Goal: Task Accomplishment & Management: Complete application form

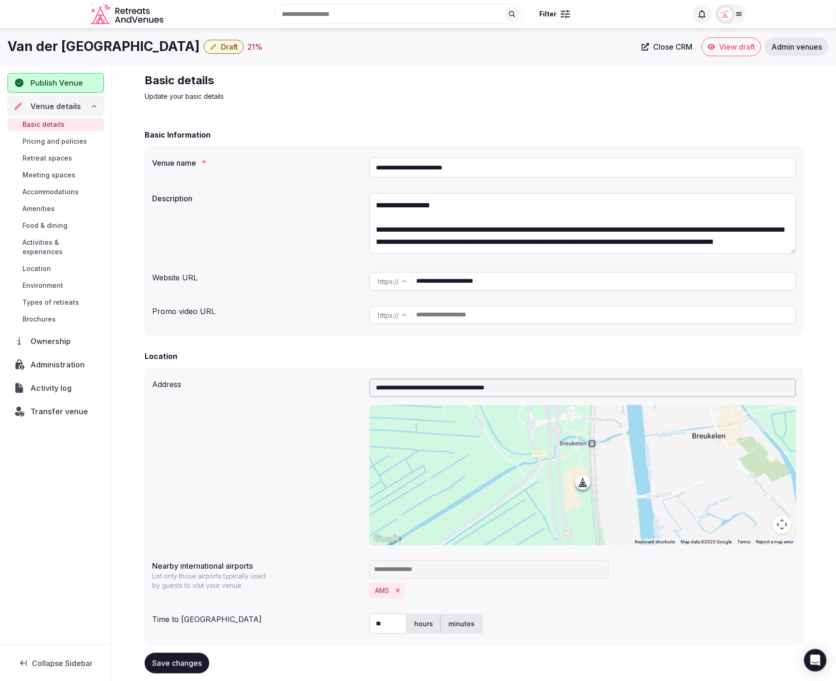
click at [45, 175] on span "Meeting spaces" at bounding box center [48, 174] width 53 height 9
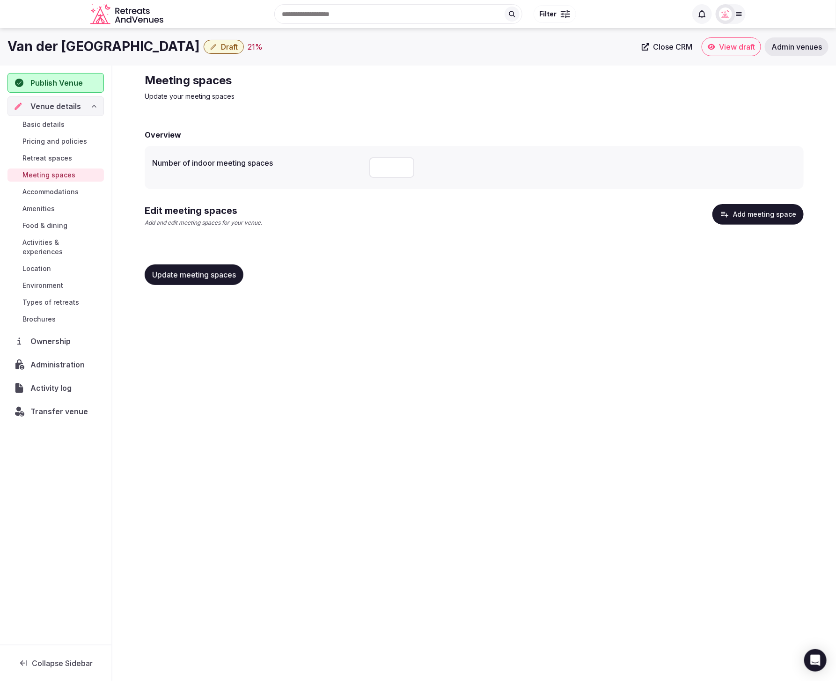
click at [45, 264] on span "Location" at bounding box center [36, 268] width 29 height 9
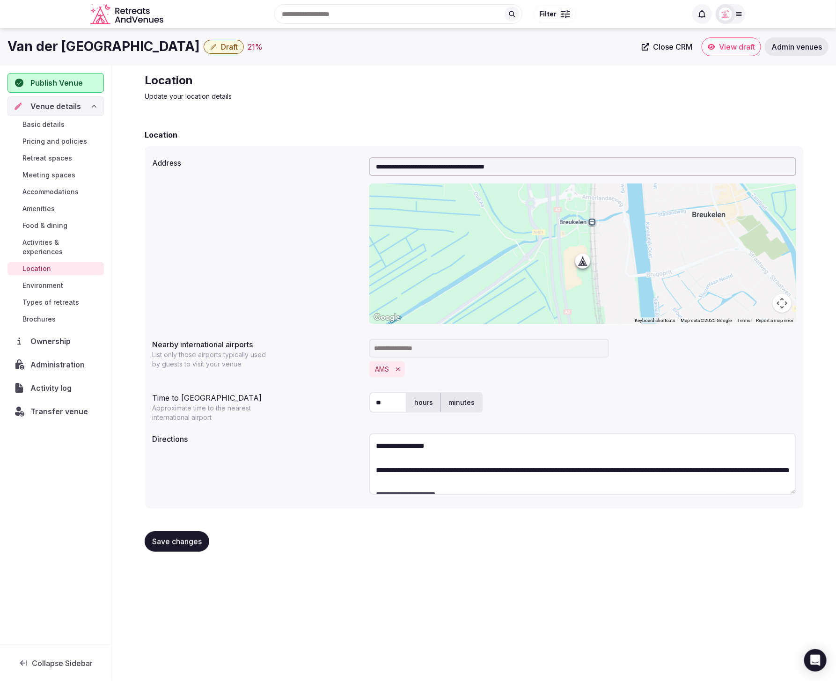
click at [780, 48] on span "Admin venues" at bounding box center [796, 46] width 51 height 9
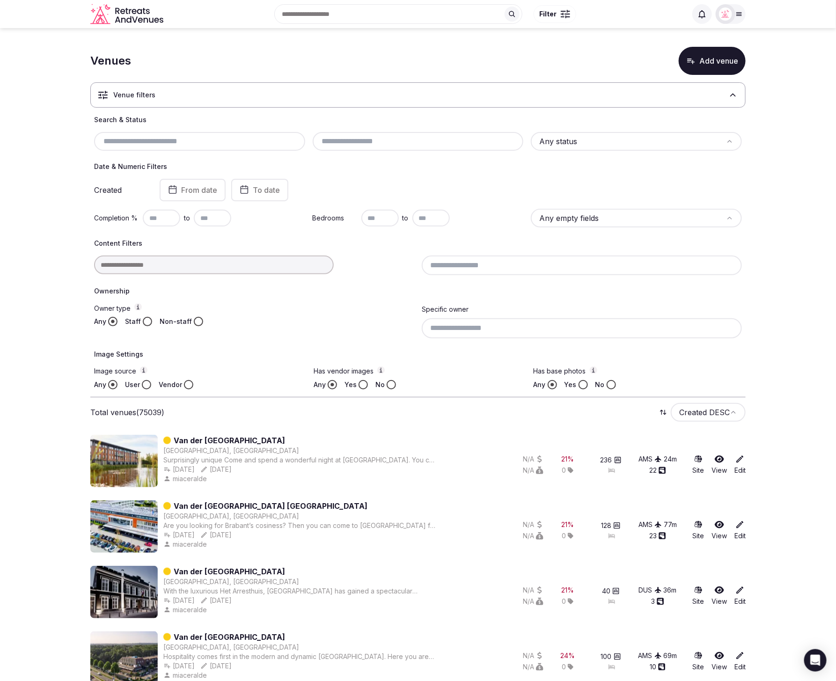
click at [183, 143] on input "text" at bounding box center [200, 141] width 204 height 11
paste input "**********"
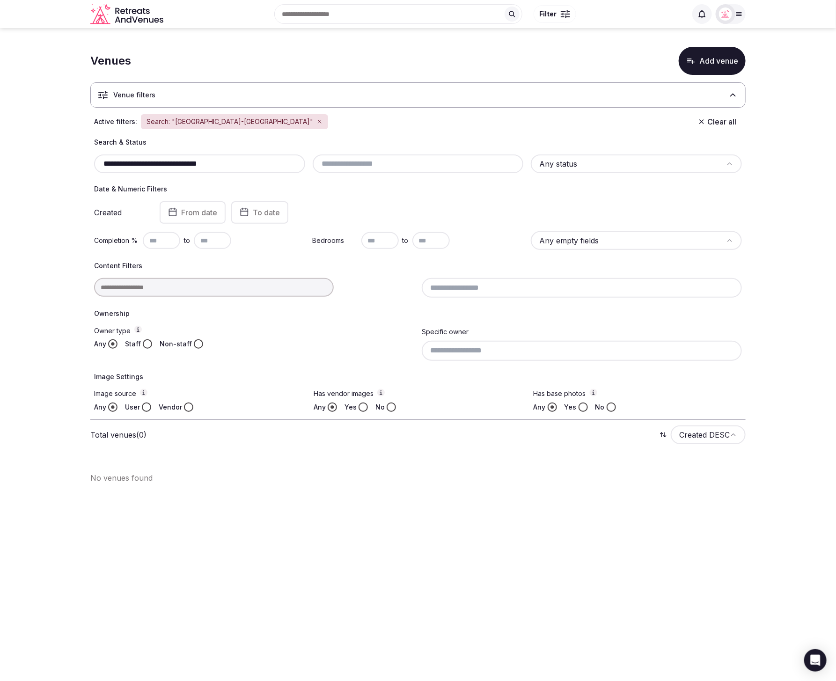
drag, startPoint x: 236, startPoint y: 164, endPoint x: 186, endPoint y: 164, distance: 50.5
click at [186, 164] on input "**********" at bounding box center [200, 163] width 204 height 11
drag, startPoint x: 150, startPoint y: 162, endPoint x: 95, endPoint y: 163, distance: 55.2
click at [95, 164] on div "**********" at bounding box center [199, 163] width 211 height 19
type input "**********"
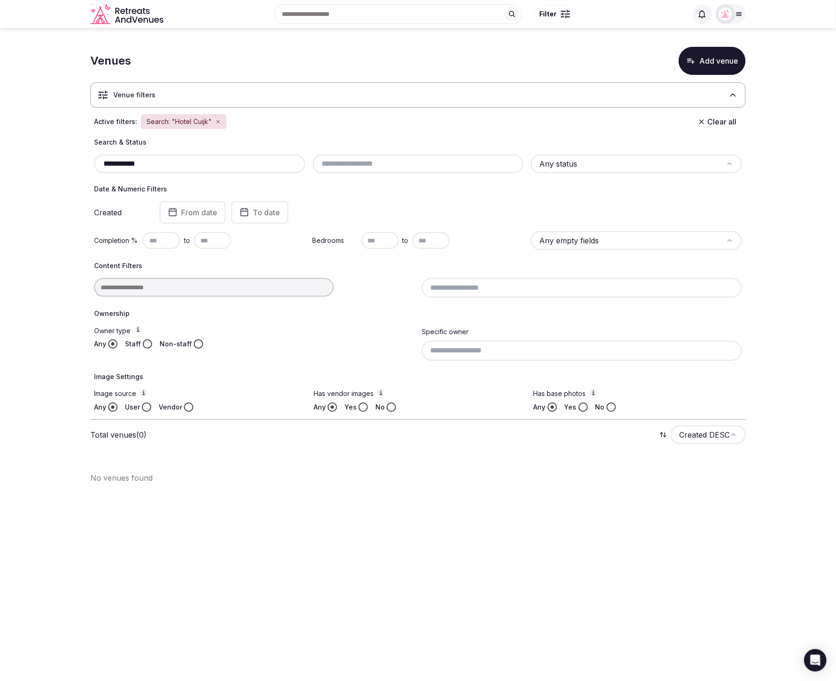
click at [701, 63] on button "Add venue" at bounding box center [712, 61] width 67 height 28
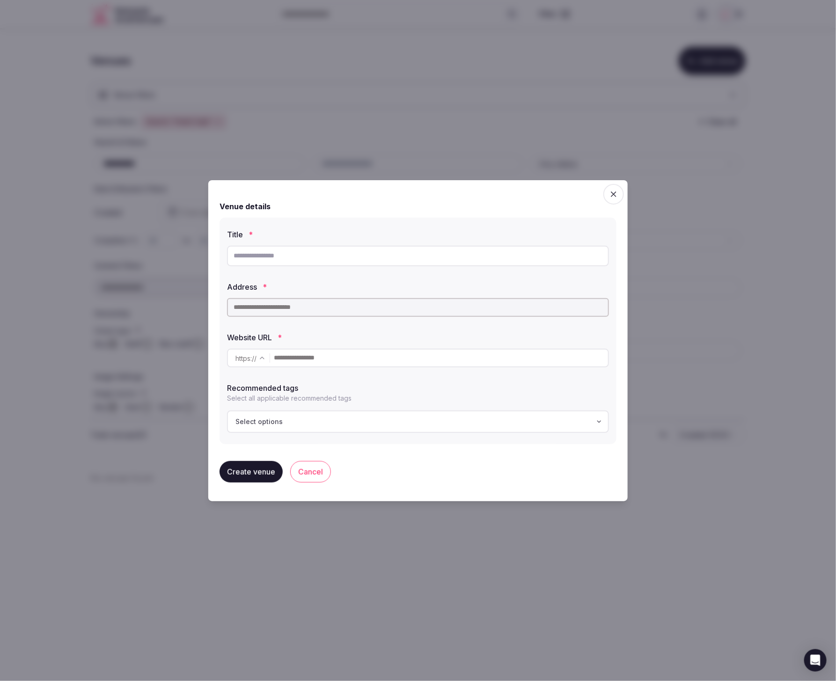
click at [382, 260] on input "text" at bounding box center [418, 256] width 382 height 21
paste input "**********"
type input "**********"
click at [328, 307] on input "text" at bounding box center [418, 307] width 382 height 19
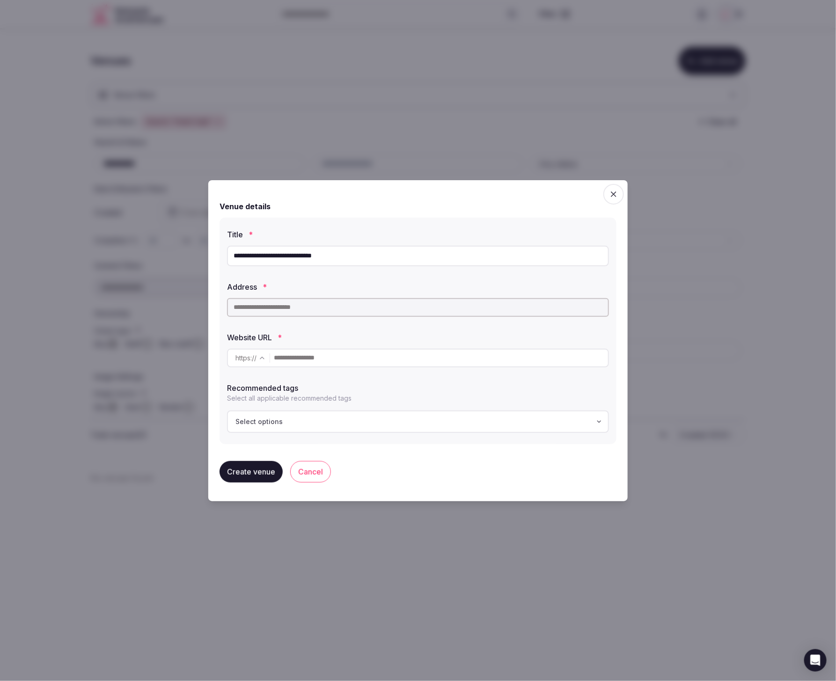
paste input "**********"
click at [343, 326] on span "Van der Valk Hotel Cuijk-Nijmegen" at bounding box center [316, 325] width 162 height 9
type input "**********"
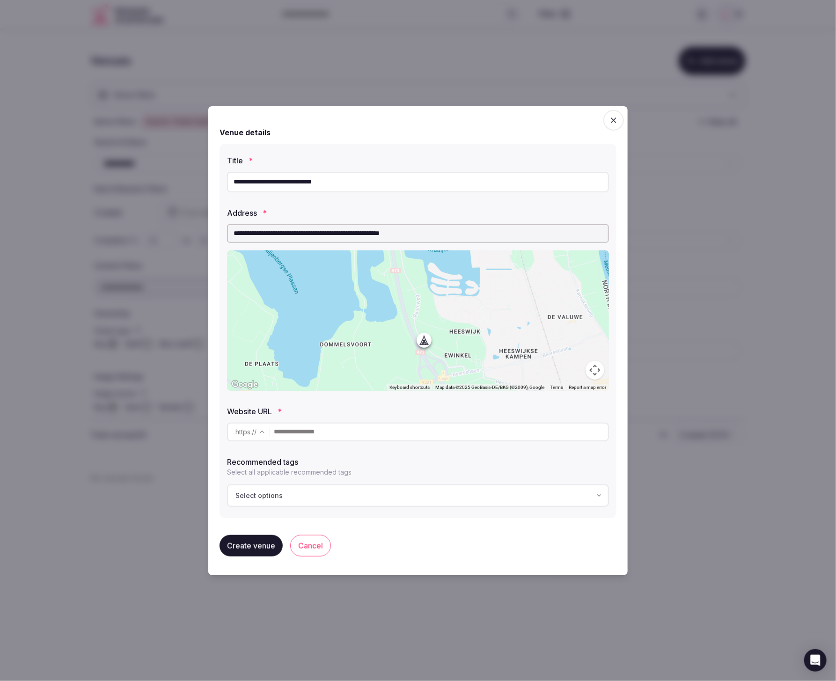
click at [365, 432] on input "text" at bounding box center [441, 432] width 334 height 19
paste input "**********"
type input "**********"
click at [365, 523] on div "**********" at bounding box center [417, 322] width 397 height 410
click at [250, 542] on button "Create venue" at bounding box center [250, 546] width 63 height 22
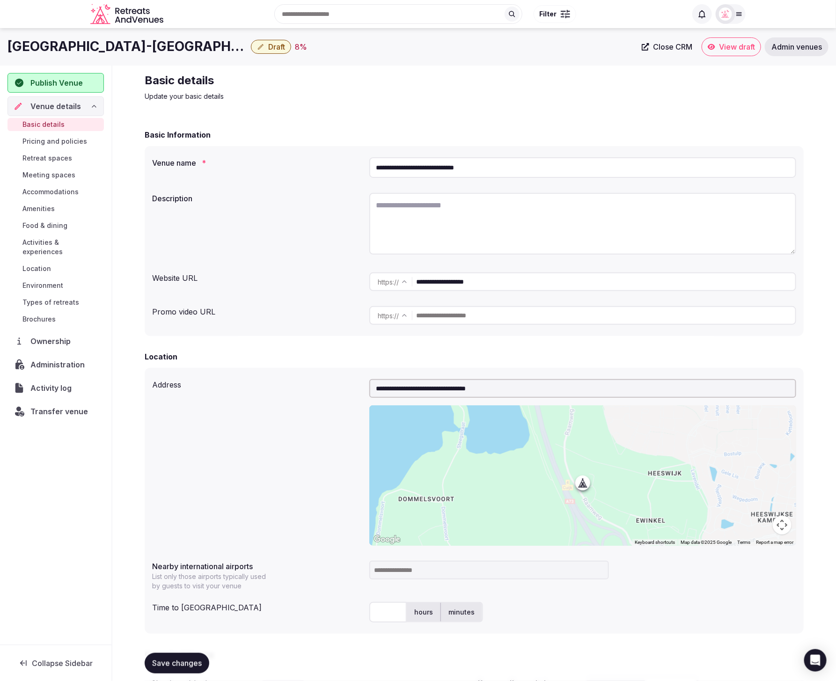
click at [317, 202] on div "Description" at bounding box center [474, 225] width 644 height 72
click at [541, 204] on textarea at bounding box center [582, 224] width 427 height 62
paste textarea "**********"
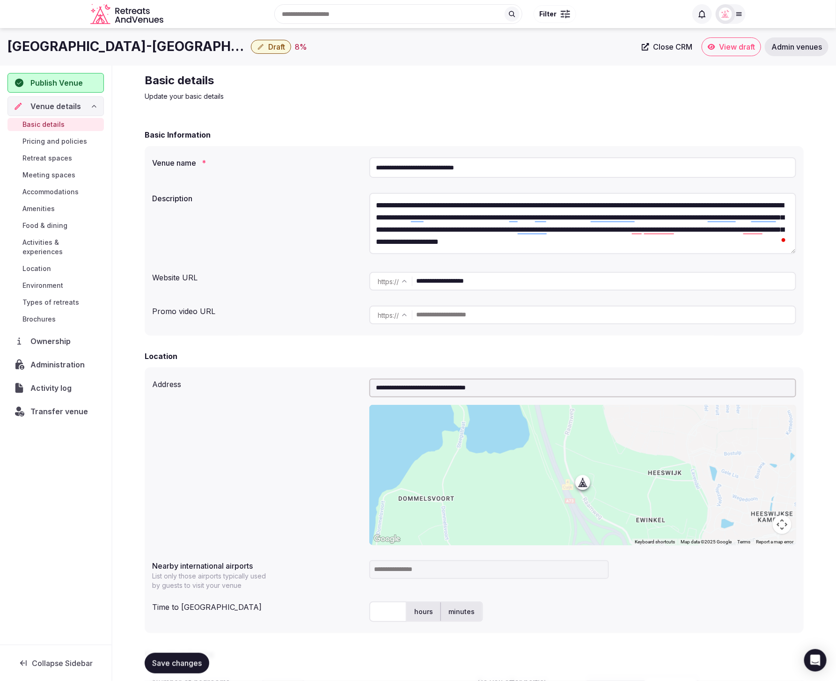
type textarea "**********"
click at [286, 280] on div "Website URL" at bounding box center [257, 275] width 210 height 15
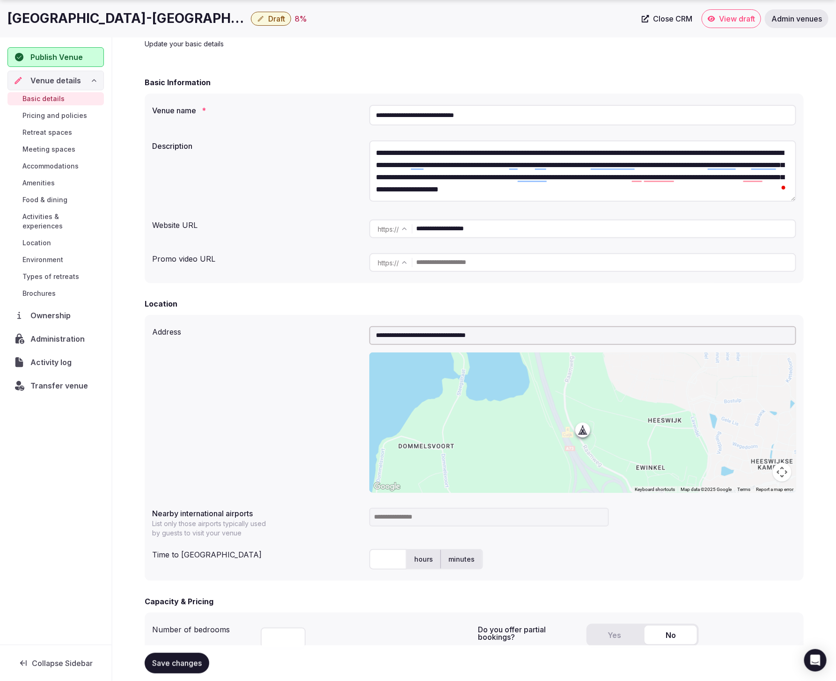
scroll to position [83, 0]
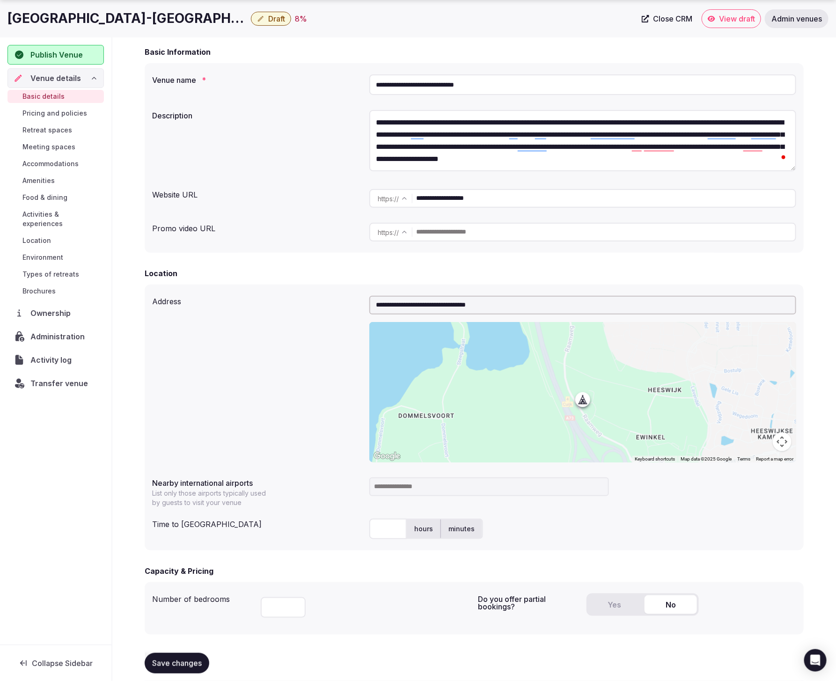
drag, startPoint x: 488, startPoint y: 86, endPoint x: 329, endPoint y: 89, distance: 159.1
click at [352, 86] on div "**********" at bounding box center [474, 85] width 644 height 28
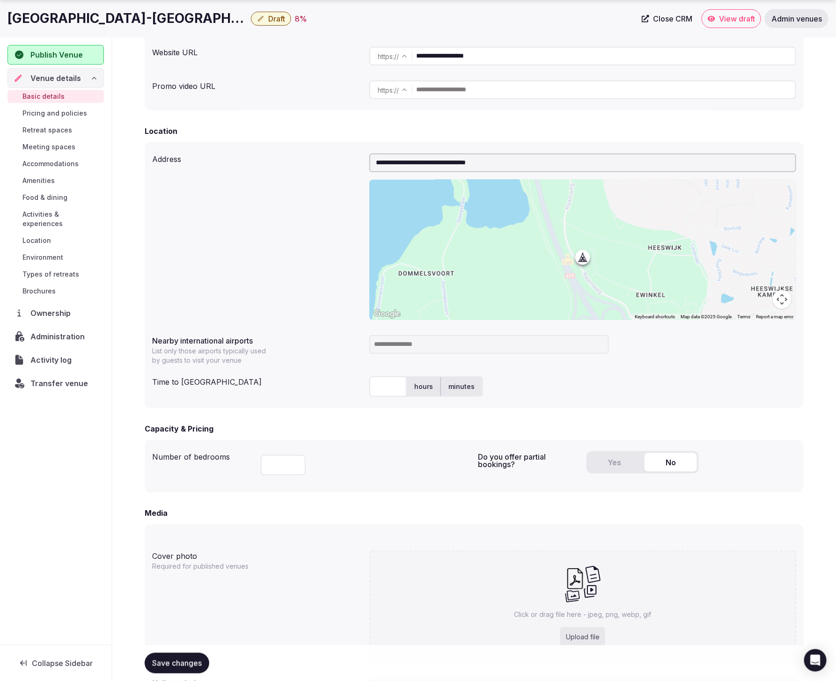
scroll to position [241, 0]
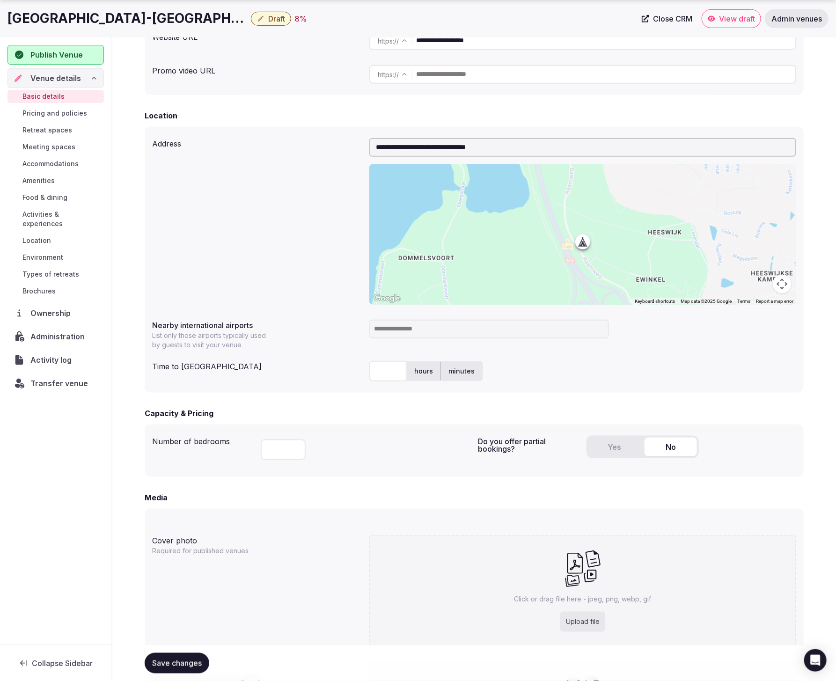
click at [277, 452] on input "number" at bounding box center [283, 449] width 45 height 21
type input "***"
click at [371, 456] on div "***" at bounding box center [366, 448] width 210 height 32
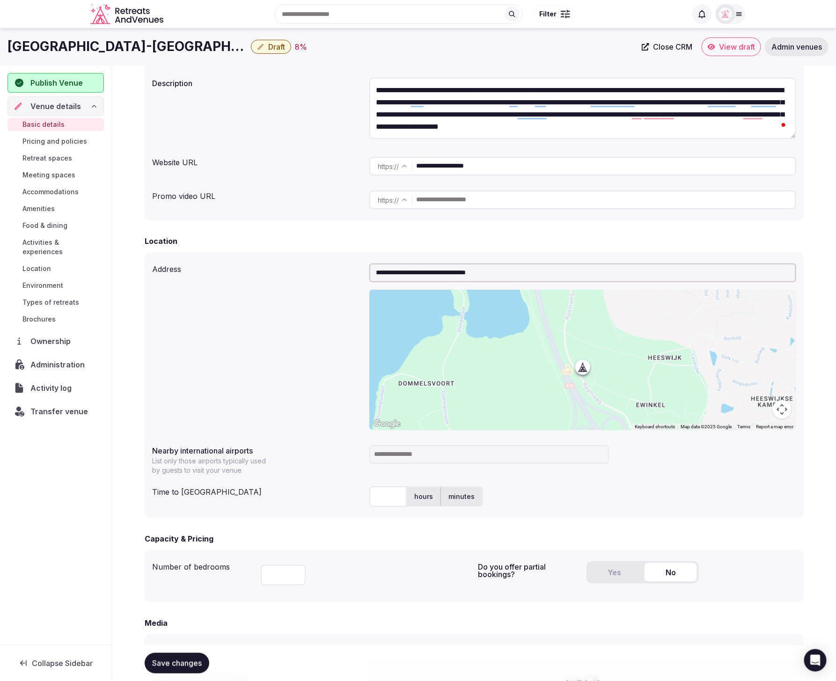
scroll to position [107, 0]
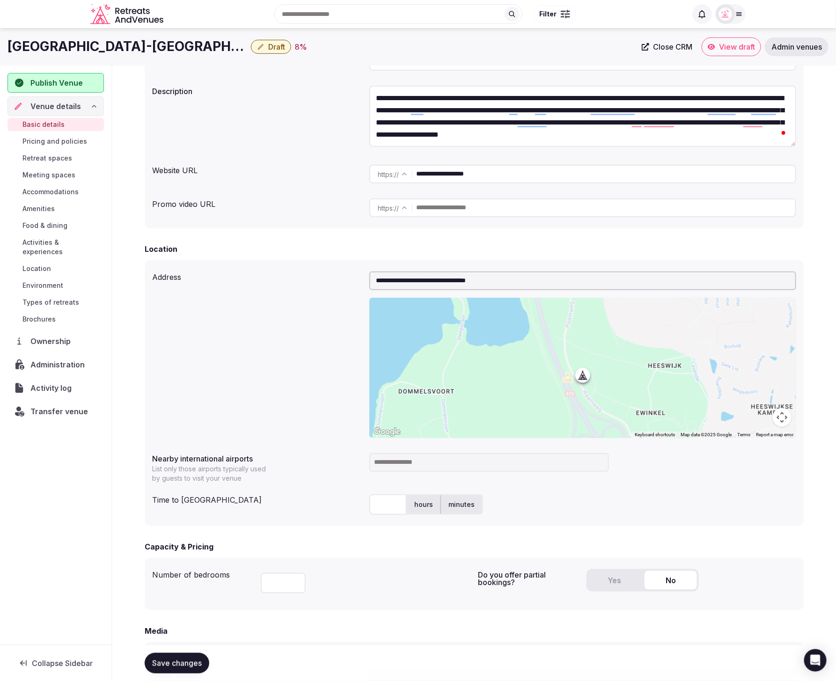
click at [382, 508] on input "text" at bounding box center [387, 504] width 37 height 21
type input "**"
click at [456, 462] on input at bounding box center [489, 462] width 240 height 19
type input "****"
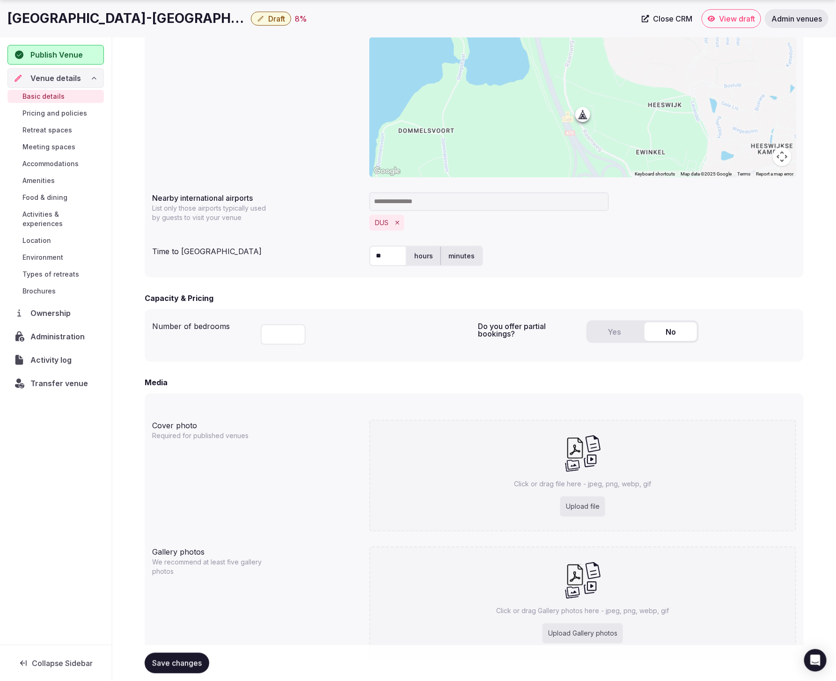
scroll to position [414, 0]
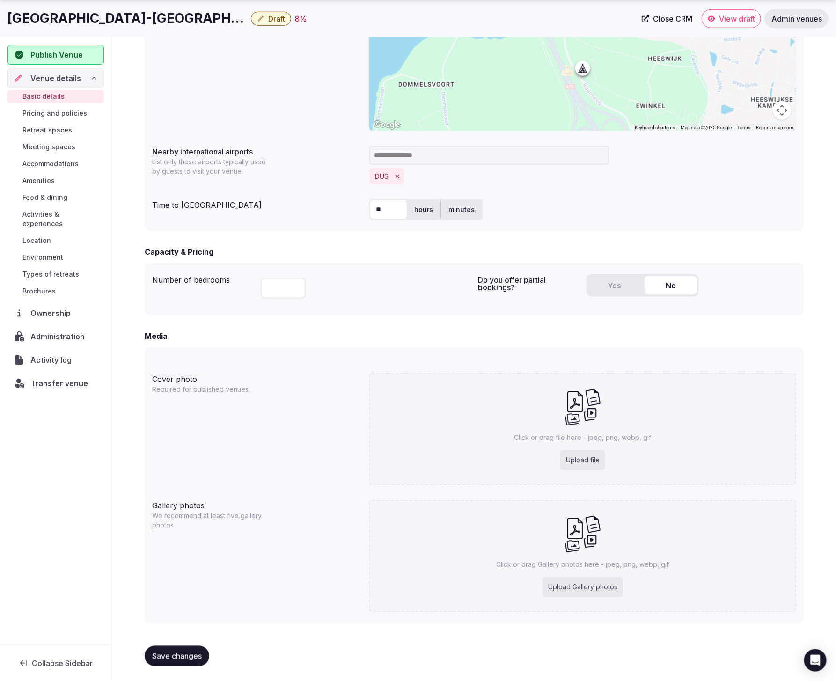
click at [178, 655] on span "Save changes" at bounding box center [177, 655] width 50 height 9
click at [590, 453] on div "Upload file" at bounding box center [582, 460] width 45 height 21
type input "**********"
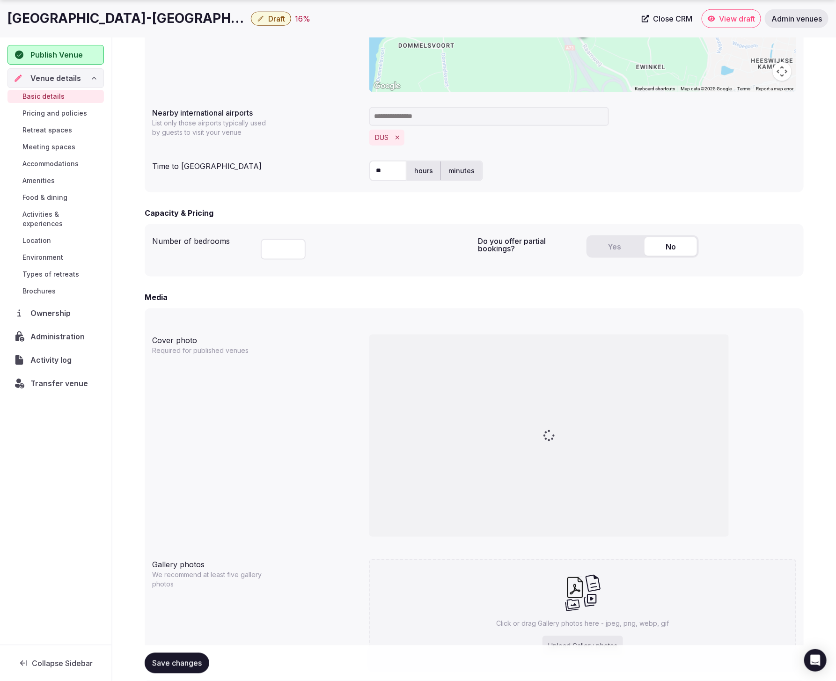
scroll to position [512, 0]
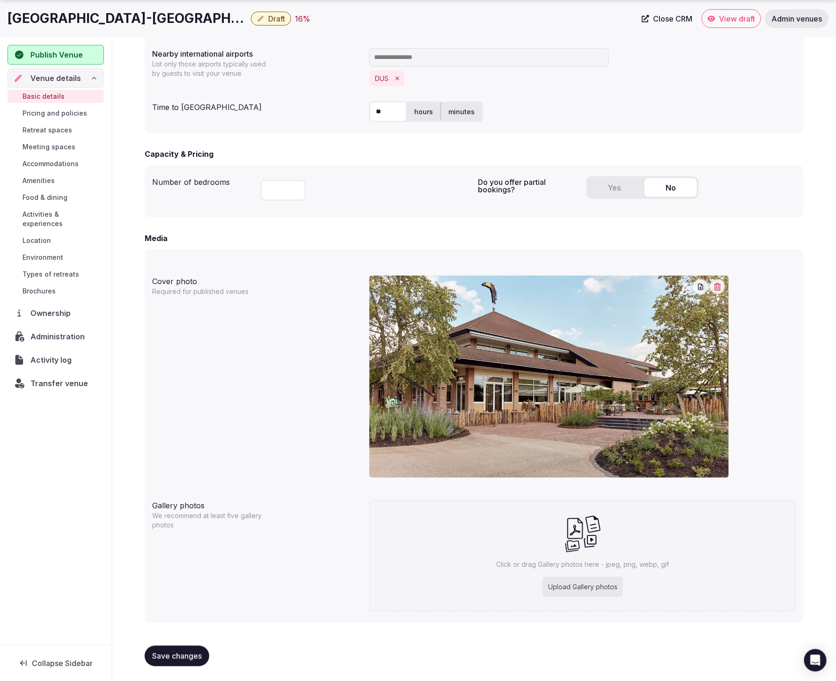
click at [181, 651] on span "Save changes" at bounding box center [177, 655] width 50 height 9
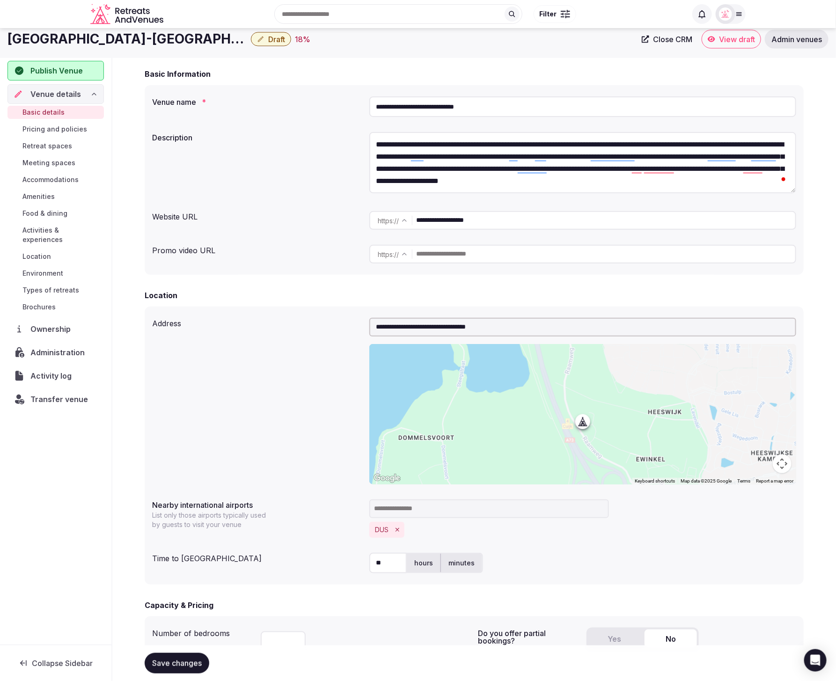
scroll to position [0, 0]
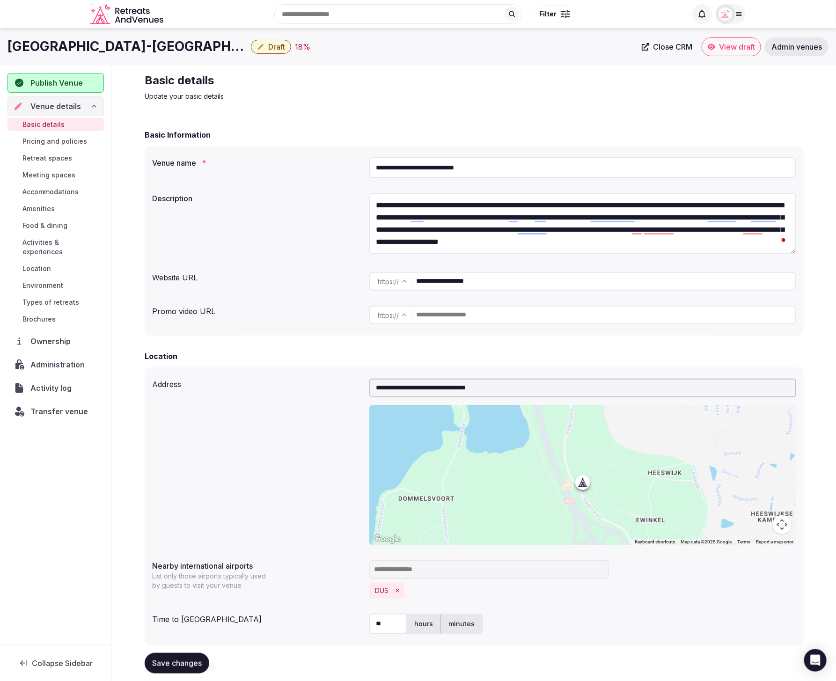
click at [59, 170] on span "Meeting spaces" at bounding box center [48, 174] width 53 height 9
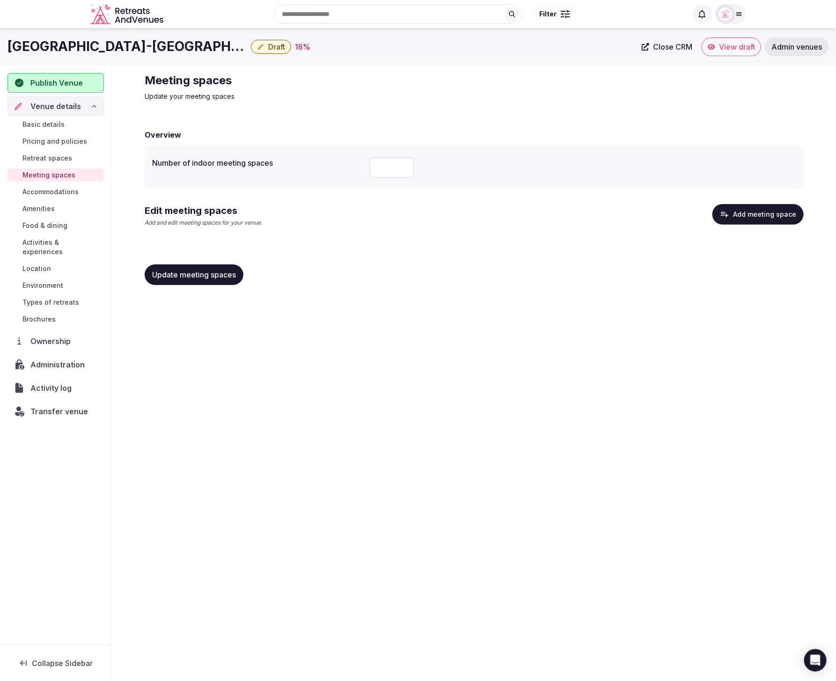
click at [52, 124] on span "Basic details" at bounding box center [43, 124] width 42 height 9
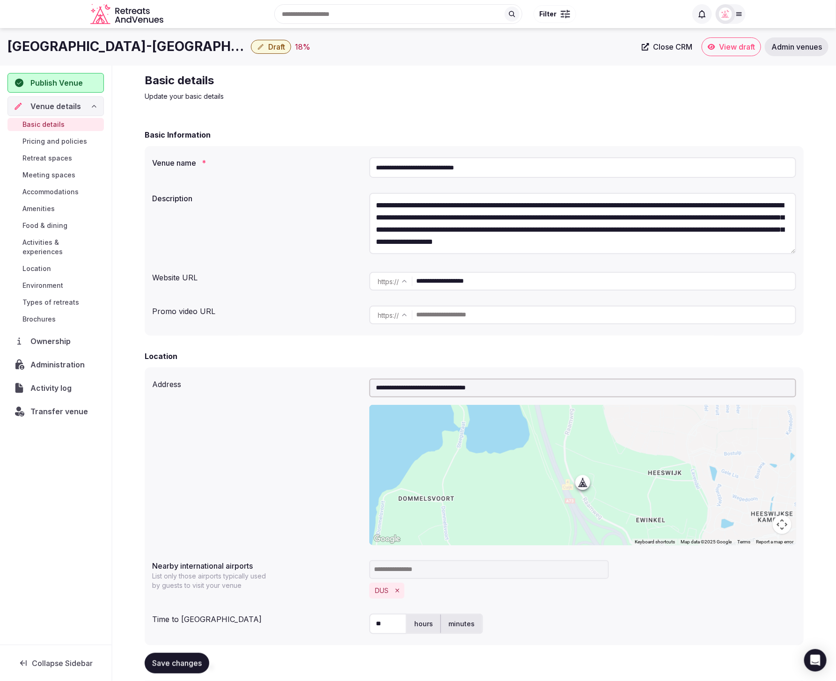
click at [51, 171] on span "Meeting spaces" at bounding box center [48, 174] width 53 height 9
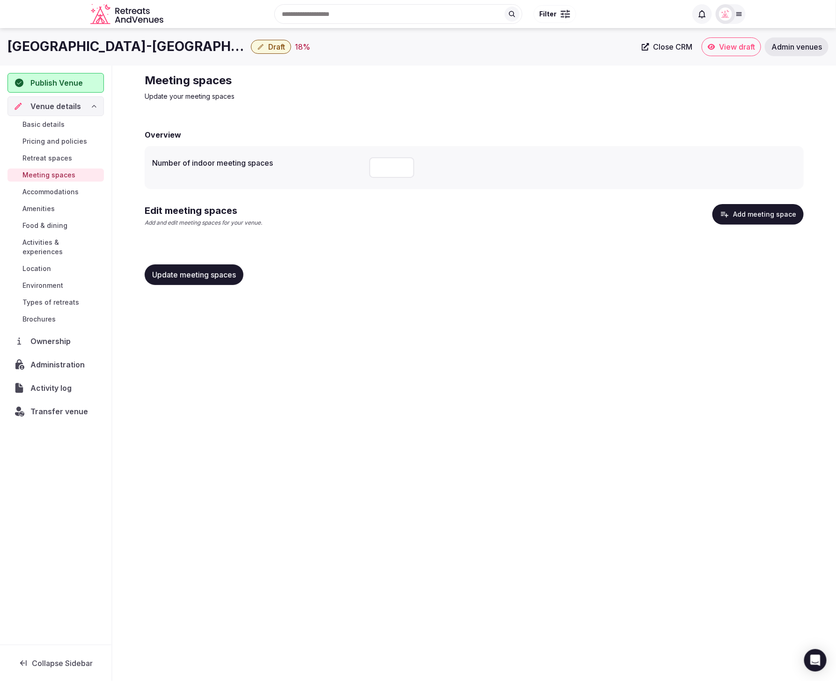
click at [373, 173] on input "number" at bounding box center [391, 167] width 45 height 21
type input "*"
type input "**"
click at [206, 270] on span "Update meeting spaces" at bounding box center [194, 274] width 84 height 9
click at [50, 264] on span "Location" at bounding box center [36, 268] width 29 height 9
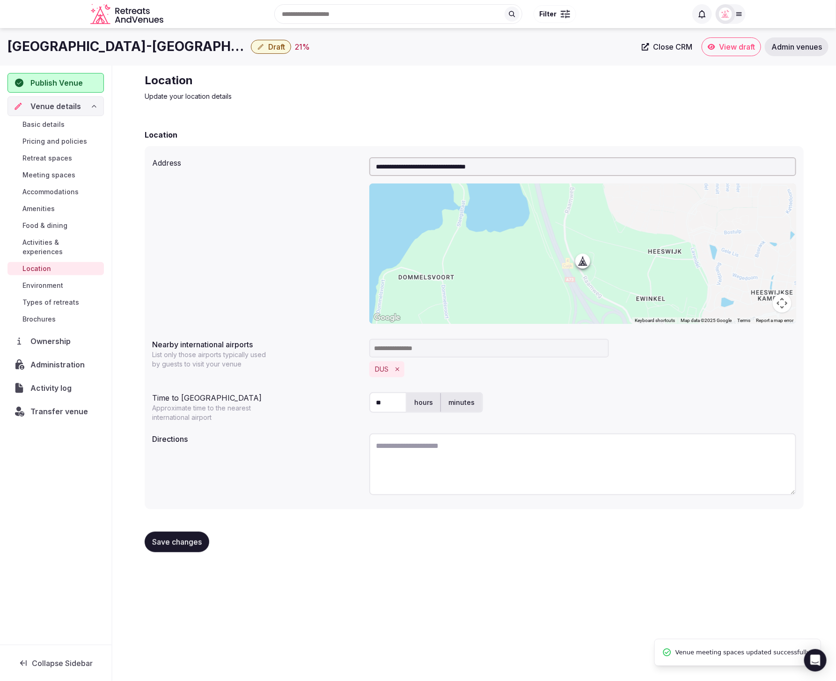
click at [233, 277] on div "**********" at bounding box center [474, 240] width 644 height 174
click at [503, 463] on textarea at bounding box center [582, 464] width 427 height 62
paste textarea "**********"
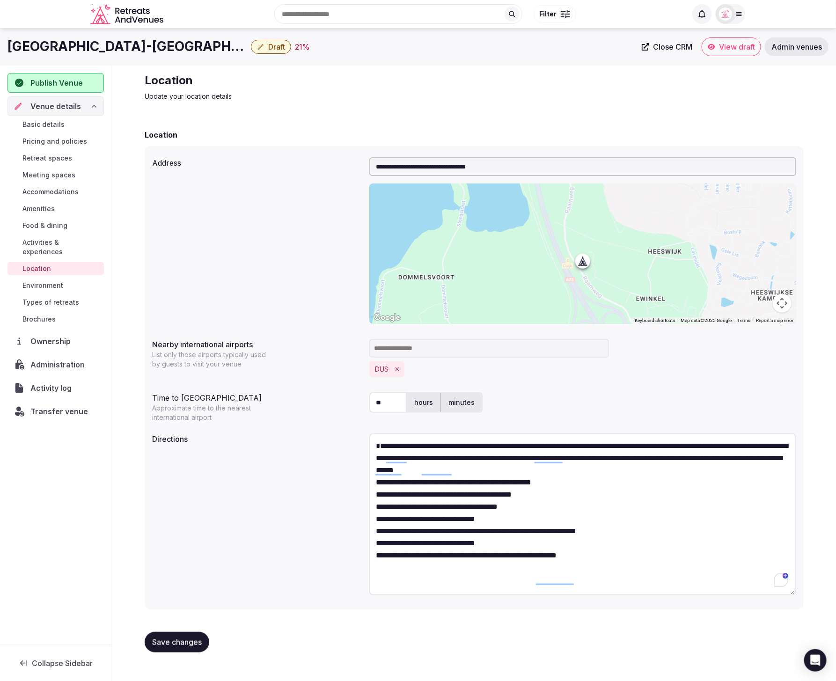
drag, startPoint x: 793, startPoint y: 490, endPoint x: 780, endPoint y: 608, distance: 119.1
click at [786, 595] on textarea "**********" at bounding box center [582, 514] width 427 height 162
click at [584, 483] on textarea "**********" at bounding box center [582, 525] width 427 height 184
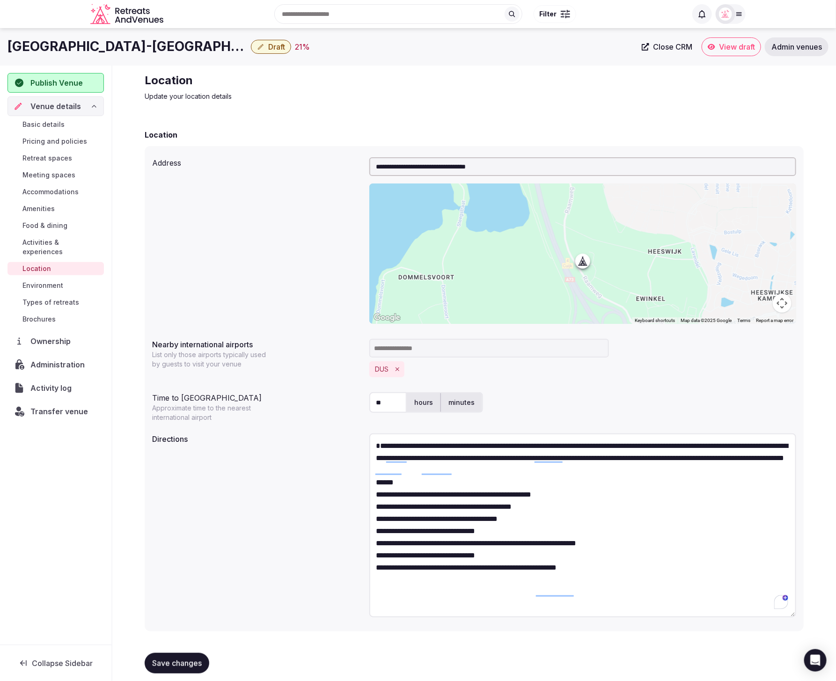
click at [413, 439] on textarea "**********" at bounding box center [582, 525] width 427 height 184
click at [665, 494] on textarea "**********" at bounding box center [582, 525] width 427 height 184
click at [538, 530] on textarea "**********" at bounding box center [582, 525] width 427 height 184
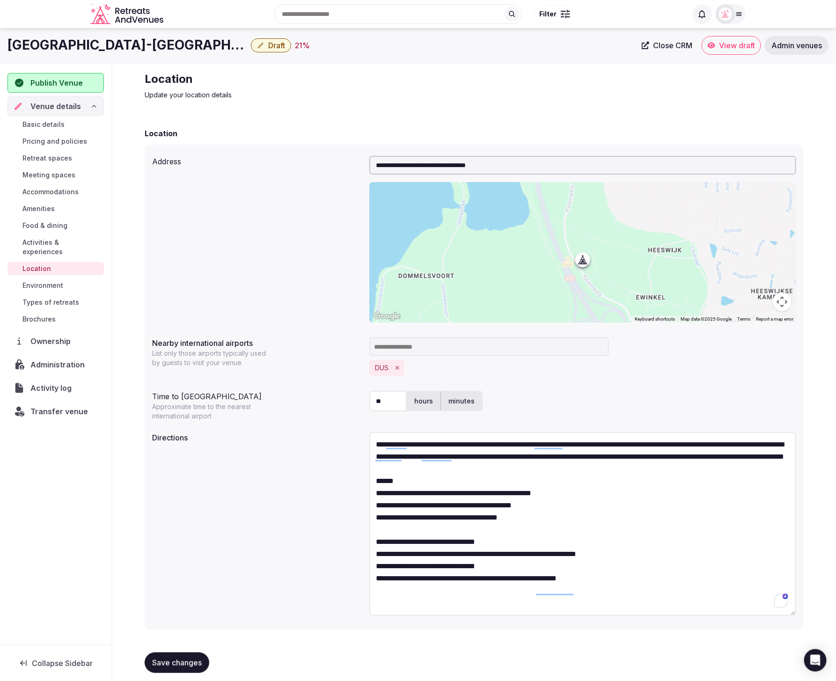
type textarea "**********"
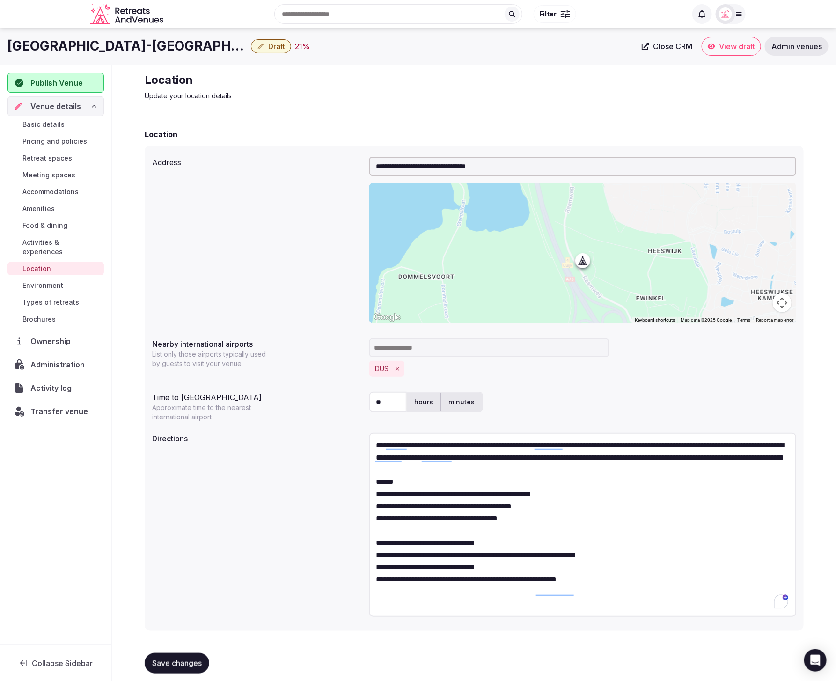
click at [182, 670] on button "Save changes" at bounding box center [177, 663] width 65 height 21
click at [493, 99] on div "Location Update your location details" at bounding box center [474, 87] width 659 height 28
drag, startPoint x: 535, startPoint y: 89, endPoint x: 512, endPoint y: 92, distance: 23.6
click at [535, 89] on div "Location Update your location details" at bounding box center [474, 87] width 659 height 28
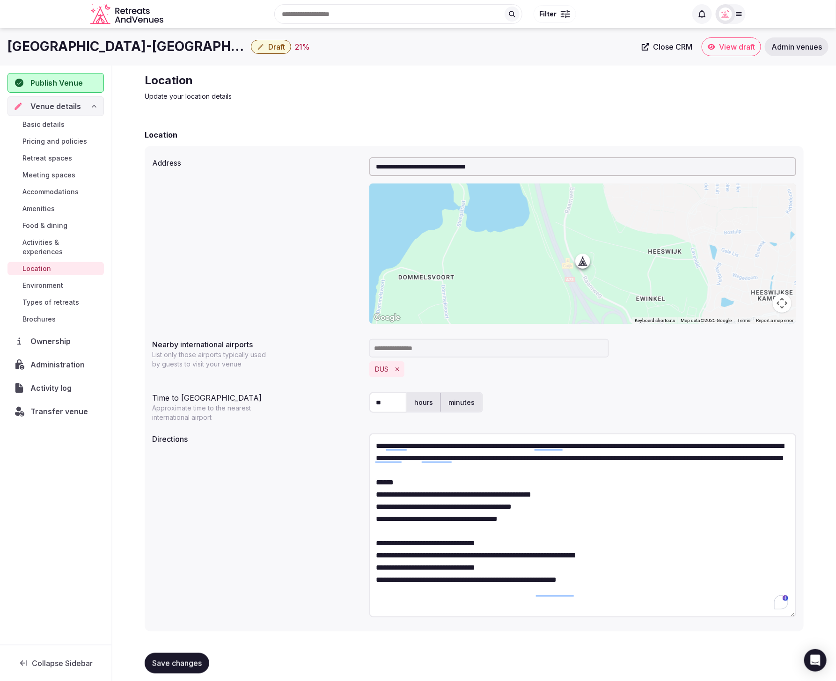
click at [776, 43] on span "Admin venues" at bounding box center [796, 46] width 51 height 9
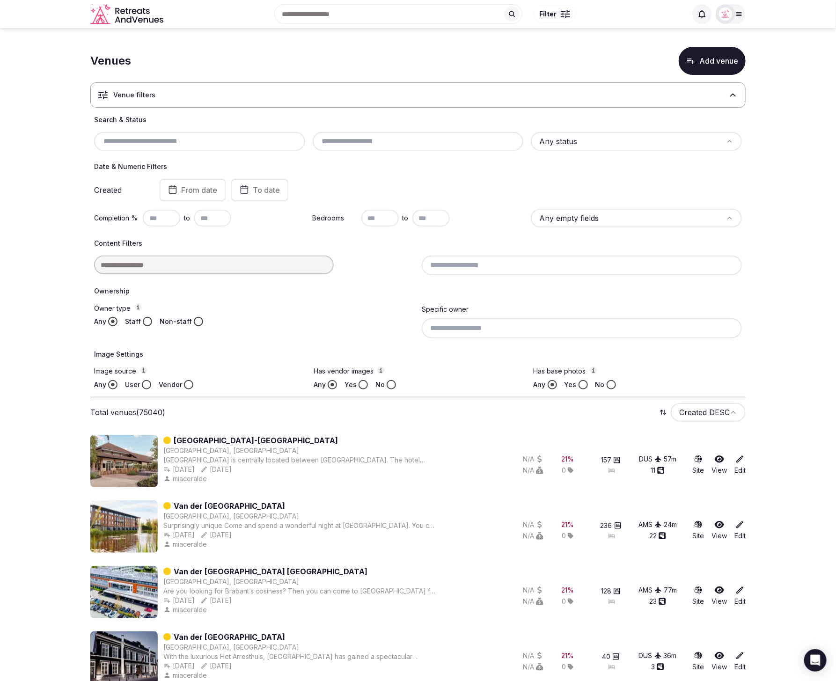
click at [695, 60] on icon "button" at bounding box center [690, 60] width 9 height 9
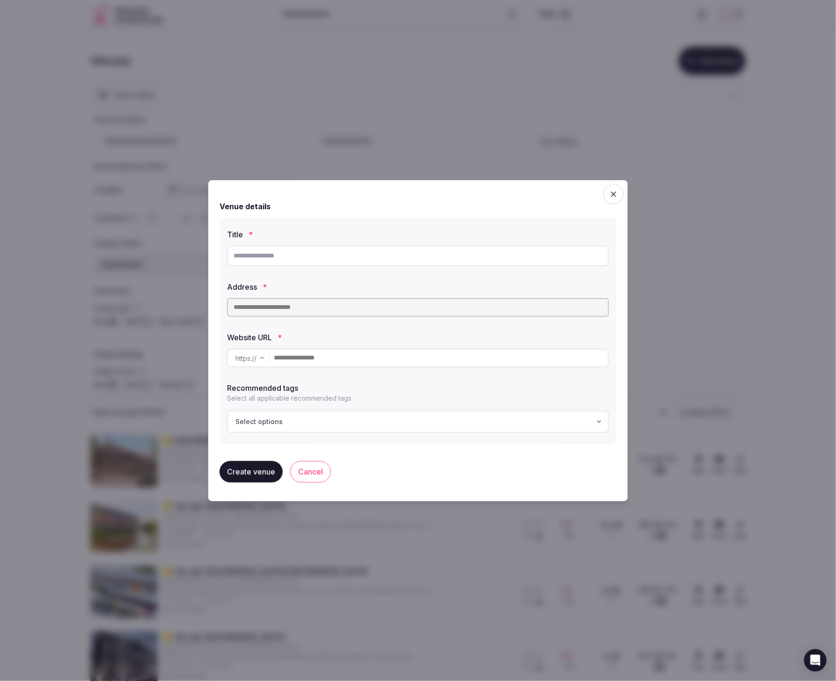
click at [508, 257] on input "text" at bounding box center [418, 256] width 382 height 21
paste input "**********"
type input "**********"
click at [433, 303] on input "text" at bounding box center [418, 307] width 382 height 19
click at [433, 307] on input "text" at bounding box center [418, 307] width 382 height 19
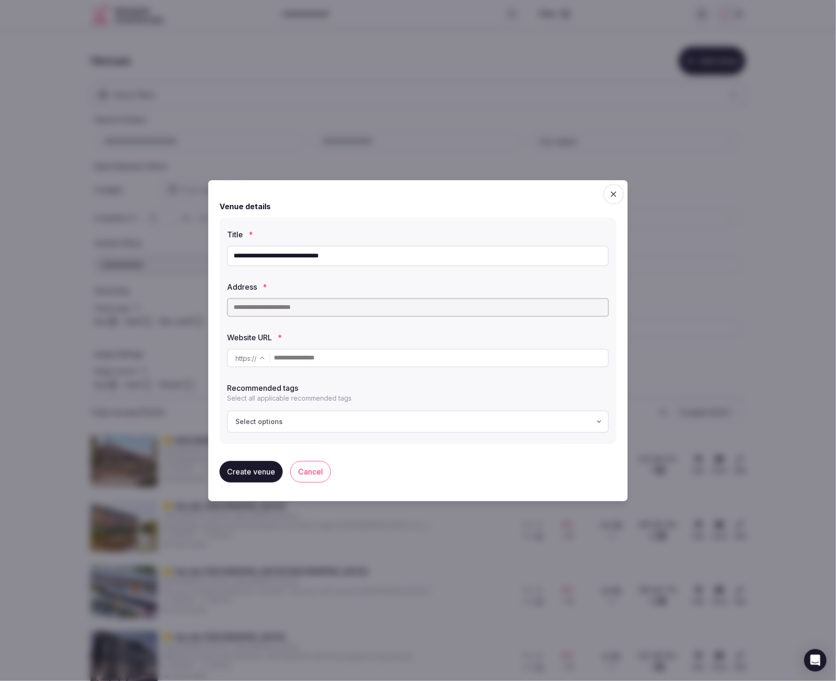
paste input "**********"
click at [427, 323] on span "De Holle Bilt, De Bilt, Netherlands" at bounding box center [415, 331] width 361 height 21
type input "**********"
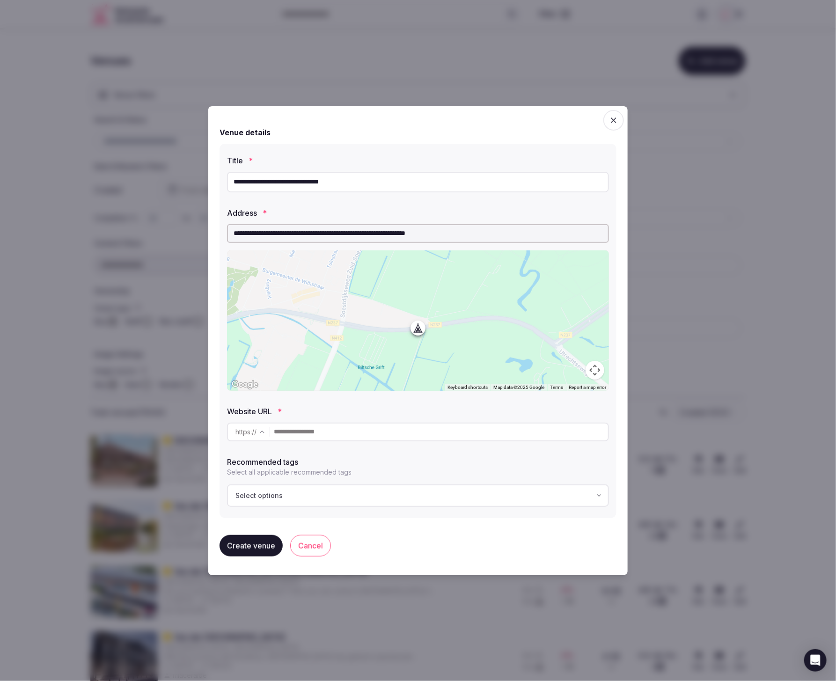
click at [367, 440] on input "text" at bounding box center [441, 432] width 334 height 19
paste input "**********"
type input "**********"
click at [256, 544] on button "Create venue" at bounding box center [250, 546] width 63 height 22
drag, startPoint x: 365, startPoint y: 180, endPoint x: 199, endPoint y: 178, distance: 165.7
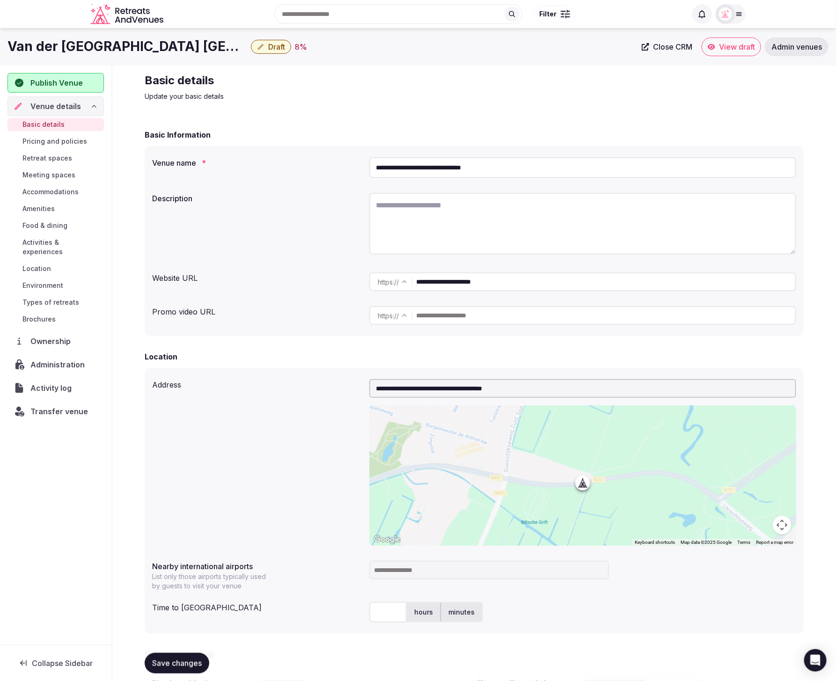
click at [265, 198] on label "Description" at bounding box center [257, 198] width 210 height 7
click at [326, 138] on div "Basic Information" at bounding box center [474, 134] width 659 height 11
click at [577, 209] on textarea "To enrich screen reader interactions, please activate Accessibility in Grammarl…" at bounding box center [582, 224] width 427 height 62
paste textarea "**********"
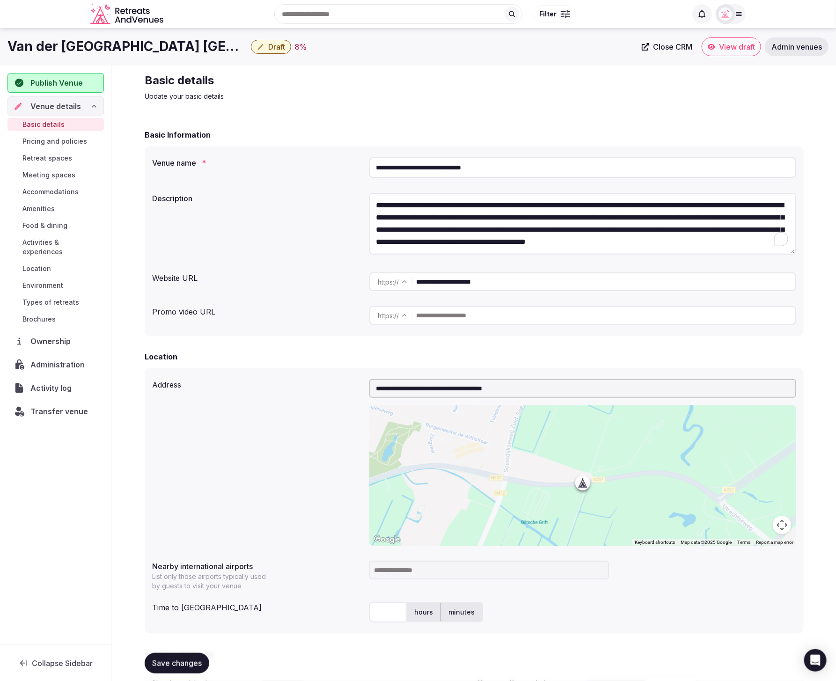
scroll to position [29, 0]
type textarea "**********"
click at [265, 231] on div "**********" at bounding box center [474, 225] width 644 height 72
click at [557, 238] on textarea "**********" at bounding box center [582, 223] width 427 height 61
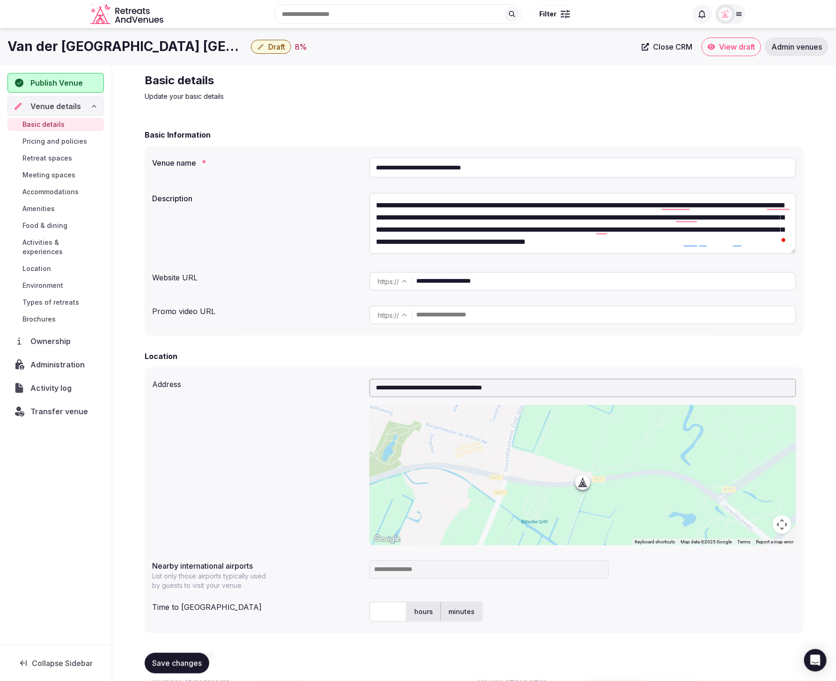
click at [265, 229] on div "**********" at bounding box center [474, 225] width 644 height 72
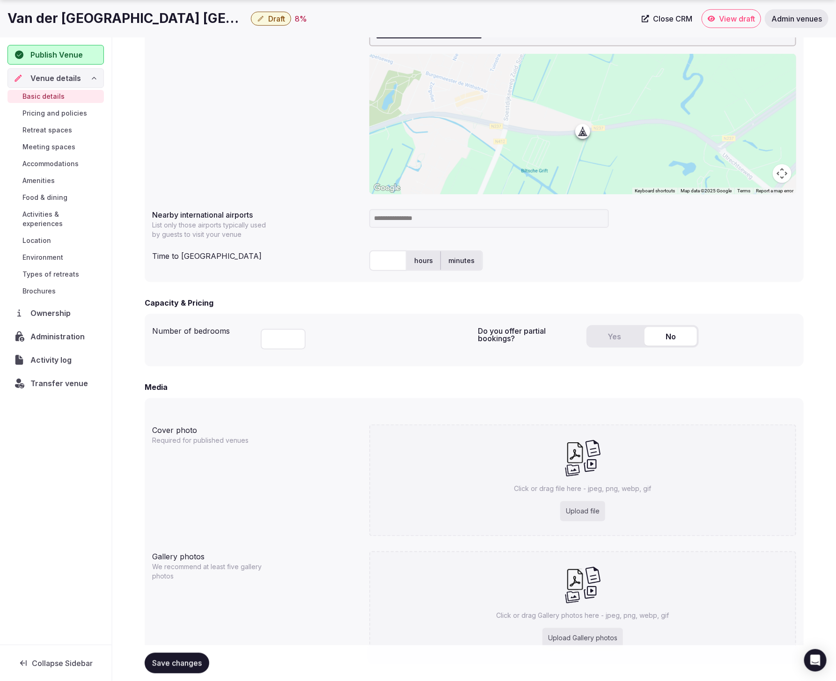
scroll to position [402, 0]
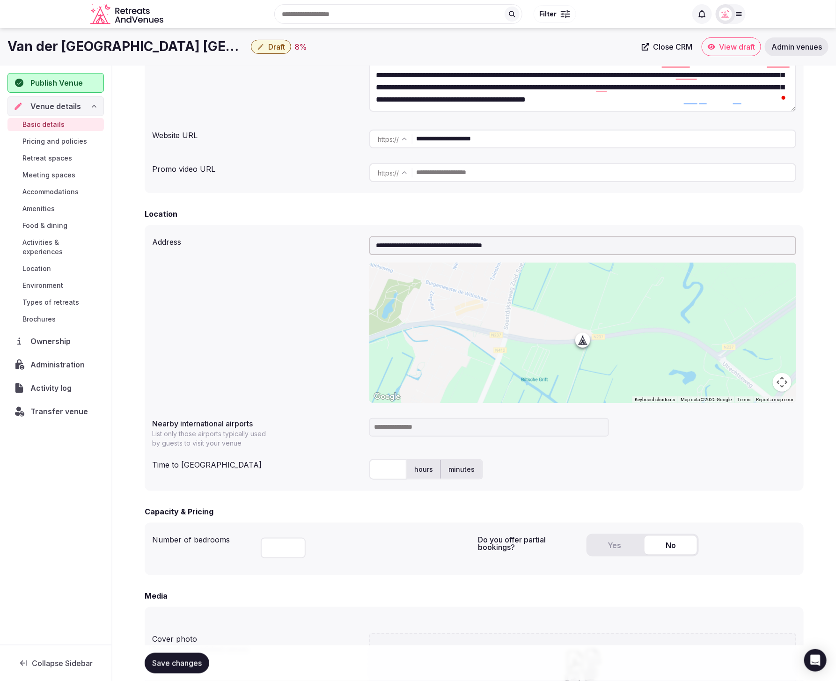
click at [278, 231] on div "**********" at bounding box center [474, 358] width 659 height 266
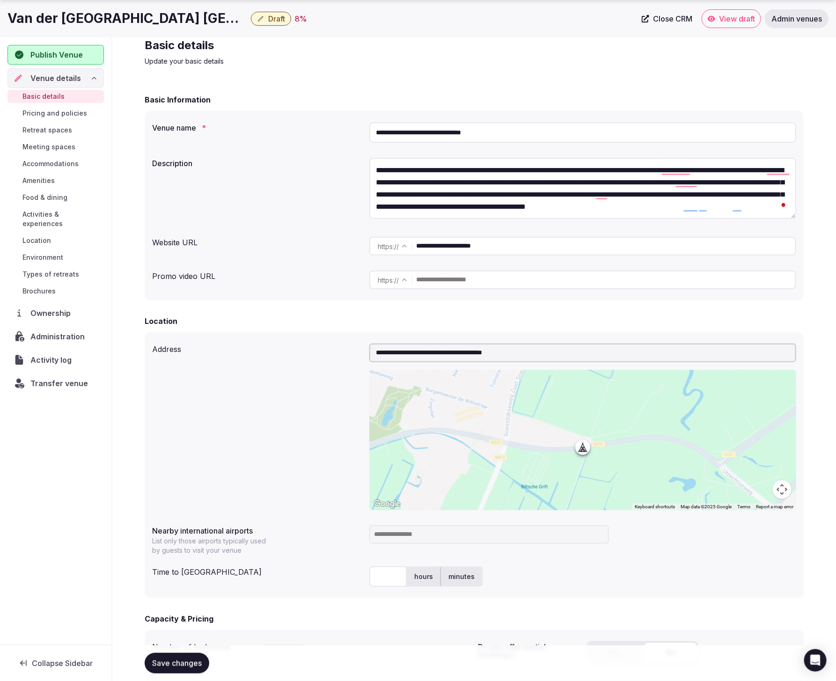
scroll to position [0, 0]
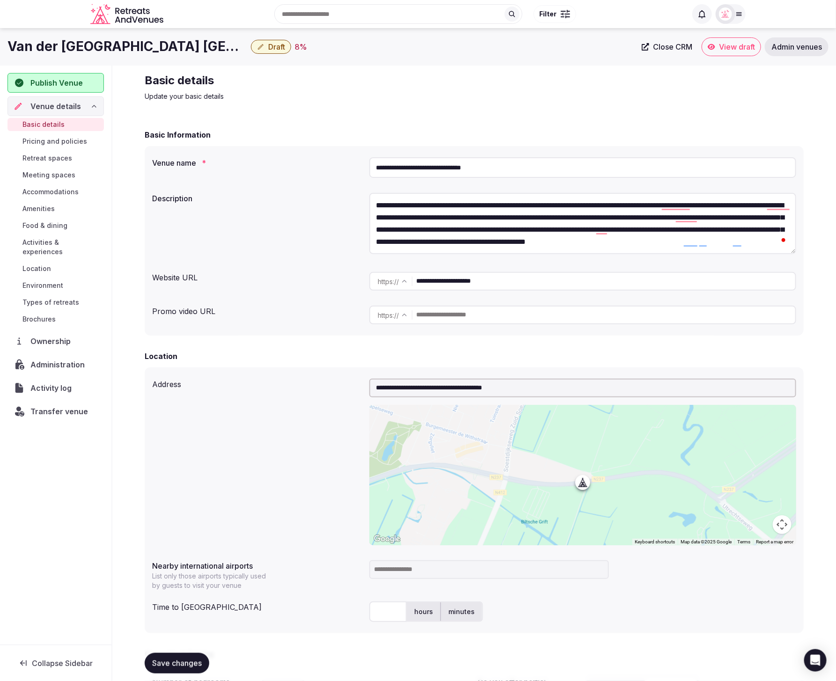
drag, startPoint x: 489, startPoint y: 172, endPoint x: 363, endPoint y: 164, distance: 125.6
click at [363, 164] on div "**********" at bounding box center [474, 167] width 644 height 28
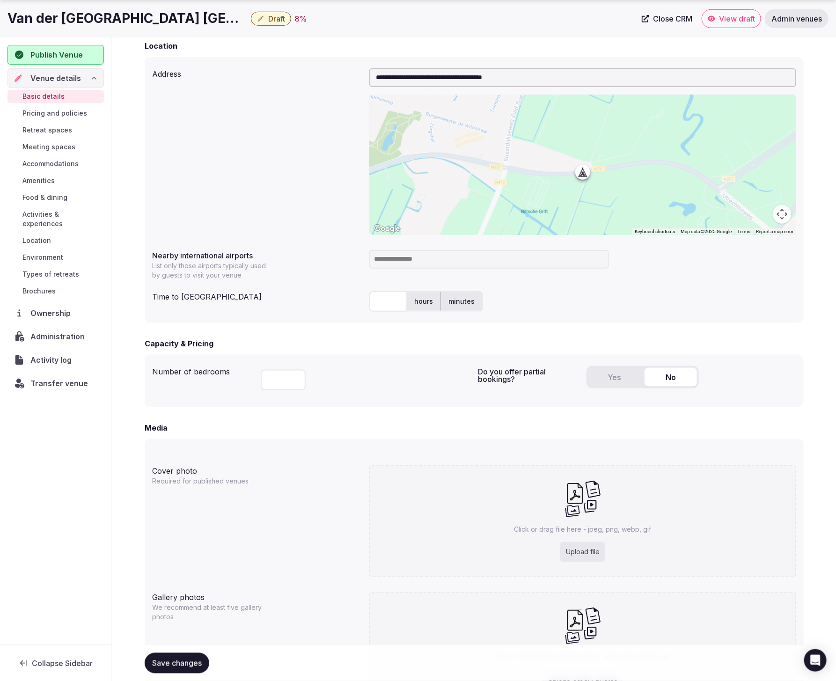
scroll to position [319, 0]
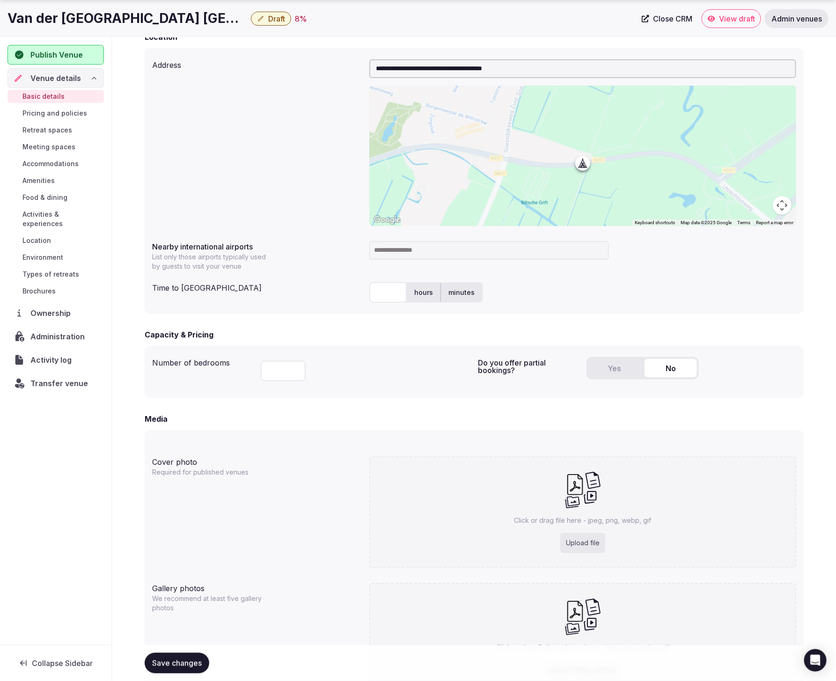
click at [393, 295] on input "text" at bounding box center [387, 292] width 37 height 21
type input "**"
click at [420, 252] on input at bounding box center [489, 250] width 240 height 19
type input "***"
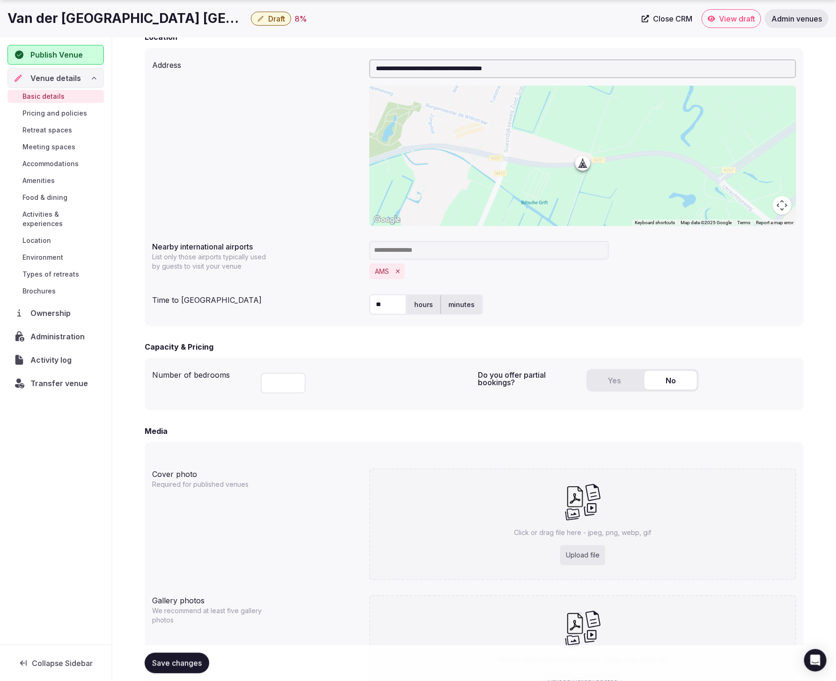
click at [612, 286] on div "**********" at bounding box center [474, 187] width 659 height 278
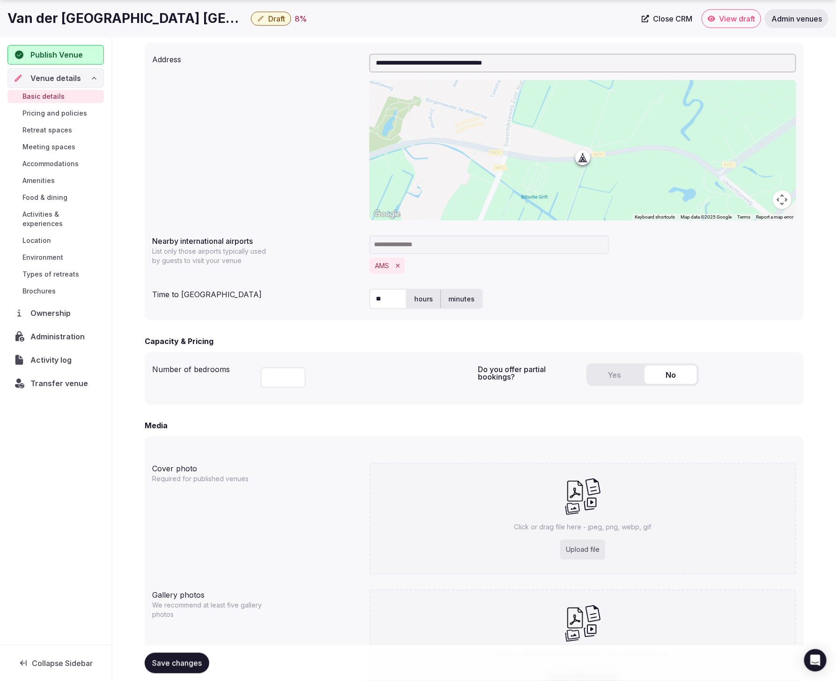
click at [271, 381] on input "number" at bounding box center [283, 377] width 45 height 21
type input "***"
click at [368, 390] on div "***" at bounding box center [366, 376] width 210 height 32
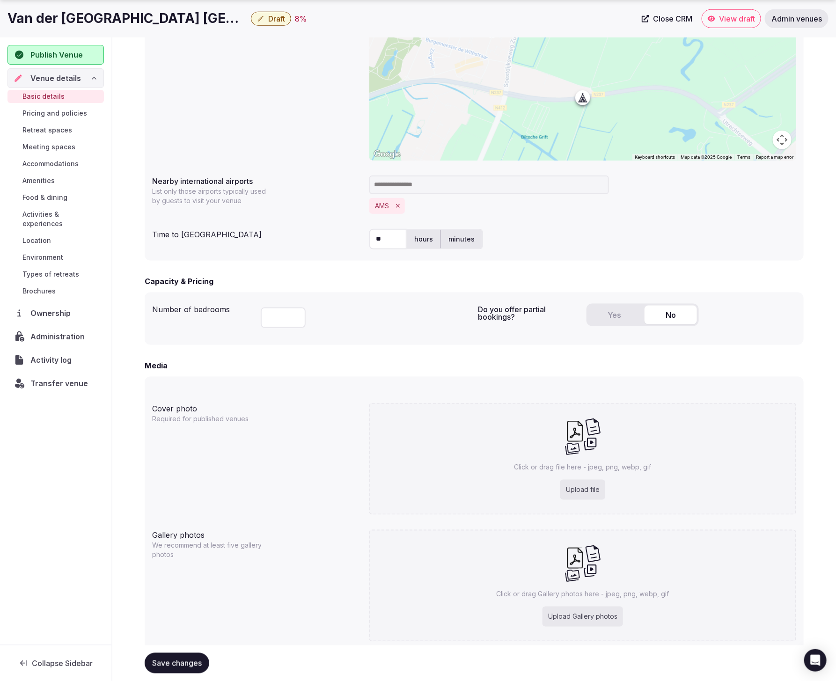
scroll to position [414, 0]
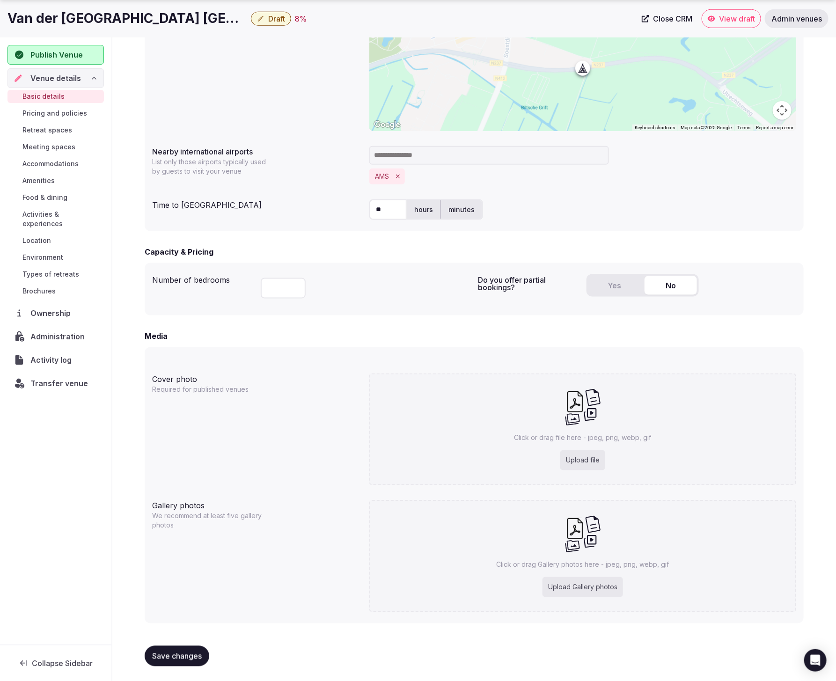
click at [168, 655] on span "Save changes" at bounding box center [177, 655] width 50 height 9
click at [573, 457] on div "Upload file" at bounding box center [582, 460] width 45 height 21
type input "**********"
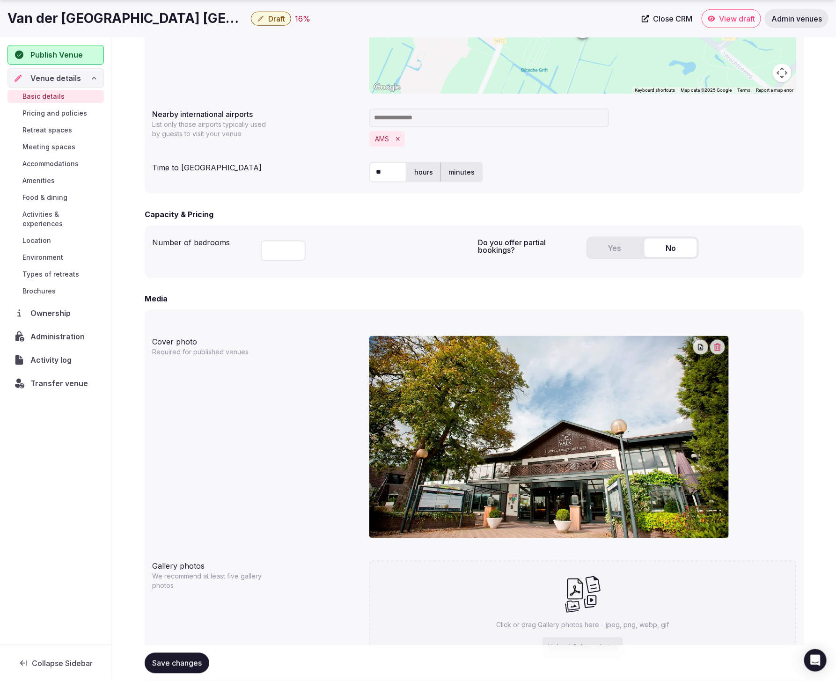
scroll to position [512, 0]
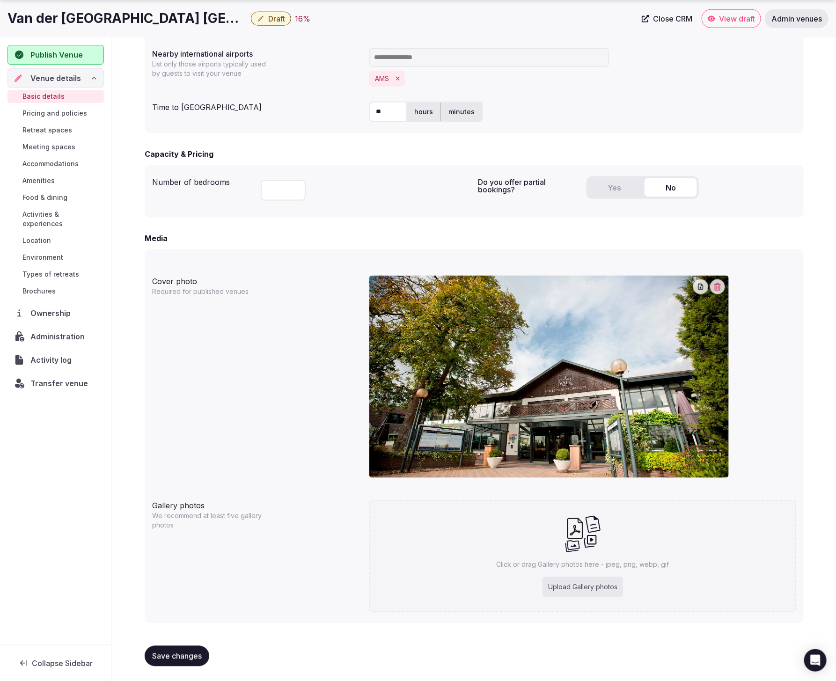
click at [190, 660] on span "Save changes" at bounding box center [177, 655] width 50 height 9
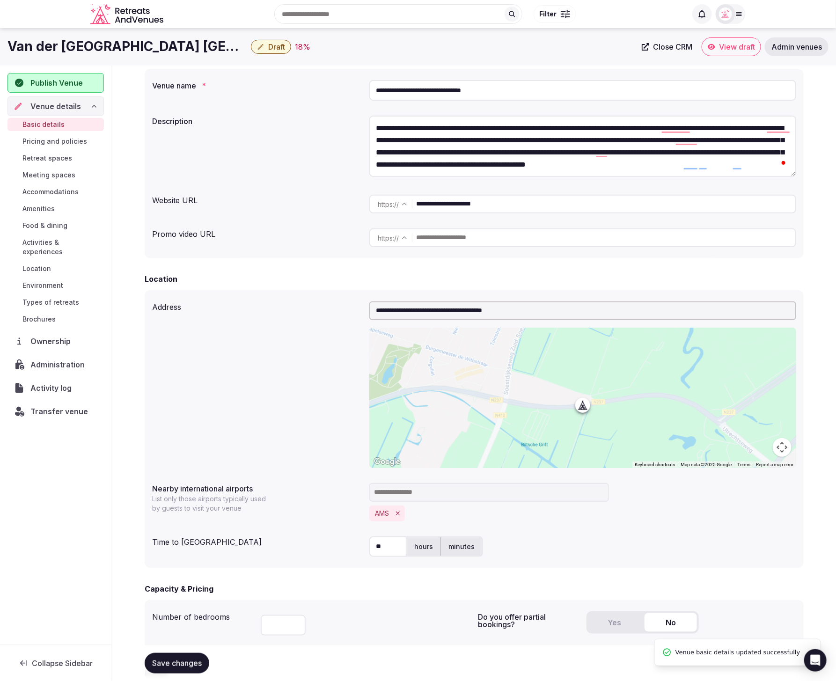
scroll to position [0, 0]
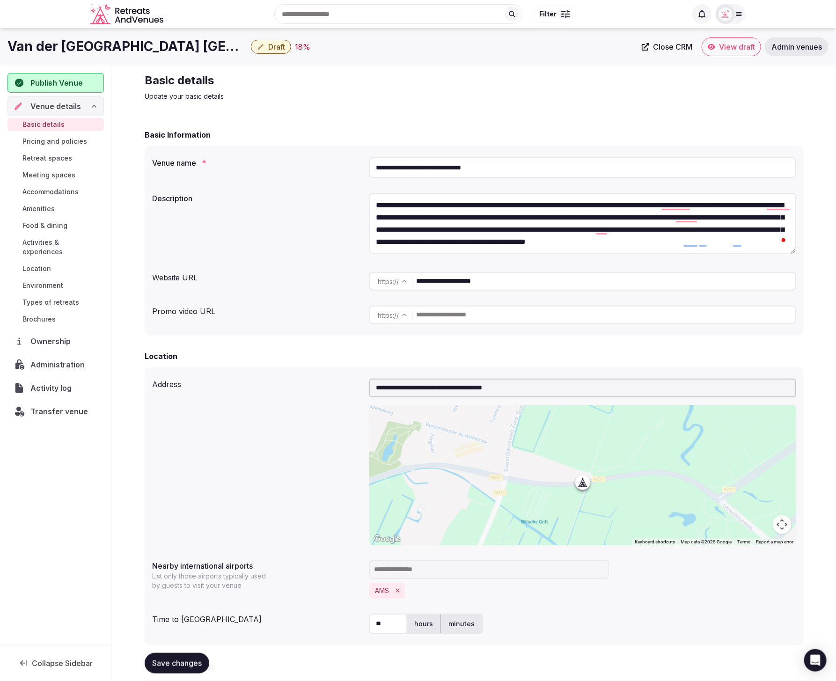
click at [171, 668] on button "Save changes" at bounding box center [177, 663] width 65 height 21
click at [46, 173] on span "Meeting spaces" at bounding box center [48, 174] width 53 height 9
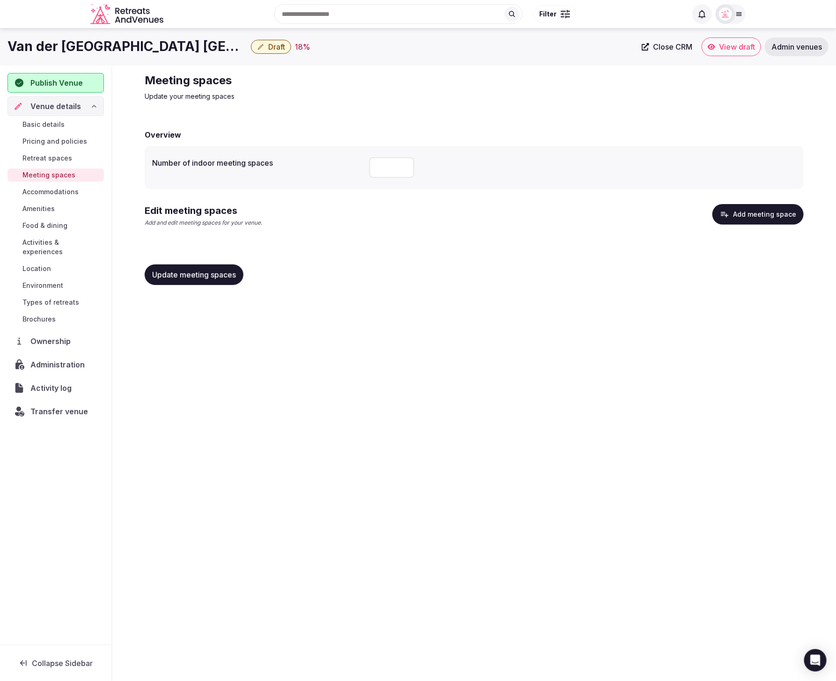
click at [381, 169] on input "number" at bounding box center [391, 167] width 45 height 21
type input "**"
drag, startPoint x: 442, startPoint y: 284, endPoint x: 217, endPoint y: 261, distance: 225.8
click at [438, 282] on div "Update meeting spaces" at bounding box center [474, 274] width 659 height 21
click at [192, 272] on span "Update meeting spaces" at bounding box center [194, 274] width 84 height 9
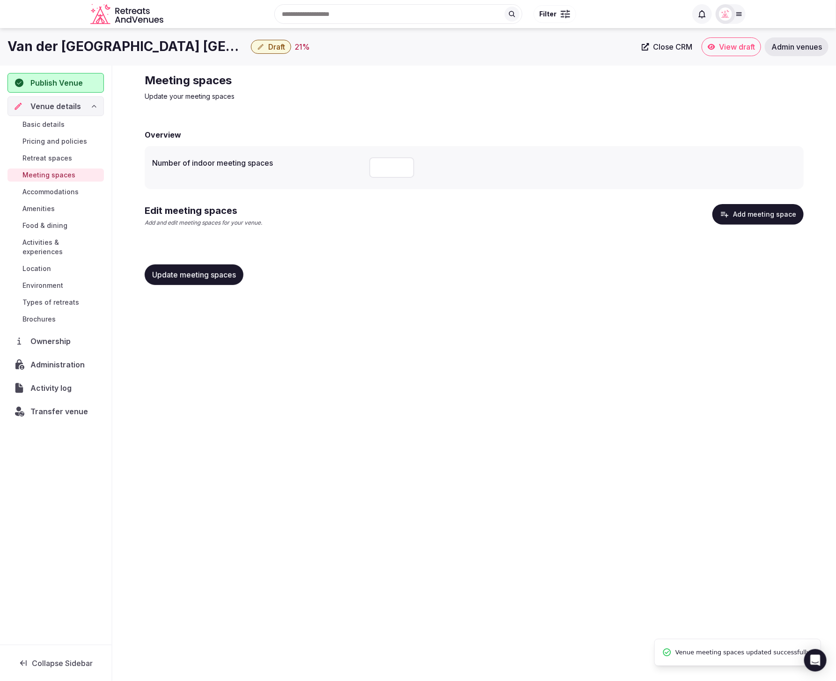
click at [42, 264] on span "Location" at bounding box center [36, 268] width 29 height 9
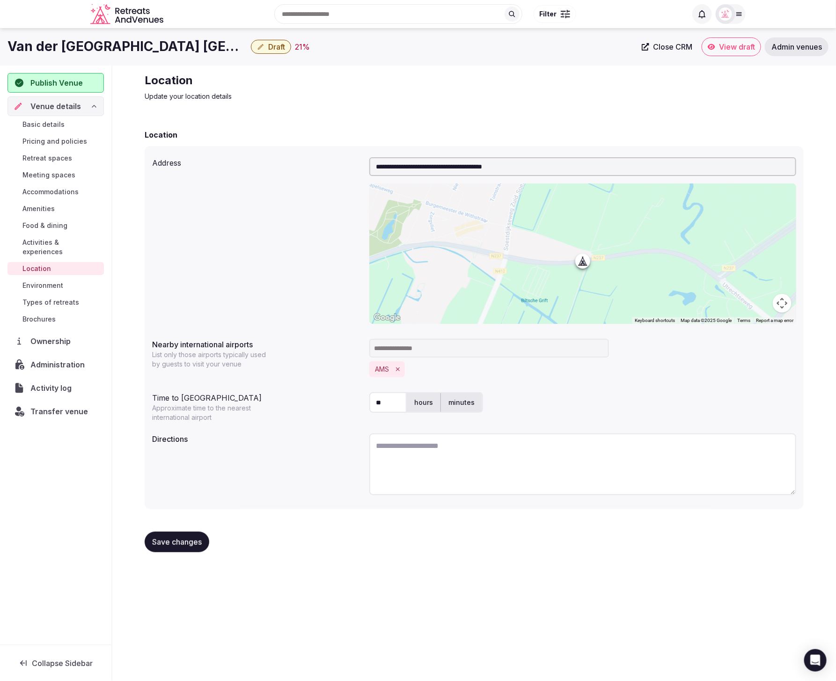
click at [614, 453] on textarea at bounding box center [582, 464] width 427 height 62
click at [614, 453] on textarea "To enrich screen reader interactions, please activate Accessibility in Grammarl…" at bounding box center [582, 464] width 427 height 62
paste textarea "**********"
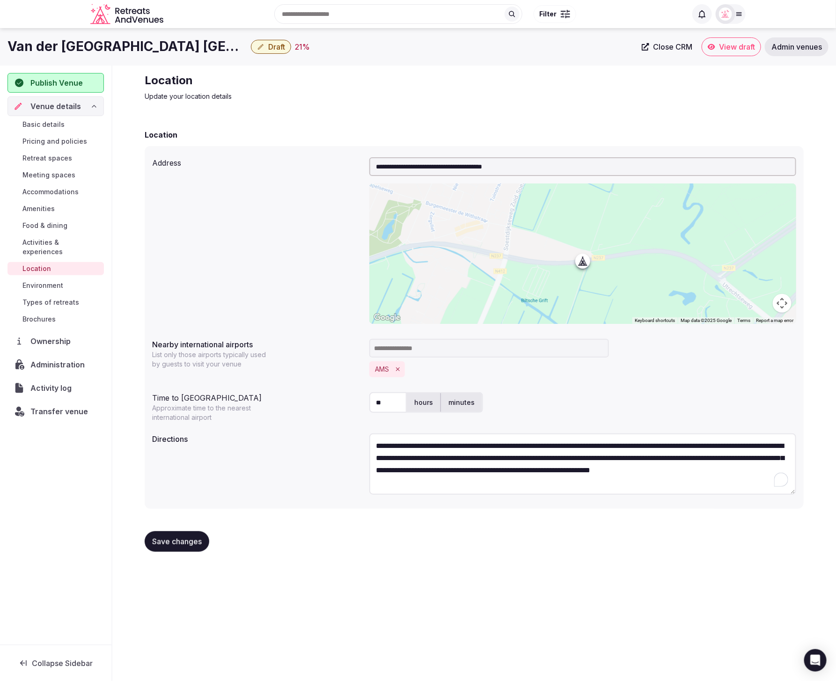
type textarea "**********"
drag, startPoint x: 522, startPoint y: 570, endPoint x: 286, endPoint y: 543, distance: 237.4
click at [489, 563] on div "**********" at bounding box center [418, 351] width 836 height 647
click at [185, 539] on span "Save changes" at bounding box center [177, 541] width 50 height 9
click at [648, 73] on div "Location Update your location details" at bounding box center [474, 87] width 659 height 28
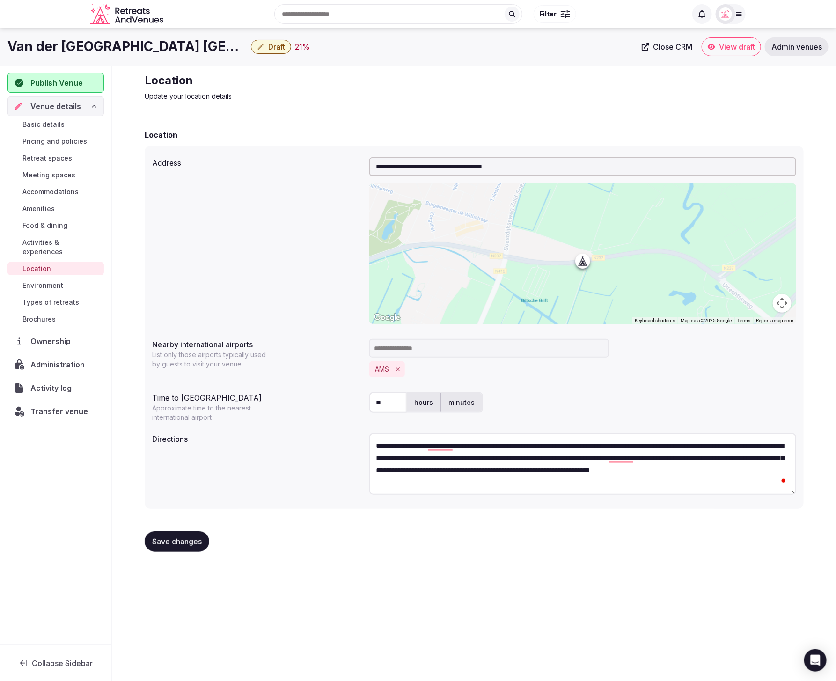
click at [50, 120] on span "Basic details" at bounding box center [43, 124] width 42 height 9
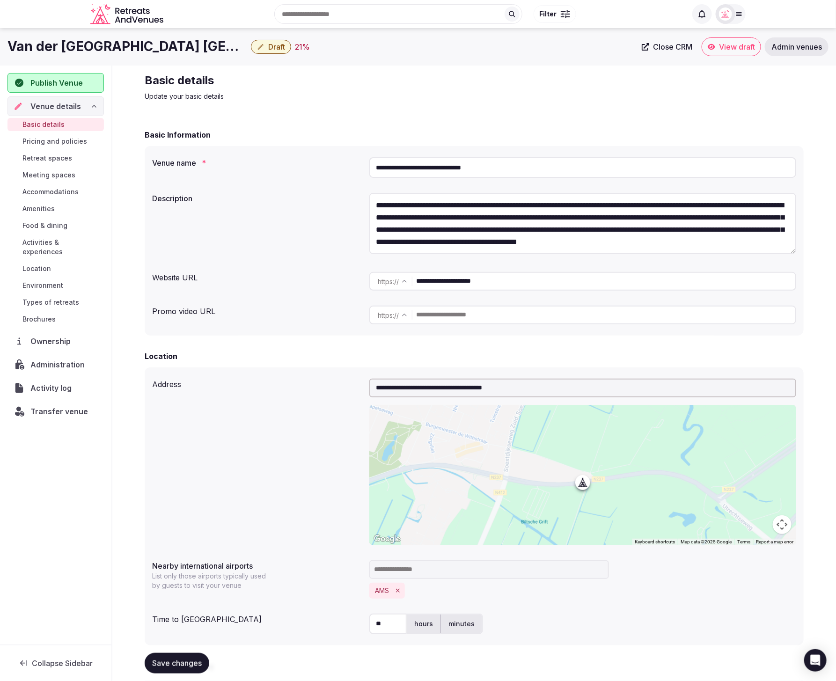
click at [501, 69] on div "**********" at bounding box center [474, 630] width 674 height 1128
click at [263, 337] on form "**********" at bounding box center [474, 657] width 659 height 1057
click at [793, 45] on span "Admin venues" at bounding box center [796, 46] width 51 height 9
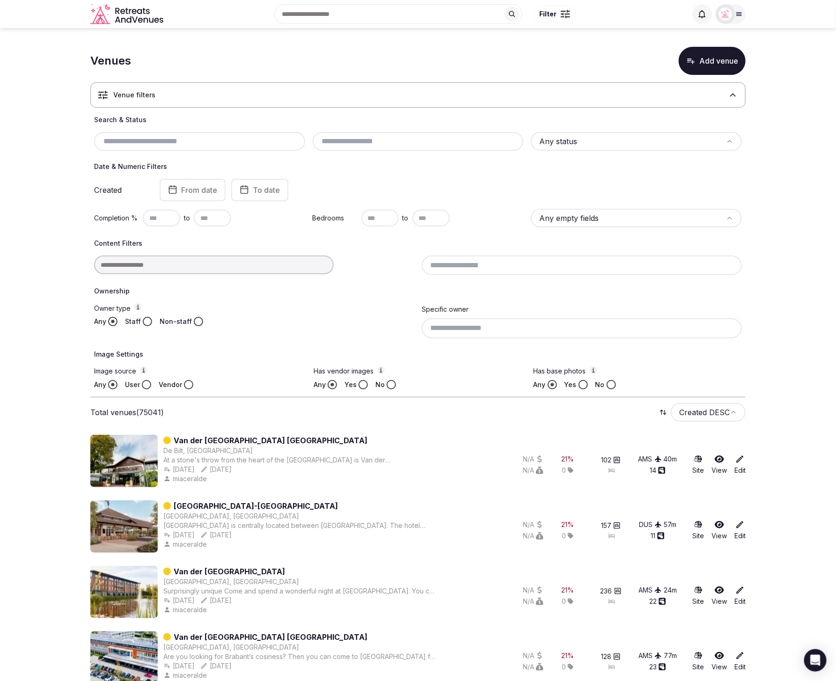
click at [226, 136] on input "text" at bounding box center [200, 141] width 204 height 11
paste input "**********"
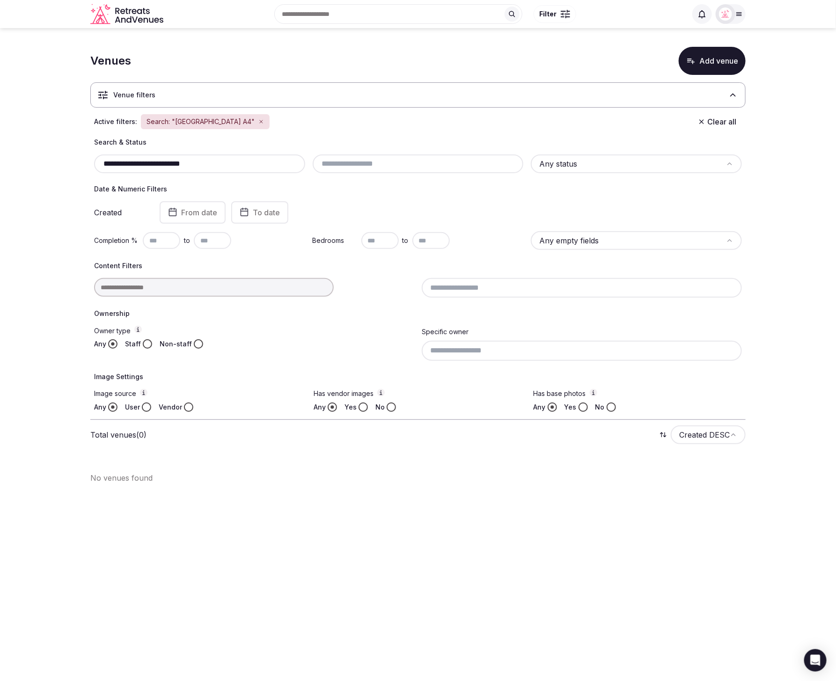
drag, startPoint x: 149, startPoint y: 163, endPoint x: 58, endPoint y: 160, distance: 91.3
click at [58, 160] on section "**********" at bounding box center [418, 261] width 836 height 467
type input "**********"
click at [472, 209] on div "Created From date To date" at bounding box center [418, 212] width 648 height 22
click at [704, 57] on button "Add venue" at bounding box center [712, 61] width 67 height 28
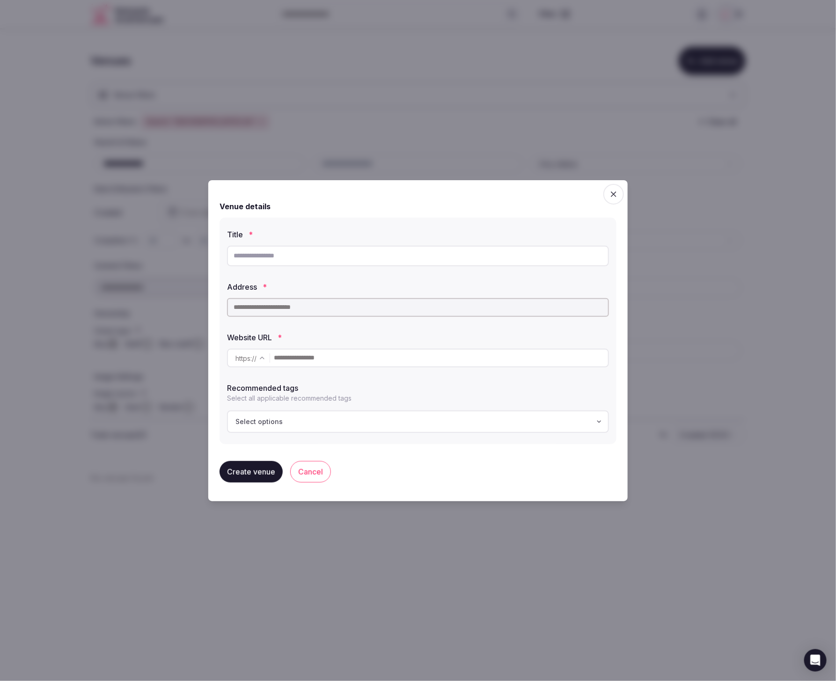
click at [330, 262] on input "text" at bounding box center [418, 256] width 382 height 21
paste input "**********"
type input "**********"
click at [328, 313] on input "text" at bounding box center [418, 307] width 382 height 19
click at [330, 309] on input "text" at bounding box center [418, 307] width 382 height 19
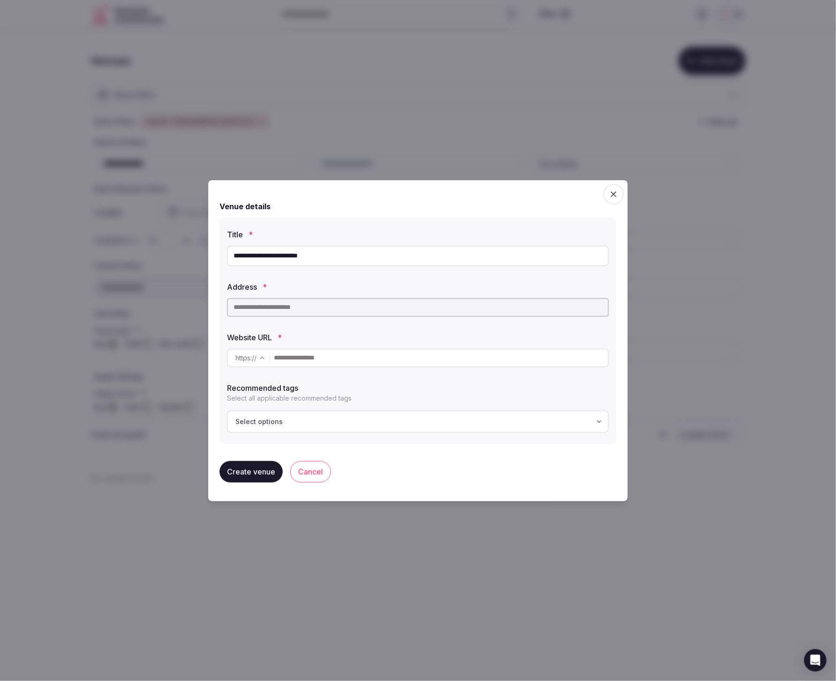
paste input "**********"
click at [360, 327] on span "Peuldreef, Den Hoorn, Netherlands" at bounding box center [463, 325] width 206 height 9
type input "**********"
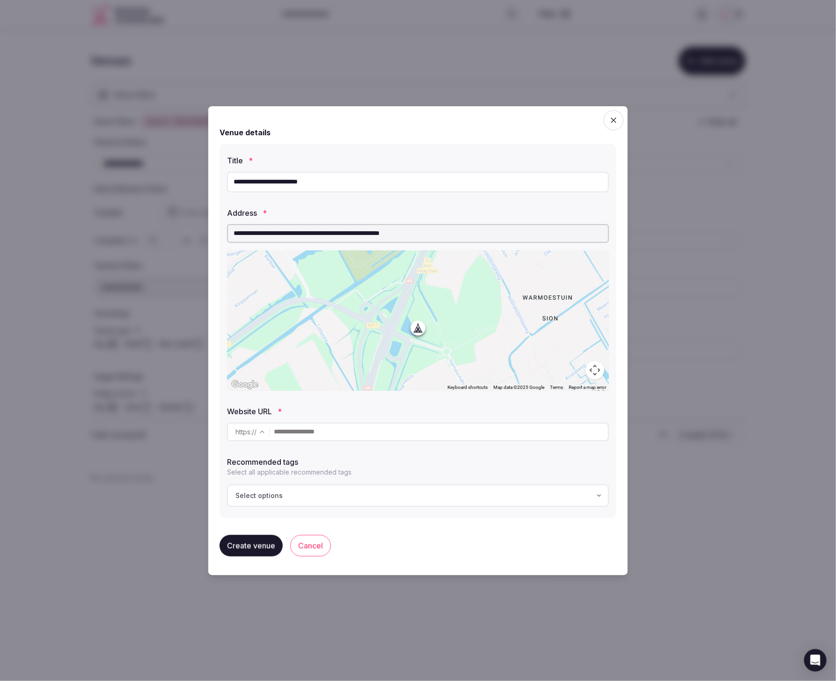
click at [294, 436] on input "text" at bounding box center [441, 432] width 334 height 19
paste input "**********"
type input "**********"
click at [260, 540] on button "Create venue" at bounding box center [250, 546] width 63 height 22
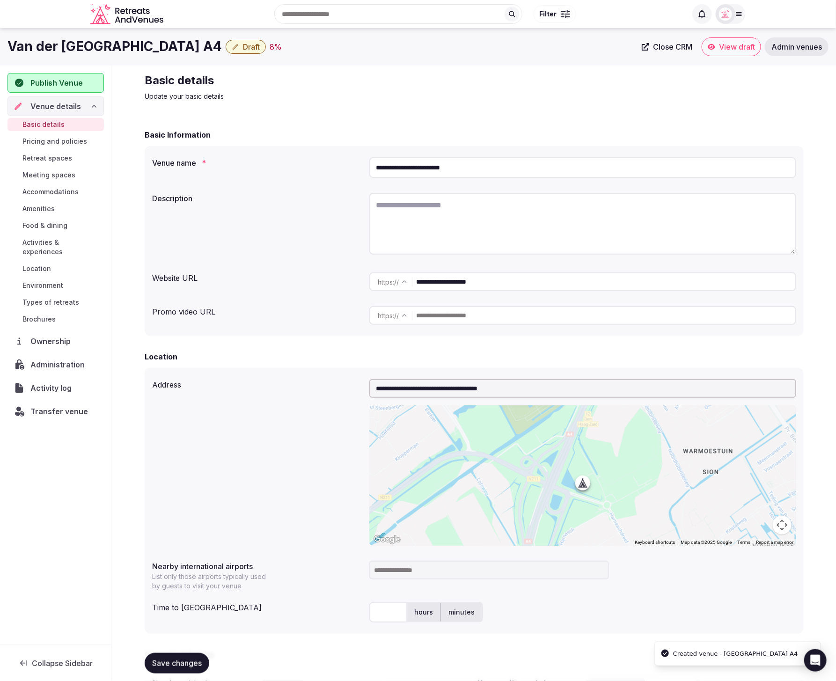
click at [357, 335] on div "**********" at bounding box center [474, 241] width 659 height 190
click at [536, 232] on textarea "To enrich screen reader interactions, please activate Accessibility in Grammarl…" at bounding box center [582, 224] width 427 height 62
paste textarea "**********"
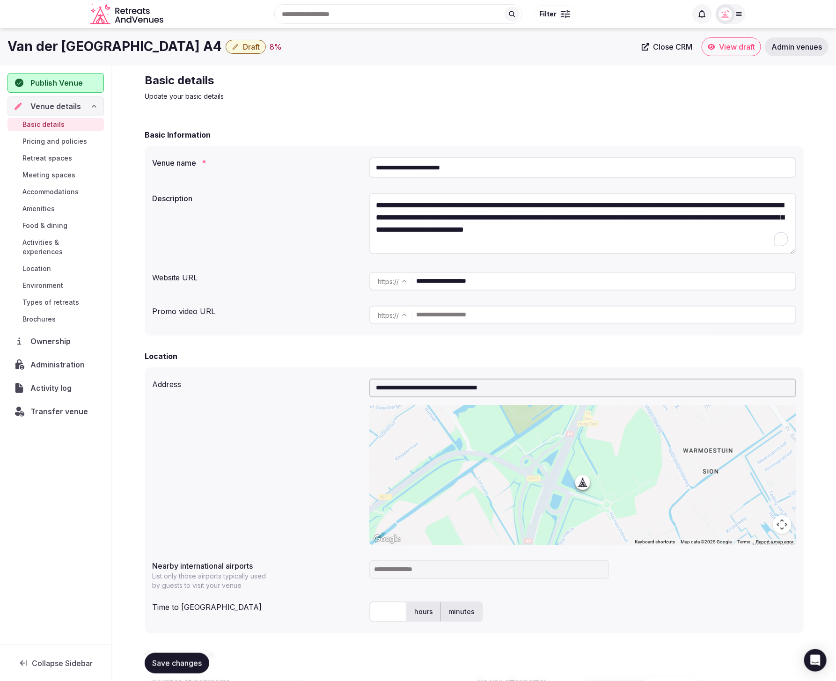
type textarea "**********"
click at [299, 287] on div "**********" at bounding box center [474, 281] width 644 height 26
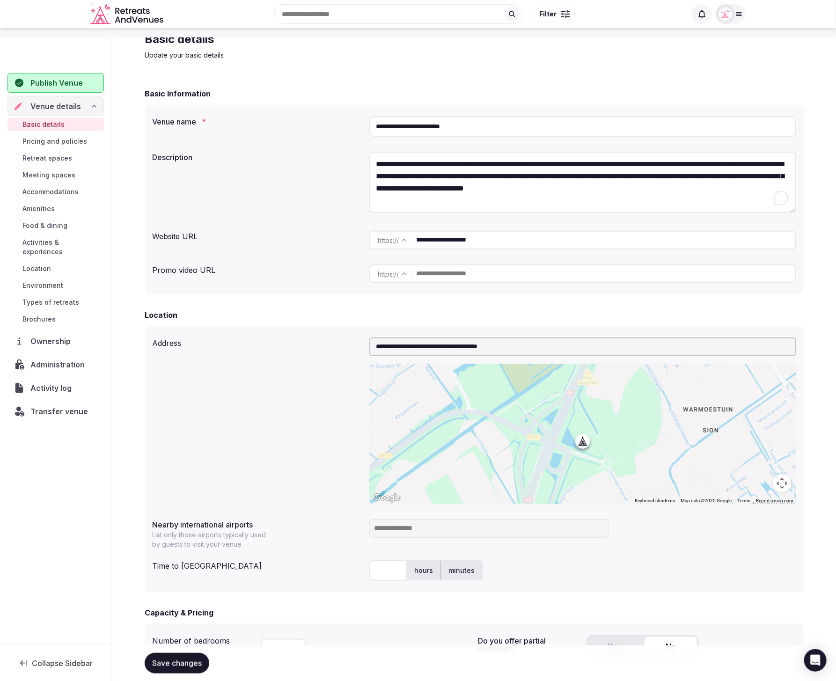
scroll to position [48, 0]
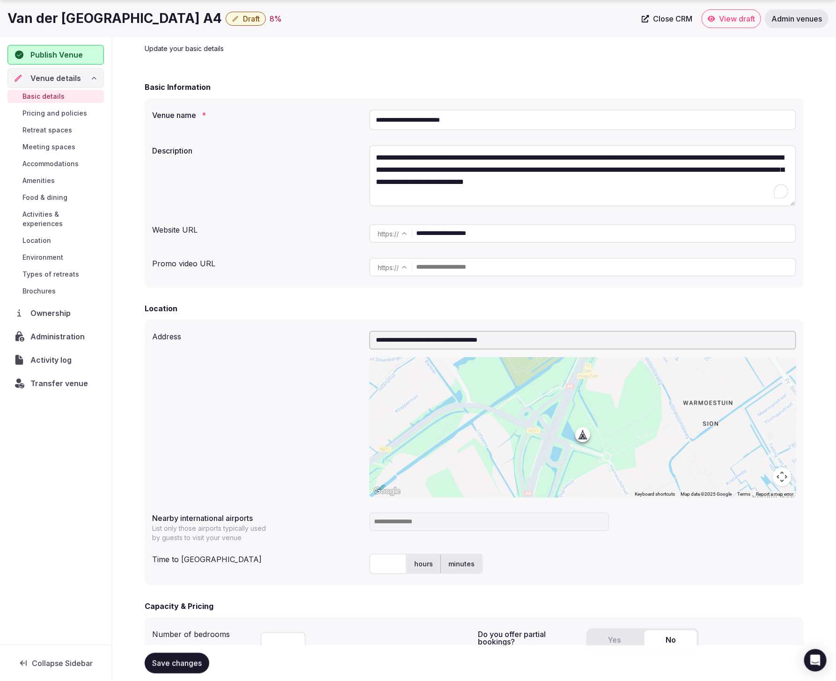
drag, startPoint x: 499, startPoint y: 118, endPoint x: 357, endPoint y: 119, distance: 142.7
click at [357, 119] on div "**********" at bounding box center [474, 120] width 644 height 28
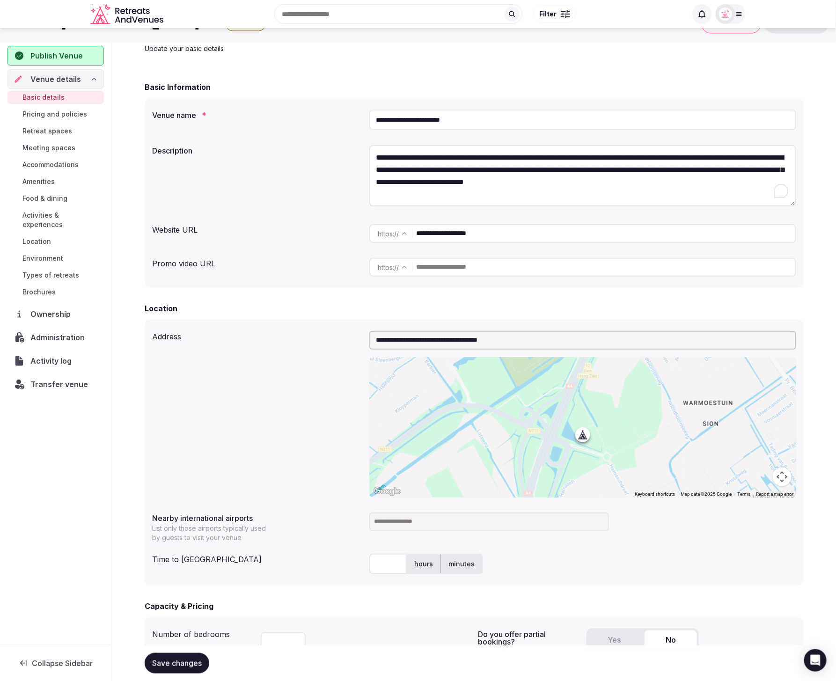
scroll to position [44, 0]
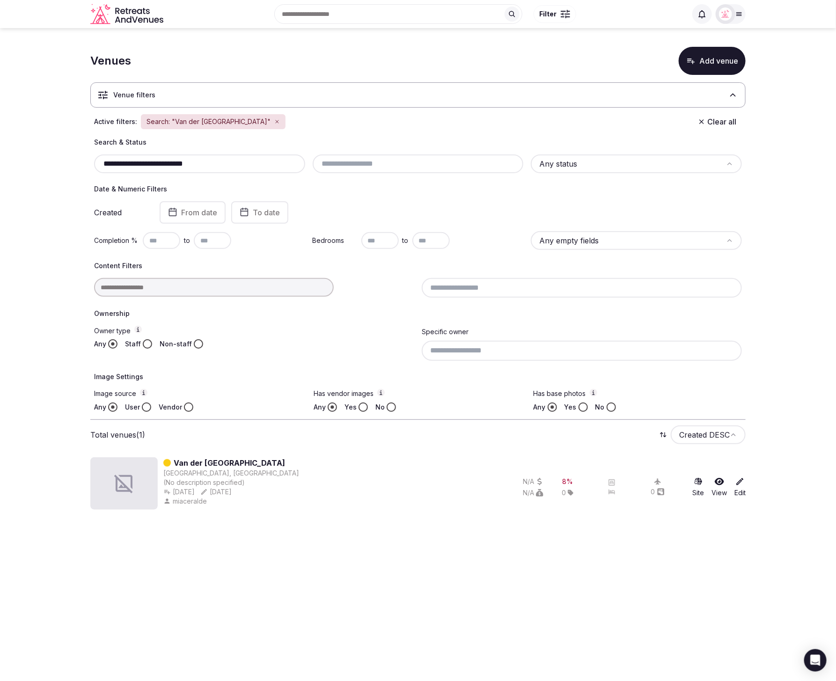
click at [41, 156] on section "**********" at bounding box center [418, 276] width 836 height 496
paste input "******"
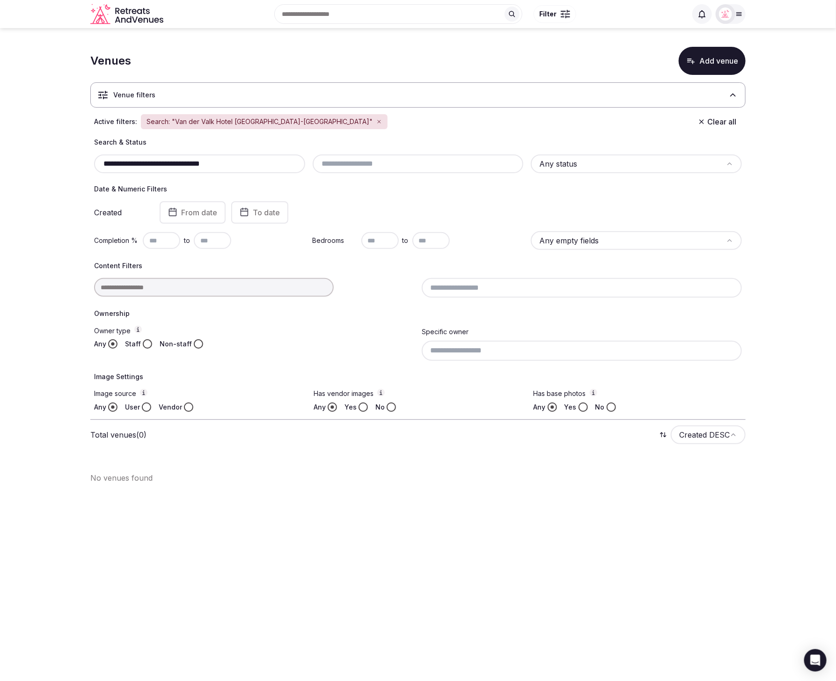
drag, startPoint x: 194, startPoint y: 164, endPoint x: 252, endPoint y: 165, distance: 58.0
click at [252, 165] on input "**********" at bounding box center [200, 163] width 204 height 11
click at [229, 168] on input "**********" at bounding box center [200, 163] width 204 height 11
drag, startPoint x: 227, startPoint y: 166, endPoint x: -7, endPoint y: 168, distance: 234.0
click at [0, 168] on html "**********" at bounding box center [418, 340] width 836 height 681
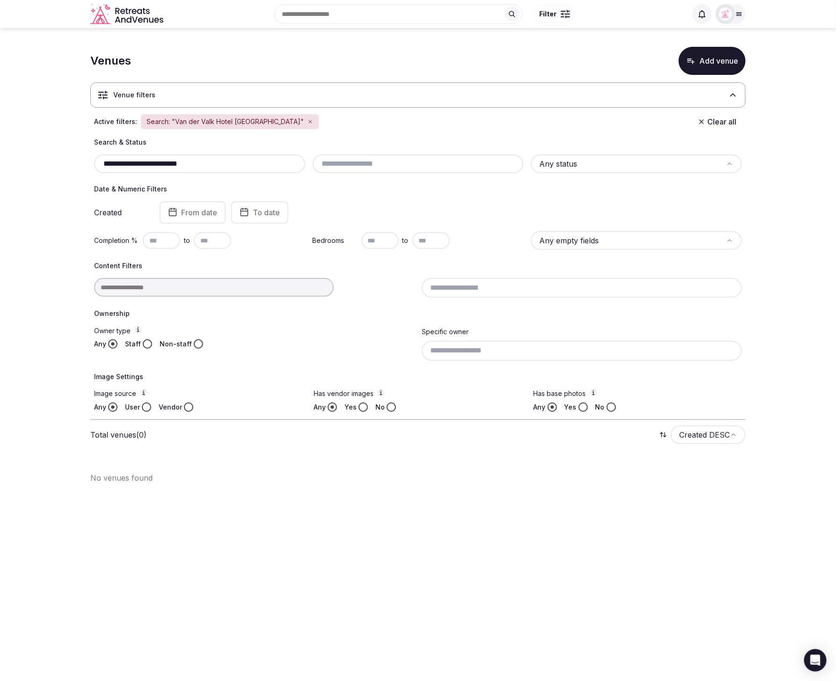
paste input "**********"
drag, startPoint x: 151, startPoint y: 162, endPoint x: -13, endPoint y: 161, distance: 163.8
click at [0, 161] on html "**********" at bounding box center [418, 340] width 836 height 681
drag, startPoint x: 147, startPoint y: 164, endPoint x: 254, endPoint y: 164, distance: 106.7
click at [254, 164] on input "**********" at bounding box center [200, 163] width 204 height 11
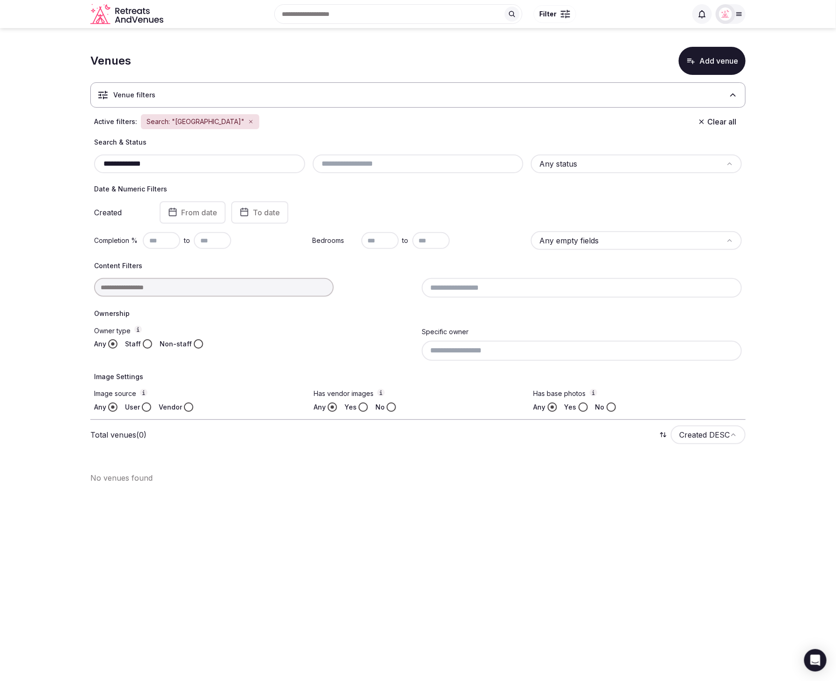
drag, startPoint x: 182, startPoint y: 160, endPoint x: 80, endPoint y: 157, distance: 101.6
click at [80, 157] on section "**********" at bounding box center [418, 261] width 836 height 467
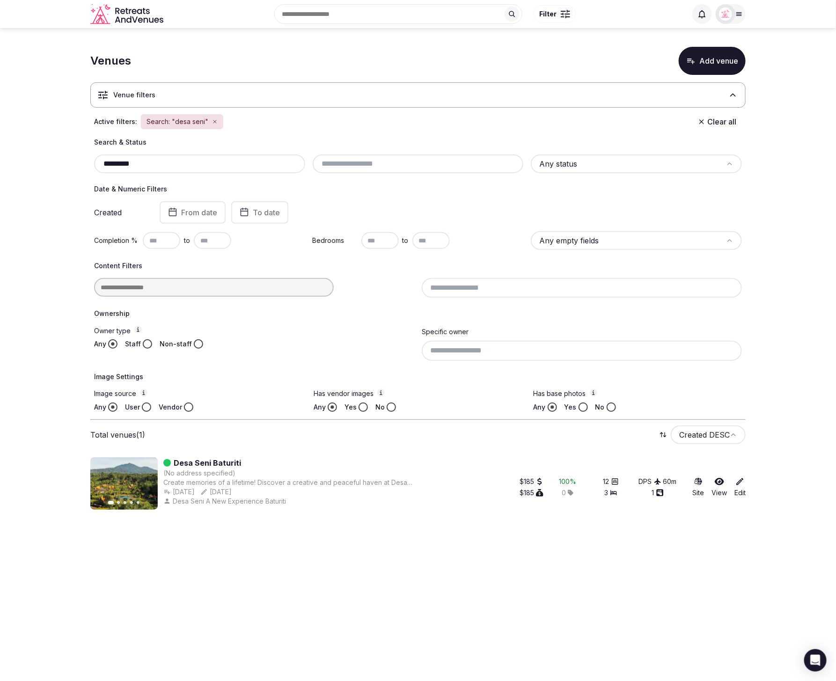
type input "*********"
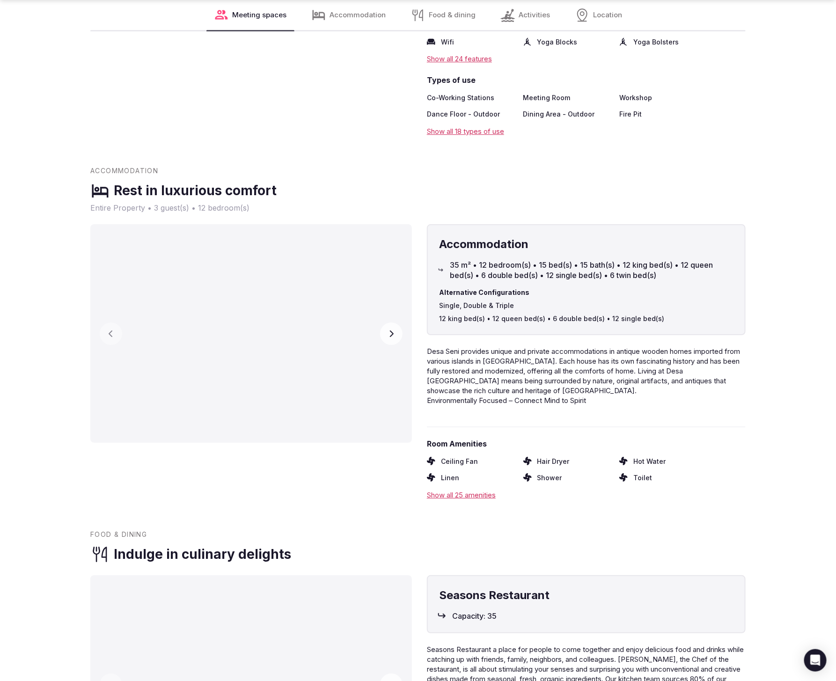
scroll to position [1390, 0]
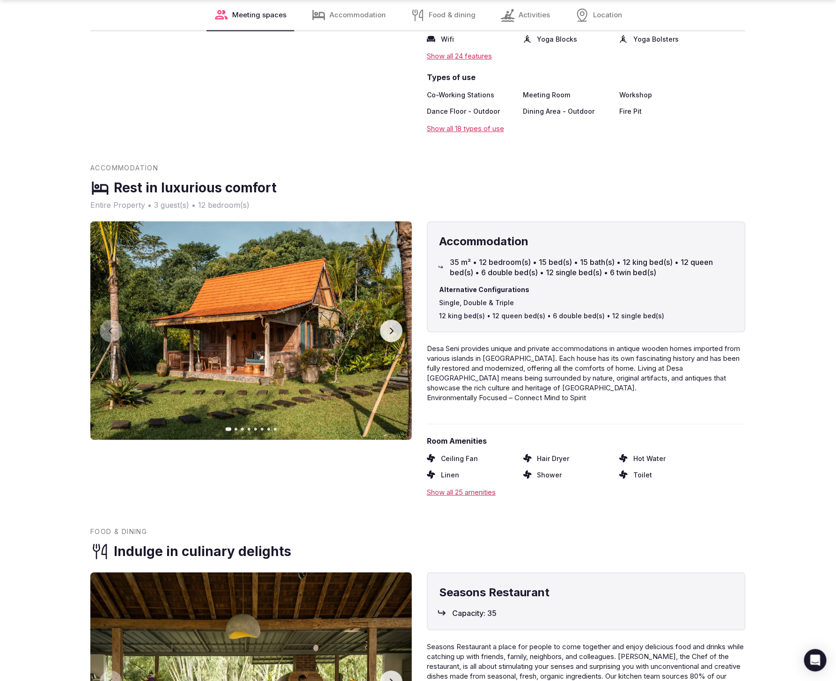
click at [485, 487] on div "Show all 25 amenities" at bounding box center [586, 492] width 319 height 10
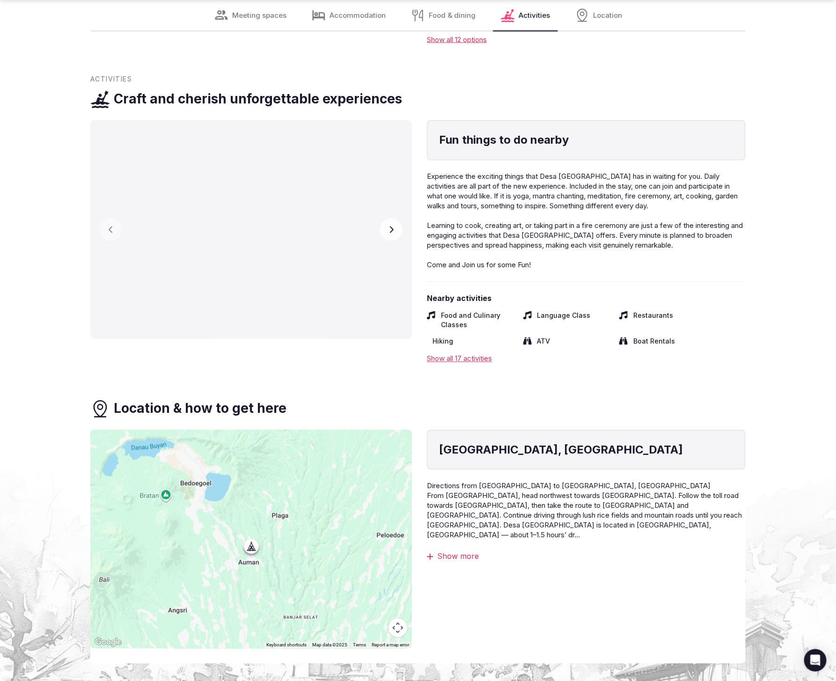
scroll to position [2395, 0]
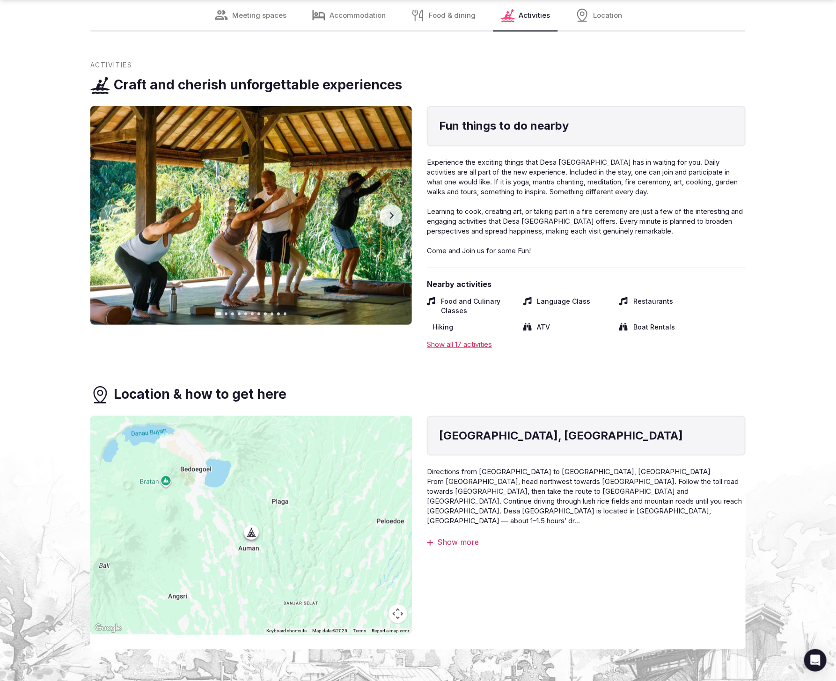
click at [484, 340] on div "Show all 17 activities" at bounding box center [586, 345] width 319 height 10
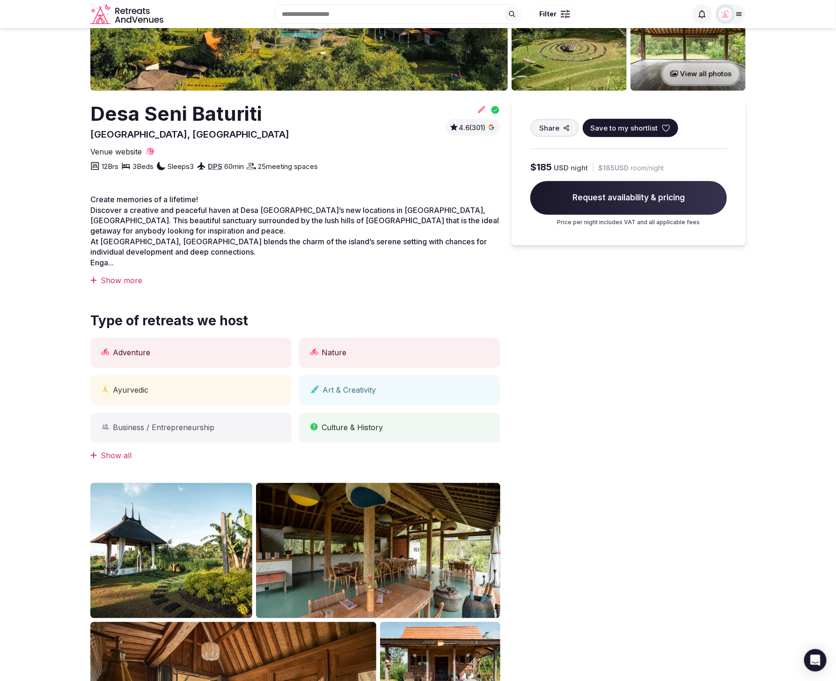
scroll to position [0, 0]
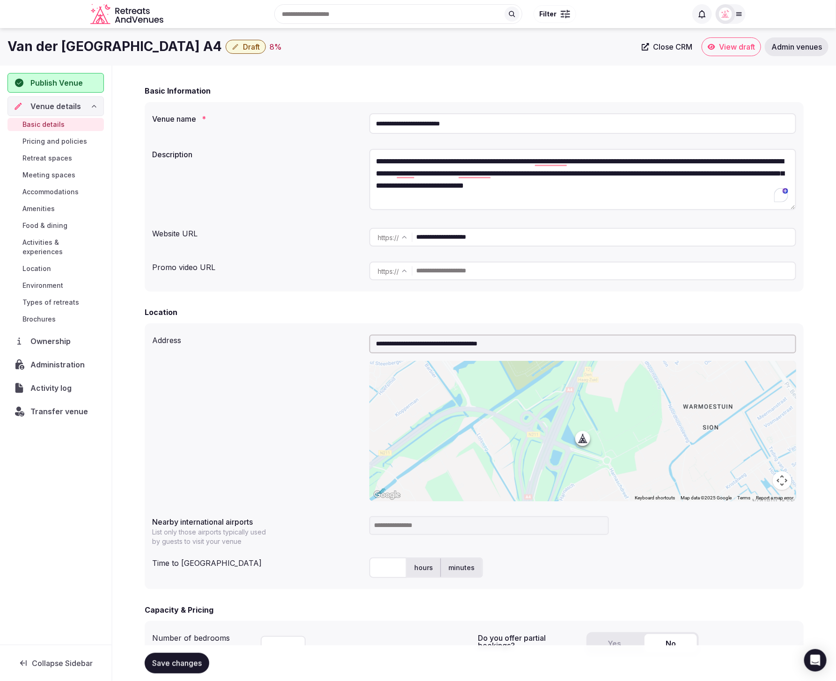
scroll to position [44, 0]
click at [464, 274] on input "text" at bounding box center [605, 271] width 379 height 19
paste input "**********"
type input "**********"
click at [281, 320] on div "**********" at bounding box center [474, 448] width 659 height 283
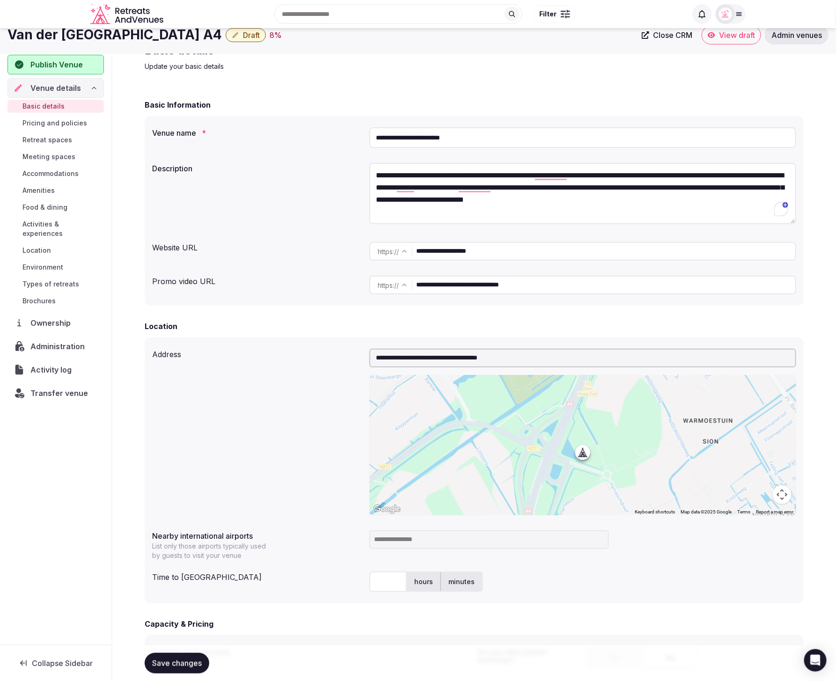
scroll to position [0, 0]
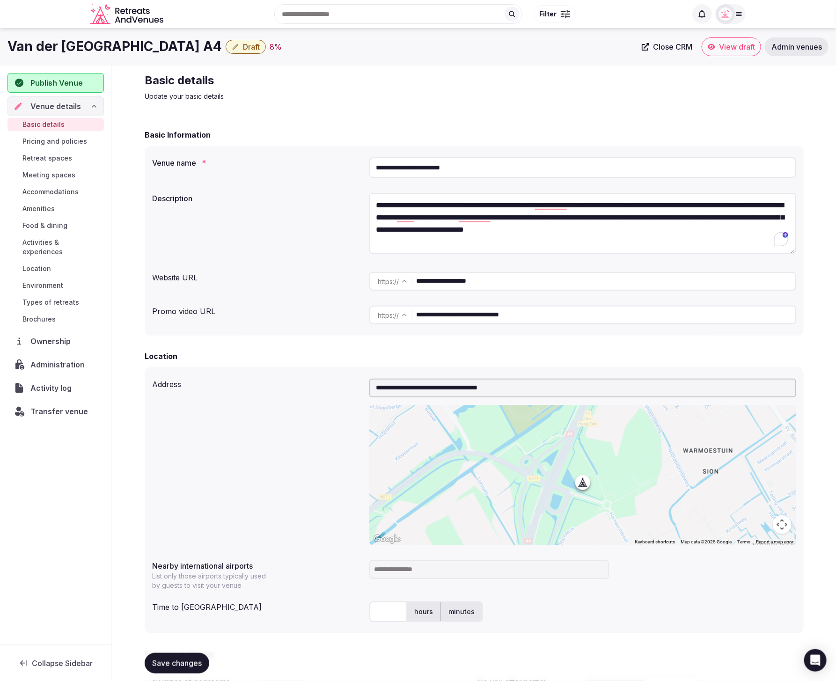
drag, startPoint x: 486, startPoint y: 165, endPoint x: 360, endPoint y: 161, distance: 126.0
click at [360, 161] on div "**********" at bounding box center [474, 167] width 644 height 28
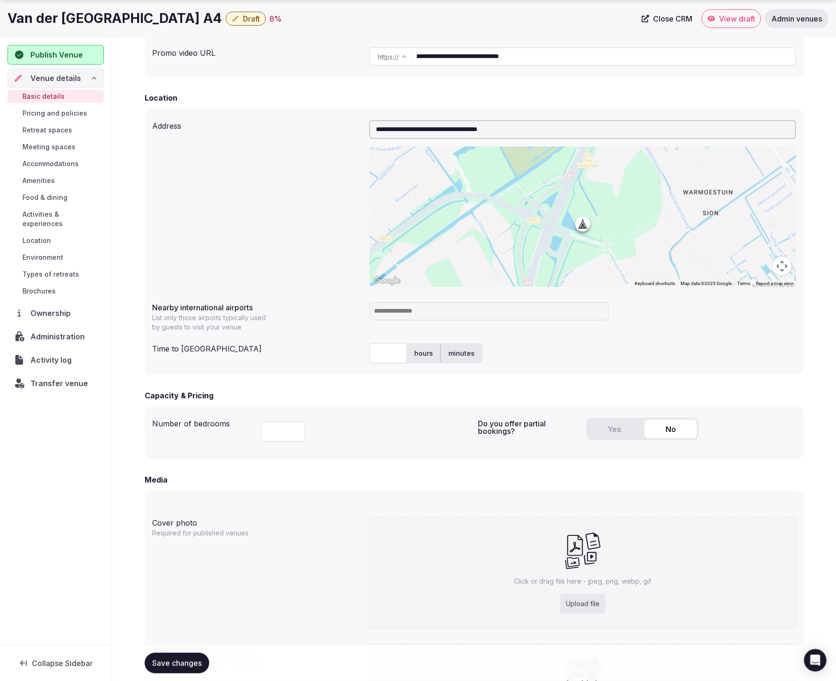
click at [410, 312] on input at bounding box center [489, 311] width 240 height 19
type input "***"
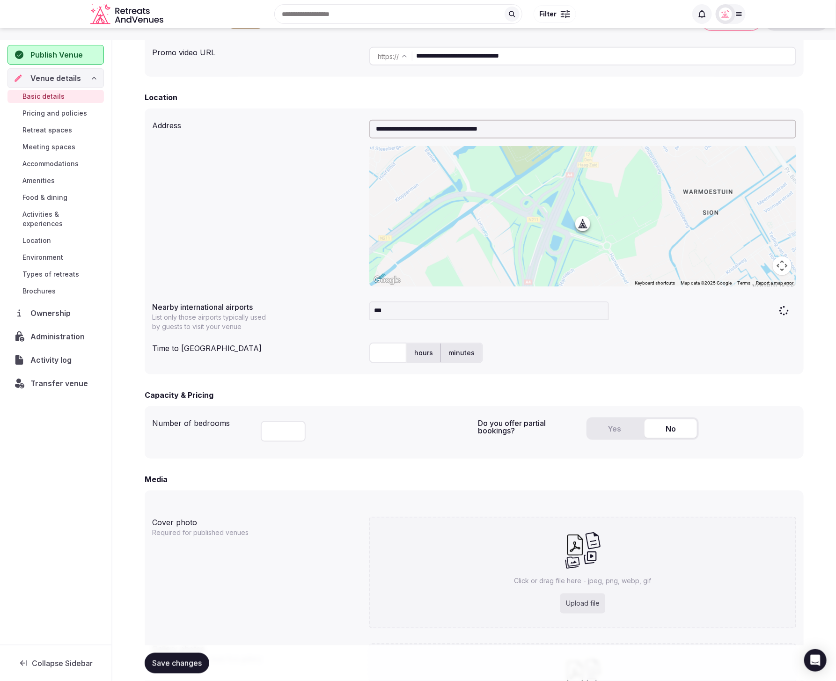
scroll to position [225, 0]
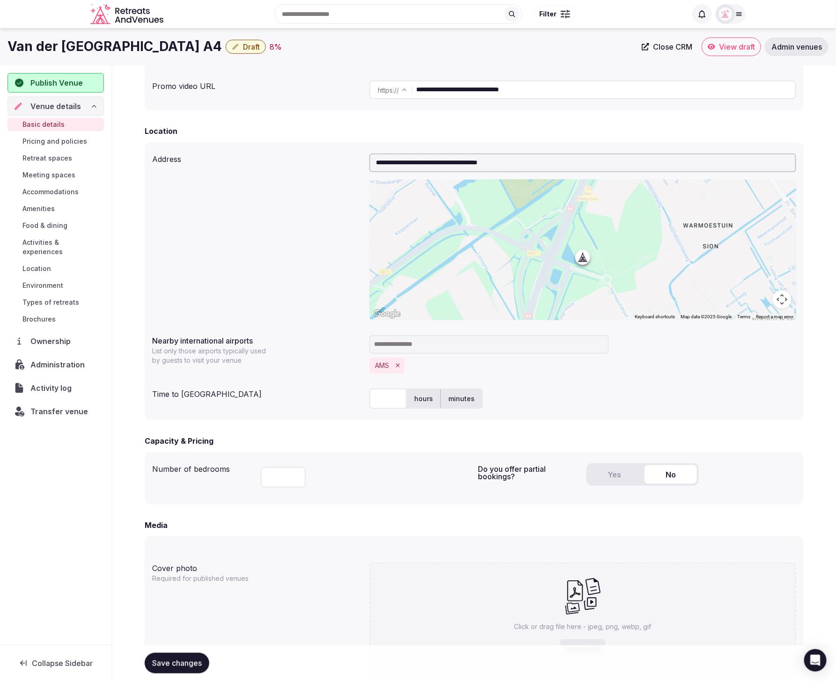
click at [392, 398] on input "text" at bounding box center [387, 398] width 37 height 21
type input "**"
click at [229, 397] on div "Time to international airport" at bounding box center [257, 392] width 210 height 15
click at [279, 481] on input "number" at bounding box center [283, 478] width 45 height 21
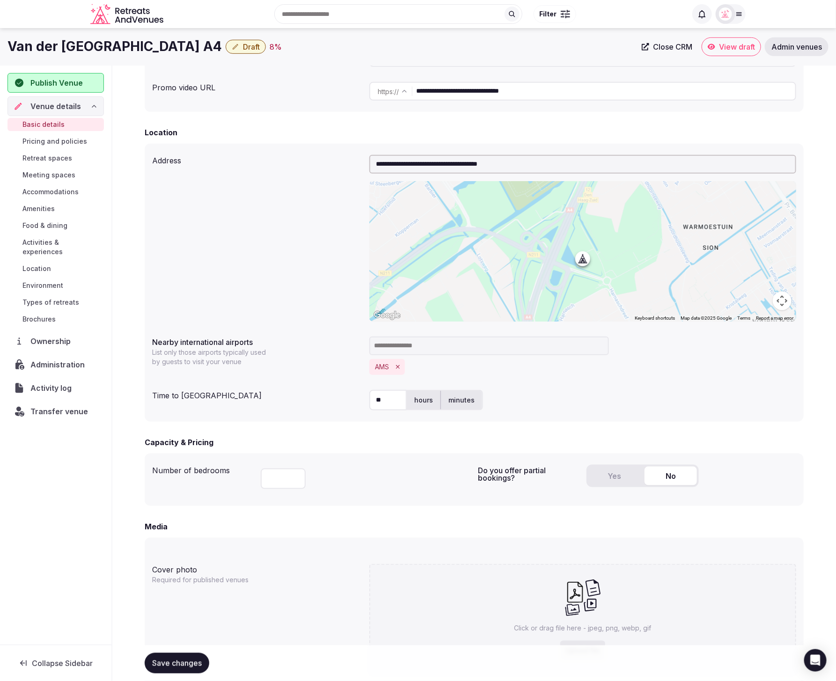
type input "***"
click at [392, 475] on div "***" at bounding box center [366, 477] width 210 height 32
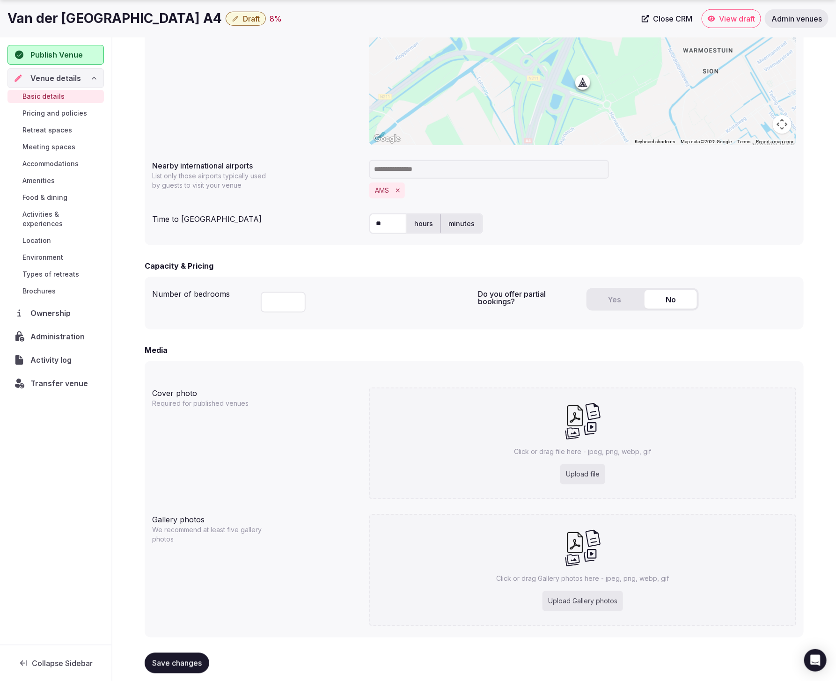
scroll to position [406, 0]
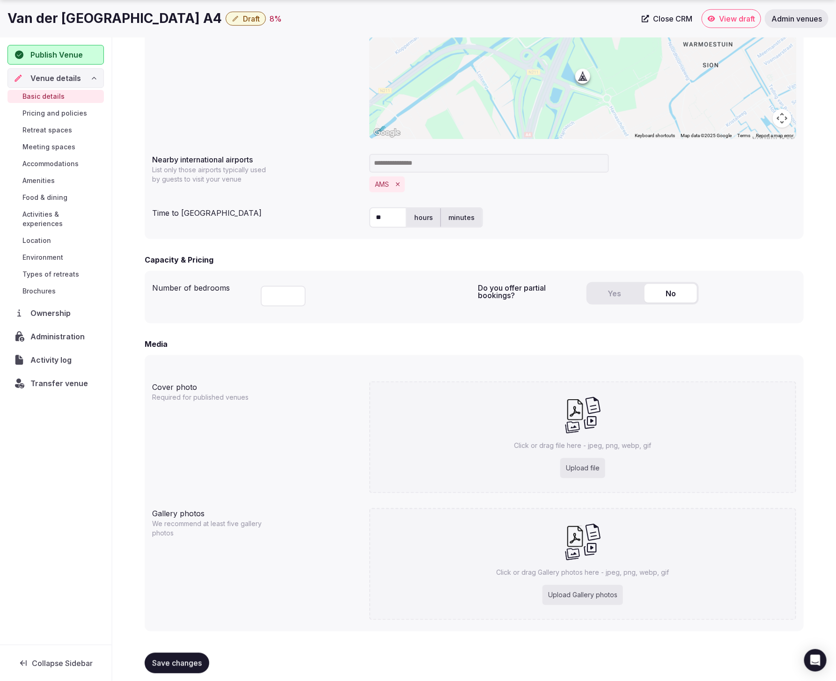
click at [598, 464] on div "Upload file" at bounding box center [582, 468] width 45 height 21
type input "**********"
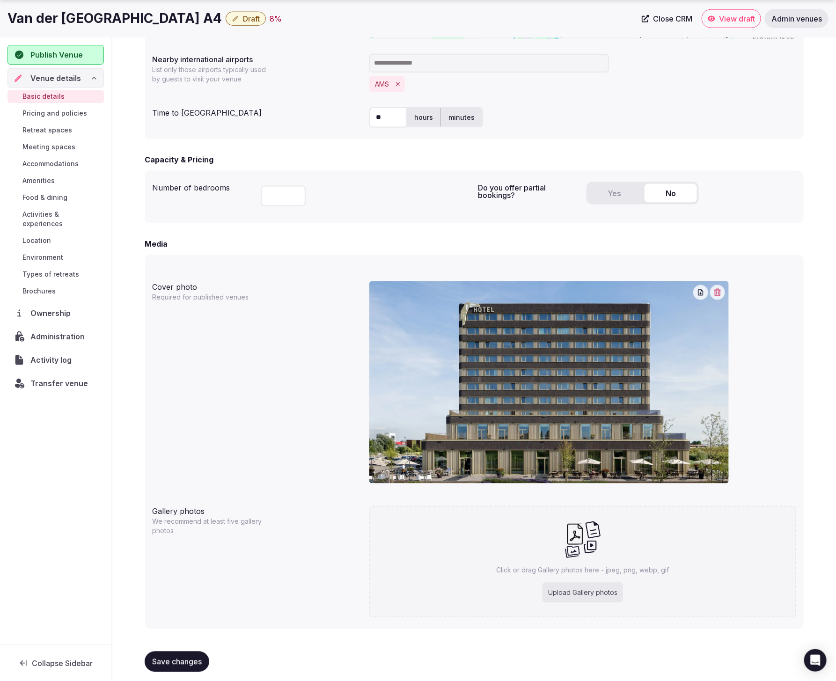
scroll to position [512, 0]
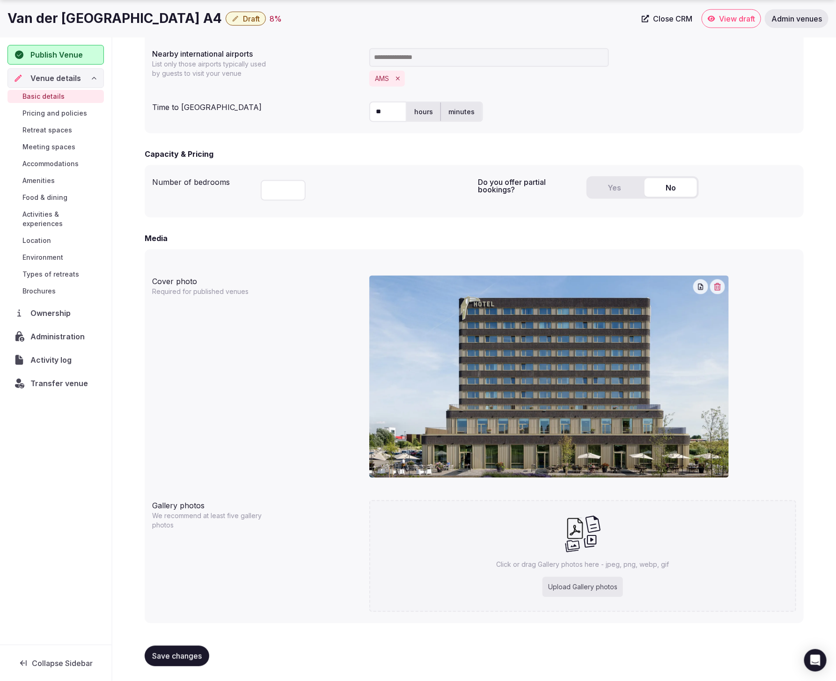
click at [190, 655] on span "Save changes" at bounding box center [177, 655] width 50 height 9
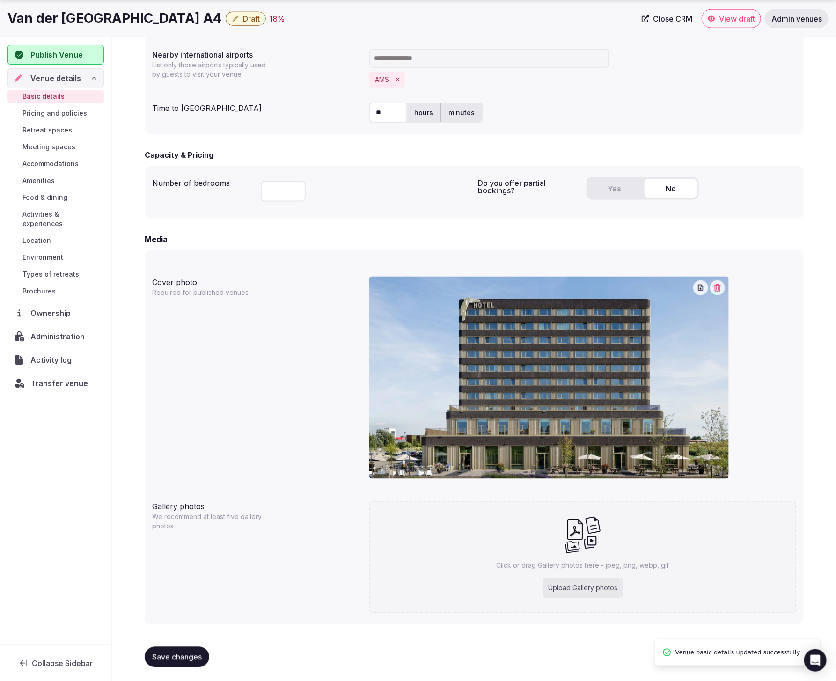
click at [44, 148] on div "Basic details Pricing and policies Retreat spaces Meeting spaces Accommodations…" at bounding box center [55, 194] width 96 height 212
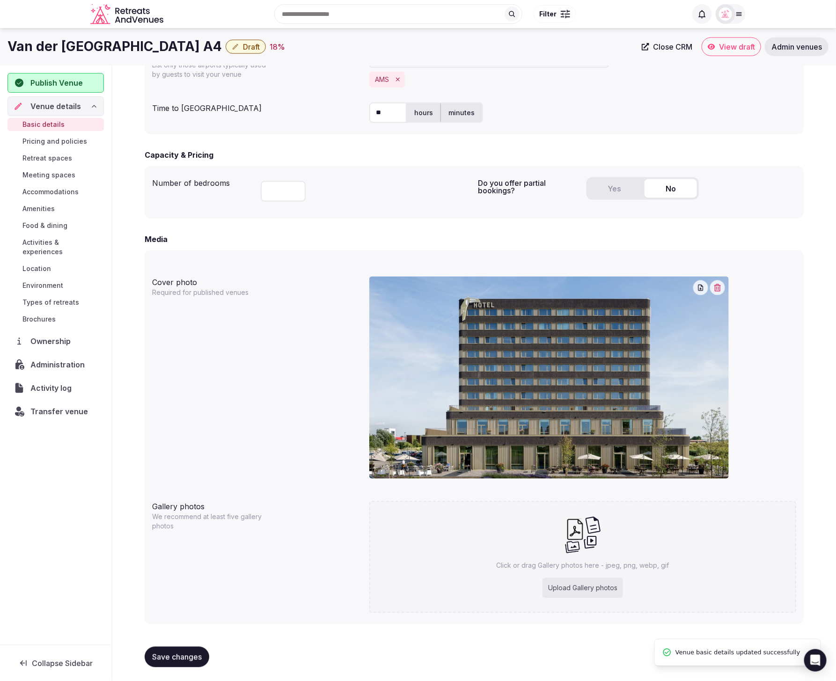
click at [43, 175] on span "Meeting spaces" at bounding box center [48, 174] width 53 height 9
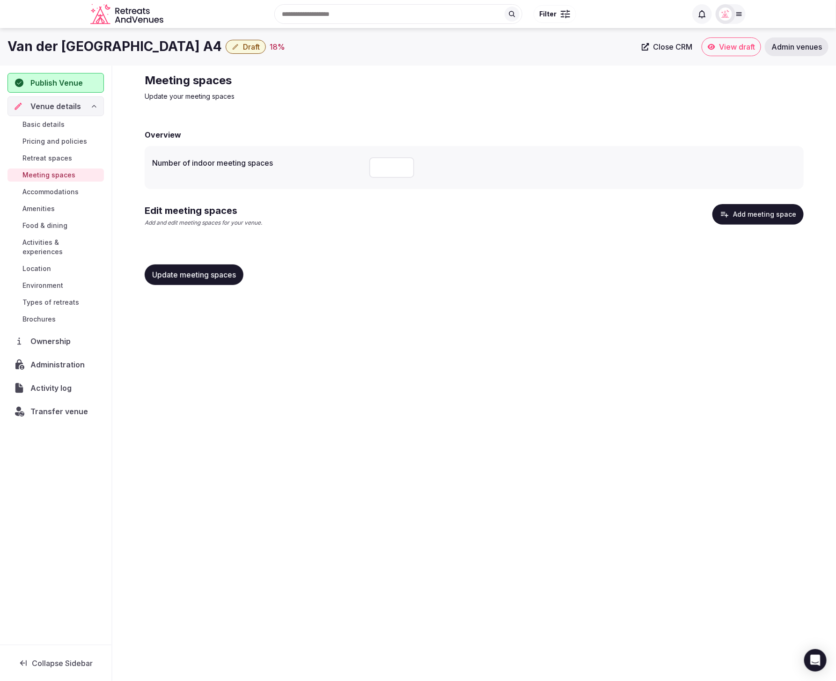
click at [382, 170] on input "number" at bounding box center [391, 167] width 45 height 21
type input "**"
click at [211, 265] on button "Update meeting spaces" at bounding box center [194, 274] width 99 height 21
click at [160, 268] on button "Update meeting spaces" at bounding box center [194, 274] width 99 height 21
click at [40, 264] on span "Location" at bounding box center [36, 268] width 29 height 9
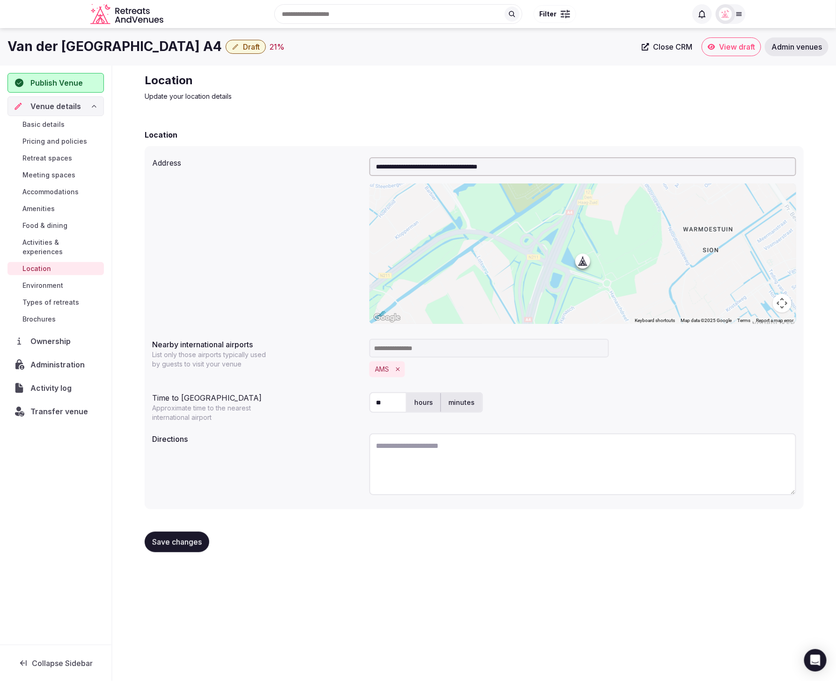
click at [516, 457] on textarea at bounding box center [582, 464] width 427 height 62
paste textarea "**********"
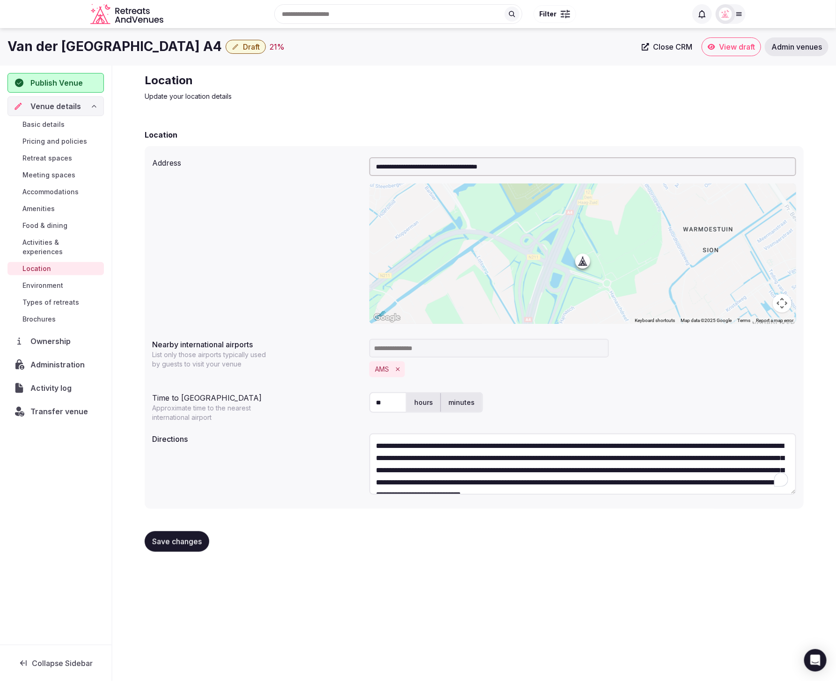
scroll to position [53, 0]
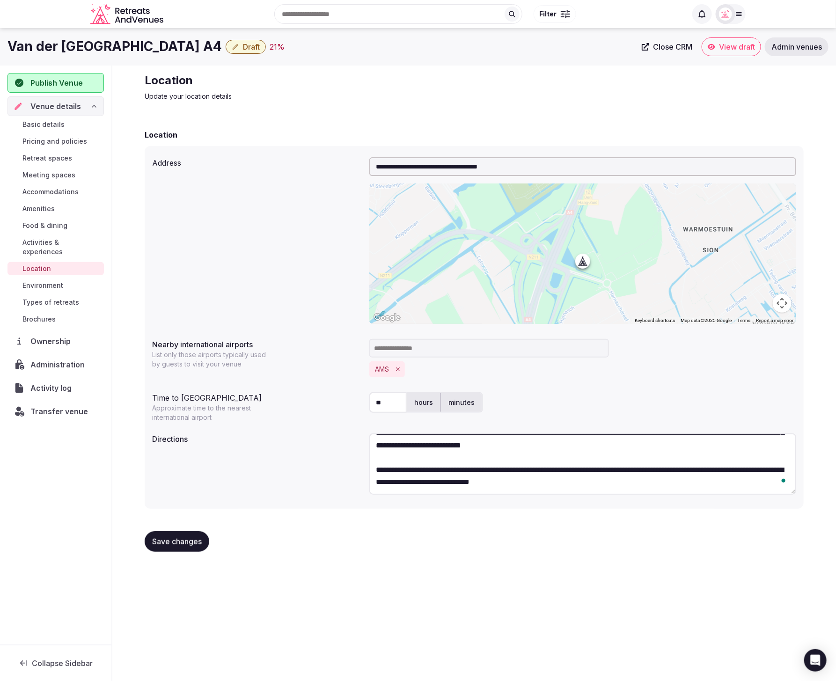
type textarea "**********"
click at [180, 539] on span "Save changes" at bounding box center [177, 541] width 50 height 9
click at [159, 542] on span "Save changes" at bounding box center [177, 541] width 50 height 9
click at [50, 120] on span "Basic details" at bounding box center [43, 124] width 42 height 9
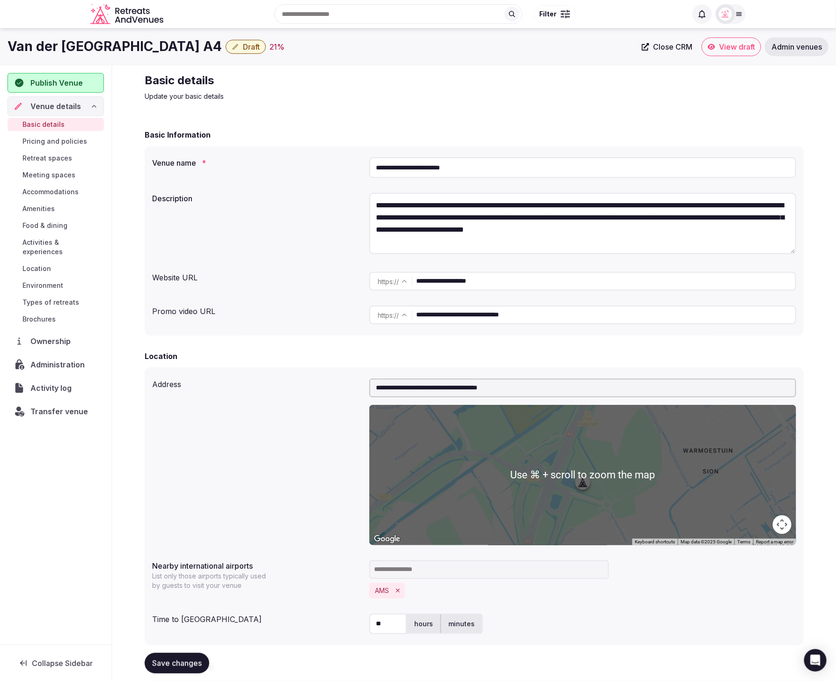
click at [299, 73] on h2 "Basic details" at bounding box center [302, 80] width 314 height 15
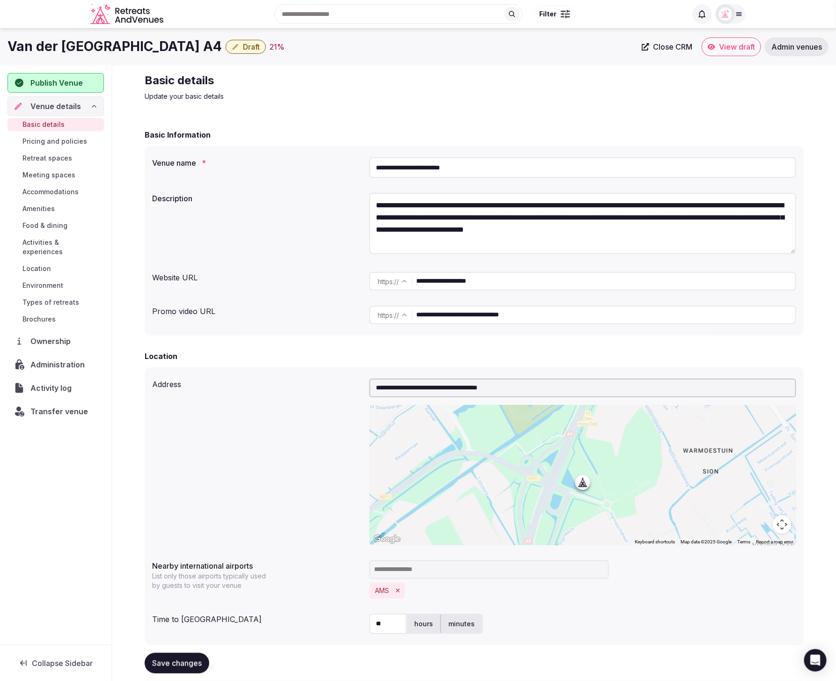
drag, startPoint x: 407, startPoint y: 169, endPoint x: 364, endPoint y: 164, distance: 43.4
click at [362, 165] on div "**********" at bounding box center [474, 167] width 644 height 28
click at [277, 329] on div "**********" at bounding box center [474, 241] width 659 height 190
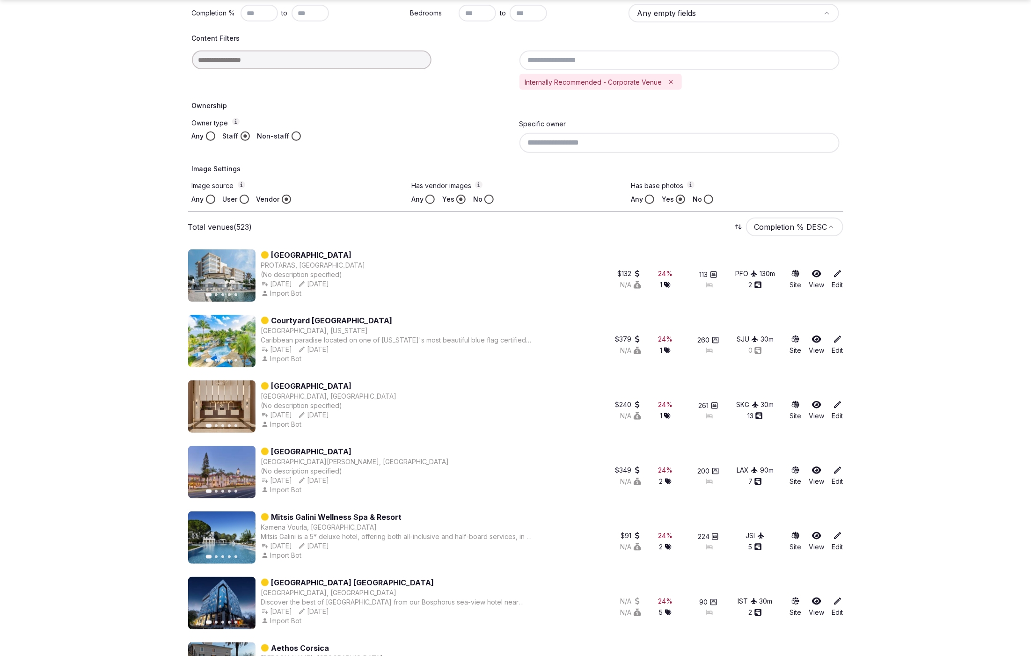
scroll to position [245, 0]
drag, startPoint x: 412, startPoint y: 252, endPoint x: 269, endPoint y: 253, distance: 143.2
click at [269, 253] on div "Previous slide Next slide Leonardo [GEOGRAPHIC_DATA], [GEOGRAPHIC_DATA] (No des…" at bounding box center [387, 275] width 399 height 52
copy div "[GEOGRAPHIC_DATA]"
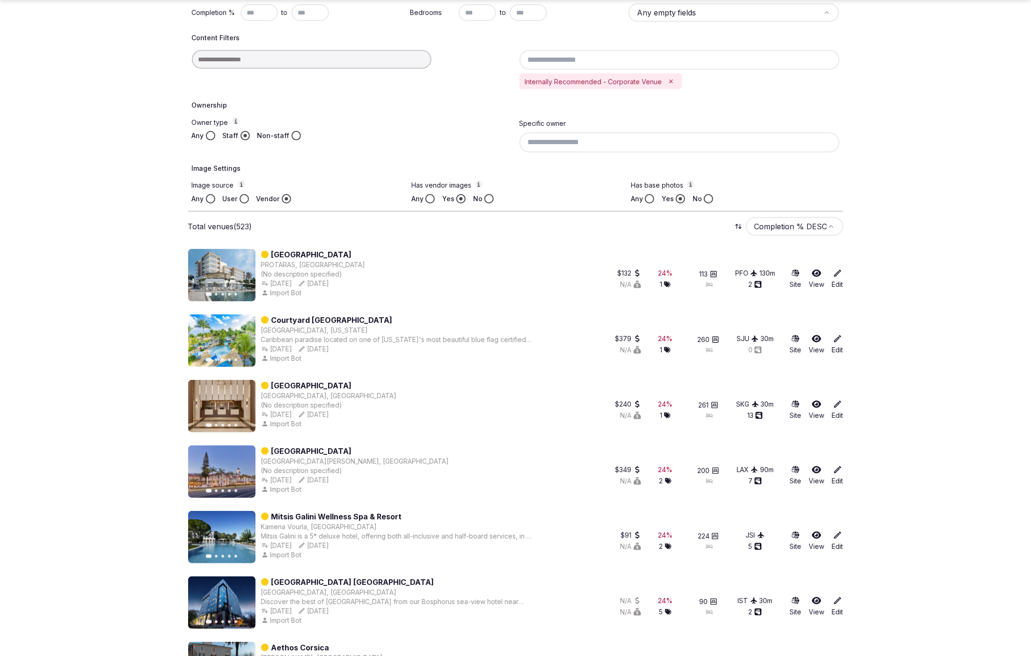
scroll to position [247, 0]
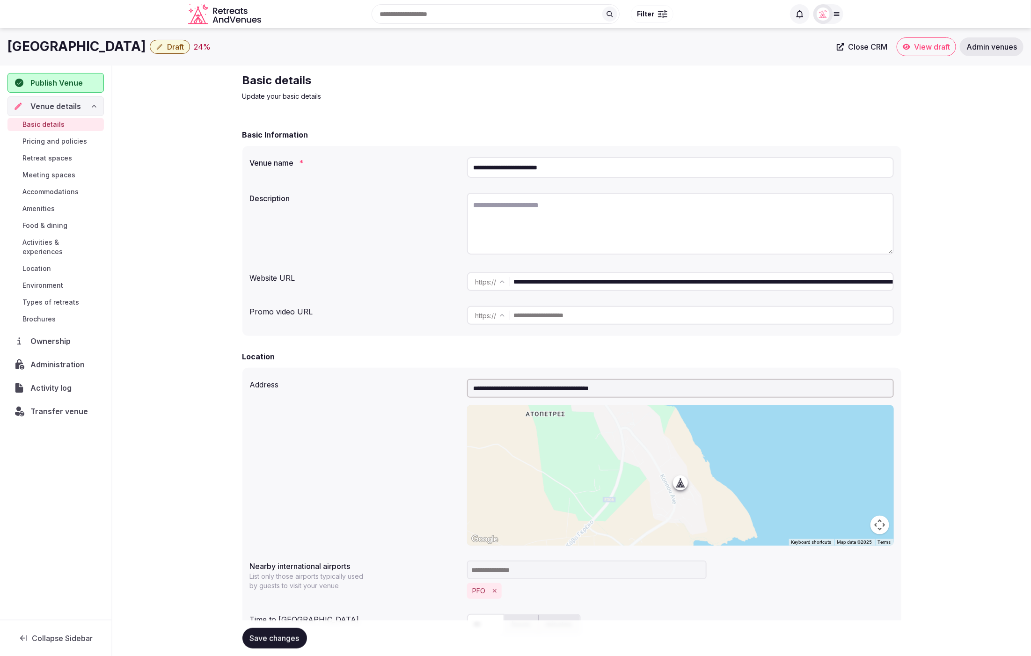
click at [438, 146] on div "**********" at bounding box center [571, 241] width 659 height 190
drag, startPoint x: 517, startPoint y: 280, endPoint x: 837, endPoint y: 281, distance: 320.5
click at [837, 281] on input "**********" at bounding box center [703, 281] width 379 height 19
click at [852, 288] on input "**********" at bounding box center [703, 281] width 379 height 19
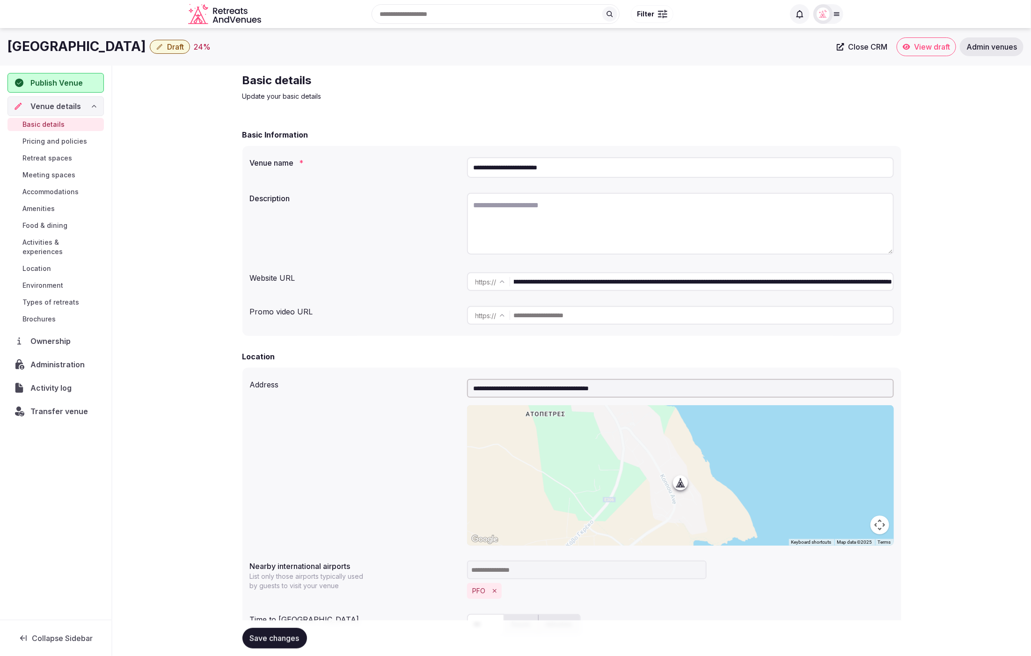
drag, startPoint x: 835, startPoint y: 282, endPoint x: 963, endPoint y: 296, distance: 129.0
type input "**********"
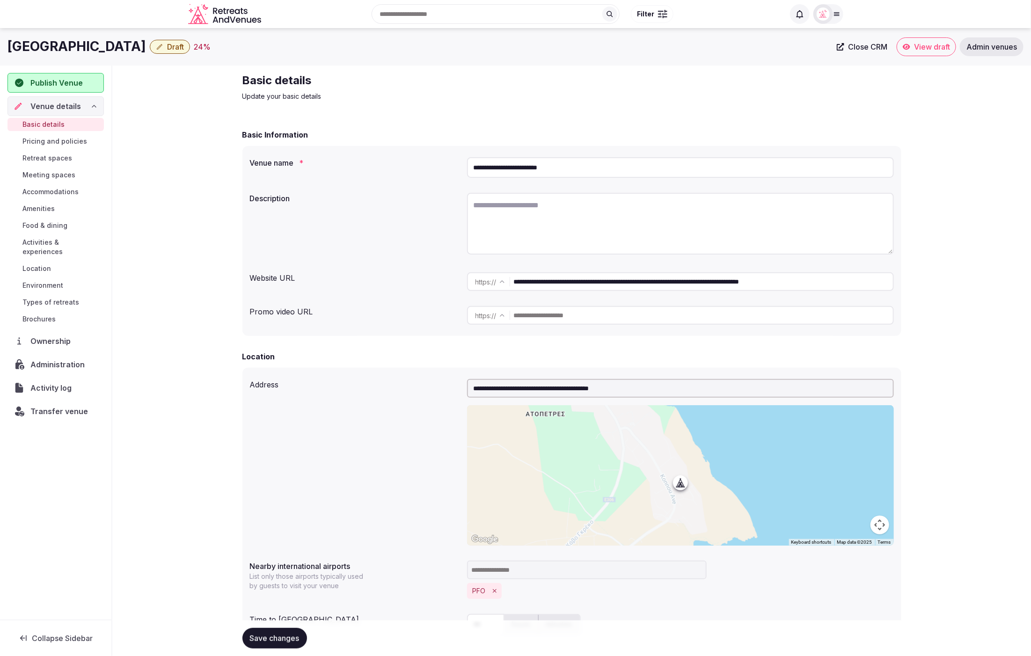
click at [568, 216] on textarea at bounding box center [680, 224] width 427 height 62
paste textarea "**********"
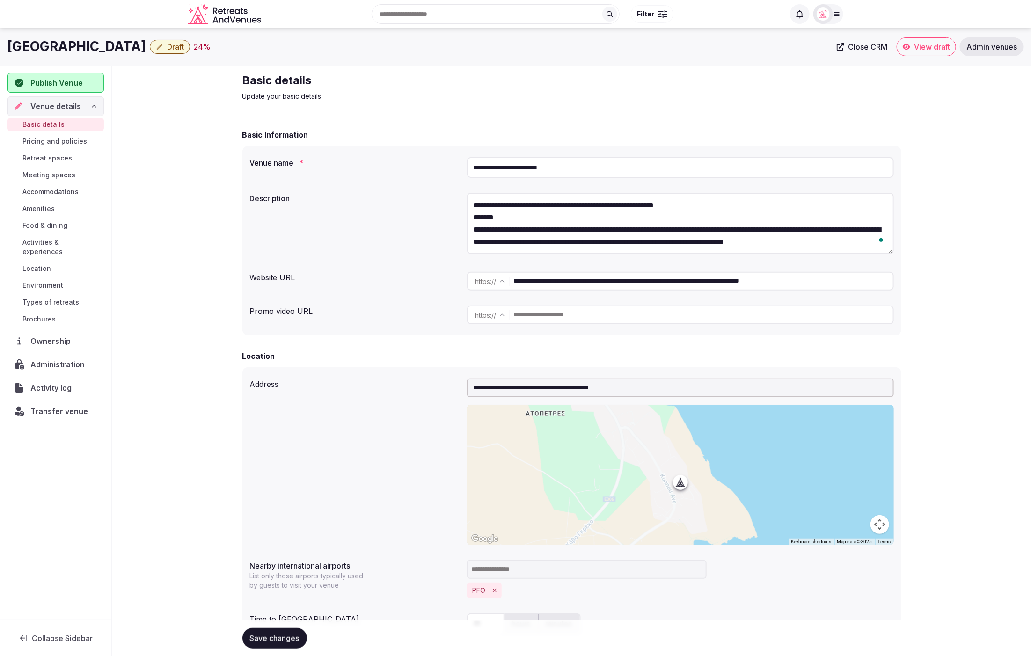
click at [547, 212] on textarea "To enrich screen reader interactions, please activate Accessibility in Grammarl…" at bounding box center [680, 223] width 427 height 61
click at [569, 216] on textarea "To enrich screen reader interactions, please activate Accessibility in Grammarl…" at bounding box center [680, 223] width 427 height 61
drag, startPoint x: 567, startPoint y: 216, endPoint x: 440, endPoint y: 213, distance: 126.4
click at [440, 213] on div "Description" at bounding box center [572, 225] width 644 height 72
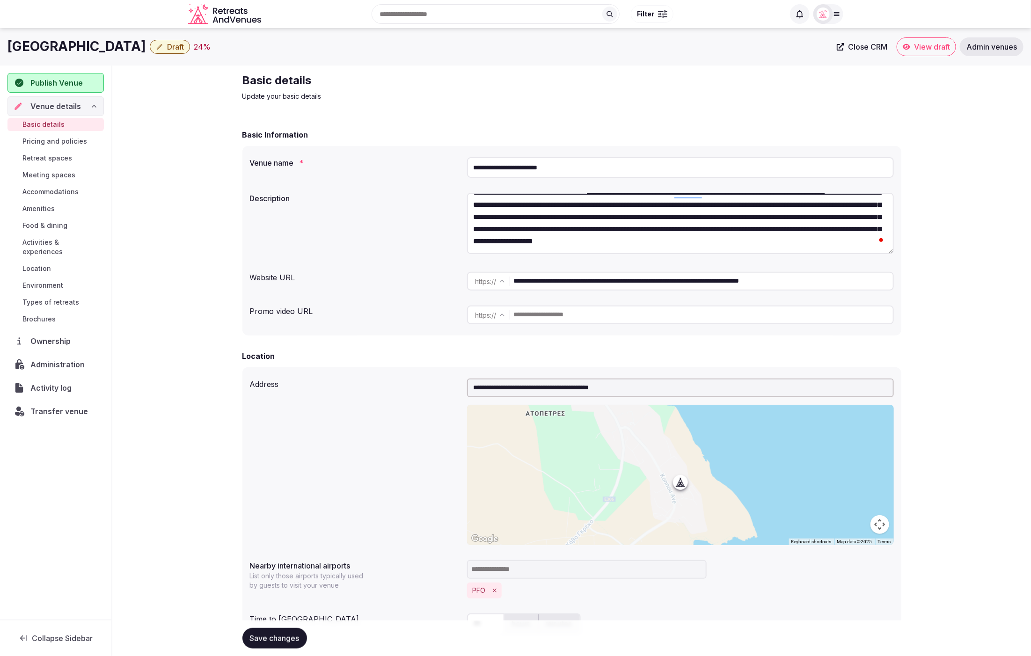
type textarea "**********"
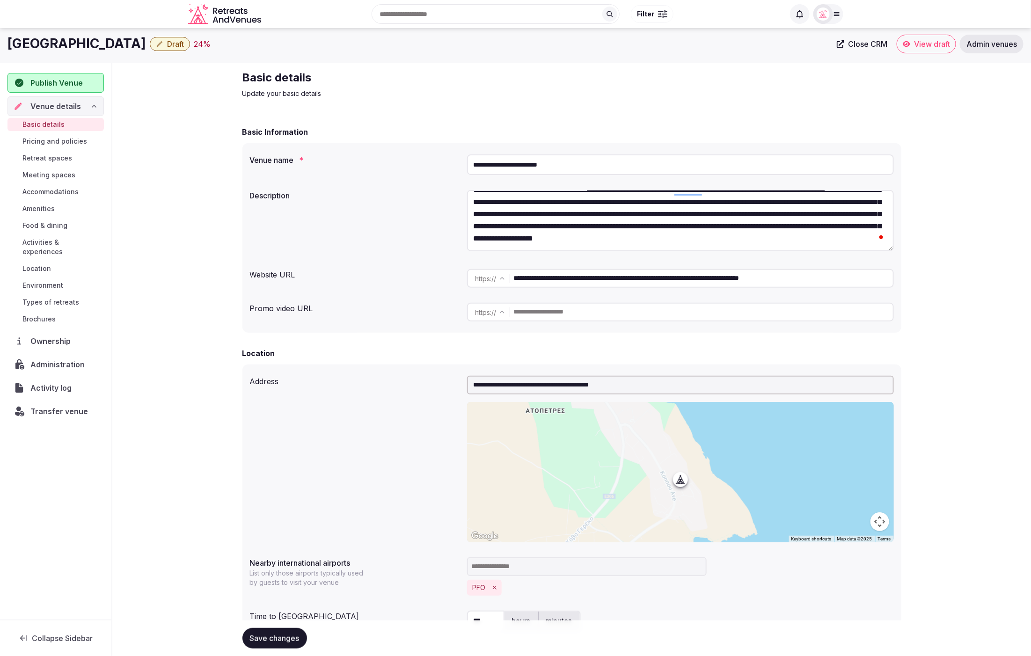
click at [390, 308] on div "Promo video URL" at bounding box center [355, 306] width 210 height 15
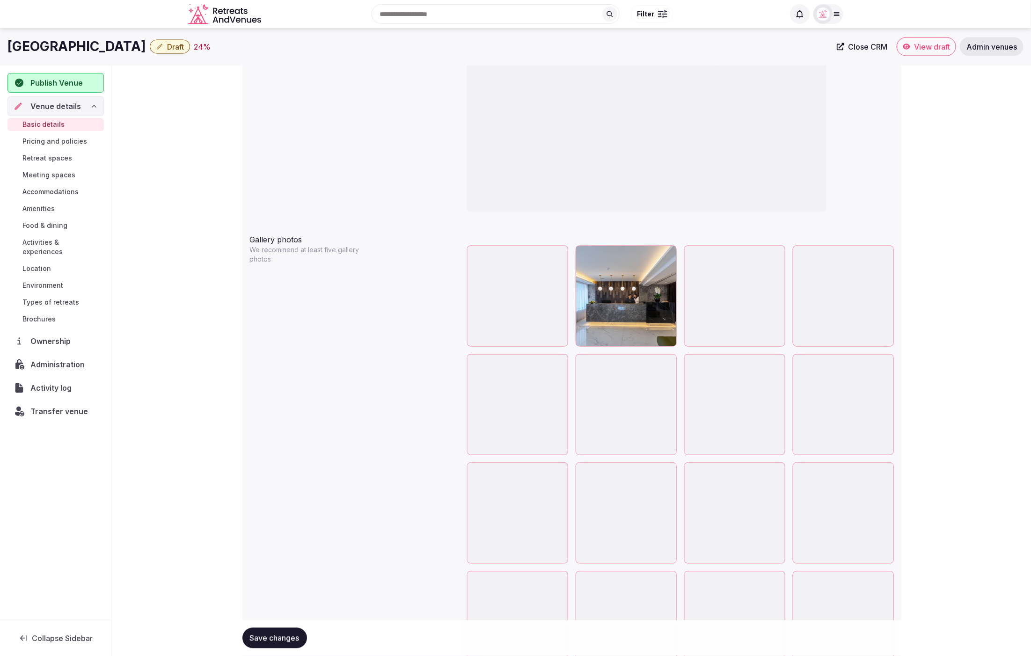
scroll to position [927, 0]
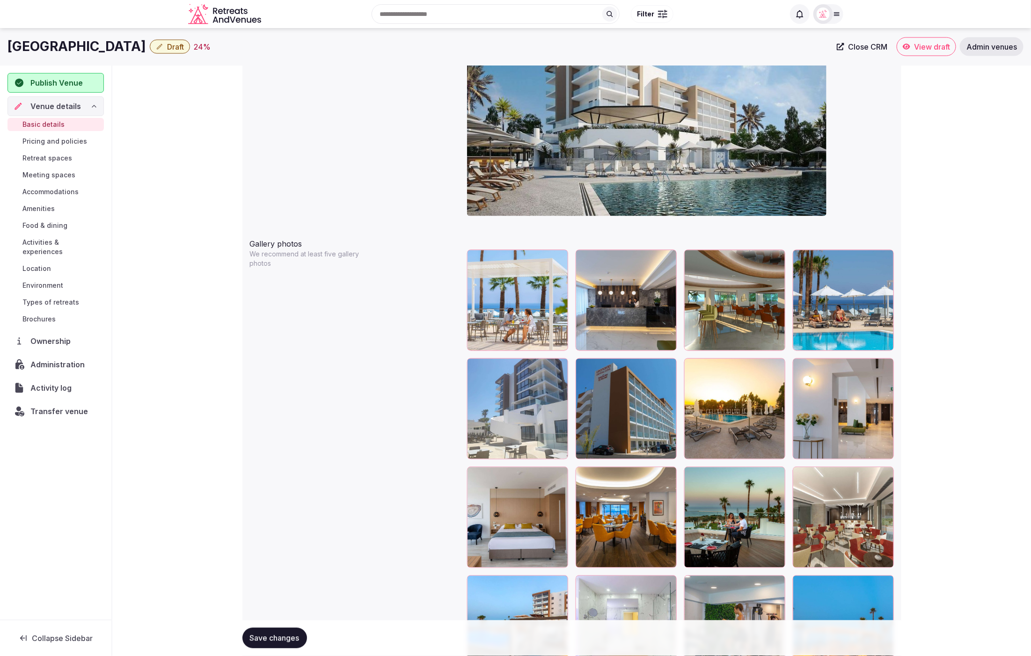
click at [667, 371] on div at bounding box center [667, 368] width 11 height 12
click at [670, 364] on icon "button" at bounding box center [667, 367] width 7 height 7
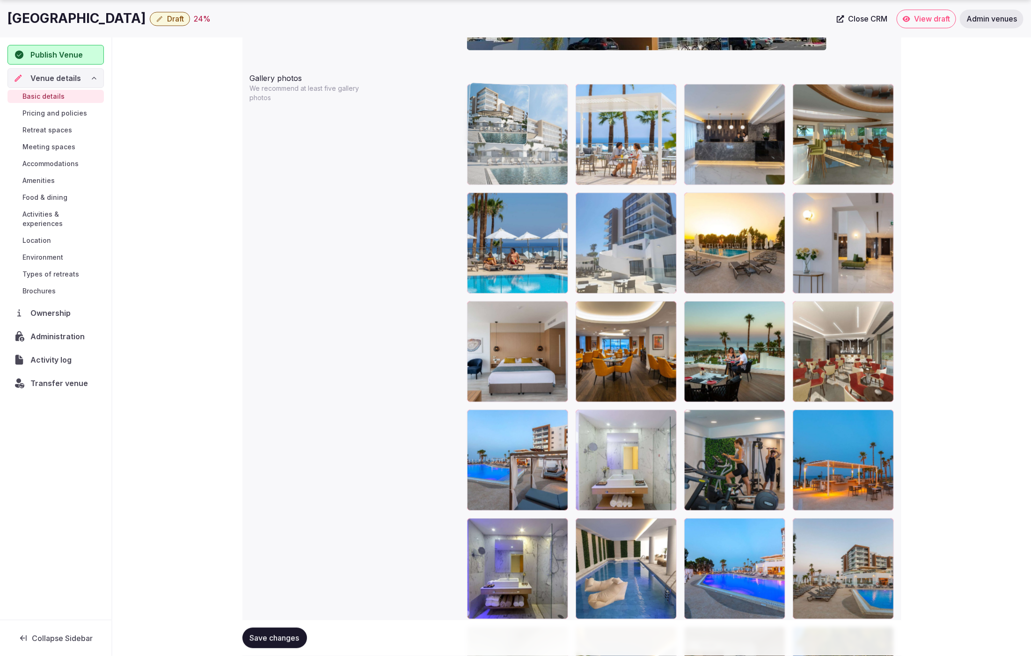
drag, startPoint x: 847, startPoint y: 128, endPoint x: 550, endPoint y: 139, distance: 296.4
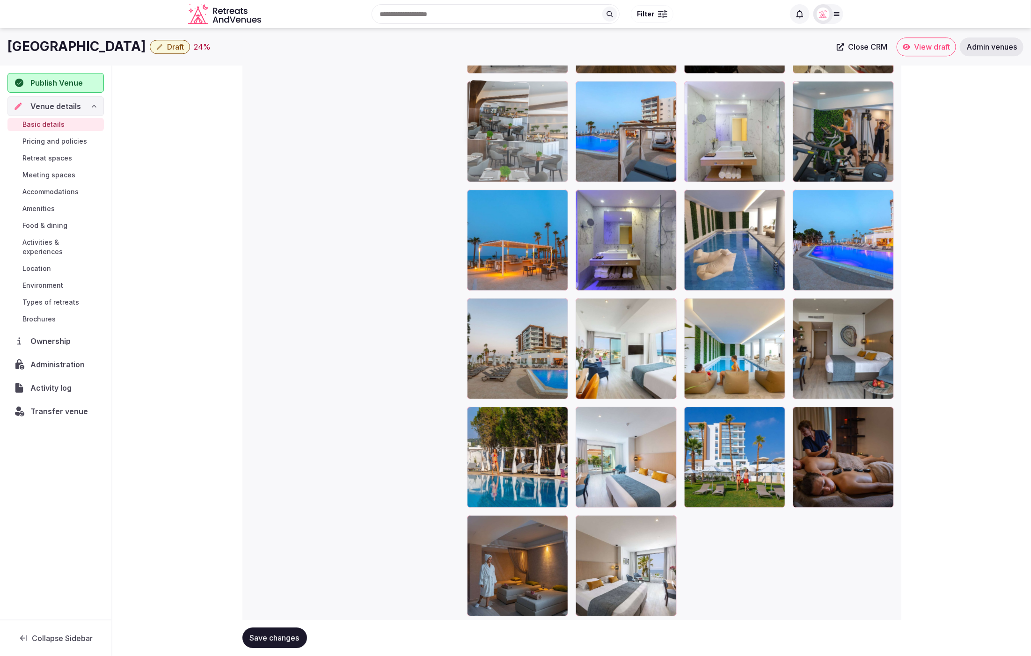
drag, startPoint x: 856, startPoint y: 457, endPoint x: 590, endPoint y: 139, distance: 415.3
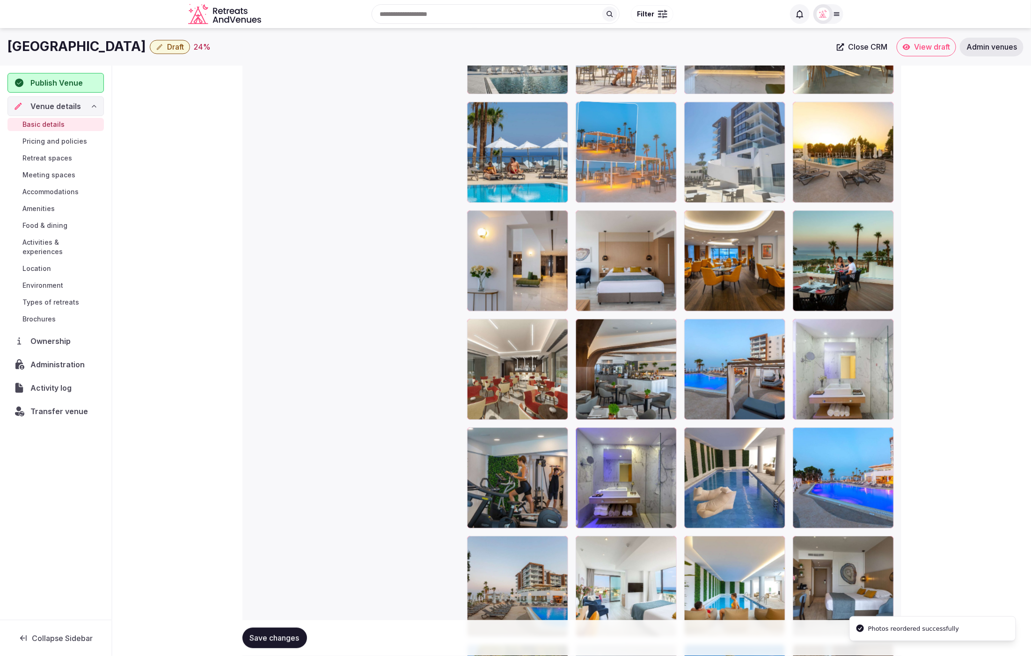
drag, startPoint x: 528, startPoint y: 496, endPoint x: 636, endPoint y: 153, distance: 358.9
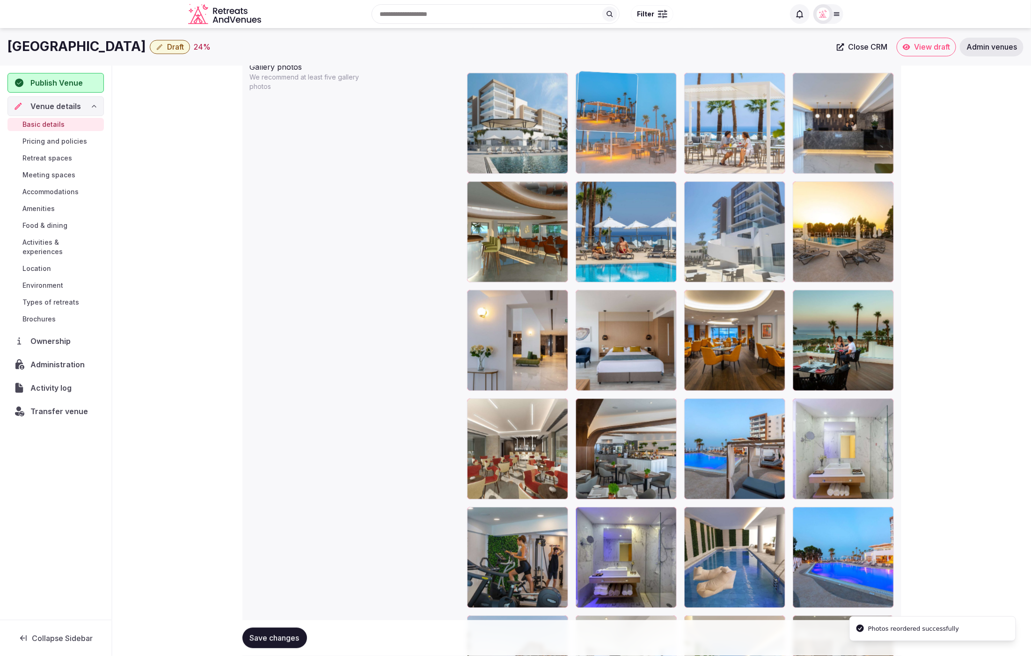
drag, startPoint x: 648, startPoint y: 240, endPoint x: 648, endPoint y: 161, distance: 78.6
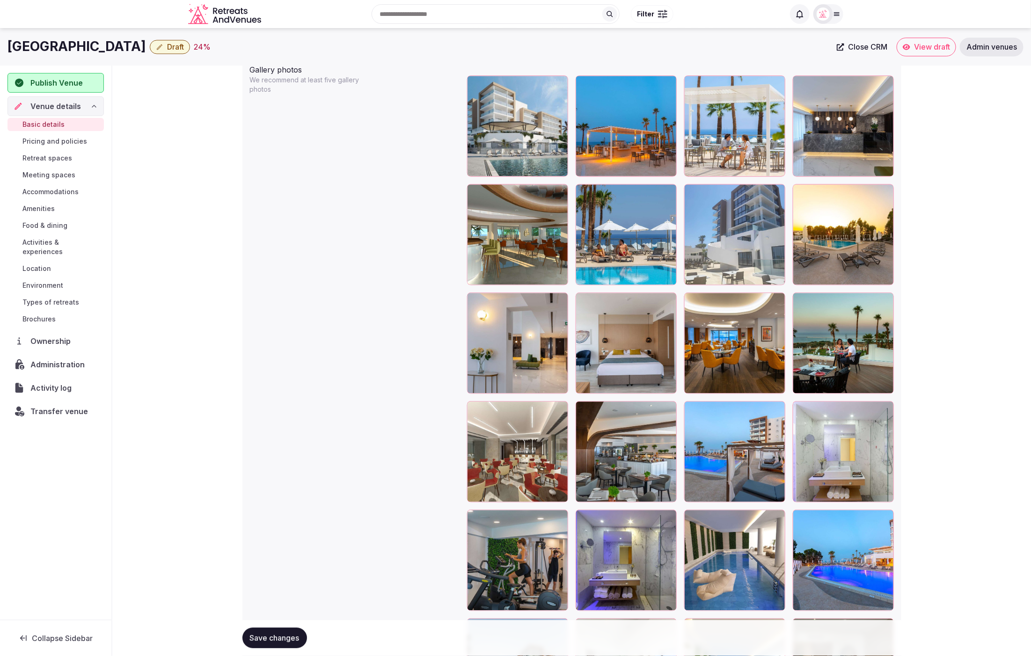
scroll to position [1100, 0]
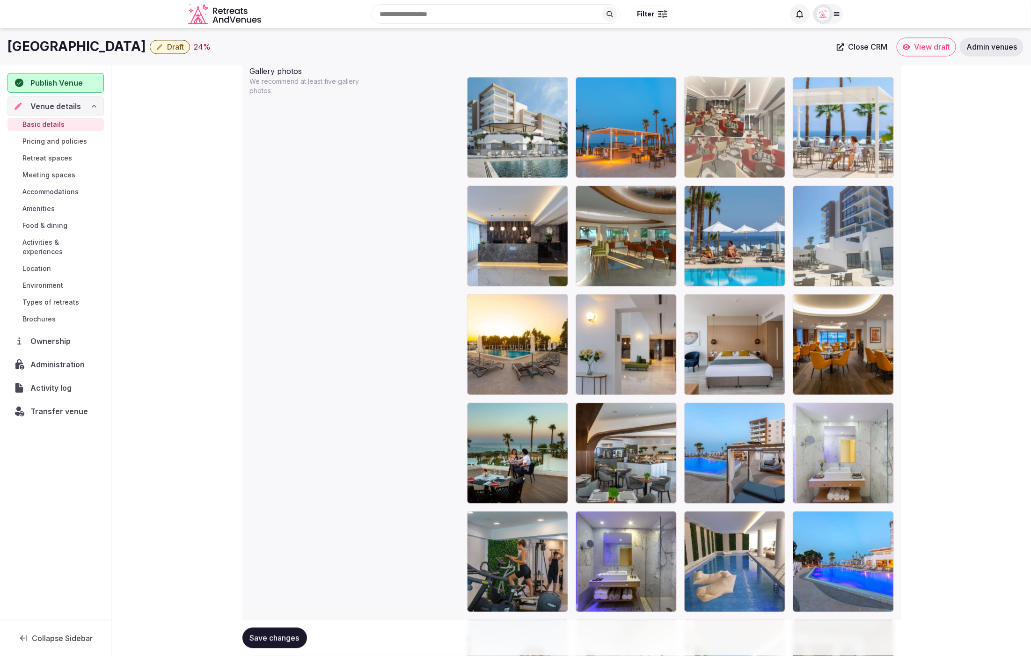
drag, startPoint x: 531, startPoint y: 453, endPoint x: 767, endPoint y: 160, distance: 377.0
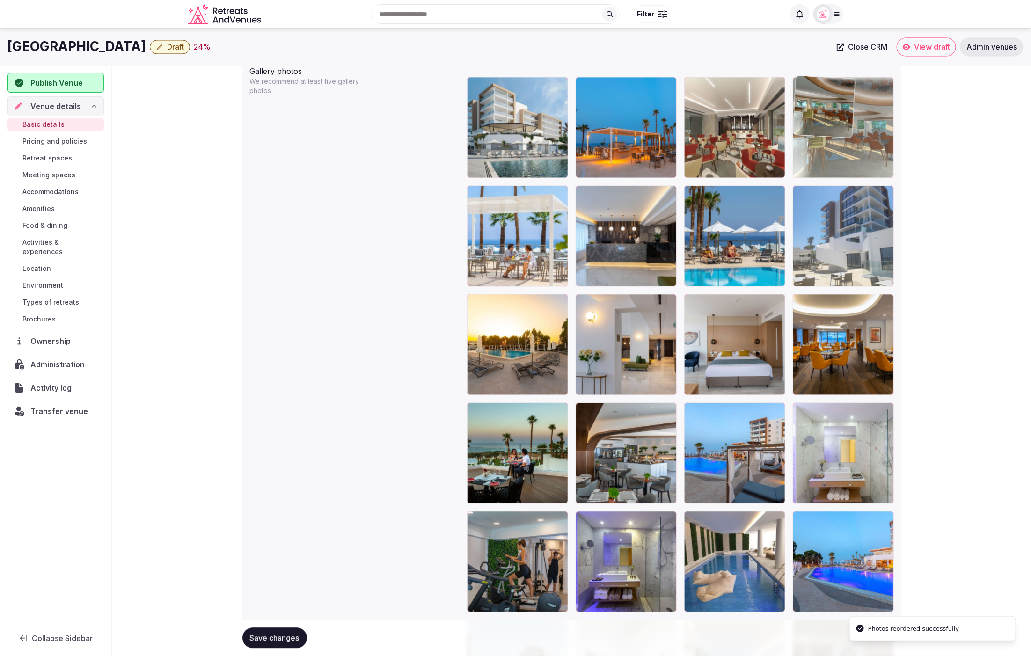
drag, startPoint x: 612, startPoint y: 248, endPoint x: 838, endPoint y: 168, distance: 239.6
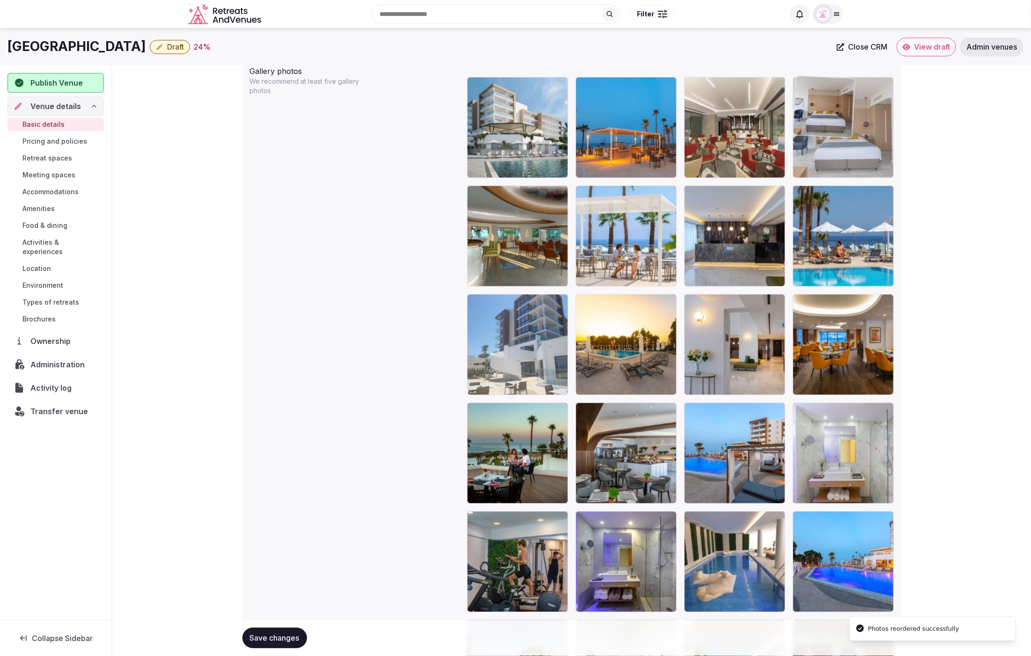
drag, startPoint x: 735, startPoint y: 336, endPoint x: 858, endPoint y: 132, distance: 238.9
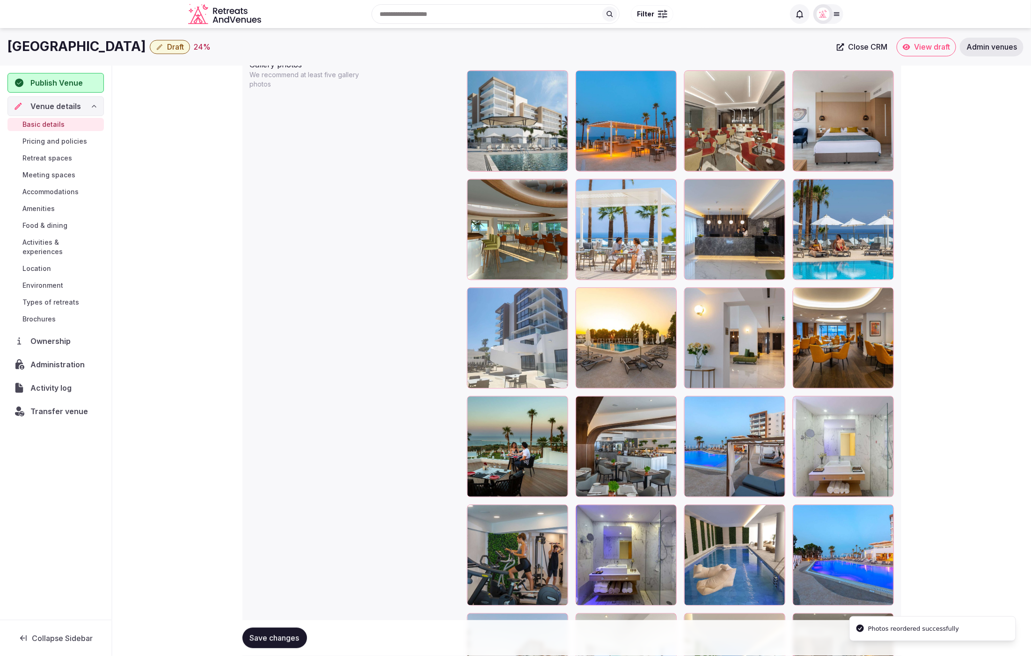
scroll to position [1108, 0]
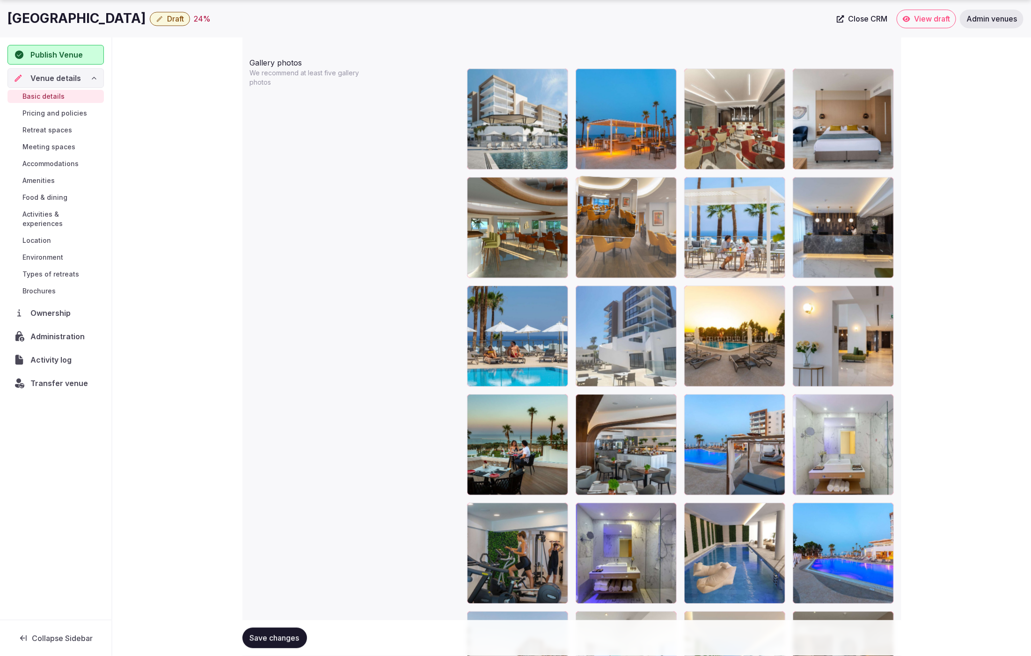
drag, startPoint x: 854, startPoint y: 317, endPoint x: 656, endPoint y: 232, distance: 216.3
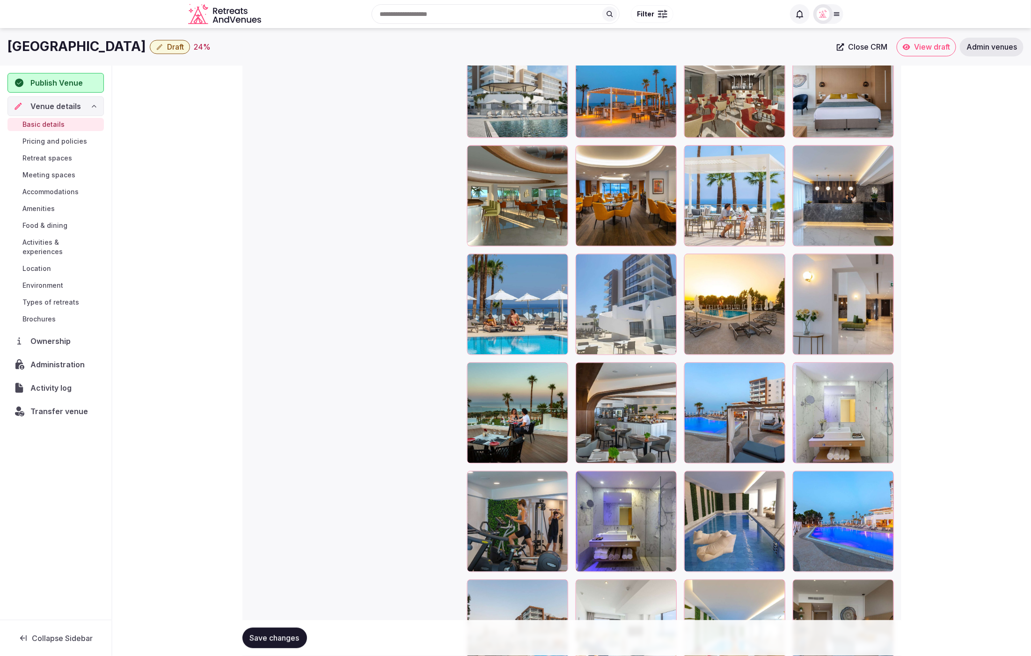
scroll to position [1138, 0]
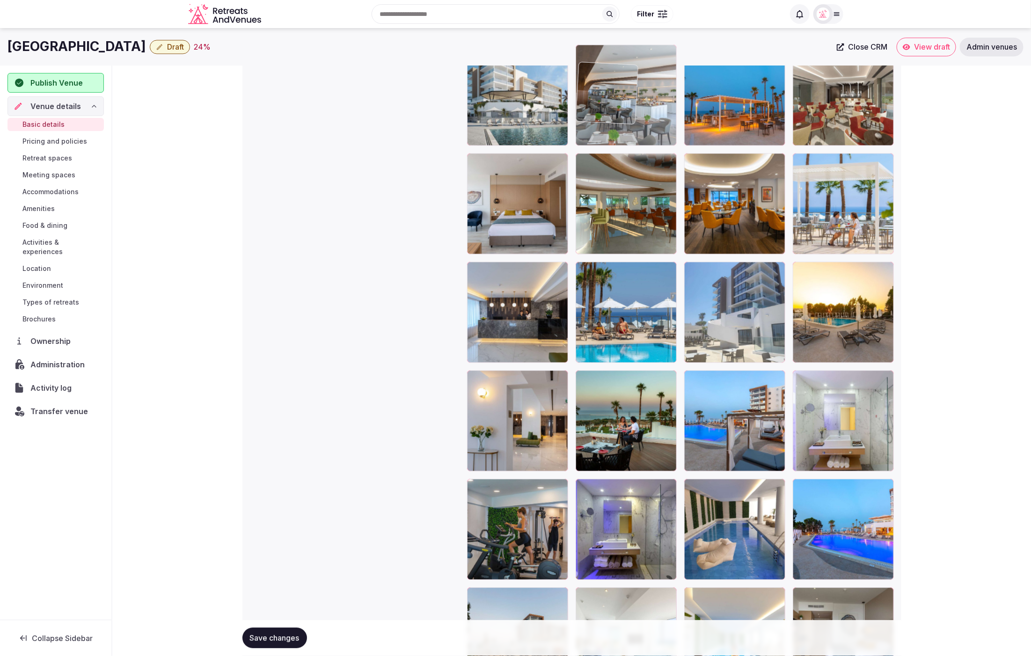
drag, startPoint x: 623, startPoint y: 398, endPoint x: 642, endPoint y: 103, distance: 295.8
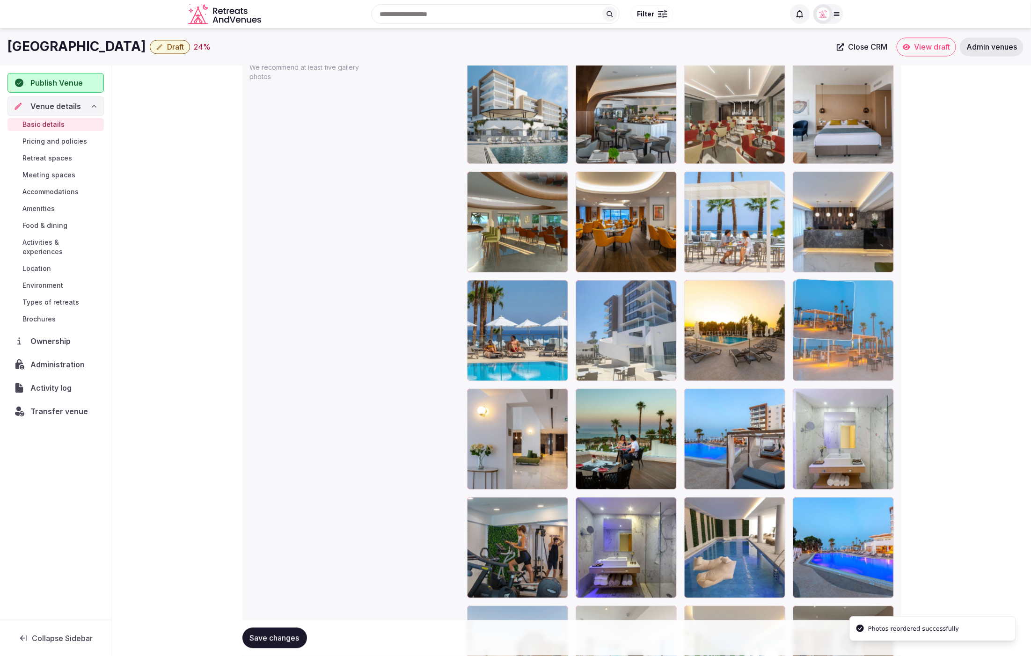
drag, startPoint x: 758, startPoint y: 135, endPoint x: 853, endPoint y: 387, distance: 269.5
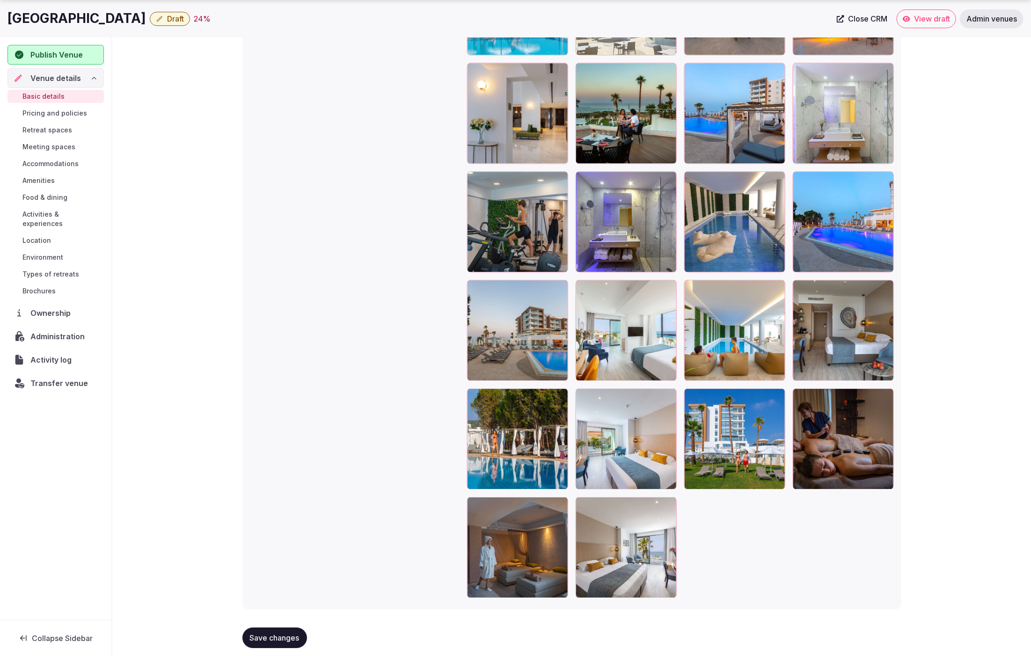
scroll to position [1438, 0]
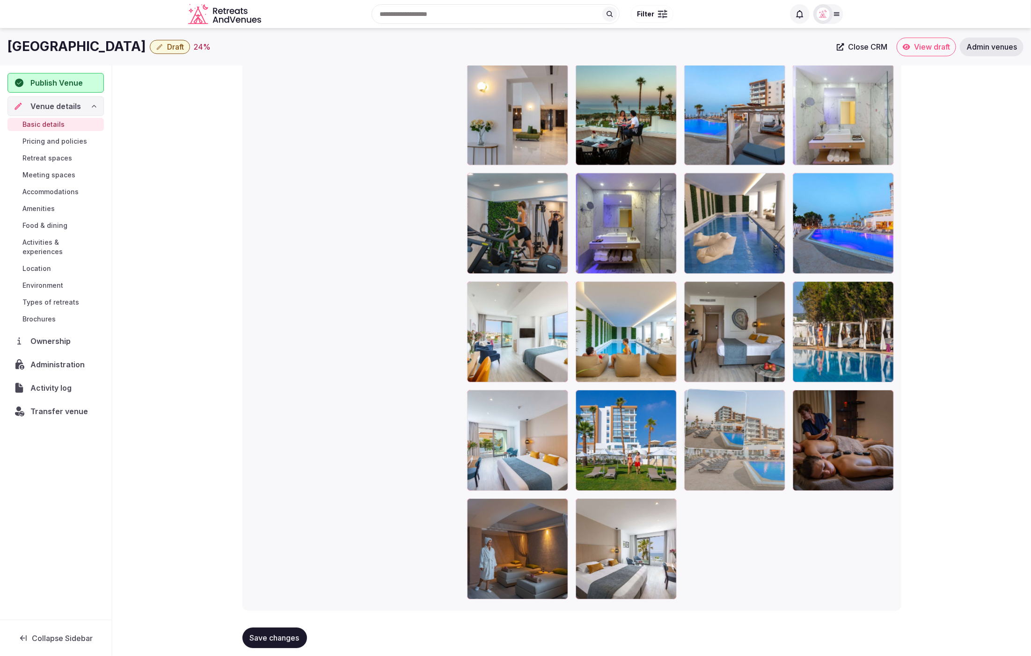
drag, startPoint x: 529, startPoint y: 282, endPoint x: 720, endPoint y: 455, distance: 258.1
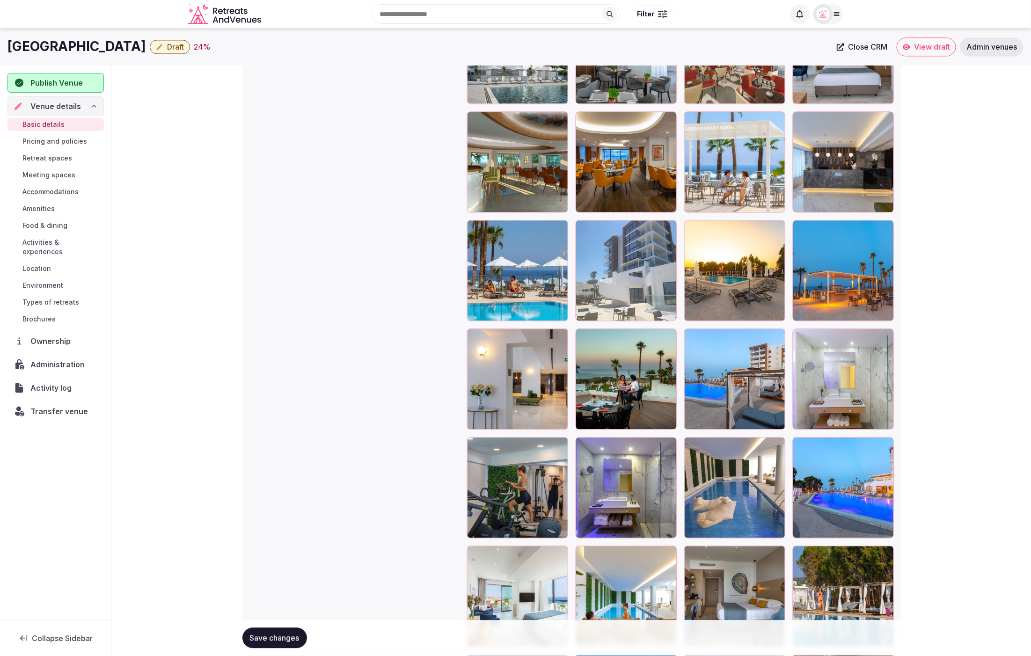
scroll to position [1162, 0]
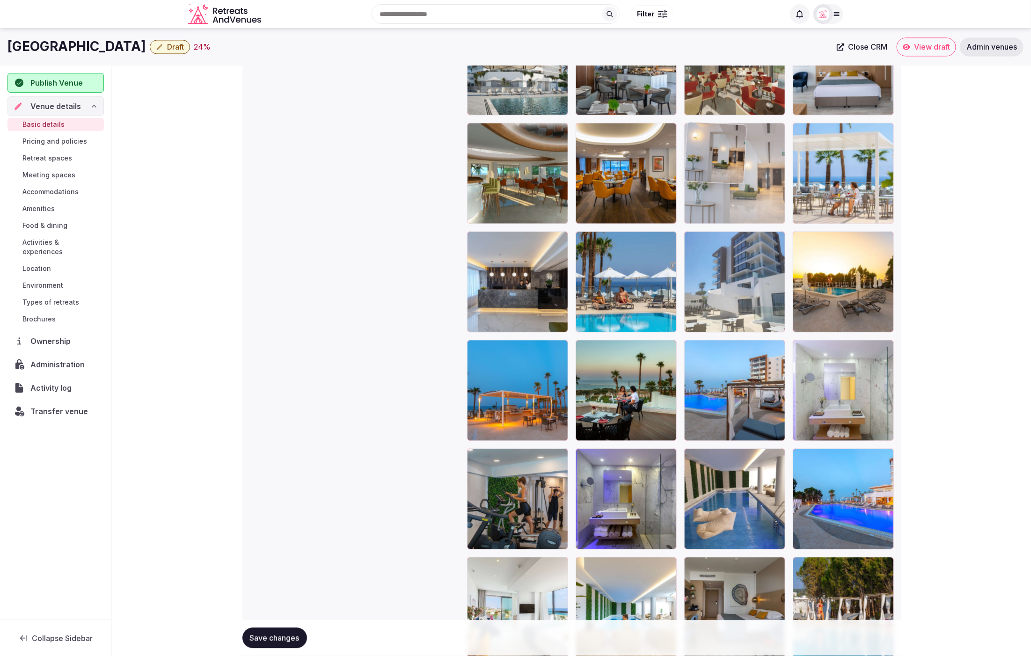
drag, startPoint x: 488, startPoint y: 397, endPoint x: 743, endPoint y: 212, distance: 314.6
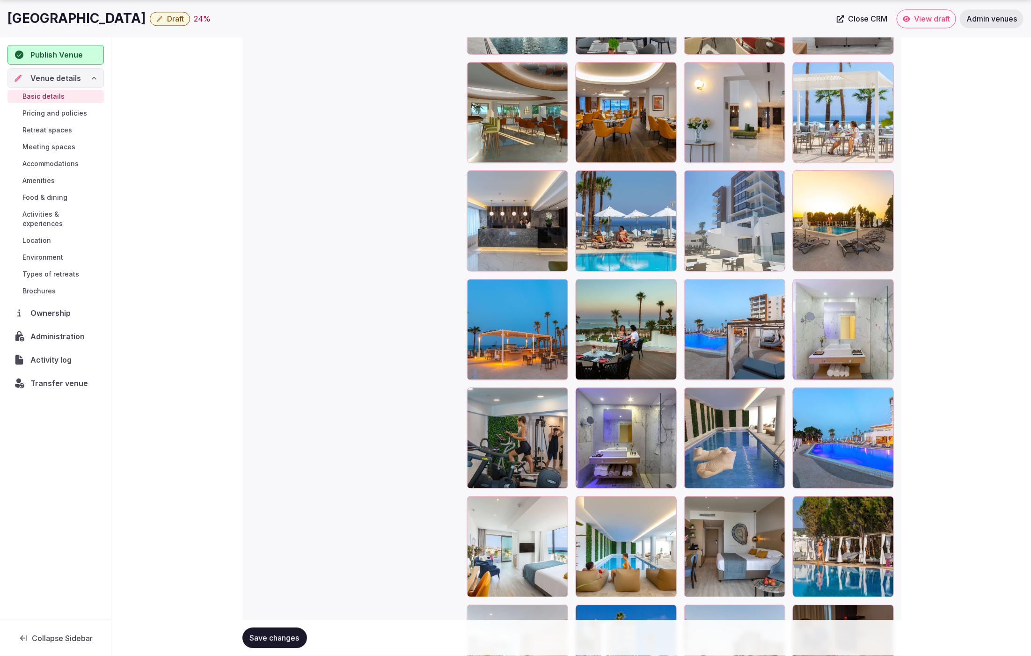
scroll to position [1225, 0]
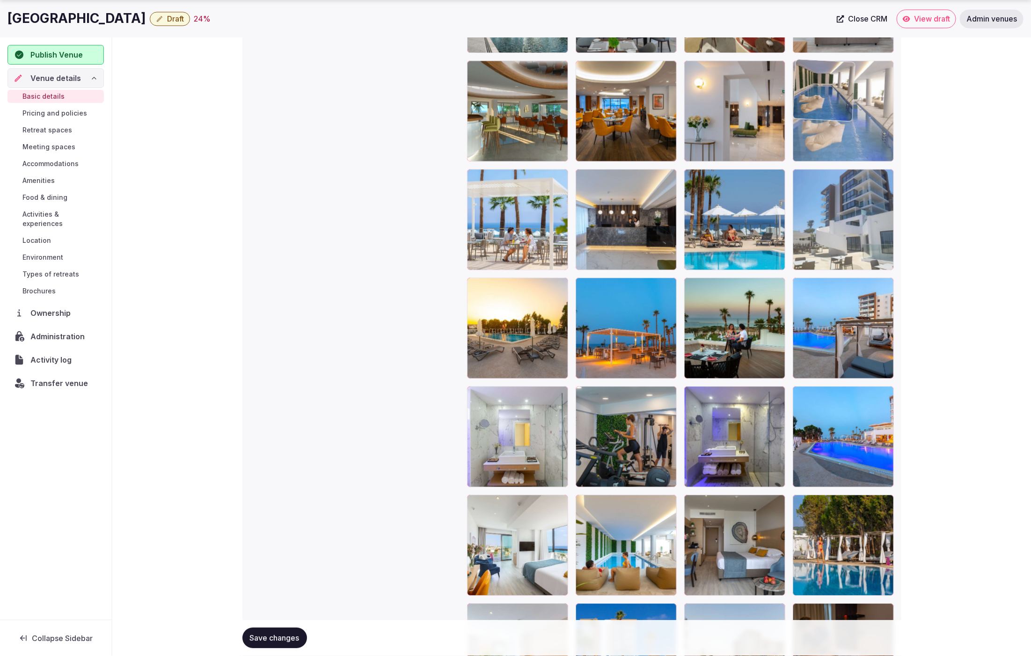
drag, startPoint x: 747, startPoint y: 440, endPoint x: 891, endPoint y: 127, distance: 344.4
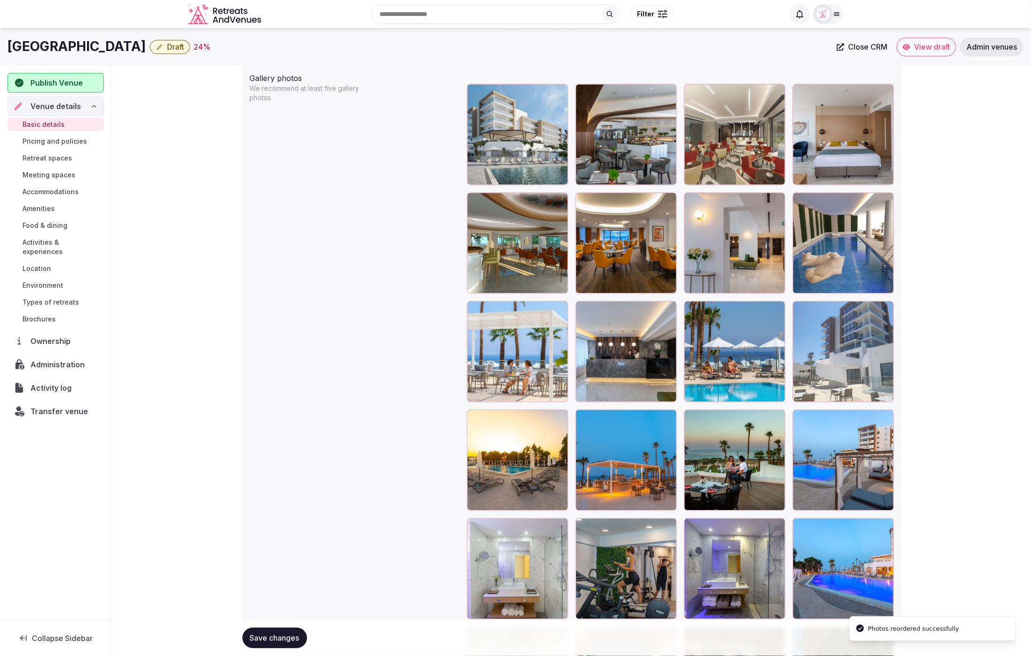
scroll to position [1087, 0]
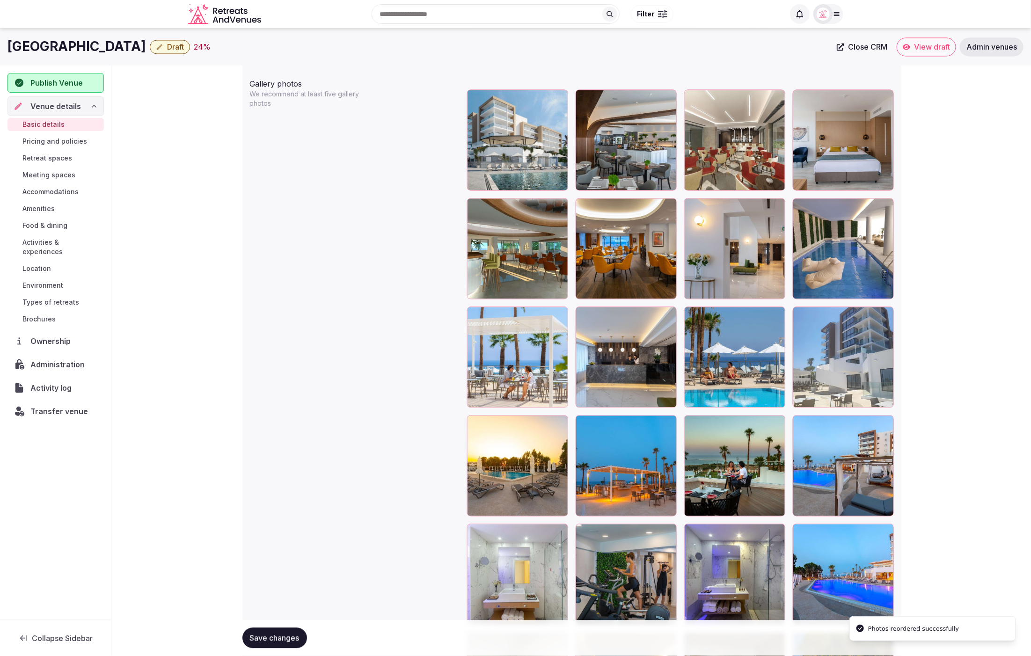
click at [277, 636] on span "Save changes" at bounding box center [275, 638] width 50 height 9
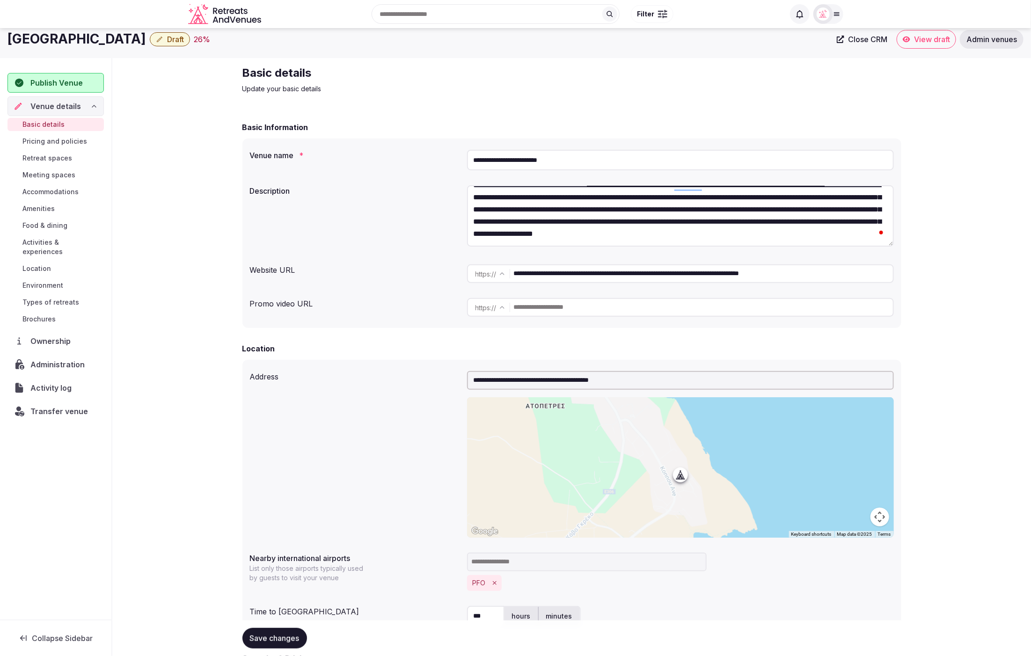
scroll to position [0, 0]
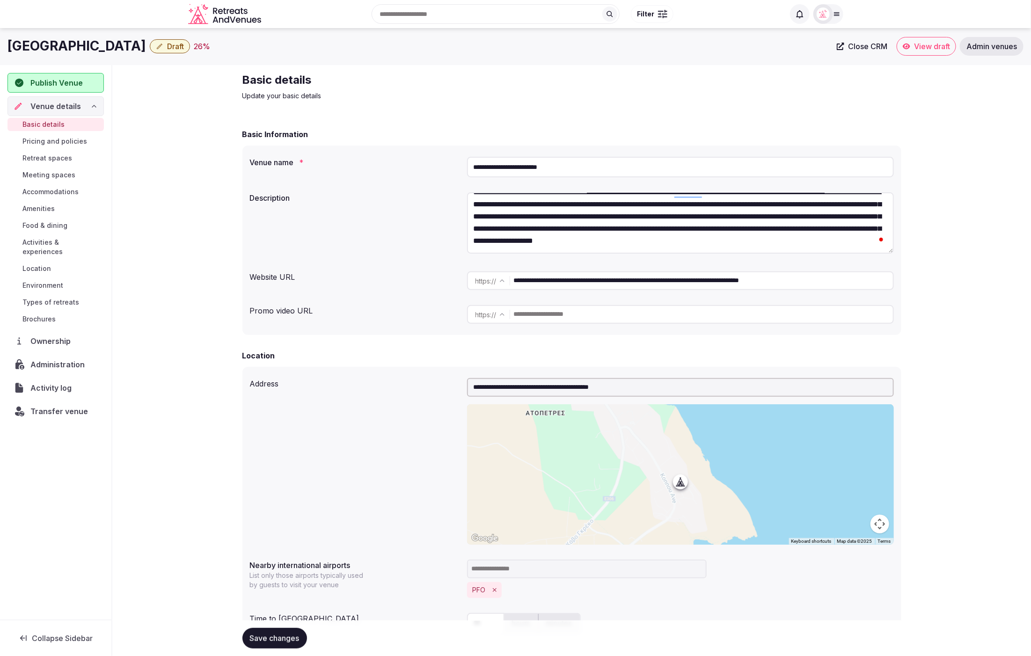
drag, startPoint x: 526, startPoint y: 169, endPoint x: 443, endPoint y: 165, distance: 83.4
click at [445, 166] on div "**********" at bounding box center [572, 167] width 644 height 28
click at [606, 313] on input "text" at bounding box center [703, 314] width 379 height 19
paste input "**********"
type input "**********"
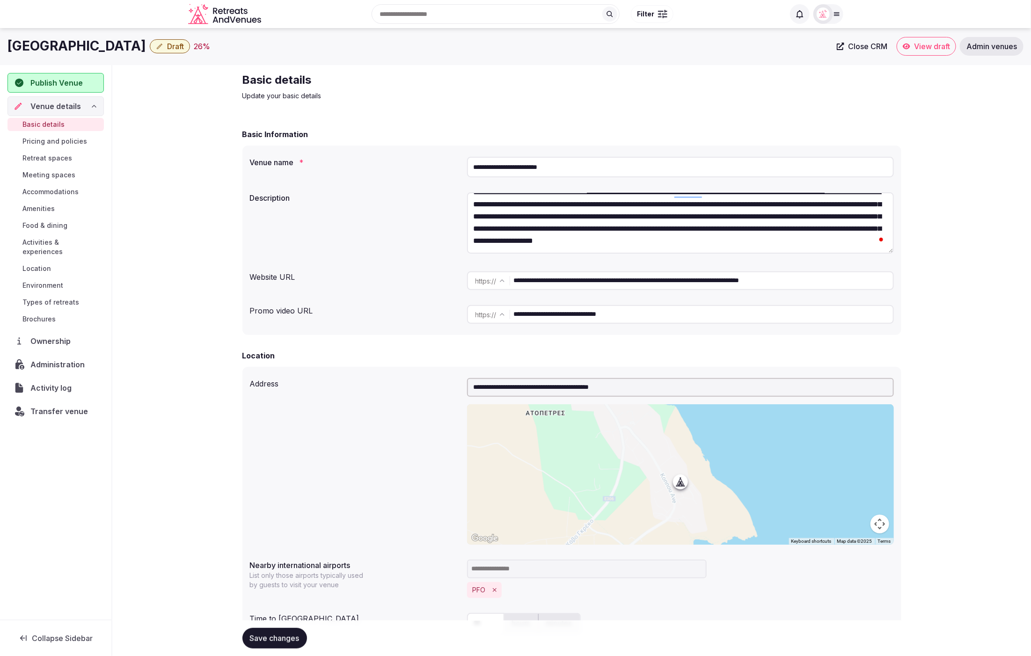
click at [401, 313] on div "Promo video URL" at bounding box center [355, 308] width 210 height 15
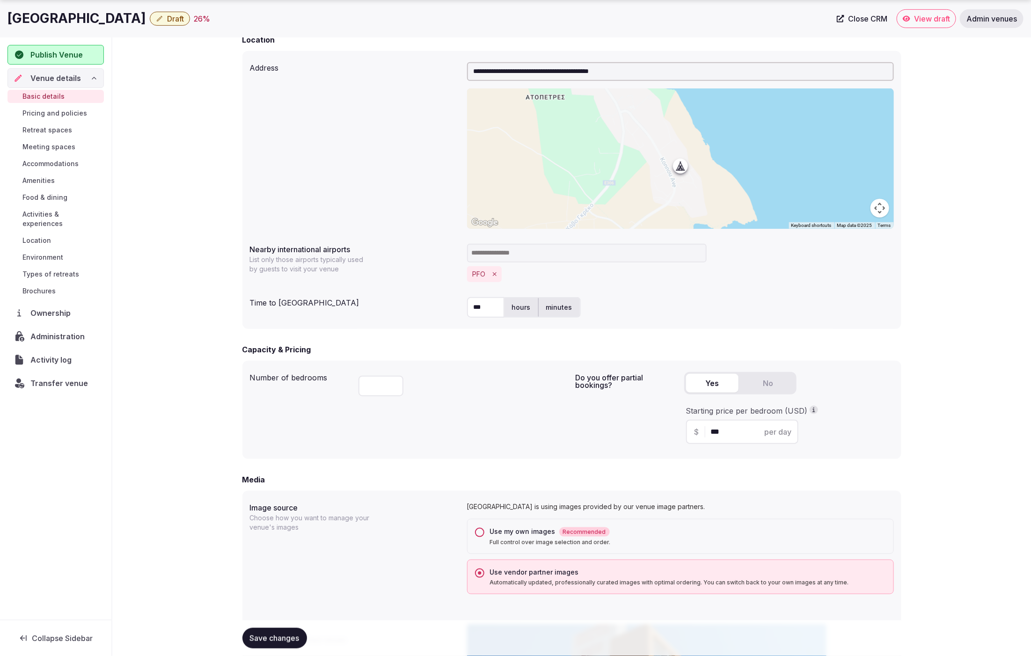
scroll to position [365, 0]
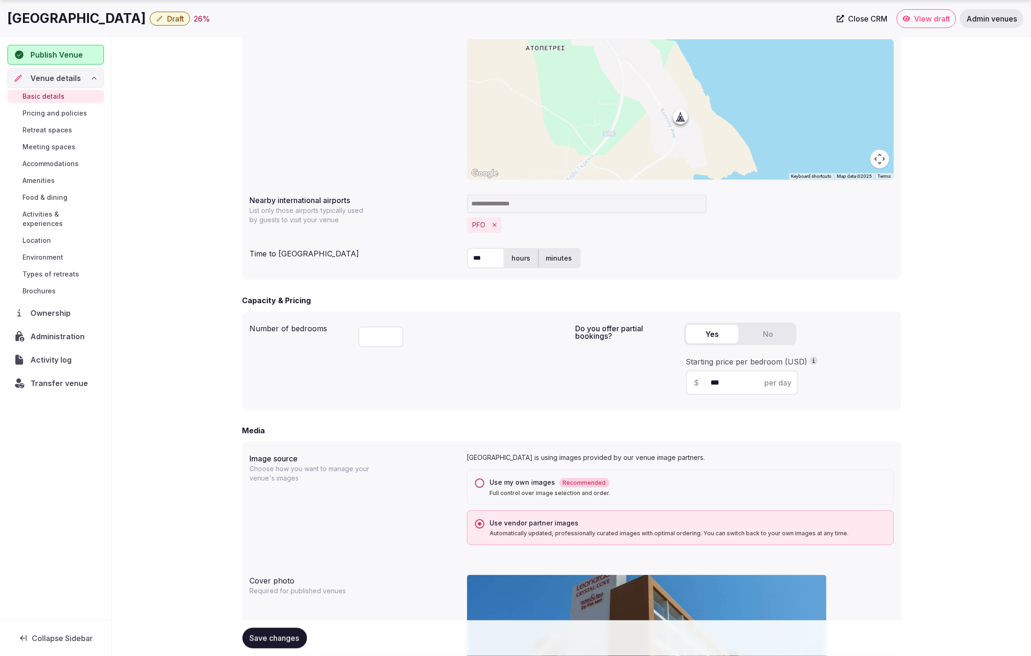
click at [270, 641] on span "Save changes" at bounding box center [275, 638] width 50 height 9
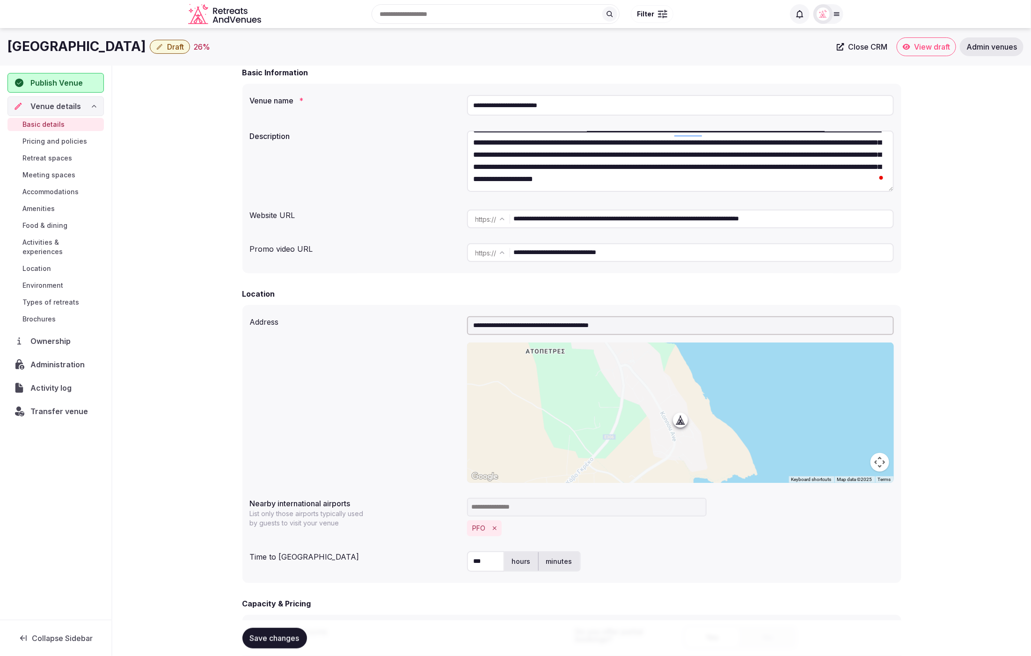
scroll to position [0, 0]
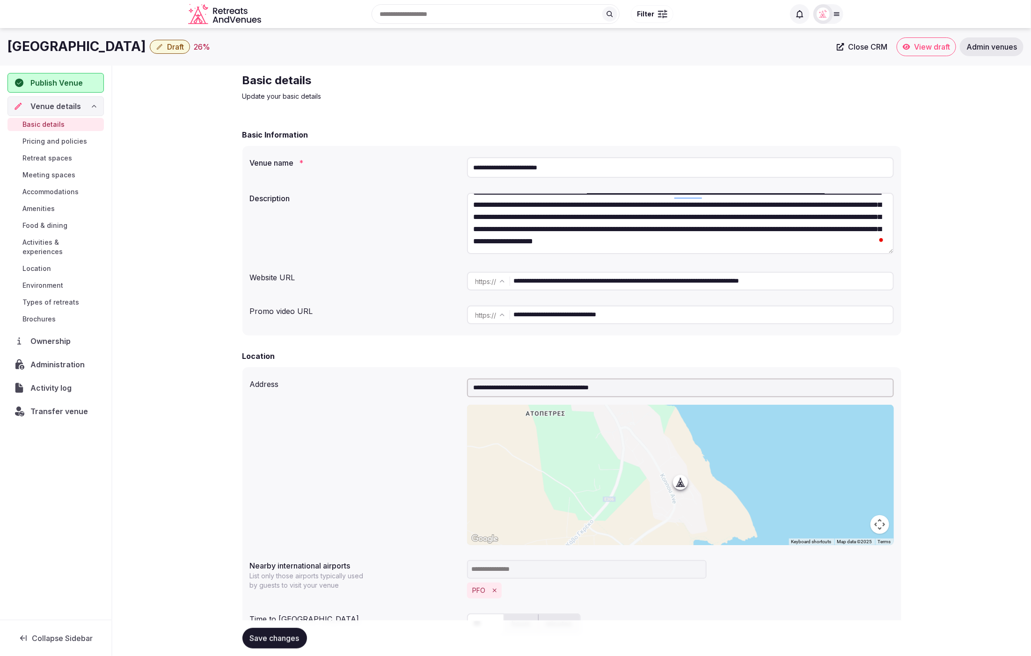
drag, startPoint x: 569, startPoint y: 168, endPoint x: 462, endPoint y: 168, distance: 107.2
click at [462, 168] on div "**********" at bounding box center [572, 167] width 644 height 28
click at [48, 173] on span "Meeting spaces" at bounding box center [48, 174] width 53 height 9
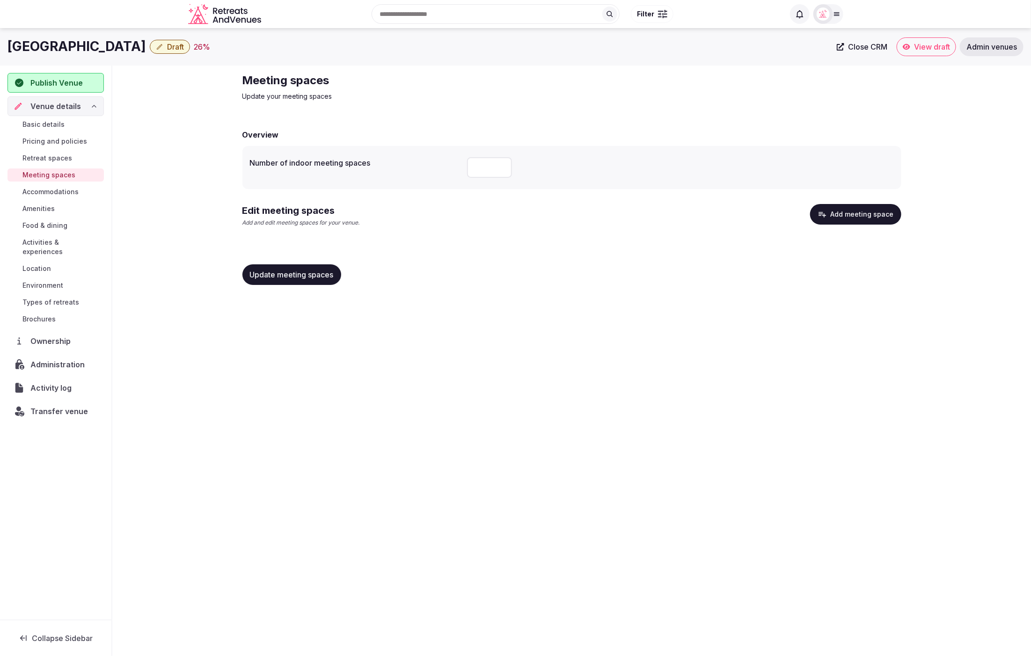
click at [47, 122] on span "Basic details" at bounding box center [43, 124] width 42 height 9
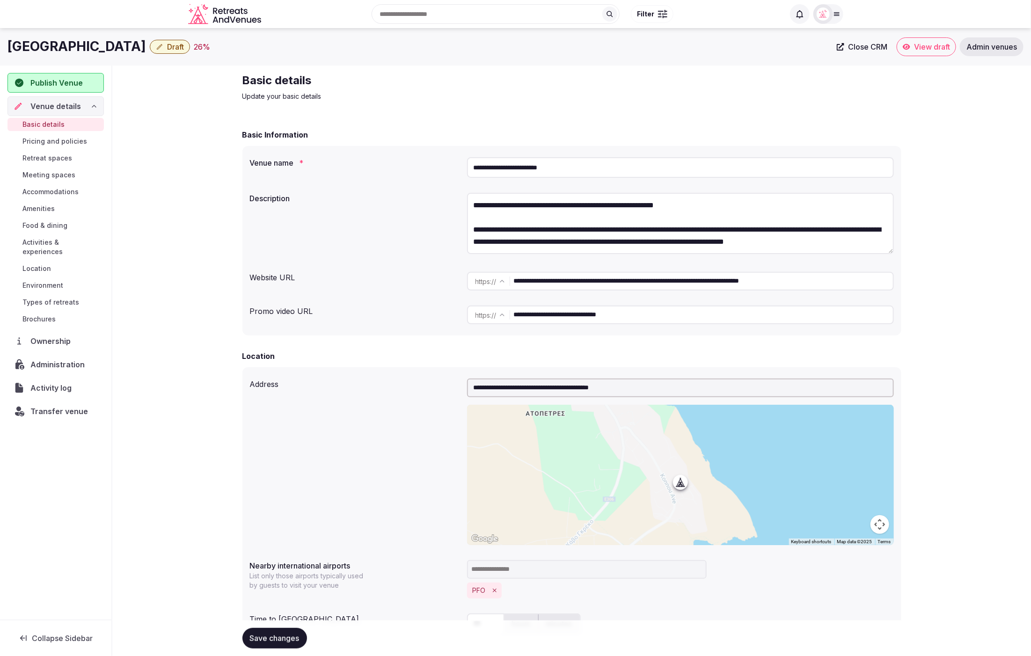
drag, startPoint x: 582, startPoint y: 170, endPoint x: 474, endPoint y: 167, distance: 107.7
click at [474, 167] on input "**********" at bounding box center [680, 167] width 427 height 21
paste input "**********"
type input "**********"
click at [412, 171] on div "**********" at bounding box center [572, 167] width 644 height 28
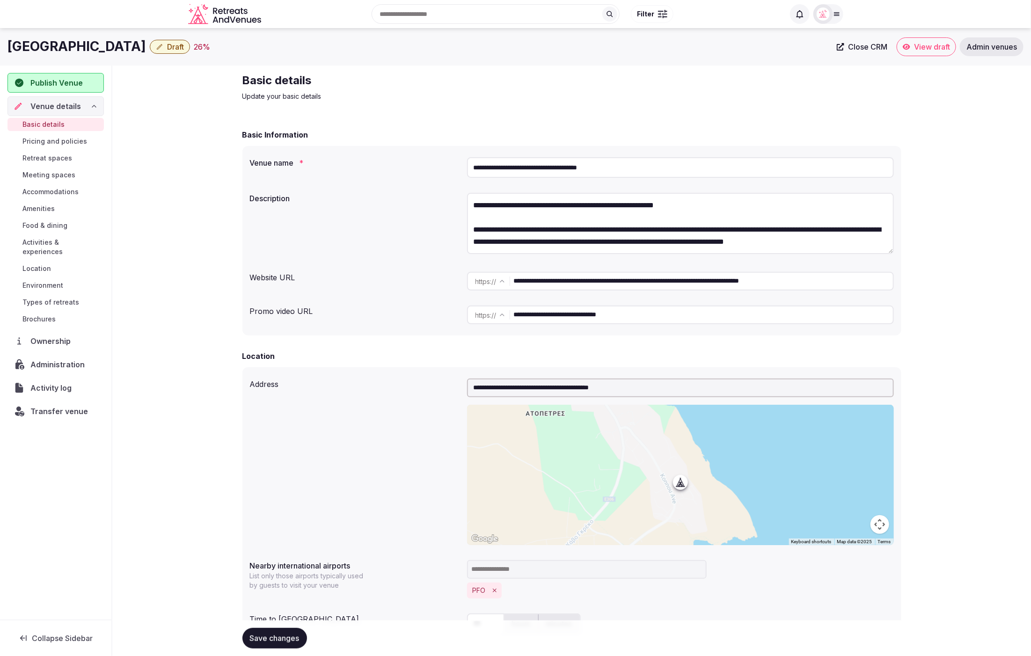
click at [287, 638] on span "Save changes" at bounding box center [275, 638] width 50 height 9
click at [44, 173] on span "Meeting spaces" at bounding box center [48, 174] width 53 height 9
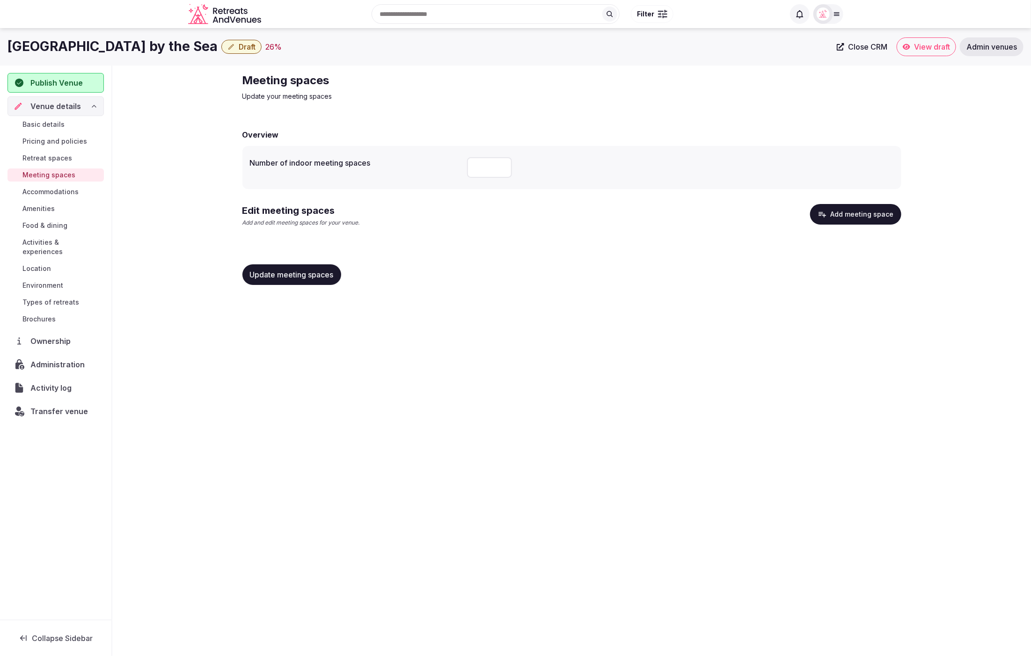
click at [846, 215] on button "Add meeting space" at bounding box center [855, 214] width 91 height 21
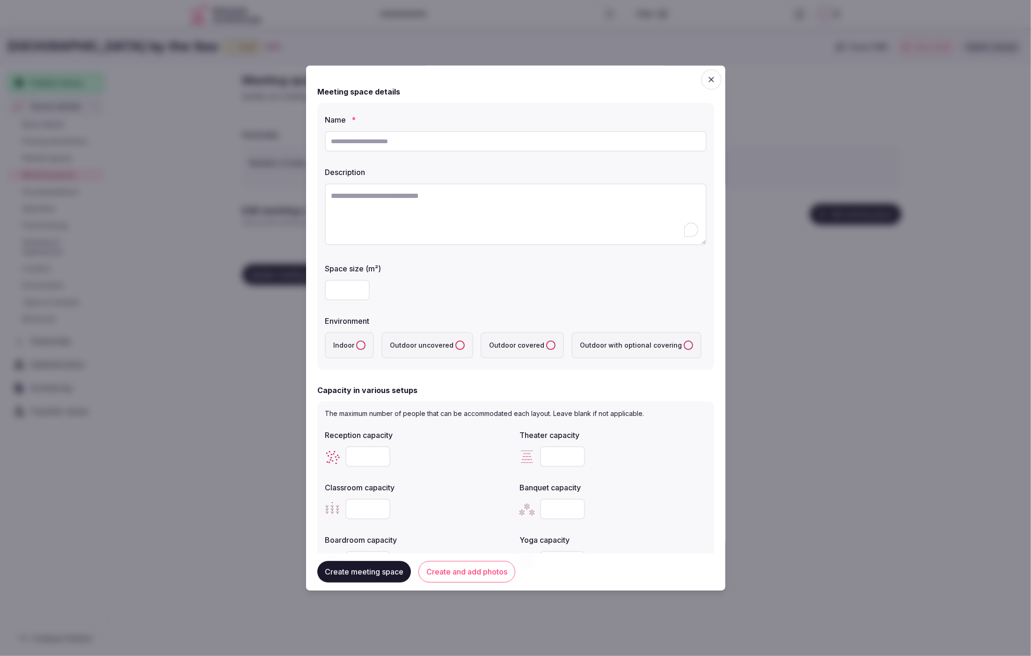
click at [416, 206] on textarea "To enrich screen reader interactions, please activate Accessibility in Grammarl…" at bounding box center [516, 214] width 382 height 62
paste textarea "**********"
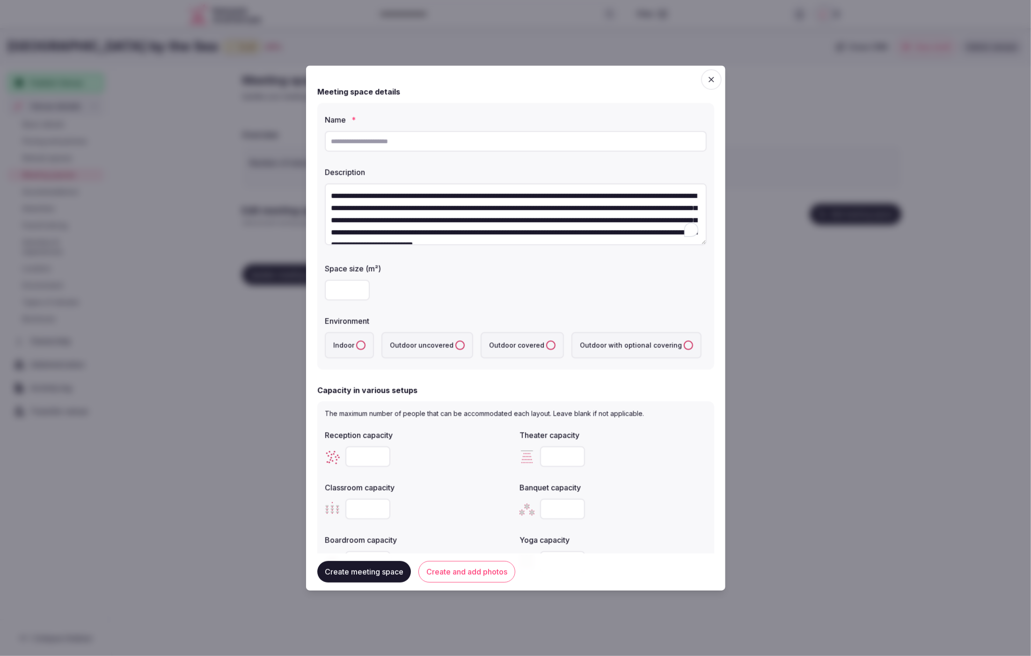
scroll to position [17, 0]
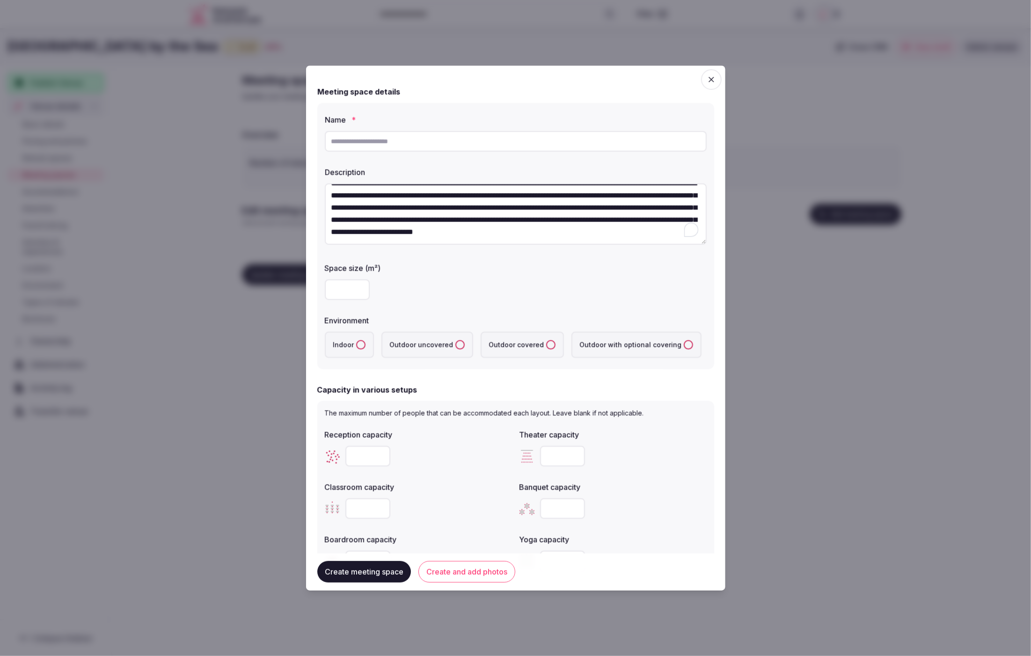
type textarea "**********"
click at [405, 143] on input "text" at bounding box center [516, 141] width 382 height 21
type input "**********"
drag, startPoint x: 610, startPoint y: 307, endPoint x: 369, endPoint y: 304, distance: 241.0
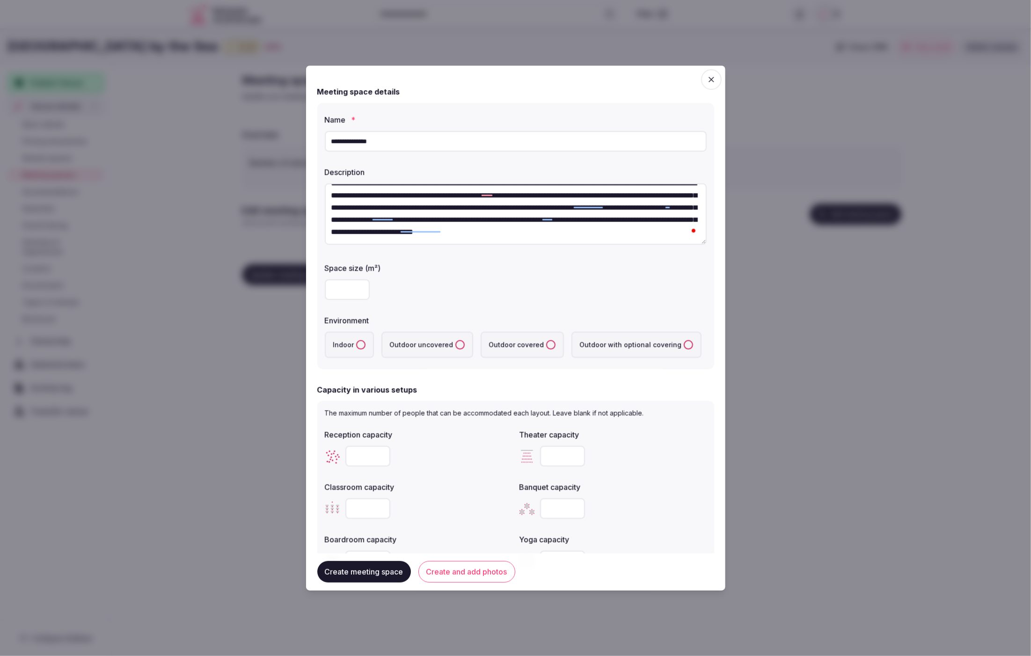
click at [580, 308] on div "**********" at bounding box center [515, 236] width 397 height 266
click at [455, 342] on uncovered "Outdoor uncovered" at bounding box center [459, 344] width 9 height 9
click at [486, 303] on div at bounding box center [516, 290] width 382 height 28
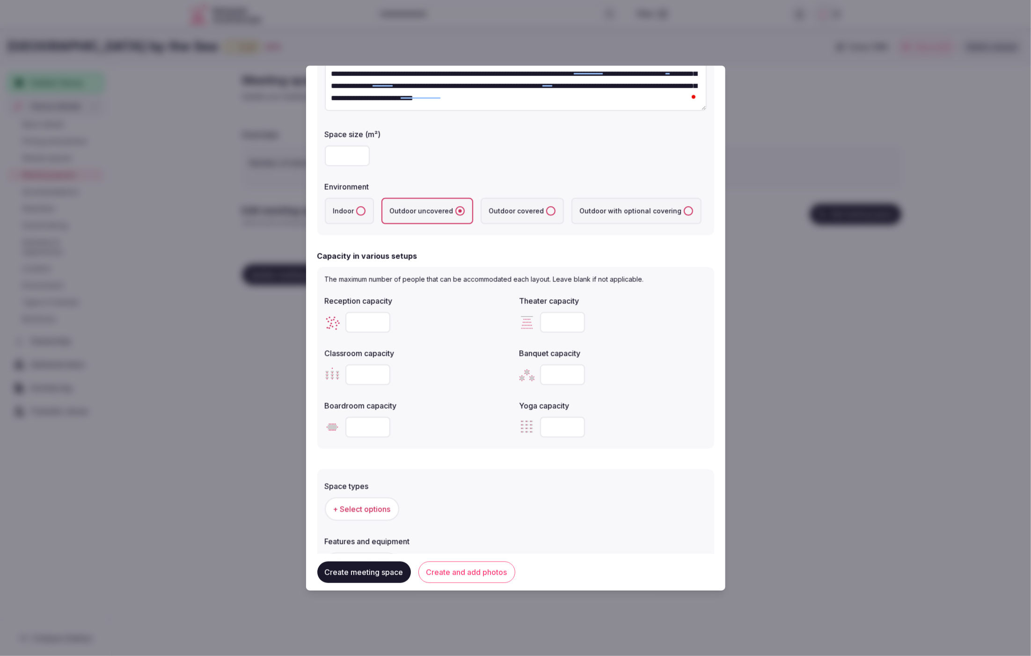
scroll to position [131, 0]
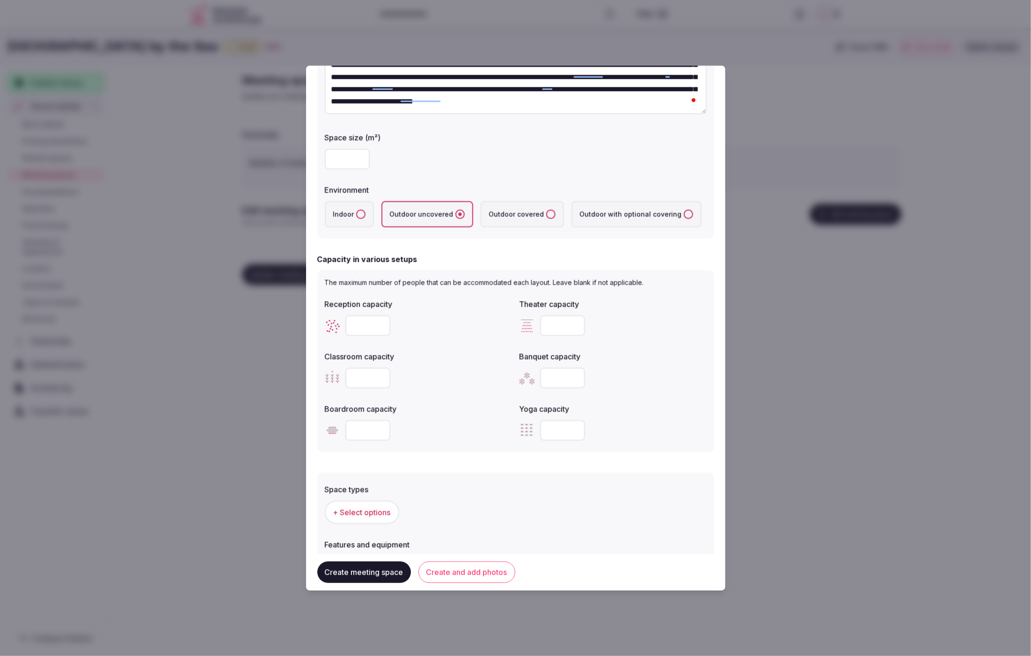
click at [455, 378] on div at bounding box center [418, 378] width 187 height 21
click at [547, 379] on input "number" at bounding box center [562, 378] width 45 height 21
type input "***"
click at [496, 398] on div "Reception capacity Theater capacity Classroom capacity Banquet capacity *** Boa…" at bounding box center [516, 370] width 382 height 150
click at [363, 324] on input "number" at bounding box center [367, 325] width 45 height 21
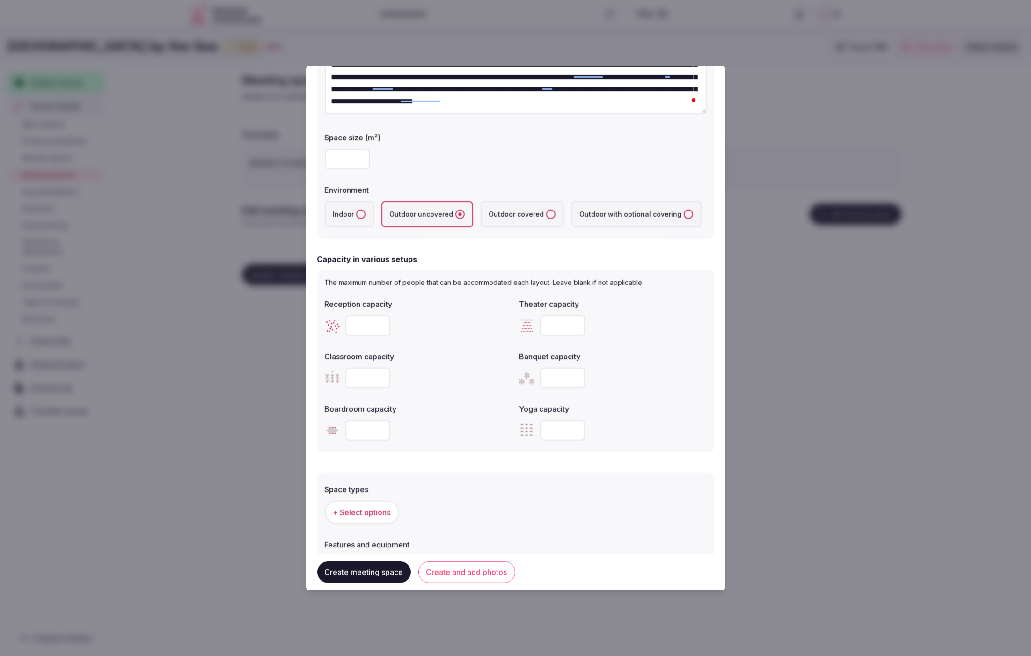
type input "***"
click at [409, 362] on div "Classroom capacity" at bounding box center [418, 369] width 187 height 45
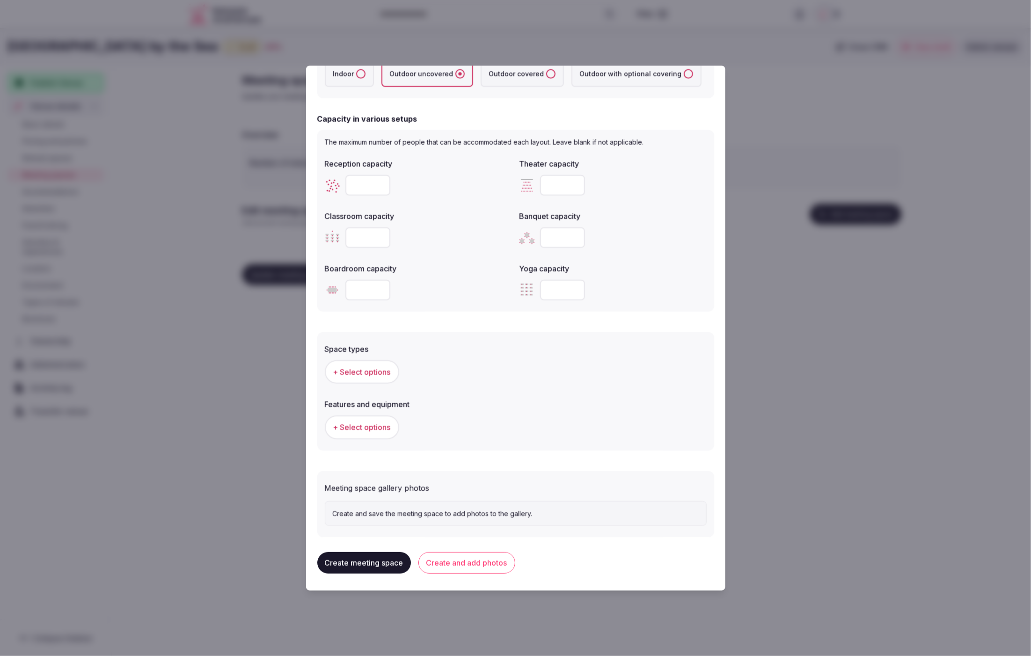
scroll to position [270, 0]
click at [375, 371] on span "+ Select options" at bounding box center [362, 373] width 58 height 10
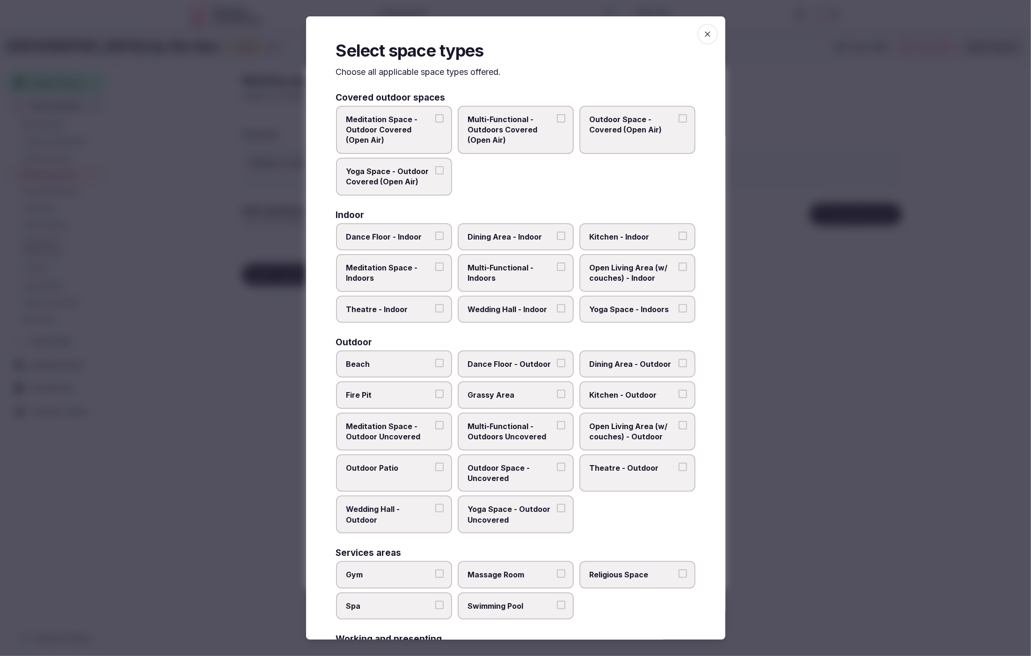
click at [631, 160] on div "Meditation Space - Outdoor Covered (Open Air) Multi-Functional - Outdoors Cover…" at bounding box center [515, 151] width 359 height 90
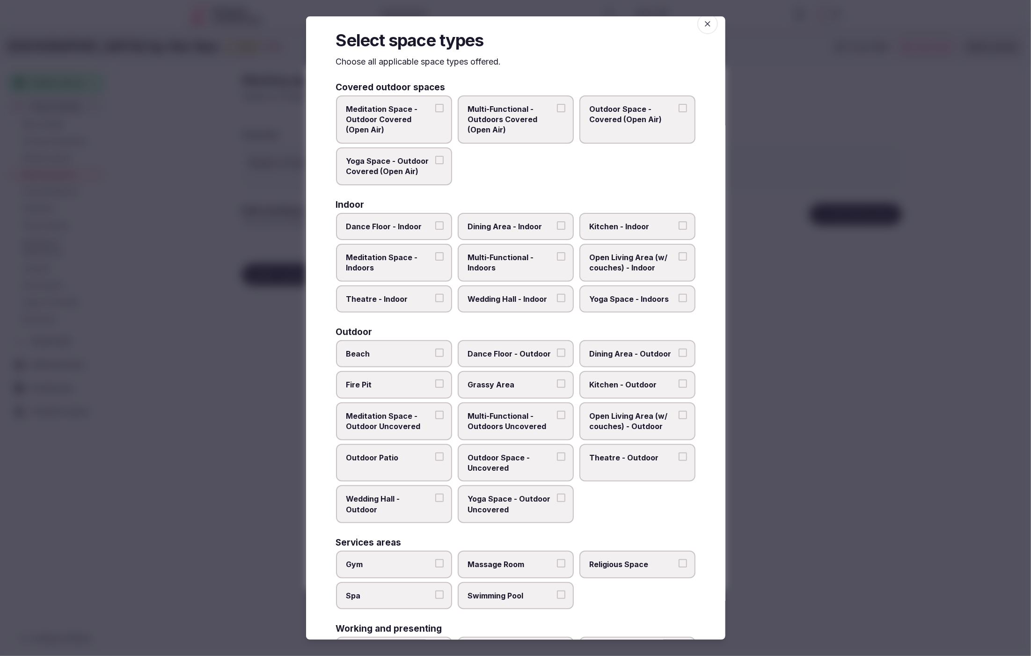
scroll to position [81, 0]
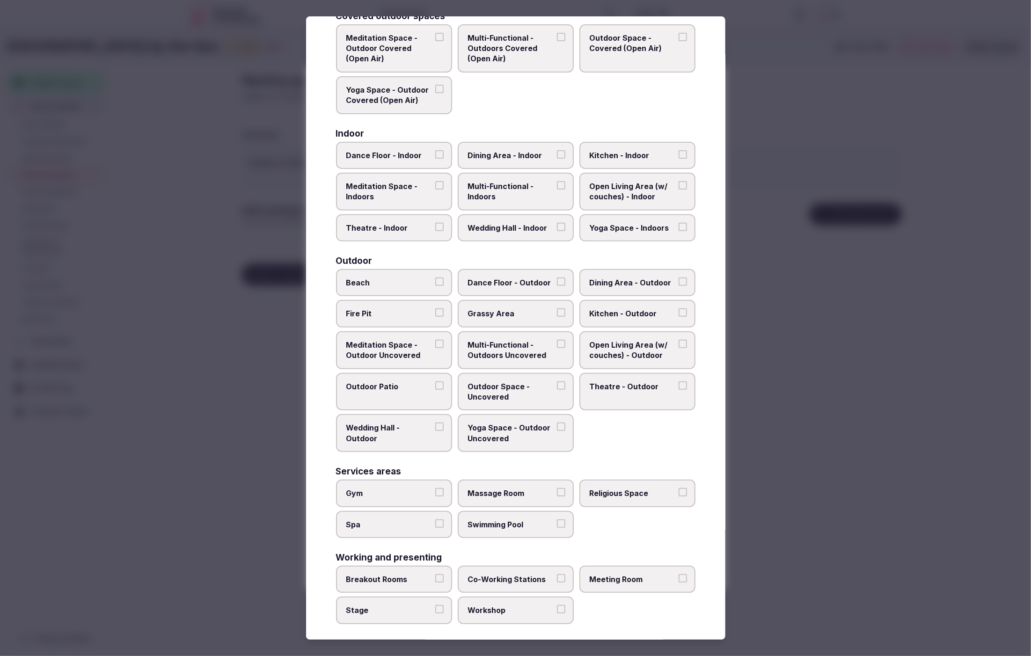
click at [489, 344] on span "Multi-Functional - Outdoors Uncovered" at bounding box center [511, 350] width 86 height 21
click at [557, 344] on button "Multi-Functional - Outdoors Uncovered" at bounding box center [561, 344] width 8 height 8
click at [671, 447] on div "Covered outdoor spaces Meditation Space - Outdoor Covered (Open Air) Multi-Func…" at bounding box center [515, 318] width 359 height 613
click at [630, 444] on div "Beach Dance Floor - Outdoor Dining Area - Outdoor Fire Pit Grassy Area Kitchen …" at bounding box center [515, 360] width 359 height 183
click at [691, 524] on div "Gym Massage Room Religious Space Spa Swimming Pool" at bounding box center [515, 509] width 359 height 58
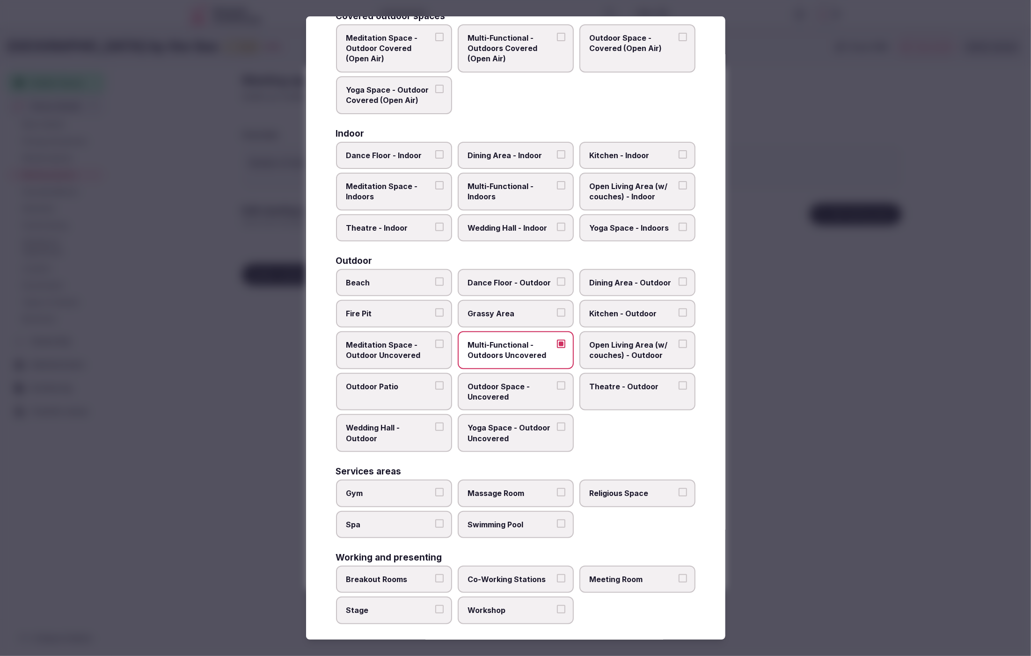
scroll to position [80, 0]
click at [646, 496] on label "Religious Space" at bounding box center [637, 494] width 116 height 27
click at [679, 496] on button "Religious Space" at bounding box center [683, 493] width 8 height 8
click at [672, 537] on div "Covered outdoor spaces Meditation Space - Outdoor Covered (Open Air) Multi-Func…" at bounding box center [515, 319] width 359 height 613
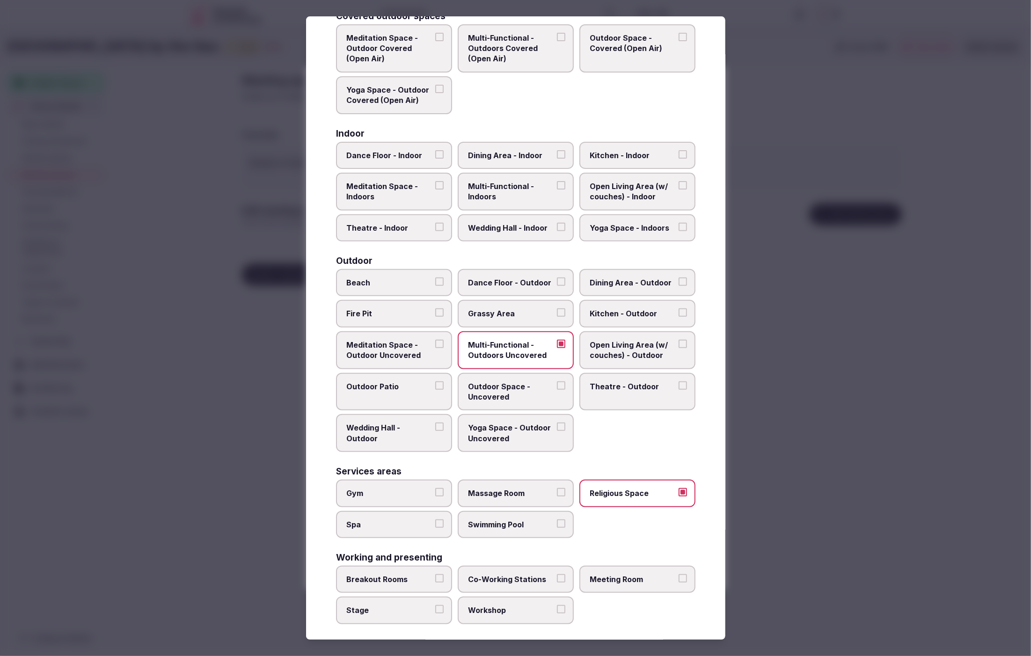
click at [776, 477] on div at bounding box center [515, 328] width 1031 height 656
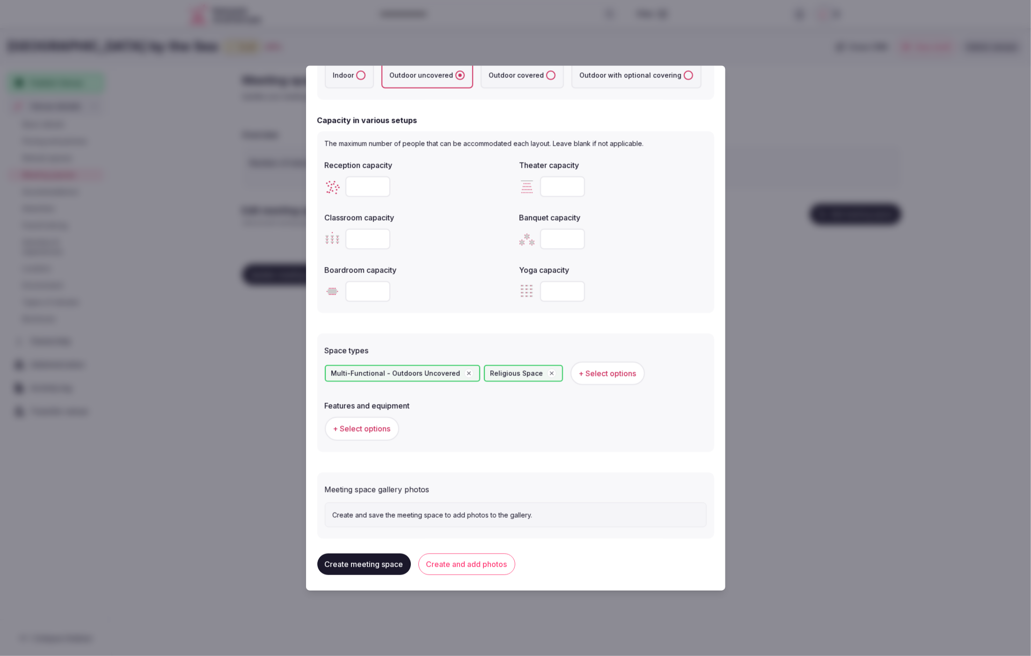
scroll to position [271, 0]
click at [378, 426] on span "+ Select options" at bounding box center [362, 427] width 58 height 10
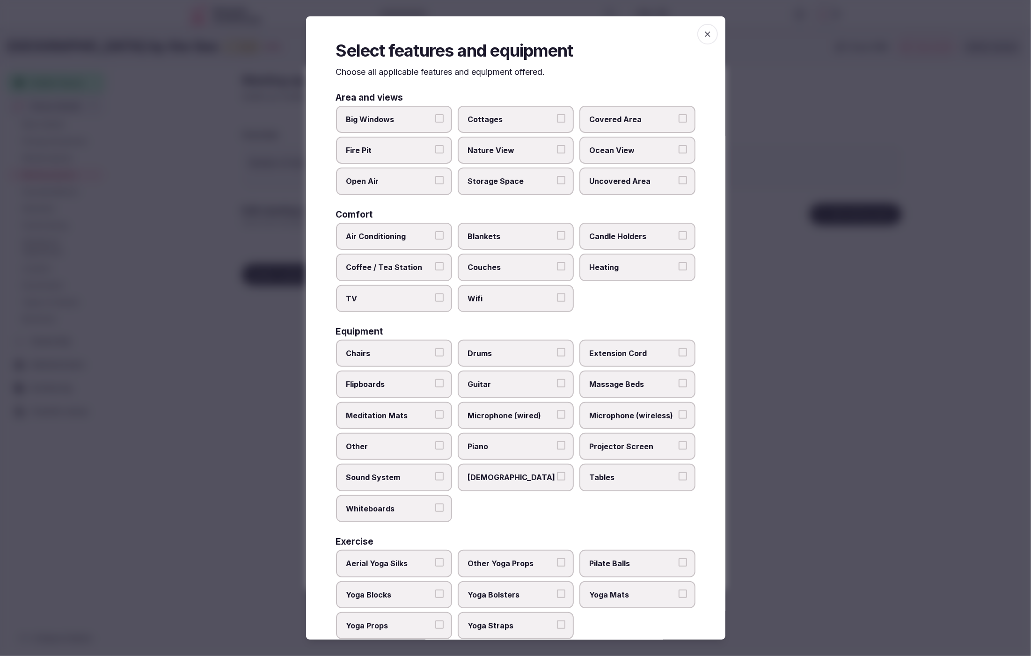
click at [358, 348] on span "Chairs" at bounding box center [389, 353] width 86 height 10
click at [435, 348] on button "Chairs" at bounding box center [439, 352] width 8 height 8
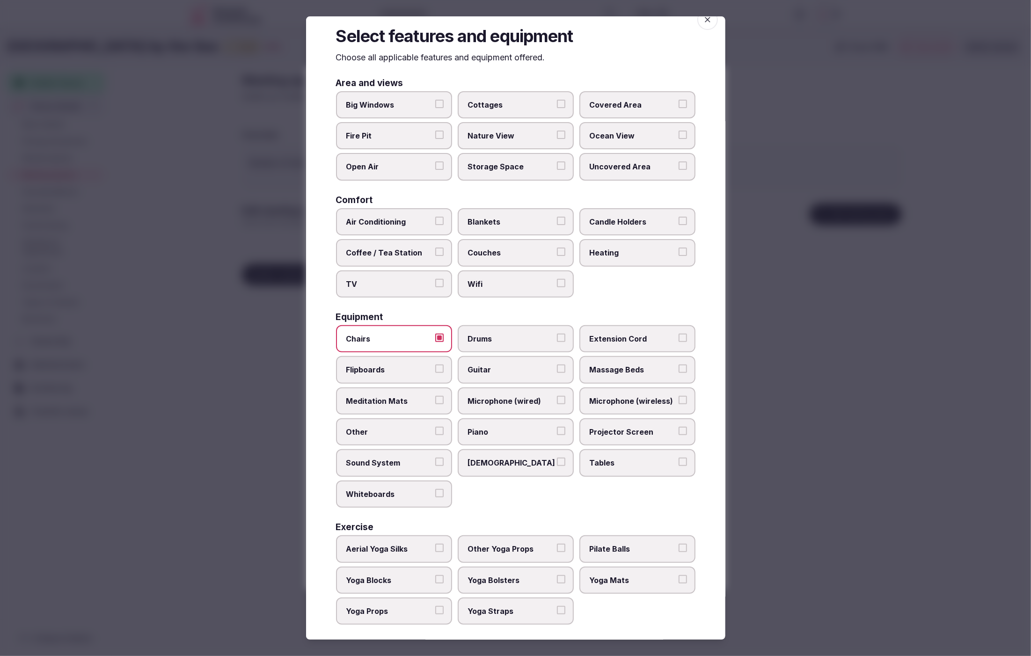
scroll to position [14, 0]
click at [629, 460] on span "Tables" at bounding box center [633, 464] width 86 height 10
click at [679, 460] on button "Tables" at bounding box center [683, 463] width 8 height 8
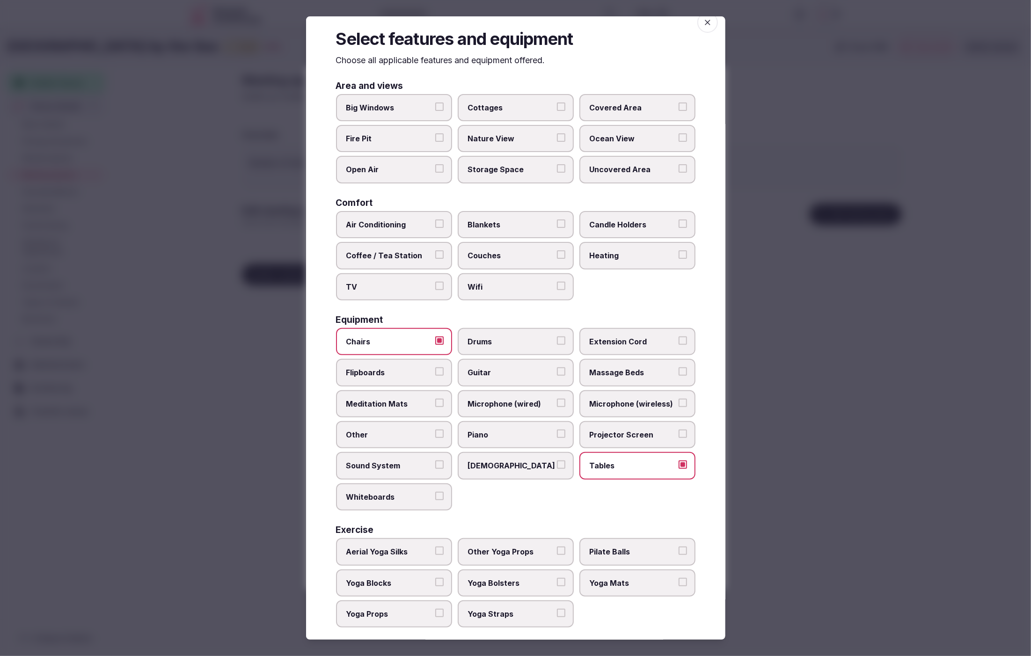
click at [388, 461] on span "Sound System" at bounding box center [389, 466] width 86 height 10
click at [435, 461] on button "Sound System" at bounding box center [439, 465] width 8 height 8
click at [774, 521] on div at bounding box center [515, 328] width 1031 height 656
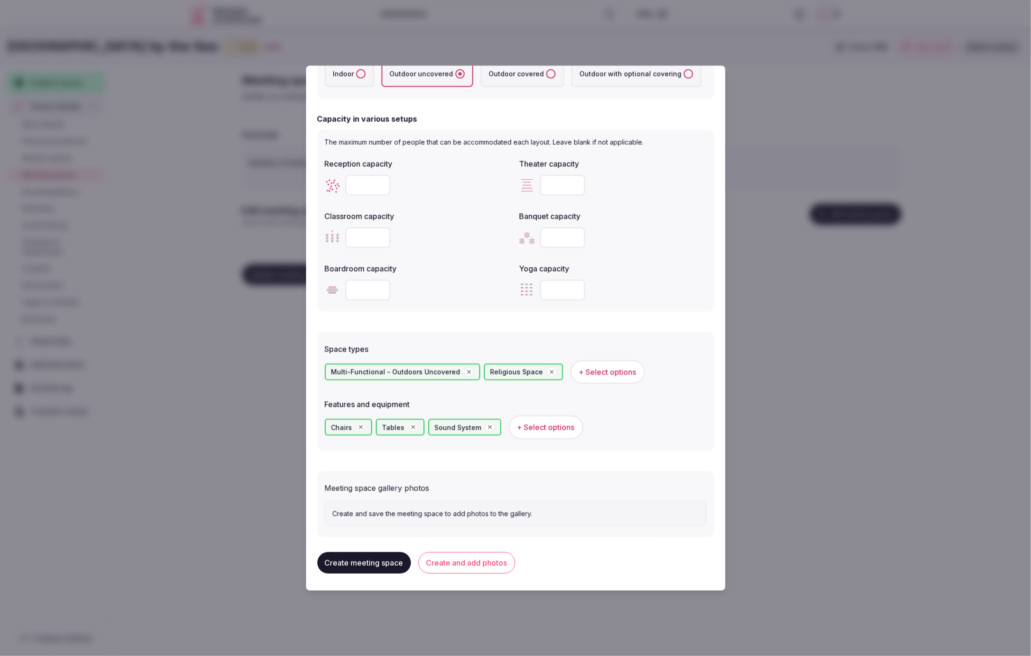
click at [472, 561] on button "Create and add photos" at bounding box center [466, 563] width 97 height 22
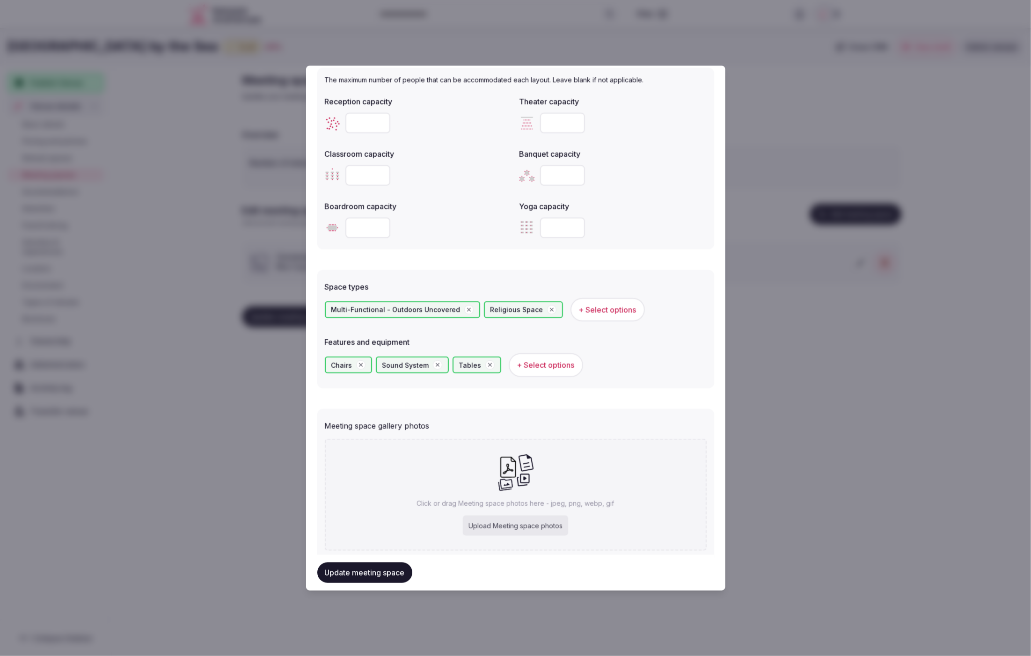
scroll to position [357, 0]
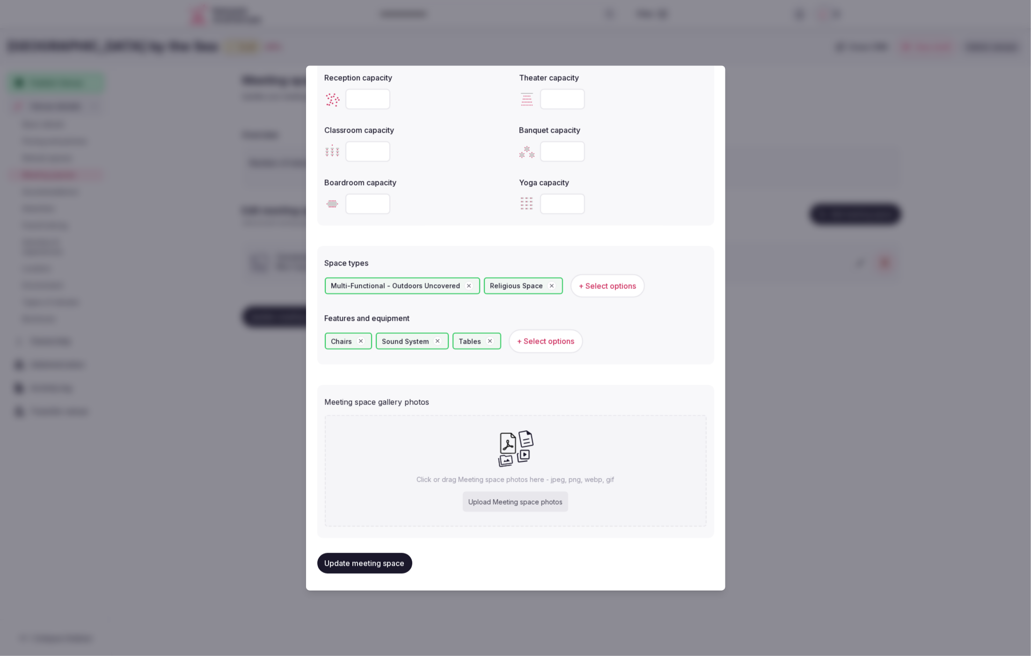
click at [652, 231] on form "**********" at bounding box center [515, 129] width 397 height 818
click at [652, 237] on form "**********" at bounding box center [515, 129] width 397 height 818
click at [538, 497] on div "Upload Meeting space photos" at bounding box center [515, 502] width 105 height 21
type input "**********"
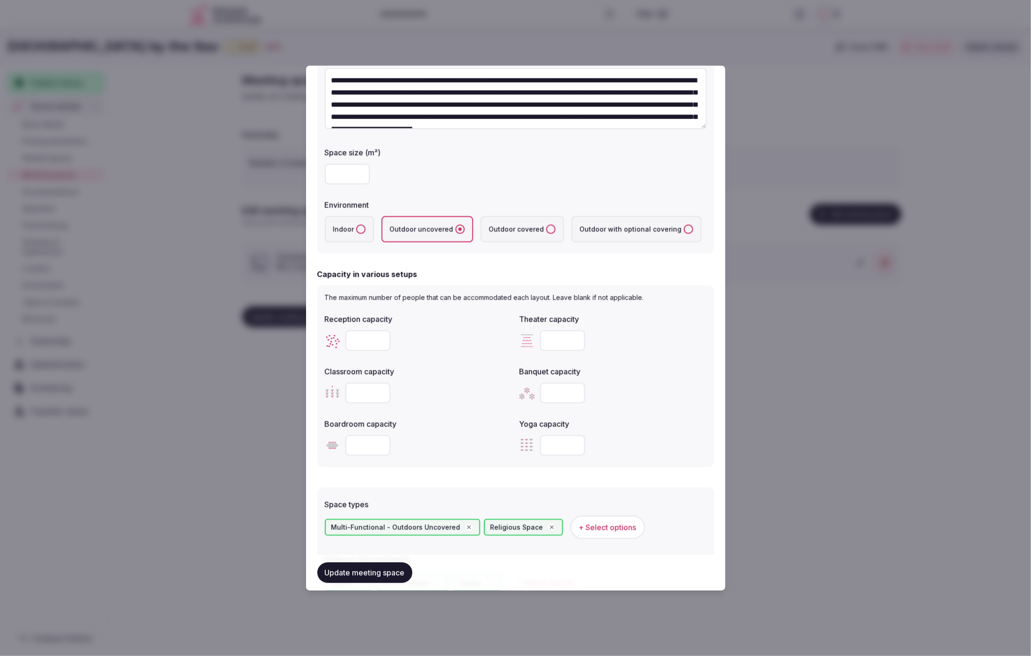
scroll to position [114, 0]
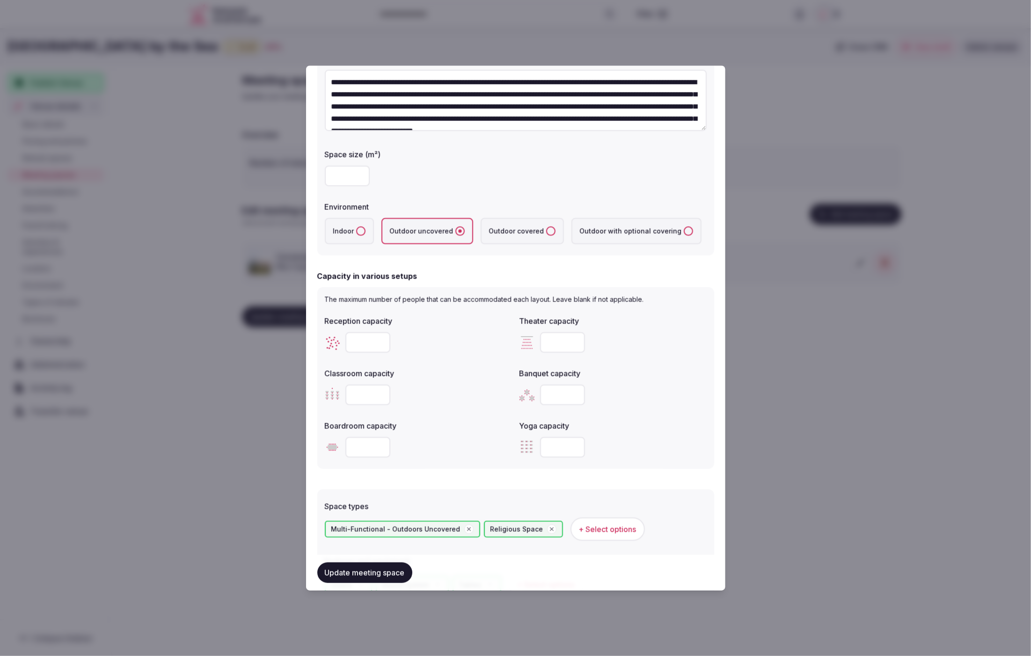
click at [648, 407] on div "***" at bounding box center [612, 395] width 187 height 28
drag, startPoint x: 561, startPoint y: 395, endPoint x: 522, endPoint y: 395, distance: 38.8
click at [522, 395] on div "***" at bounding box center [612, 395] width 187 height 21
click at [356, 392] on input "number" at bounding box center [367, 395] width 45 height 21
click at [361, 396] on input "number" at bounding box center [367, 395] width 45 height 21
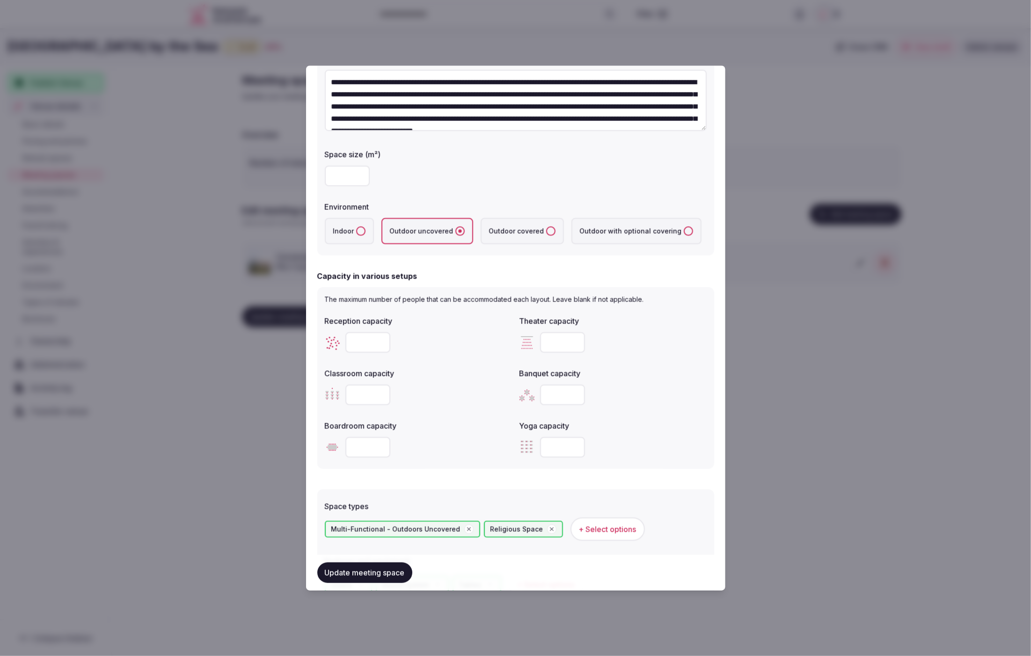
type input "***"
drag, startPoint x: 370, startPoint y: 398, endPoint x: 341, endPoint y: 396, distance: 28.6
click at [341, 396] on div "***" at bounding box center [418, 395] width 187 height 21
click at [555, 394] on input "number" at bounding box center [562, 395] width 45 height 21
click at [556, 394] on input "number" at bounding box center [562, 394] width 45 height 21
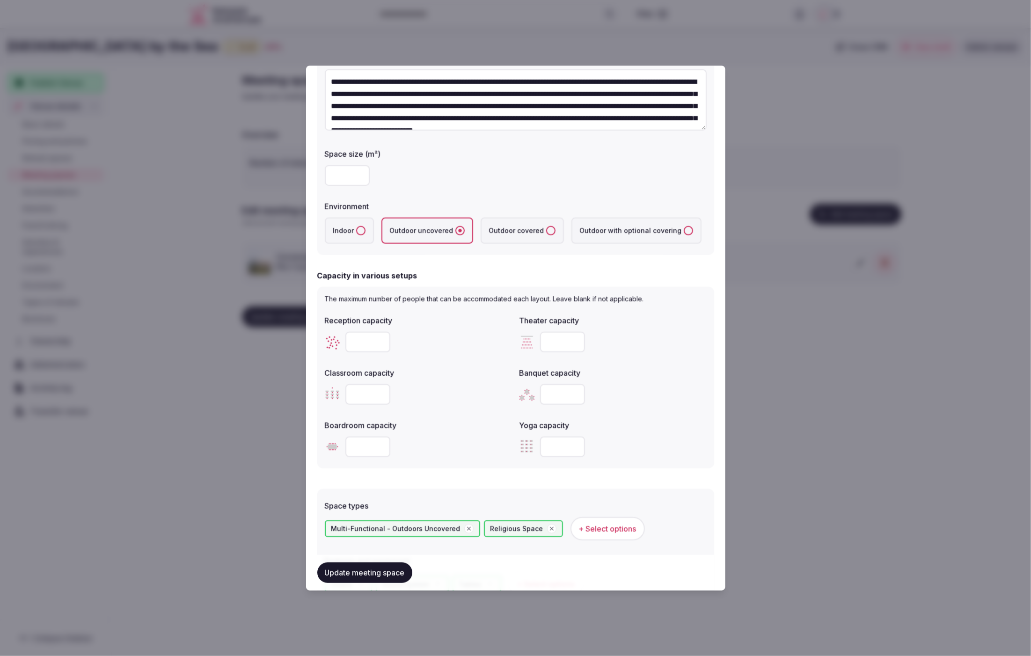
scroll to position [115, 0]
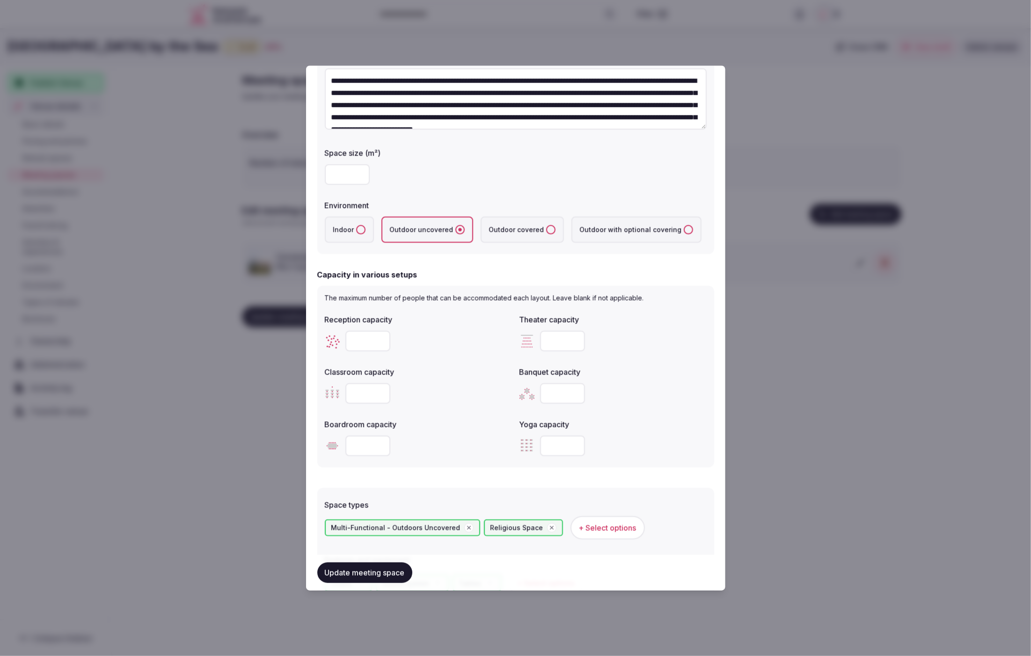
type input "***"
click at [635, 403] on div "***" at bounding box center [612, 393] width 187 height 28
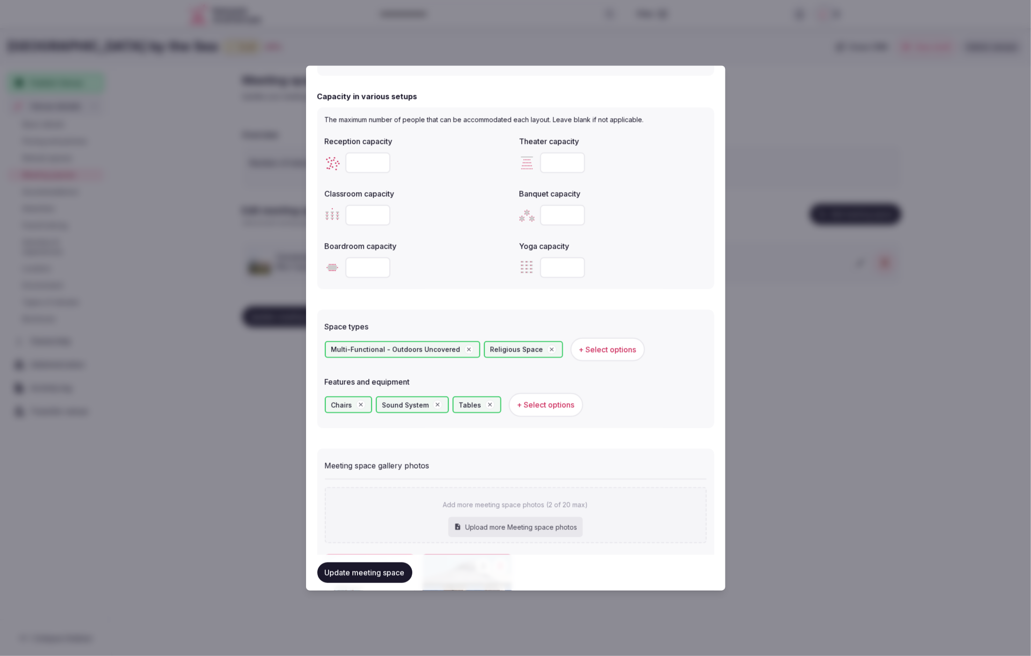
scroll to position [410, 0]
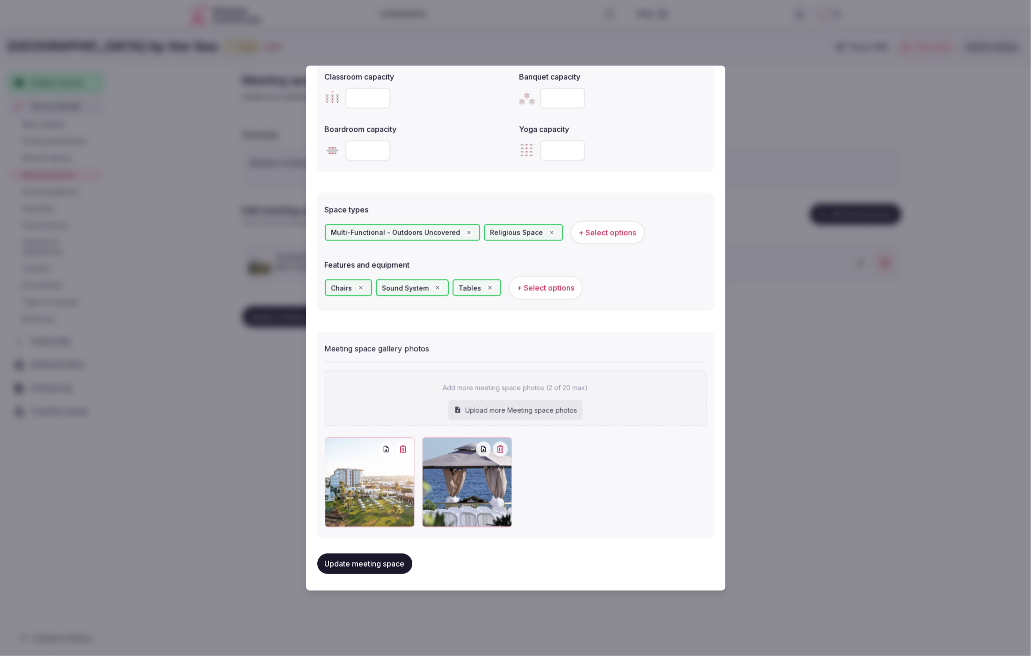
click at [366, 564] on button "Update meeting space" at bounding box center [364, 564] width 95 height 21
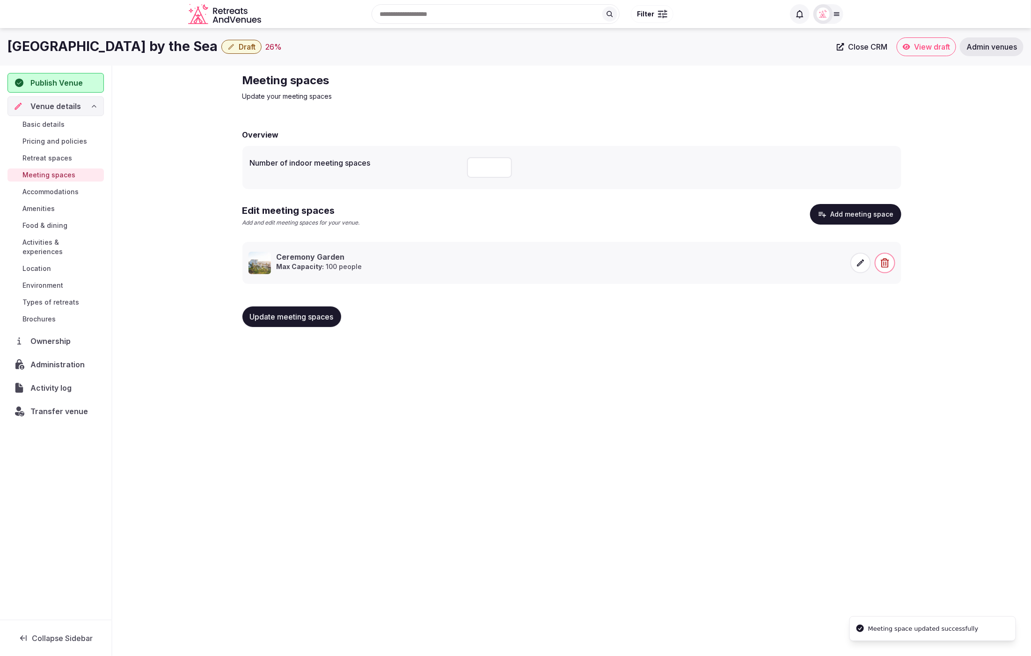
click at [837, 522] on div "Leonardo Crystal Cove Hotel & Spa by the Sea Draft 26 % Close CRM View draft Ad…" at bounding box center [515, 339] width 1031 height 622
click at [49, 193] on span "Accommodations" at bounding box center [50, 191] width 56 height 9
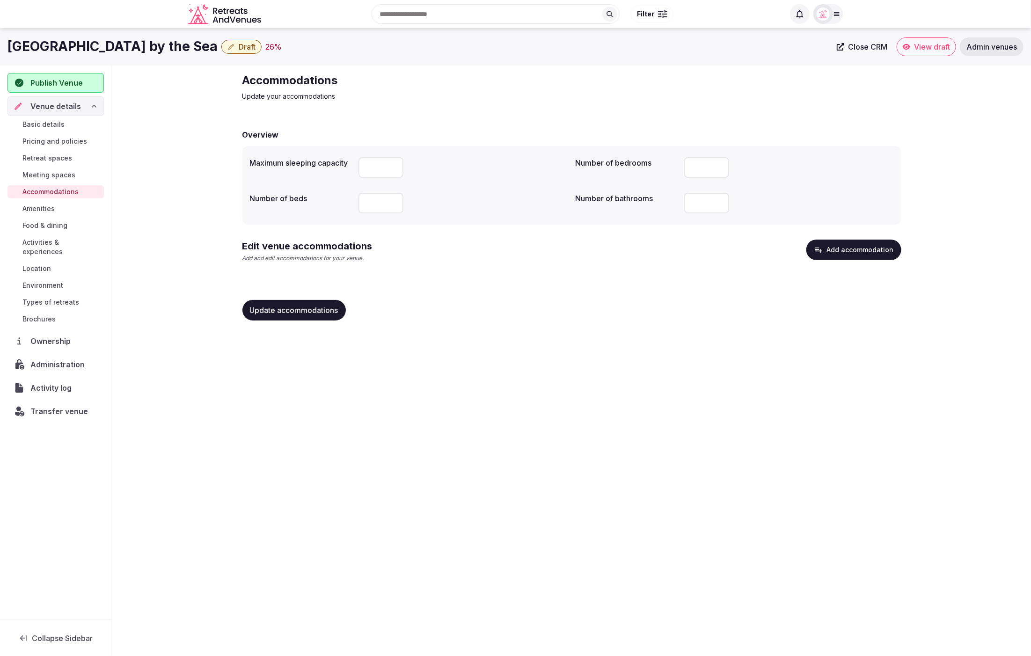
click at [834, 251] on button "Add accommodation" at bounding box center [853, 250] width 95 height 21
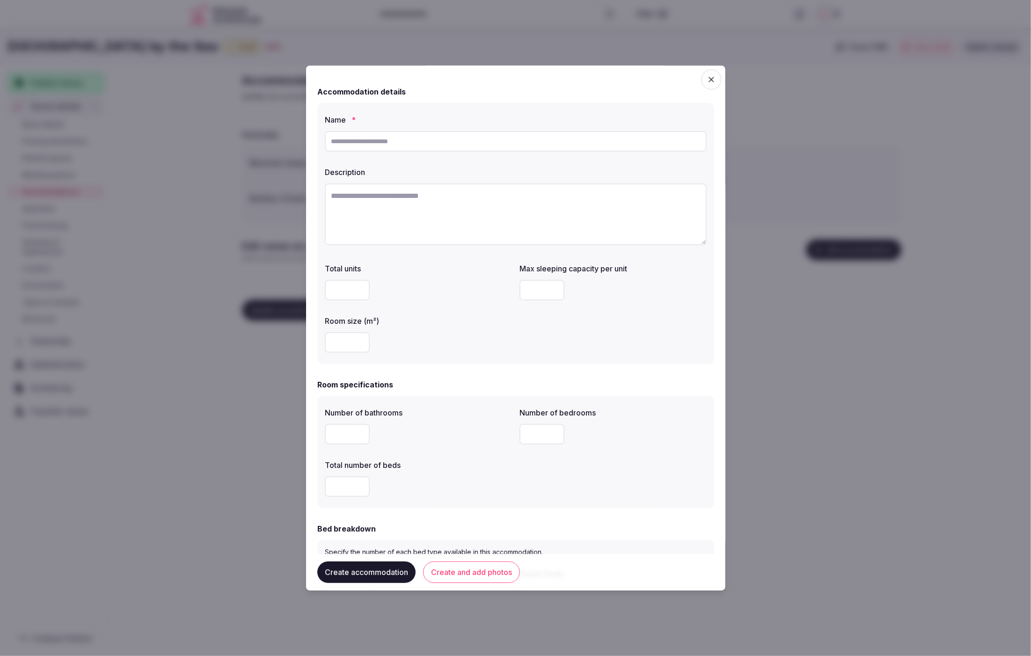
click at [362, 141] on input "text" at bounding box center [516, 141] width 382 height 21
paste input "**********"
type input "**********"
click at [388, 216] on textarea at bounding box center [516, 214] width 382 height 62
click at [382, 211] on textarea "To enrich screen reader interactions, please activate Accessibility in Grammarl…" at bounding box center [516, 214] width 382 height 62
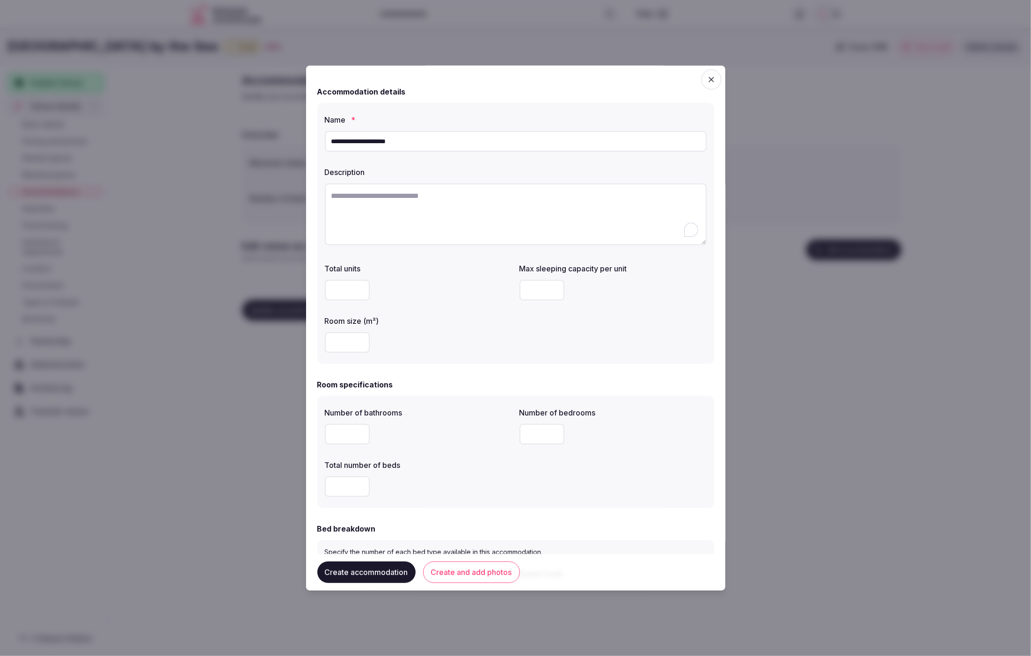
paste textarea "**********"
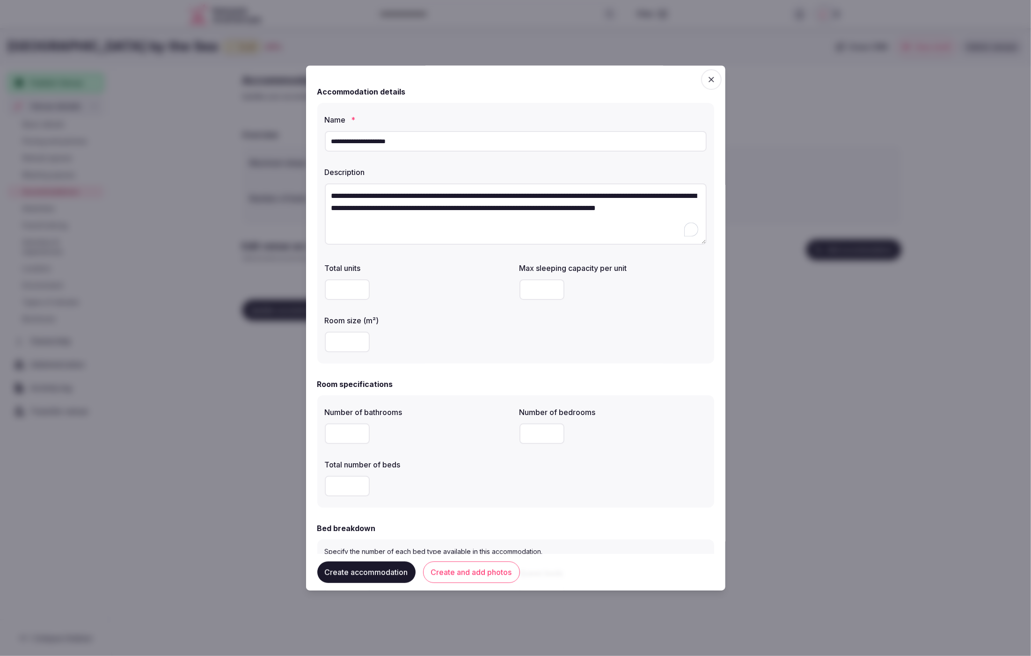
click at [488, 240] on textarea "**********" at bounding box center [516, 213] width 382 height 61
type textarea "**********"
click at [454, 327] on div "Room size (m²)" at bounding box center [418, 333] width 187 height 45
click at [340, 293] on input "number" at bounding box center [347, 289] width 45 height 21
type input "**"
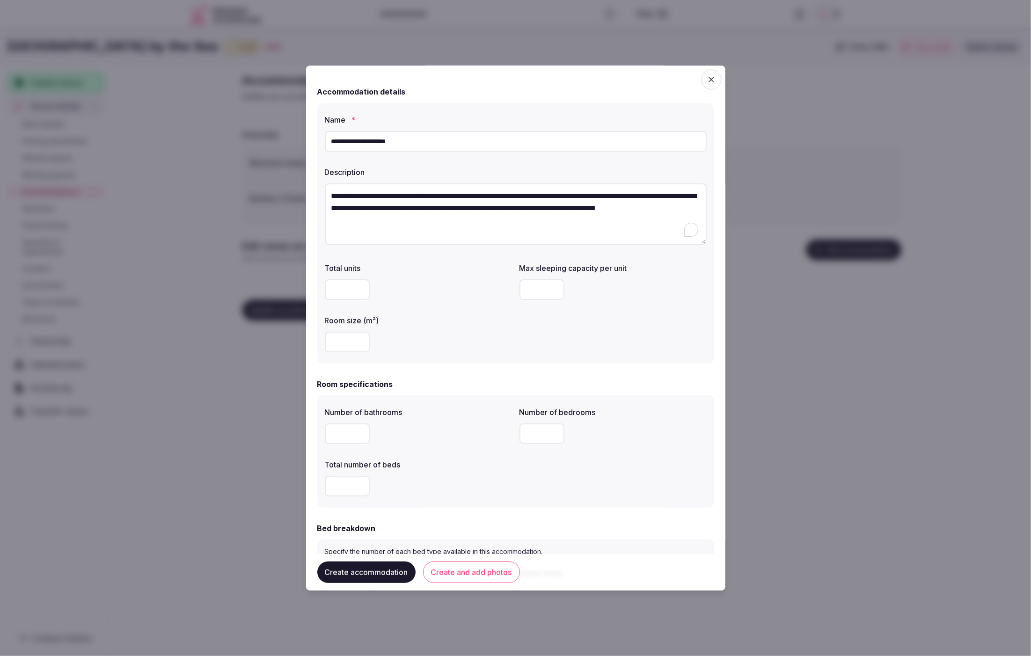
click at [438, 310] on div "Total units ** Max sleeping capacity per unit Room size (m²)" at bounding box center [516, 307] width 382 height 97
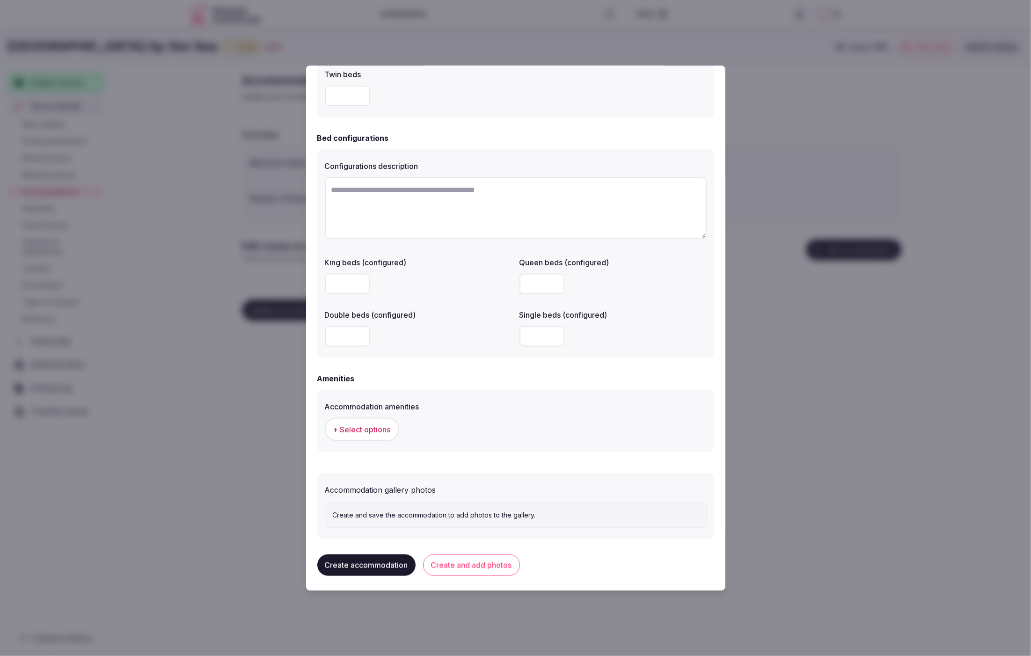
scroll to position [606, 0]
click at [492, 561] on button "Create and add photos" at bounding box center [471, 563] width 97 height 22
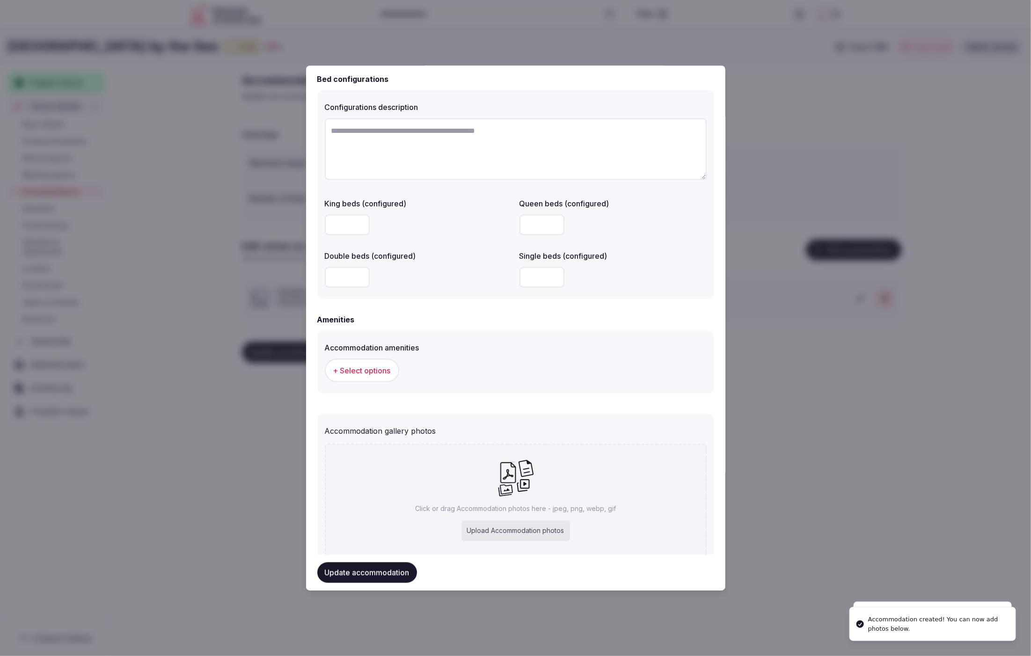
scroll to position [692, 0]
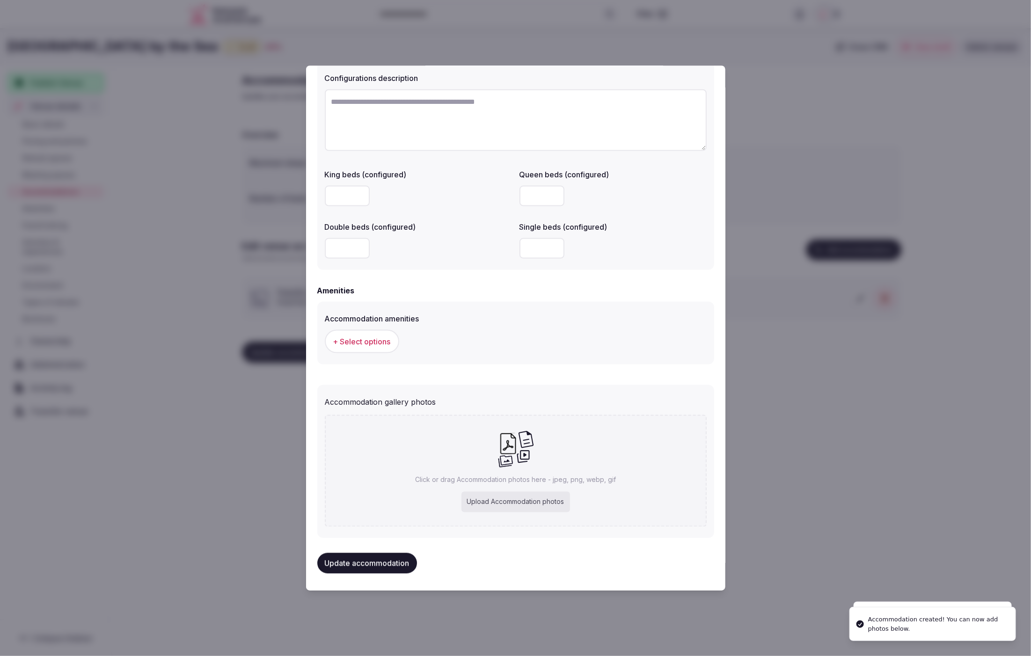
click at [526, 501] on div "Upload Accommodation photos" at bounding box center [515, 501] width 109 height 21
type input "**********"
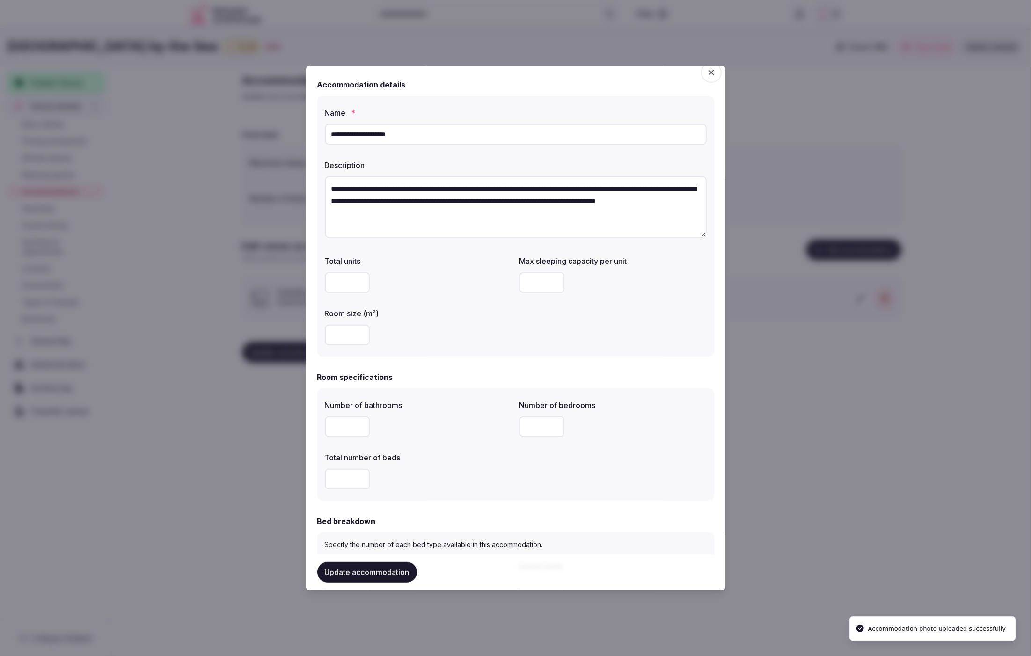
scroll to position [0, 0]
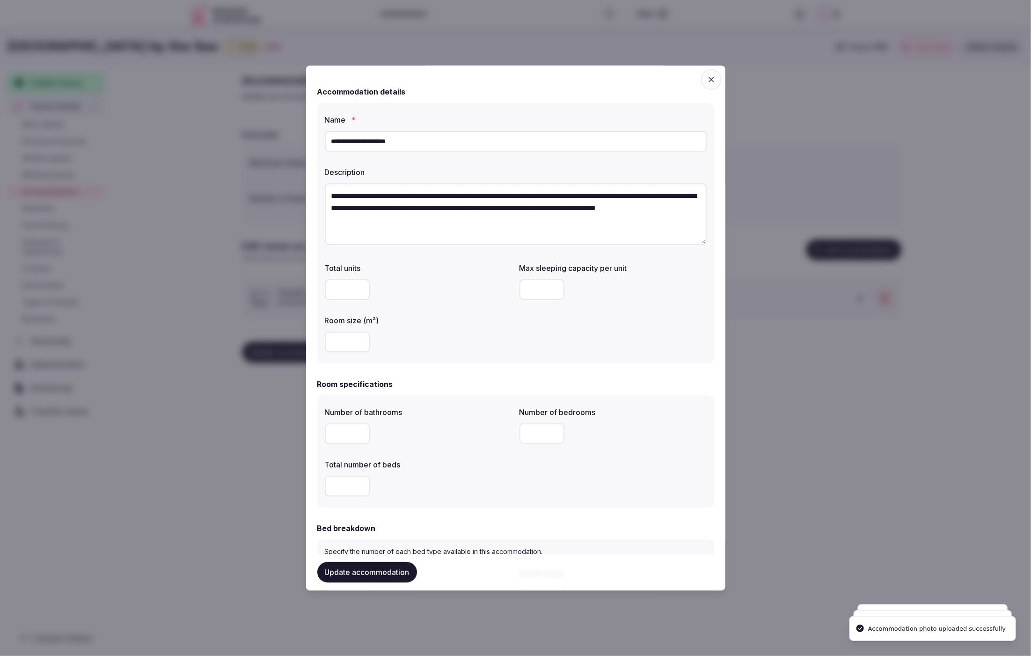
click at [527, 287] on input "number" at bounding box center [541, 289] width 45 height 21
drag, startPoint x: 604, startPoint y: 335, endPoint x: 559, endPoint y: 303, distance: 55.1
click at [603, 333] on div "Total units ** Max sleeping capacity per unit Room size (m²)" at bounding box center [516, 307] width 382 height 97
click at [542, 293] on input "number" at bounding box center [541, 289] width 45 height 21
type input "*"
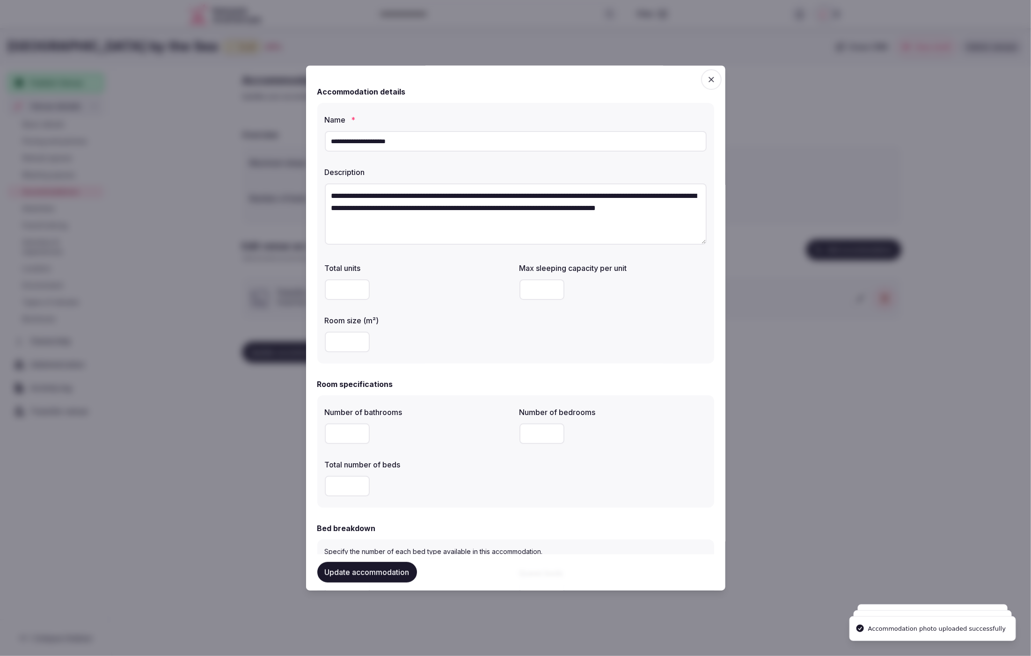
click at [614, 317] on div "Total units ** Max sleeping capacity per unit Room size (m²)" at bounding box center [516, 307] width 382 height 97
click at [532, 292] on input "number" at bounding box center [541, 289] width 45 height 21
type input "*"
click at [601, 302] on div "*" at bounding box center [612, 290] width 187 height 28
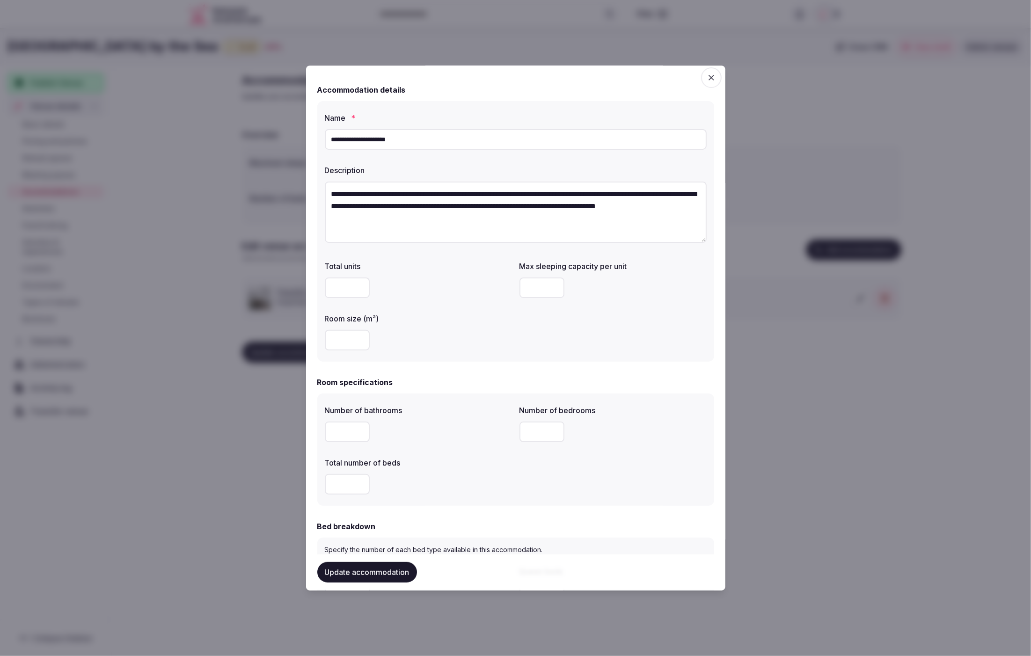
click at [537, 293] on input "number" at bounding box center [541, 287] width 45 height 21
type input "*"
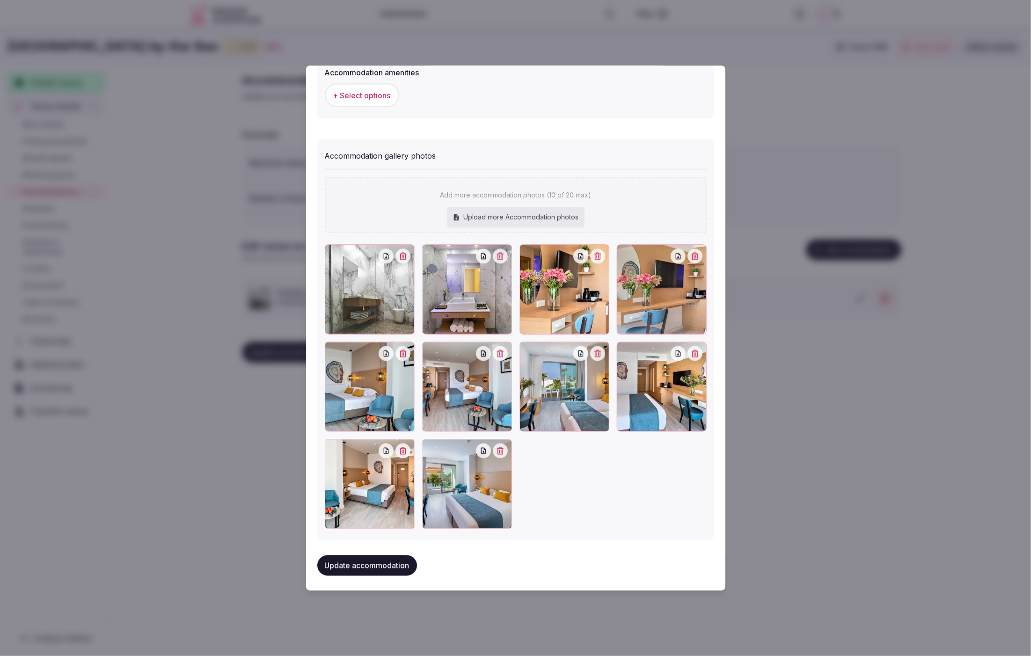
scroll to position [941, 0]
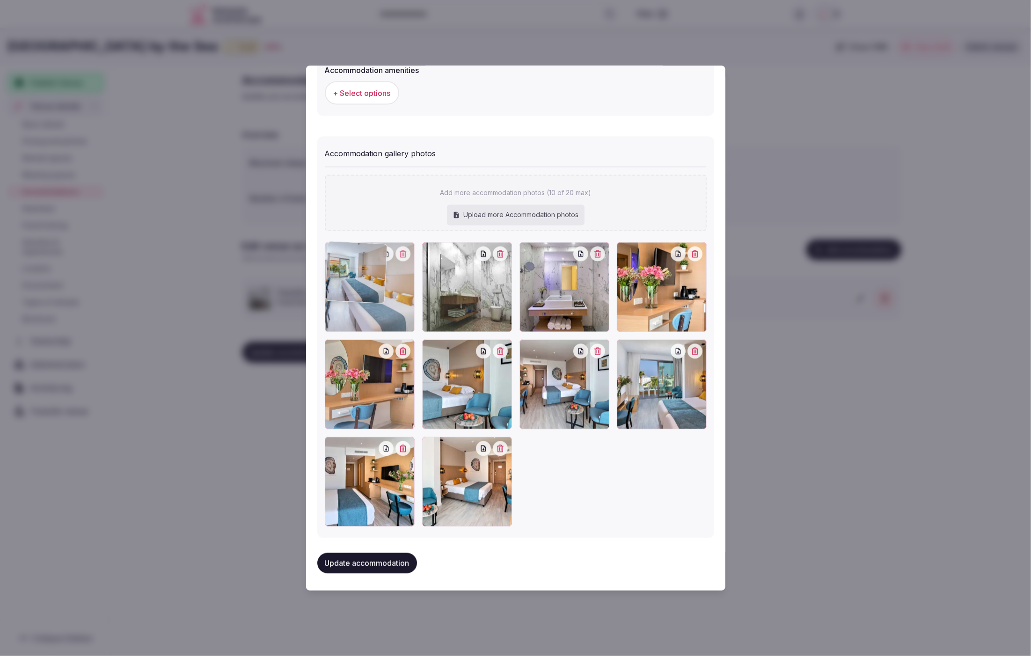
drag, startPoint x: 461, startPoint y: 476, endPoint x: 393, endPoint y: 307, distance: 182.7
click at [393, 307] on div at bounding box center [370, 287] width 90 height 90
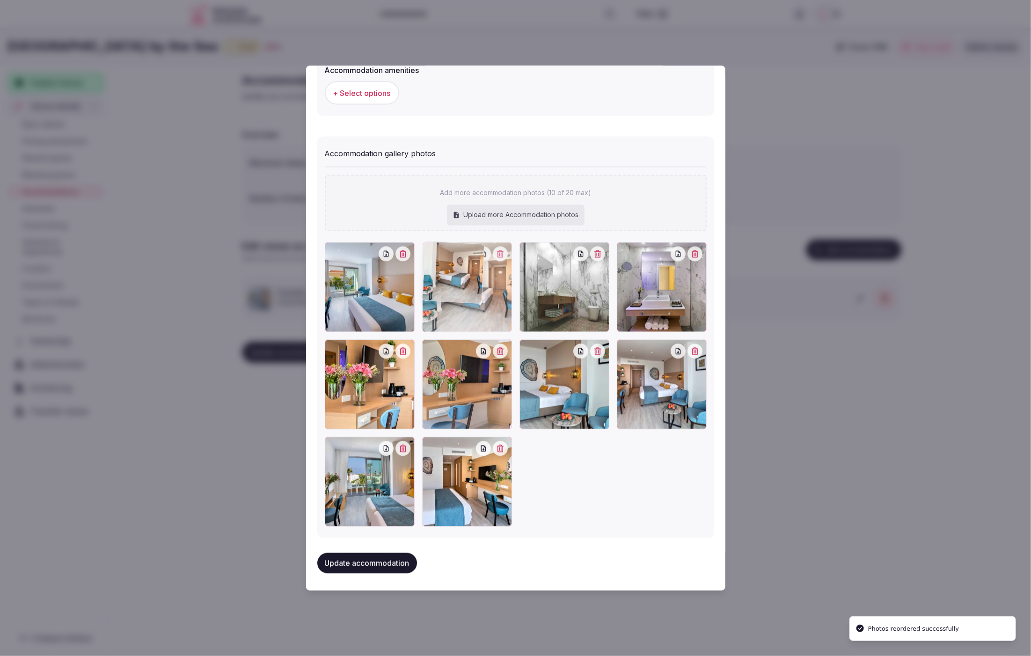
drag, startPoint x: 454, startPoint y: 459, endPoint x: 444, endPoint y: 327, distance: 131.9
click at [444, 327] on div at bounding box center [467, 287] width 90 height 90
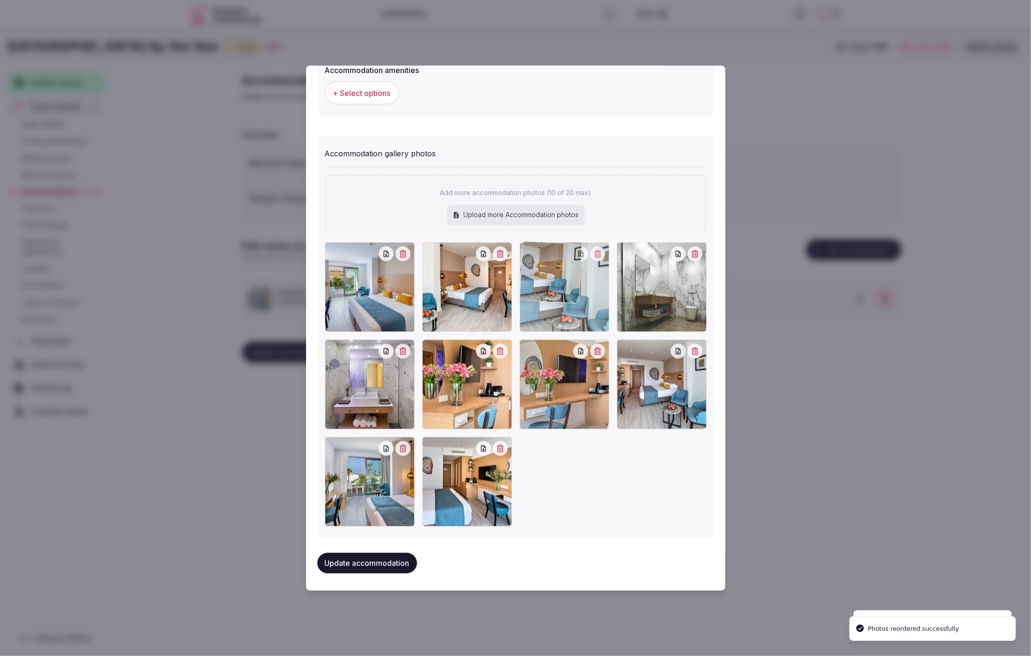
drag, startPoint x: 552, startPoint y: 402, endPoint x: 563, endPoint y: 301, distance: 101.2
click at [563, 301] on div at bounding box center [564, 287] width 90 height 90
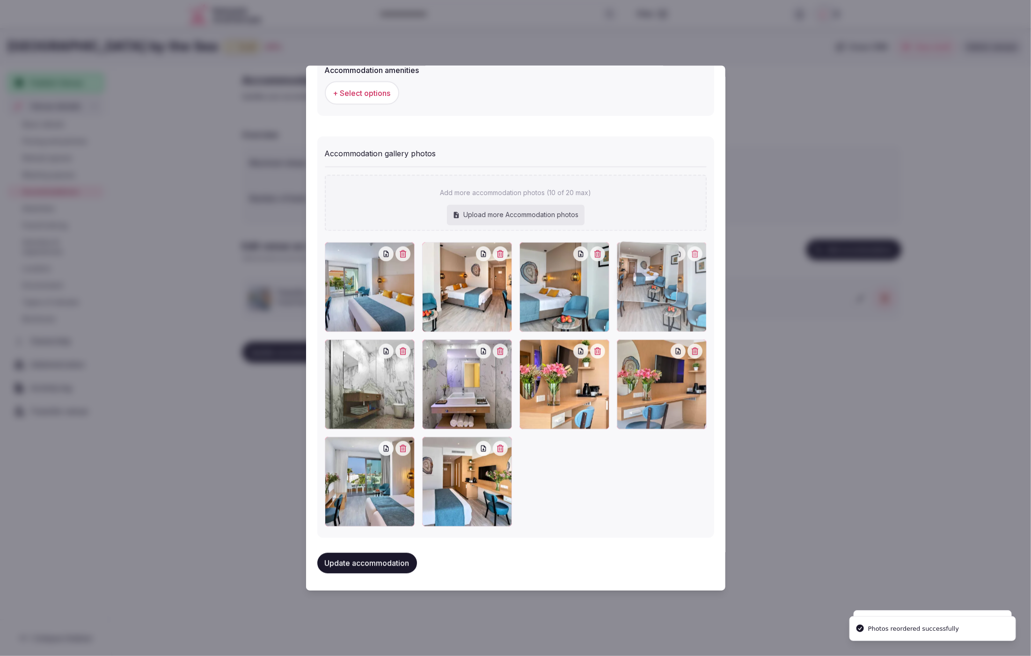
drag, startPoint x: 654, startPoint y: 399, endPoint x: 648, endPoint y: 300, distance: 98.9
click at [648, 300] on div at bounding box center [662, 287] width 90 height 90
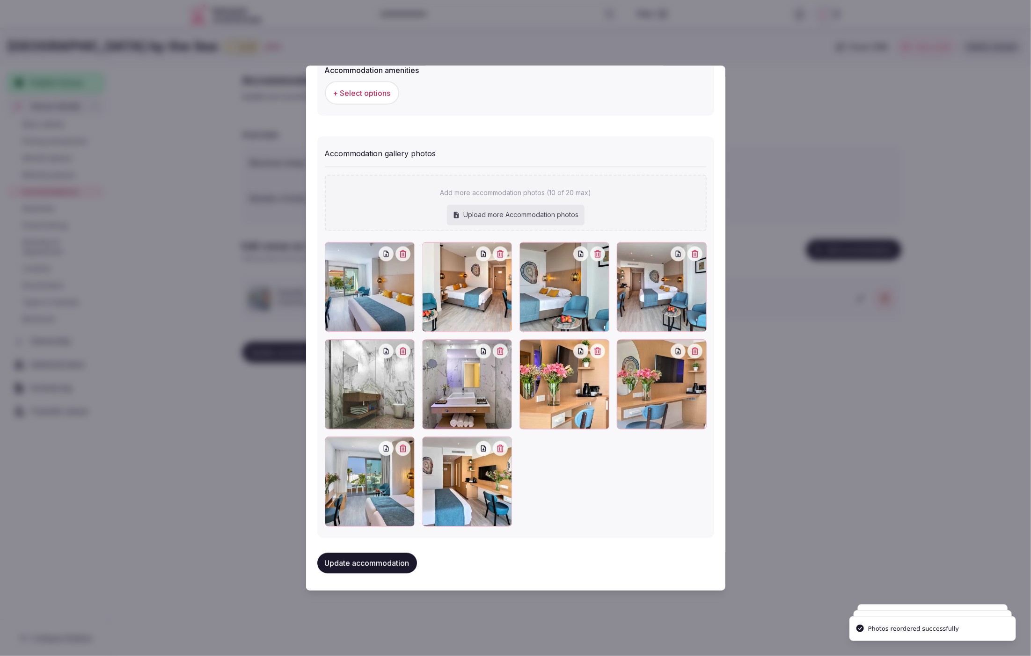
drag, startPoint x: 683, startPoint y: 489, endPoint x: 678, endPoint y: 483, distance: 7.6
click at [683, 489] on div at bounding box center [516, 384] width 382 height 285
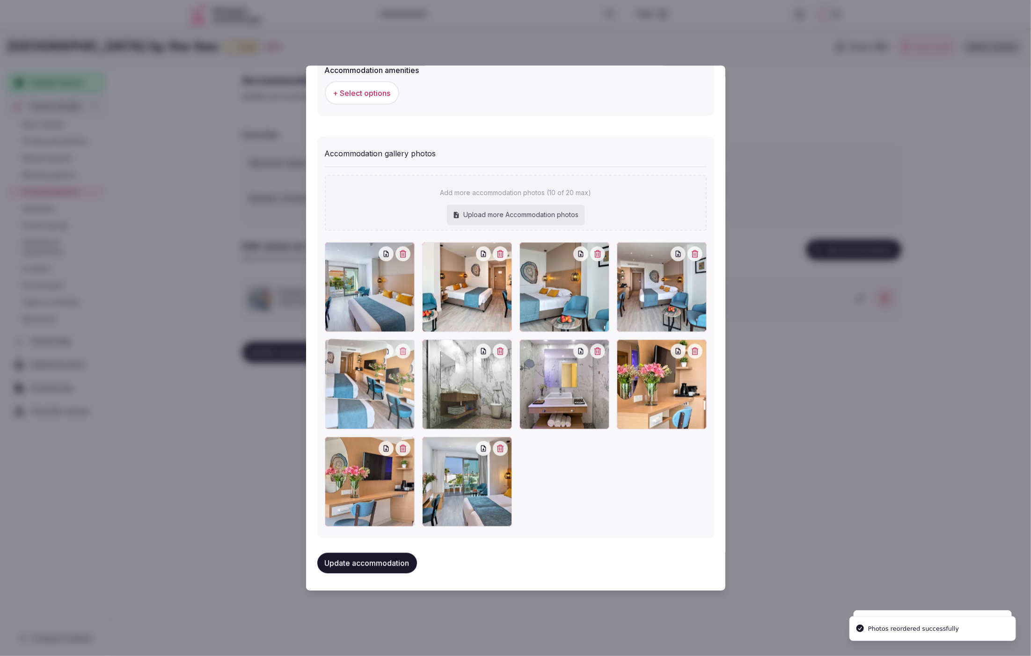
drag, startPoint x: 465, startPoint y: 480, endPoint x: 384, endPoint y: 402, distance: 112.2
click at [384, 402] on div at bounding box center [370, 384] width 90 height 90
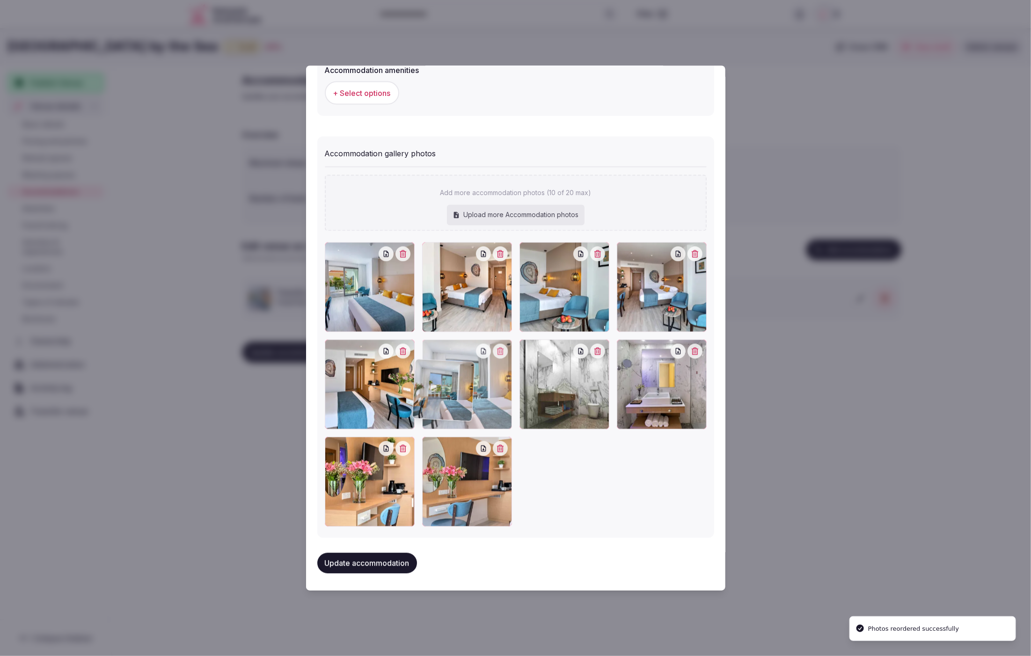
drag, startPoint x: 469, startPoint y: 485, endPoint x: 461, endPoint y: 409, distance: 76.3
click at [461, 409] on div at bounding box center [467, 384] width 90 height 90
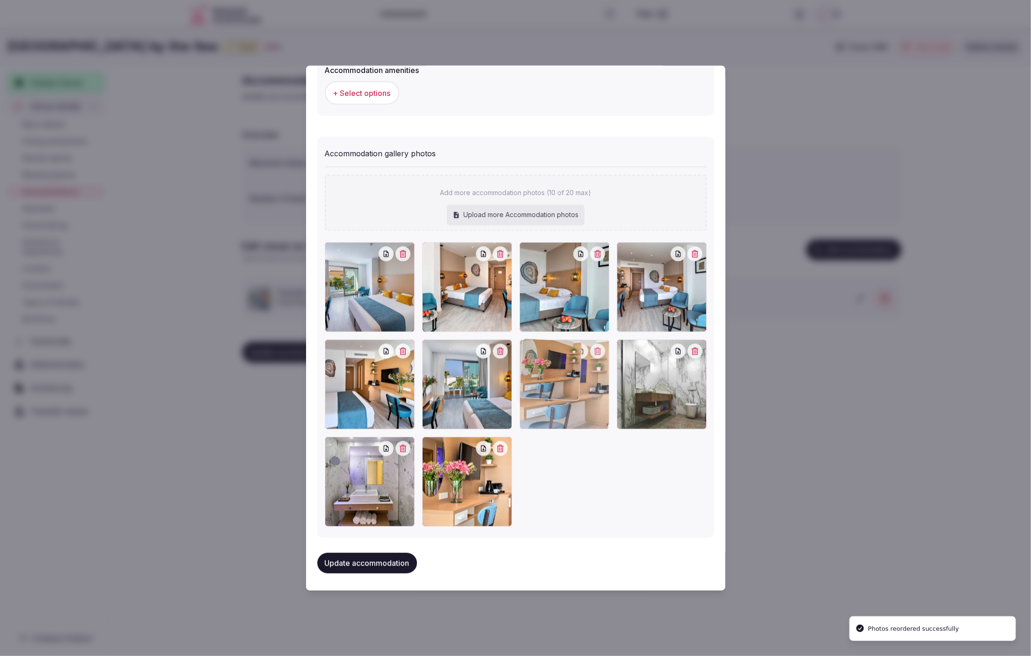
drag, startPoint x: 538, startPoint y: 448, endPoint x: 626, endPoint y: 412, distance: 95.1
click at [628, 411] on div at bounding box center [516, 384] width 382 height 285
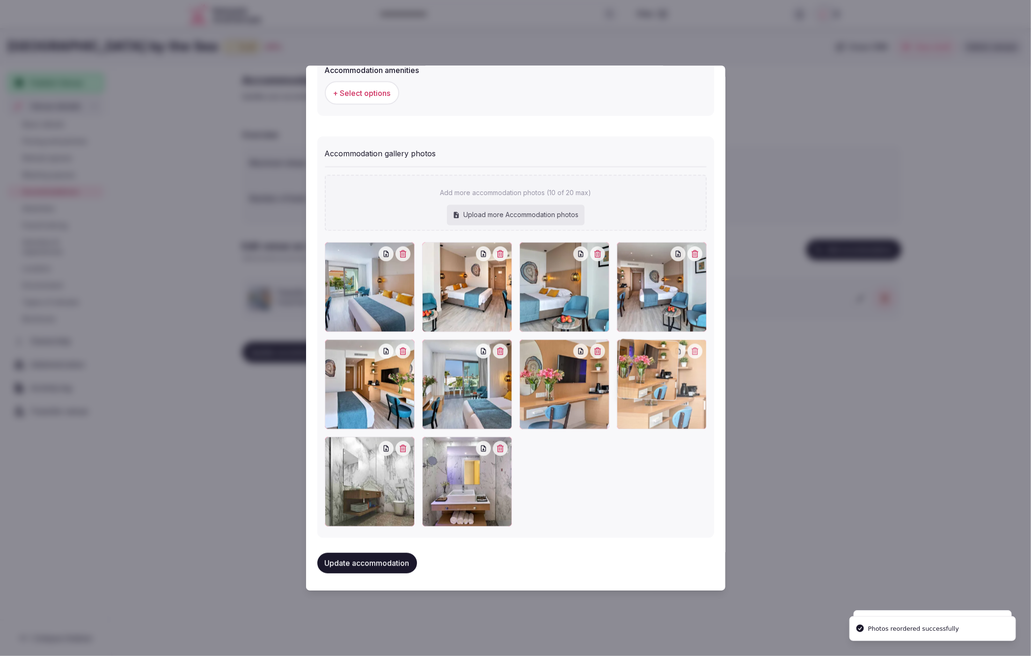
drag, startPoint x: 481, startPoint y: 493, endPoint x: 680, endPoint y: 407, distance: 216.9
click at [680, 407] on div at bounding box center [661, 384] width 90 height 90
click at [669, 487] on div at bounding box center [516, 384] width 382 height 285
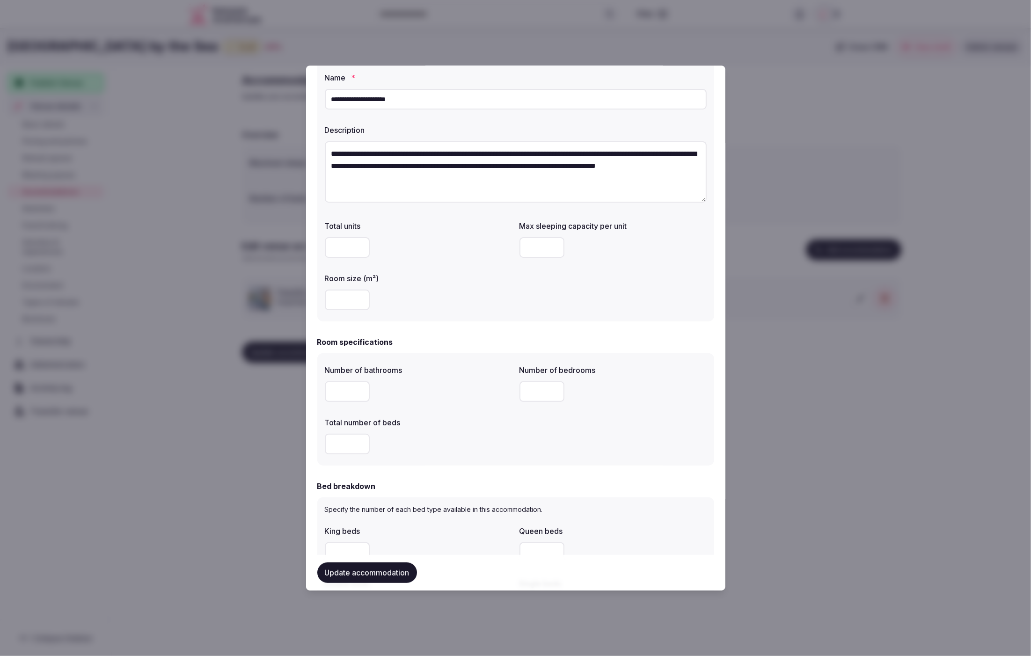
scroll to position [47, 0]
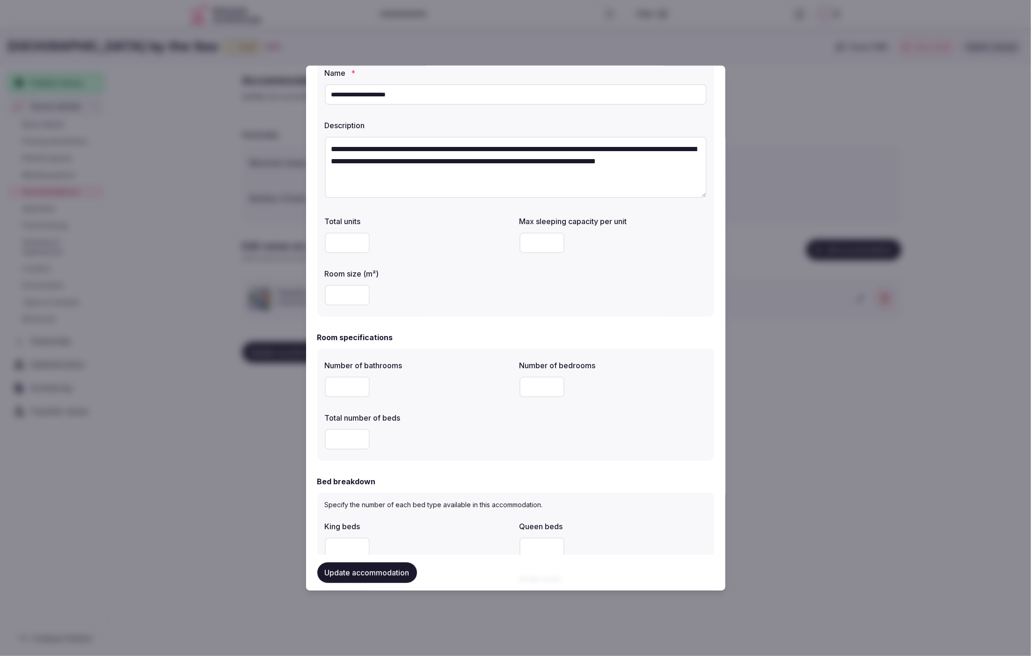
click at [535, 244] on input "number" at bounding box center [541, 243] width 45 height 21
type input "*"
click at [618, 299] on div "Total units ** Max sleeping capacity per unit * Room size (m²)" at bounding box center [516, 260] width 382 height 97
click at [336, 240] on input "**" at bounding box center [347, 243] width 45 height 21
drag, startPoint x: 340, startPoint y: 240, endPoint x: 322, endPoint y: 241, distance: 18.3
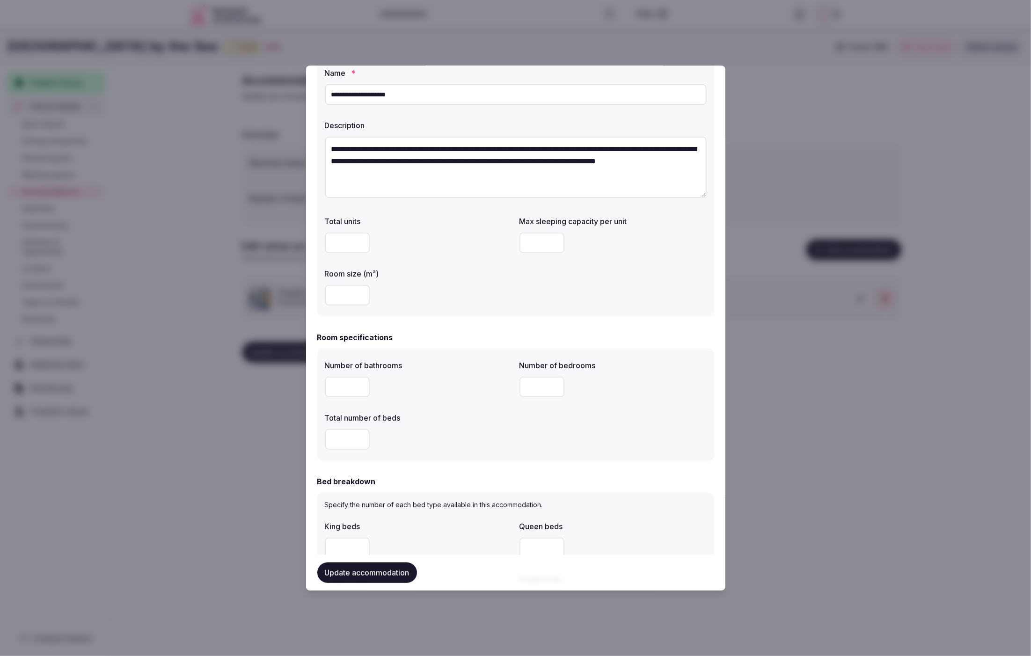
click at [322, 241] on div "**********" at bounding box center [515, 186] width 397 height 261
click at [354, 302] on input "number" at bounding box center [347, 295] width 45 height 21
click at [341, 295] on input "number" at bounding box center [347, 295] width 45 height 21
type input "**"
click at [456, 315] on div "**********" at bounding box center [515, 186] width 397 height 261
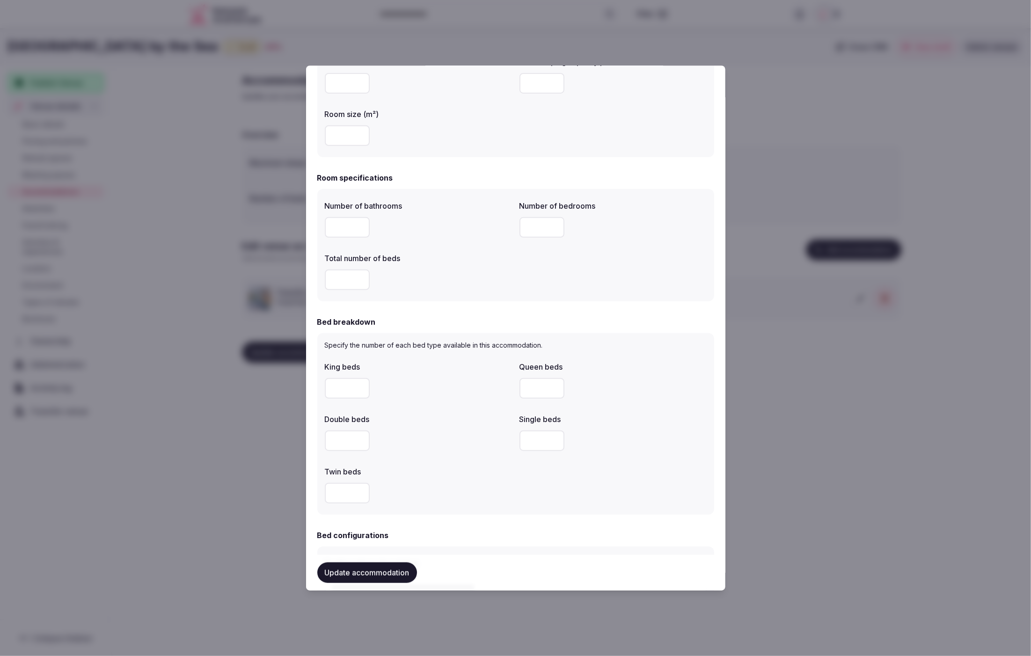
scroll to position [229, 0]
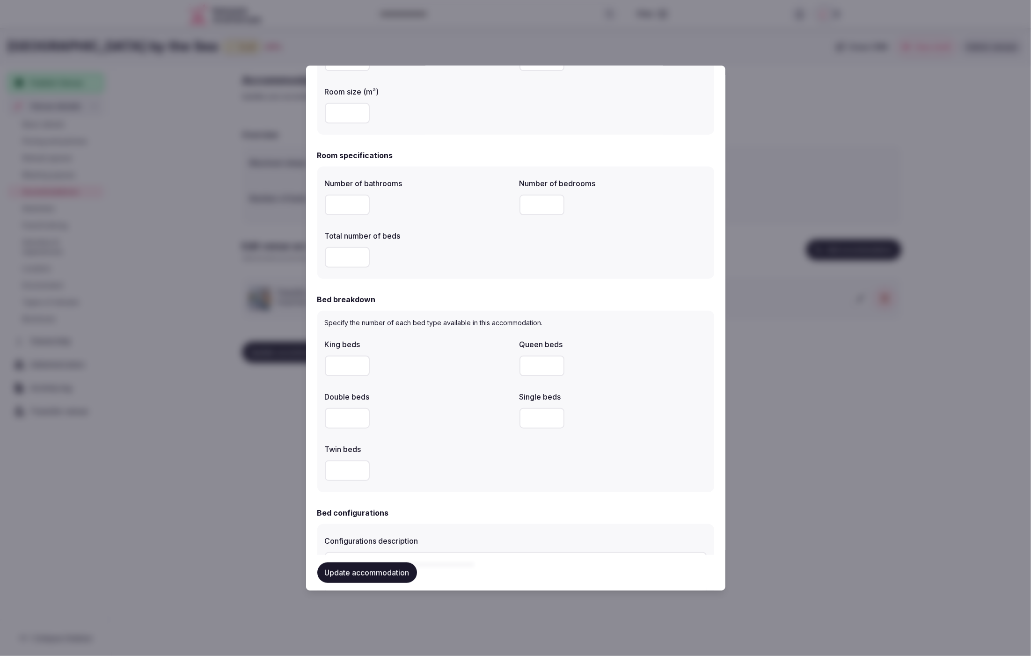
click at [345, 202] on input "number" at bounding box center [347, 205] width 45 height 21
type input "*"
click at [348, 264] on input "number" at bounding box center [347, 257] width 45 height 21
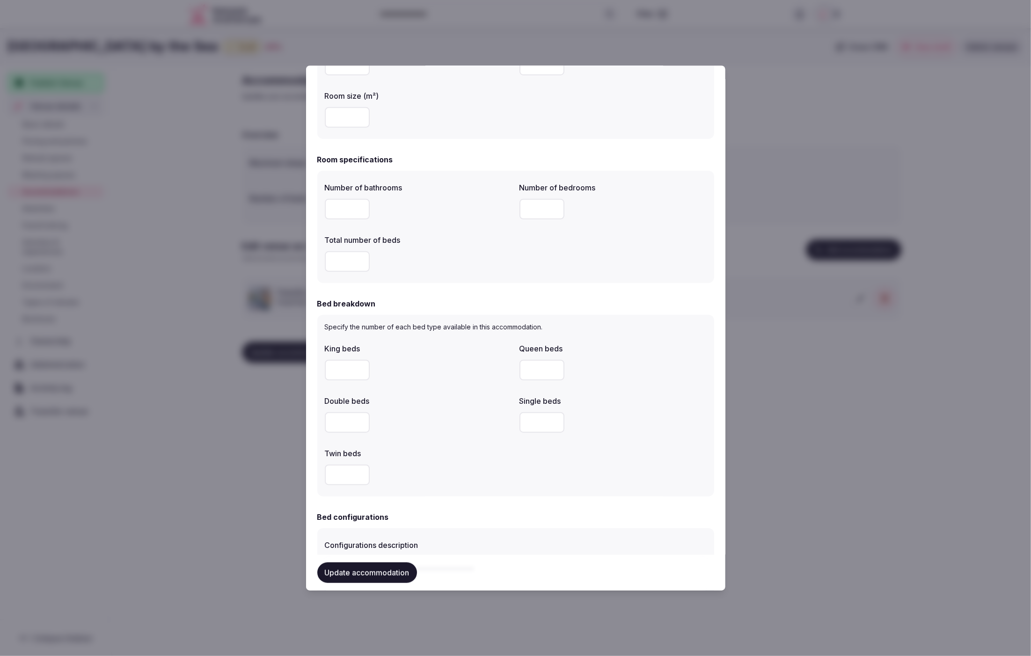
click at [341, 256] on input "number" at bounding box center [347, 261] width 45 height 21
type input "*"
click at [540, 205] on input "number" at bounding box center [541, 209] width 45 height 21
click at [537, 214] on input "number" at bounding box center [541, 209] width 45 height 21
type input "*"
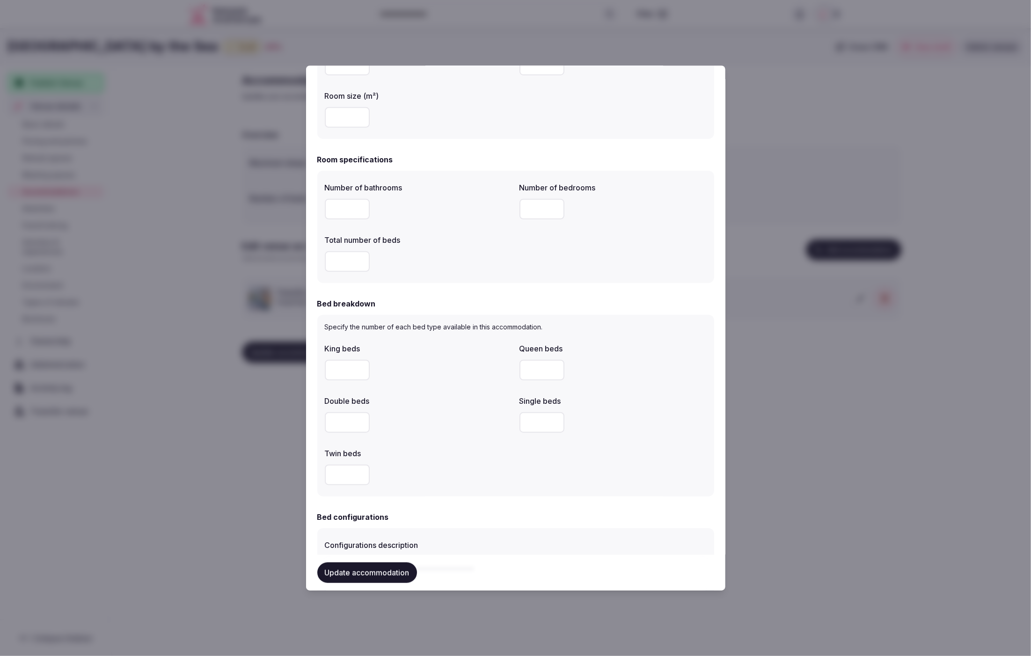
click at [545, 268] on div "Number of bathrooms * Number of bedrooms * Total number of beds *" at bounding box center [516, 226] width 382 height 97
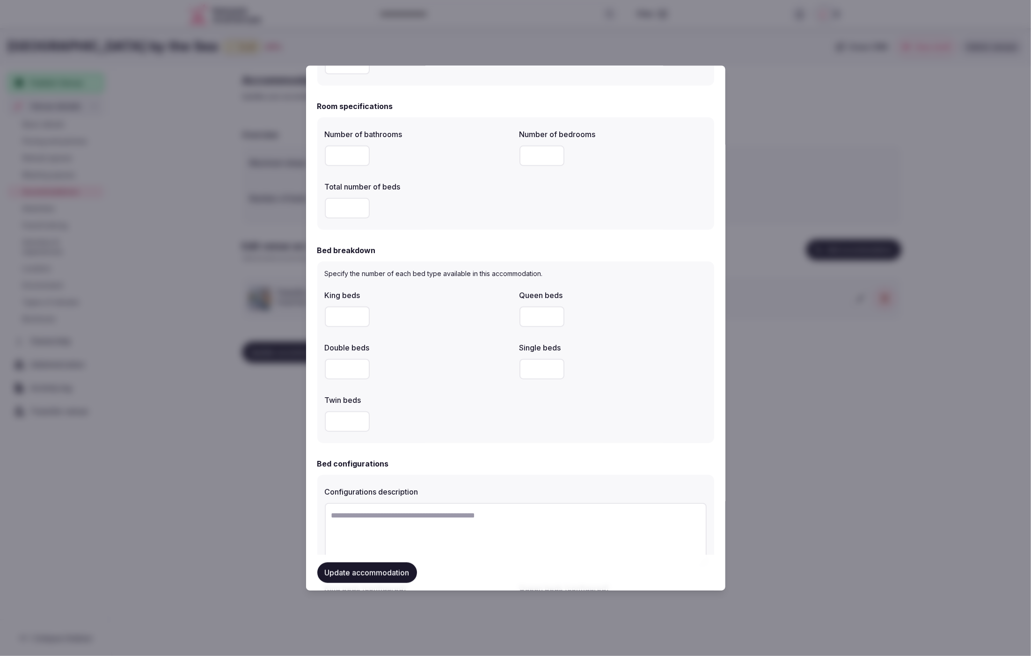
scroll to position [286, 0]
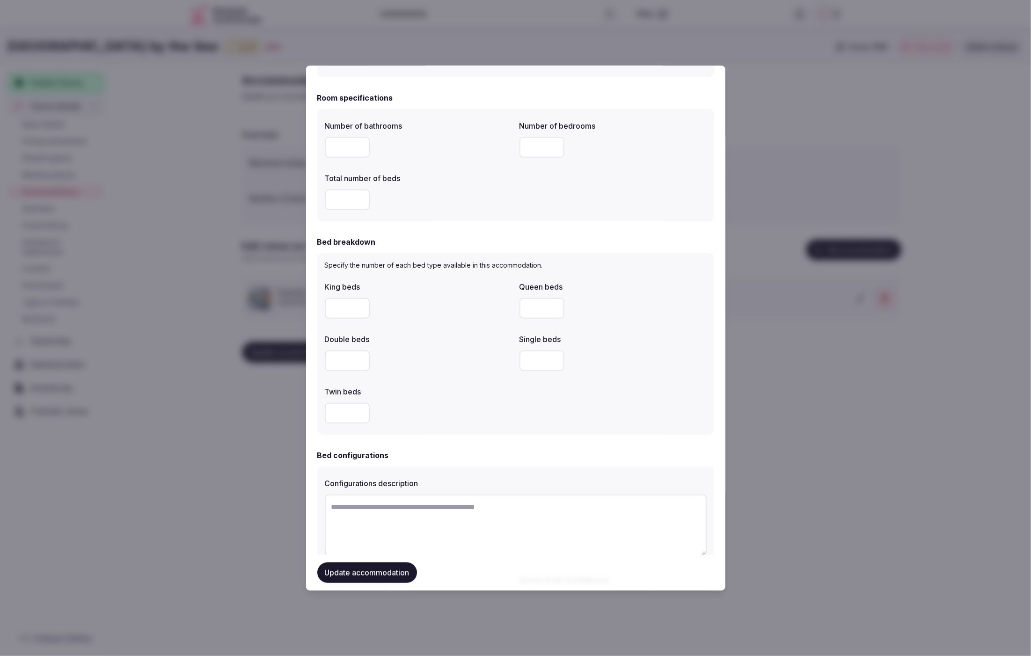
click at [334, 307] on input "number" at bounding box center [347, 308] width 45 height 21
type input "*"
drag, startPoint x: 433, startPoint y: 327, endPoint x: 428, endPoint y: 328, distance: 5.2
click at [433, 327] on div "King beds * Queen beds Double beds Single beds Twin beds" at bounding box center [516, 352] width 382 height 150
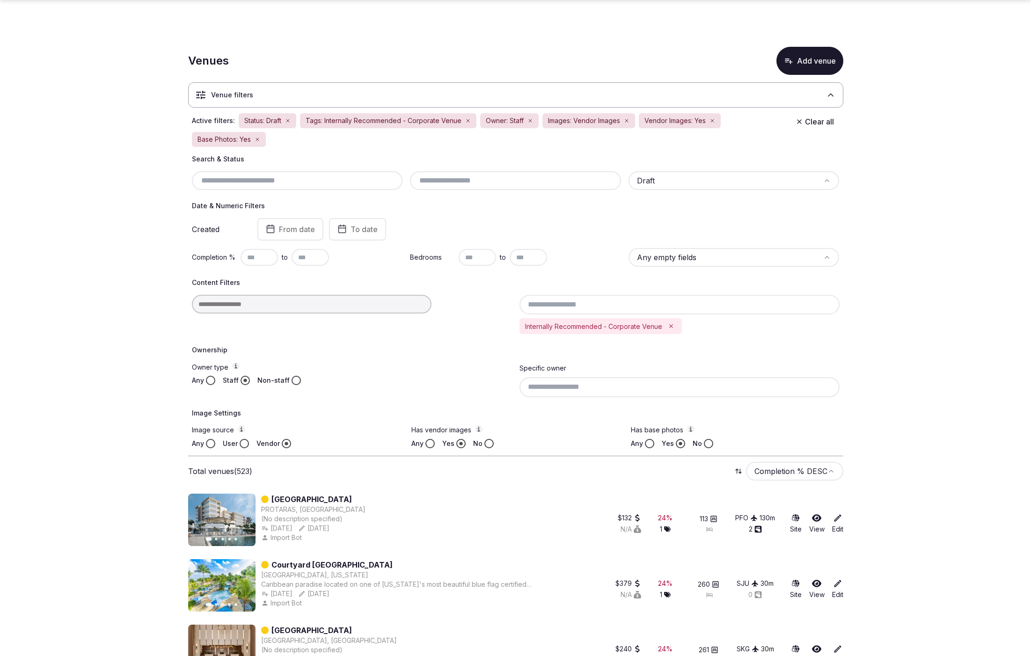
scroll to position [247, 0]
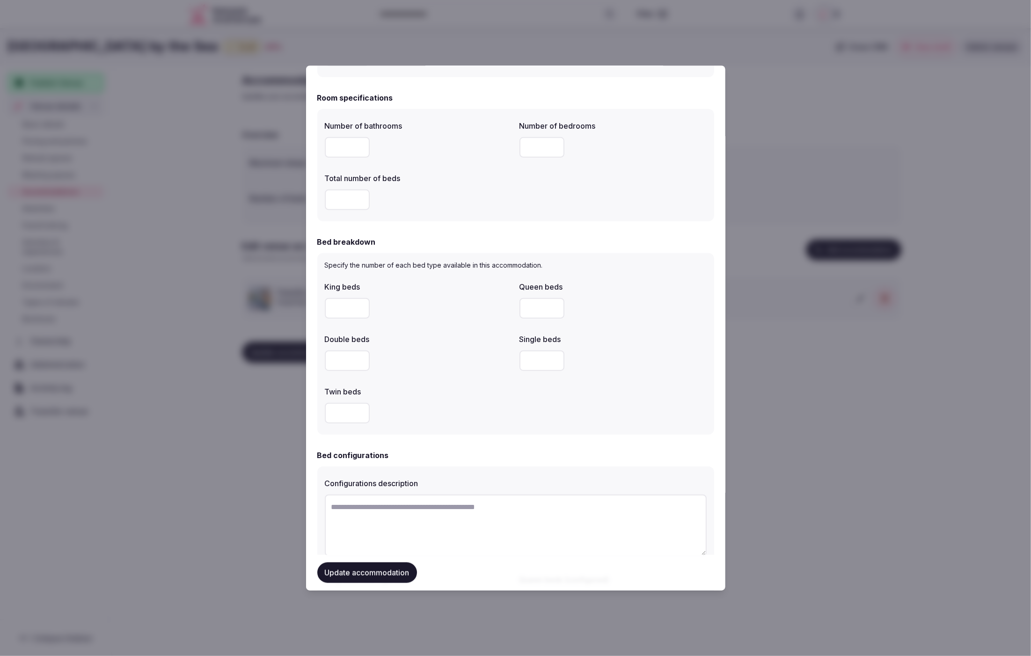
scroll to position [277, 0]
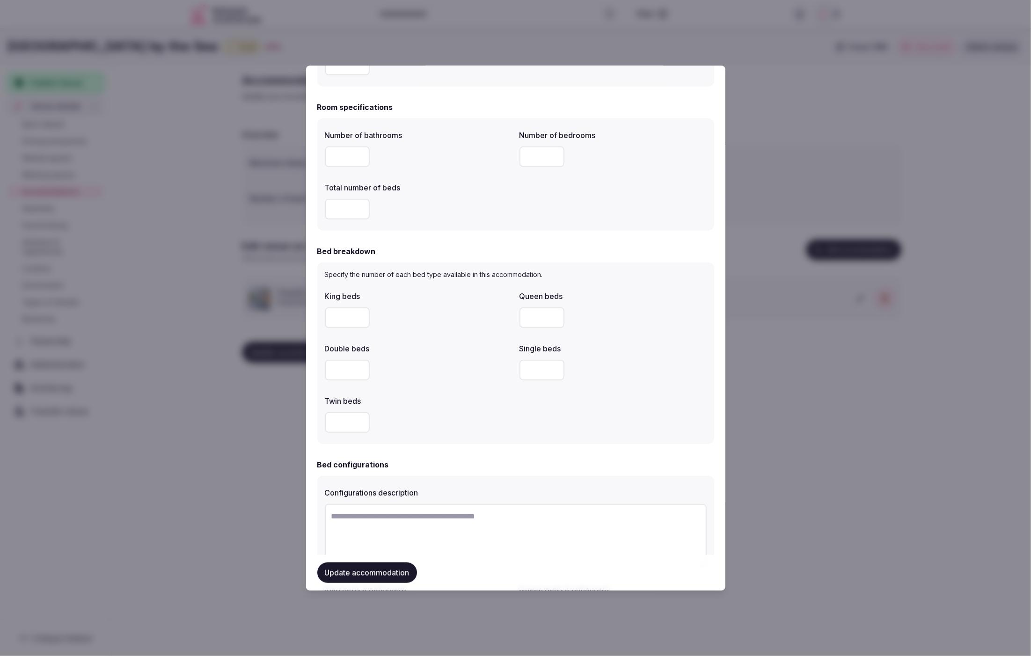
click at [330, 316] on input "*" at bounding box center [347, 317] width 45 height 21
click at [346, 375] on input "number" at bounding box center [347, 370] width 45 height 21
type input "*"
click at [416, 378] on div "*" at bounding box center [418, 370] width 187 height 21
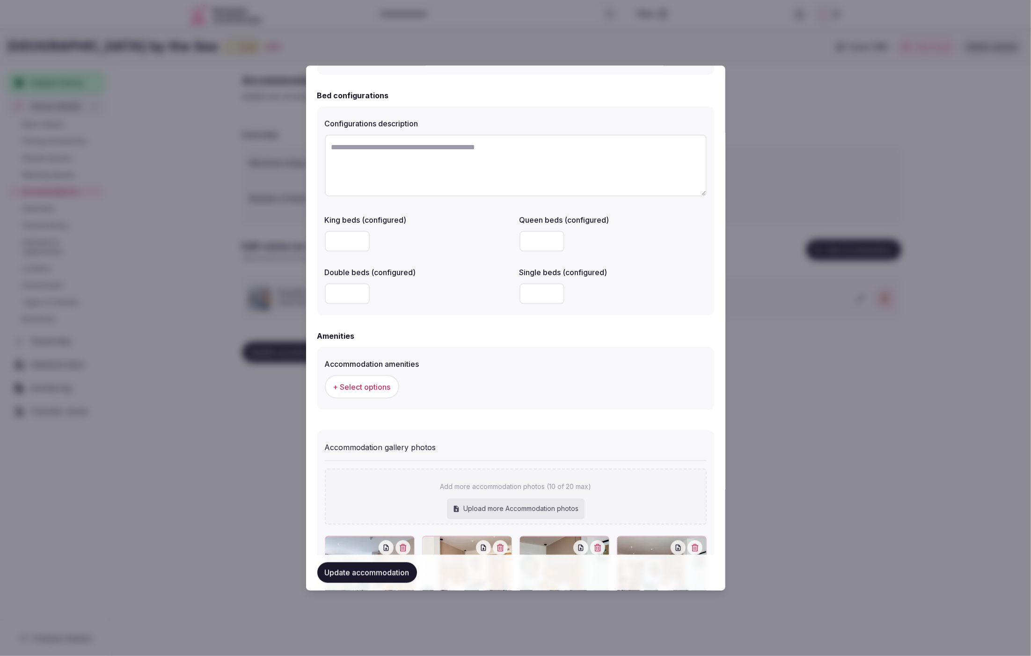
scroll to position [679, 0]
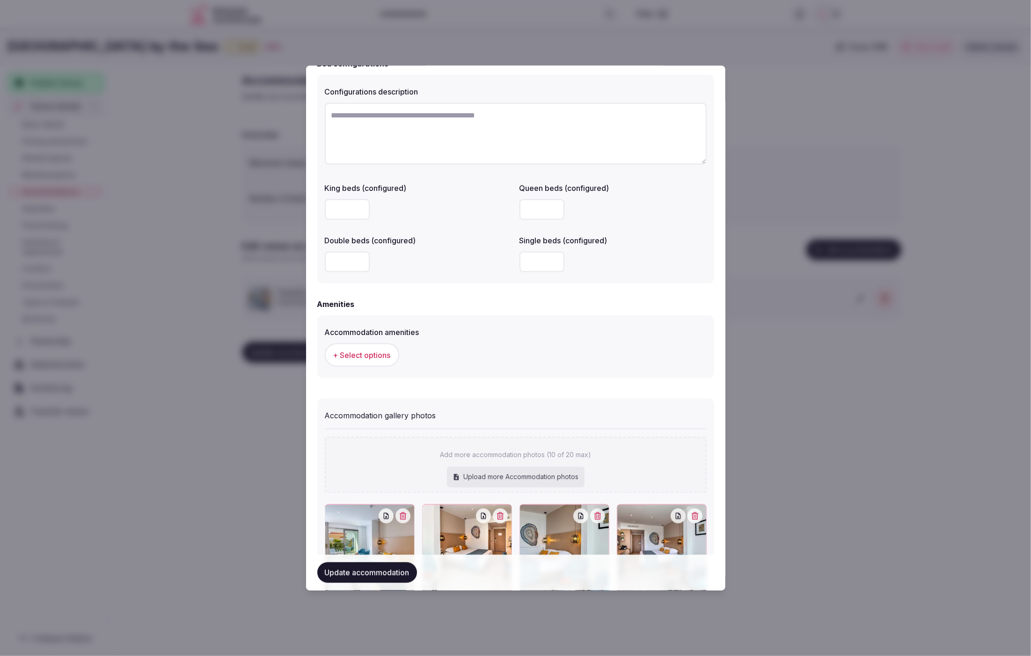
click at [379, 356] on span "+ Select options" at bounding box center [362, 355] width 58 height 10
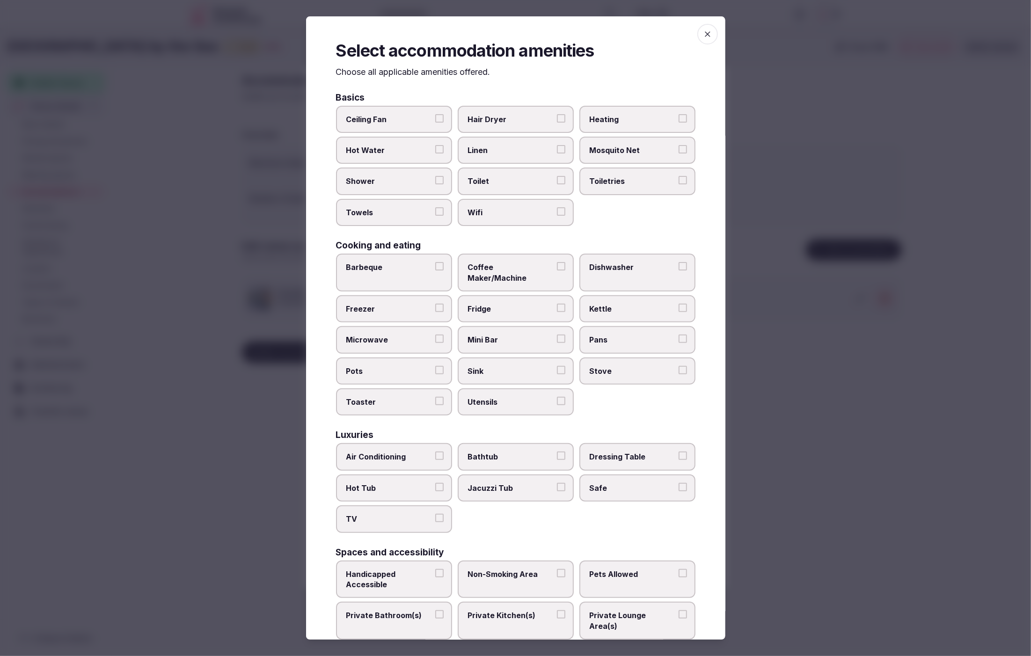
click at [629, 227] on div "Basics Ceiling Fan Hair Dryer Heating Hot Water Linen Mosquito Net Shower Toile…" at bounding box center [515, 461] width 359 height 737
click at [635, 222] on div "Ceiling Fan Hair Dryer Heating Hot Water Linen Mosquito Net Shower Toilet Toile…" at bounding box center [515, 165] width 359 height 121
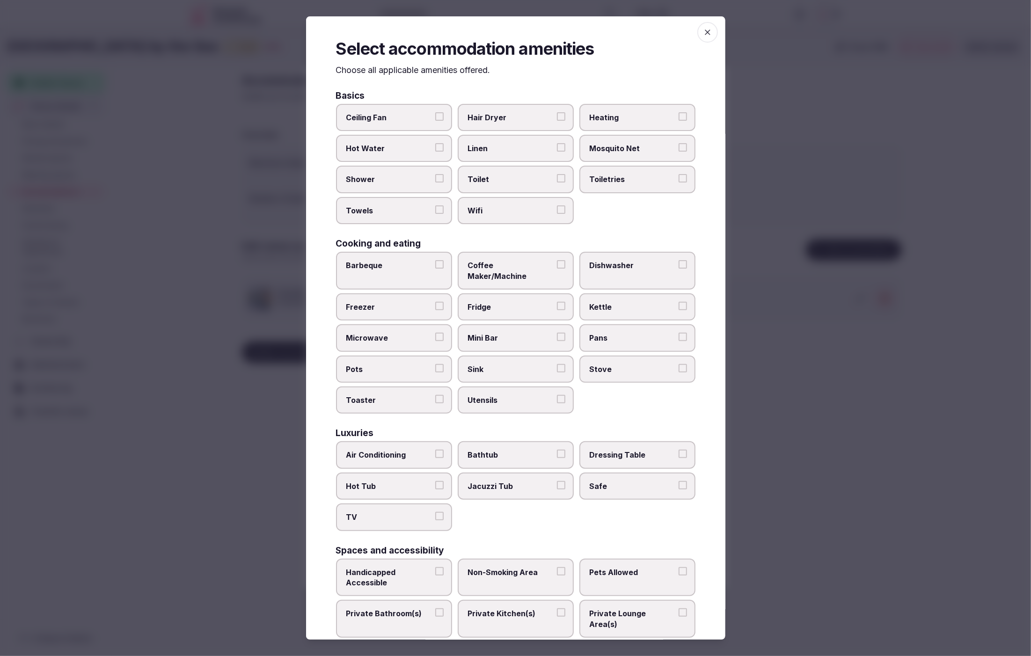
click at [635, 222] on div "Ceiling Fan Hair Dryer Heating Hot Water Linen Mosquito Net Shower Toilet Toile…" at bounding box center [515, 164] width 359 height 121
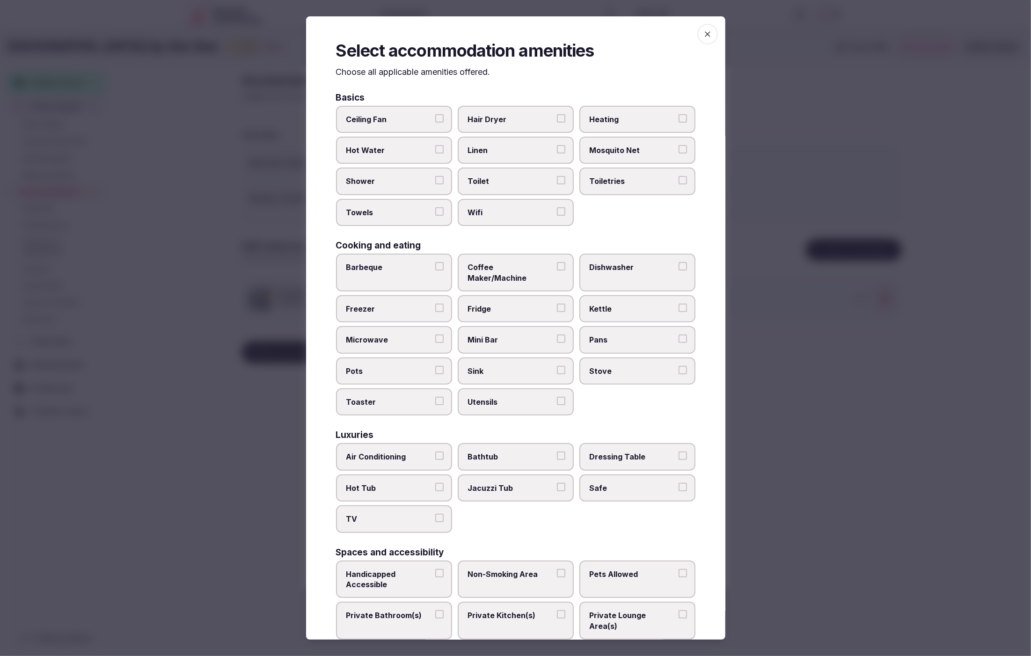
click at [635, 222] on div "Ceiling Fan Hair Dryer Heating Hot Water Linen Mosquito Net Shower Toilet Toile…" at bounding box center [515, 166] width 359 height 121
click at [403, 149] on span "Hot Water" at bounding box center [389, 149] width 86 height 10
click at [435, 149] on button "Hot Water" at bounding box center [439, 148] width 8 height 8
click at [404, 146] on span "Hot Water" at bounding box center [389, 149] width 86 height 10
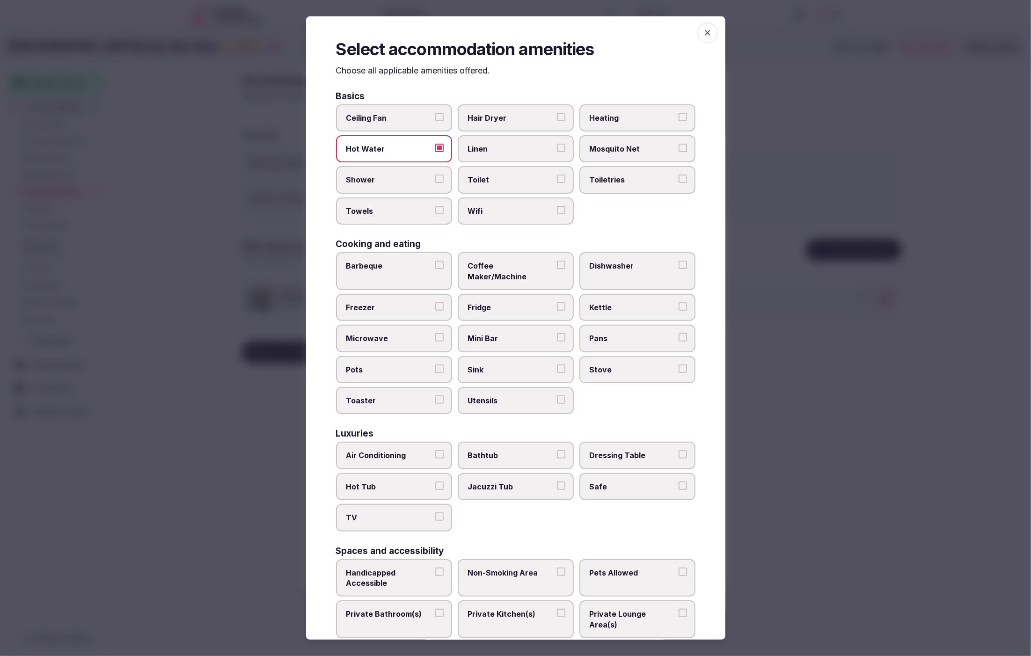
click at [435, 146] on button "Hot Water" at bounding box center [439, 148] width 8 height 8
click at [411, 178] on span "Shower" at bounding box center [389, 180] width 86 height 10
click at [435, 178] on button "Shower" at bounding box center [439, 179] width 8 height 8
click at [414, 214] on label "Towels" at bounding box center [394, 210] width 116 height 27
click at [435, 214] on button "Towels" at bounding box center [439, 210] width 8 height 8
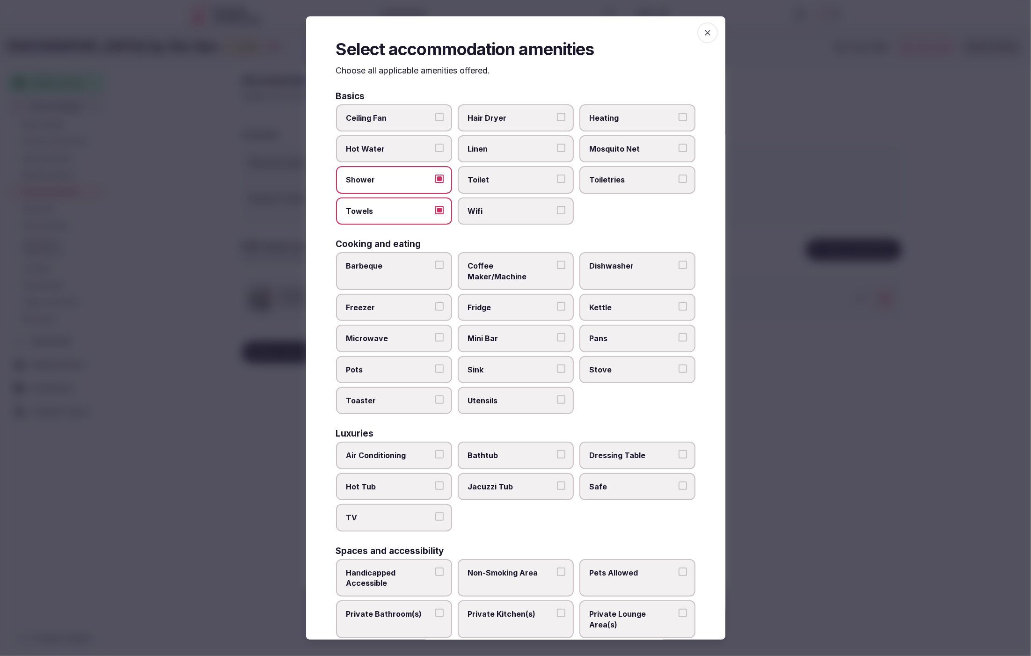
click at [485, 211] on span "Wifi" at bounding box center [511, 211] width 86 height 10
click at [557, 211] on button "Wifi" at bounding box center [561, 210] width 8 height 8
click at [513, 179] on span "Toilet" at bounding box center [511, 180] width 86 height 10
click at [557, 179] on button "Toilet" at bounding box center [561, 179] width 8 height 8
click at [514, 146] on span "Linen" at bounding box center [511, 149] width 86 height 10
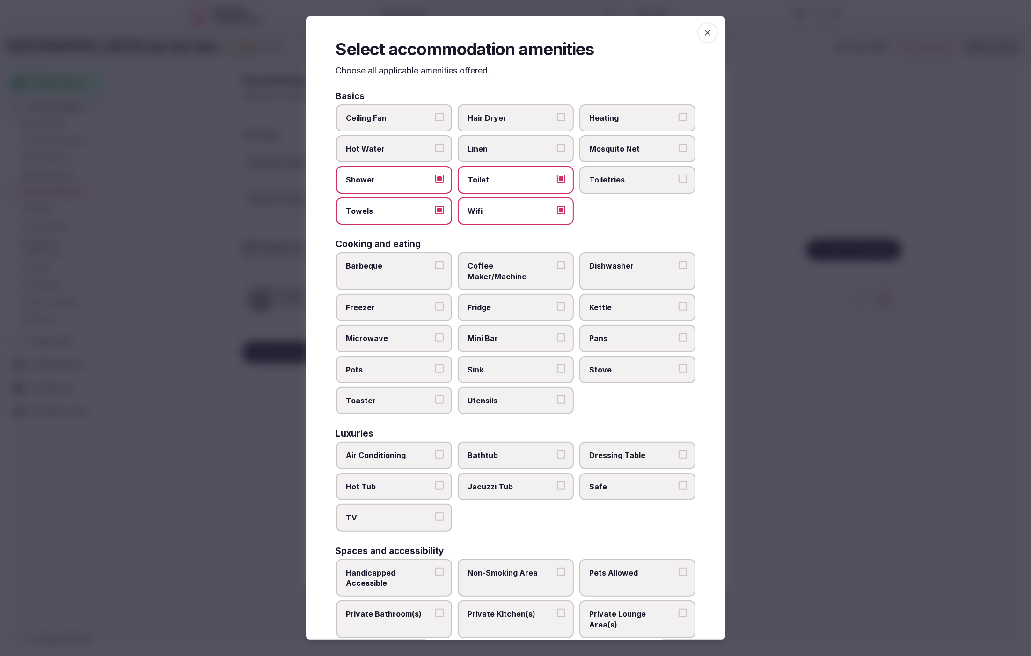
click at [557, 146] on button "Linen" at bounding box center [561, 148] width 8 height 8
click at [671, 221] on div "Ceiling Fan Hair Dryer Heating Hot Water Linen Mosquito Net Shower Toilet Toile…" at bounding box center [515, 164] width 359 height 121
click at [631, 179] on span "Toiletries" at bounding box center [633, 180] width 86 height 10
click at [679, 179] on button "Toiletries" at bounding box center [683, 179] width 8 height 8
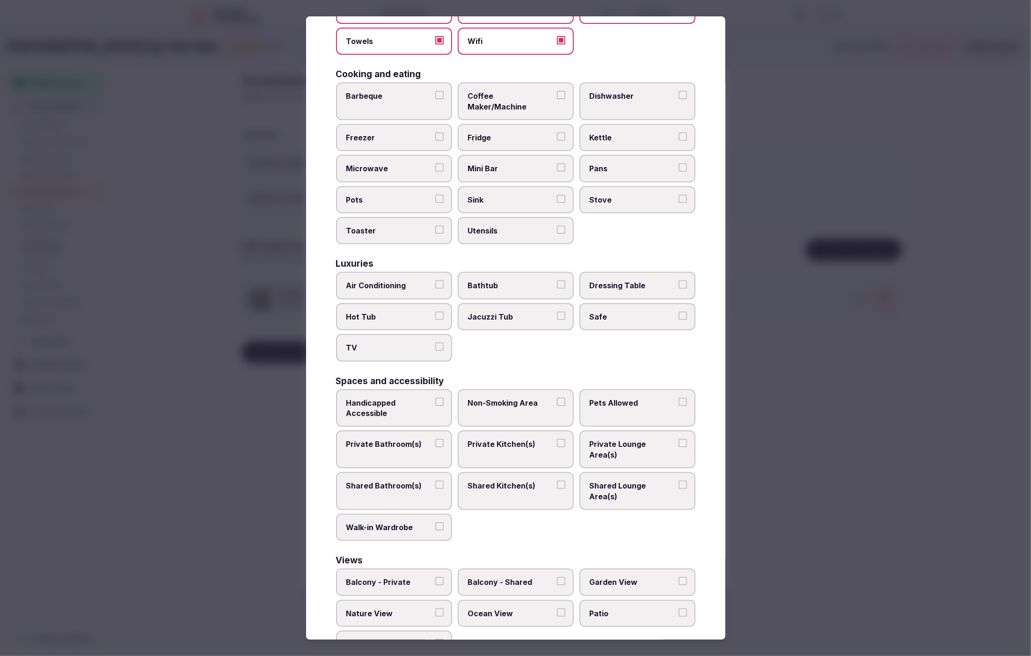
scroll to position [162, 0]
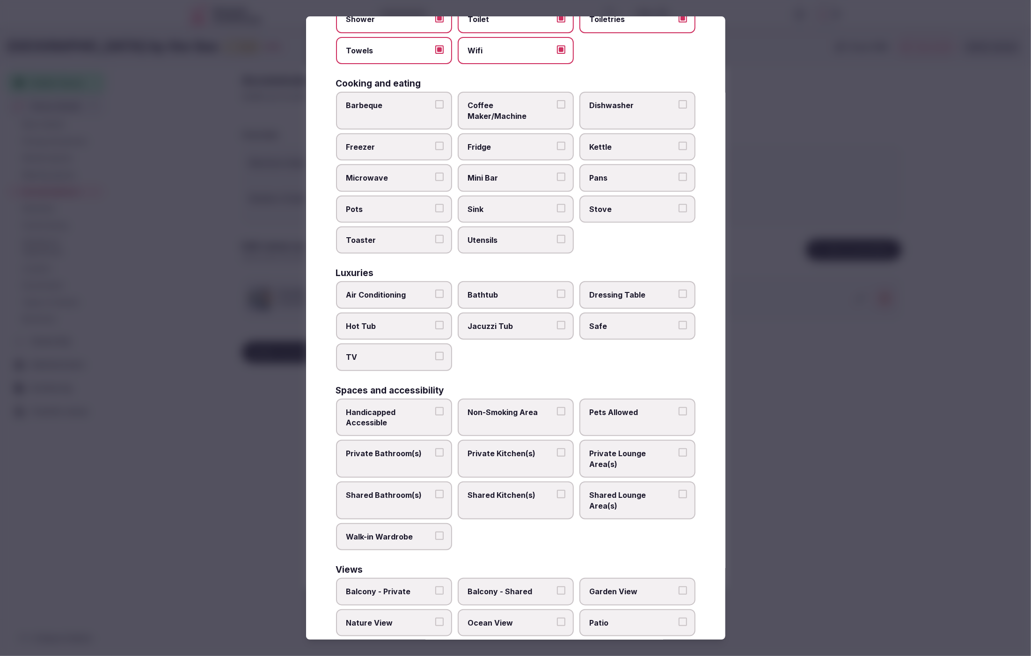
click at [625, 348] on div "Air Conditioning Bathtub Dressing Table Hot Tub Jacuzzi Tub Safe TV" at bounding box center [515, 326] width 359 height 89
click at [606, 354] on div "Air Conditioning Bathtub Dressing Table Hot Tub Jacuzzi Tub Safe TV" at bounding box center [515, 326] width 359 height 89
click at [705, 364] on div "Select accommodation amenities Choose all applicable amenities offered. Basics …" at bounding box center [515, 327] width 419 height 623
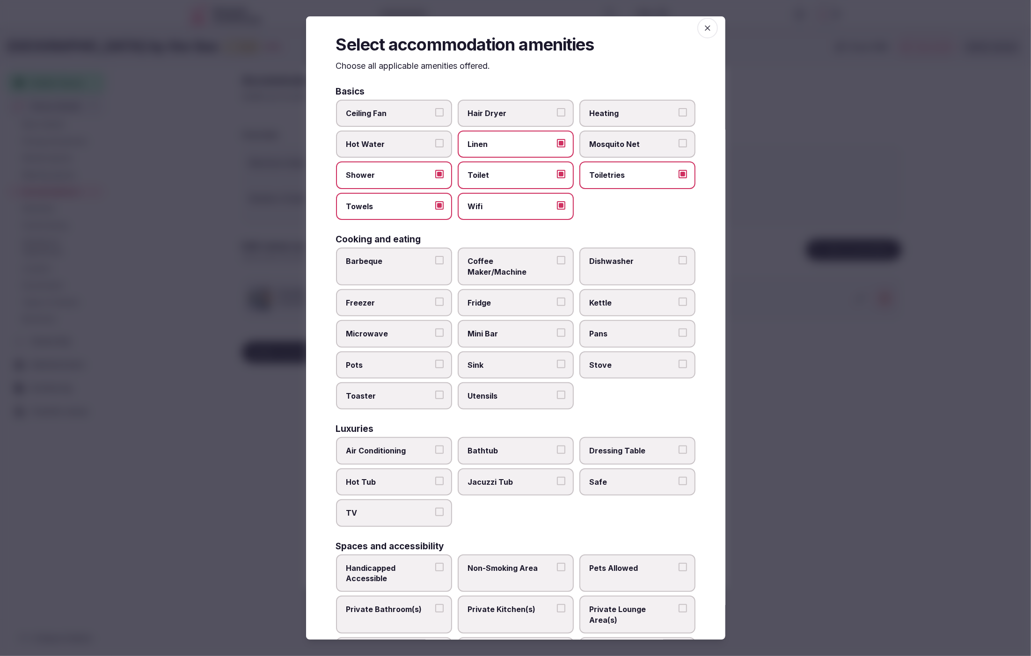
scroll to position [0, 0]
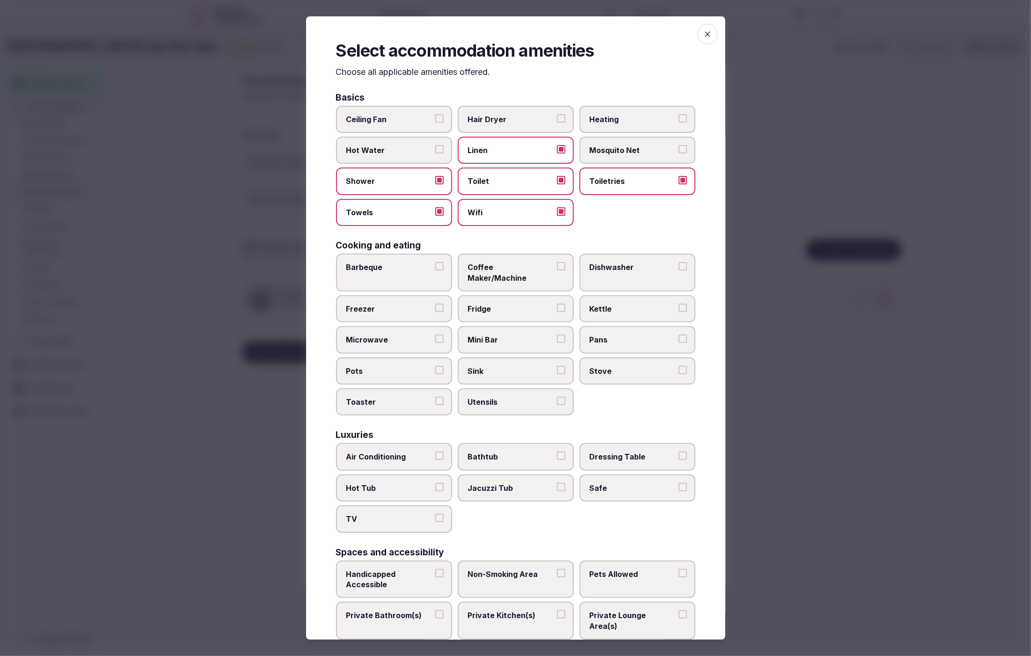
click at [525, 119] on span "Hair Dryer" at bounding box center [511, 119] width 86 height 10
click at [557, 119] on button "Hair Dryer" at bounding box center [561, 118] width 8 height 8
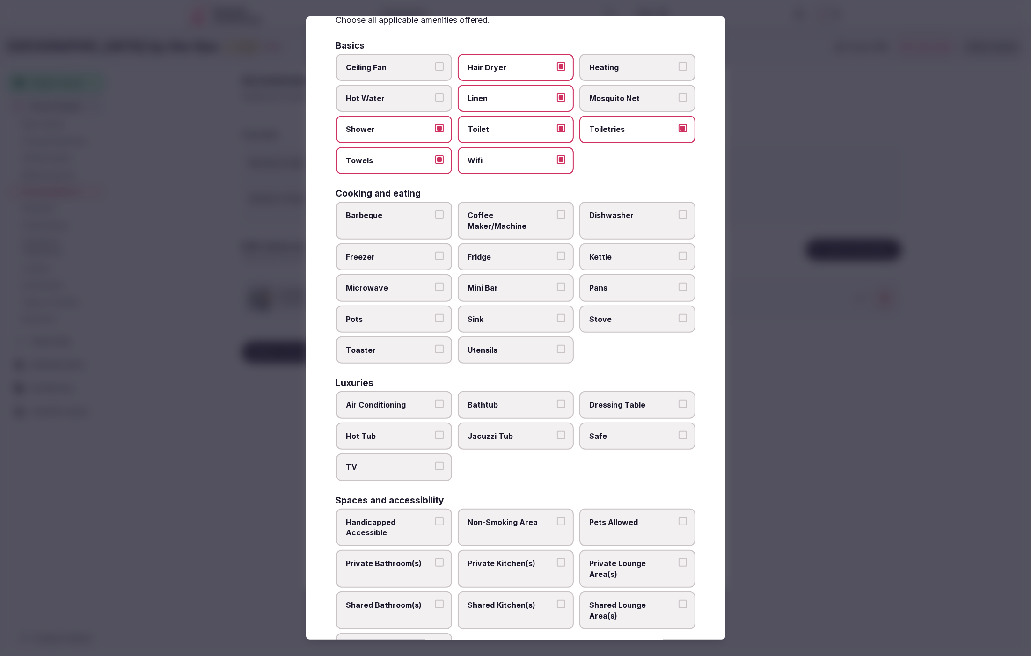
scroll to position [65, 0]
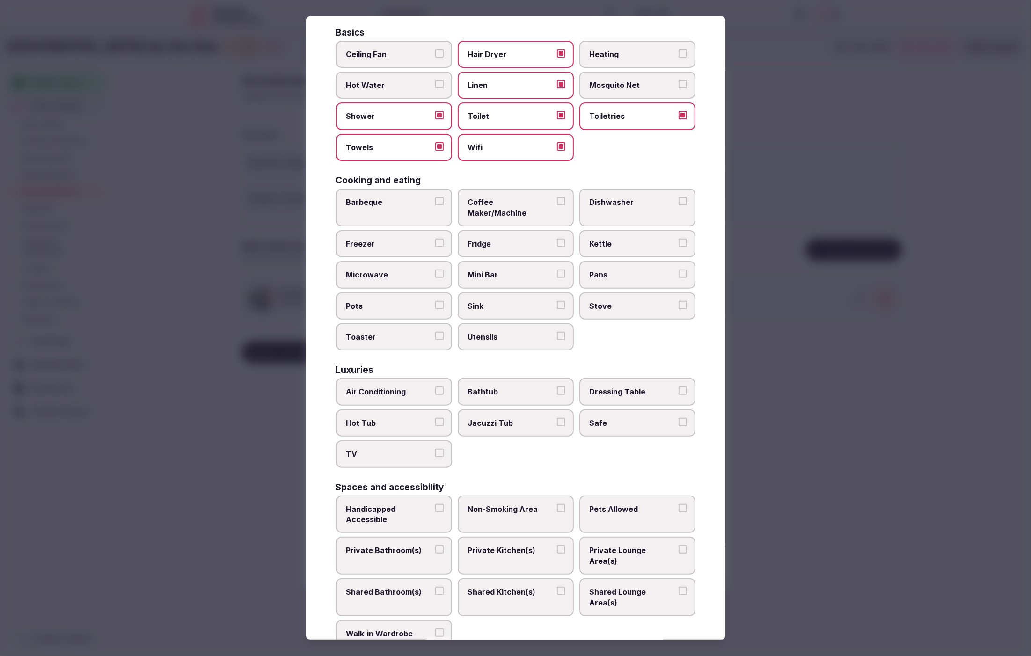
click at [516, 270] on span "Mini Bar" at bounding box center [511, 275] width 86 height 10
click at [557, 270] on button "Mini Bar" at bounding box center [561, 274] width 8 height 8
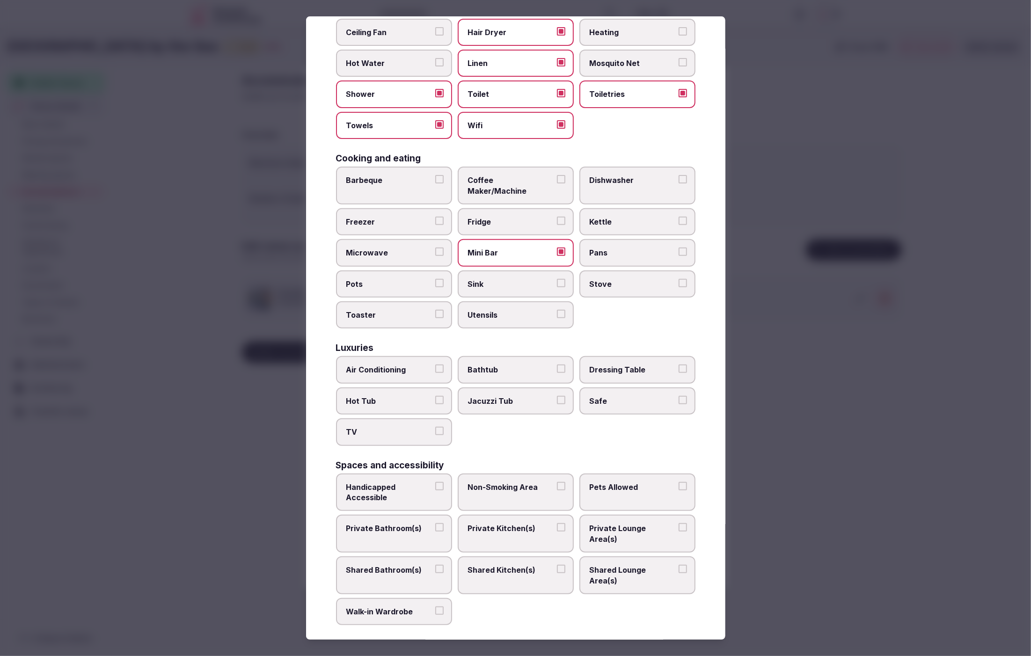
click at [514, 175] on span "Coffee Maker/Machine" at bounding box center [511, 185] width 86 height 21
click at [557, 175] on button "Coffee Maker/Machine" at bounding box center [561, 179] width 8 height 8
click at [509, 217] on span "Fridge" at bounding box center [511, 222] width 86 height 10
click at [557, 217] on button "Fridge" at bounding box center [561, 221] width 8 height 8
click at [510, 246] on label "Mini Bar" at bounding box center [516, 252] width 116 height 27
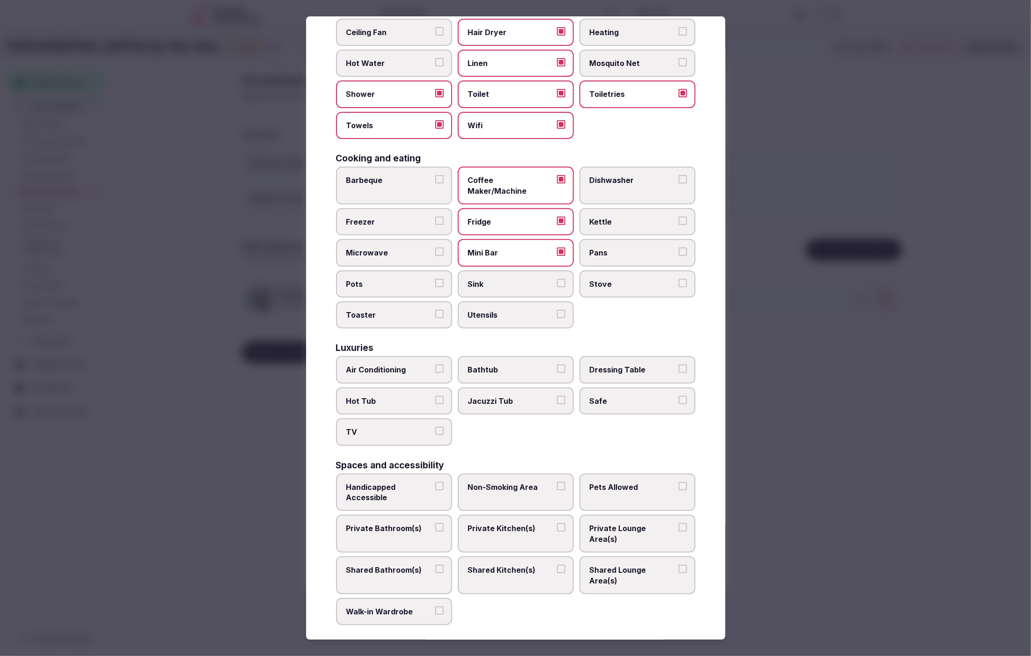
click at [557, 248] on button "Mini Bar" at bounding box center [561, 252] width 8 height 8
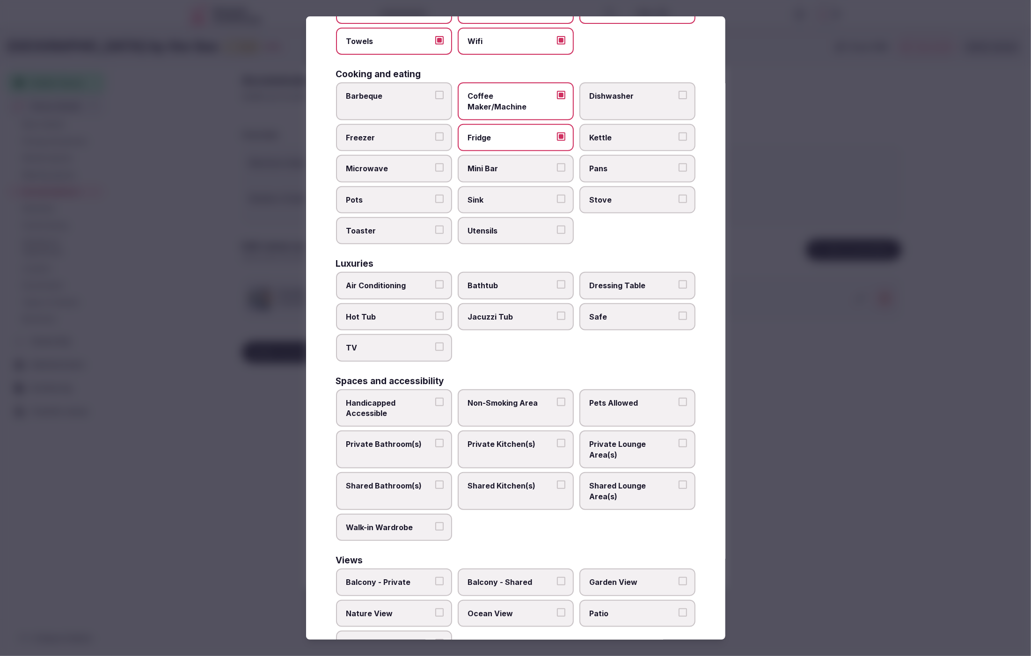
click at [403, 281] on span "Air Conditioning" at bounding box center [389, 286] width 86 height 10
click at [435, 281] on button "Air Conditioning" at bounding box center [439, 285] width 8 height 8
click at [404, 343] on span "TV" at bounding box center [389, 348] width 86 height 10
click at [435, 343] on button "TV" at bounding box center [439, 347] width 8 height 8
click at [616, 312] on span "Safe" at bounding box center [633, 317] width 86 height 10
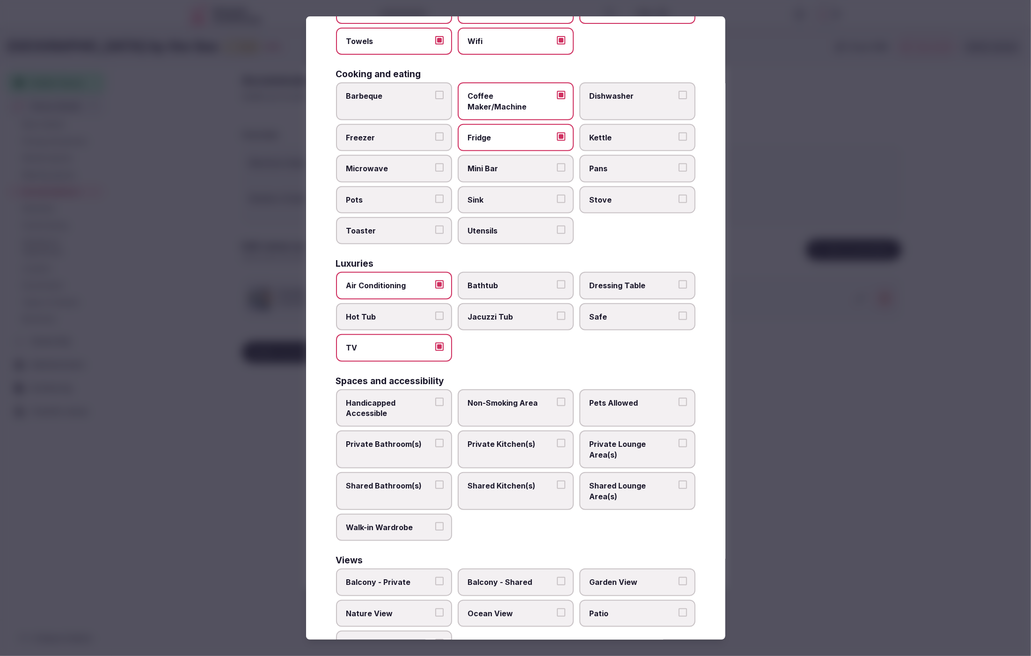
click at [679, 312] on button "Safe" at bounding box center [683, 316] width 8 height 8
click at [388, 431] on label "Private Bathroom(s)" at bounding box center [394, 450] width 116 height 38
click at [435, 439] on button "Private Bathroom(s)" at bounding box center [439, 443] width 8 height 8
click at [636, 439] on span "Private Lounge Area(s)" at bounding box center [633, 449] width 86 height 21
click at [679, 439] on button "Private Lounge Area(s)" at bounding box center [683, 443] width 8 height 8
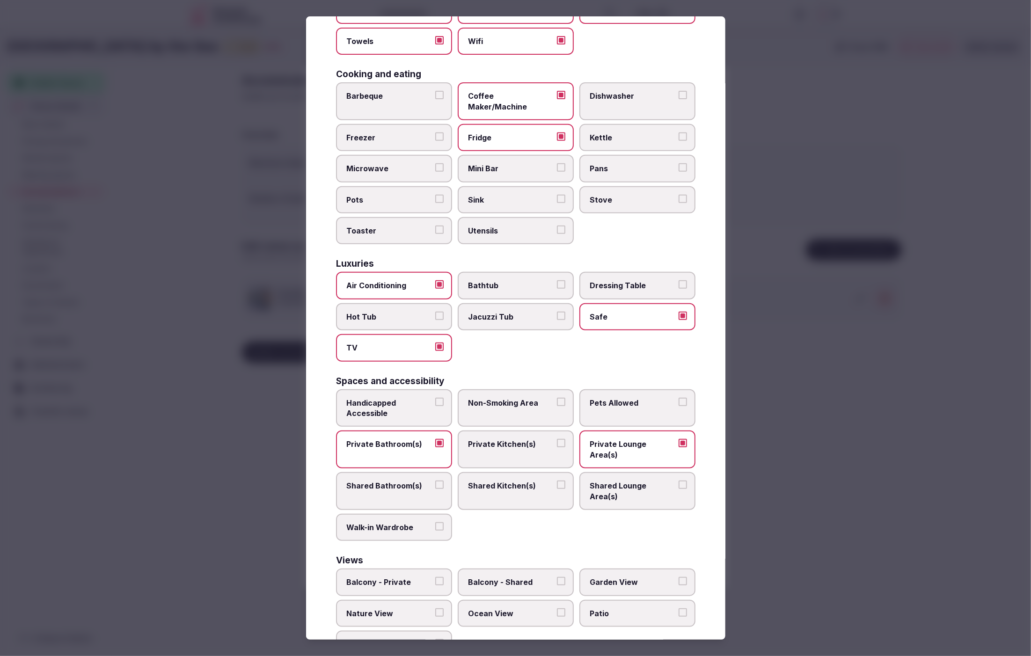
click at [798, 567] on div at bounding box center [515, 328] width 1031 height 656
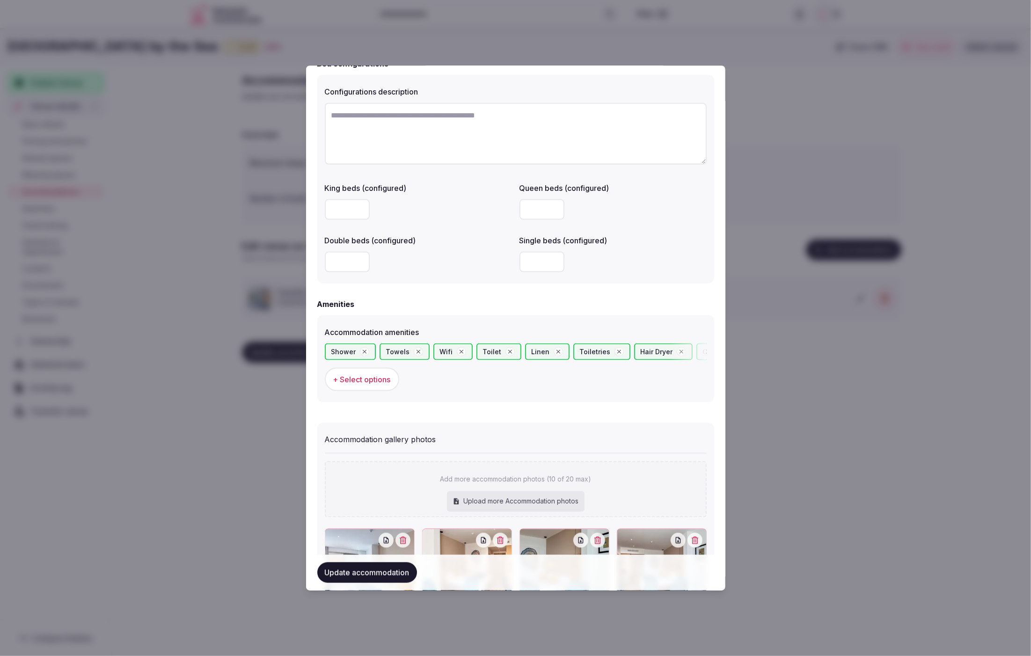
scroll to position [964, 0]
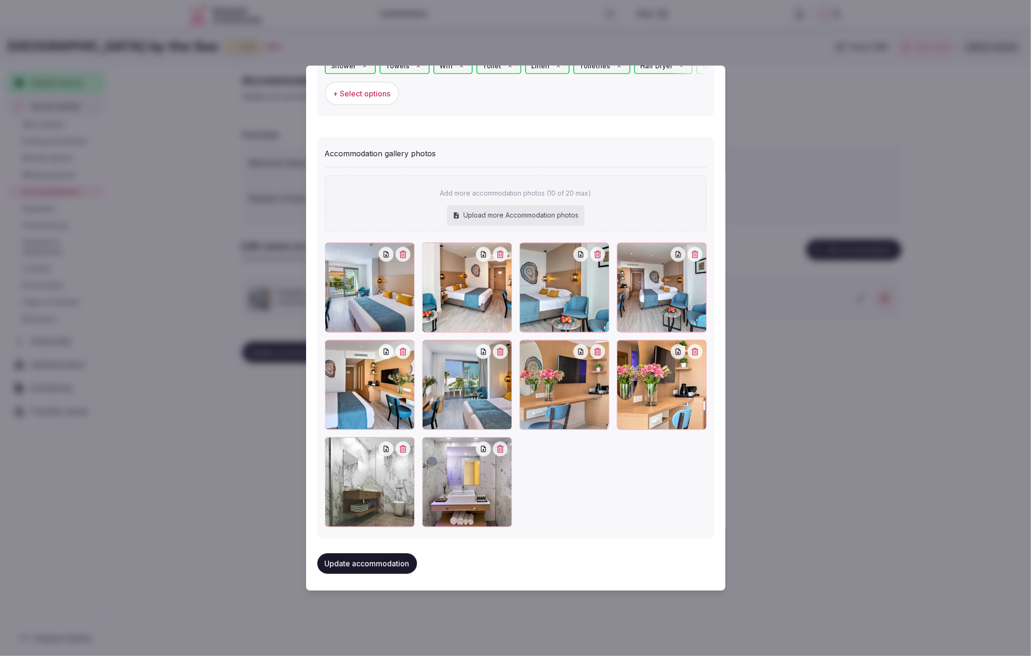
click at [360, 559] on button "Update accommodation" at bounding box center [367, 563] width 100 height 21
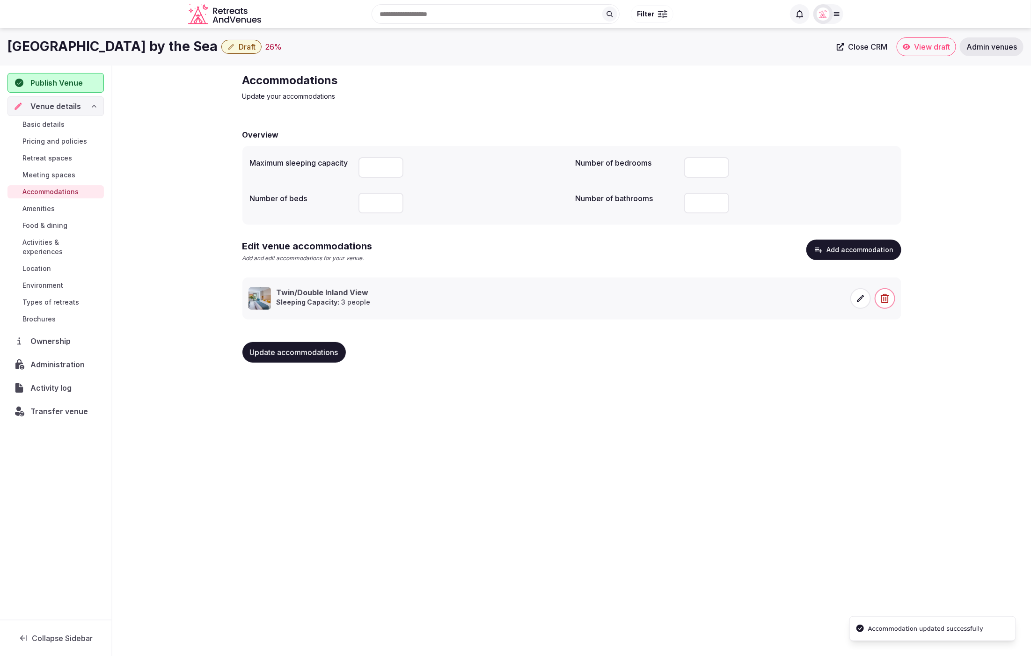
click at [799, 542] on div "Leonardo Crystal Cove Hotel & Spa by the Sea Draft 26 % Close CRM View draft Ad…" at bounding box center [515, 339] width 1031 height 622
click at [34, 223] on span "Food & dining" at bounding box center [44, 225] width 45 height 9
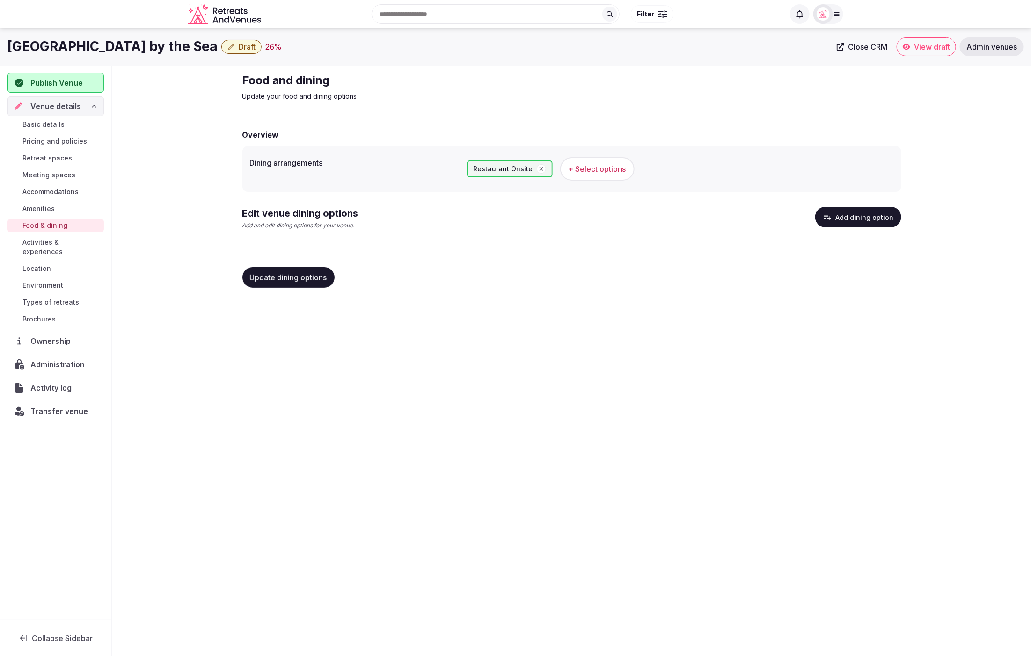
click at [865, 214] on button "Add dining option" at bounding box center [858, 217] width 86 height 21
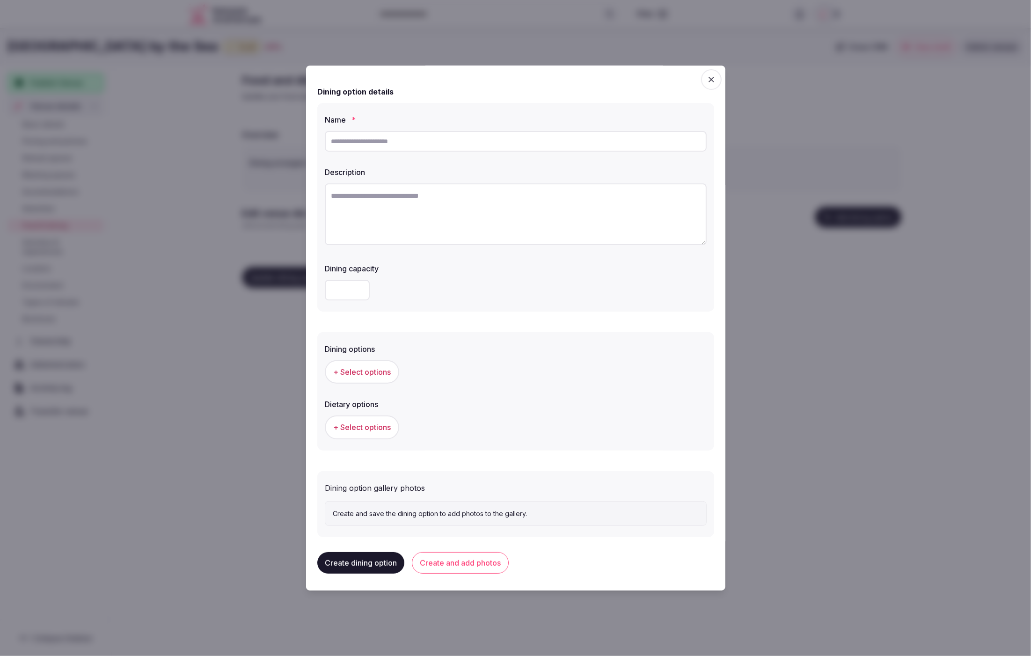
click at [370, 217] on textarea at bounding box center [516, 214] width 382 height 62
paste textarea "**********"
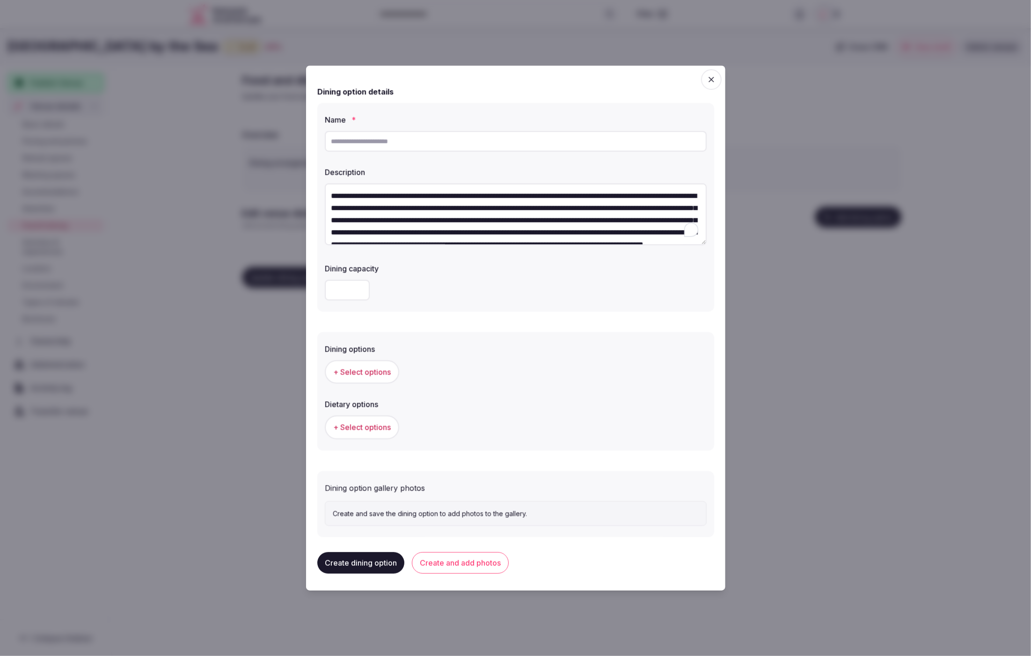
scroll to position [90, 0]
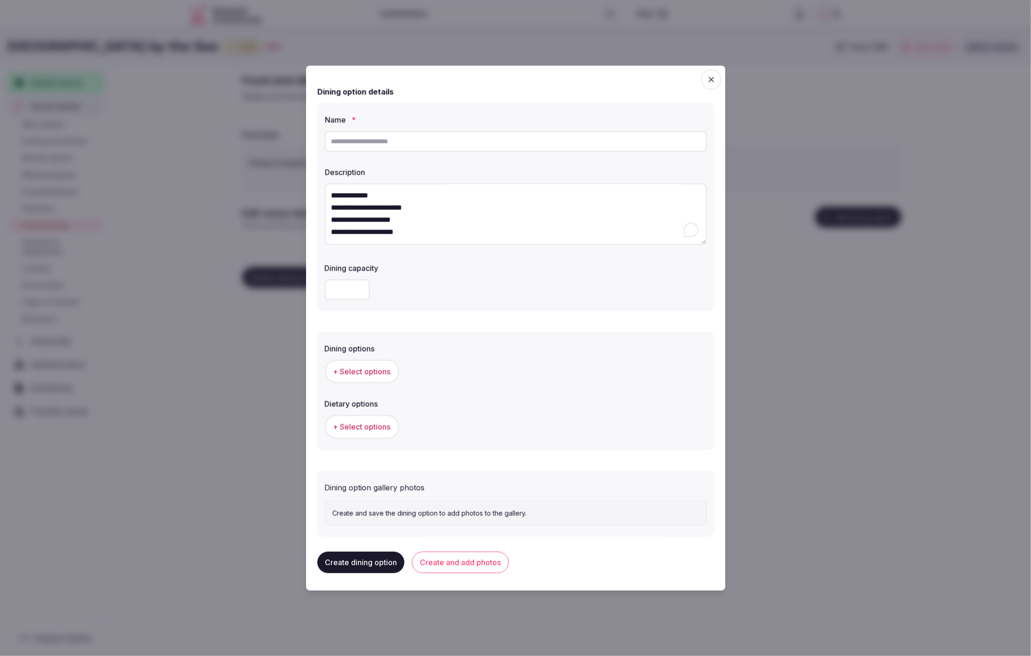
type textarea "**********"
click at [394, 140] on input "text" at bounding box center [516, 141] width 382 height 21
paste input "**********"
type input "**********"
click at [372, 367] on span "+ Select options" at bounding box center [362, 371] width 58 height 10
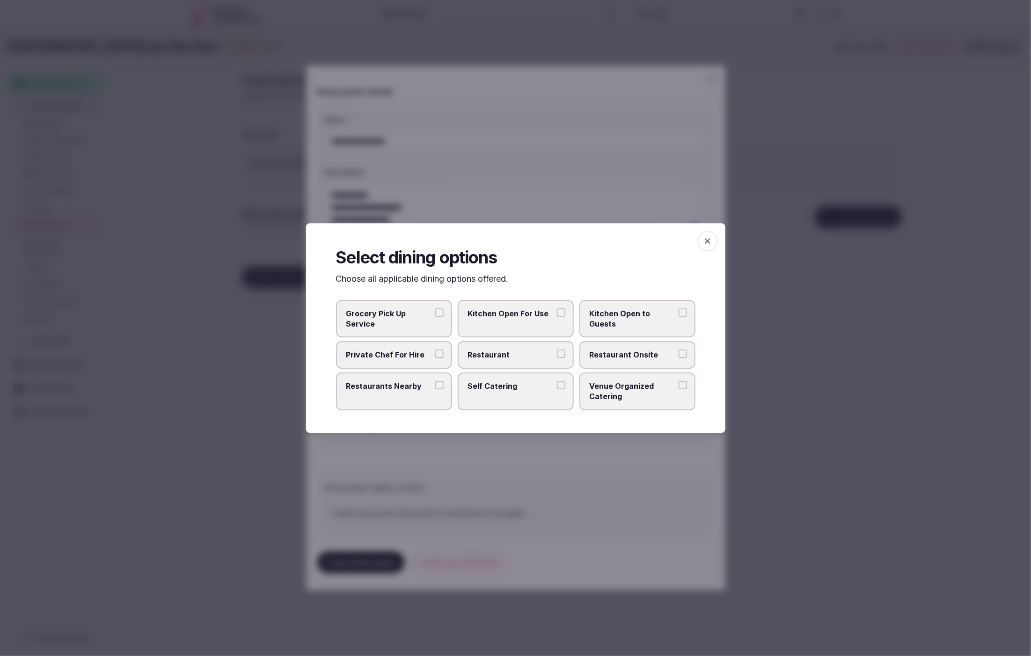
click at [496, 349] on label "Restaurant" at bounding box center [516, 355] width 116 height 27
click at [557, 350] on button "Restaurant" at bounding box center [561, 354] width 8 height 8
click at [600, 359] on span "Restaurant Onsite" at bounding box center [633, 355] width 86 height 10
click at [679, 358] on button "Restaurant Onsite" at bounding box center [683, 354] width 8 height 8
click at [585, 472] on div at bounding box center [515, 328] width 1031 height 656
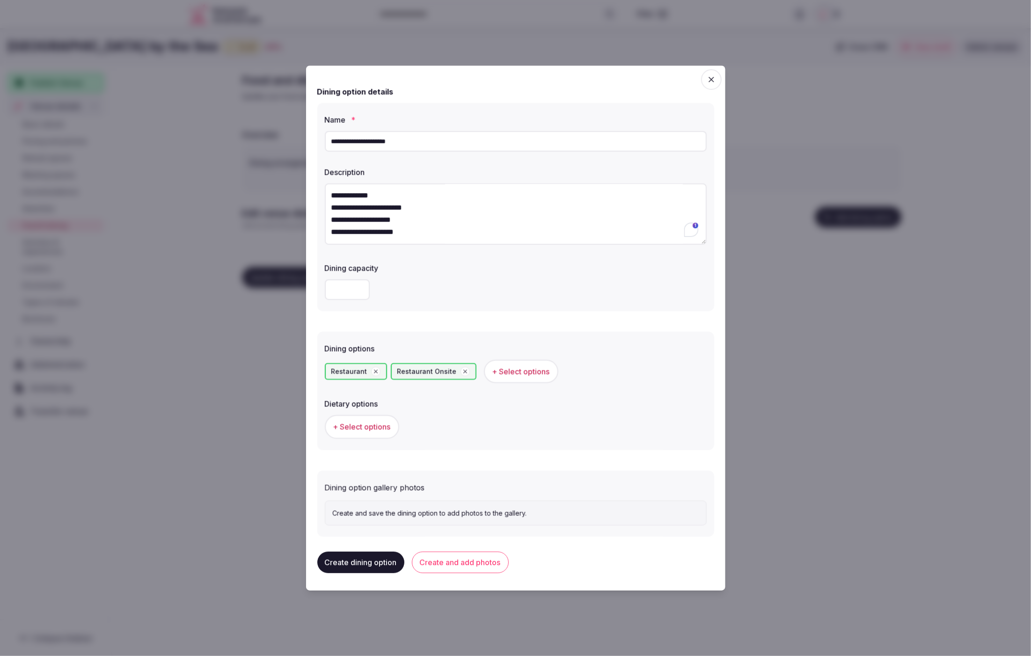
click at [328, 425] on button "+ Select options" at bounding box center [362, 426] width 74 height 23
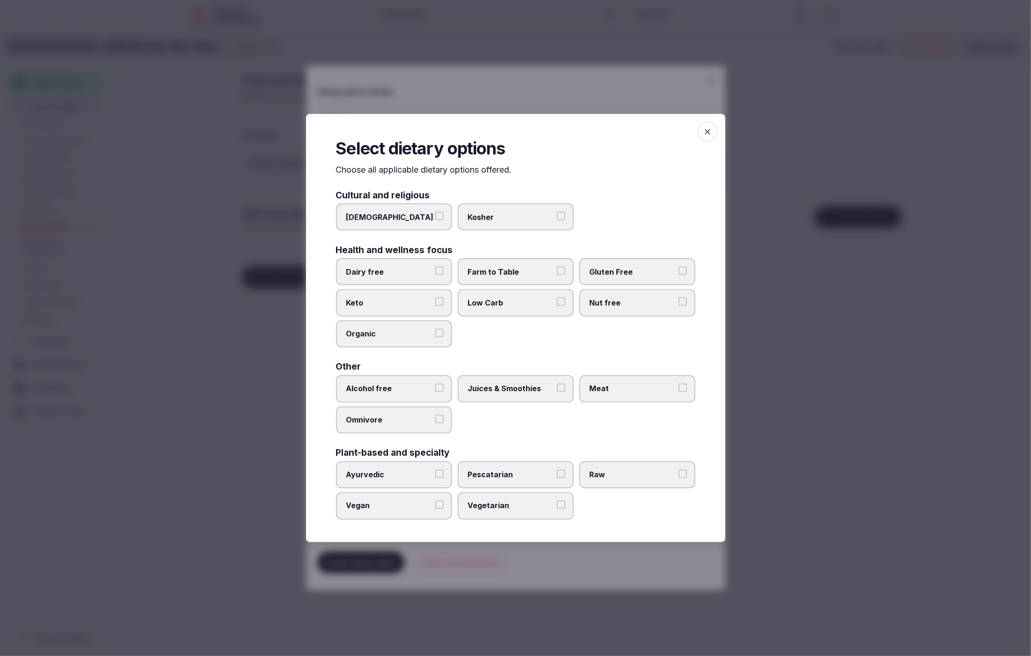
click at [603, 389] on span "Meat" at bounding box center [633, 389] width 86 height 10
click at [679, 389] on button "Meat" at bounding box center [683, 388] width 8 height 8
click at [517, 382] on label "Juices & Smoothies" at bounding box center [516, 388] width 116 height 27
click at [557, 384] on button "Juices & Smoothies" at bounding box center [561, 388] width 8 height 8
click at [511, 504] on span "Vegetarian" at bounding box center [511, 506] width 86 height 10
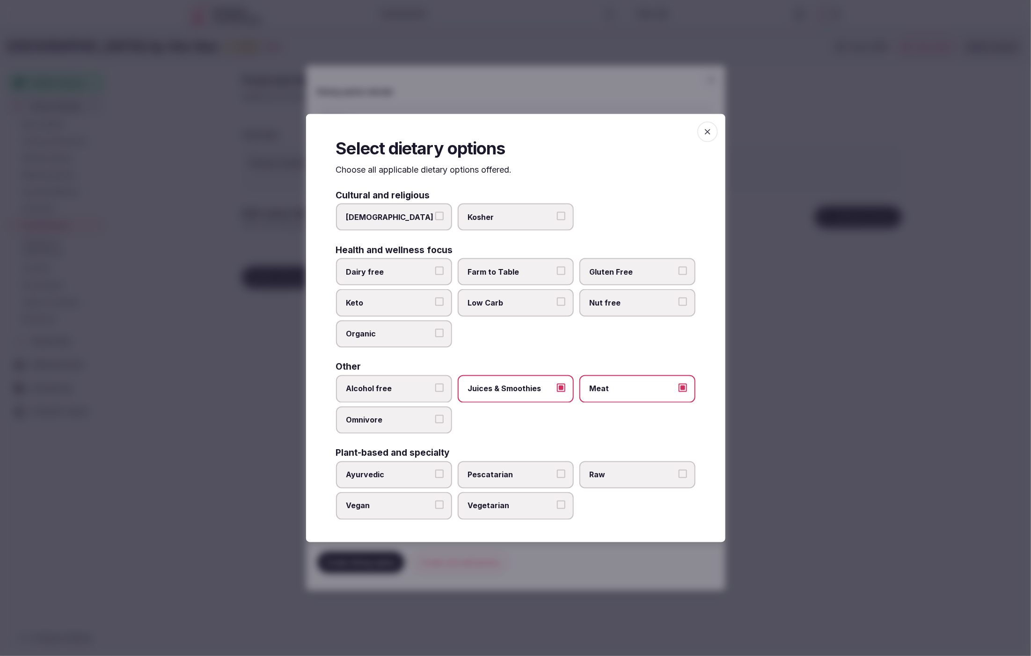
click at [557, 504] on button "Vegetarian" at bounding box center [561, 505] width 8 height 8
click at [484, 299] on span "Low Carb" at bounding box center [511, 303] width 86 height 10
click at [557, 299] on button "Low Carb" at bounding box center [561, 302] width 8 height 8
drag, startPoint x: 822, startPoint y: 335, endPoint x: 804, endPoint y: 336, distance: 17.8
click at [821, 335] on div at bounding box center [515, 328] width 1031 height 656
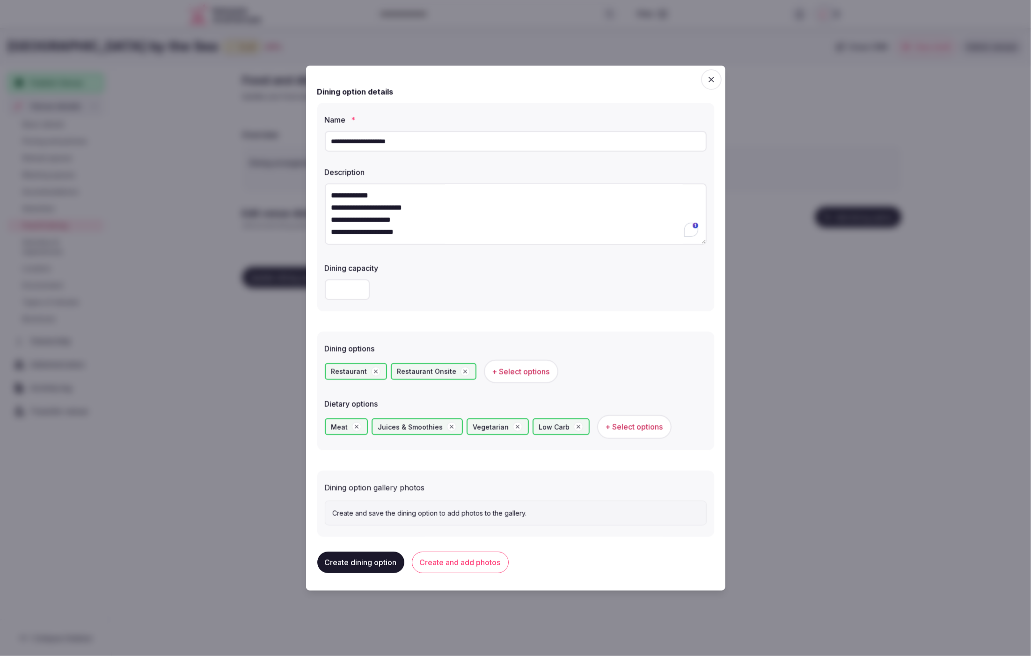
click at [464, 565] on button "Create and add photos" at bounding box center [460, 563] width 97 height 22
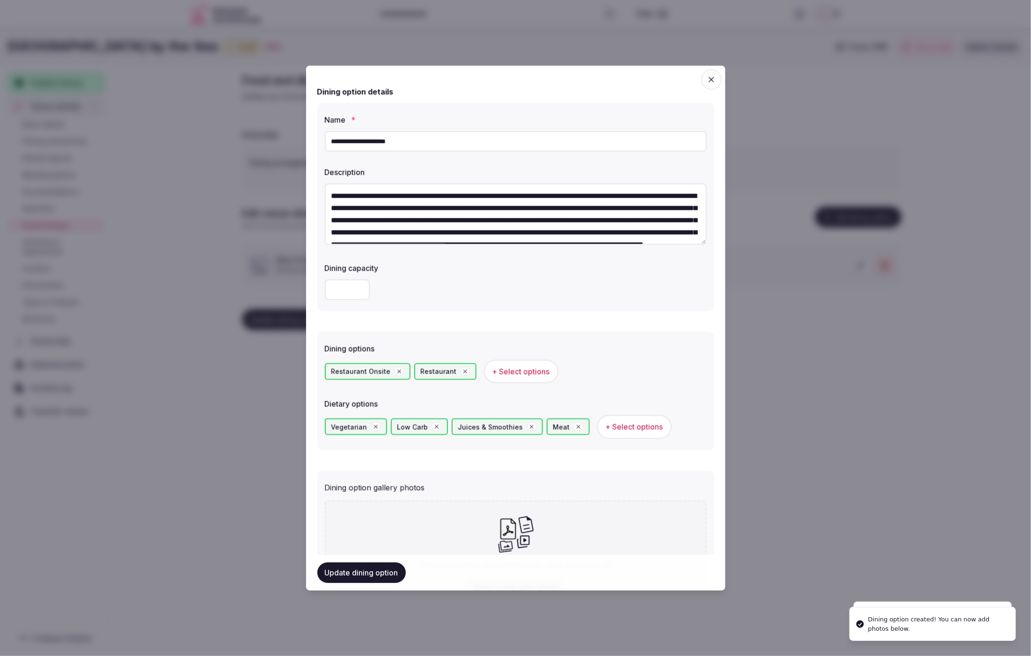
scroll to position [86, 0]
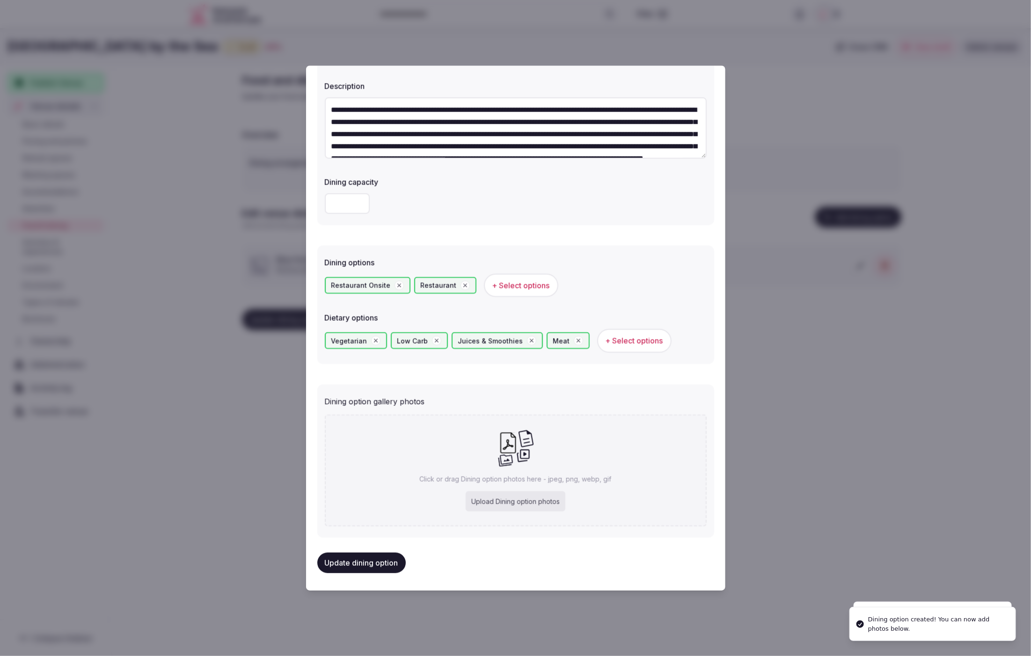
click at [493, 450] on div "Click or drag Dining option photos here - jpeg, png, webp, gif Upload Dining op…" at bounding box center [516, 471] width 382 height 112
type input "**********"
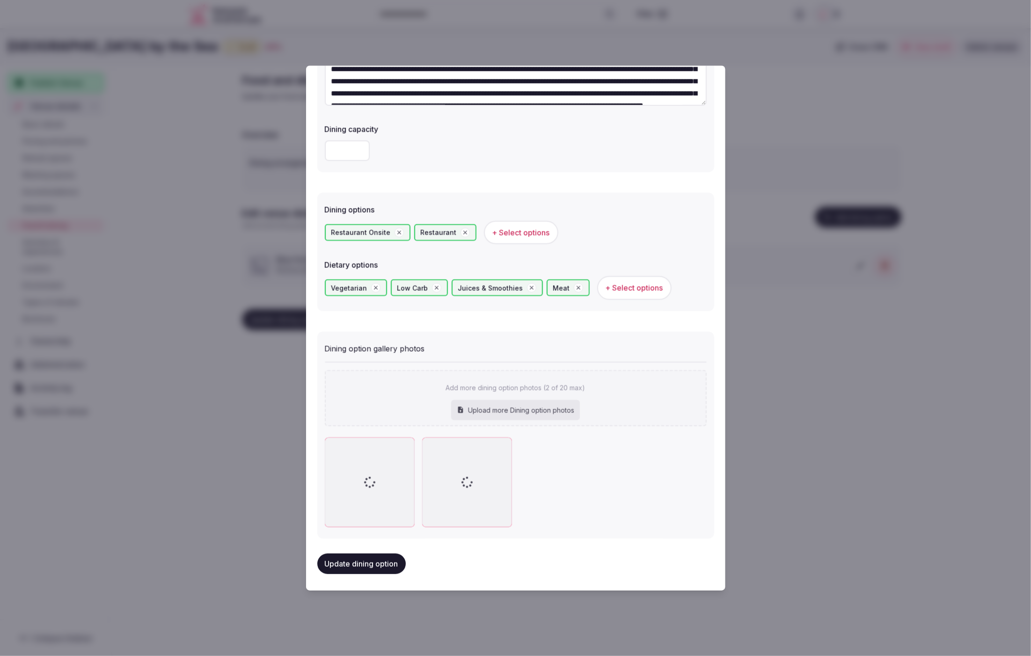
scroll to position [140, 0]
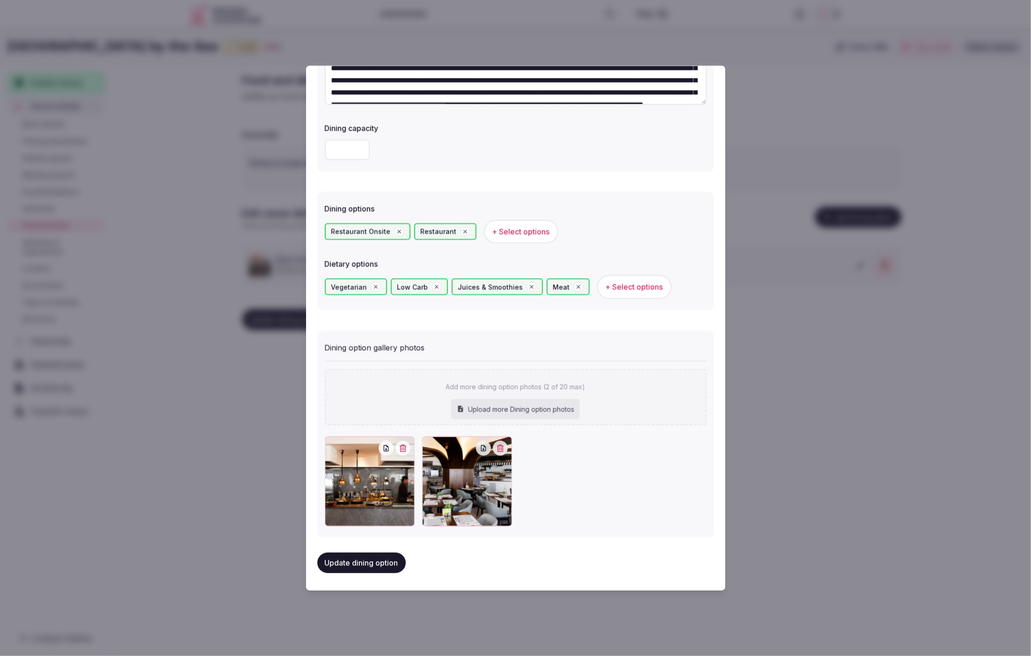
click at [367, 562] on button "Update dining option" at bounding box center [361, 563] width 88 height 21
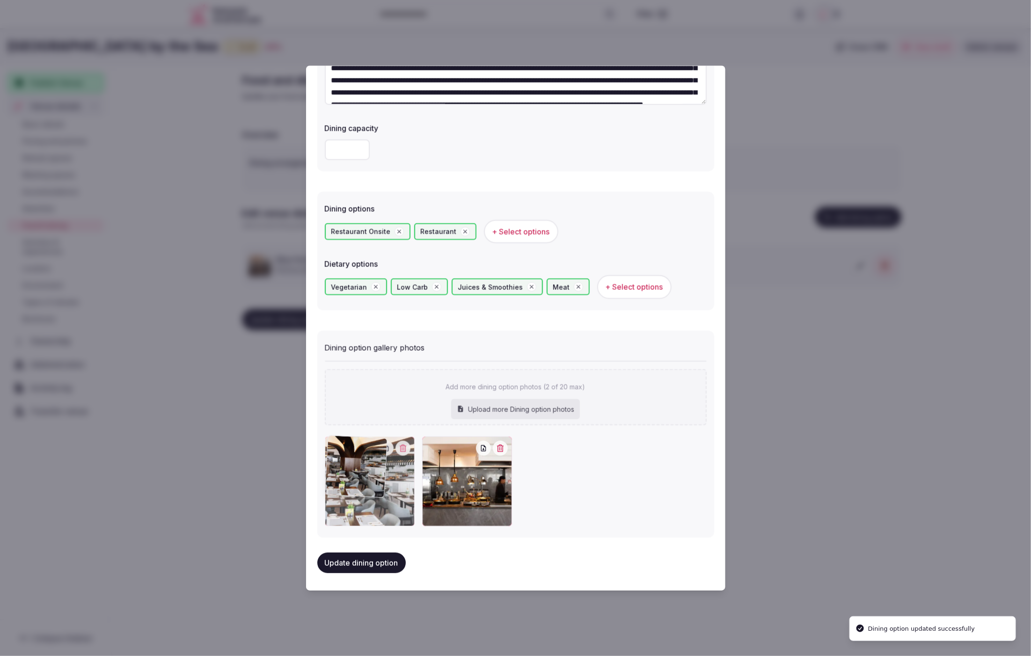
drag, startPoint x: 456, startPoint y: 491, endPoint x: 397, endPoint y: 491, distance: 59.0
click at [397, 491] on div at bounding box center [370, 482] width 90 height 90
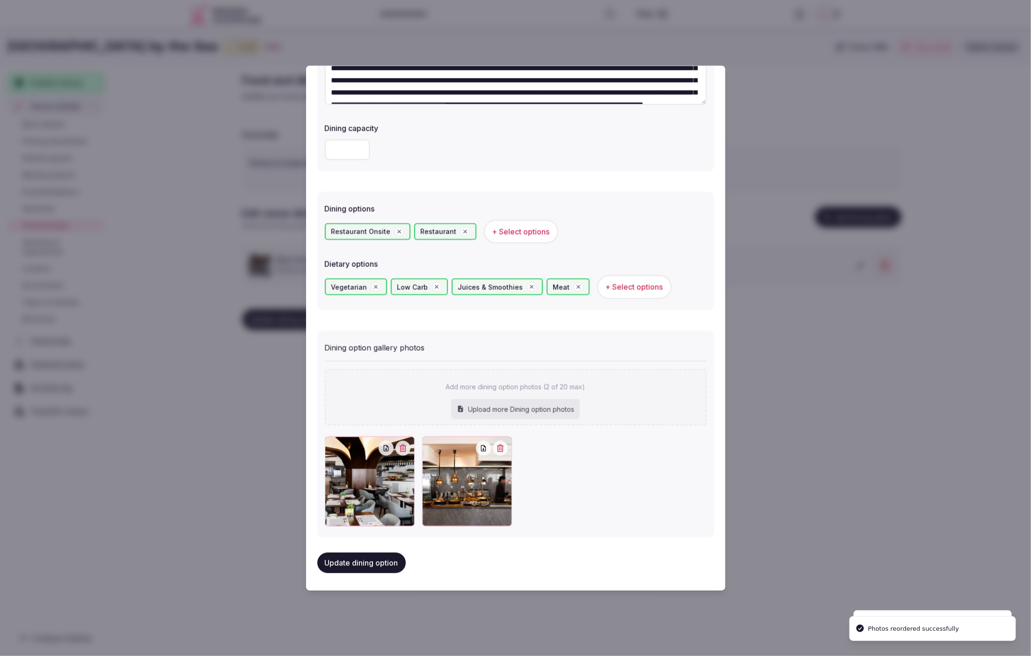
click at [375, 562] on button "Update dining option" at bounding box center [361, 563] width 88 height 21
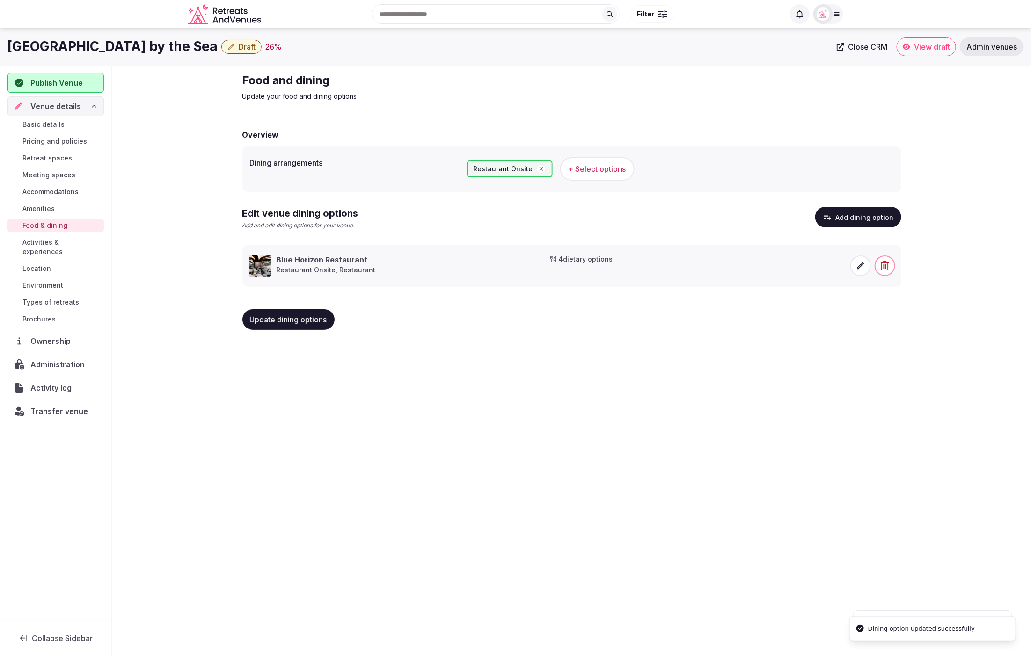
click at [736, 393] on div "Leonardo Crystal Cove Hotel & Spa by the Sea Draft 26 % Close CRM View draft Ad…" at bounding box center [515, 339] width 1031 height 622
click at [66, 240] on span "Activities & experiences" at bounding box center [61, 247] width 78 height 19
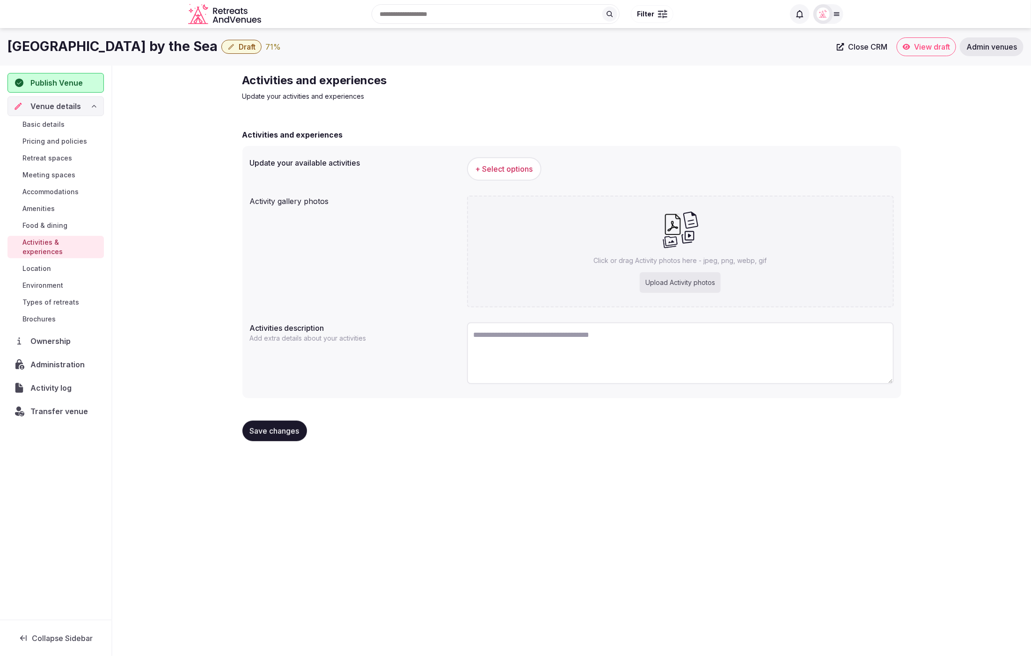
click at [664, 287] on div "Upload Activity photos" at bounding box center [680, 282] width 81 height 21
type input "**********"
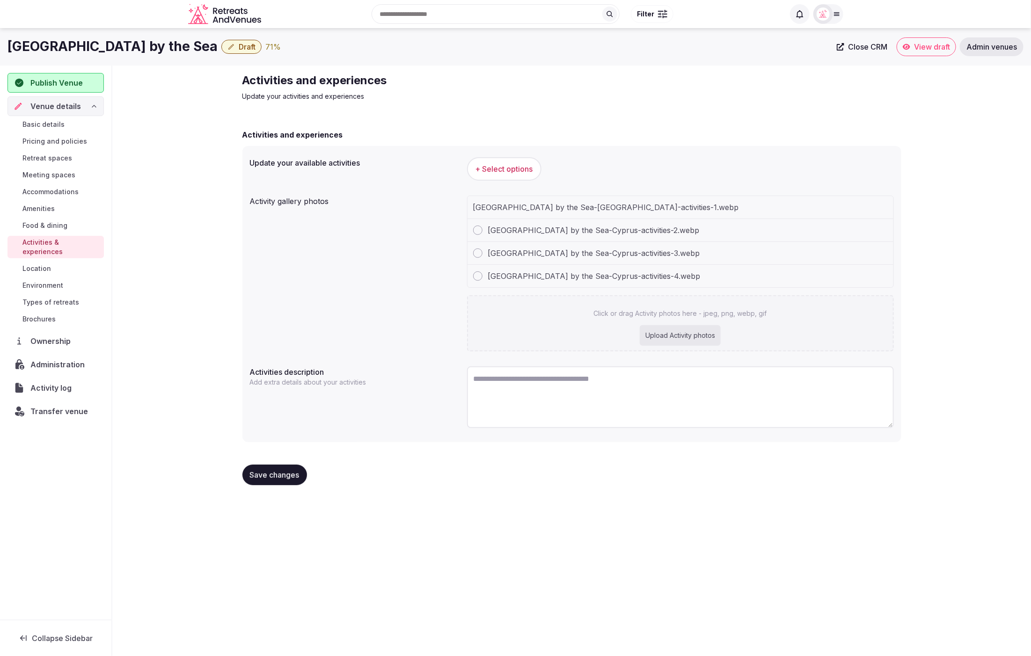
click at [500, 165] on span "+ Select options" at bounding box center [504, 169] width 58 height 10
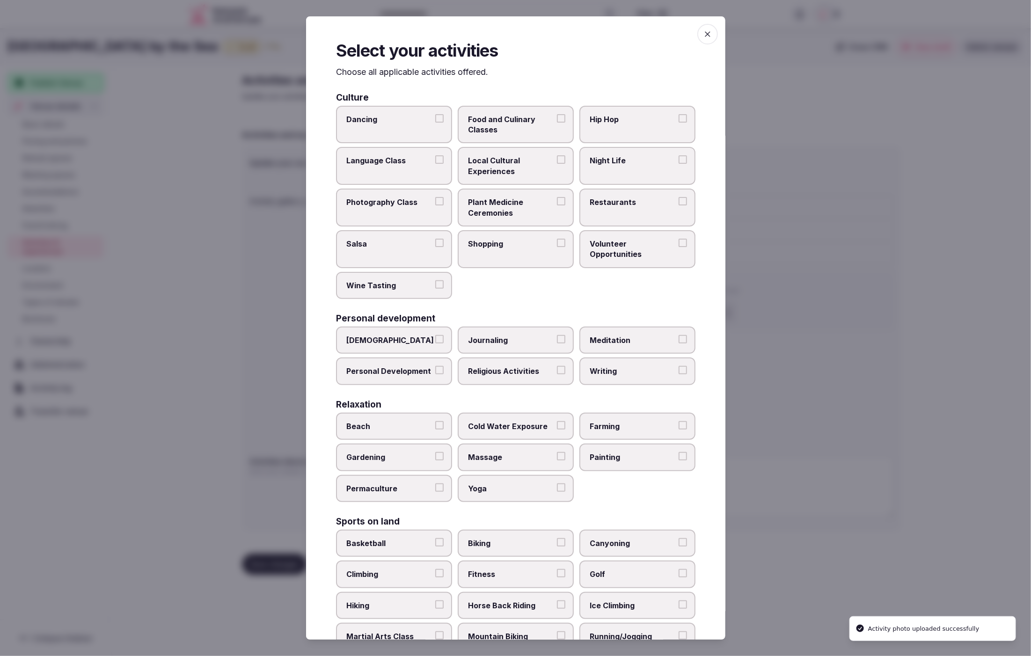
click at [628, 162] on span "Night Life" at bounding box center [633, 160] width 86 height 10
click at [679, 162] on button "Night Life" at bounding box center [683, 159] width 8 height 8
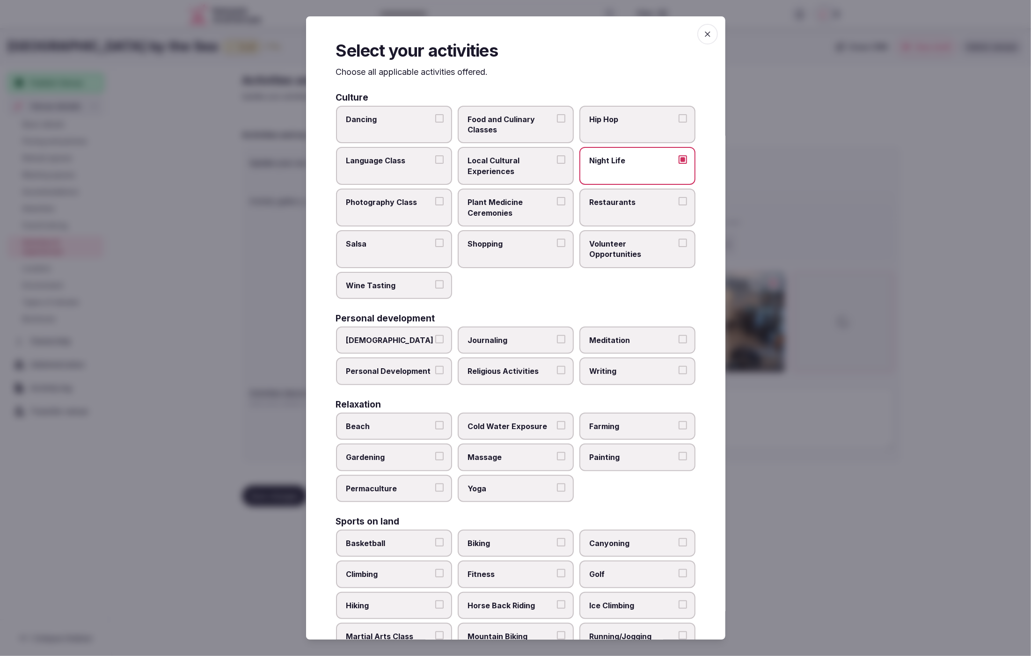
click at [612, 215] on label "Restaurants" at bounding box center [637, 208] width 116 height 38
click at [679, 205] on button "Restaurants" at bounding box center [683, 201] width 8 height 8
click at [492, 252] on label "Shopping" at bounding box center [516, 249] width 116 height 38
click at [557, 247] on button "Shopping" at bounding box center [561, 243] width 8 height 8
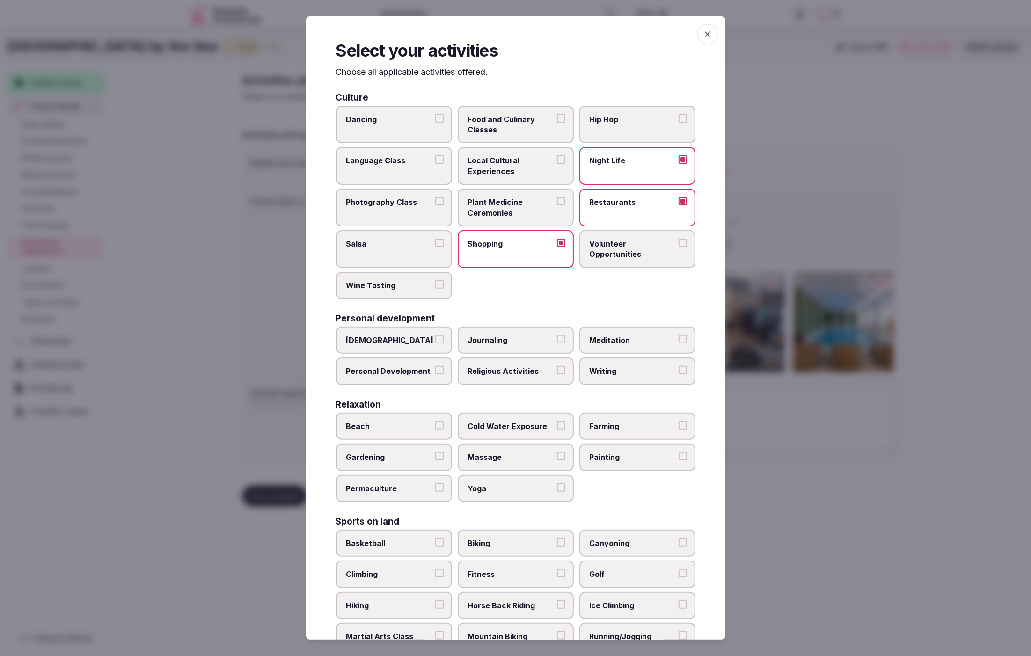
click at [531, 165] on span "Local Cultural Experiences" at bounding box center [511, 165] width 86 height 21
click at [557, 164] on button "Local Cultural Experiences" at bounding box center [561, 159] width 8 height 8
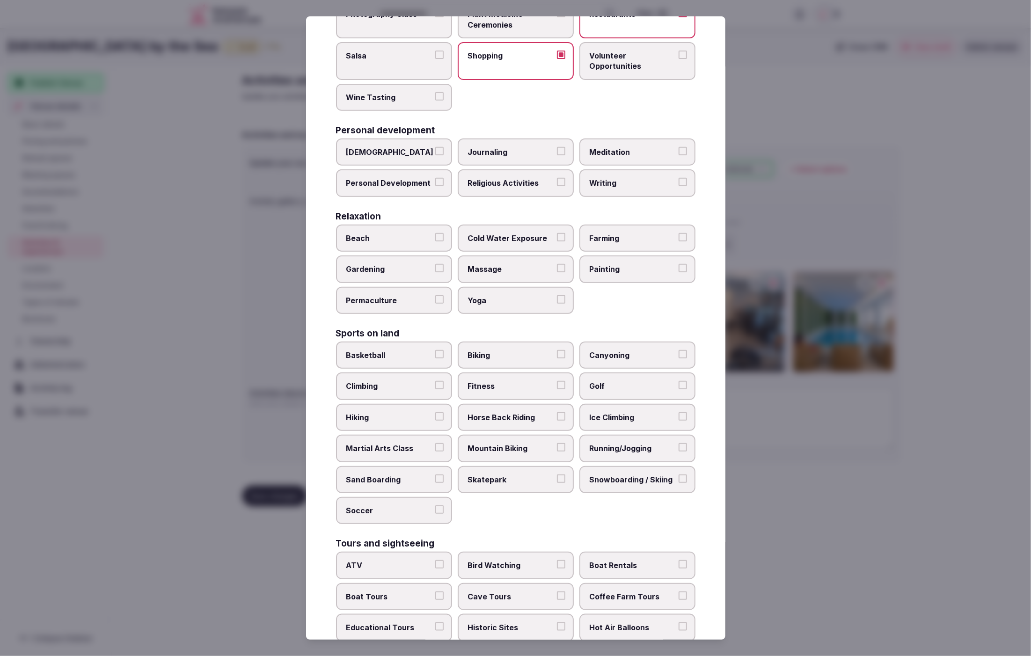
scroll to position [197, 0]
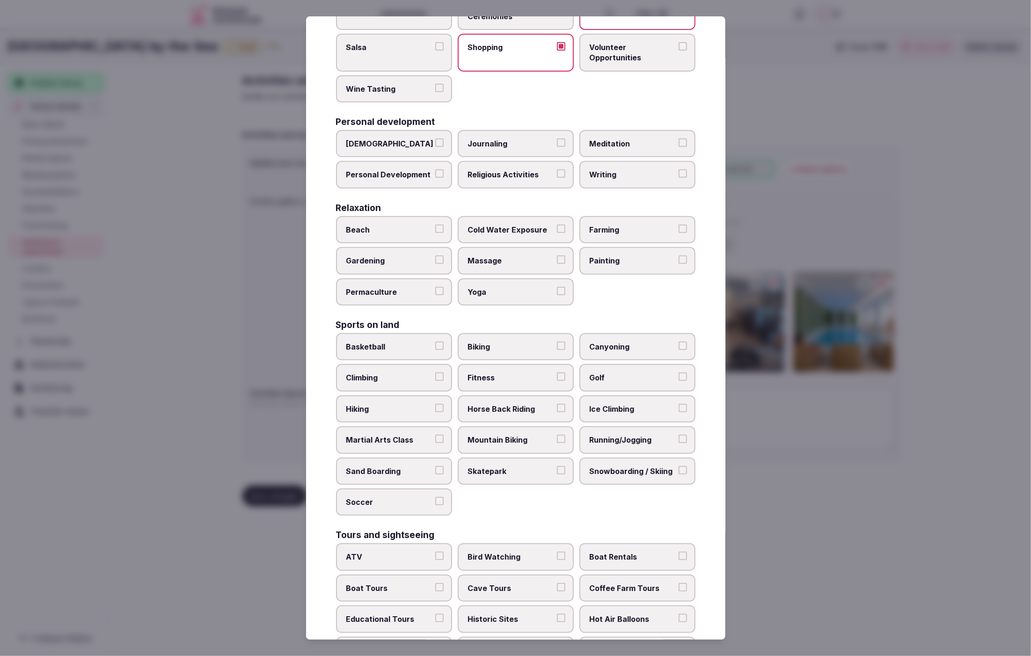
click at [503, 248] on label "Massage" at bounding box center [516, 260] width 116 height 27
click at [557, 255] on button "Massage" at bounding box center [561, 259] width 8 height 8
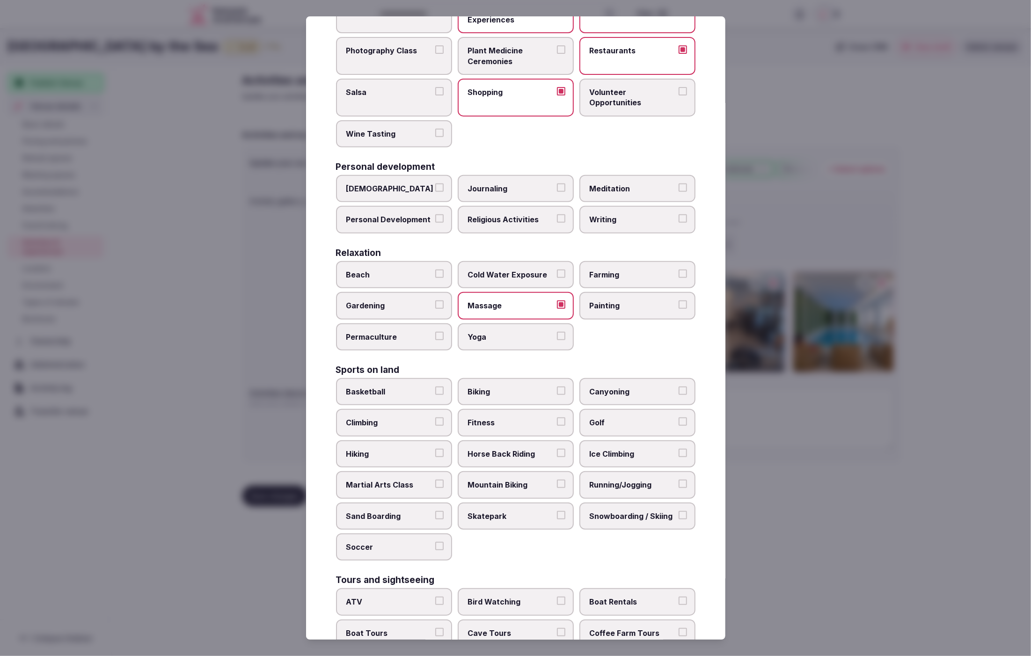
click at [504, 333] on span "Yoga" at bounding box center [511, 337] width 86 height 10
click at [557, 333] on button "Yoga" at bounding box center [561, 336] width 8 height 8
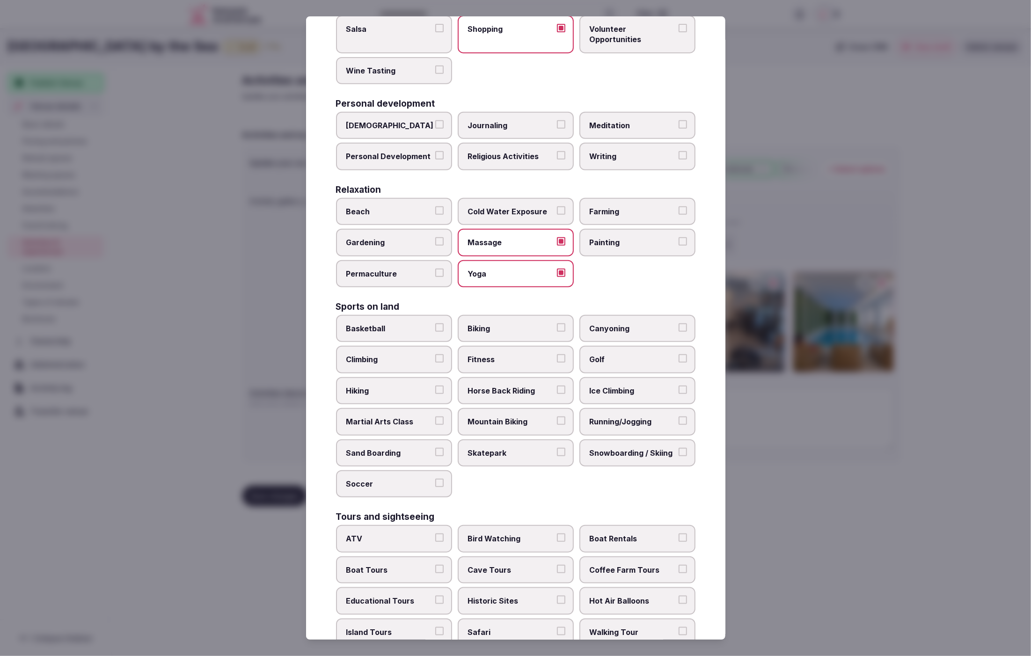
scroll to position [263, 0]
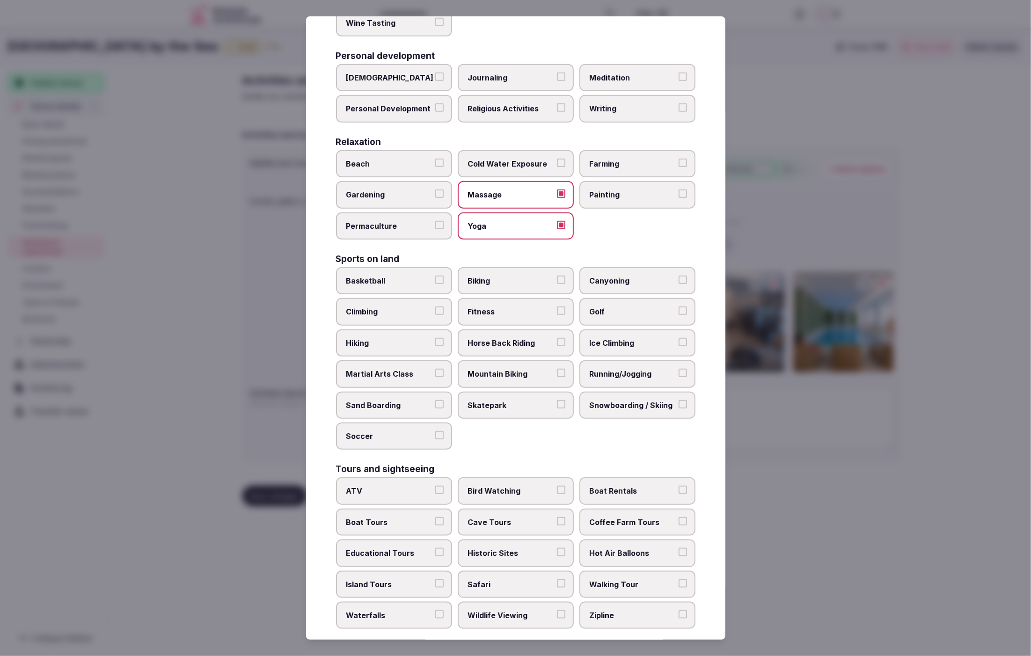
click at [477, 311] on span "Fitness" at bounding box center [511, 312] width 86 height 10
click at [557, 311] on button "Fitness" at bounding box center [561, 311] width 8 height 8
click at [627, 368] on span "Running/Jogging" at bounding box center [633, 373] width 86 height 10
click at [679, 368] on button "Running/Jogging" at bounding box center [683, 372] width 8 height 8
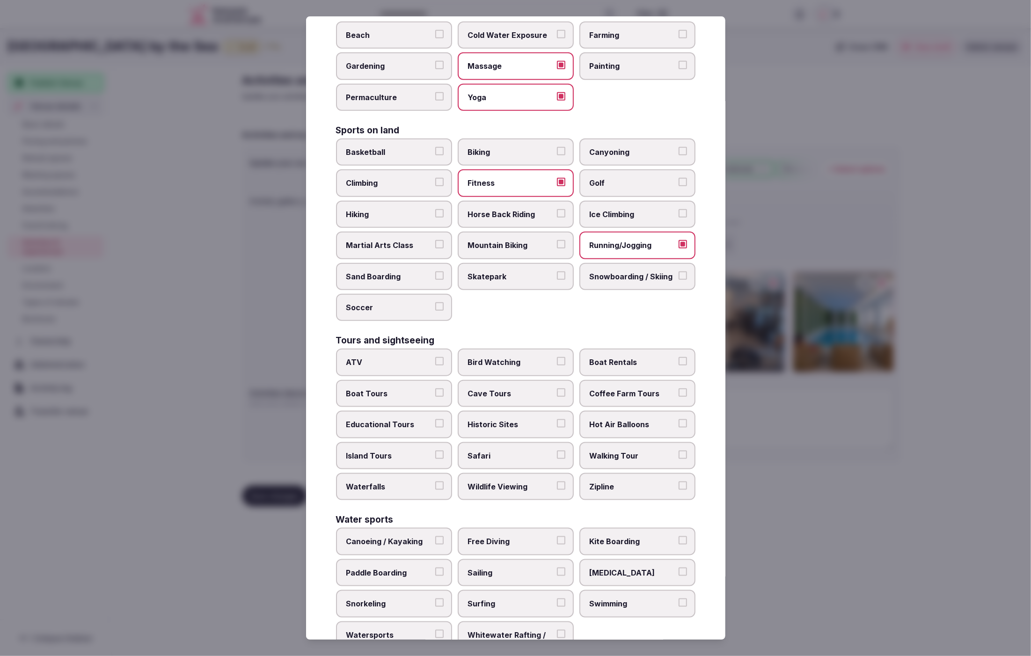
scroll to position [421, 0]
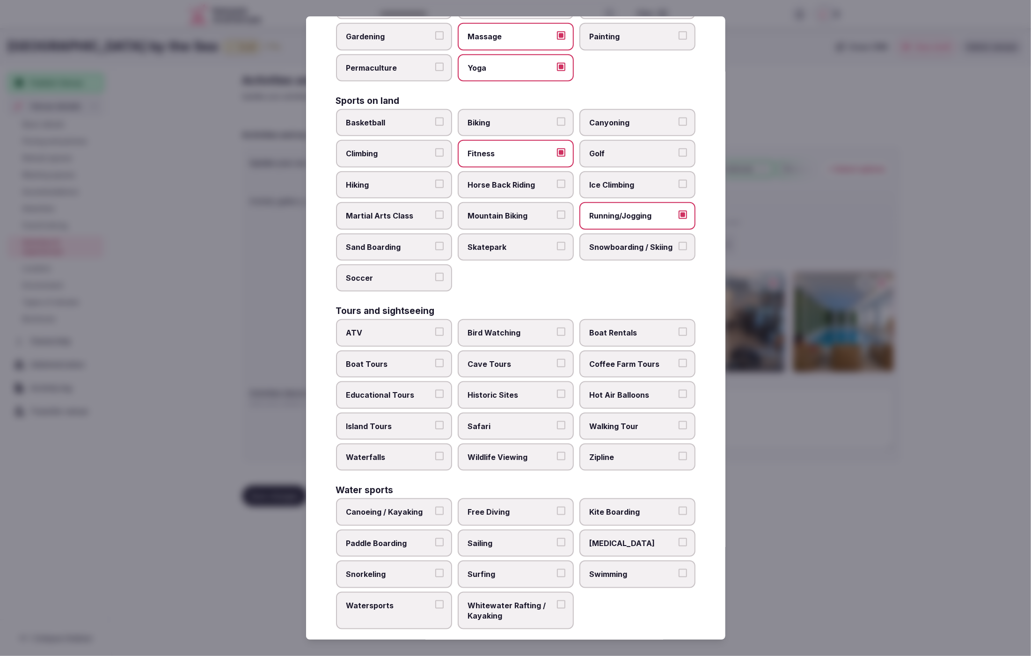
click at [644, 569] on span "Swimming" at bounding box center [633, 574] width 86 height 10
click at [679, 569] on button "Swimming" at bounding box center [683, 573] width 8 height 8
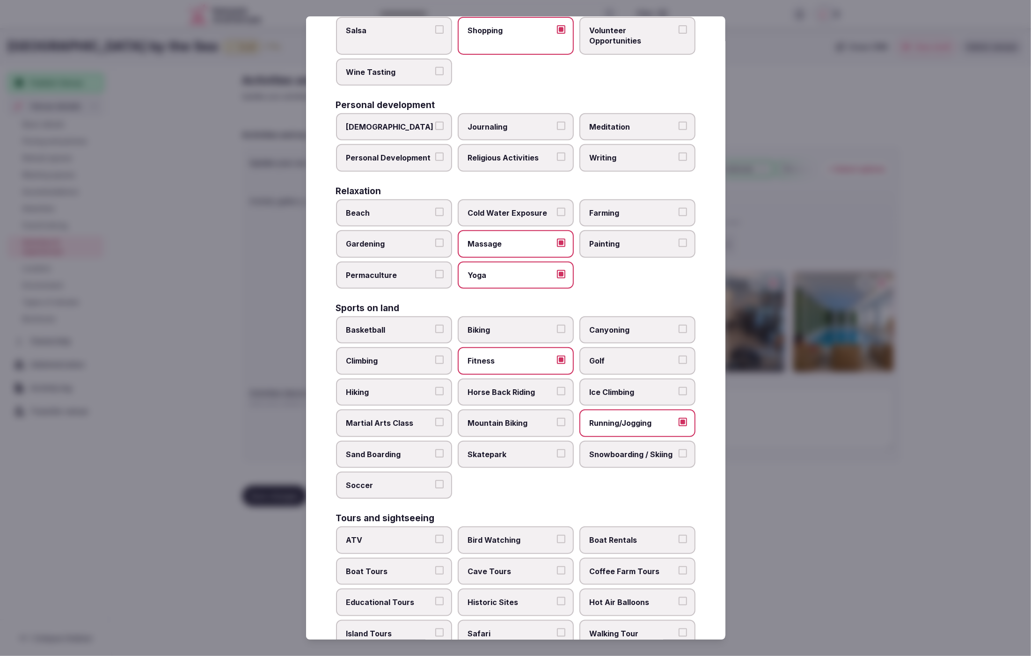
scroll to position [211, 0]
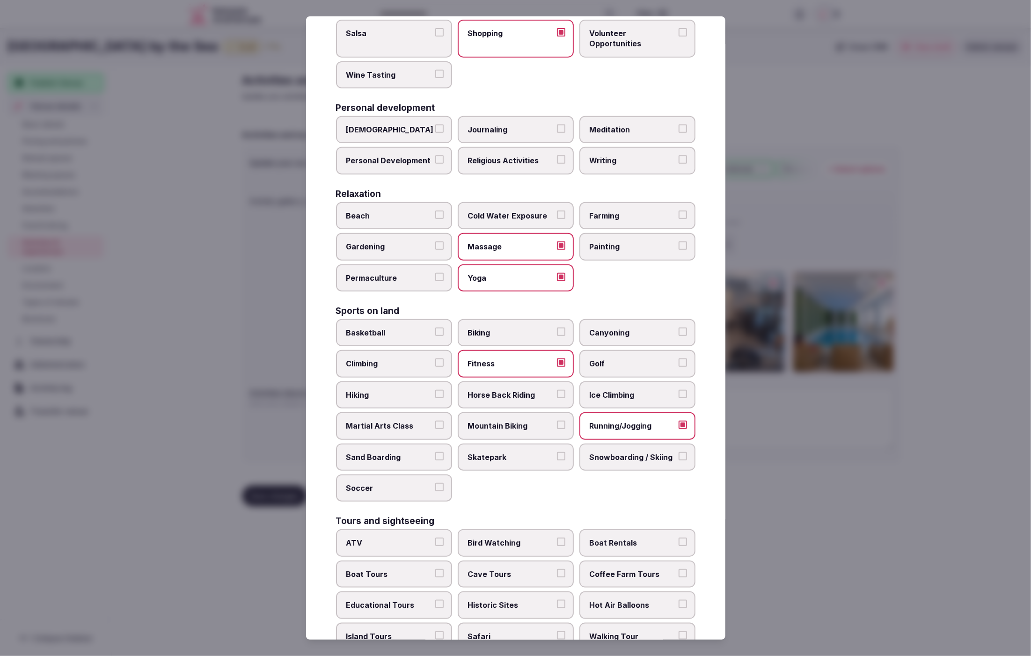
click at [870, 517] on div at bounding box center [515, 328] width 1031 height 656
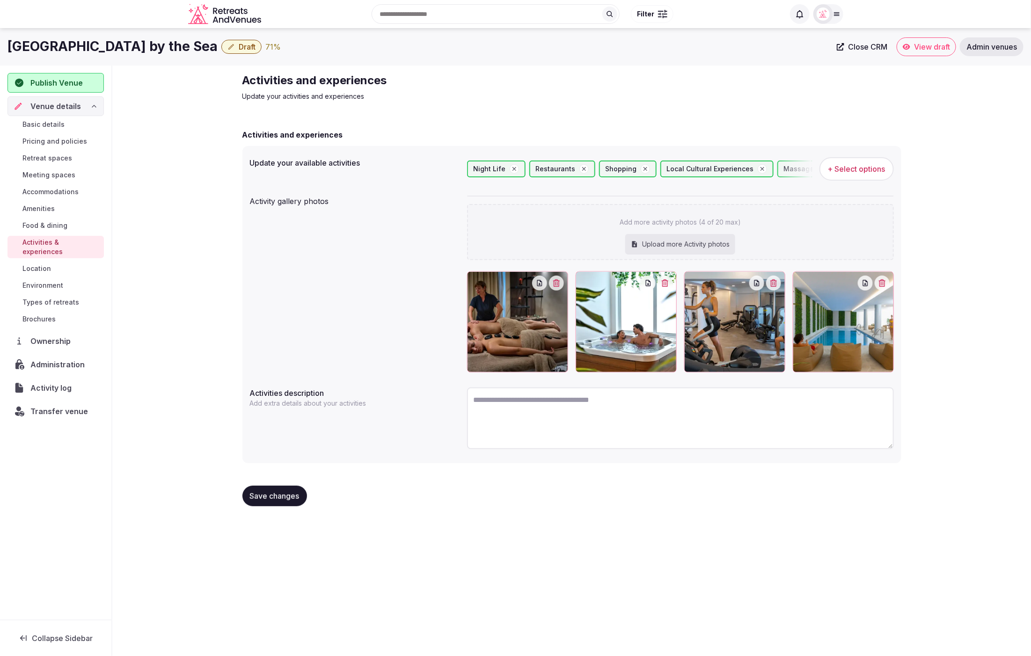
click at [604, 416] on textarea at bounding box center [680, 418] width 427 height 62
paste textarea "**********"
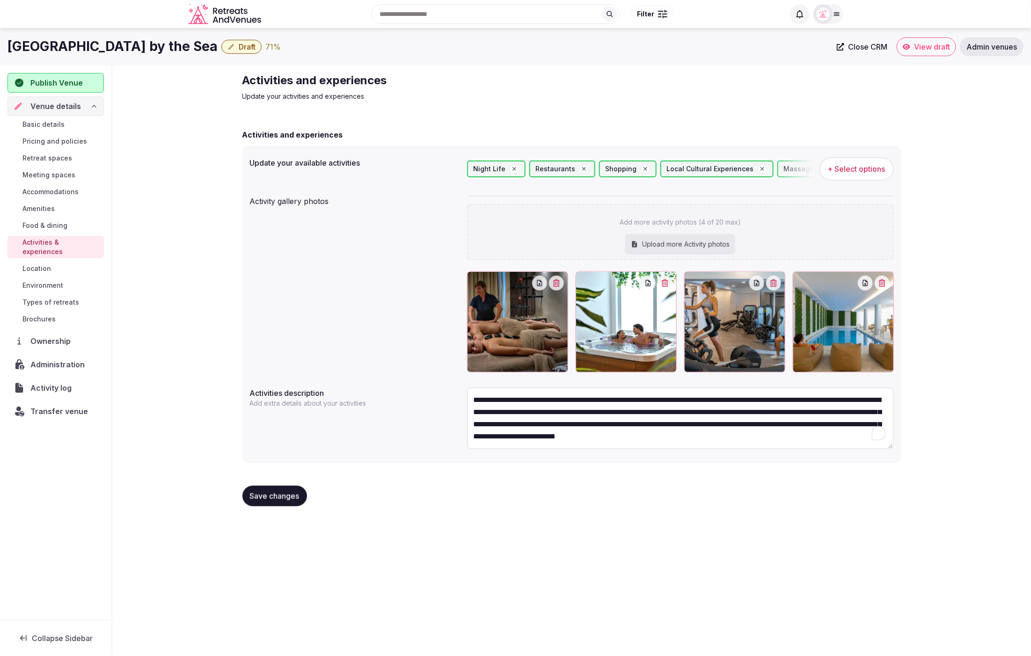
scroll to position [42, 0]
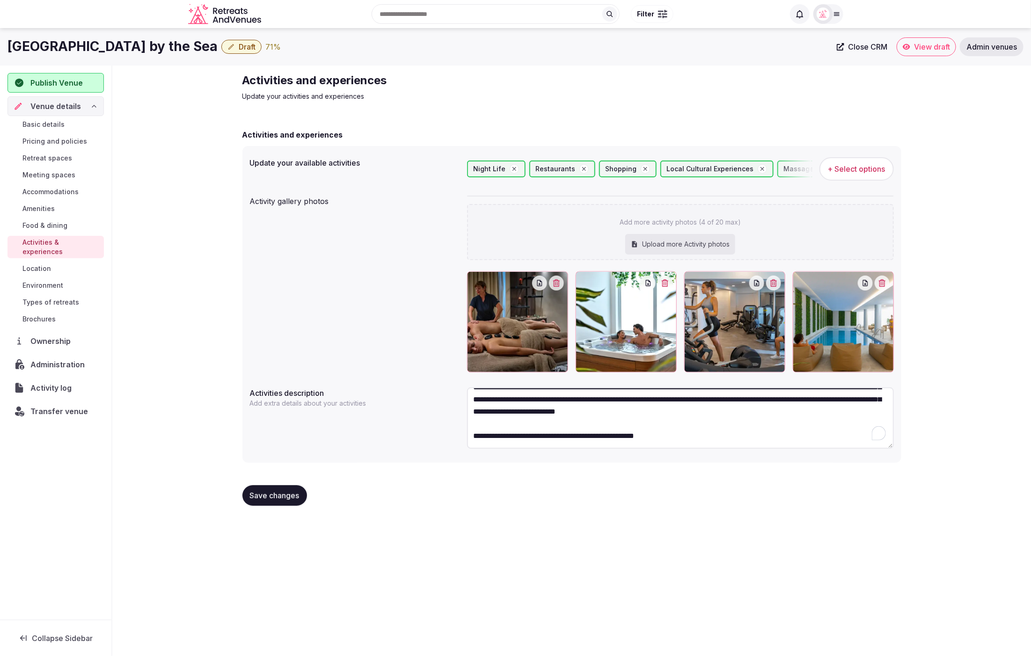
click at [263, 494] on span "Save changes" at bounding box center [275, 495] width 50 height 9
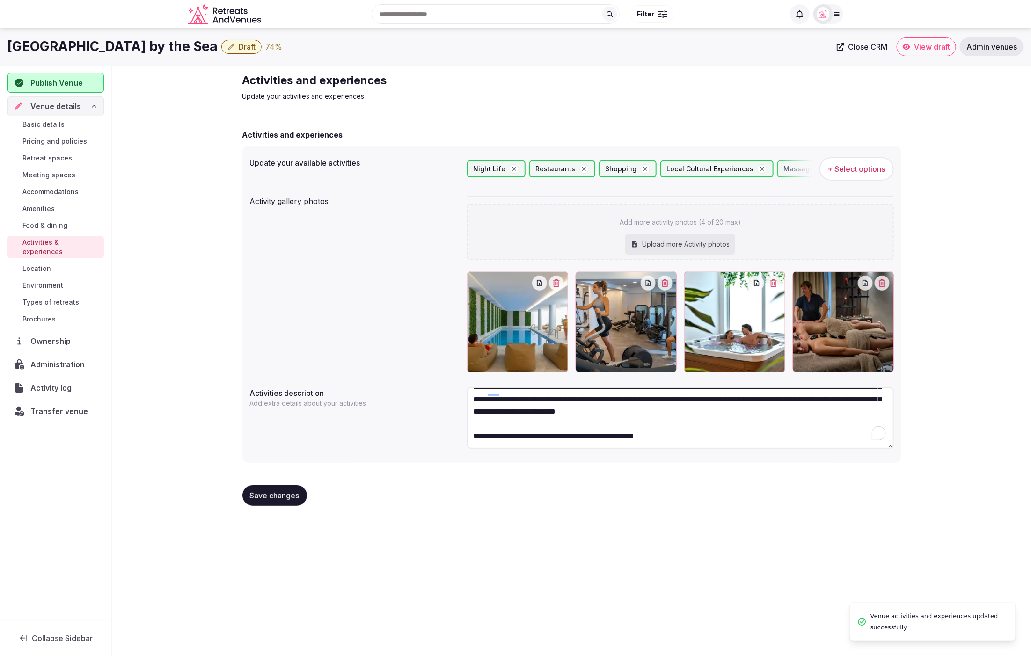
scroll to position [48, 0]
drag, startPoint x: 528, startPoint y: 424, endPoint x: 451, endPoint y: 423, distance: 77.2
click at [451, 423] on div "**********" at bounding box center [572, 420] width 644 height 72
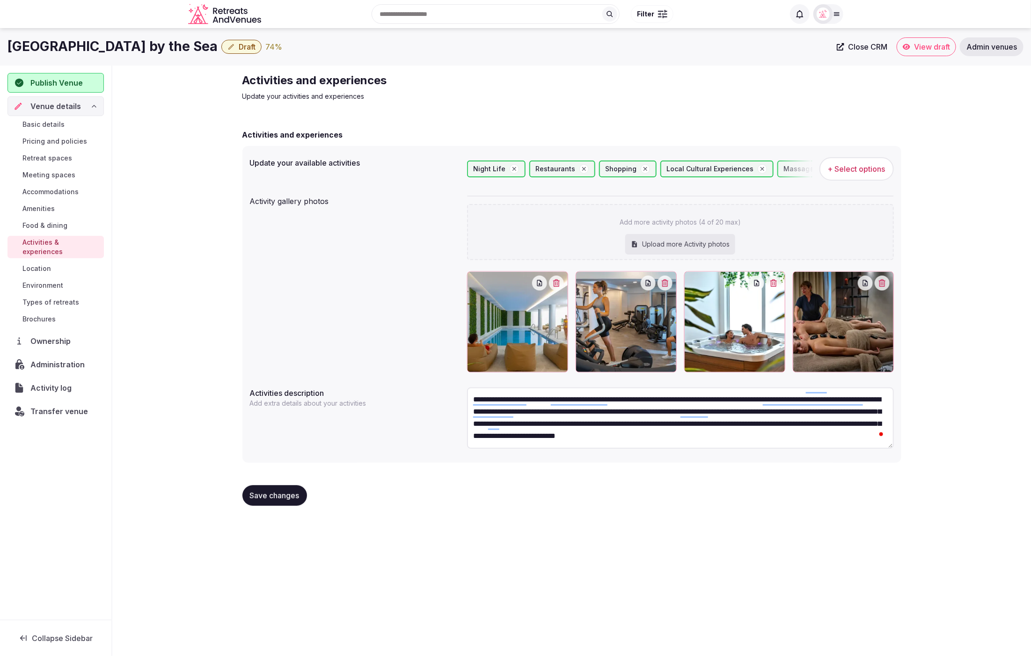
type textarea "**********"
click at [271, 496] on span "Save changes" at bounding box center [275, 495] width 50 height 9
click at [191, 280] on div "Activities and experiences Update your activities and experiences Activities an…" at bounding box center [571, 293] width 919 height 455
click at [36, 264] on span "Location" at bounding box center [36, 268] width 29 height 9
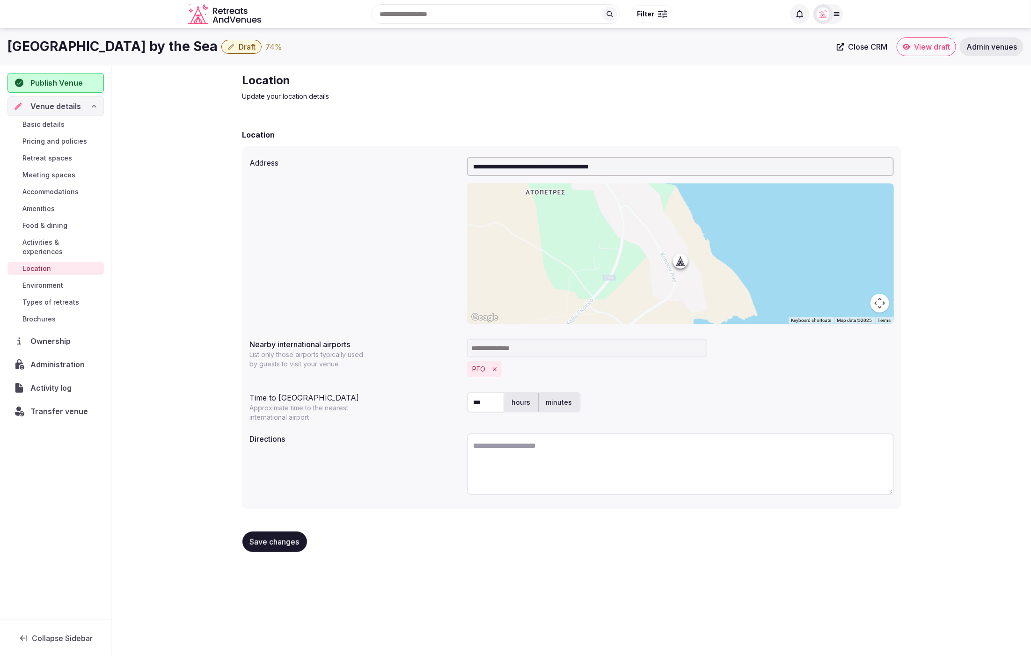
click at [521, 439] on textarea at bounding box center [680, 464] width 427 height 62
paste textarea "**********"
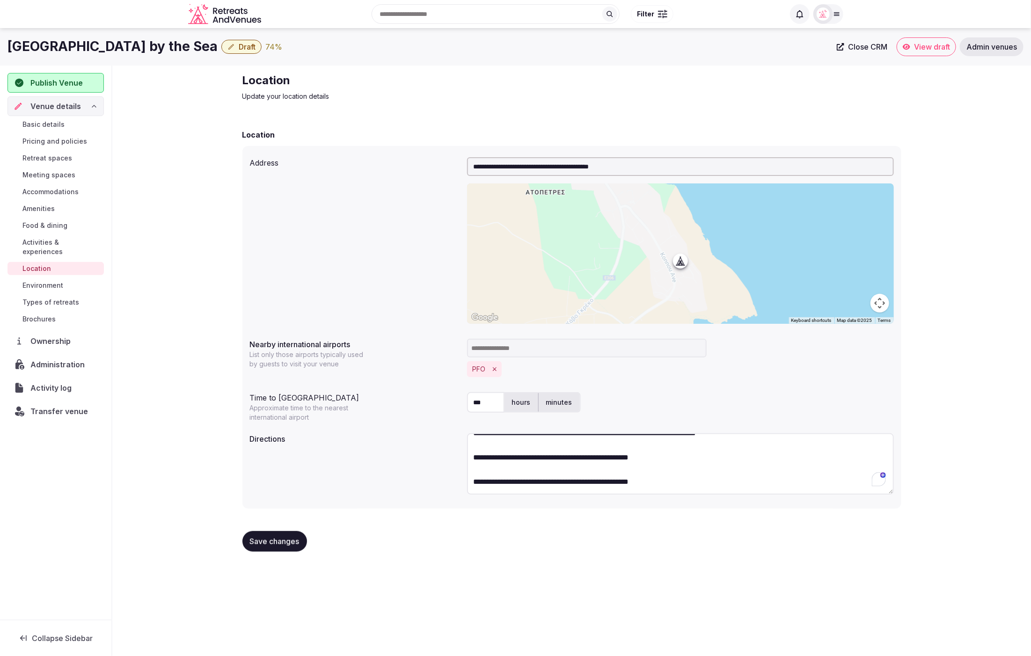
type textarea "**********"
click at [271, 545] on span "Save changes" at bounding box center [275, 541] width 50 height 9
click at [178, 186] on div "**********" at bounding box center [571, 316] width 919 height 501
click at [43, 281] on span "Environment" at bounding box center [42, 285] width 41 height 9
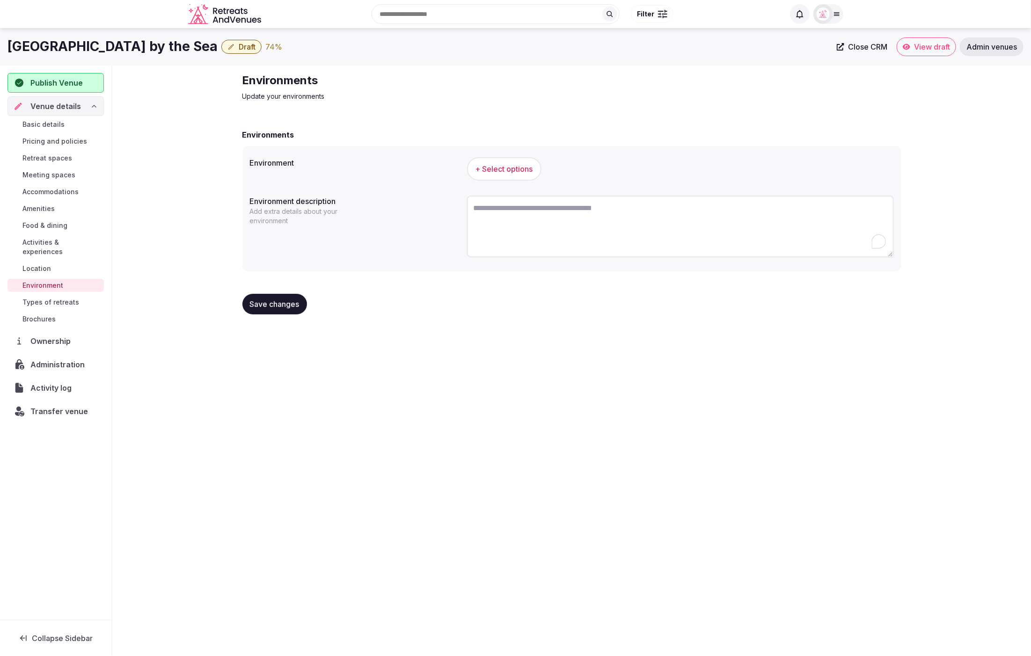
click at [601, 213] on textarea "To enrich screen reader interactions, please activate Accessibility in Grammarl…" at bounding box center [680, 227] width 427 height 62
paste textarea "**********"
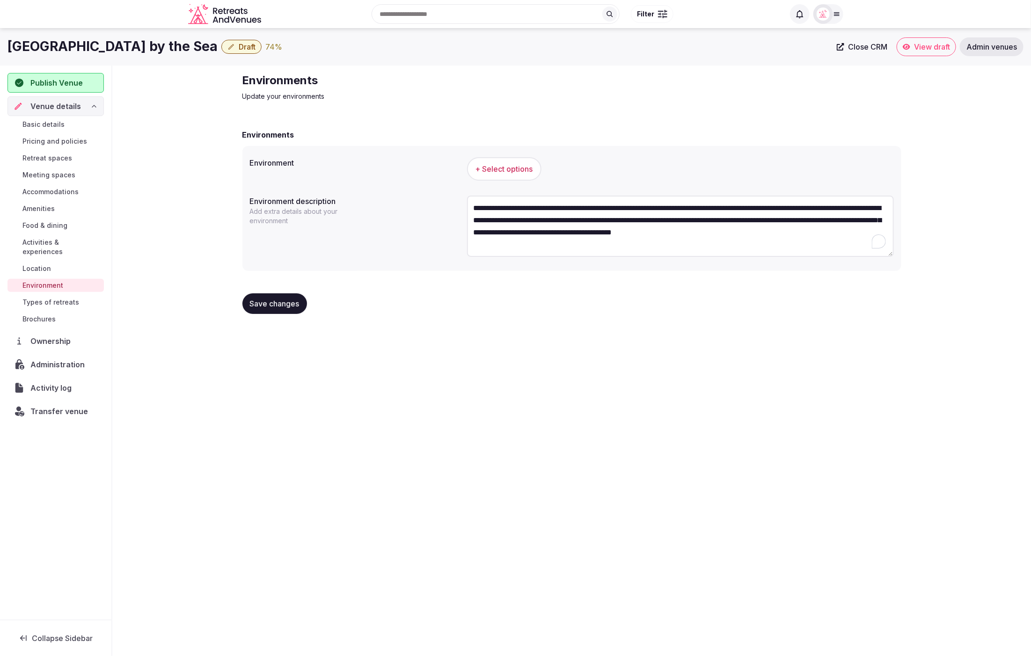
type textarea "**********"
drag, startPoint x: 574, startPoint y: 325, endPoint x: 595, endPoint y: 354, distance: 35.8
click at [574, 326] on div "**********" at bounding box center [572, 197] width 674 height 263
click at [482, 168] on span "+ Select options" at bounding box center [504, 169] width 58 height 10
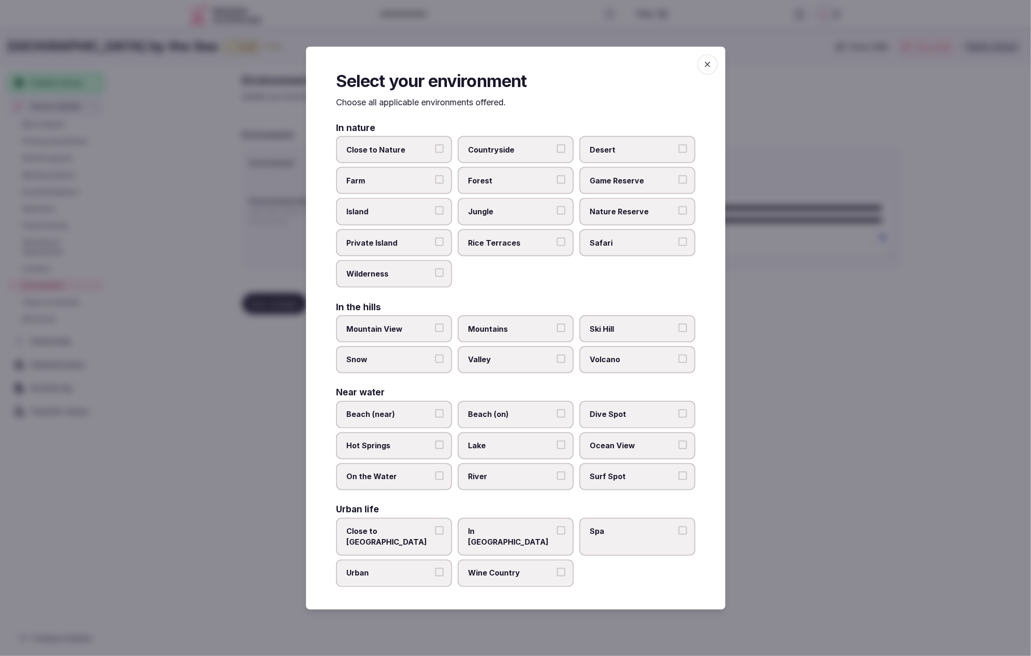
click at [388, 418] on span "Beach (near)" at bounding box center [389, 414] width 86 height 10
click at [435, 418] on button "Beach (near)" at bounding box center [439, 413] width 8 height 8
click at [877, 503] on div at bounding box center [515, 328] width 1031 height 656
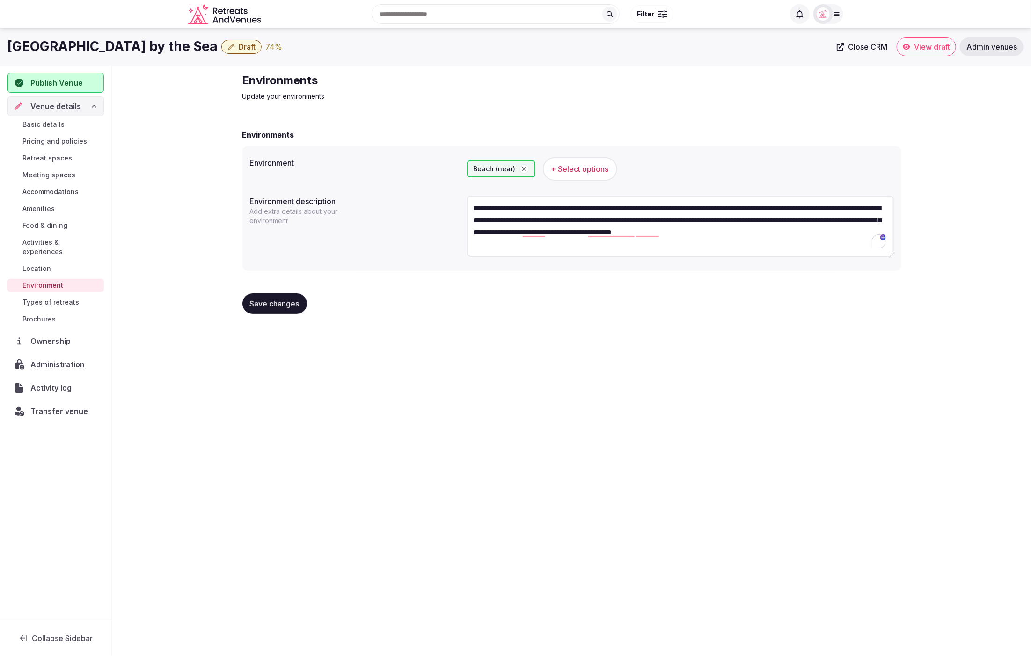
click at [264, 303] on span "Save changes" at bounding box center [275, 303] width 50 height 9
click at [481, 505] on div "**********" at bounding box center [515, 339] width 1031 height 622
click at [273, 309] on button "Save changes" at bounding box center [274, 303] width 65 height 21
click at [670, 377] on div "**********" at bounding box center [515, 339] width 1031 height 622
click at [255, 50] on span "Draft" at bounding box center [247, 46] width 17 height 9
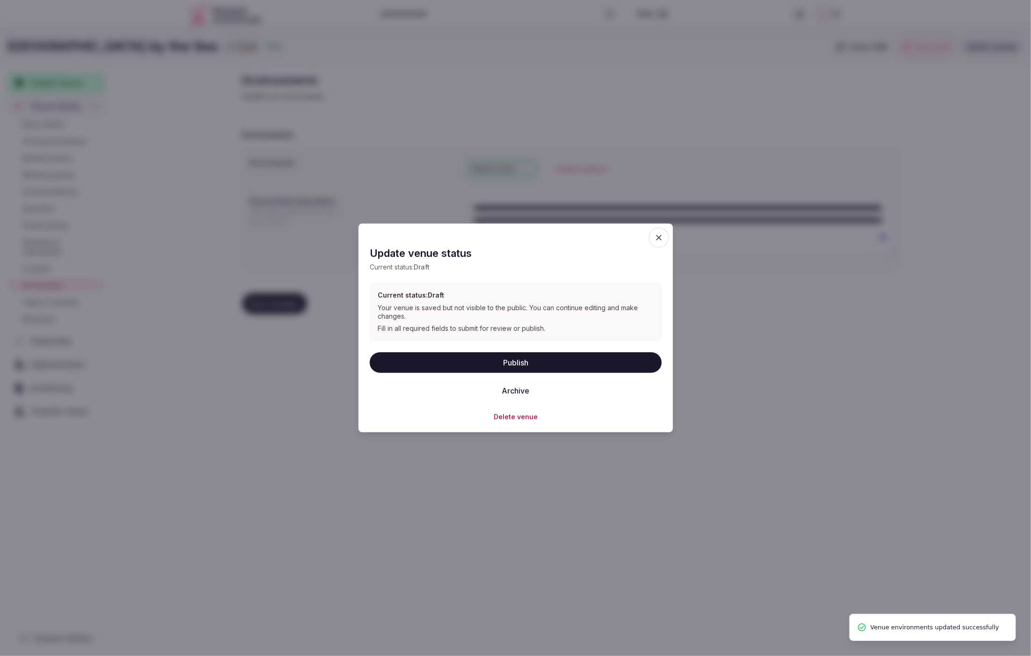
click at [562, 366] on button "Publish" at bounding box center [516, 362] width 292 height 21
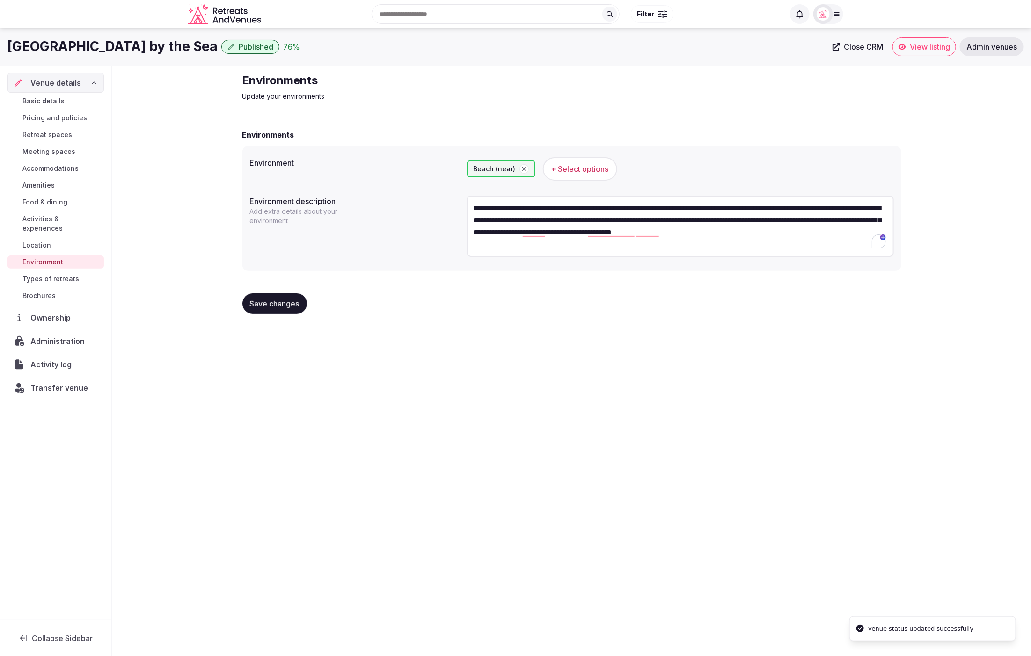
click at [221, 367] on div "**********" at bounding box center [515, 339] width 1031 height 622
click at [59, 274] on span "Types of retreats" at bounding box center [50, 278] width 57 height 9
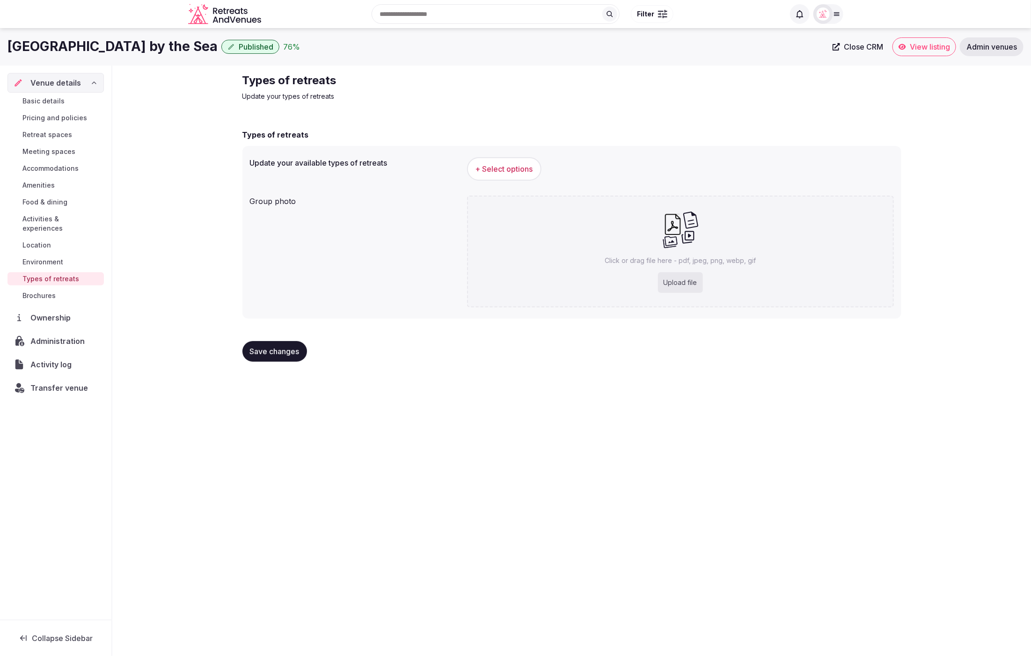
click at [518, 164] on span "+ Select options" at bounding box center [504, 169] width 58 height 10
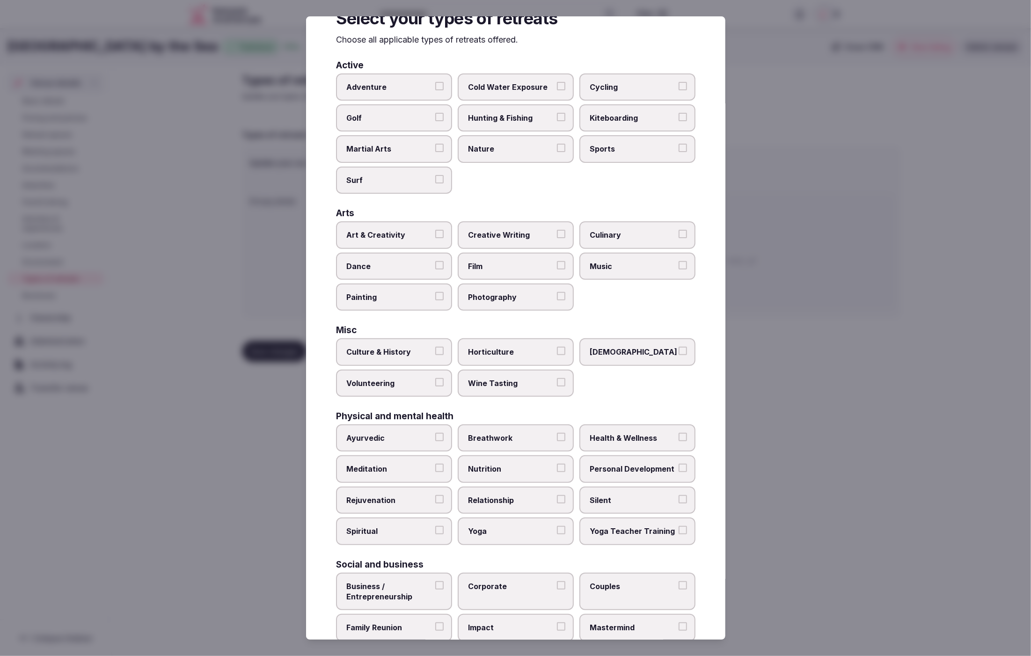
scroll to position [80, 0]
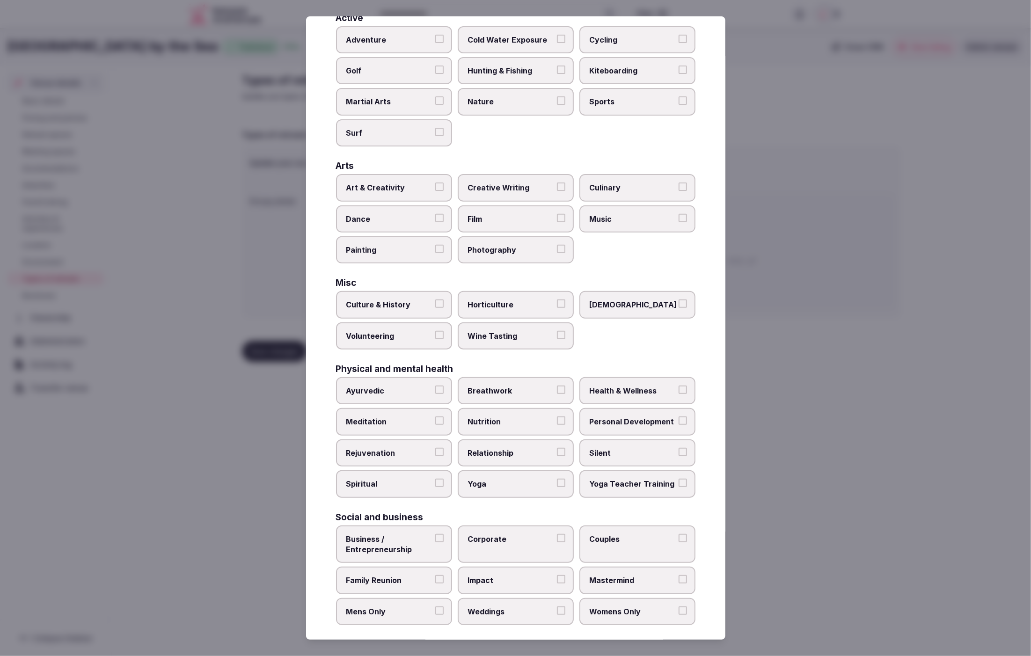
click at [391, 534] on span "Business / Entrepreneurship" at bounding box center [389, 544] width 86 height 21
click at [435, 534] on button "Business / Entrepreneurship" at bounding box center [439, 538] width 8 height 8
click at [384, 534] on span "Business / Entrepreneurship" at bounding box center [389, 544] width 86 height 21
click at [435, 534] on button "Business / Entrepreneurship" at bounding box center [439, 538] width 8 height 8
click at [488, 535] on span "Corporate" at bounding box center [511, 539] width 86 height 10
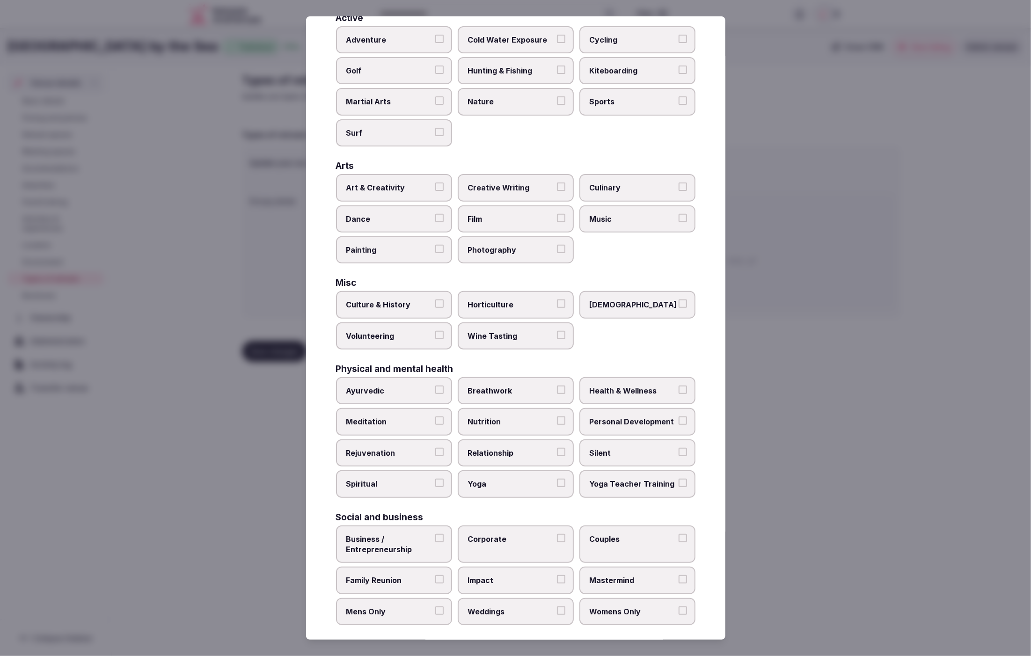
click at [557, 535] on button "Corporate" at bounding box center [561, 538] width 8 height 8
drag, startPoint x: 534, startPoint y: 596, endPoint x: 557, endPoint y: 591, distance: 23.0
click at [534, 598] on label "Weddings" at bounding box center [516, 611] width 116 height 27
click at [557, 606] on button "Weddings" at bounding box center [561, 610] width 8 height 8
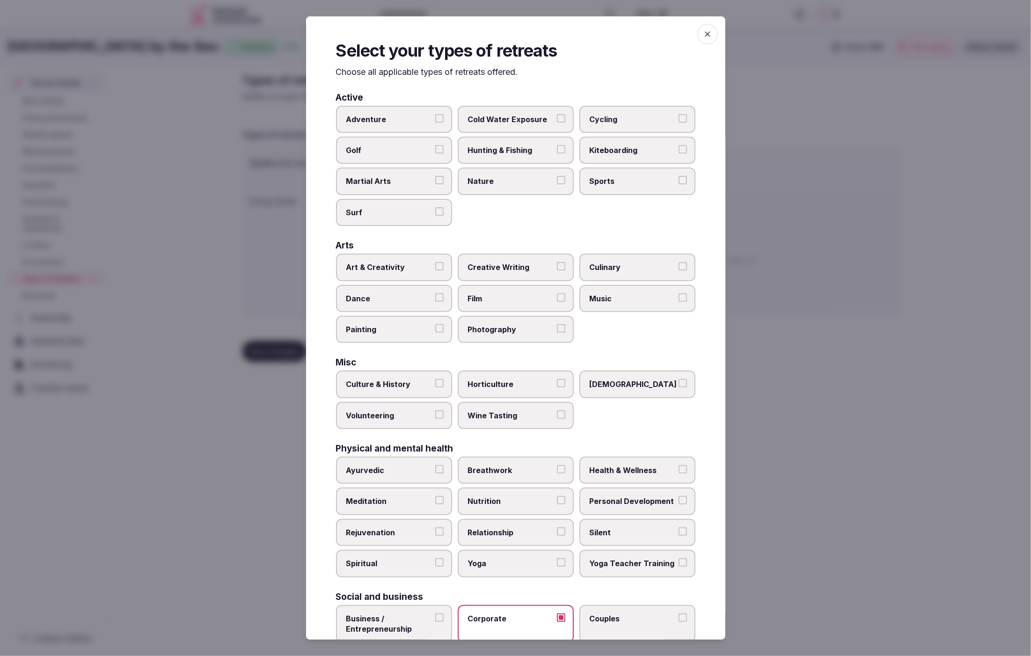
click at [831, 529] on div at bounding box center [515, 328] width 1031 height 656
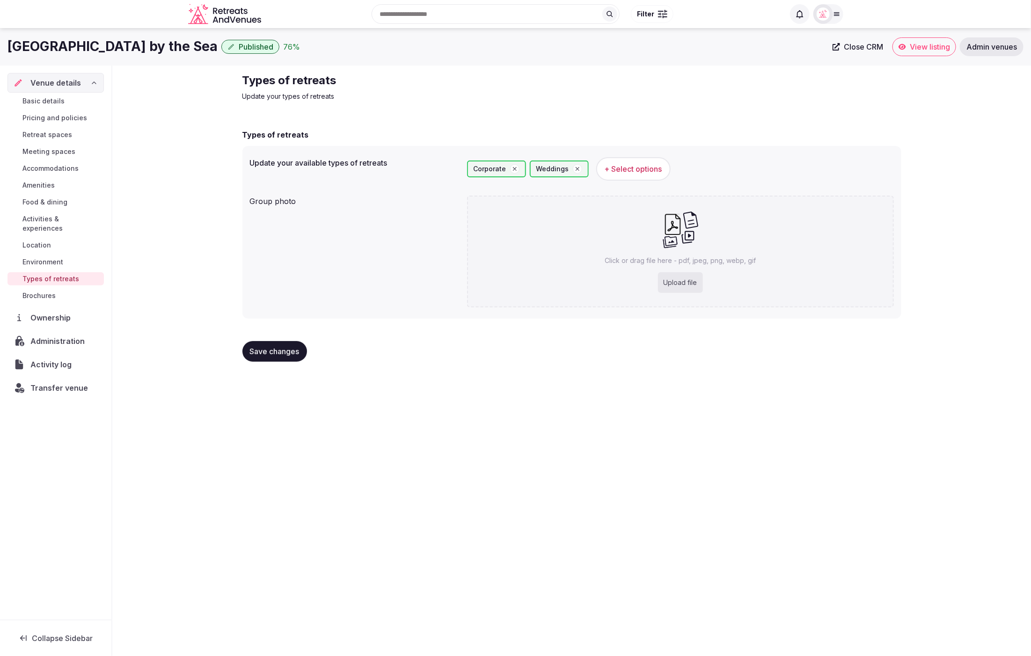
click at [277, 356] on button "Save changes" at bounding box center [274, 351] width 65 height 21
click at [57, 99] on span "Basic details" at bounding box center [43, 100] width 42 height 9
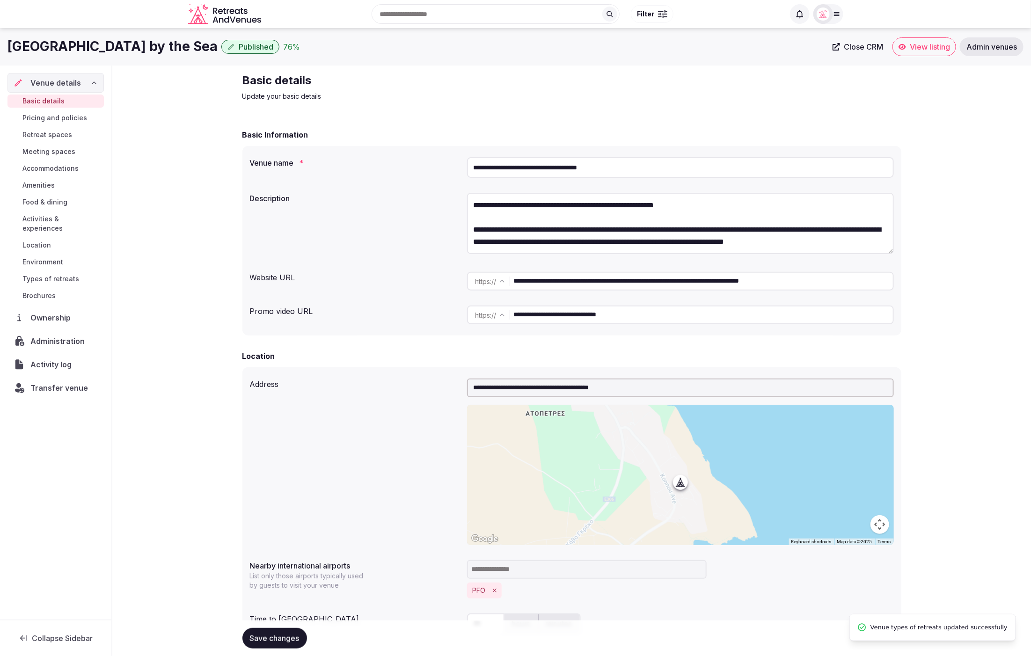
scroll to position [6, 0]
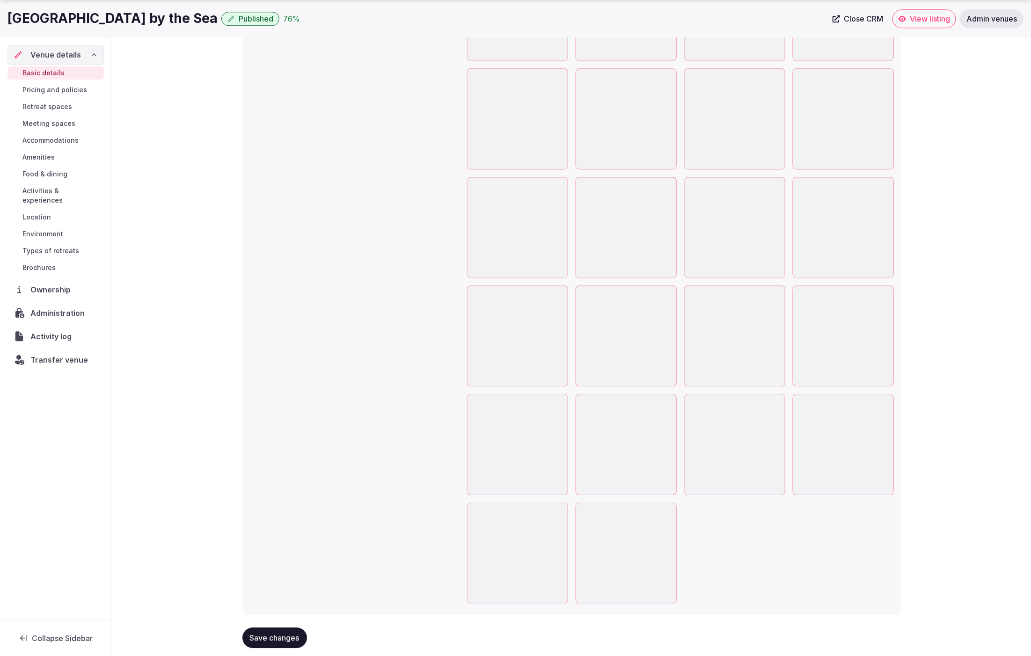
scroll to position [1449, 0]
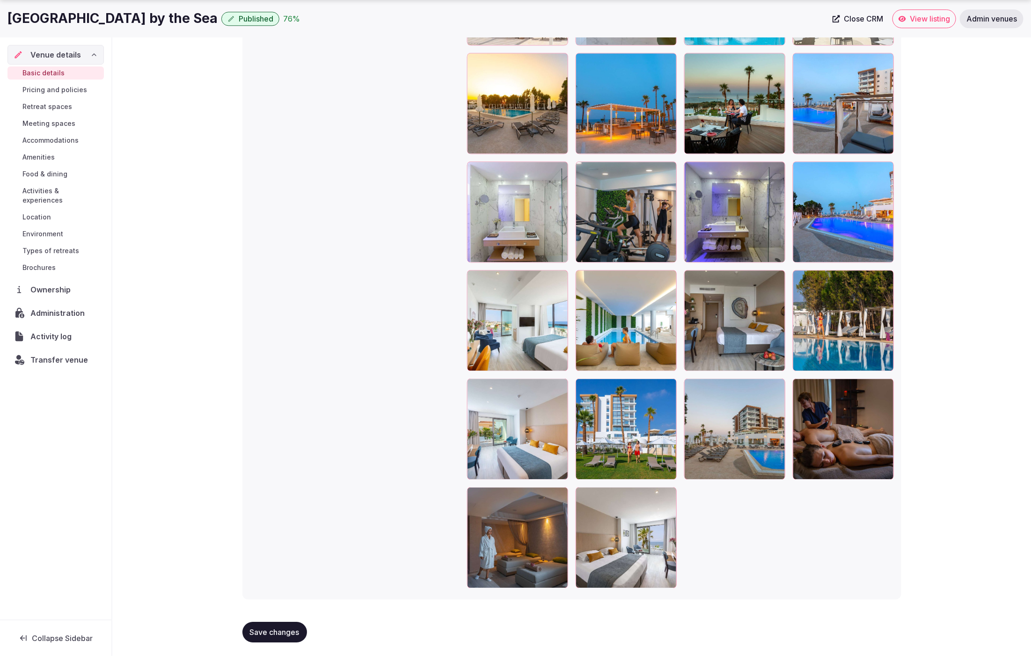
click at [46, 154] on span "Amenities" at bounding box center [38, 157] width 32 height 9
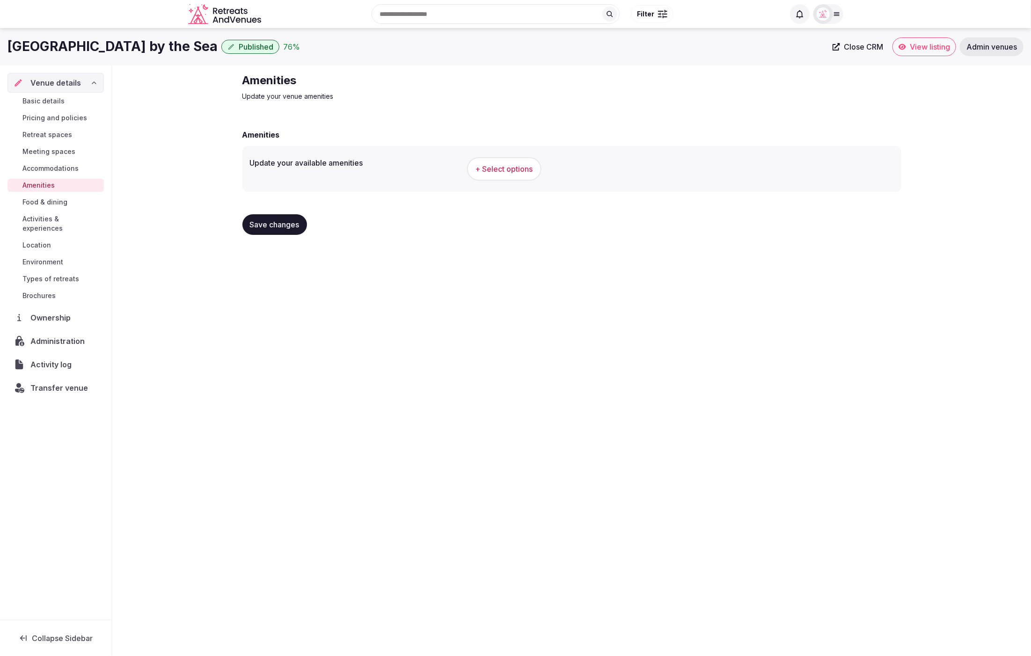
click at [499, 168] on span "+ Select options" at bounding box center [504, 169] width 58 height 10
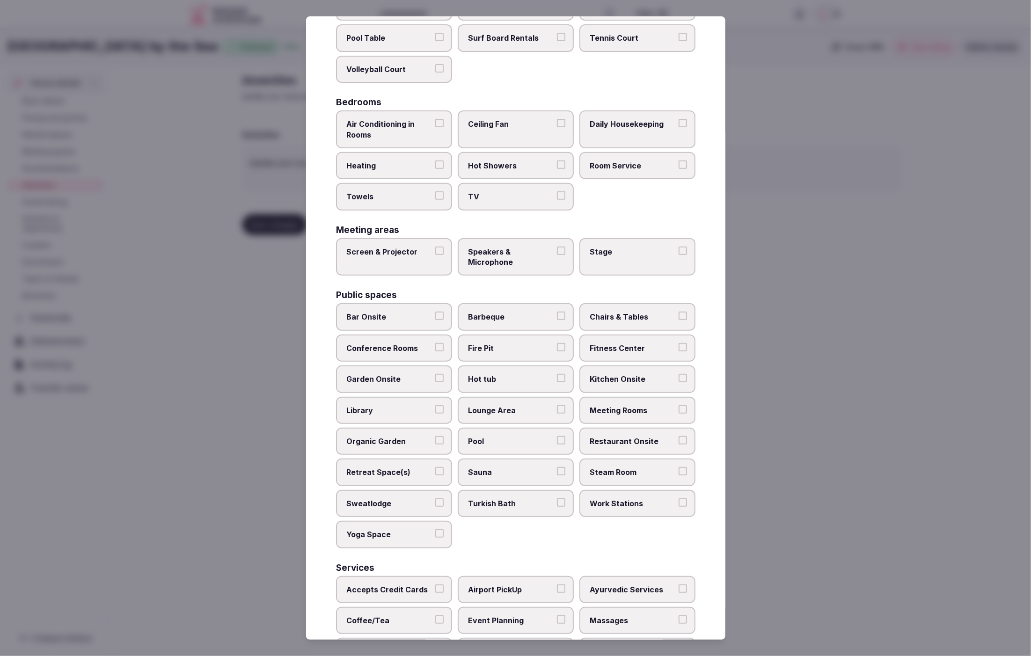
scroll to position [131, 0]
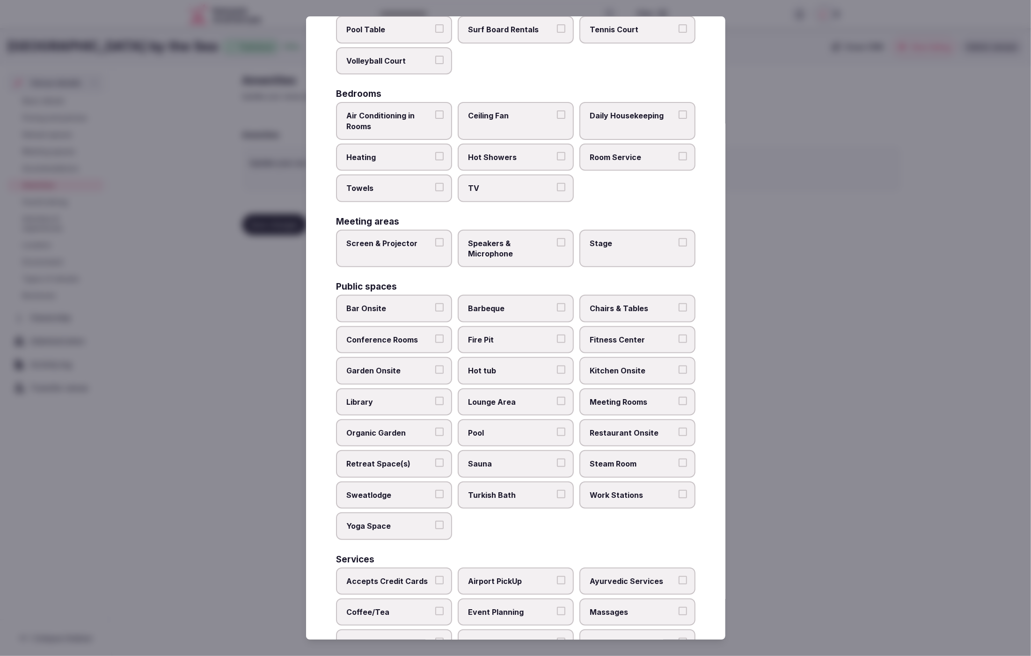
click at [514, 185] on span "TV" at bounding box center [511, 188] width 86 height 10
click at [557, 185] on button "TV" at bounding box center [561, 187] width 8 height 8
click at [493, 148] on label "Hot Showers" at bounding box center [516, 157] width 116 height 27
click at [557, 152] on button "Hot Showers" at bounding box center [561, 156] width 8 height 8
click at [646, 148] on label "Room Service" at bounding box center [637, 157] width 116 height 27
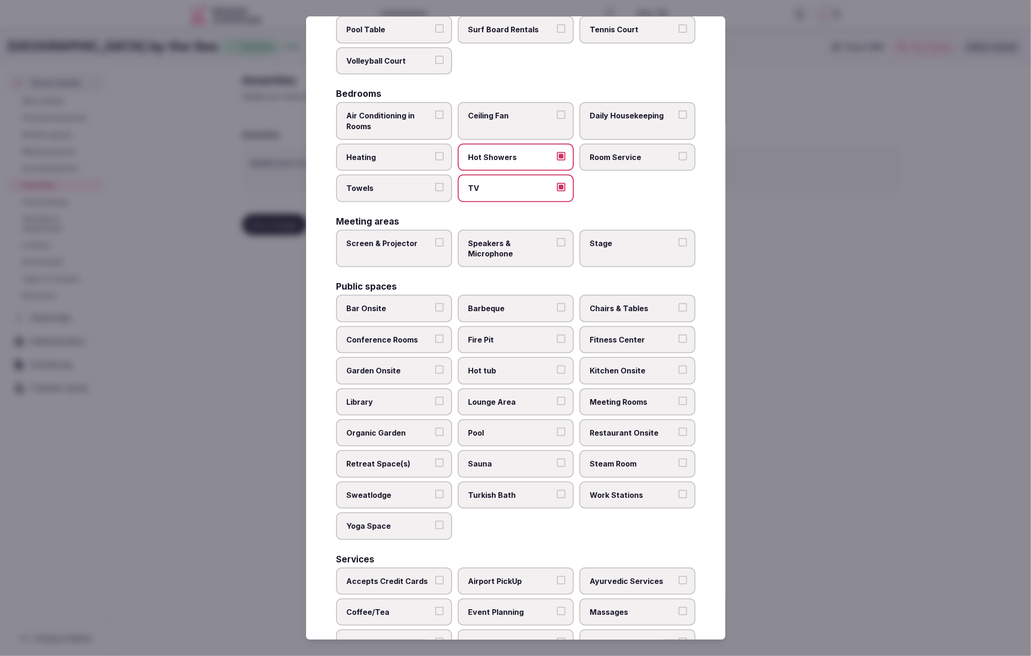
click at [679, 152] on button "Room Service" at bounding box center [683, 156] width 8 height 8
click at [641, 118] on span "Daily Housekeeping" at bounding box center [633, 115] width 86 height 10
click at [679, 118] on button "Daily Housekeeping" at bounding box center [683, 114] width 8 height 8
click at [382, 114] on span "Air Conditioning in Rooms" at bounding box center [389, 120] width 86 height 21
click at [435, 114] on button "Air Conditioning in Rooms" at bounding box center [439, 114] width 8 height 8
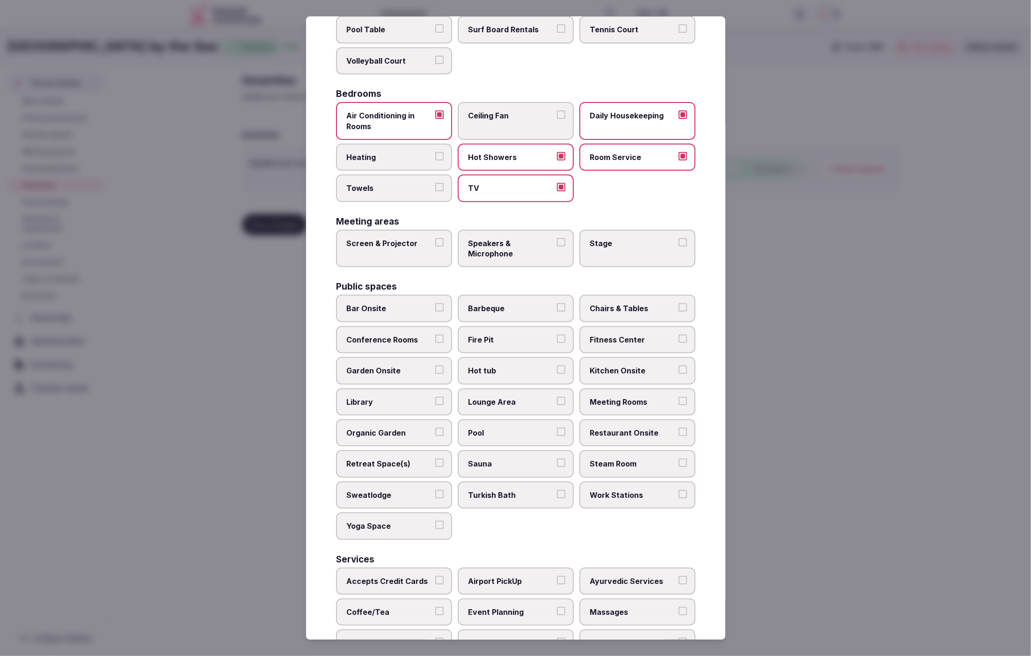
click at [384, 156] on span "Heating" at bounding box center [389, 157] width 86 height 10
click at [435, 156] on button "Heating" at bounding box center [439, 156] width 8 height 8
click at [385, 180] on label "Towels" at bounding box center [394, 188] width 116 height 27
click at [435, 183] on button "Towels" at bounding box center [439, 187] width 8 height 8
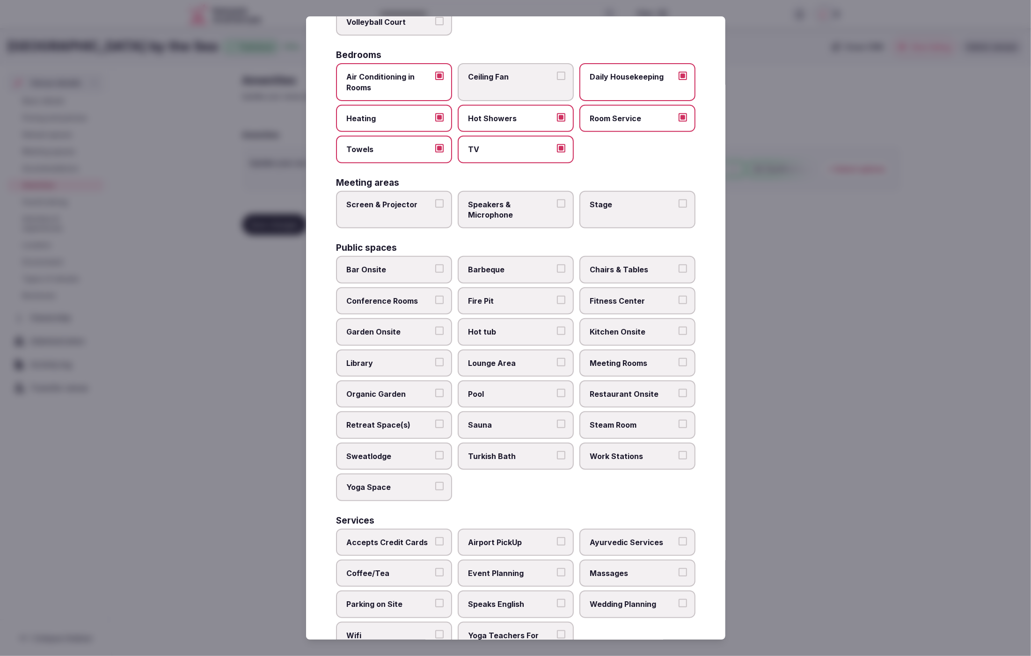
scroll to position [192, 0]
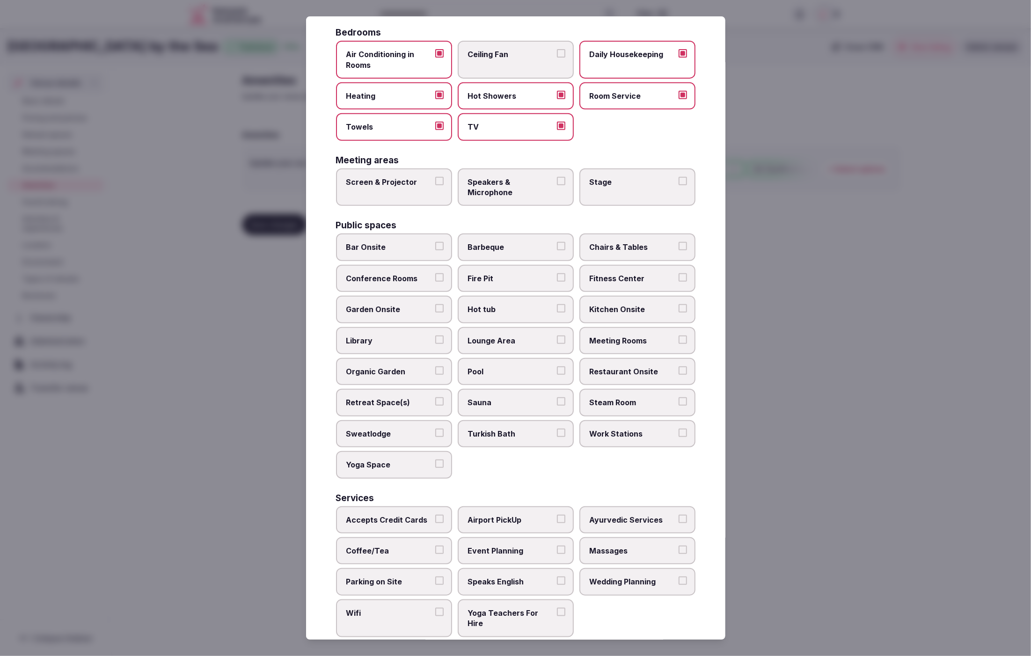
click at [385, 248] on span "Bar Onsite" at bounding box center [389, 247] width 86 height 10
click at [435, 248] on button "Bar Onsite" at bounding box center [439, 246] width 8 height 8
click at [502, 367] on span "Pool" at bounding box center [511, 371] width 86 height 10
click at [557, 367] on button "Pool" at bounding box center [561, 370] width 8 height 8
click at [526, 343] on label "Lounge Area" at bounding box center [516, 340] width 116 height 27
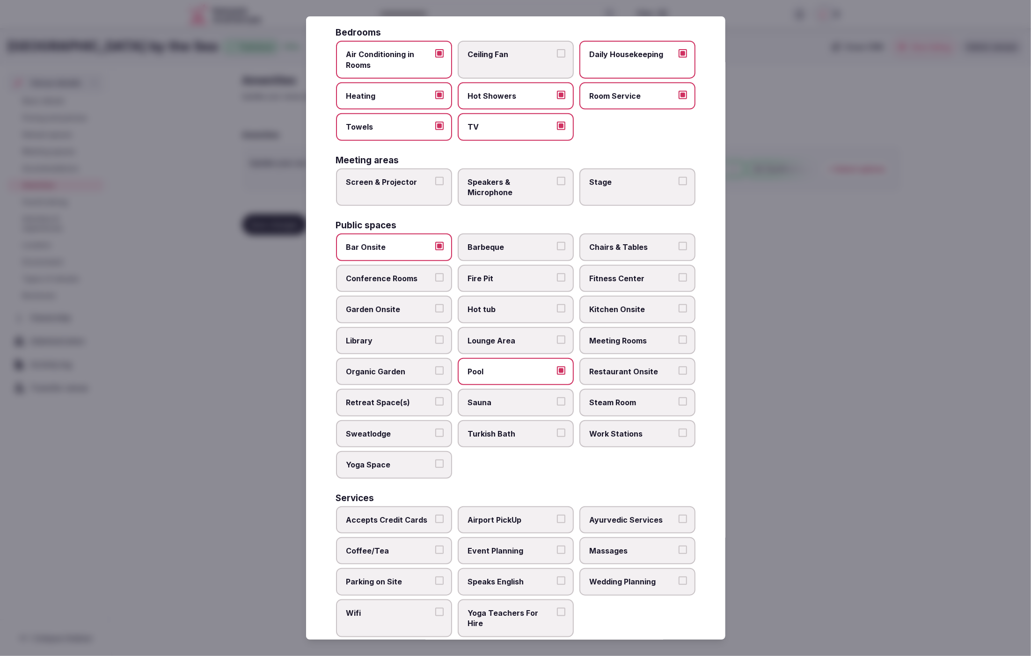
click at [557, 343] on button "Lounge Area" at bounding box center [561, 340] width 8 height 8
click at [625, 368] on span "Restaurant Onsite" at bounding box center [633, 371] width 86 height 10
click at [679, 368] on button "Restaurant Onsite" at bounding box center [683, 370] width 8 height 8
click at [631, 305] on span "Kitchen Onsite" at bounding box center [633, 310] width 86 height 10
click at [679, 305] on button "Kitchen Onsite" at bounding box center [683, 309] width 8 height 8
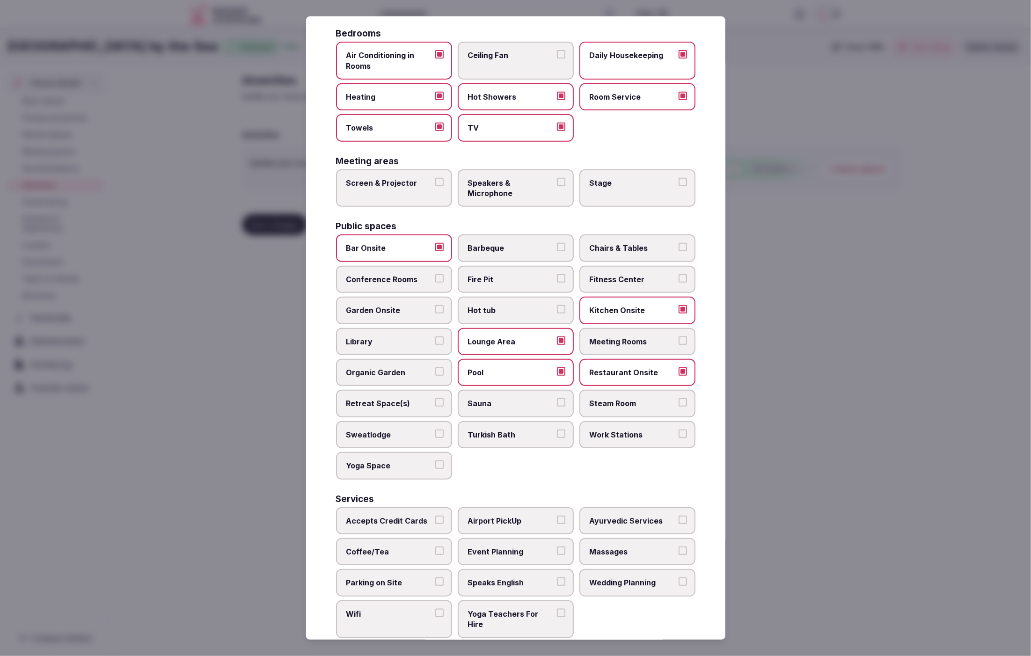
scroll to position [190, 0]
click at [666, 245] on span "Chairs & Tables" at bounding box center [633, 250] width 86 height 10
click at [679, 245] on button "Chairs & Tables" at bounding box center [683, 249] width 8 height 8
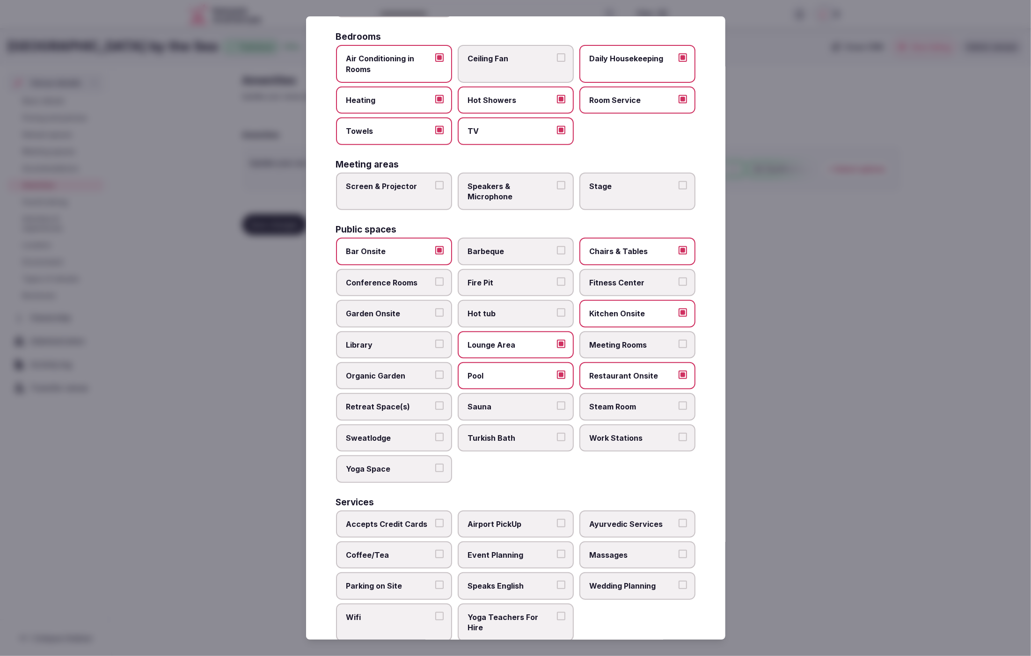
scroll to position [191, 0]
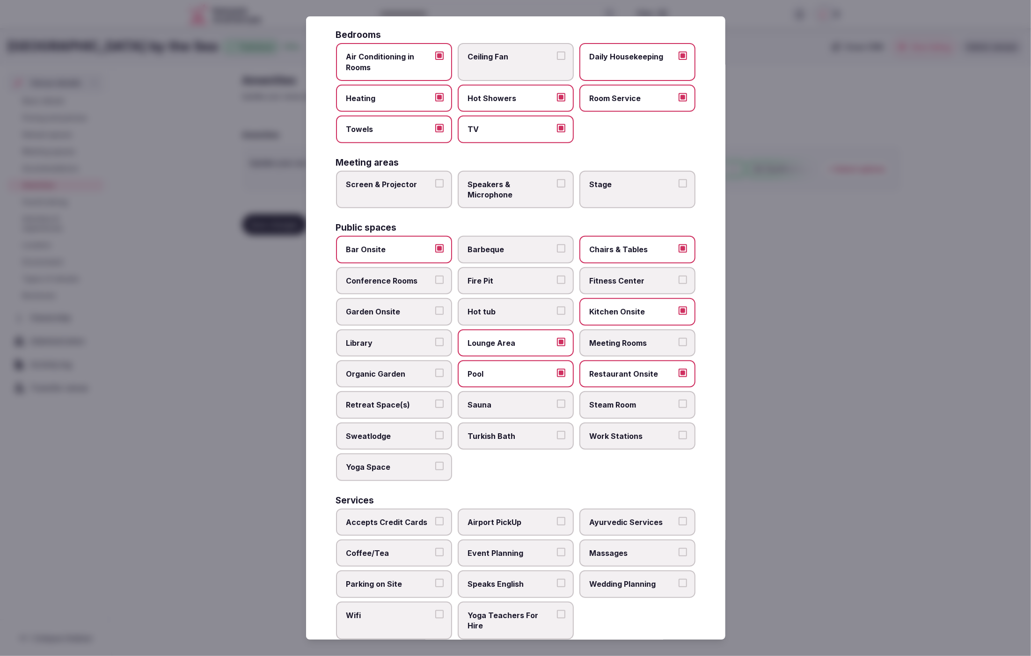
click at [657, 282] on label "Fitness Center" at bounding box center [637, 280] width 116 height 27
click at [679, 282] on button "Fitness Center" at bounding box center [683, 280] width 8 height 8
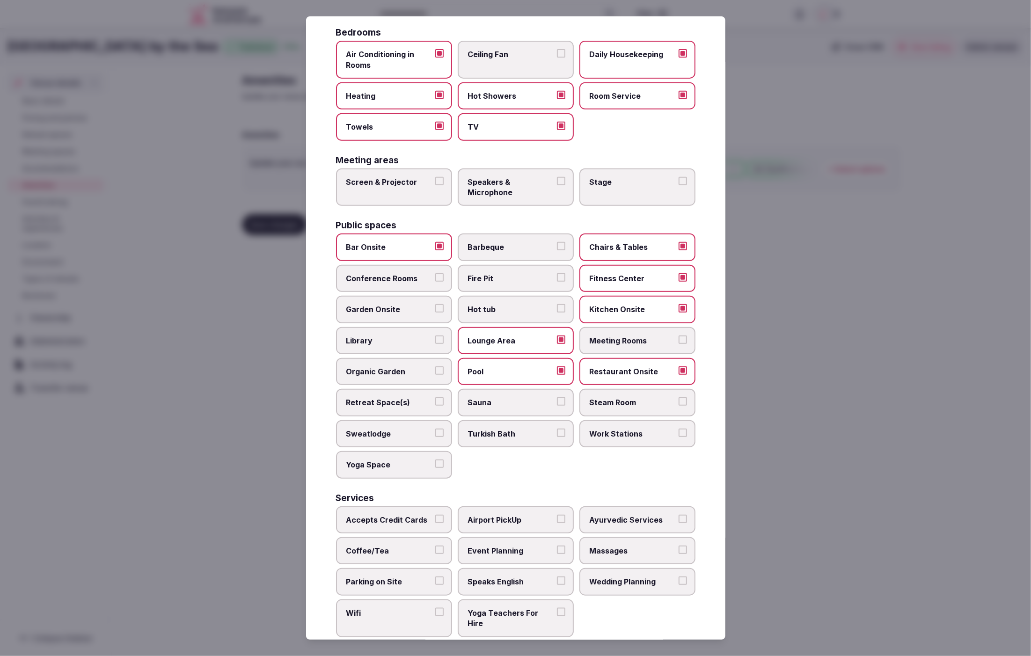
drag, startPoint x: 399, startPoint y: 509, endPoint x: 395, endPoint y: 530, distance: 21.4
click at [398, 515] on span "Accepts Credit Cards" at bounding box center [389, 520] width 86 height 10
click at [435, 515] on button "Accepts Credit Cards" at bounding box center [439, 519] width 8 height 8
drag, startPoint x: 389, startPoint y: 551, endPoint x: 387, endPoint y: 565, distance: 14.6
click at [389, 551] on label "Coffee/Tea" at bounding box center [394, 550] width 116 height 27
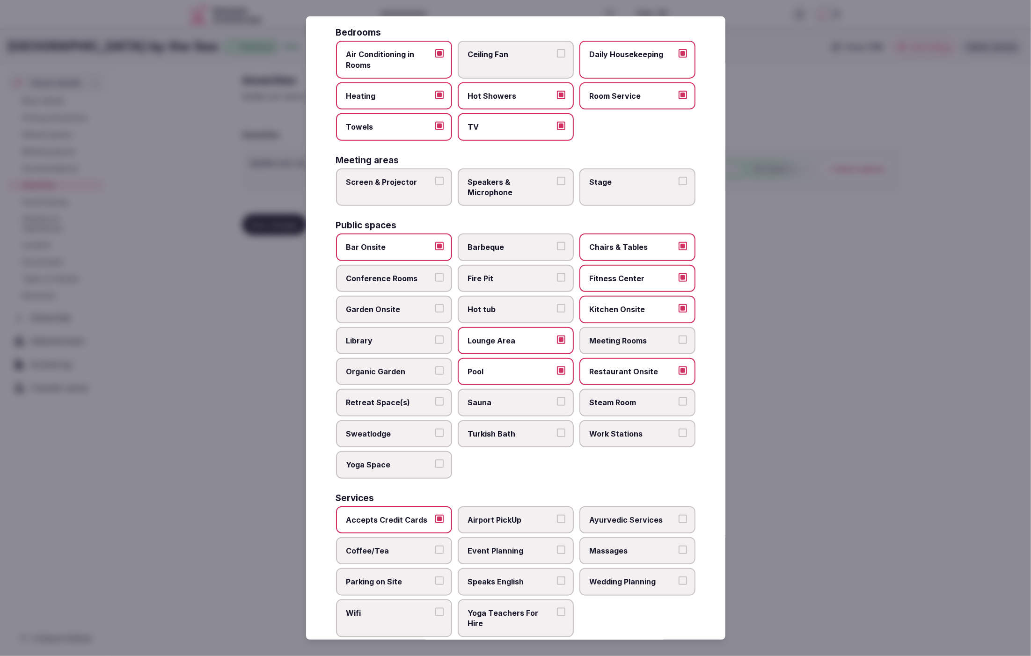
click at [435, 551] on button "Coffee/Tea" at bounding box center [439, 550] width 8 height 8
drag, startPoint x: 387, startPoint y: 568, endPoint x: 389, endPoint y: 574, distance: 6.8
click at [387, 569] on label "Parking on Site" at bounding box center [394, 581] width 116 height 27
click at [390, 608] on span "Wifi" at bounding box center [389, 613] width 86 height 10
click at [435, 608] on button "Wifi" at bounding box center [439, 612] width 8 height 8
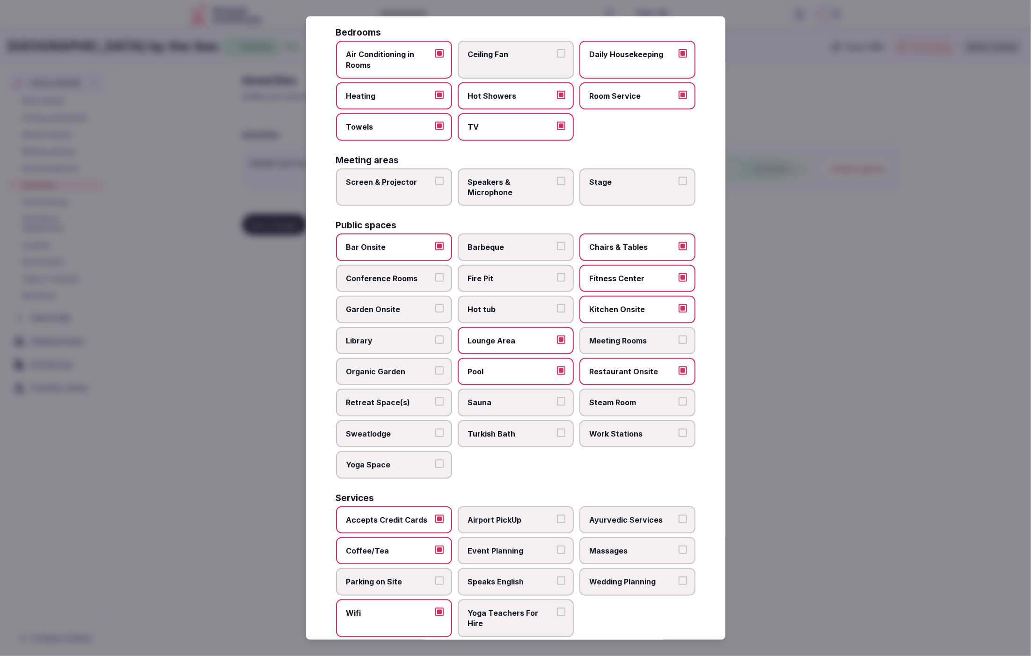
click at [396, 577] on span "Parking on Site" at bounding box center [389, 582] width 86 height 10
click at [435, 577] on button "Parking on Site" at bounding box center [439, 581] width 8 height 8
click at [759, 556] on div at bounding box center [515, 328] width 1031 height 656
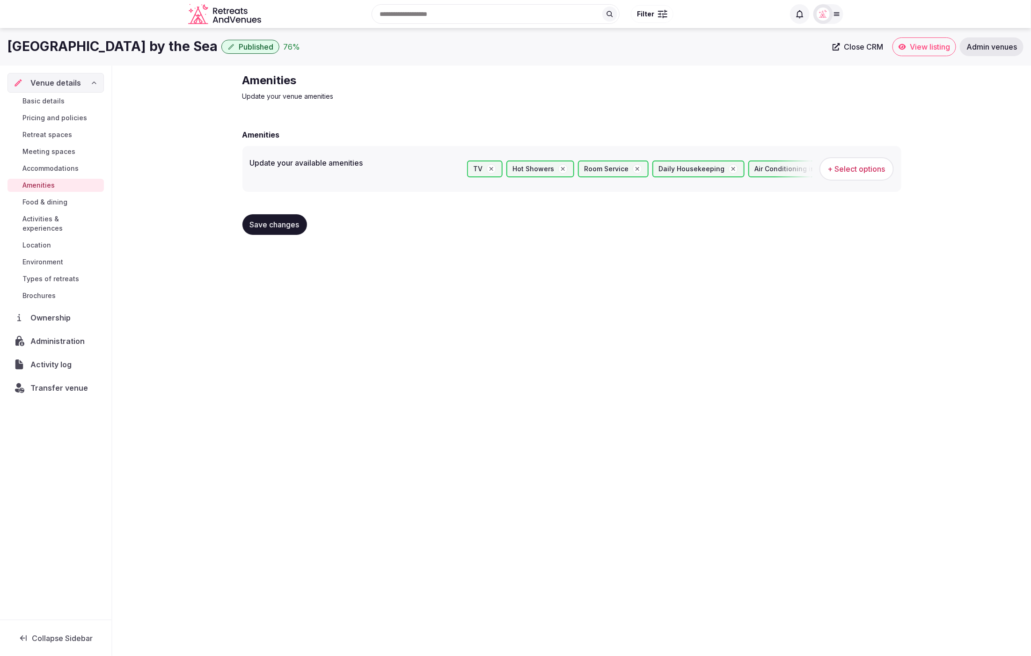
click at [281, 226] on span "Save changes" at bounding box center [275, 224] width 50 height 9
click at [57, 137] on span "Retreat spaces" at bounding box center [47, 134] width 50 height 9
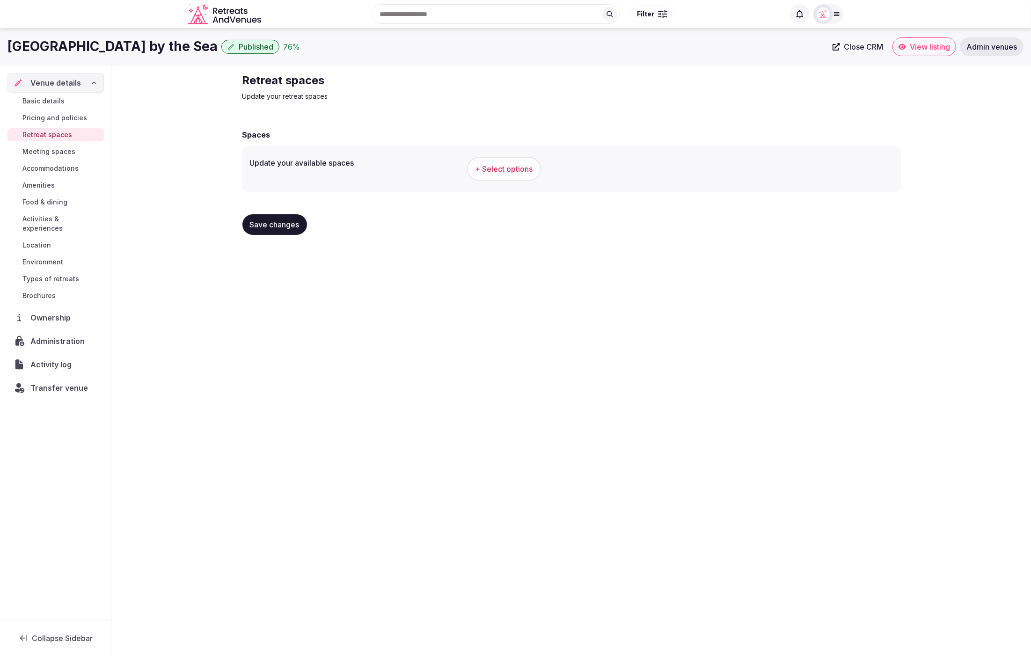
click at [510, 166] on span "+ Select options" at bounding box center [504, 169] width 58 height 10
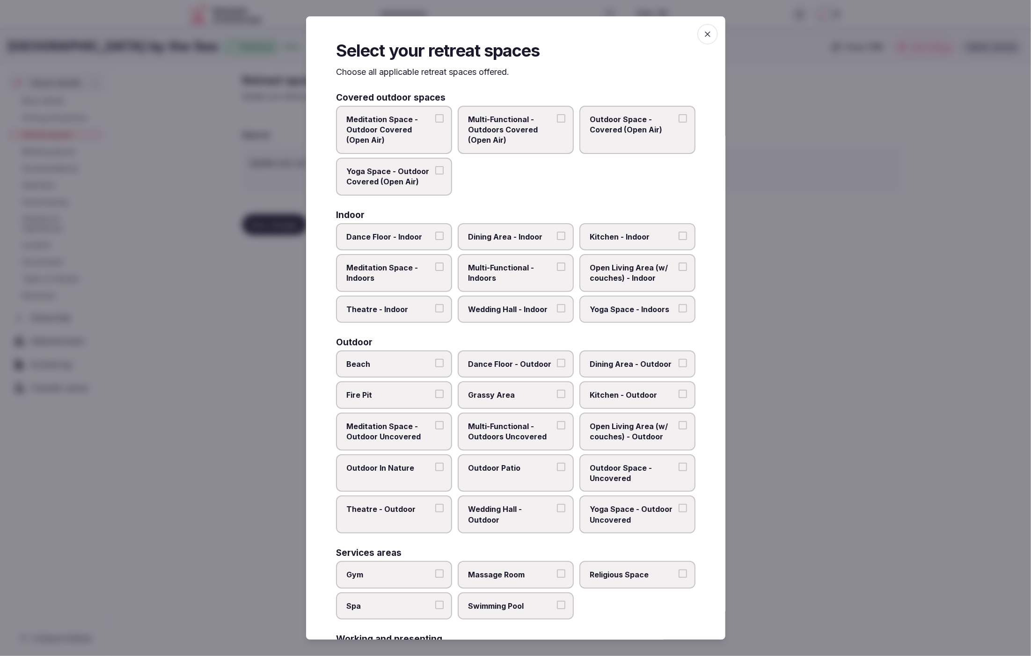
click at [504, 169] on div "Meditation Space - Outdoor Covered (Open Air) Multi-Functional - Outdoors Cover…" at bounding box center [515, 151] width 359 height 90
click at [542, 190] on div "Meditation Space - Outdoor Covered (Open Air) Multi-Functional - Outdoors Cover…" at bounding box center [515, 151] width 359 height 90
click at [522, 237] on span "Dining Area - Indoor" at bounding box center [511, 237] width 86 height 10
click at [557, 237] on button "Dining Area - Indoor" at bounding box center [561, 236] width 8 height 8
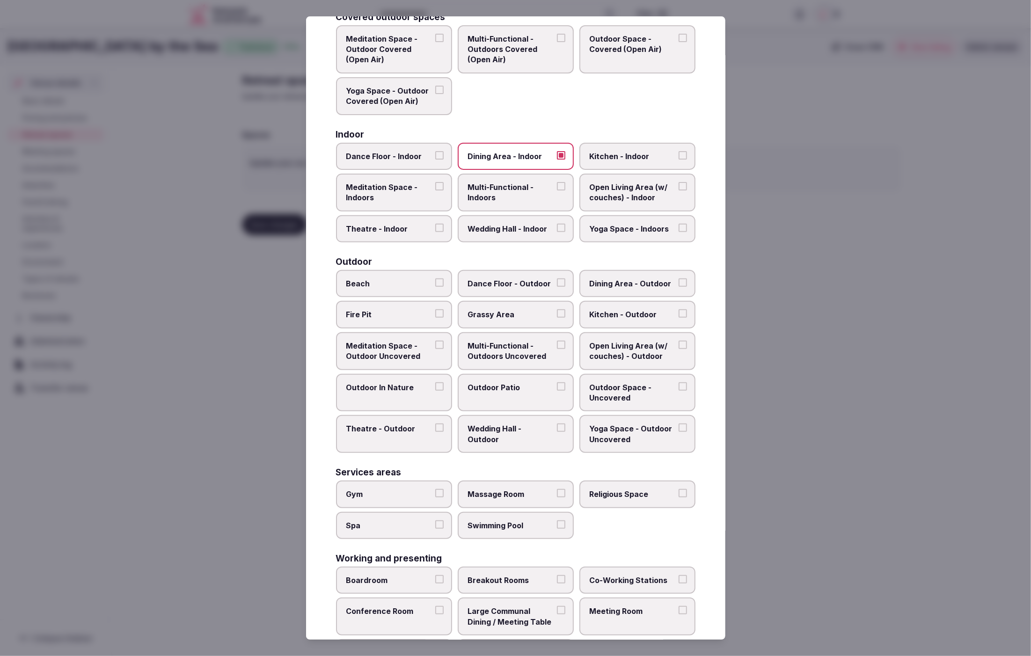
scroll to position [86, 0]
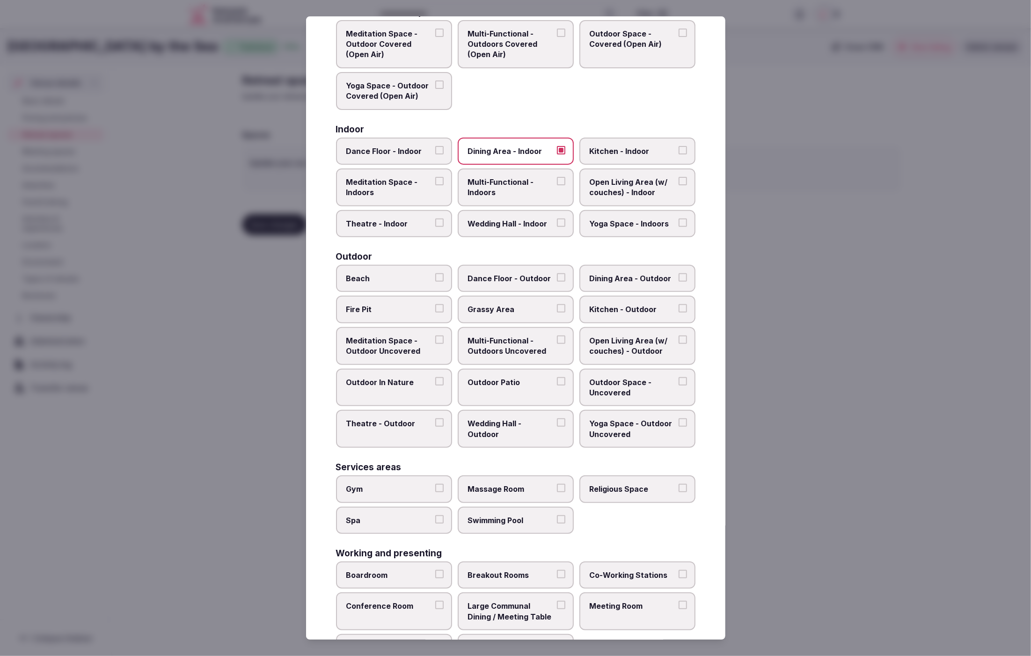
click at [511, 305] on span "Grassy Area" at bounding box center [511, 310] width 86 height 10
click at [557, 305] on button "Grassy Area" at bounding box center [561, 309] width 8 height 8
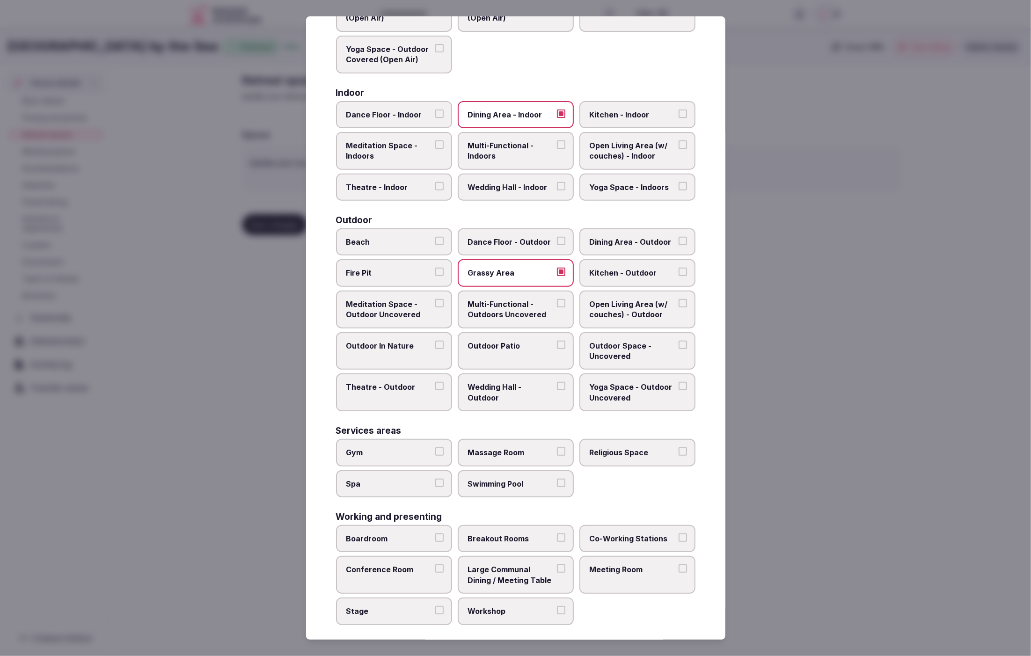
click at [531, 312] on span "Multi-Functional - Outdoors Uncovered" at bounding box center [511, 309] width 86 height 21
click at [557, 307] on button "Multi-Functional - Outdoors Uncovered" at bounding box center [561, 303] width 8 height 8
click at [507, 382] on span "Wedding Hall - Outdoor" at bounding box center [511, 392] width 86 height 21
click at [557, 382] on button "Wedding Hall - Outdoor" at bounding box center [561, 386] width 8 height 8
click at [522, 479] on span "Swimming Pool" at bounding box center [511, 484] width 86 height 10
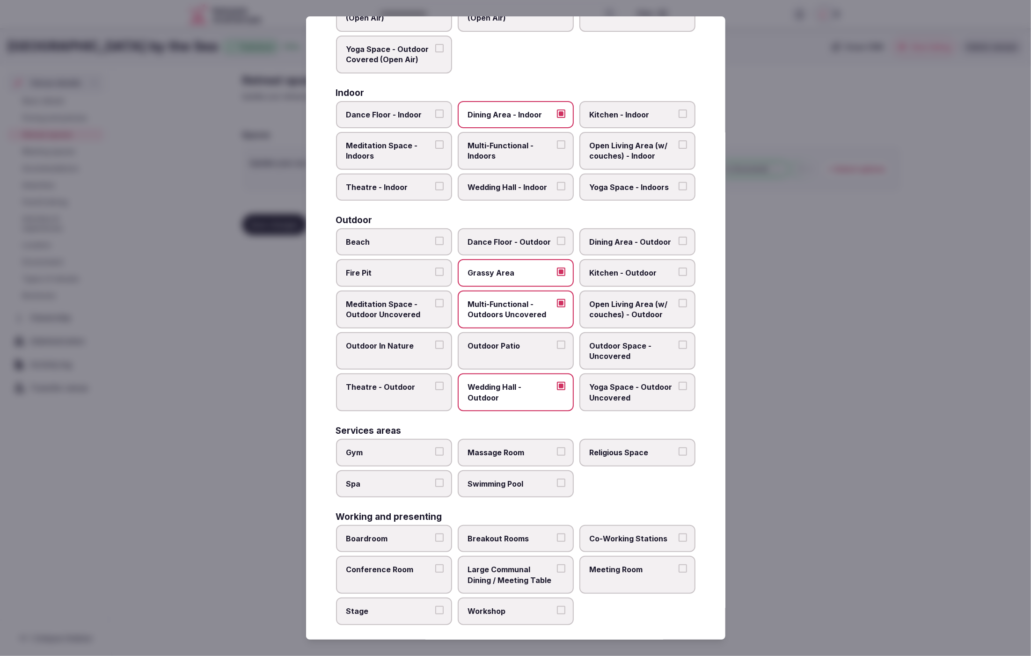
click at [557, 479] on button "Swimming Pool" at bounding box center [561, 483] width 8 height 8
click at [514, 454] on label "Massage Room" at bounding box center [516, 452] width 116 height 27
click at [557, 454] on button "Massage Room" at bounding box center [561, 451] width 8 height 8
click at [399, 447] on span "Gym" at bounding box center [389, 452] width 86 height 10
click at [435, 447] on button "Gym" at bounding box center [439, 451] width 8 height 8
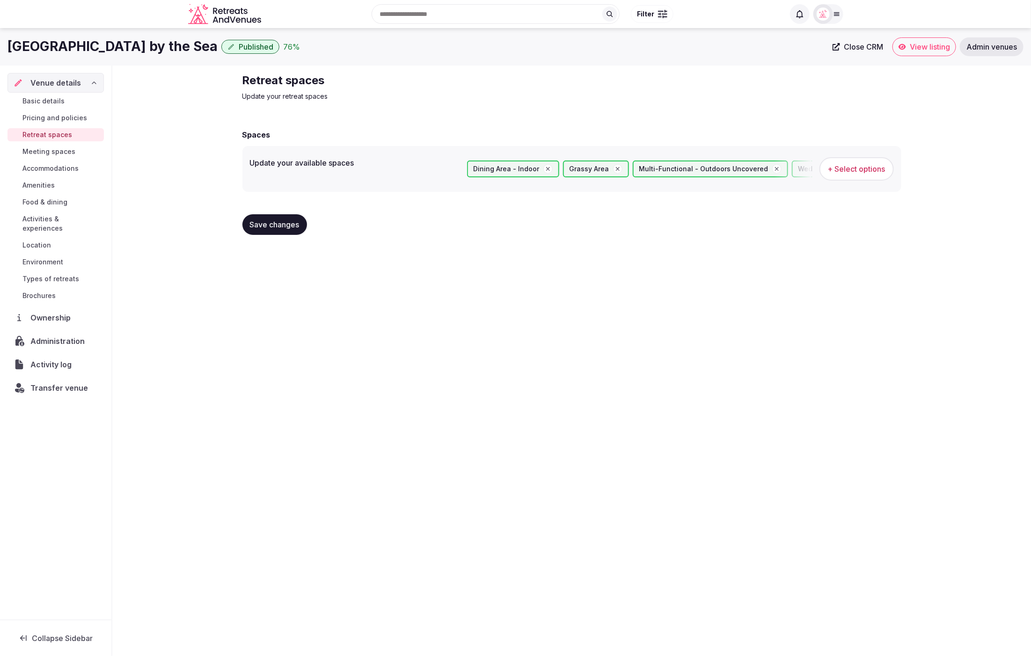
click at [867, 168] on span "+ Select options" at bounding box center [857, 169] width 58 height 10
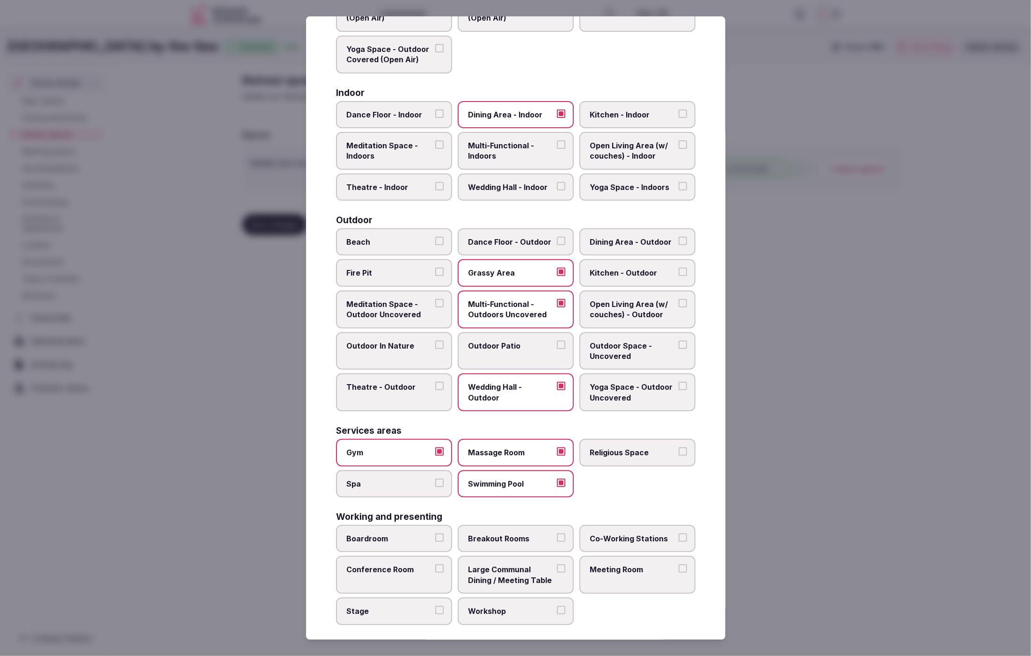
click at [519, 569] on span "Large Communal Dining / Meeting Table" at bounding box center [511, 574] width 86 height 21
click at [557, 569] on button "Large Communal Dining / Meeting Table" at bounding box center [561, 568] width 8 height 8
click at [876, 550] on div at bounding box center [515, 328] width 1031 height 656
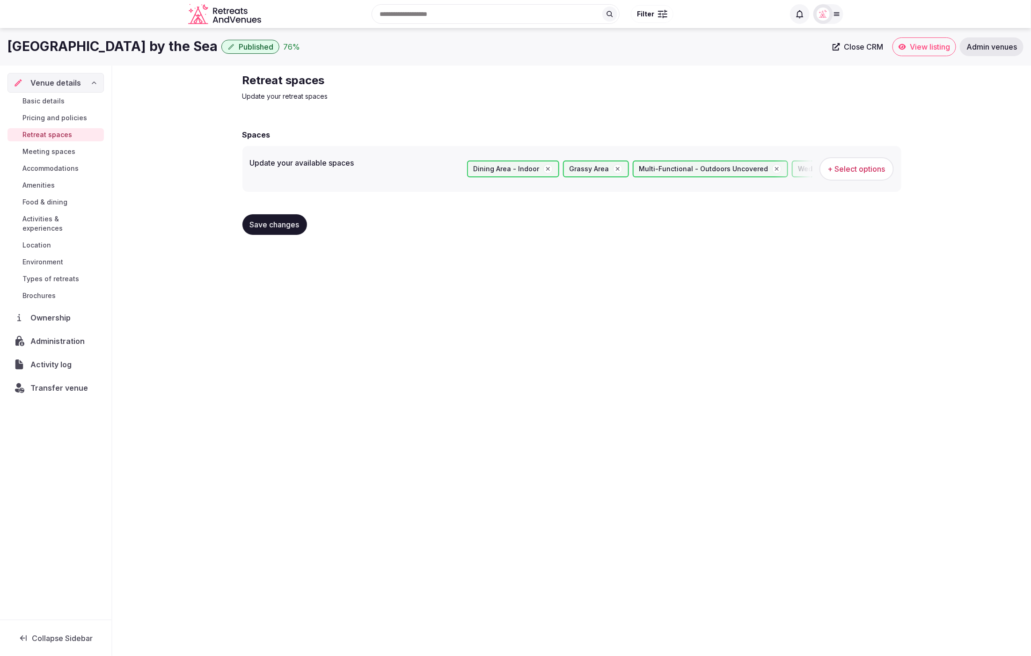
click at [262, 231] on button "Save changes" at bounding box center [274, 224] width 65 height 21
click at [50, 96] on span "Basic details" at bounding box center [43, 100] width 42 height 9
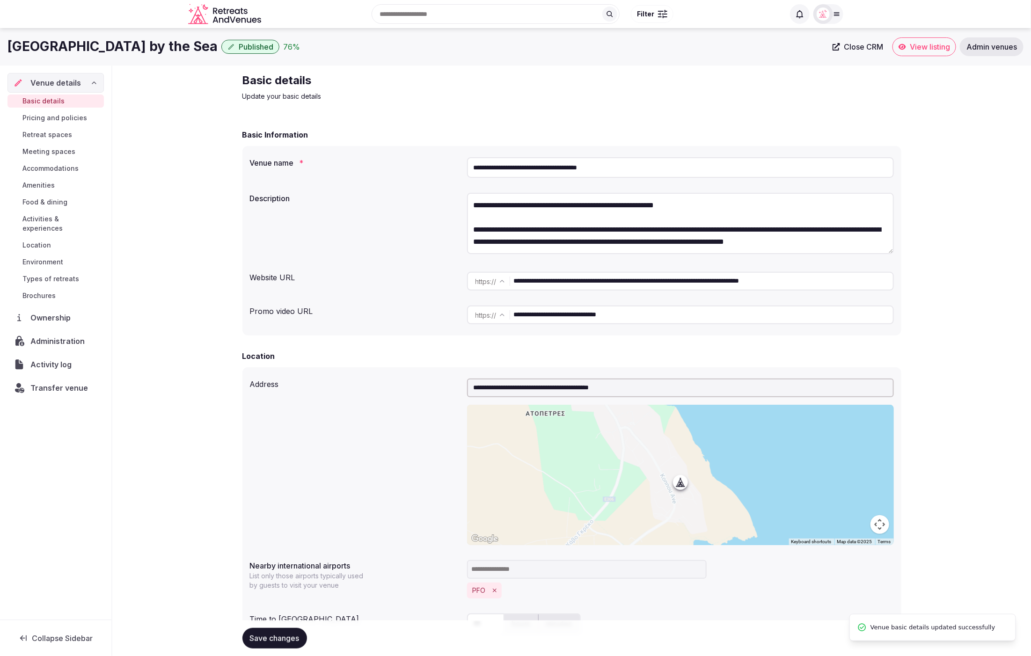
click at [52, 119] on span "Pricing and policies" at bounding box center [54, 117] width 65 height 9
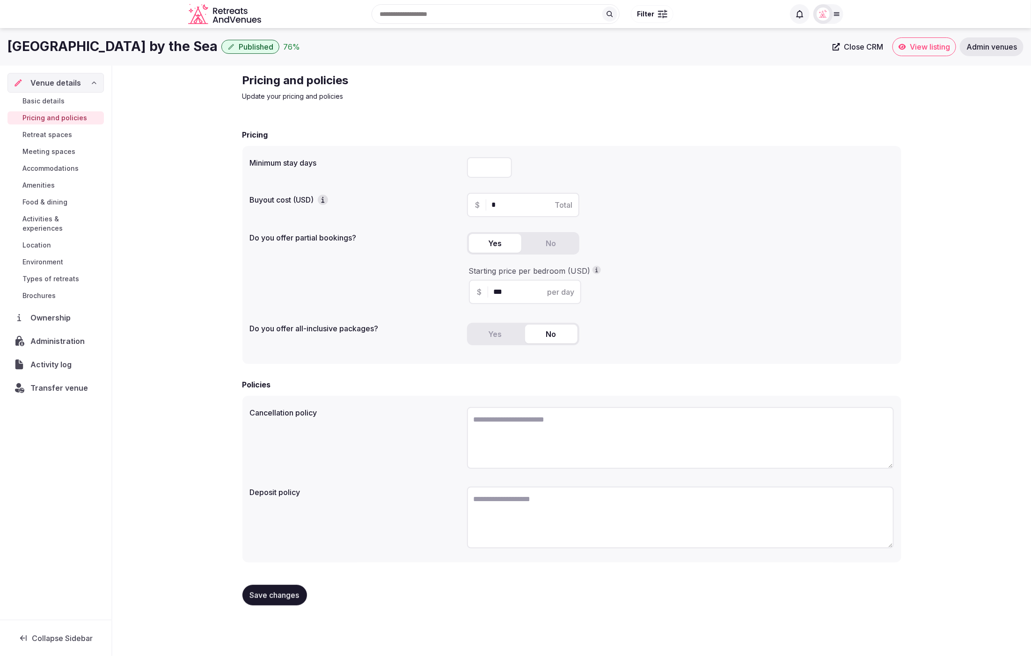
click at [745, 202] on div "$ * Total" at bounding box center [680, 205] width 427 height 24
click at [728, 318] on div "Minimum stay days Buyout cost (USD) $ * Total Do you offer partial bookings? Ye…" at bounding box center [571, 255] width 659 height 218
click at [491, 170] on input "number" at bounding box center [489, 167] width 45 height 21
type input "*"
click at [664, 239] on div "Yes No" at bounding box center [680, 247] width 427 height 30
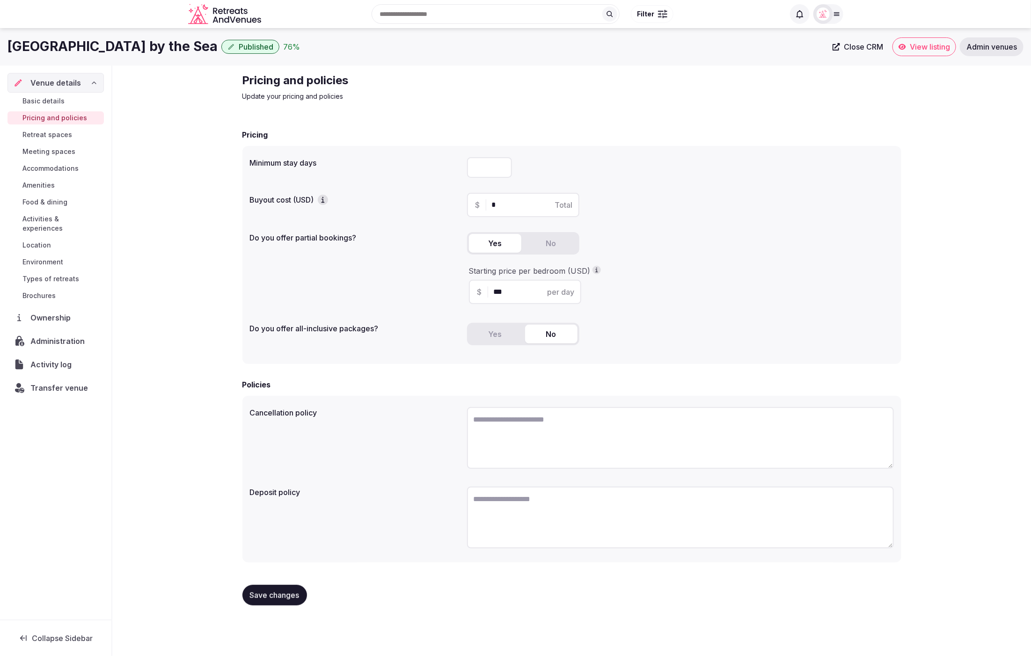
click at [264, 591] on span "Save changes" at bounding box center [275, 595] width 50 height 9
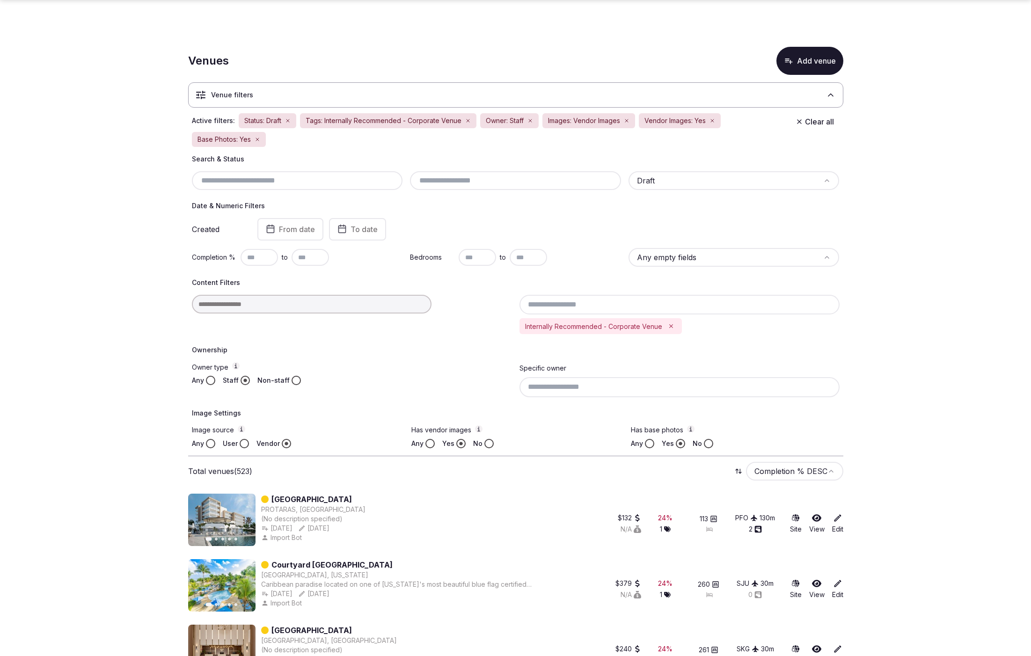
scroll to position [247, 0]
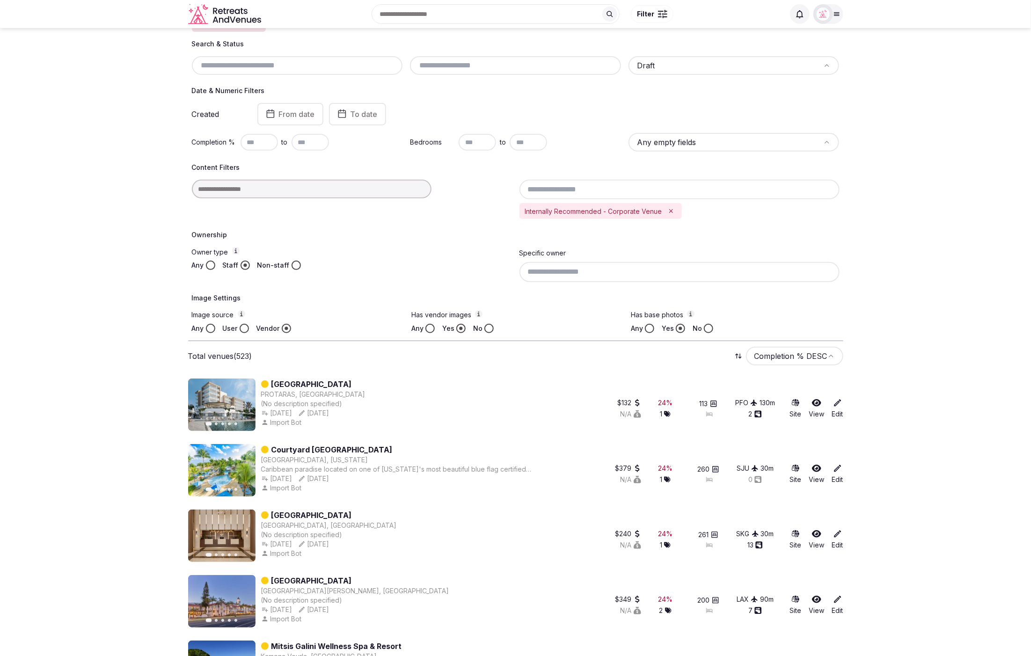
scroll to position [0, 0]
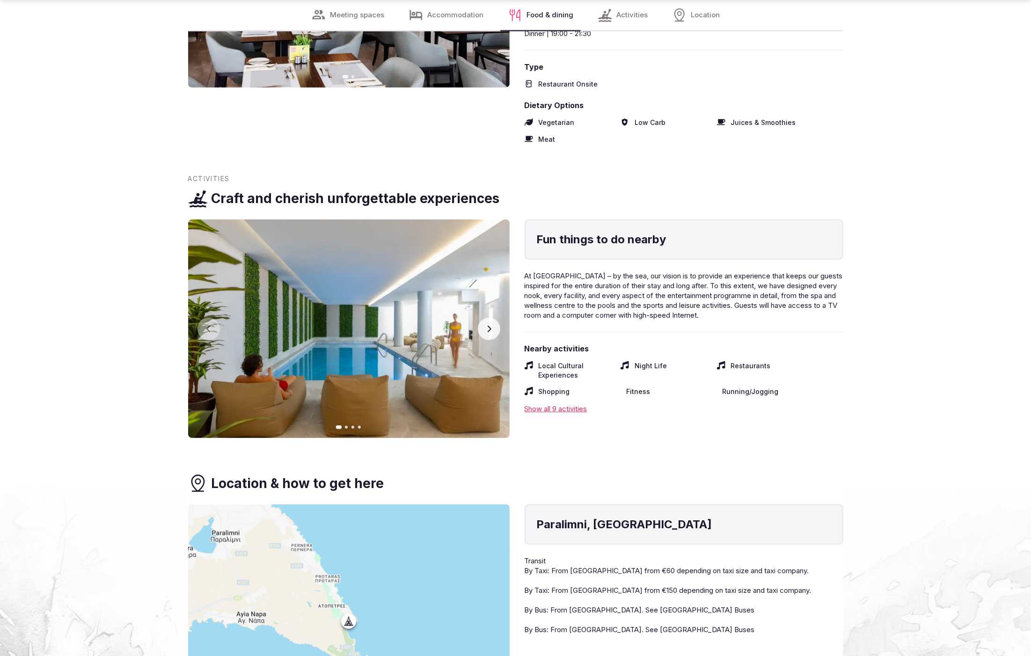
scroll to position [2134, 0]
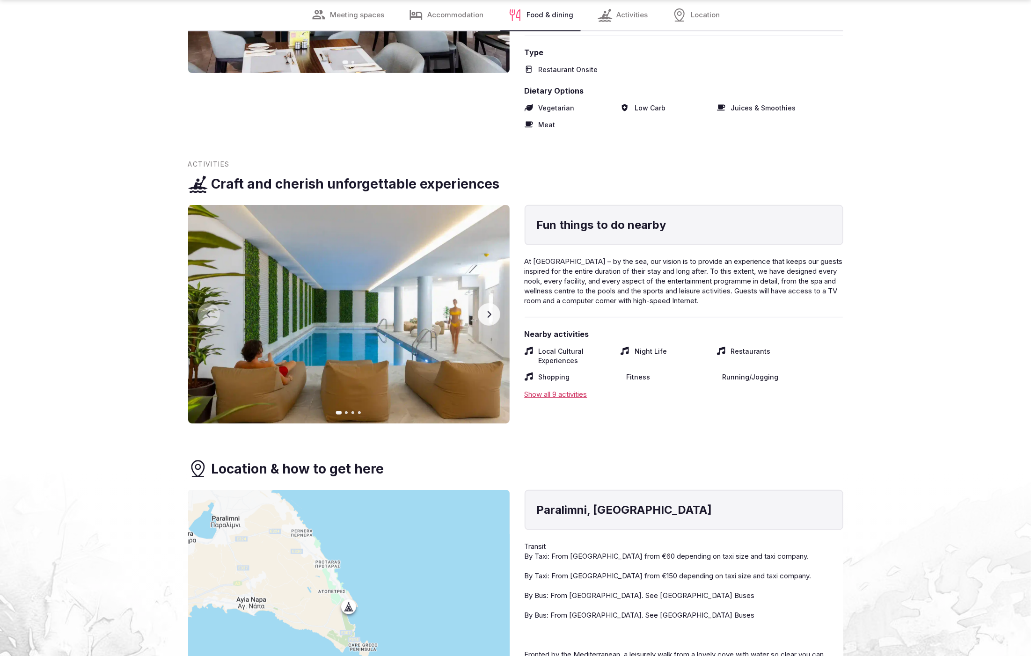
click at [484, 326] on button "Next slide" at bounding box center [489, 314] width 22 height 22
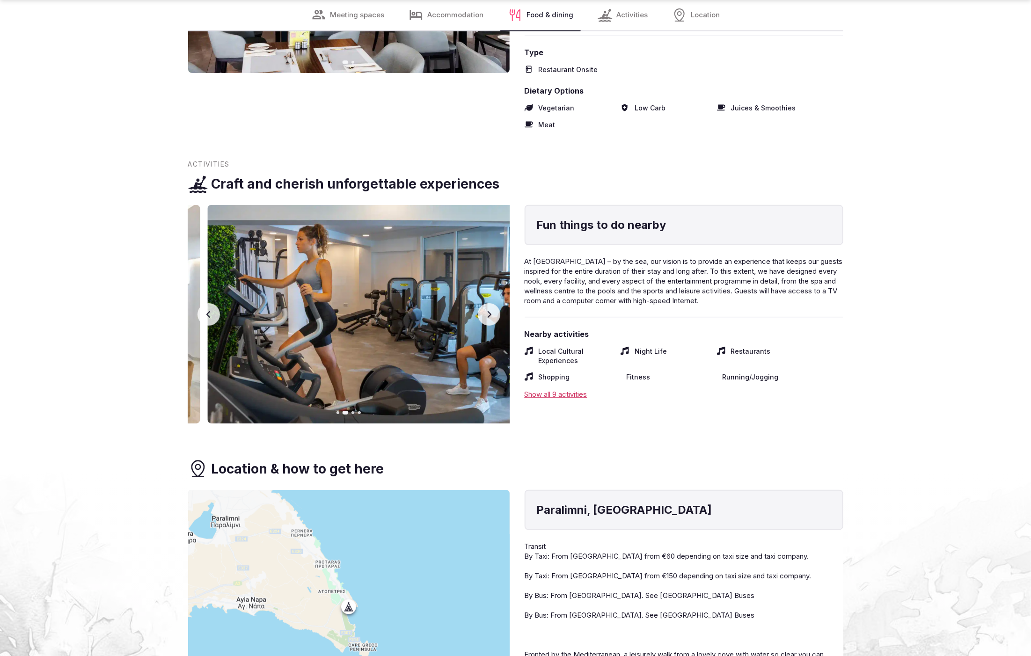
click at [484, 326] on button "Next slide" at bounding box center [489, 314] width 22 height 22
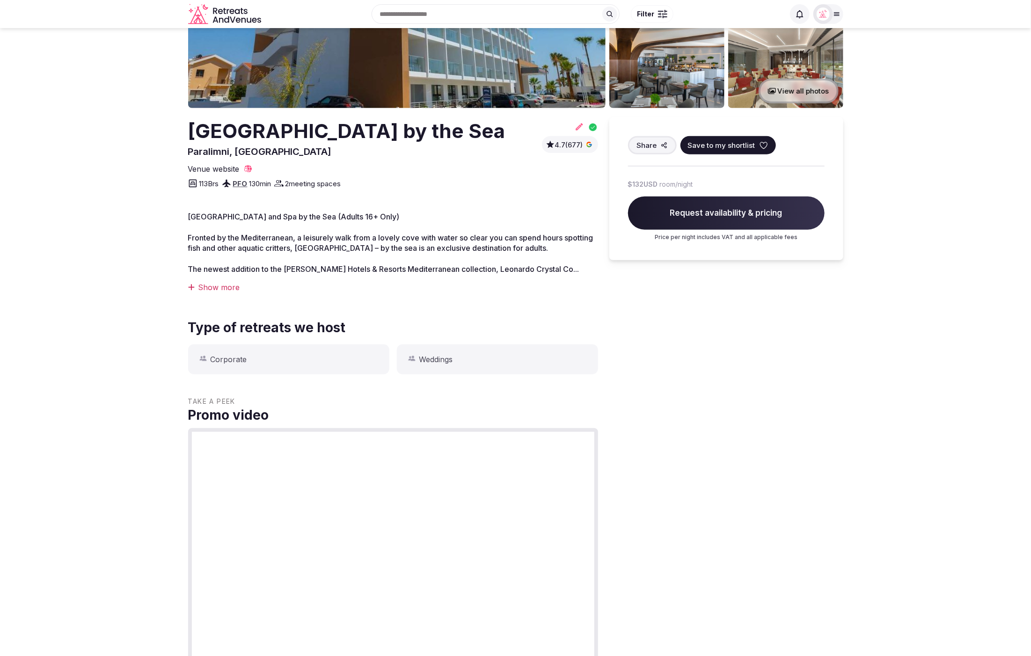
scroll to position [0, 0]
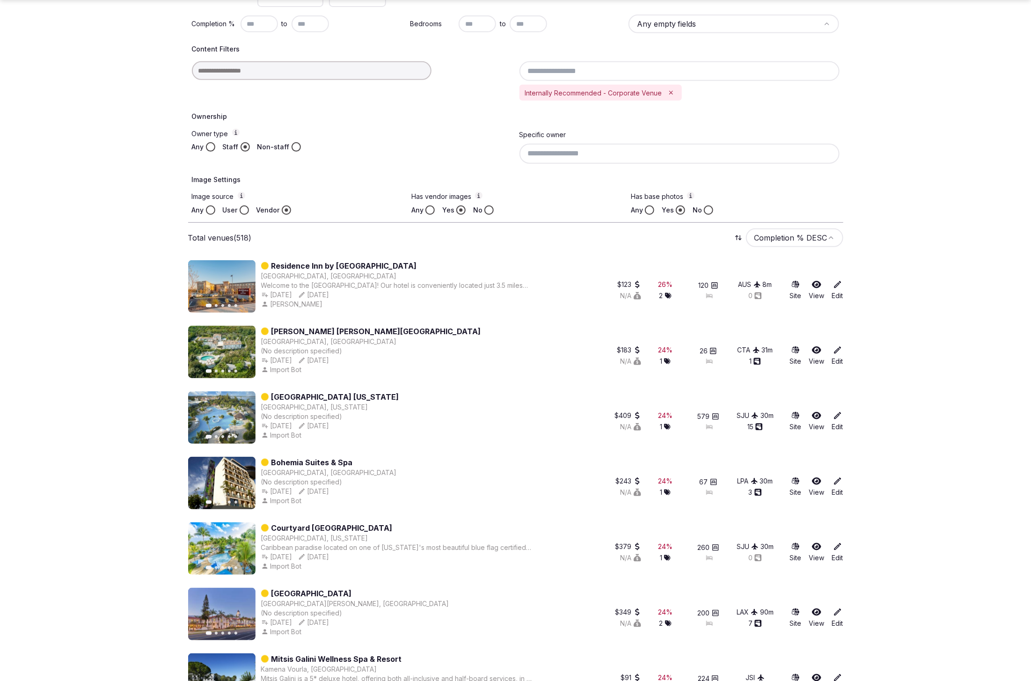
scroll to position [236, 0]
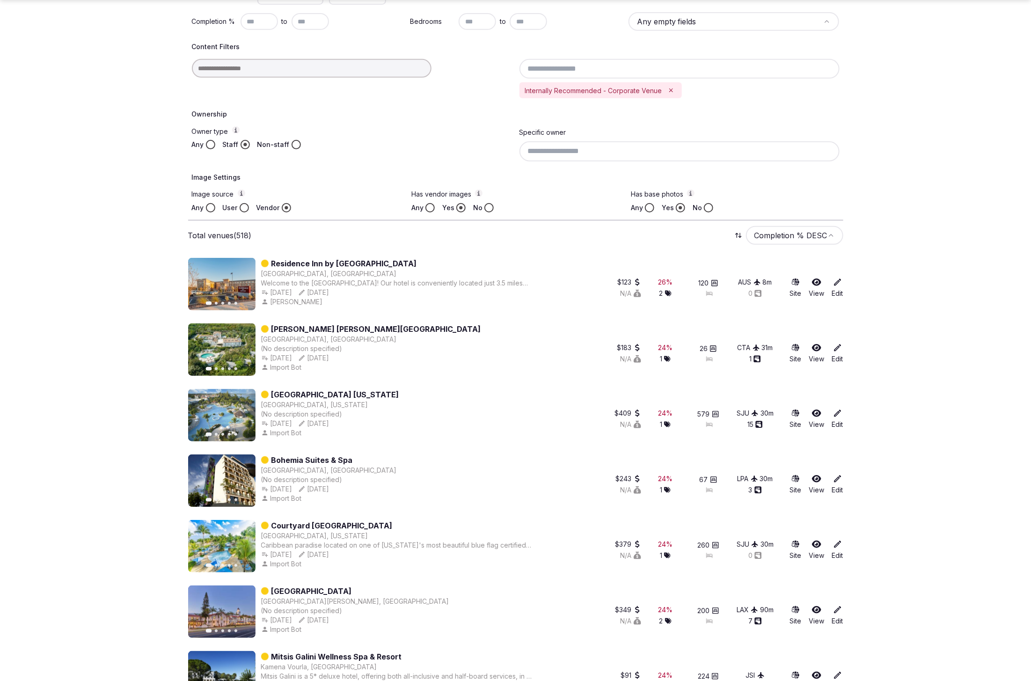
drag, startPoint x: 448, startPoint y: 262, endPoint x: 270, endPoint y: 259, distance: 177.4
click at [273, 262] on div "Residence Inn by [GEOGRAPHIC_DATA]" at bounding box center [398, 263] width 274 height 11
copy link "Residence Inn by [GEOGRAPHIC_DATA]"
click at [485, 328] on div "Previous slide Next slide [PERSON_NAME] [PERSON_NAME][GEOGRAPHIC_DATA] [GEOGRAP…" at bounding box center [387, 349] width 399 height 52
drag, startPoint x: 468, startPoint y: 329, endPoint x: 271, endPoint y: 328, distance: 197.5
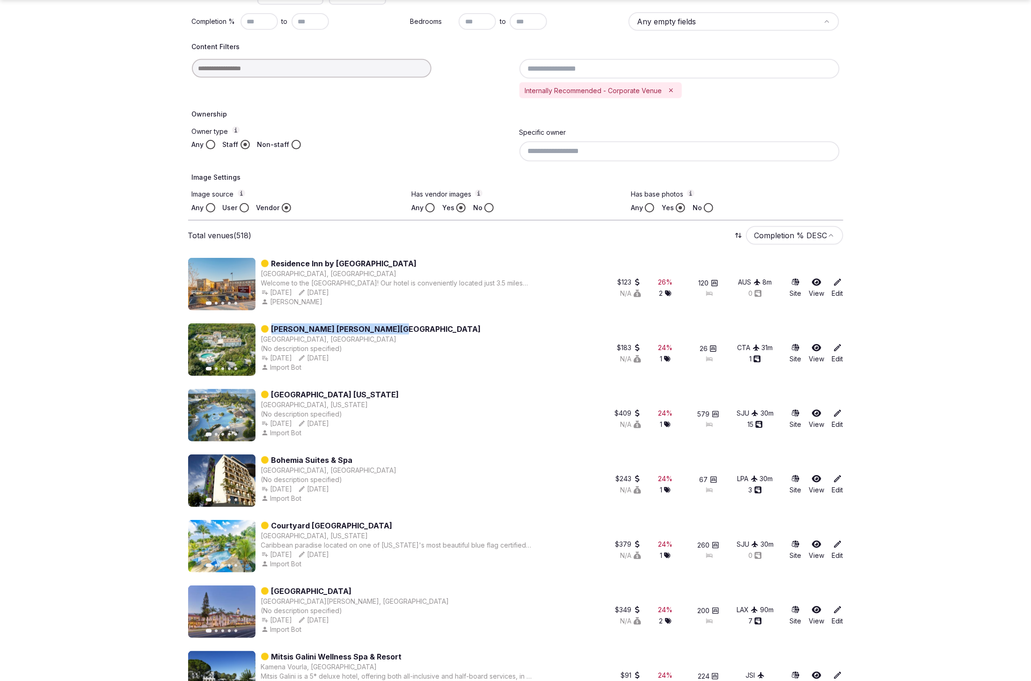
click at [271, 328] on div "Previous slide Next slide [PERSON_NAME] [PERSON_NAME][GEOGRAPHIC_DATA] [GEOGRAP…" at bounding box center [387, 349] width 399 height 52
copy link "[PERSON_NAME] [PERSON_NAME][GEOGRAPHIC_DATA]"
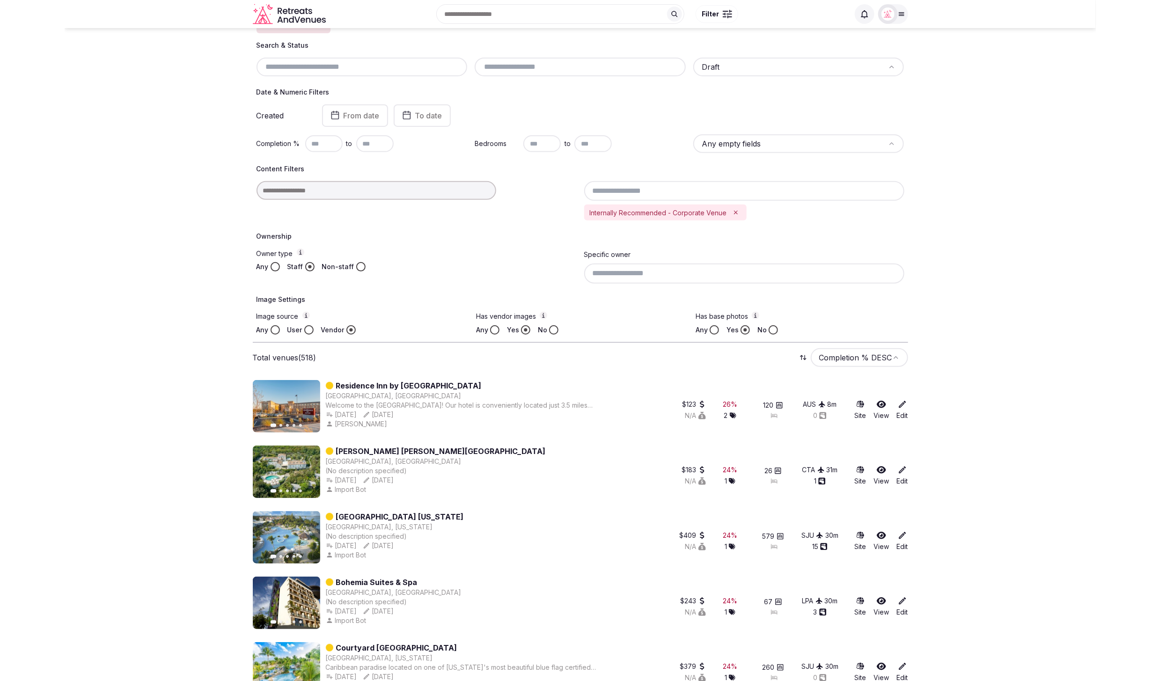
scroll to position [106, 0]
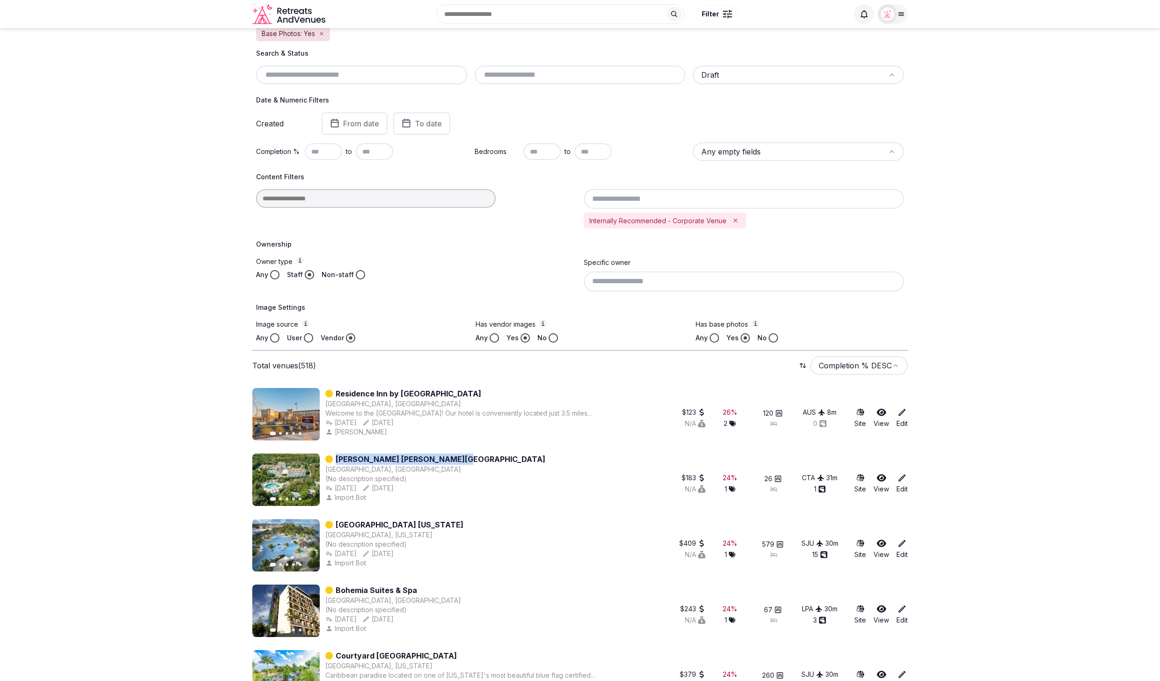
drag, startPoint x: 455, startPoint y: 457, endPoint x: 336, endPoint y: 457, distance: 119.8
click at [336, 457] on div "Previous slide Next slide [PERSON_NAME] [PERSON_NAME][GEOGRAPHIC_DATA] [GEOGRAP…" at bounding box center [451, 479] width 399 height 52
copy link "[PERSON_NAME] [PERSON_NAME][GEOGRAPHIC_DATA]"
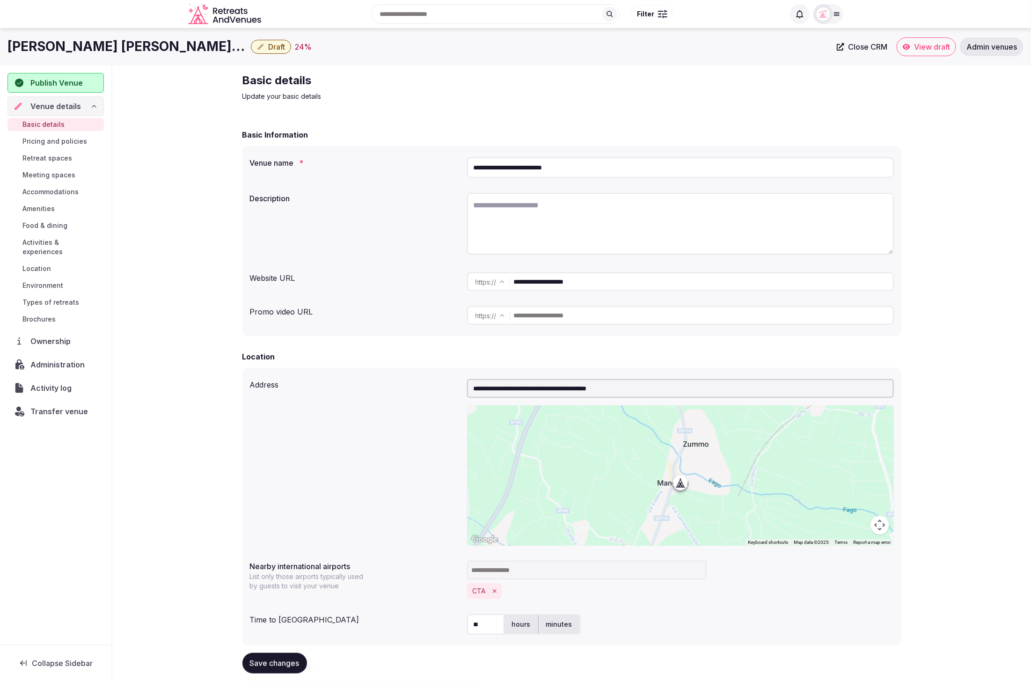
click at [407, 160] on label "Venue name *" at bounding box center [355, 162] width 210 height 7
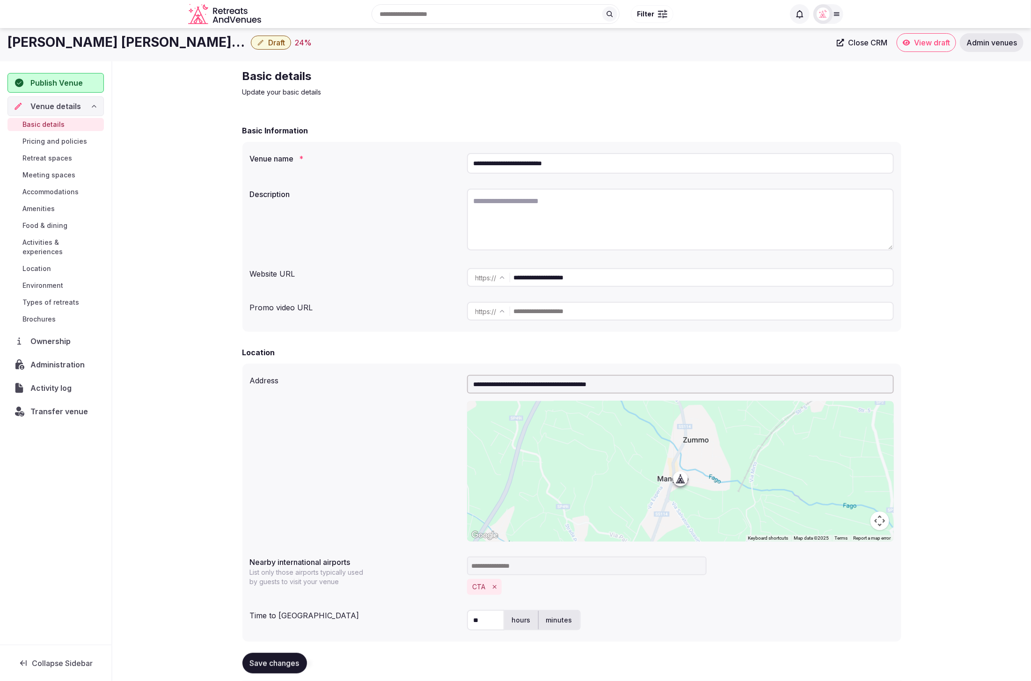
scroll to position [8, 0]
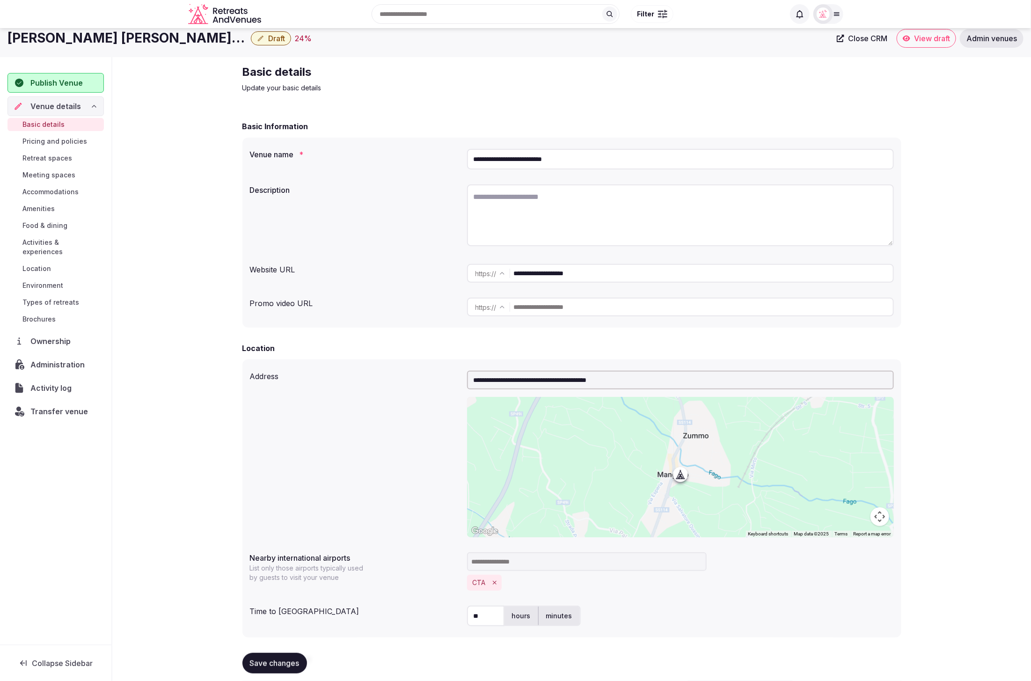
click at [356, 177] on div "**********" at bounding box center [571, 233] width 659 height 190
drag, startPoint x: 540, startPoint y: 274, endPoint x: 505, endPoint y: 274, distance: 35.1
click at [505, 274] on div "**********" at bounding box center [680, 273] width 427 height 19
click at [722, 275] on input "**********" at bounding box center [703, 273] width 379 height 19
drag, startPoint x: 722, startPoint y: 275, endPoint x: 484, endPoint y: 261, distance: 238.6
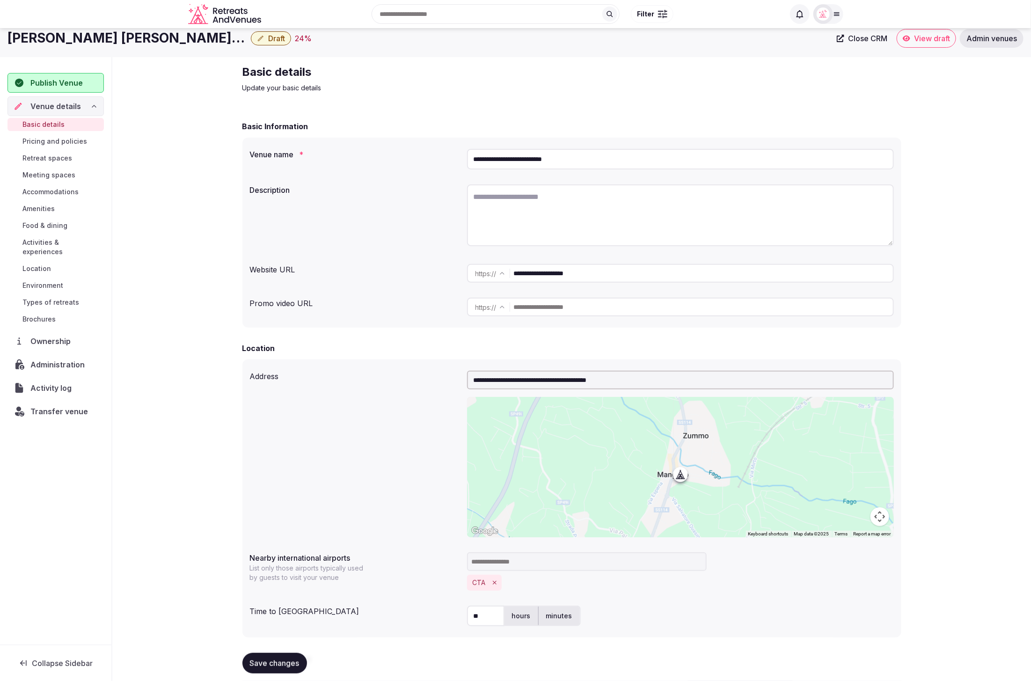
click at [484, 261] on div "**********" at bounding box center [680, 273] width 427 height 26
paste input "***"
type input "**********"
click at [720, 216] on textarea at bounding box center [680, 216] width 427 height 62
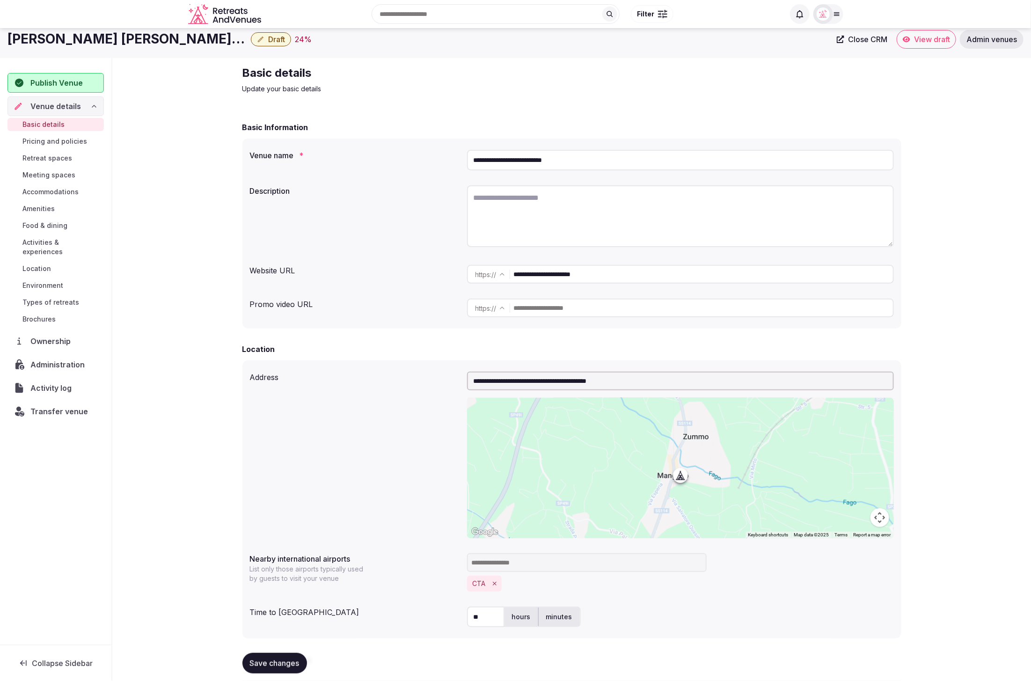
paste textarea "**********"
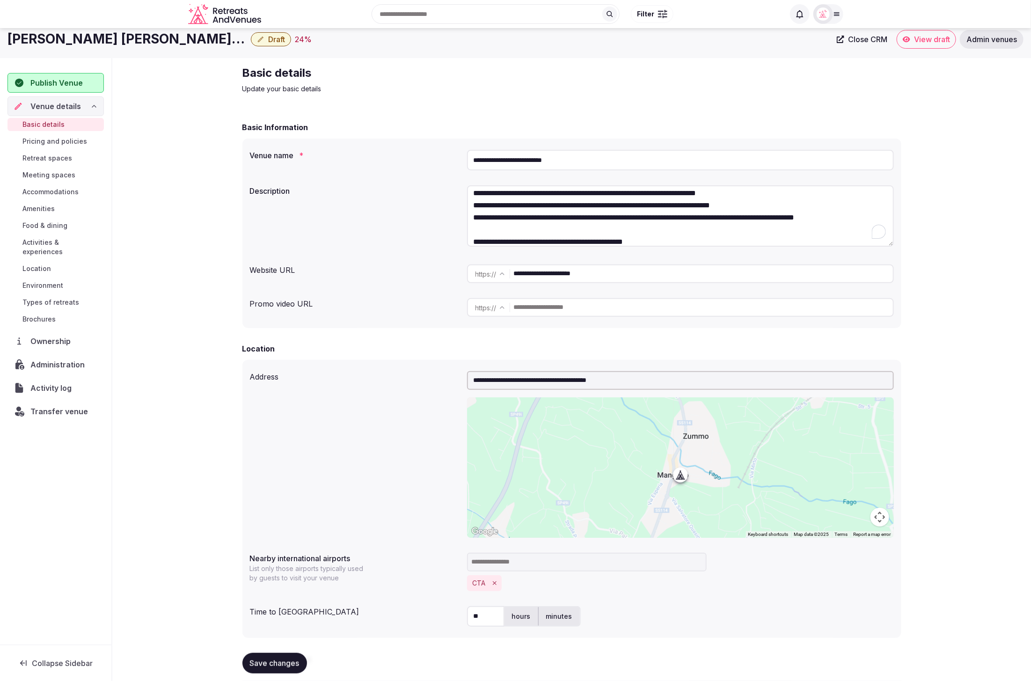
scroll to position [17, 0]
type textarea "**********"
click at [425, 216] on div "**********" at bounding box center [572, 218] width 644 height 72
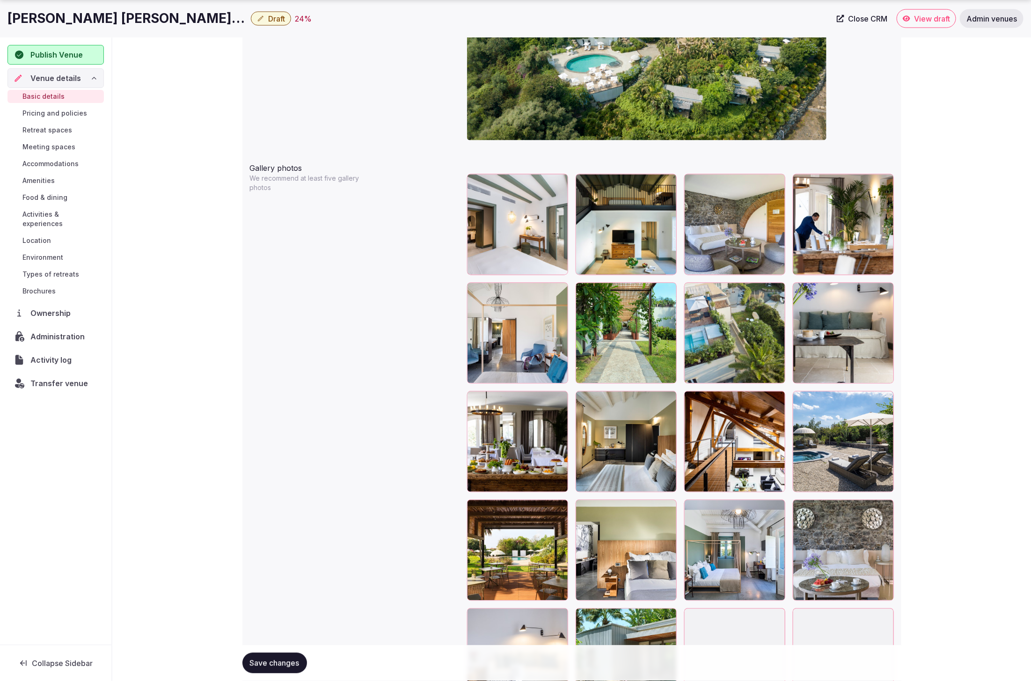
scroll to position [1008, 0]
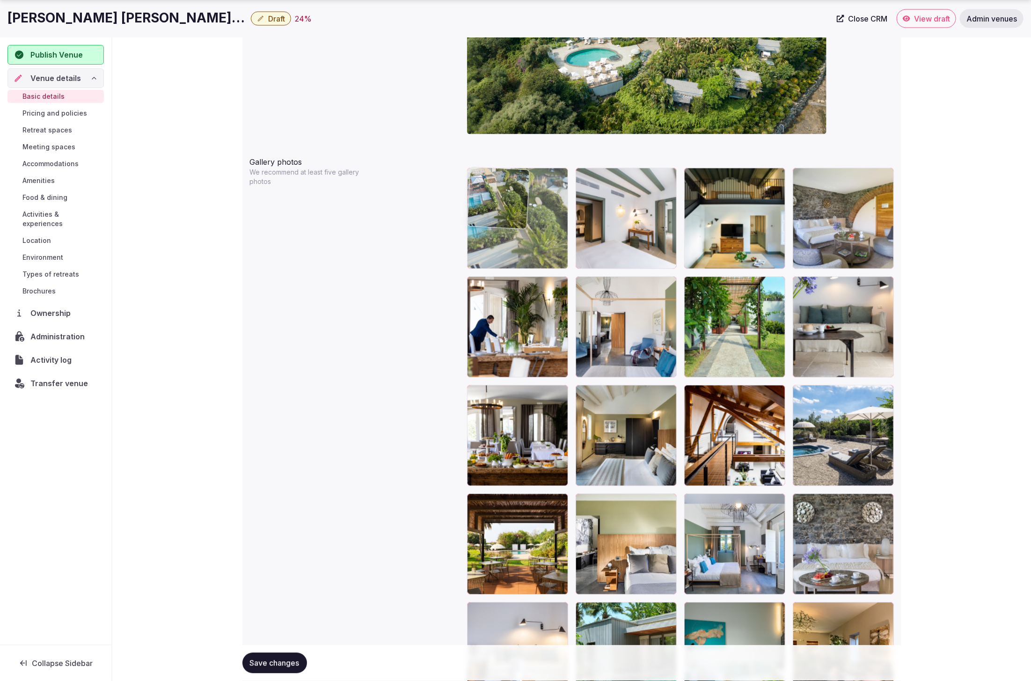
drag, startPoint x: 760, startPoint y: 336, endPoint x: 569, endPoint y: 253, distance: 208.5
click at [569, 253] on body "**********" at bounding box center [515, 316] width 1031 height 2649
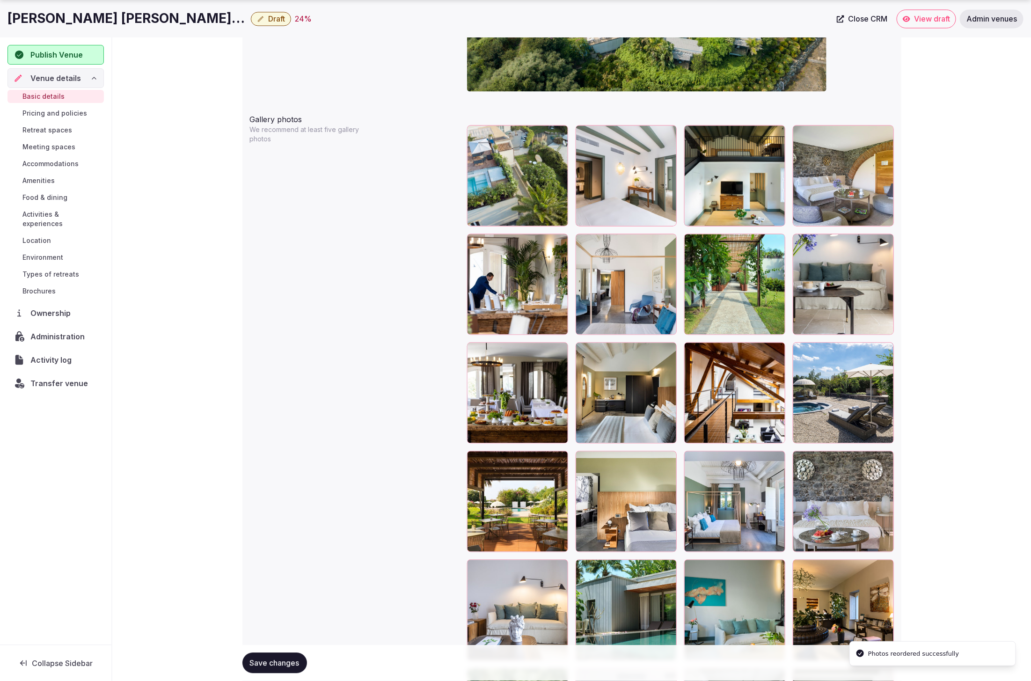
scroll to position [1053, 0]
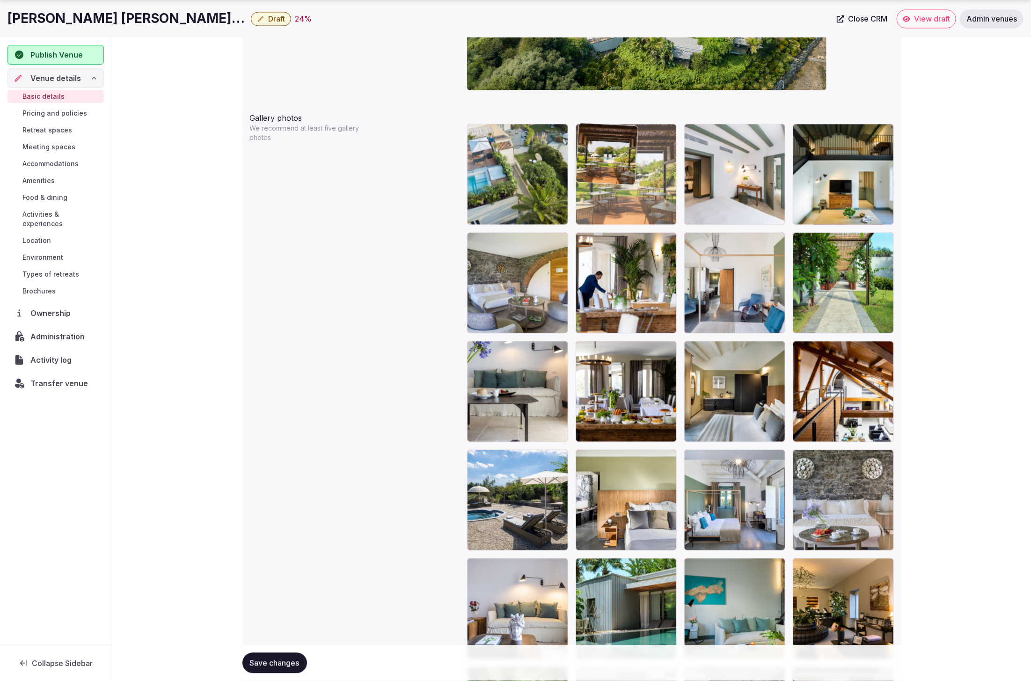
drag, startPoint x: 495, startPoint y: 533, endPoint x: 630, endPoint y: 224, distance: 336.5
click at [630, 224] on body "**********" at bounding box center [515, 271] width 1031 height 2649
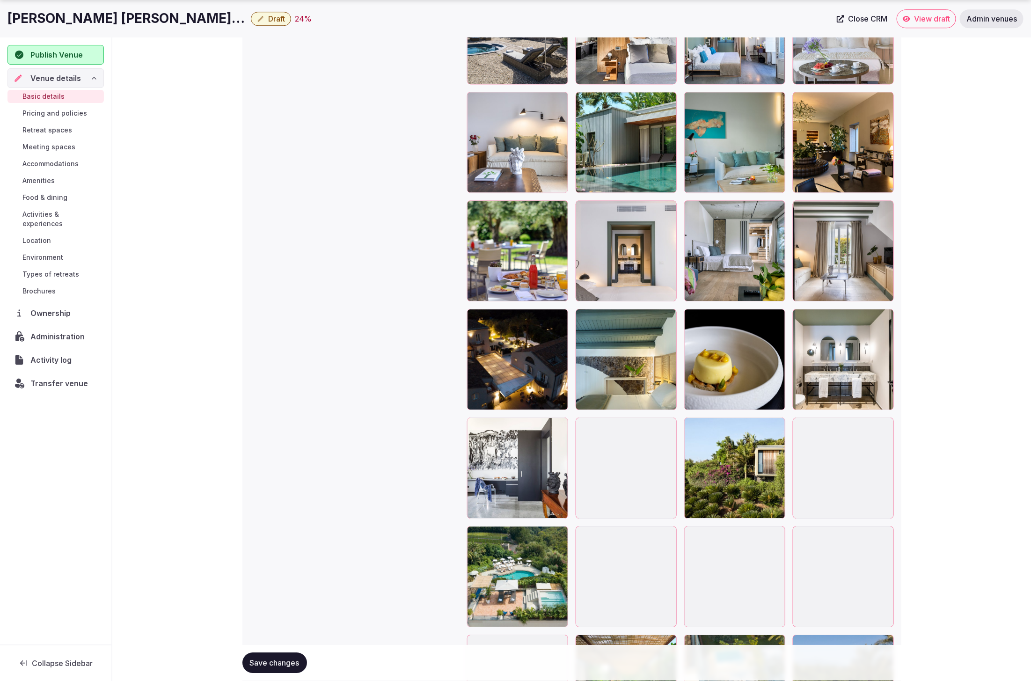
scroll to position [1524, 0]
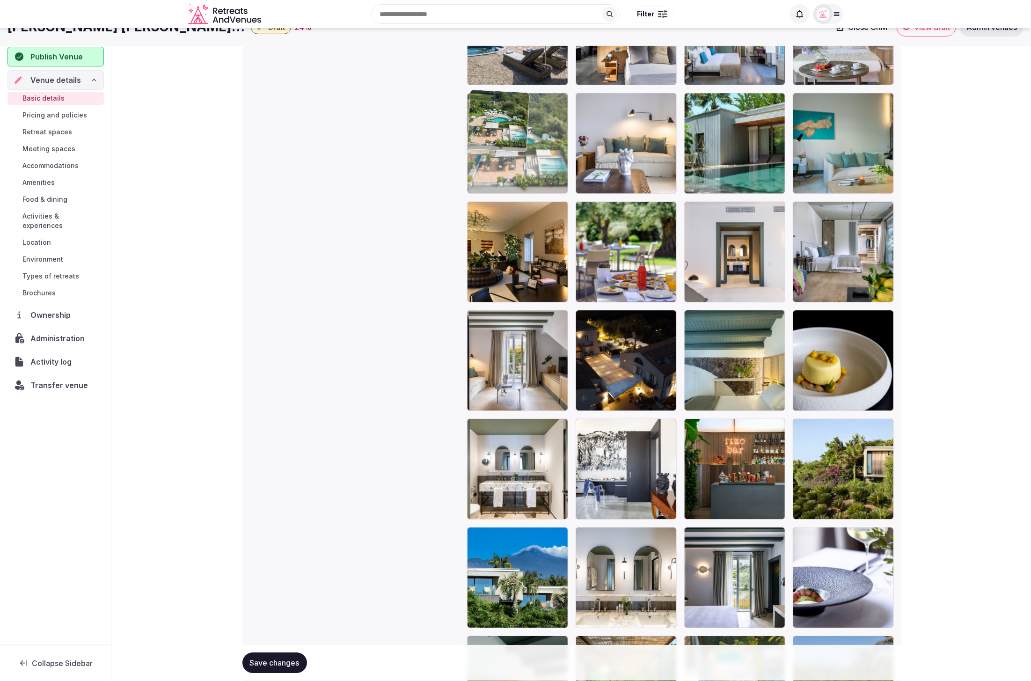
drag, startPoint x: 515, startPoint y: 571, endPoint x: 510, endPoint y: 159, distance: 412.7
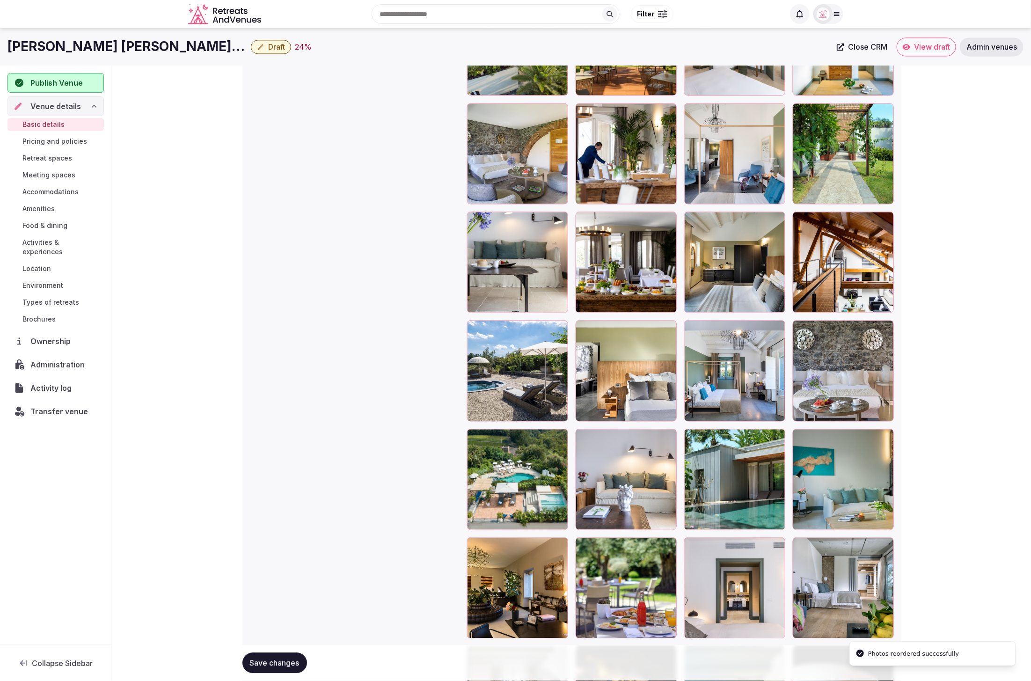
scroll to position [1152, 0]
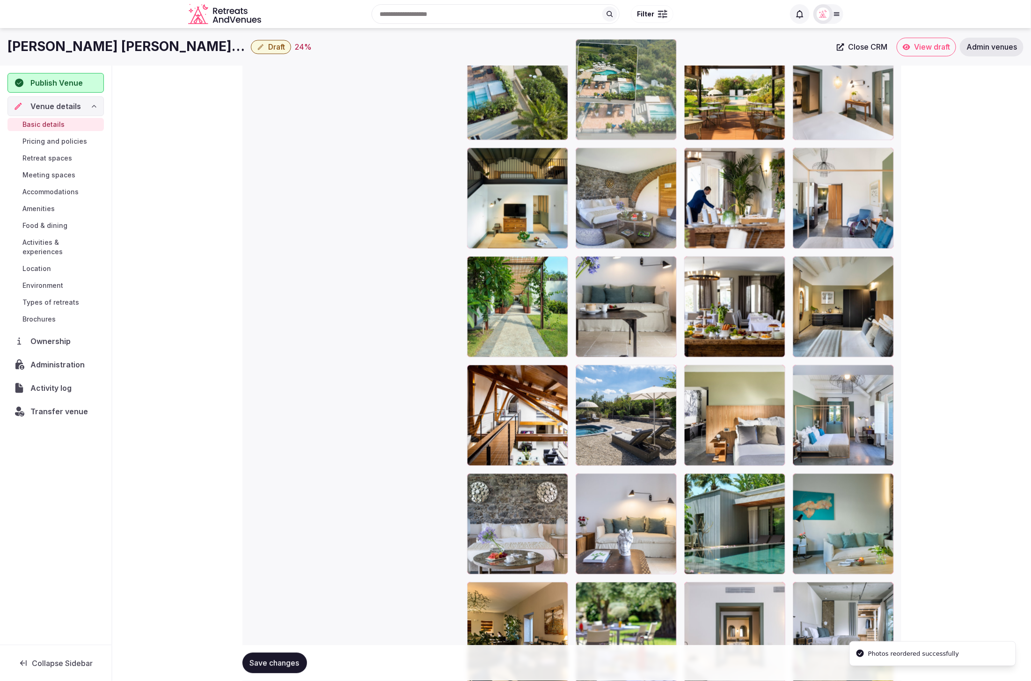
drag, startPoint x: 529, startPoint y: 503, endPoint x: 671, endPoint y: 121, distance: 408.1
click at [671, 121] on body "**********" at bounding box center [515, 186] width 1031 height 2649
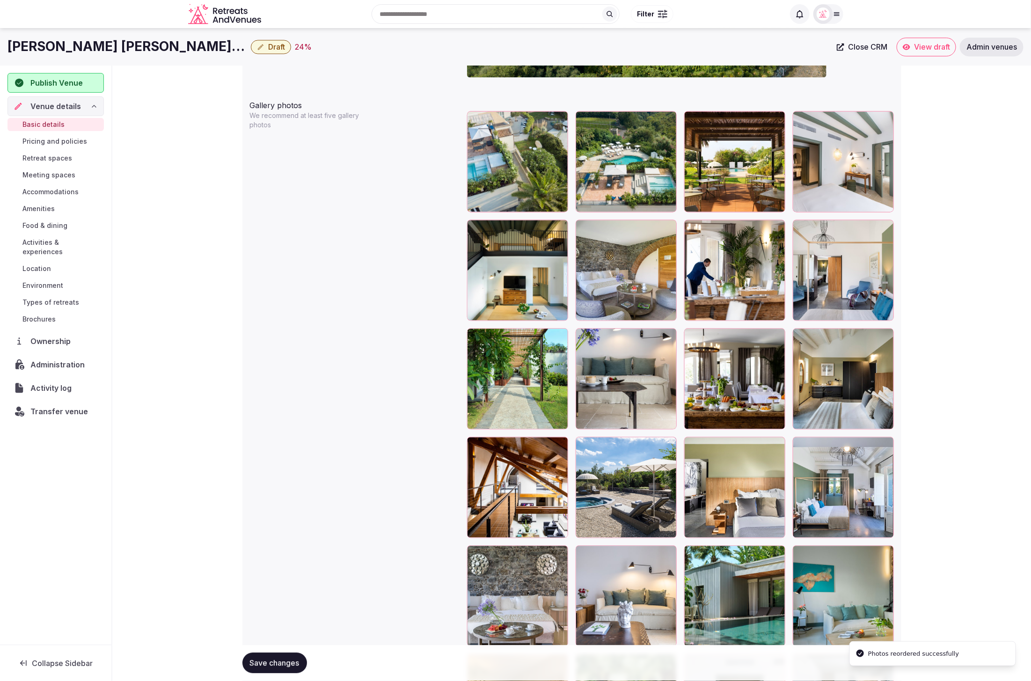
scroll to position [1032, 0]
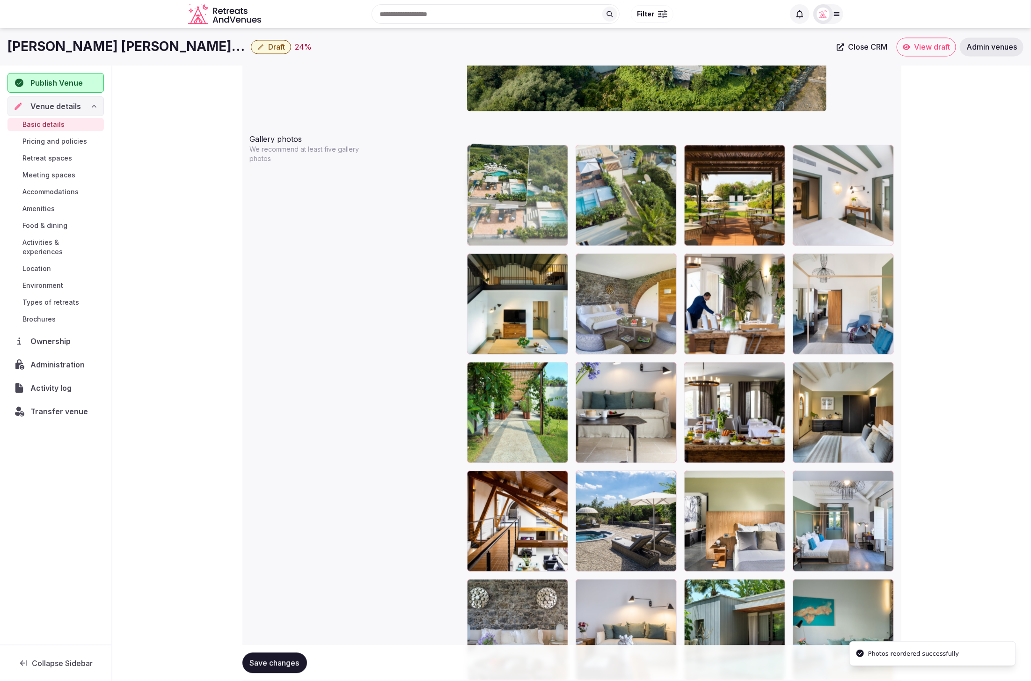
drag, startPoint x: 628, startPoint y: 202, endPoint x: 506, endPoint y: 204, distance: 122.1
click at [506, 204] on body "**********" at bounding box center [515, 292] width 1031 height 2649
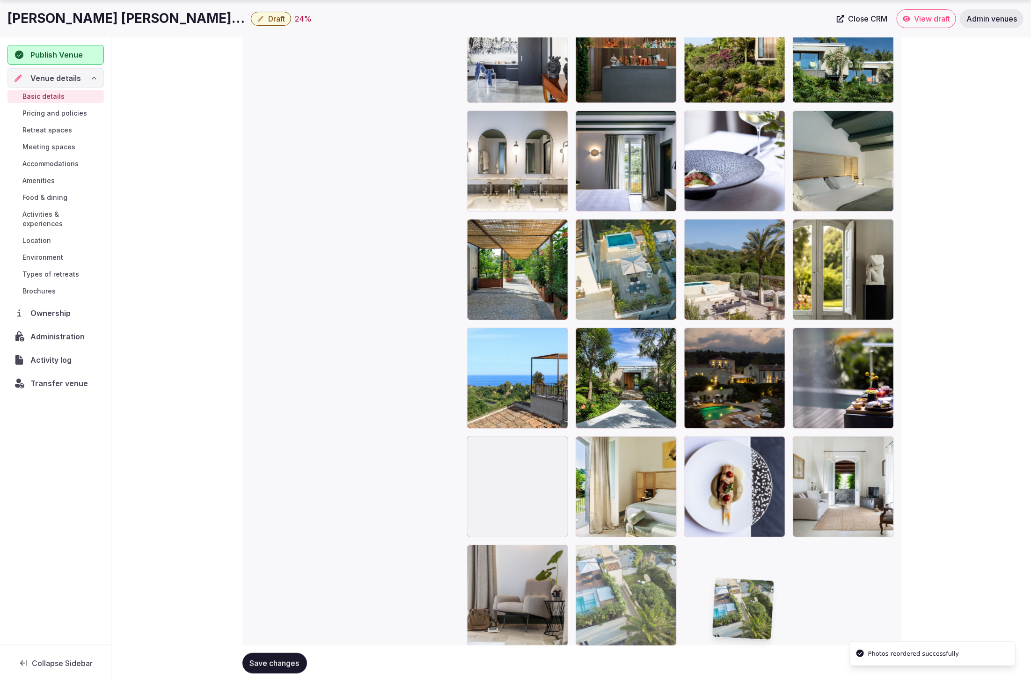
scroll to position [1967, 0]
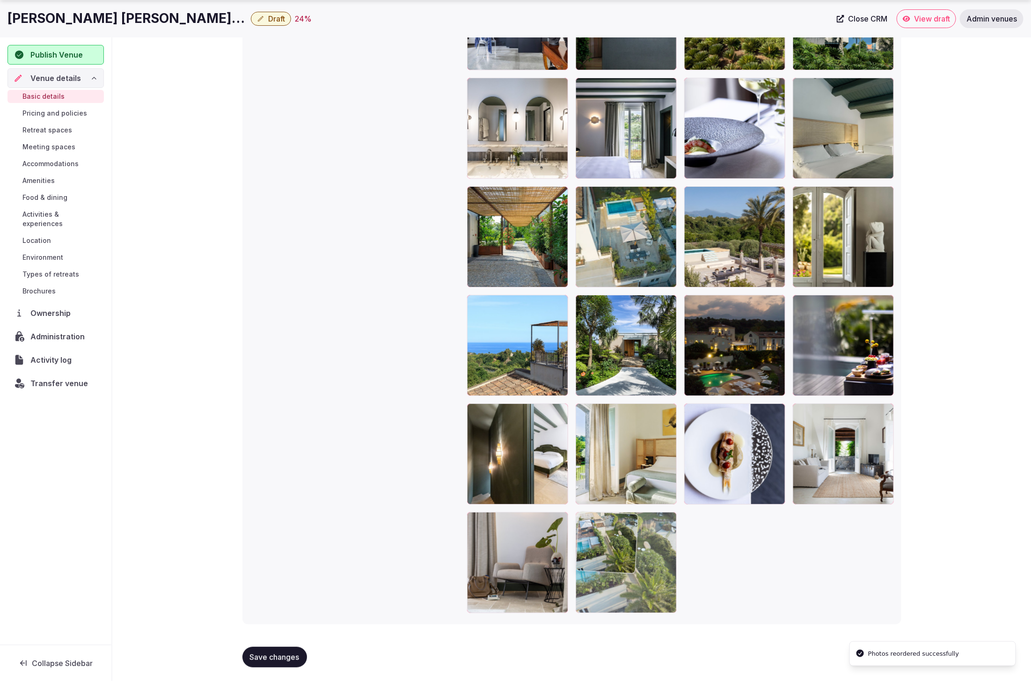
drag, startPoint x: 628, startPoint y: 197, endPoint x: 721, endPoint y: 610, distance: 423.6
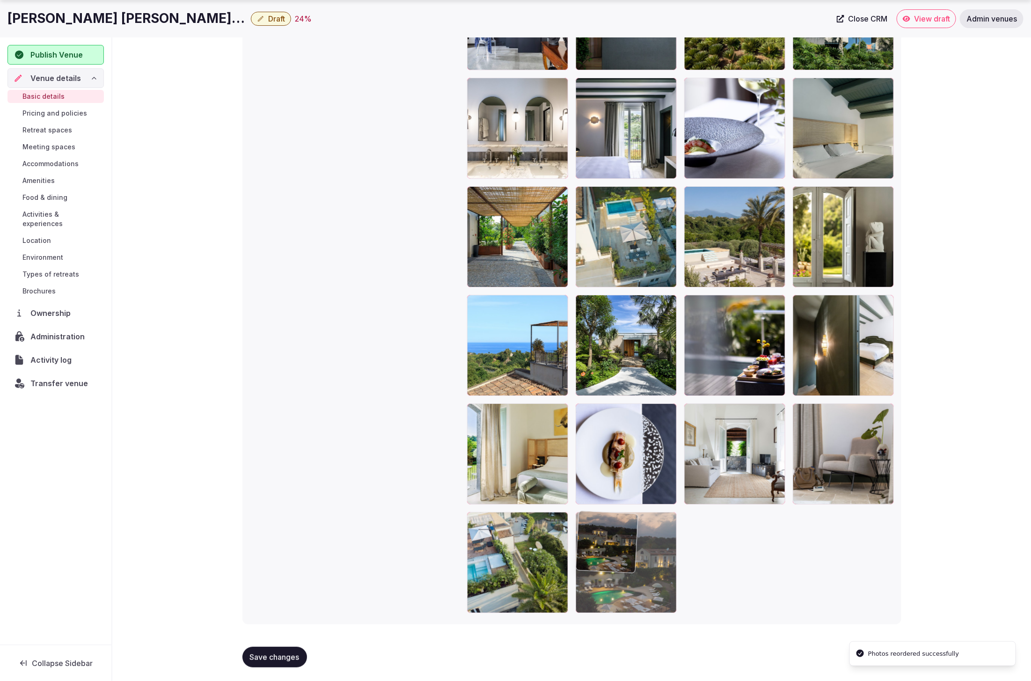
drag, startPoint x: 714, startPoint y: 408, endPoint x: 655, endPoint y: 594, distance: 195.8
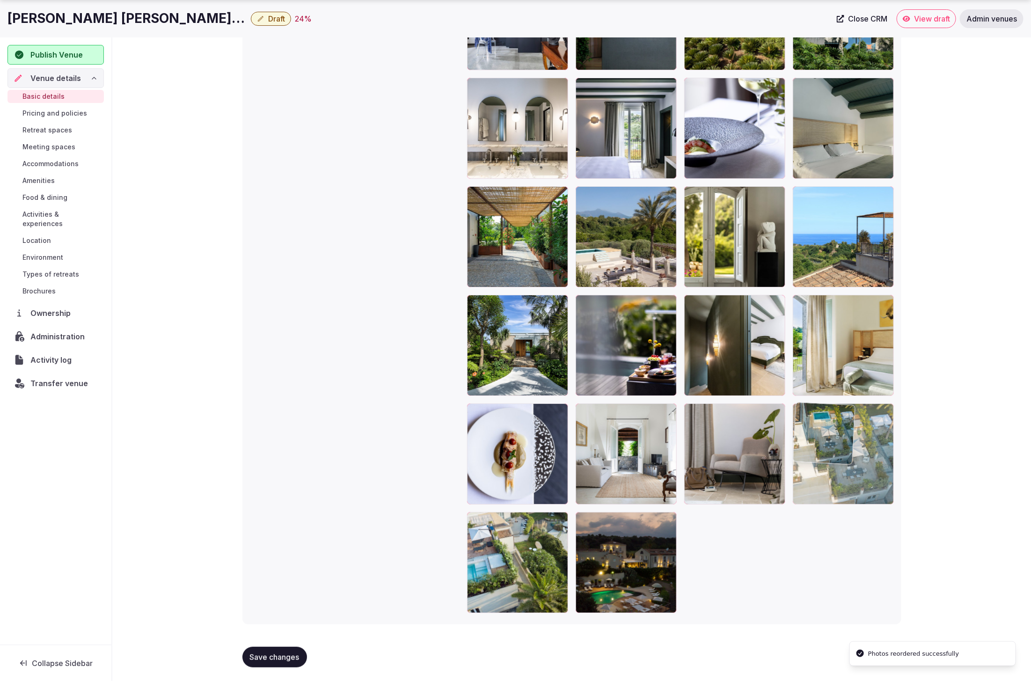
drag, startPoint x: 634, startPoint y: 237, endPoint x: 867, endPoint y: 505, distance: 355.2
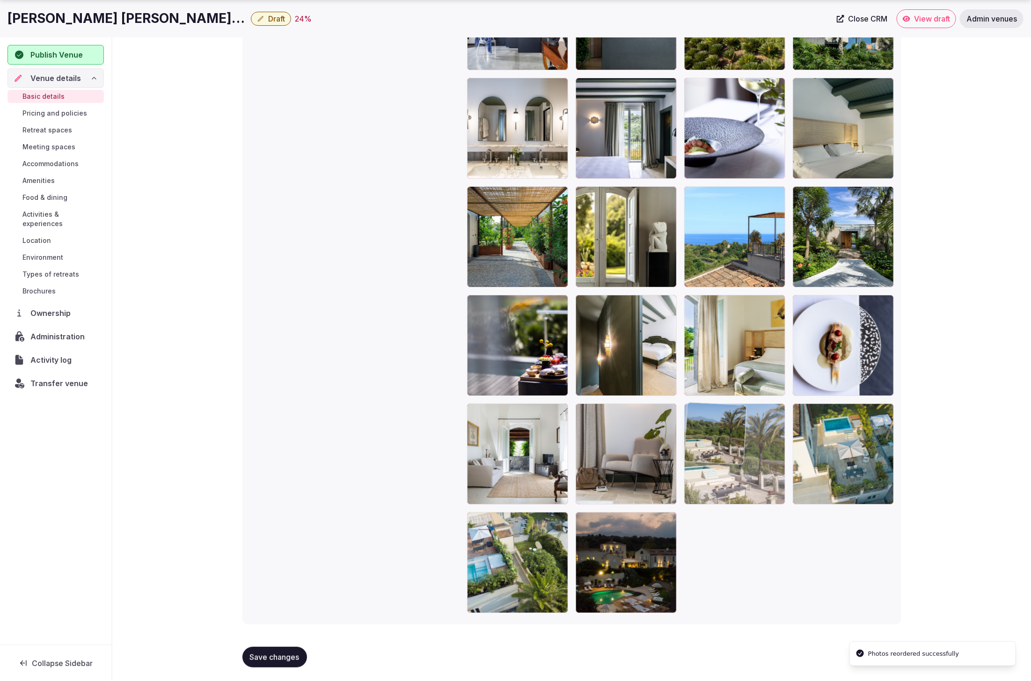
drag, startPoint x: 687, startPoint y: 258, endPoint x: 777, endPoint y: 474, distance: 233.2
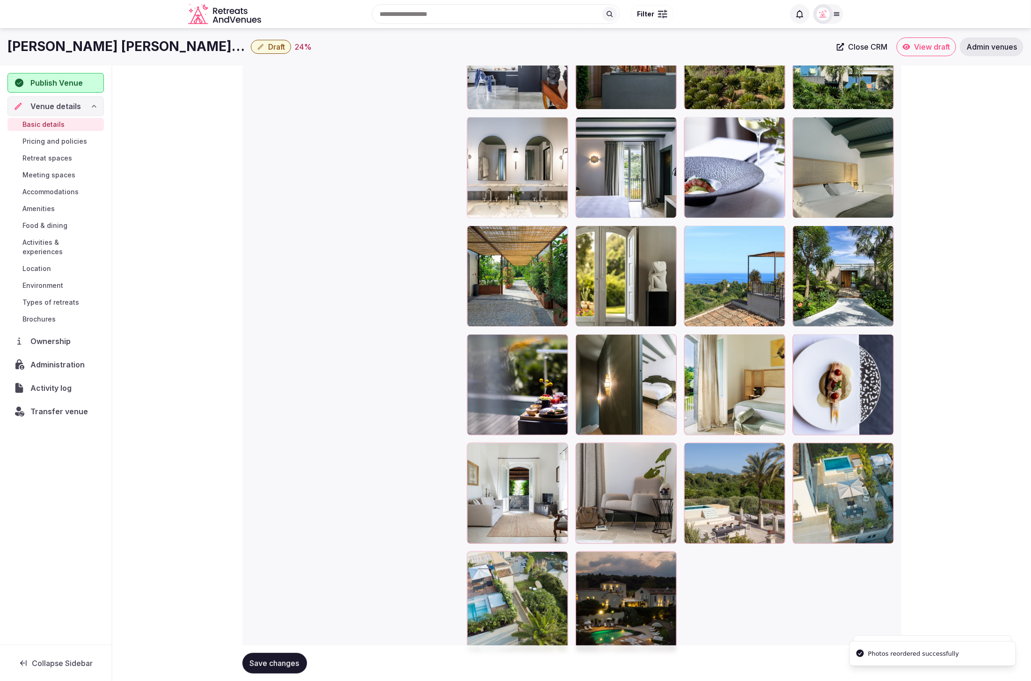
scroll to position [1927, 0]
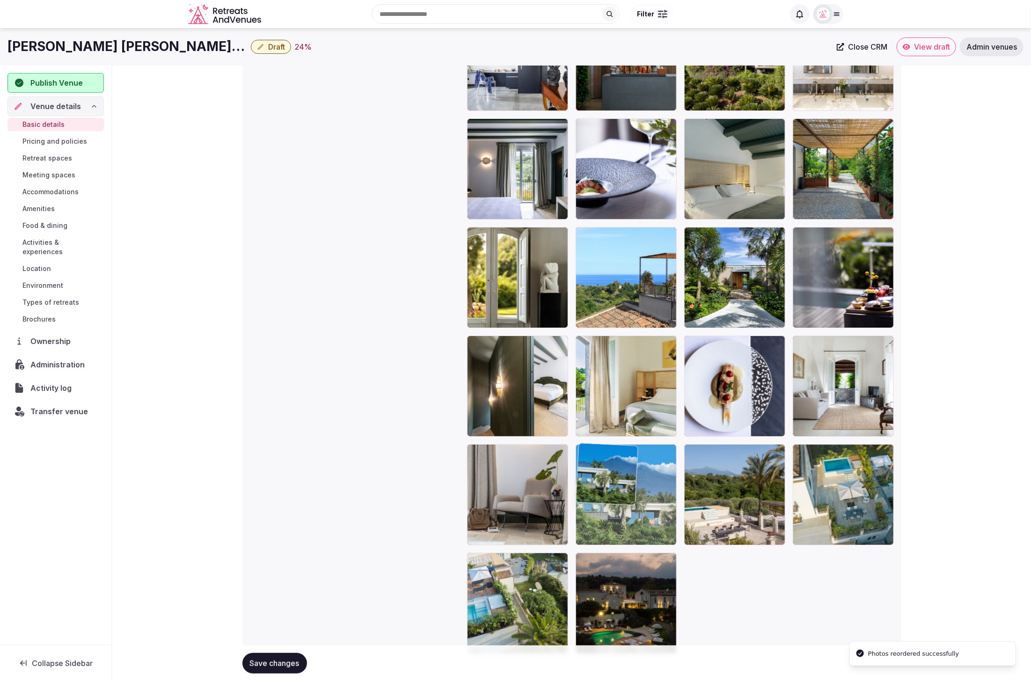
drag, startPoint x: 858, startPoint y: 85, endPoint x: 694, endPoint y: 500, distance: 445.6
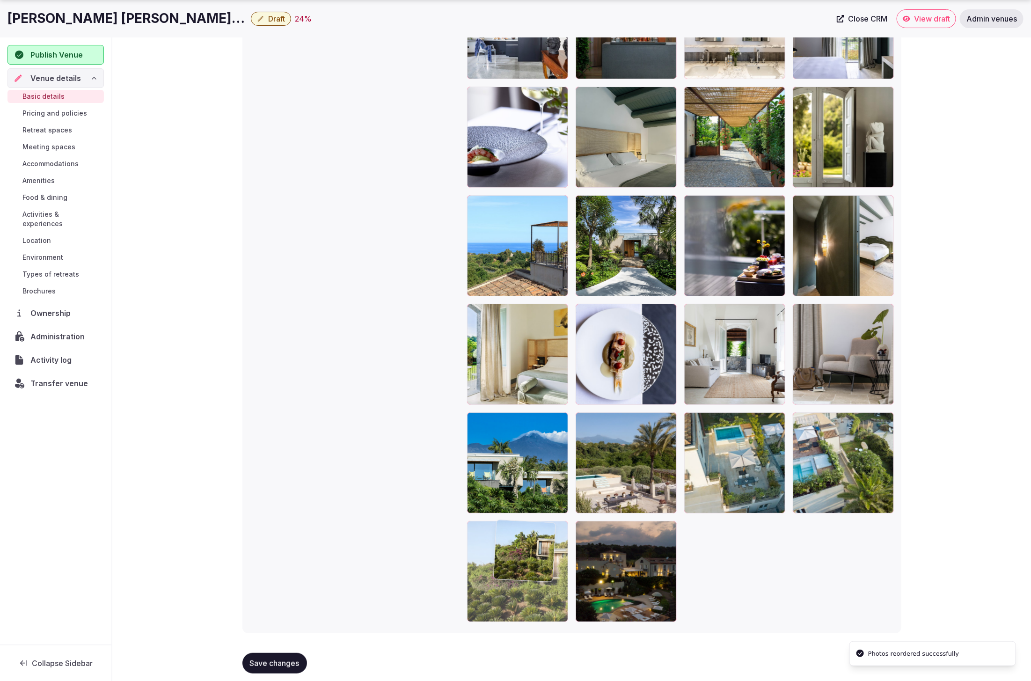
scroll to position [1967, 0]
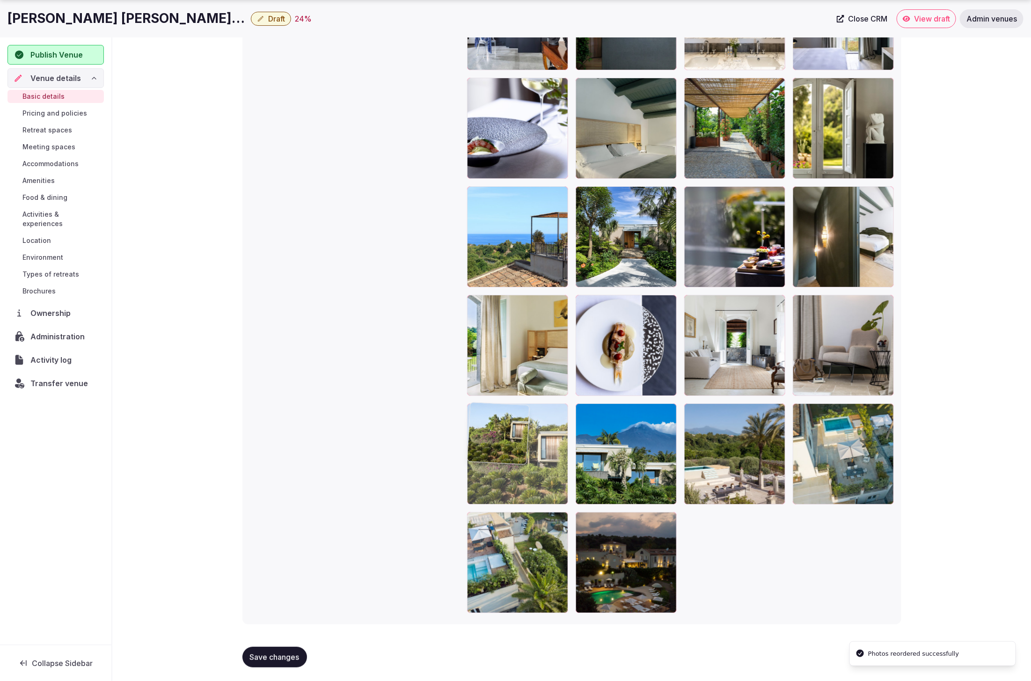
drag, startPoint x: 761, startPoint y: 172, endPoint x: 572, endPoint y: 503, distance: 380.6
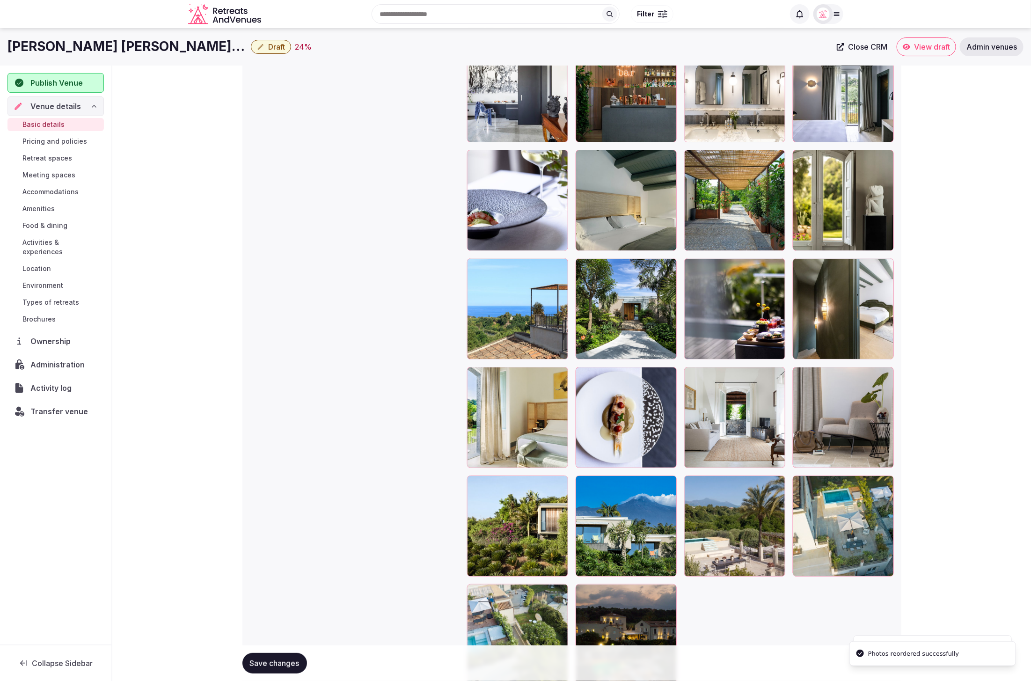
scroll to position [1894, 0]
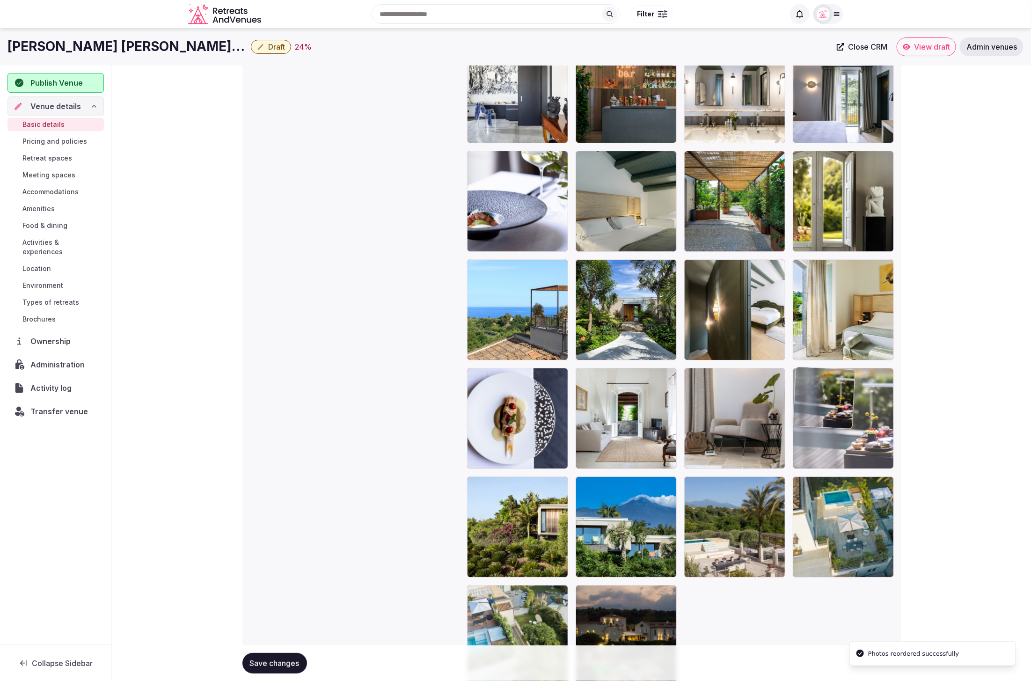
drag, startPoint x: 750, startPoint y: 319, endPoint x: 867, endPoint y: 439, distance: 167.8
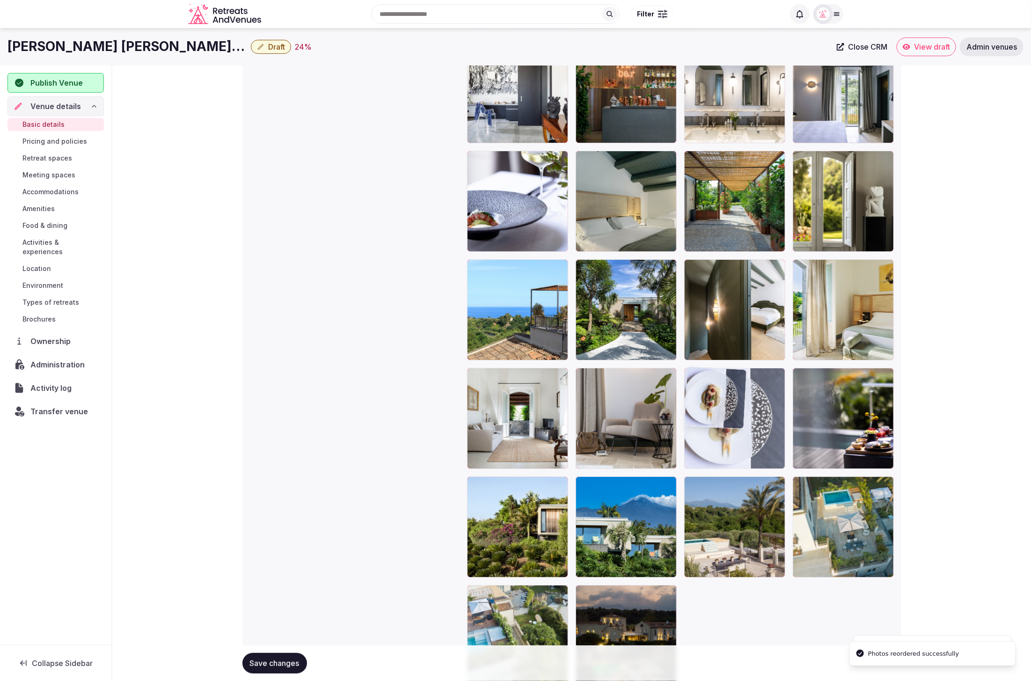
drag, startPoint x: 590, startPoint y: 423, endPoint x: 769, endPoint y: 429, distance: 179.3
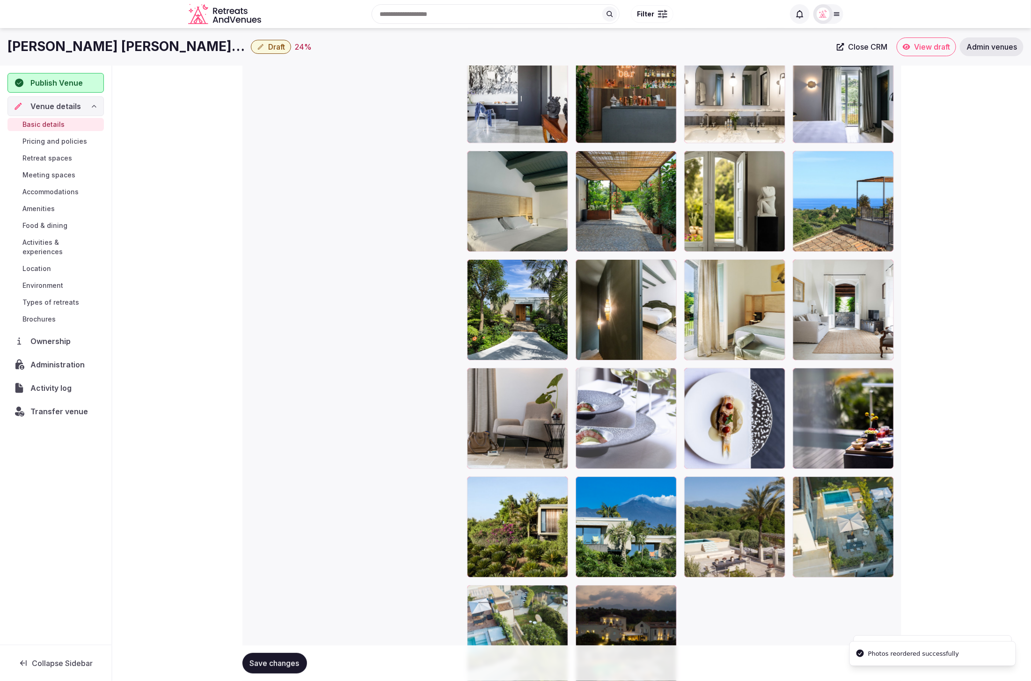
drag, startPoint x: 540, startPoint y: 222, endPoint x: 647, endPoint y: 441, distance: 243.8
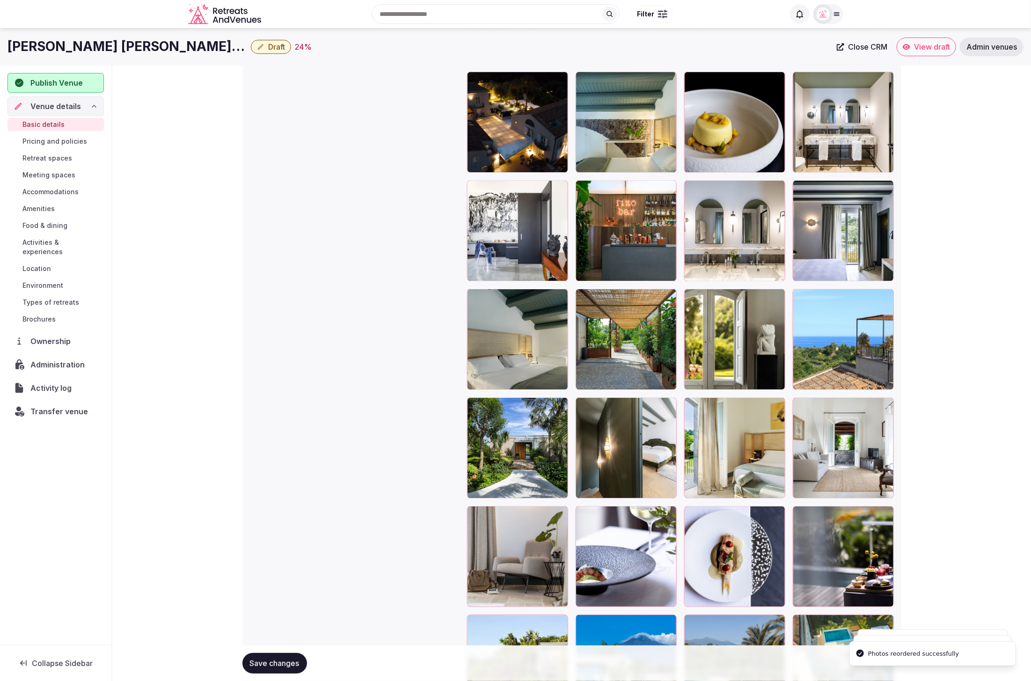
scroll to position [1754, 0]
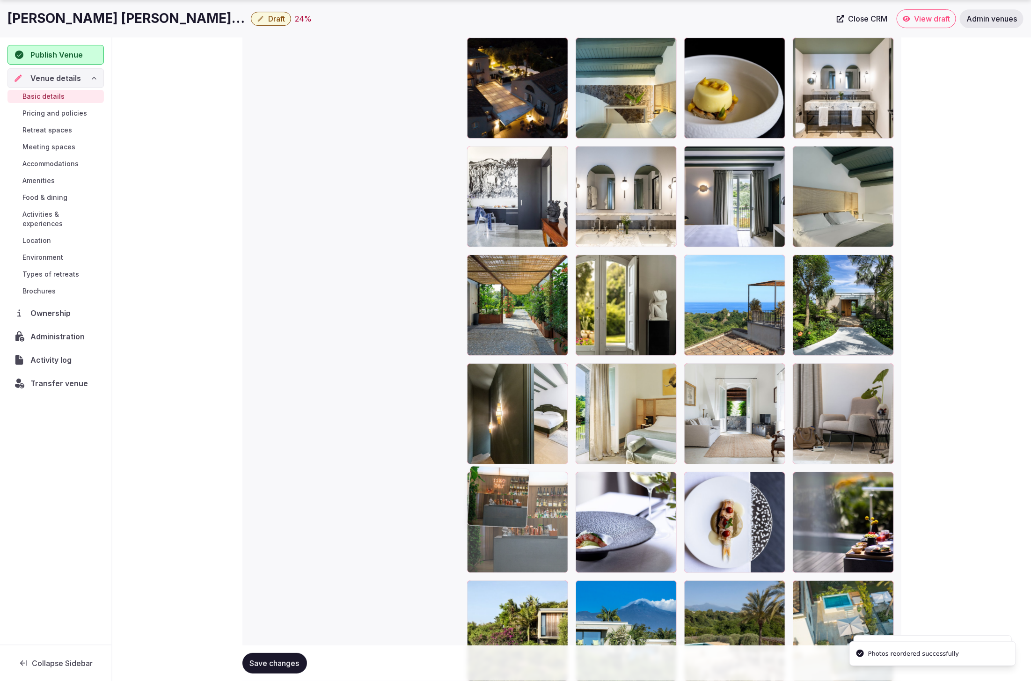
drag, startPoint x: 625, startPoint y: 255, endPoint x: 532, endPoint y: 540, distance: 300.8
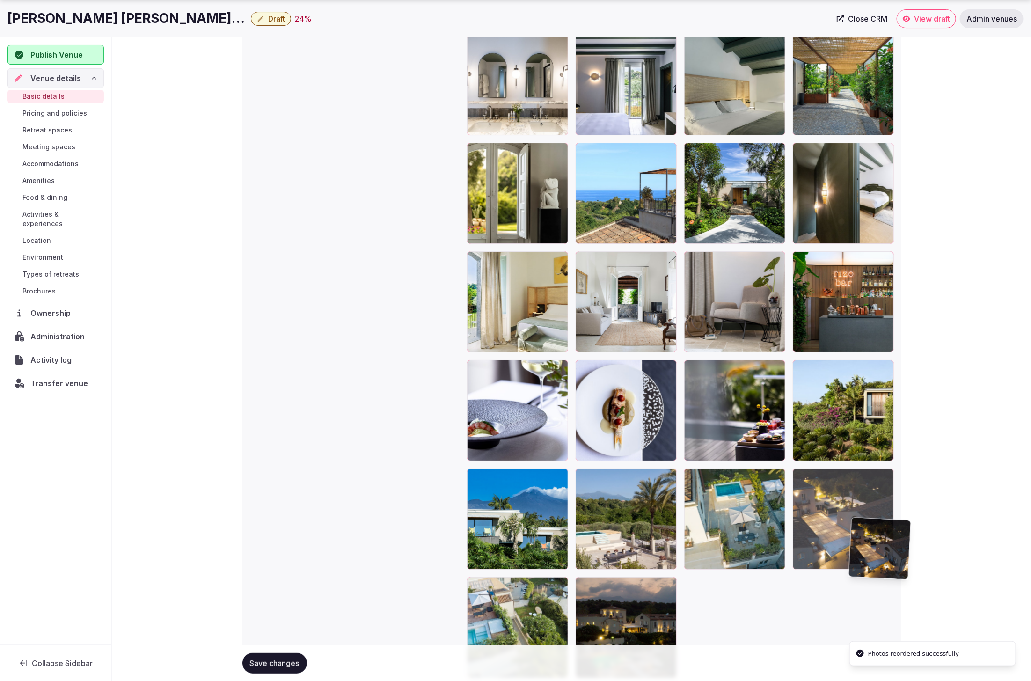
scroll to position [1903, 0]
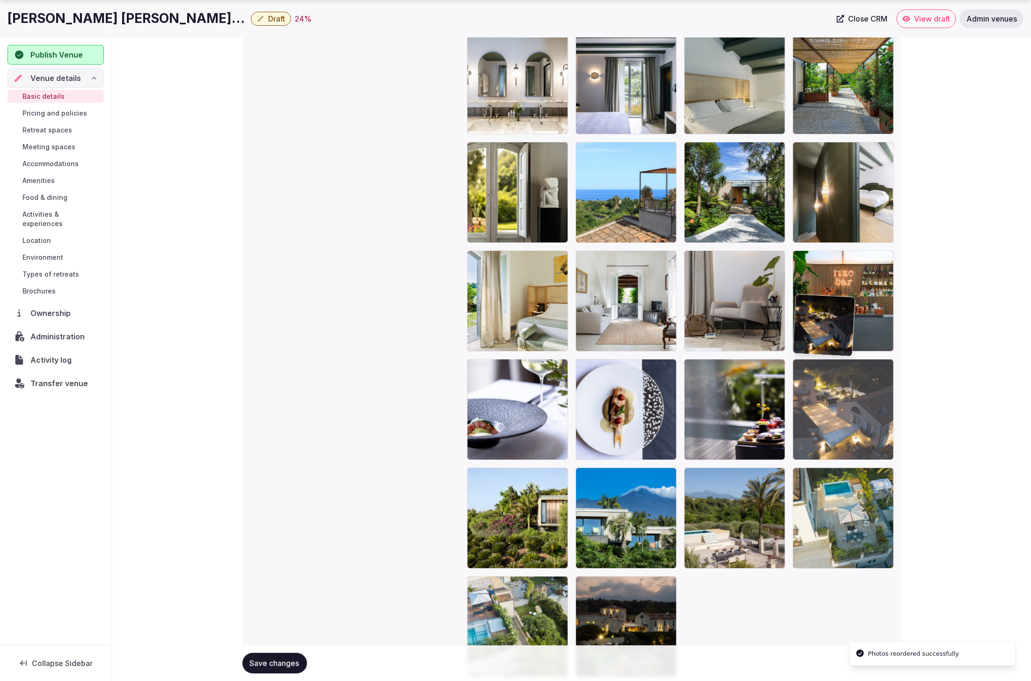
drag, startPoint x: 518, startPoint y: 219, endPoint x: 901, endPoint y: 458, distance: 450.9
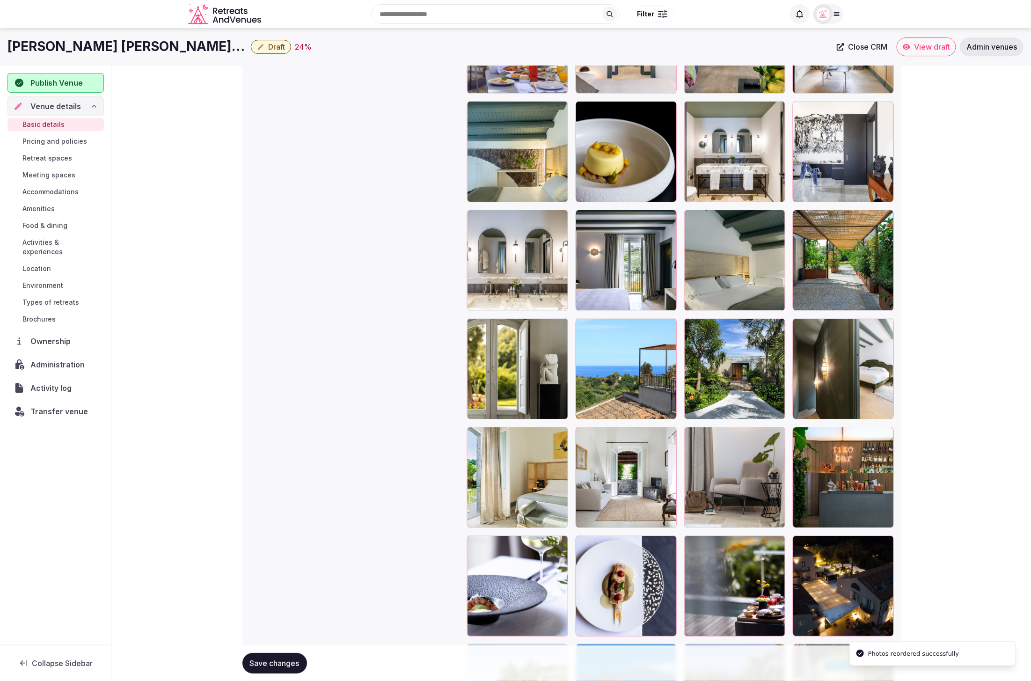
scroll to position [1722, 0]
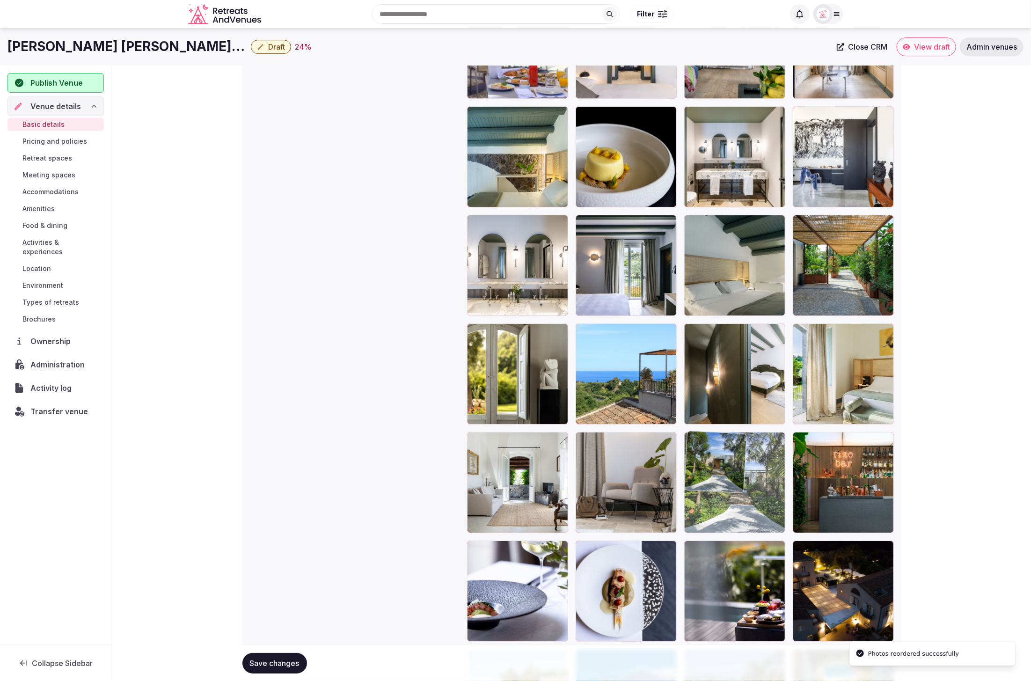
drag, startPoint x: 745, startPoint y: 387, endPoint x: 768, endPoint y: 494, distance: 109.5
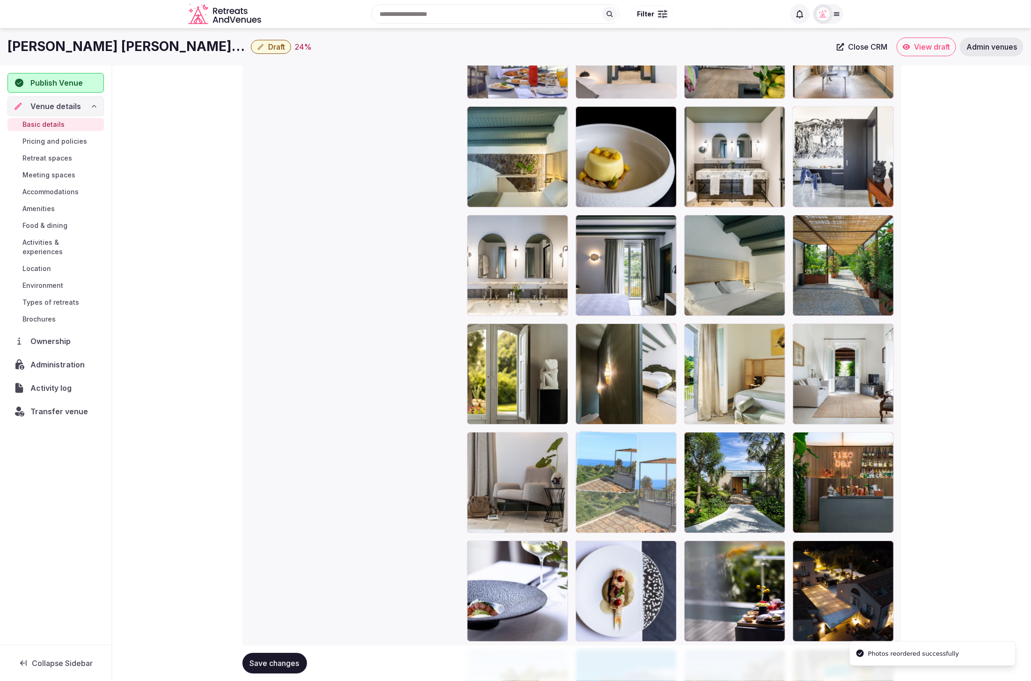
drag, startPoint x: 655, startPoint y: 403, endPoint x: 641, endPoint y: 497, distance: 94.7
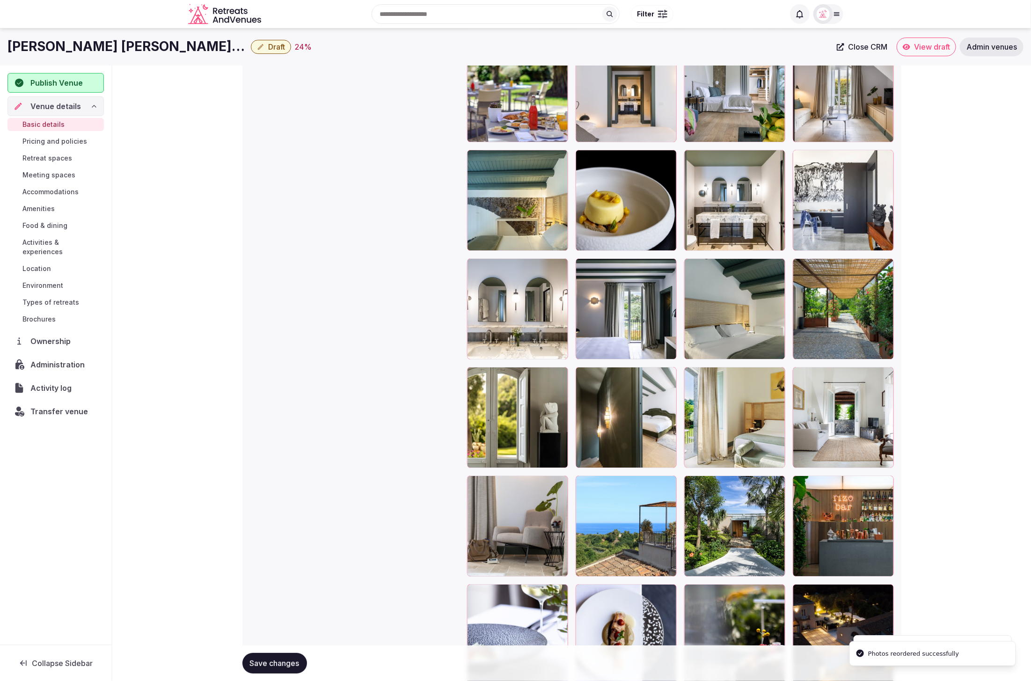
scroll to position [1637, 0]
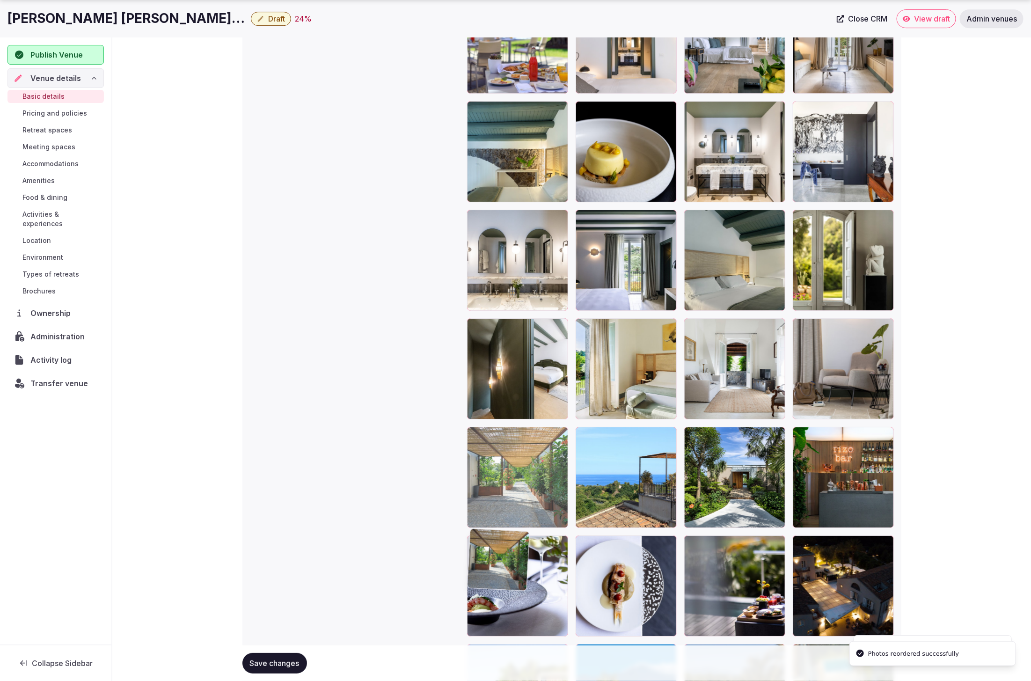
drag, startPoint x: 864, startPoint y: 364, endPoint x: 544, endPoint y: 560, distance: 375.1
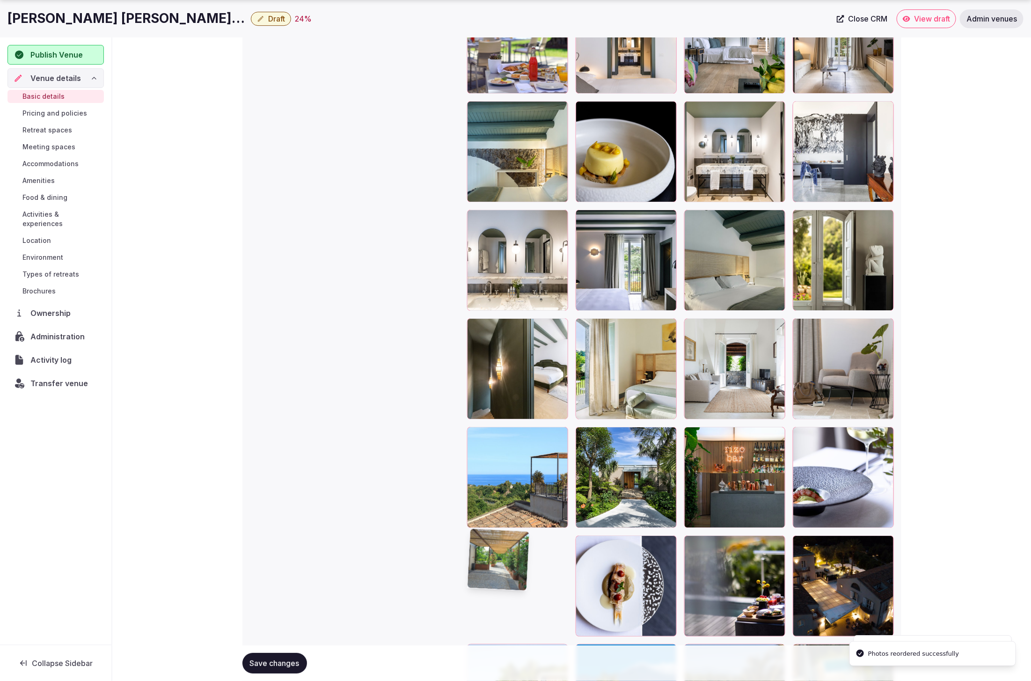
scroll to position [1732, 0]
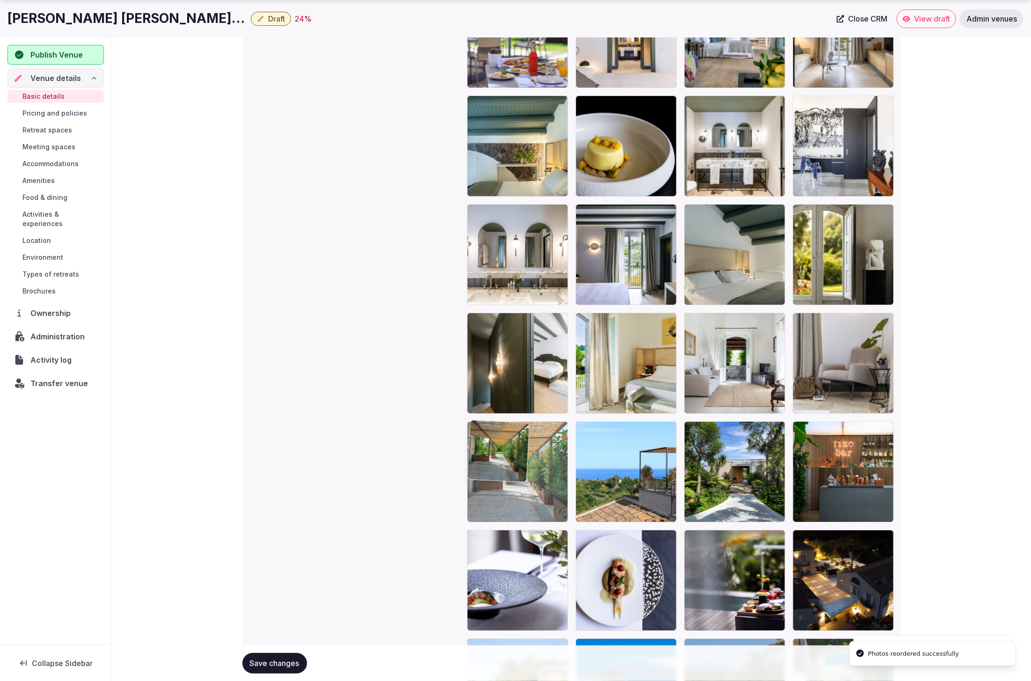
drag, startPoint x: 527, startPoint y: 577, endPoint x: 536, endPoint y: 520, distance: 57.4
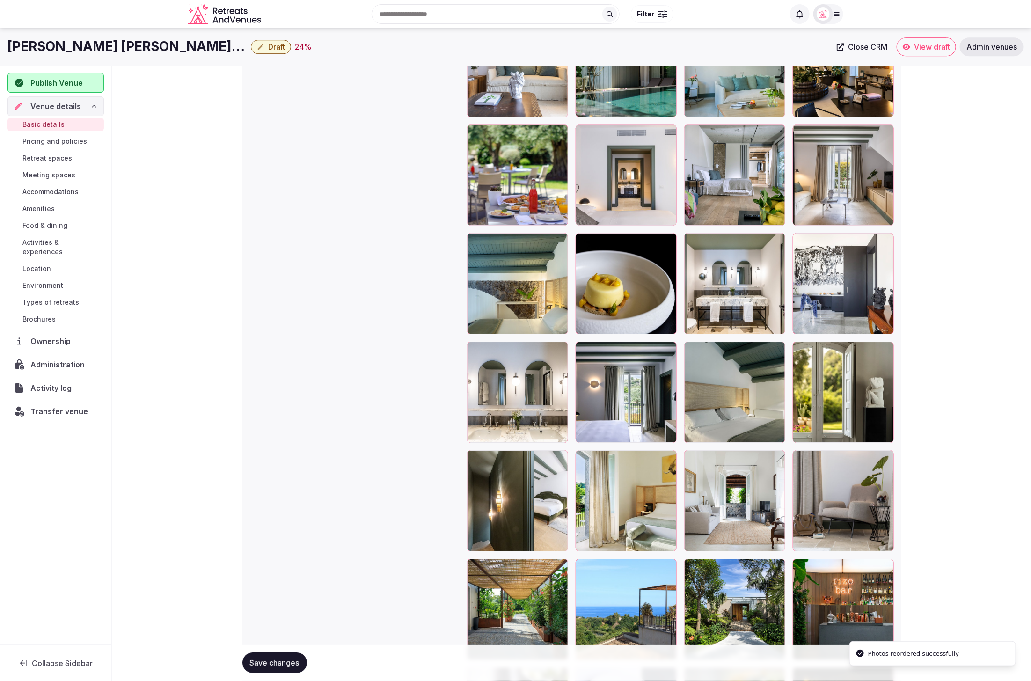
scroll to position [1576, 0]
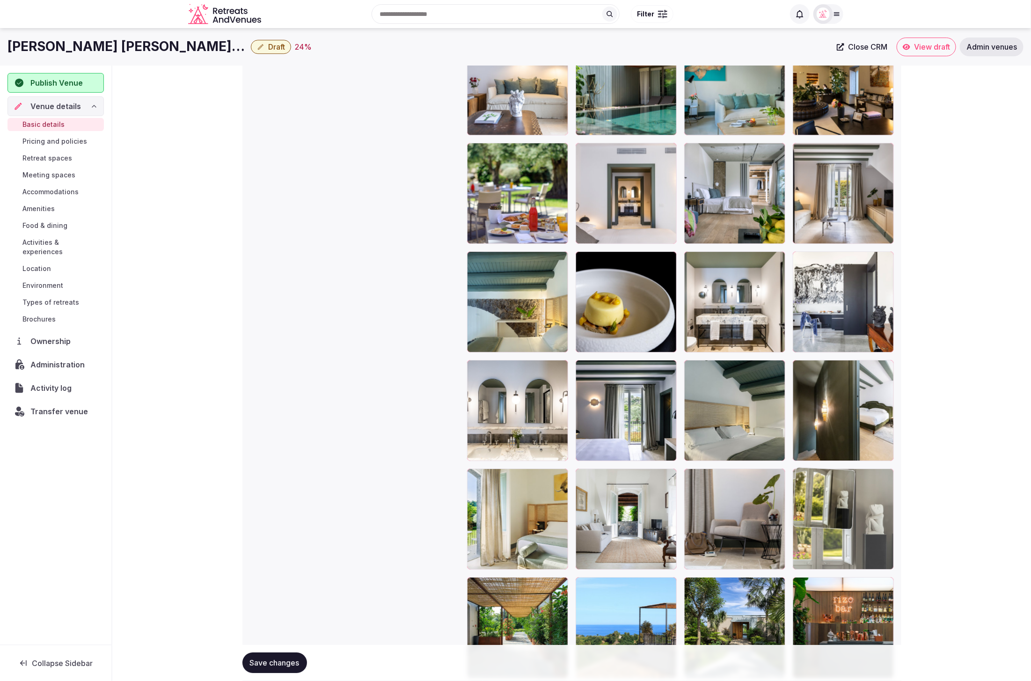
drag, startPoint x: 837, startPoint y: 423, endPoint x: 848, endPoint y: 530, distance: 107.7
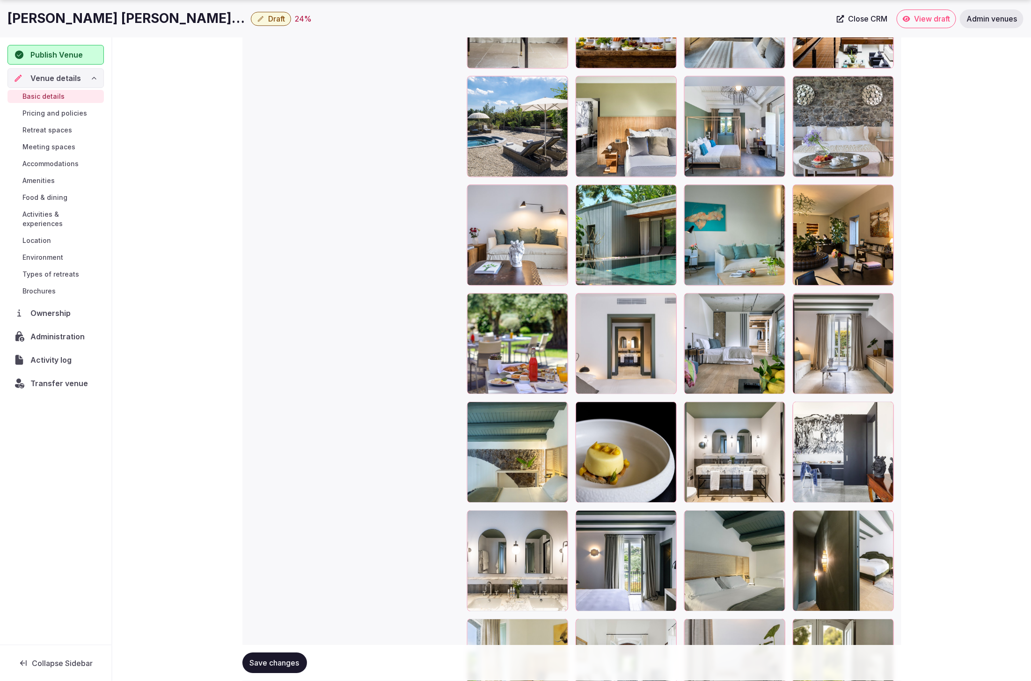
scroll to position [1433, 0]
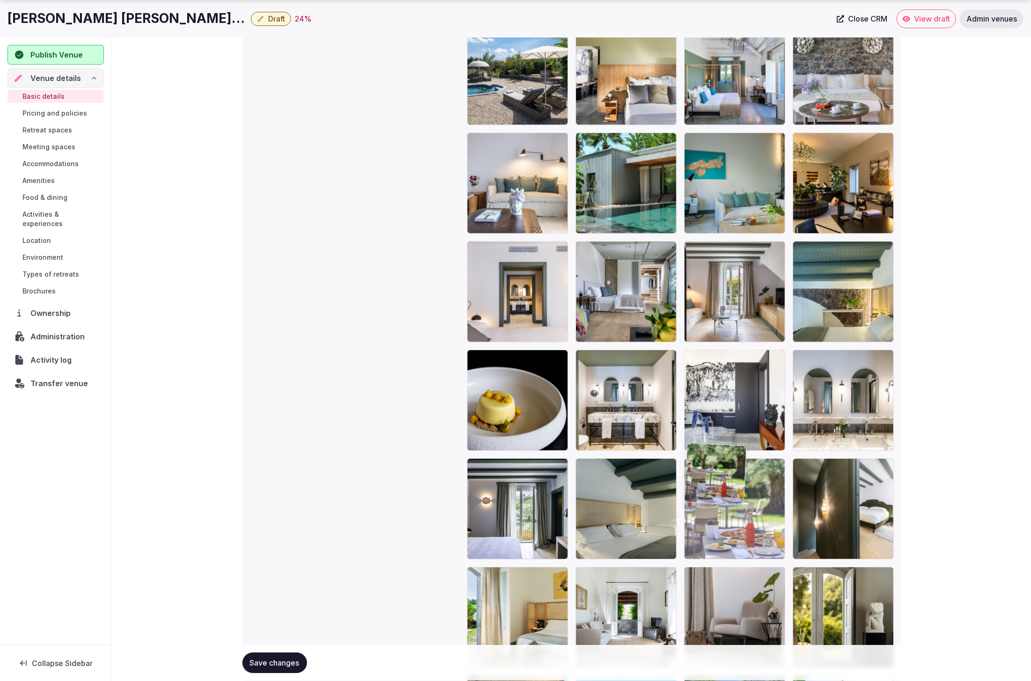
drag, startPoint x: 503, startPoint y: 369, endPoint x: 735, endPoint y: 588, distance: 319.4
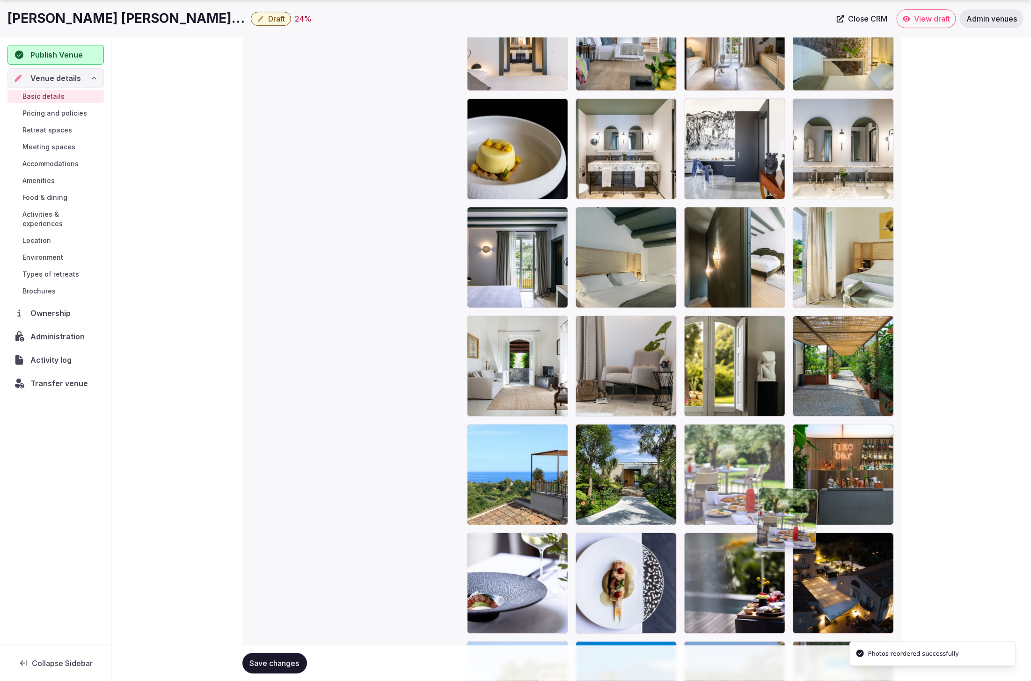
scroll to position [1733, 0]
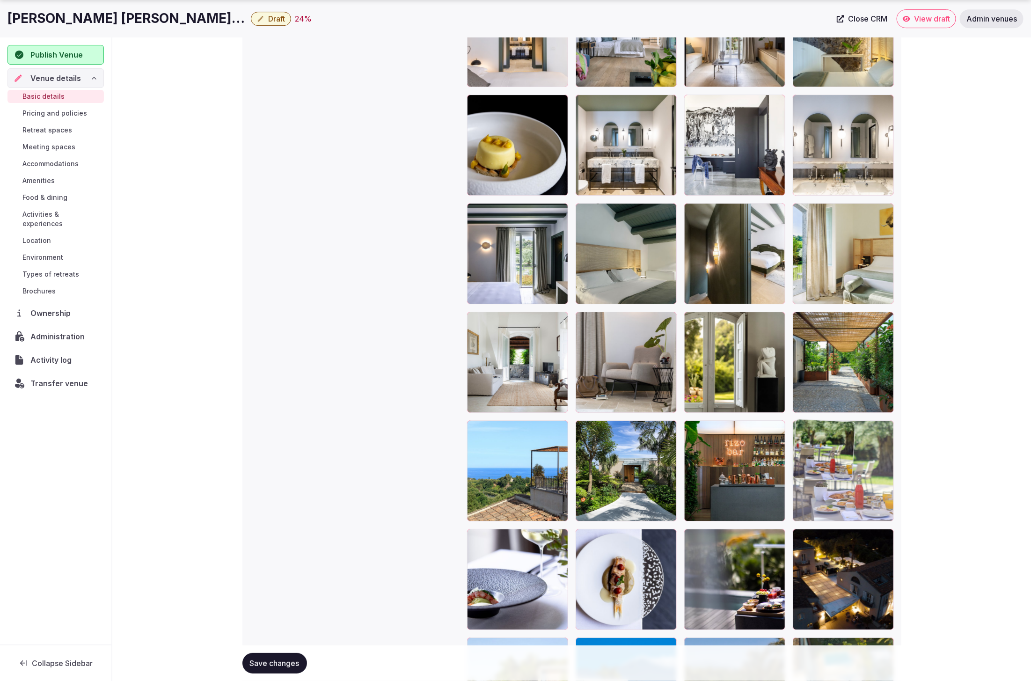
drag, startPoint x: 726, startPoint y: 375, endPoint x: 868, endPoint y: 517, distance: 200.2
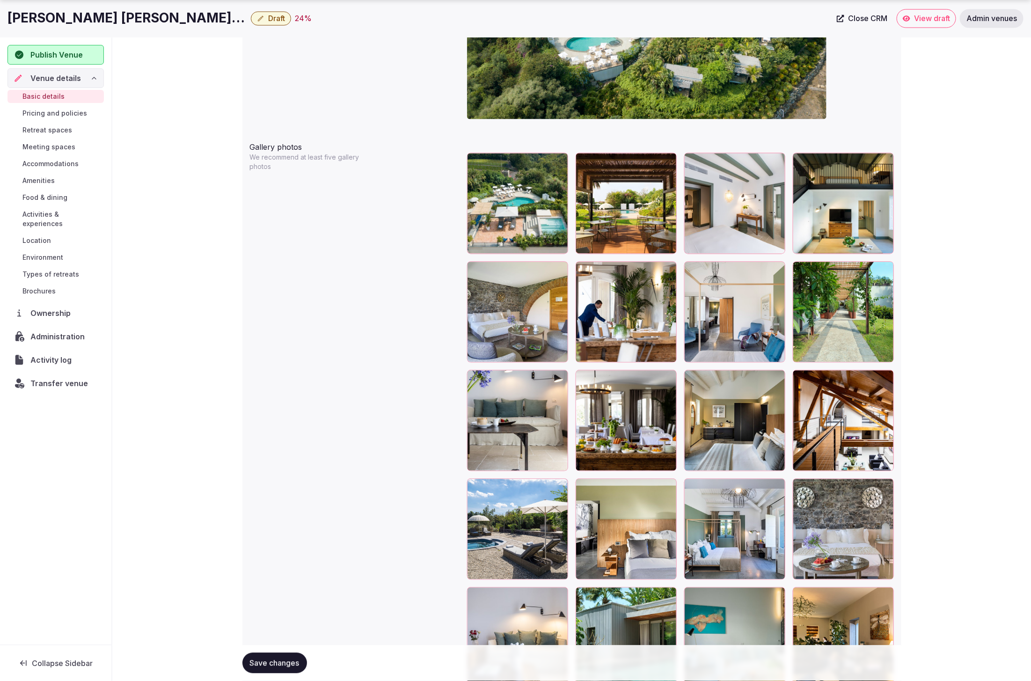
scroll to position [1024, 0]
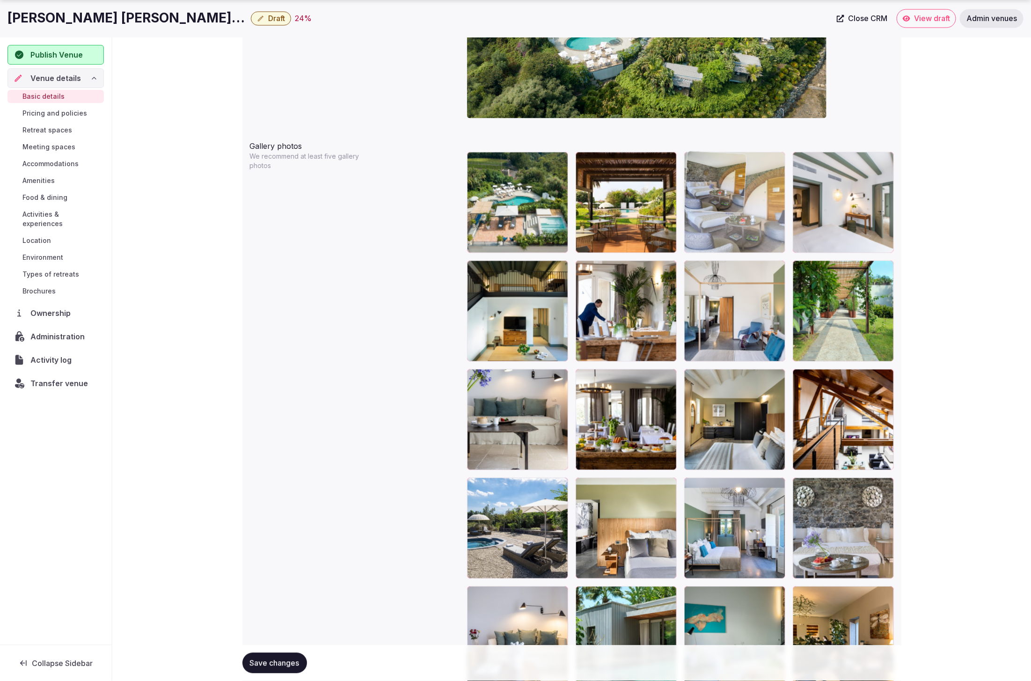
drag, startPoint x: 512, startPoint y: 341, endPoint x: 750, endPoint y: 251, distance: 254.6
click at [750, 251] on body "**********" at bounding box center [515, 300] width 1031 height 2649
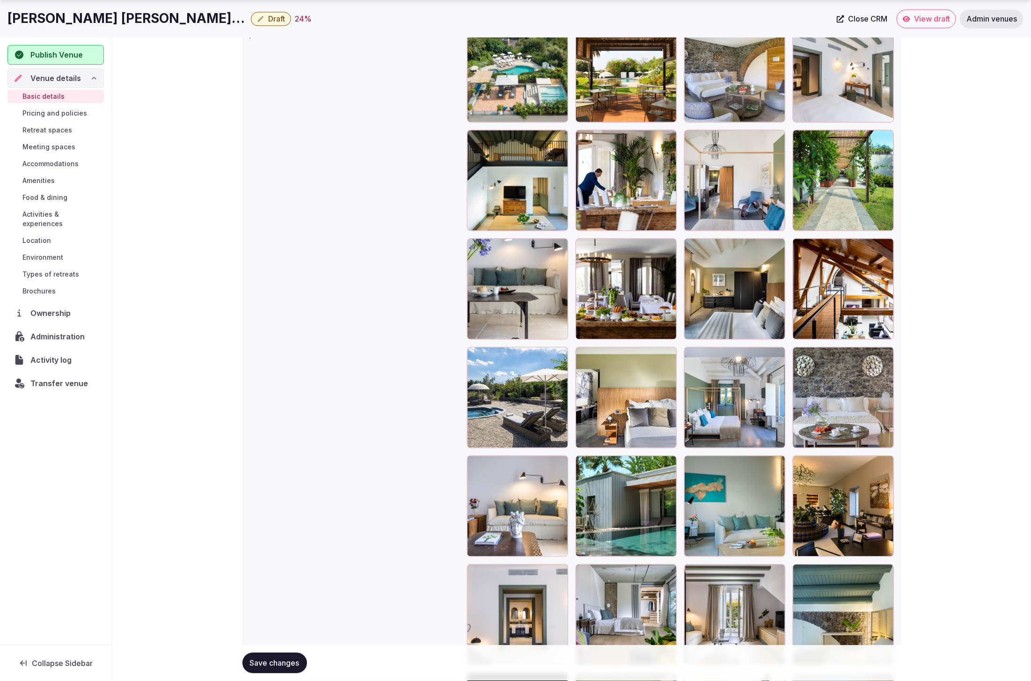
scroll to position [1160, 0]
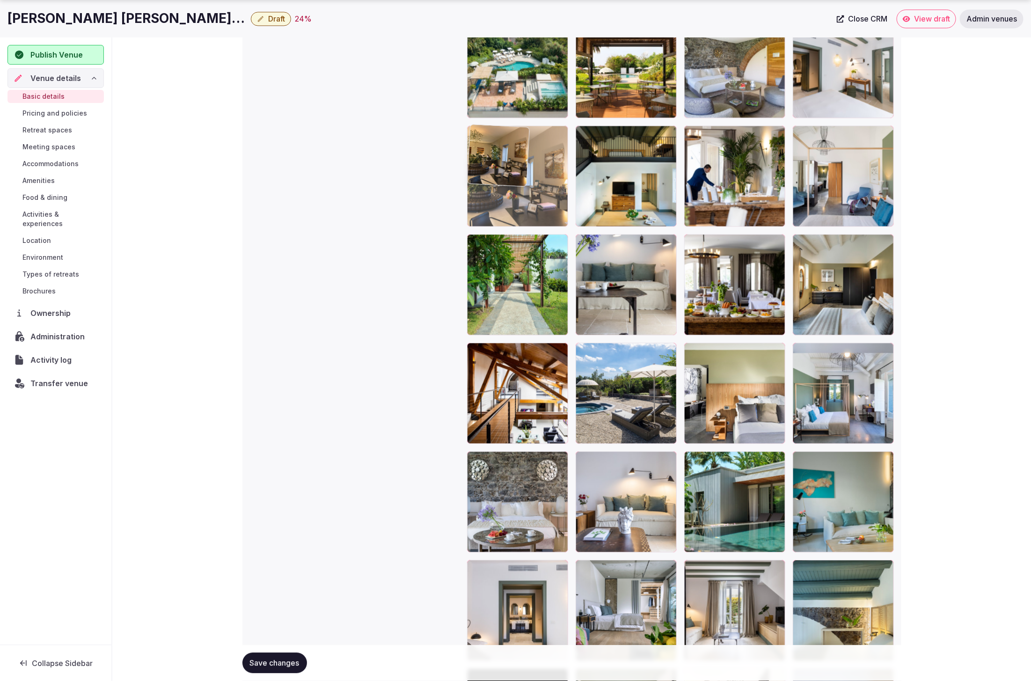
drag, startPoint x: 824, startPoint y: 495, endPoint x: 498, endPoint y: 188, distance: 447.2
click at [498, 188] on body "**********" at bounding box center [515, 164] width 1031 height 2649
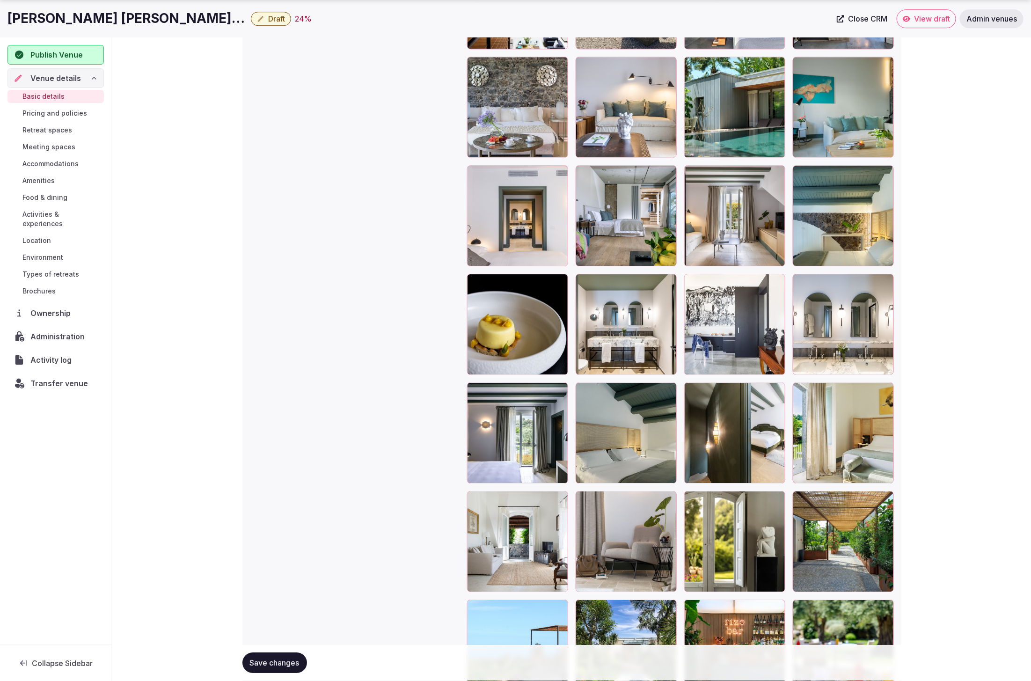
scroll to position [1556, 0]
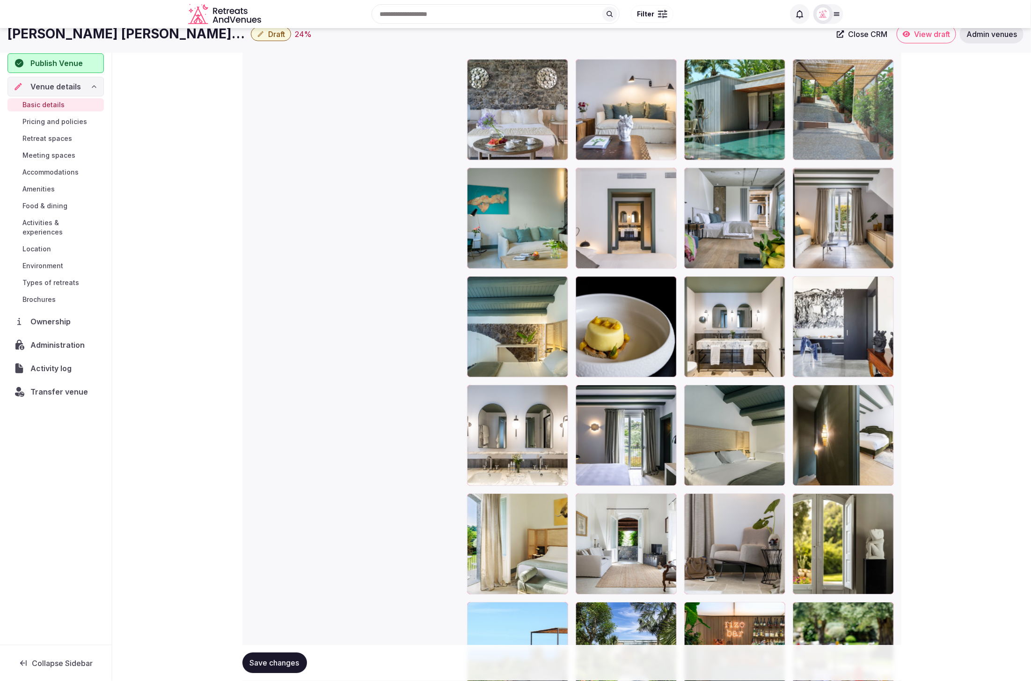
drag, startPoint x: 866, startPoint y: 532, endPoint x: 848, endPoint y: 125, distance: 407.0
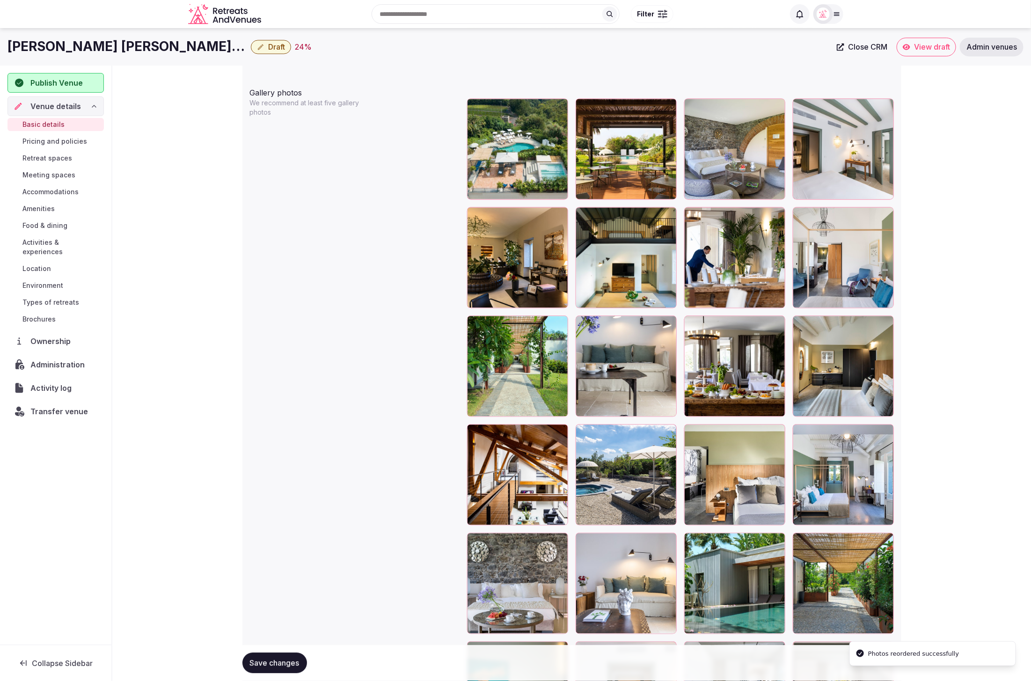
scroll to position [1067, 0]
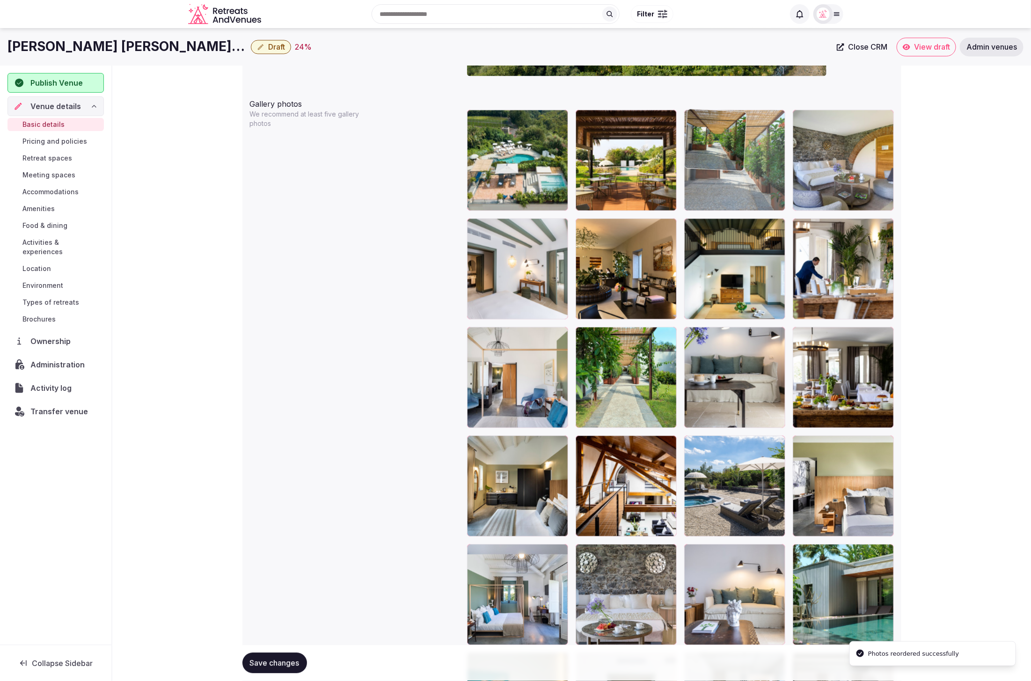
drag, startPoint x: 835, startPoint y: 579, endPoint x: 742, endPoint y: 175, distance: 414.9
click at [742, 175] on body "**********" at bounding box center [515, 257] width 1031 height 2649
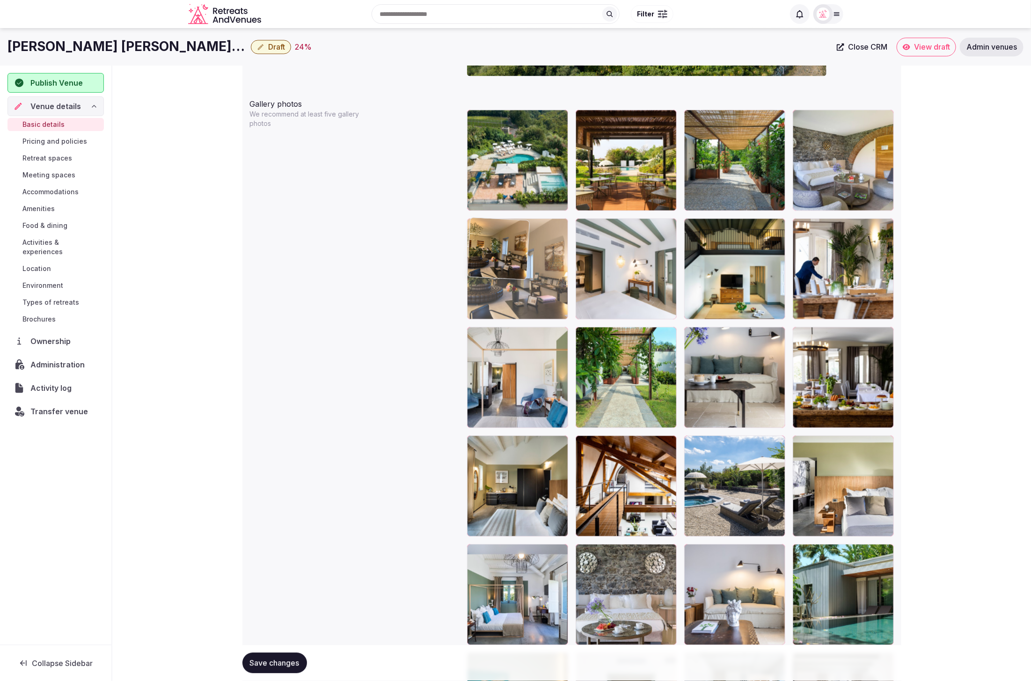
drag, startPoint x: 645, startPoint y: 266, endPoint x: 522, endPoint y: 269, distance: 123.1
click at [522, 269] on body "**********" at bounding box center [515, 257] width 1031 height 2649
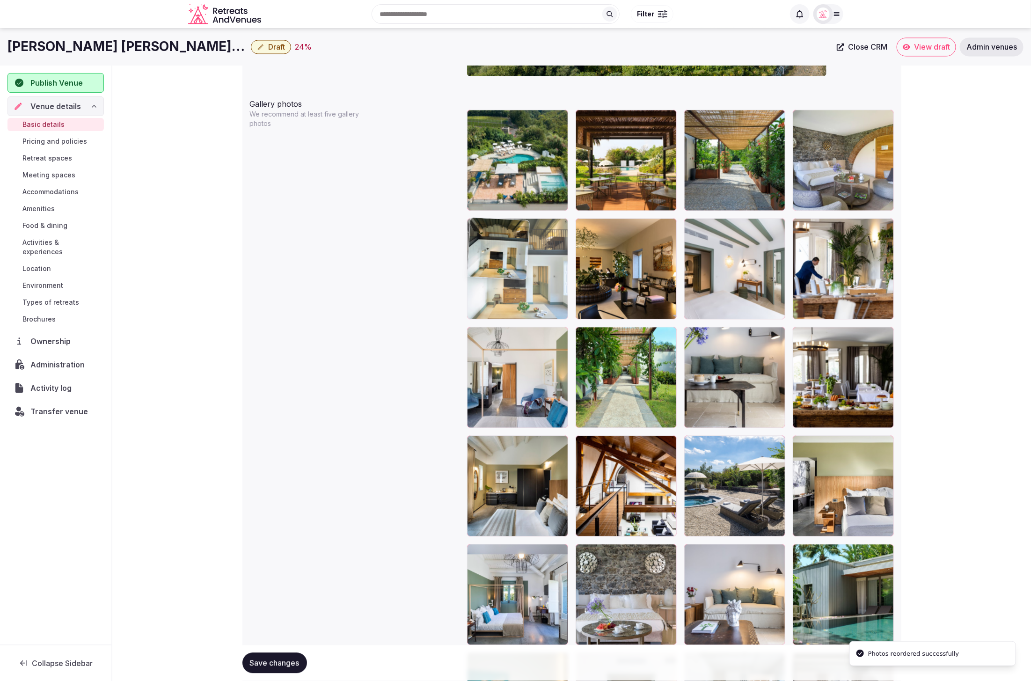
drag, startPoint x: 733, startPoint y: 270, endPoint x: 500, endPoint y: 267, distance: 233.5
click at [500, 267] on body "**********" at bounding box center [515, 257] width 1031 height 2649
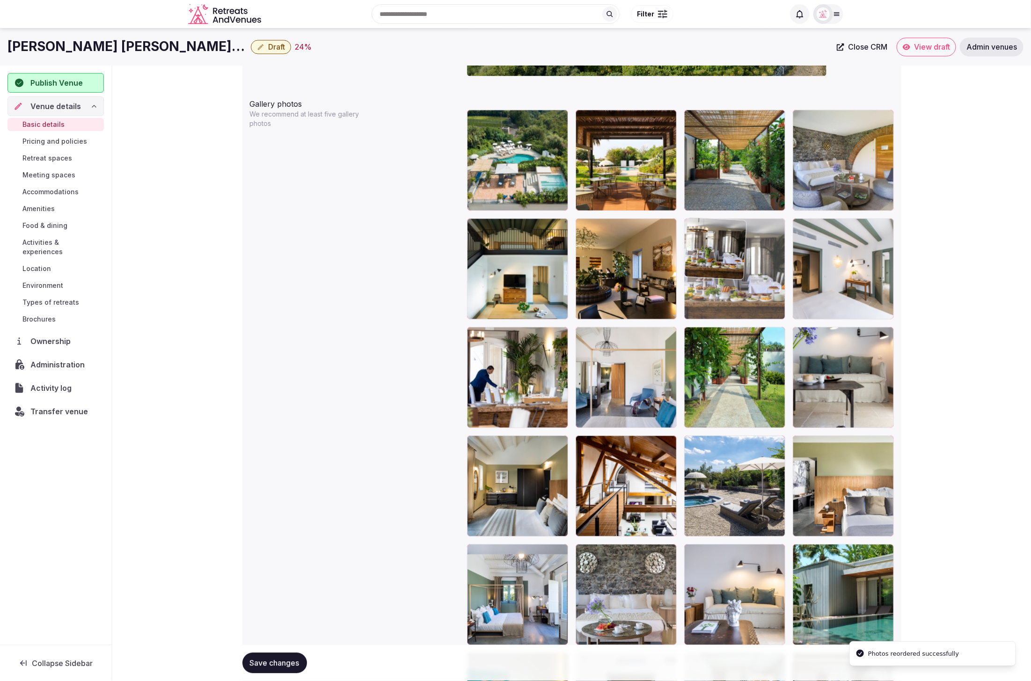
drag, startPoint x: 847, startPoint y: 394, endPoint x: 736, endPoint y: 312, distance: 137.9
click at [736, 312] on body "**********" at bounding box center [515, 257] width 1031 height 2649
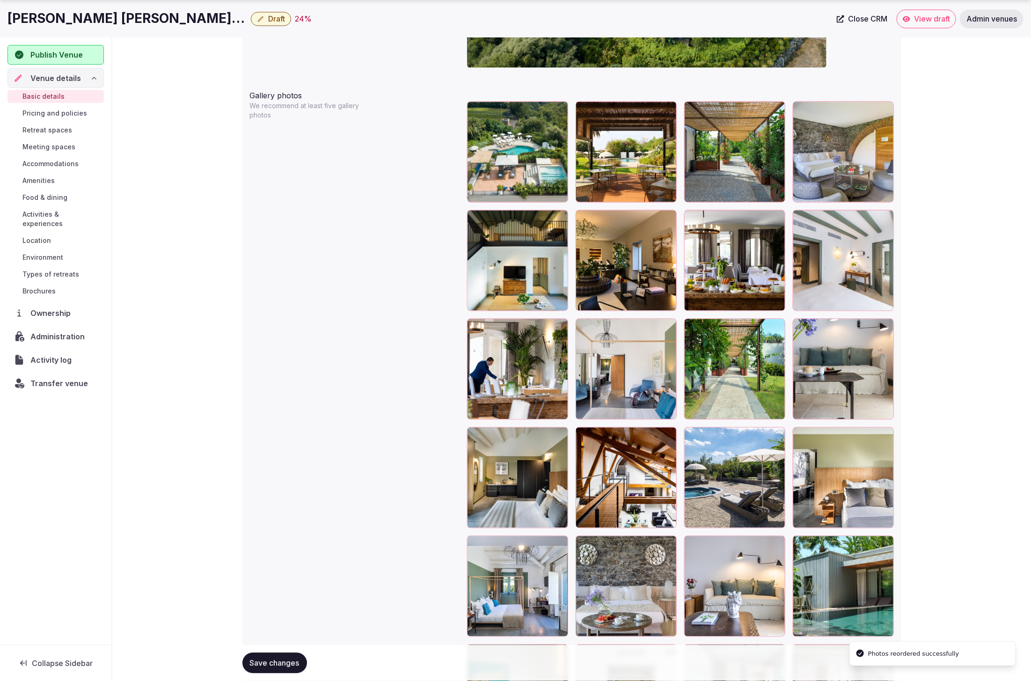
scroll to position [1072, 0]
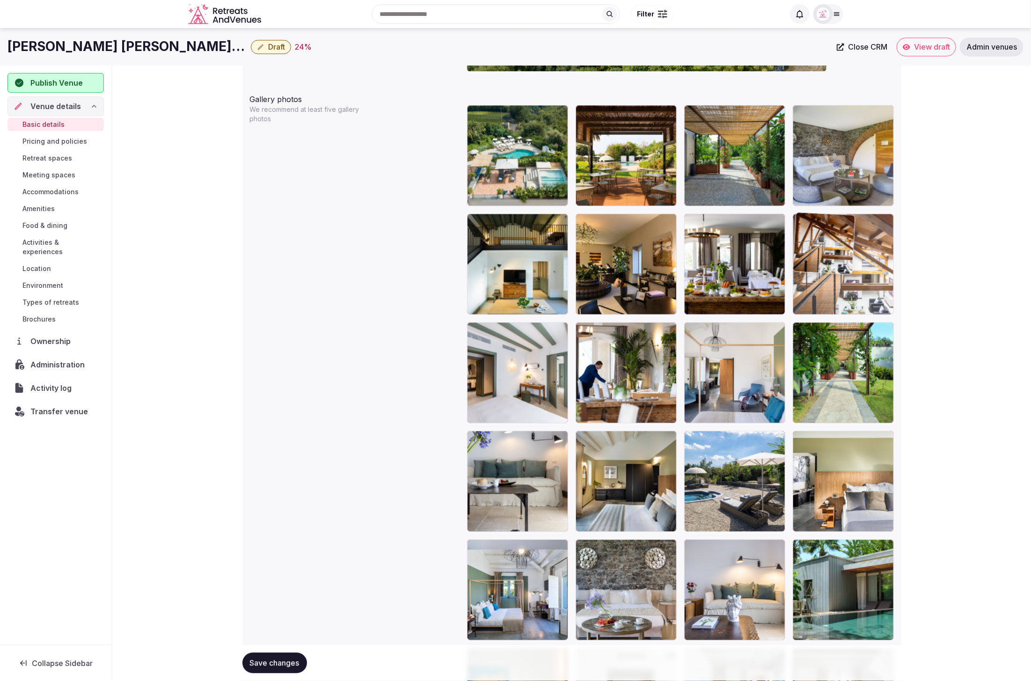
drag, startPoint x: 624, startPoint y: 464, endPoint x: 847, endPoint y: 277, distance: 290.6
click at [847, 277] on body "**********" at bounding box center [515, 252] width 1031 height 2649
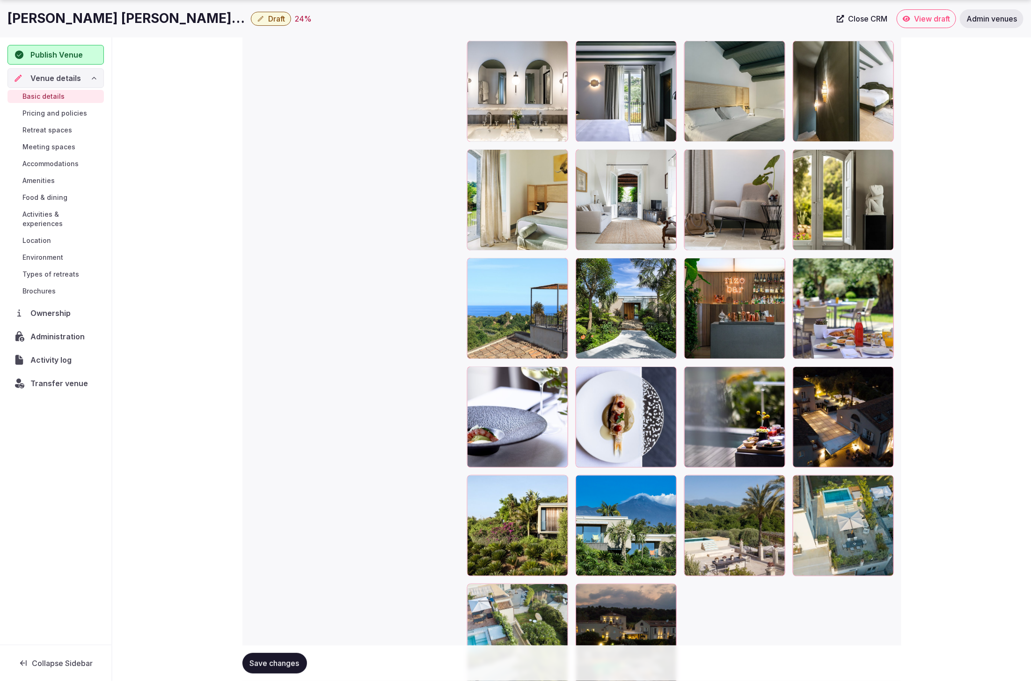
scroll to position [1967, 0]
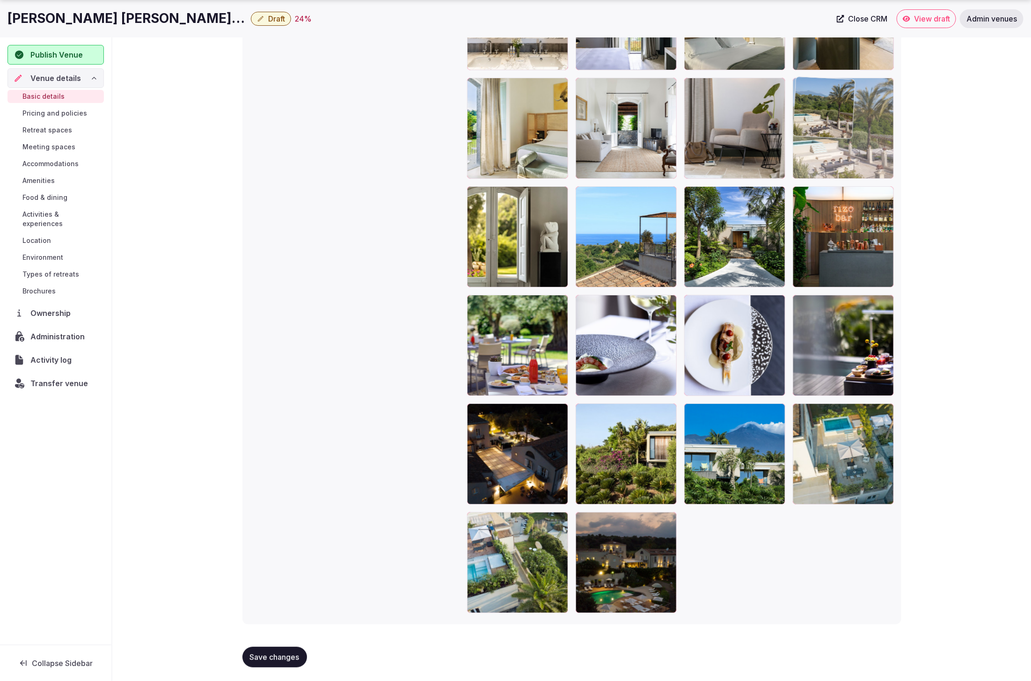
drag, startPoint x: 751, startPoint y: 468, endPoint x: 833, endPoint y: 172, distance: 307.4
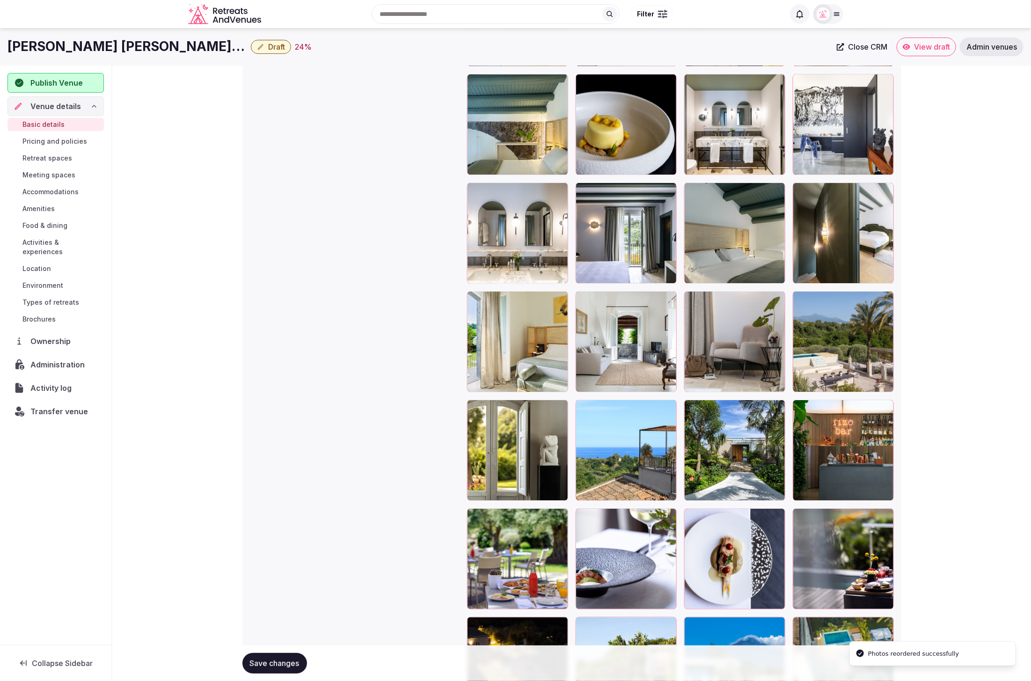
scroll to position [1680, 0]
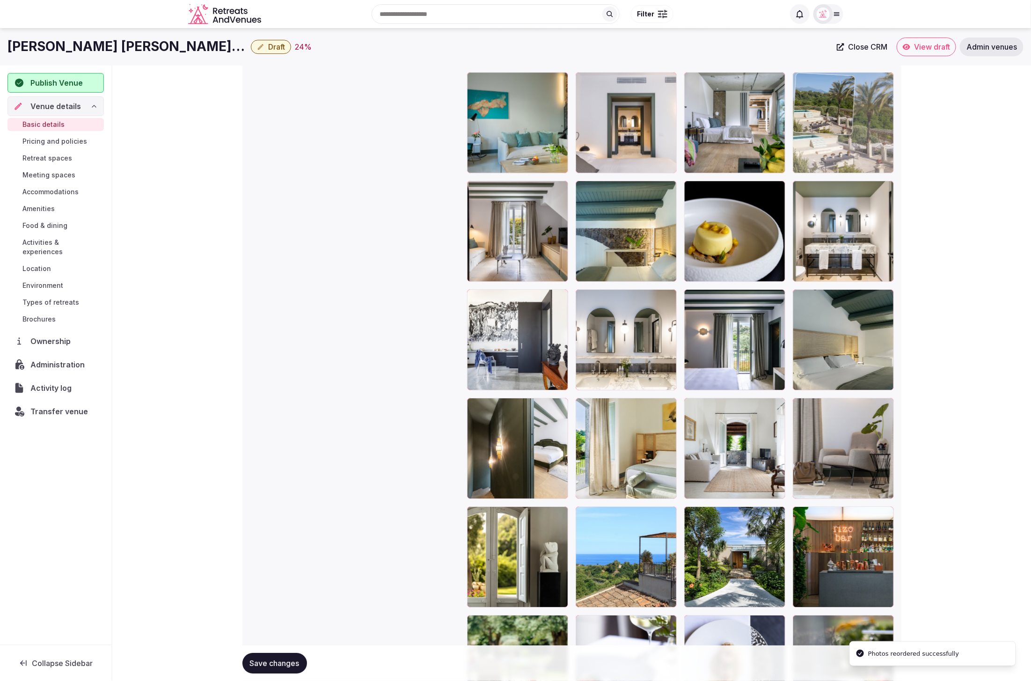
drag, startPoint x: 851, startPoint y: 350, endPoint x: 844, endPoint y: 96, distance: 253.7
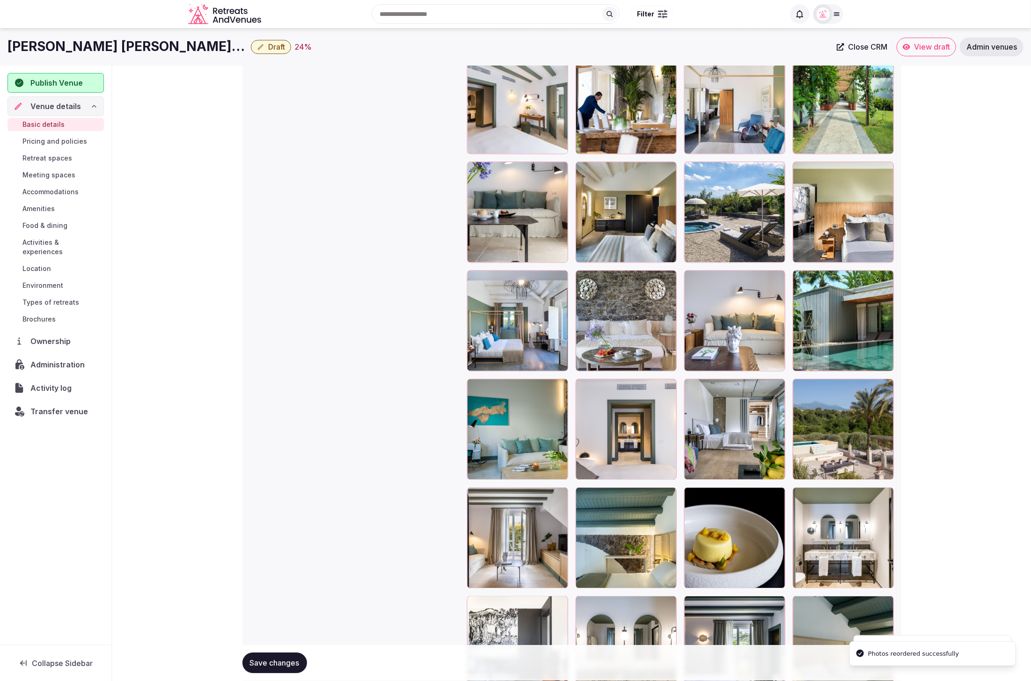
scroll to position [1325, 0]
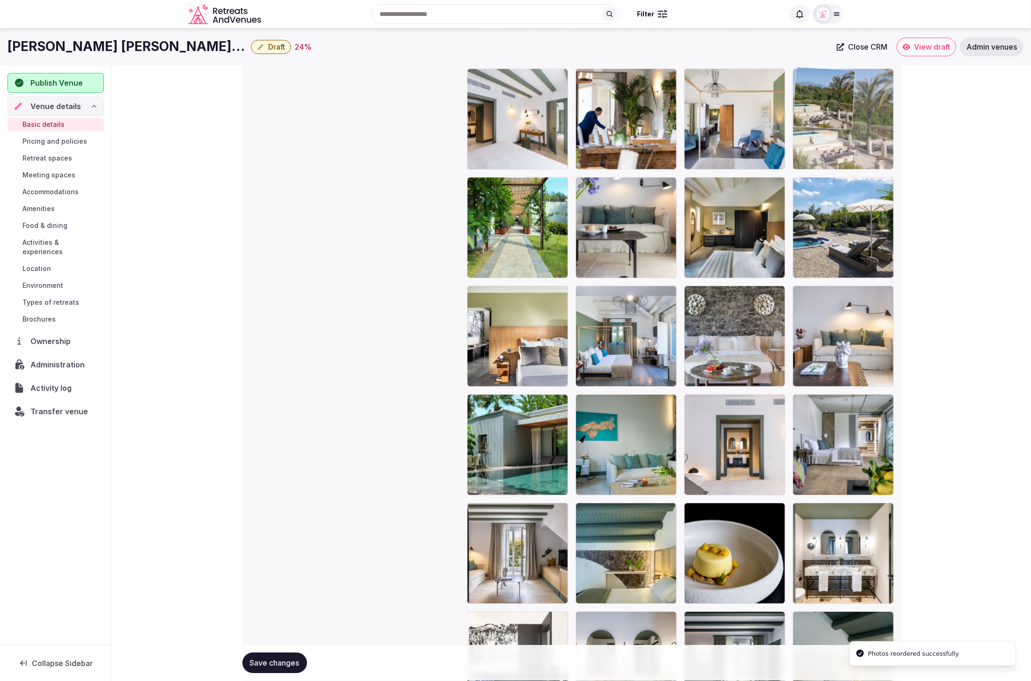
drag, startPoint x: 858, startPoint y: 436, endPoint x: 841, endPoint y: 158, distance: 278.4
click at [841, 158] on body "**********" at bounding box center [515, -1] width 1031 height 2649
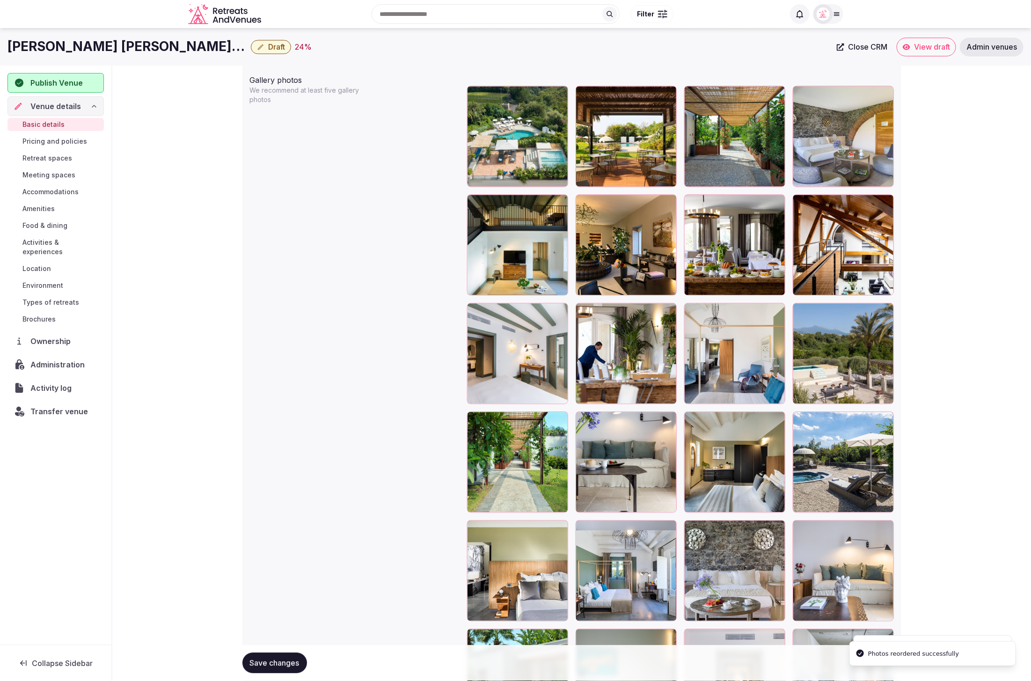
scroll to position [1087, 0]
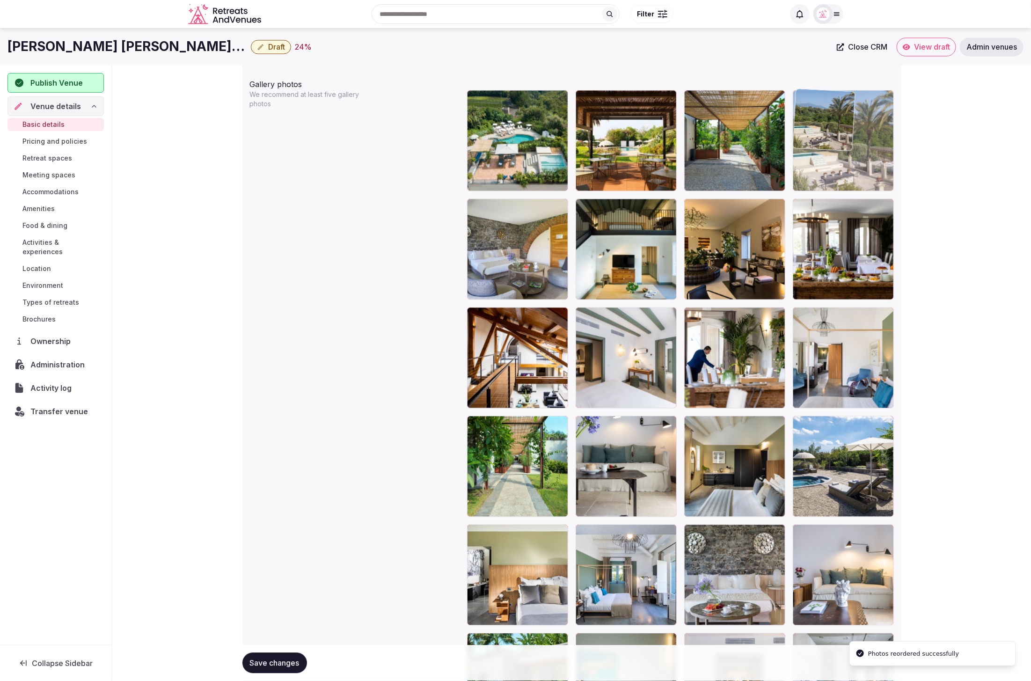
drag, startPoint x: 855, startPoint y: 357, endPoint x: 842, endPoint y: 178, distance: 179.2
click at [842, 178] on body "**********" at bounding box center [515, 237] width 1031 height 2649
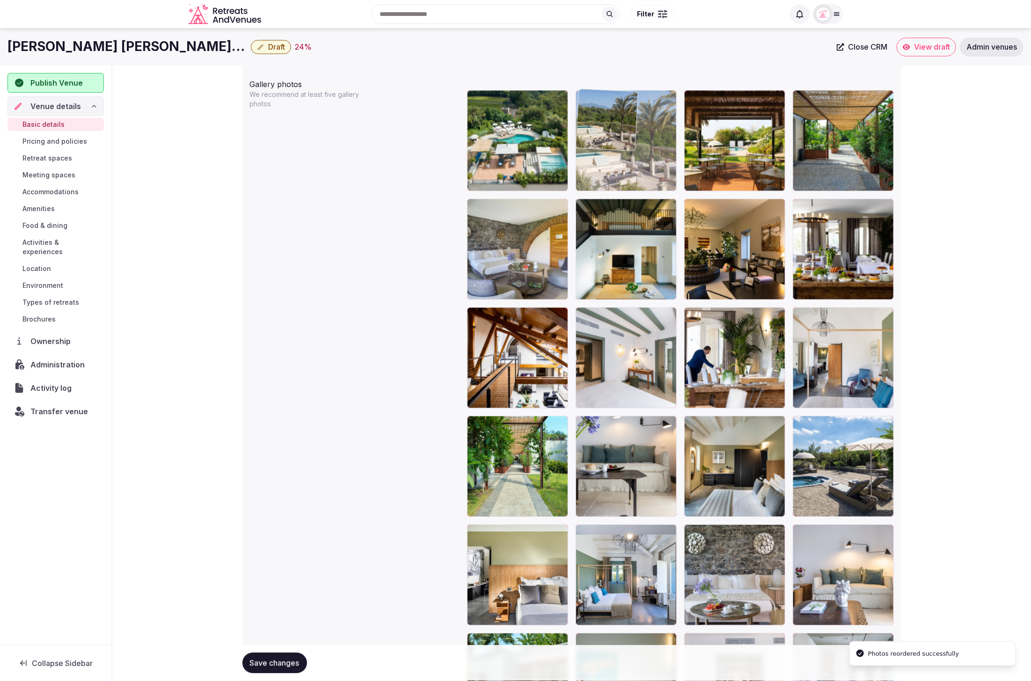
drag, startPoint x: 831, startPoint y: 154, endPoint x: 676, endPoint y: 147, distance: 155.5
click at [679, 147] on body "**********" at bounding box center [515, 237] width 1031 height 2649
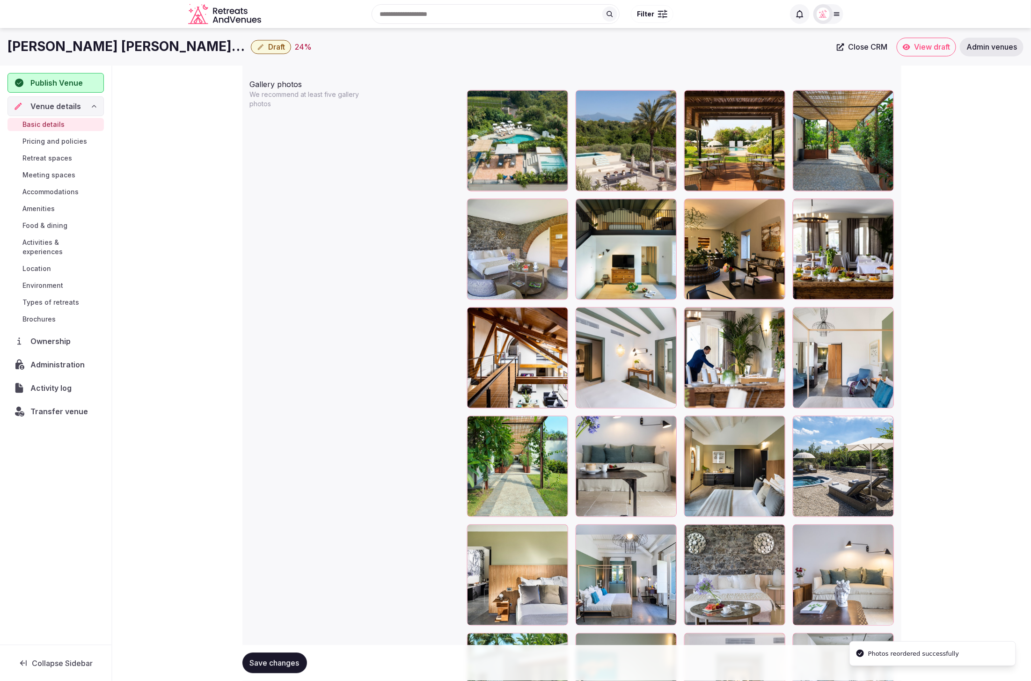
click at [264, 660] on span "Save changes" at bounding box center [275, 662] width 50 height 9
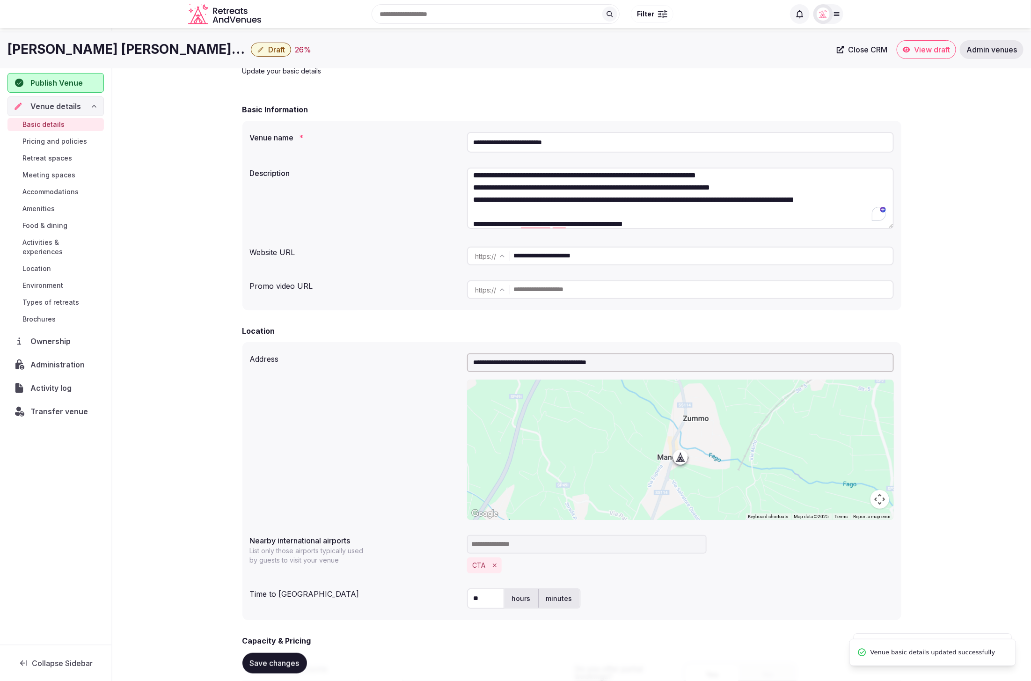
scroll to position [0, 0]
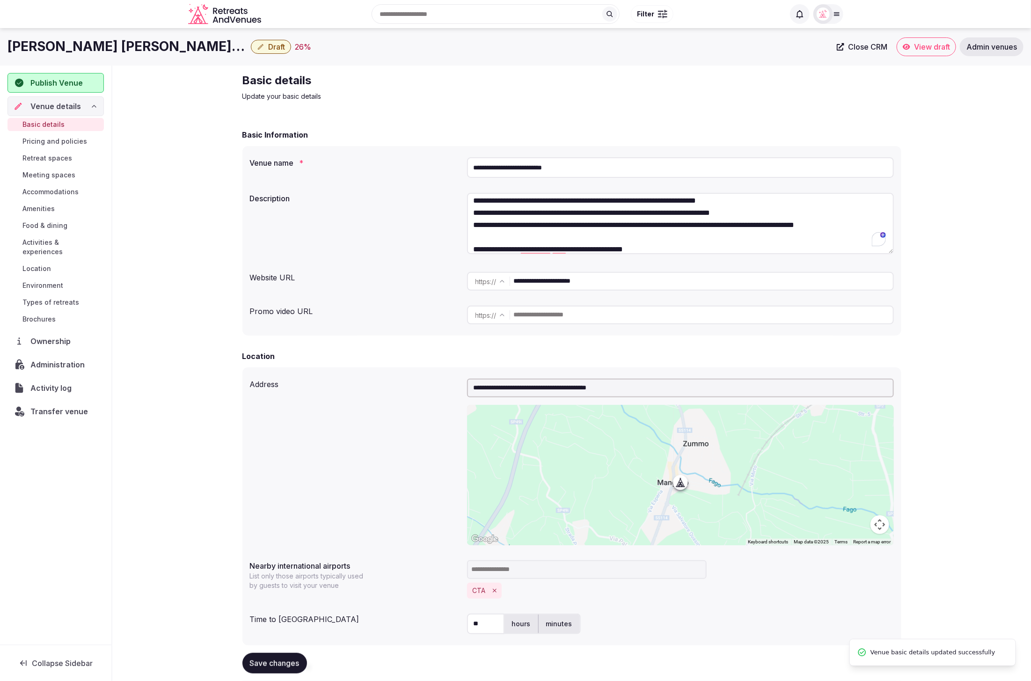
click at [48, 138] on span "Pricing and policies" at bounding box center [54, 141] width 65 height 9
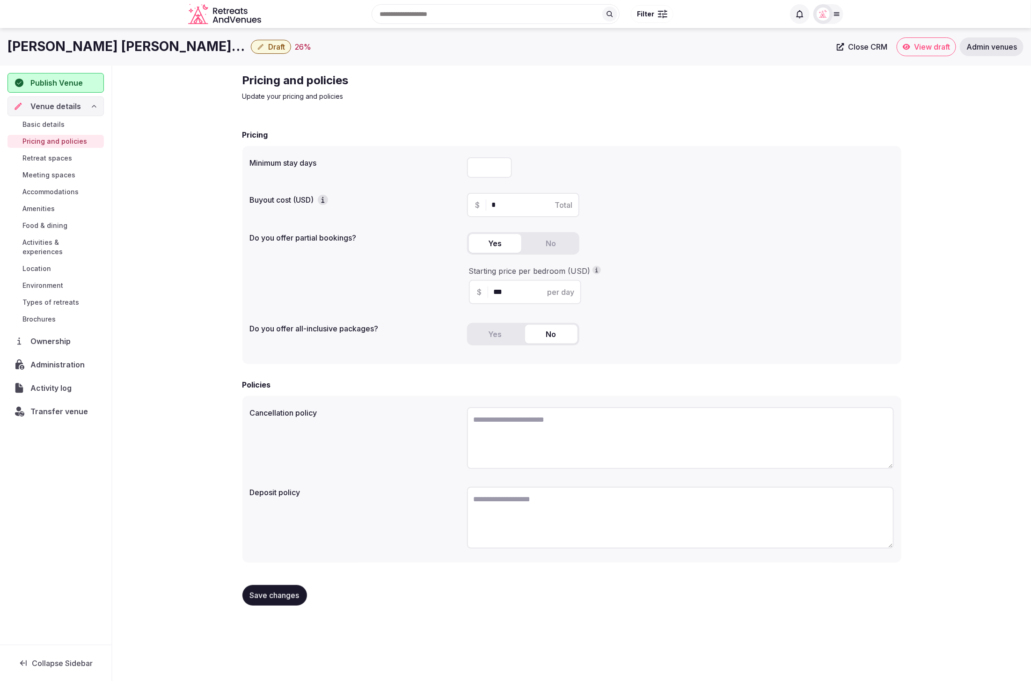
click at [56, 122] on span "Basic details" at bounding box center [43, 124] width 42 height 9
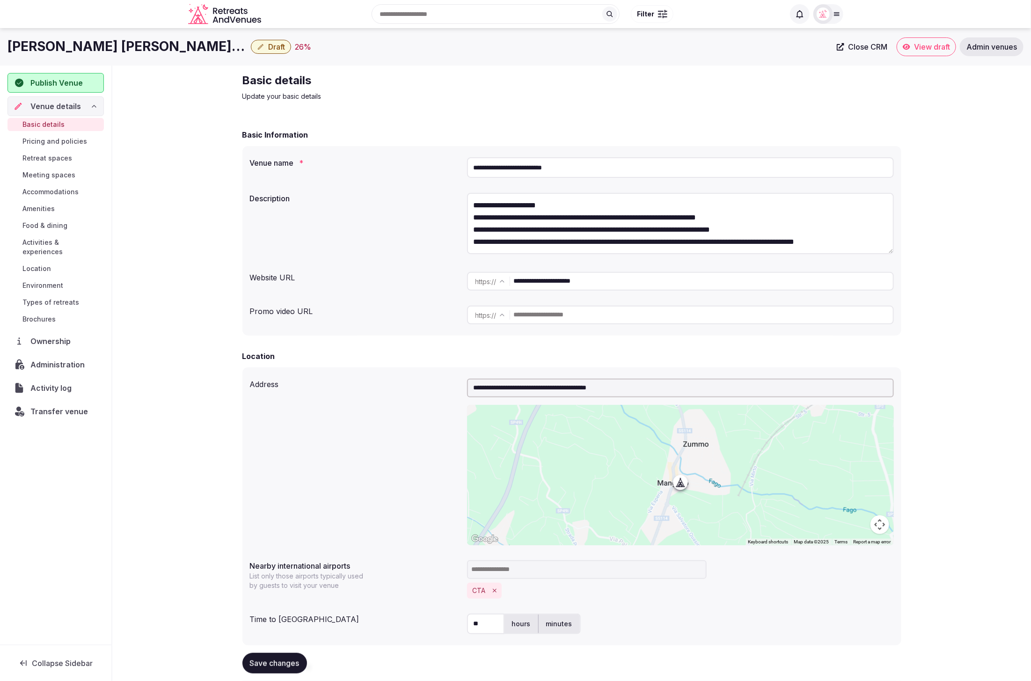
click at [56, 142] on span "Pricing and policies" at bounding box center [54, 141] width 65 height 9
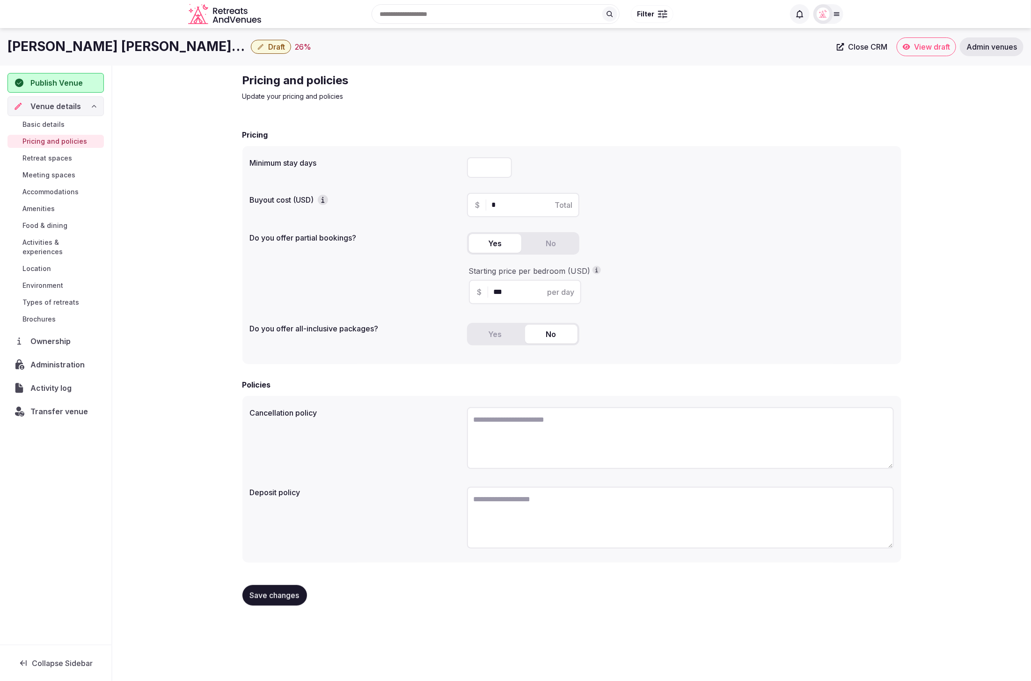
click at [749, 207] on div "$ * Total" at bounding box center [680, 205] width 427 height 24
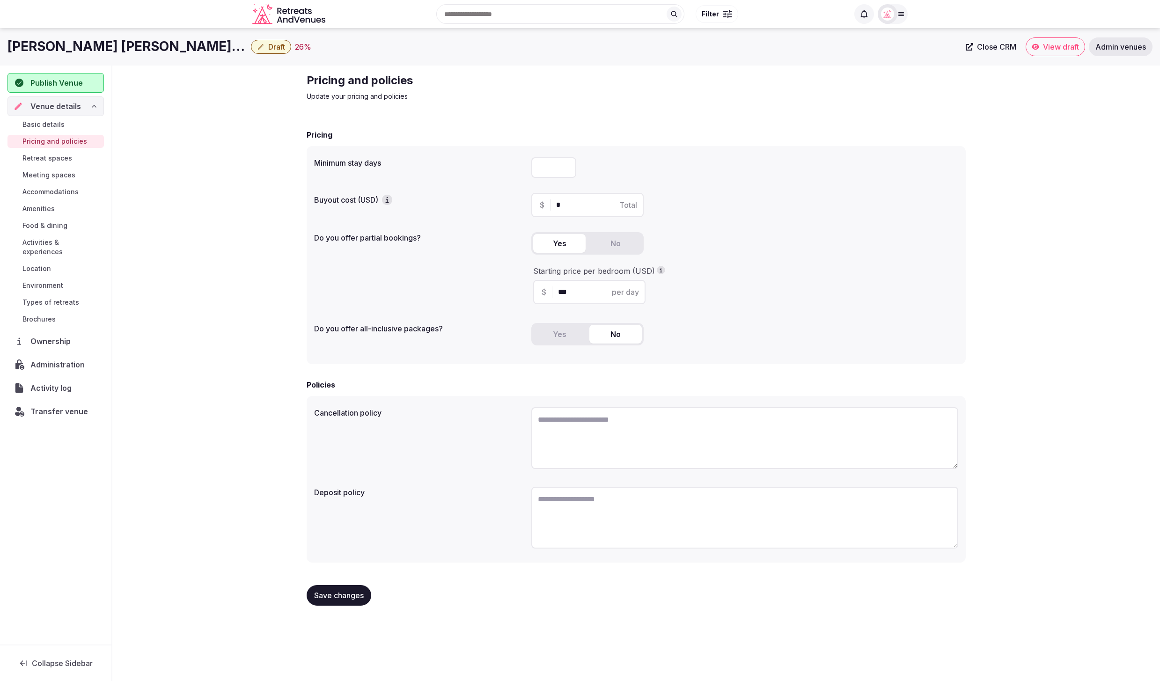
click at [1016, 337] on div "Pricing and policies Update your pricing and policies Pricing Minimum stay days…" at bounding box center [635, 343] width 1047 height 555
click at [550, 166] on input "number" at bounding box center [553, 167] width 45 height 21
type input "*"
click at [937, 241] on div "Yes No" at bounding box center [744, 247] width 427 height 30
click at [350, 594] on span "Save changes" at bounding box center [339, 595] width 50 height 9
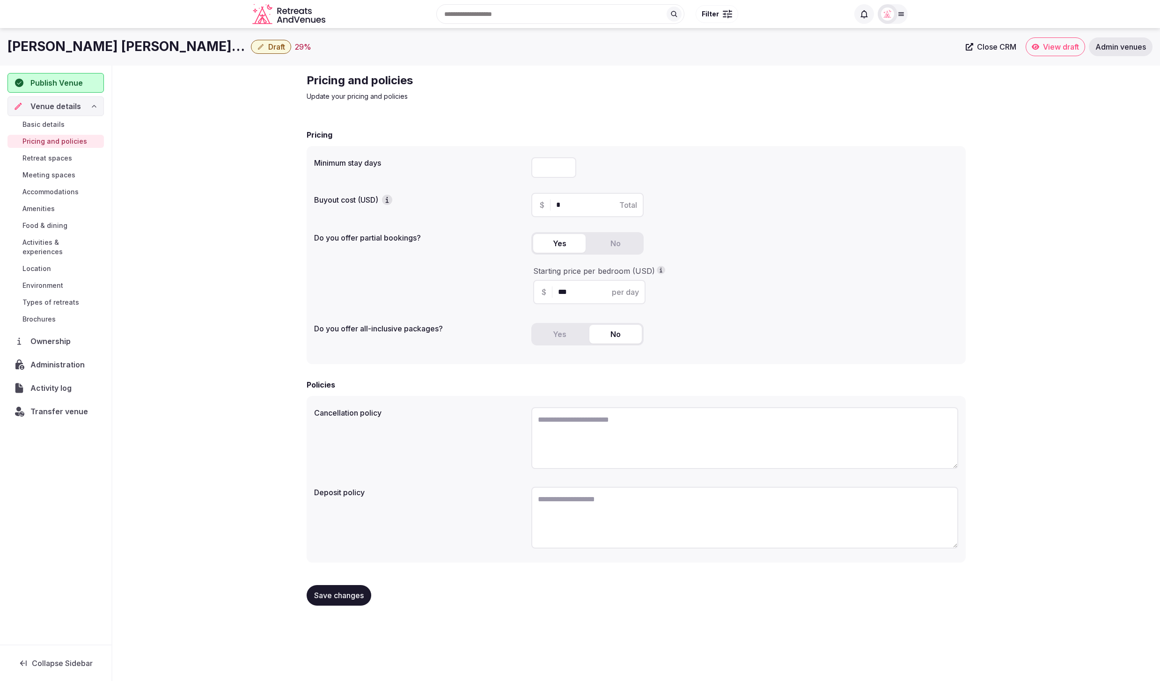
click at [49, 175] on span "Meeting spaces" at bounding box center [48, 174] width 53 height 9
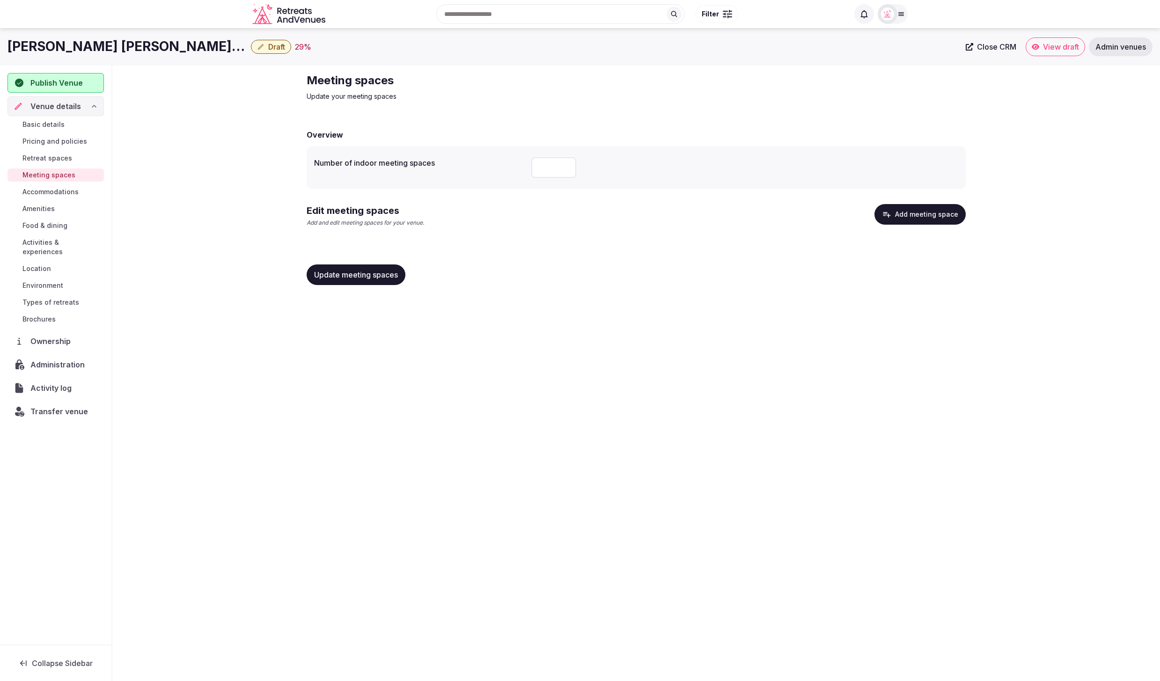
click at [923, 215] on button "Add meeting space" at bounding box center [919, 214] width 91 height 21
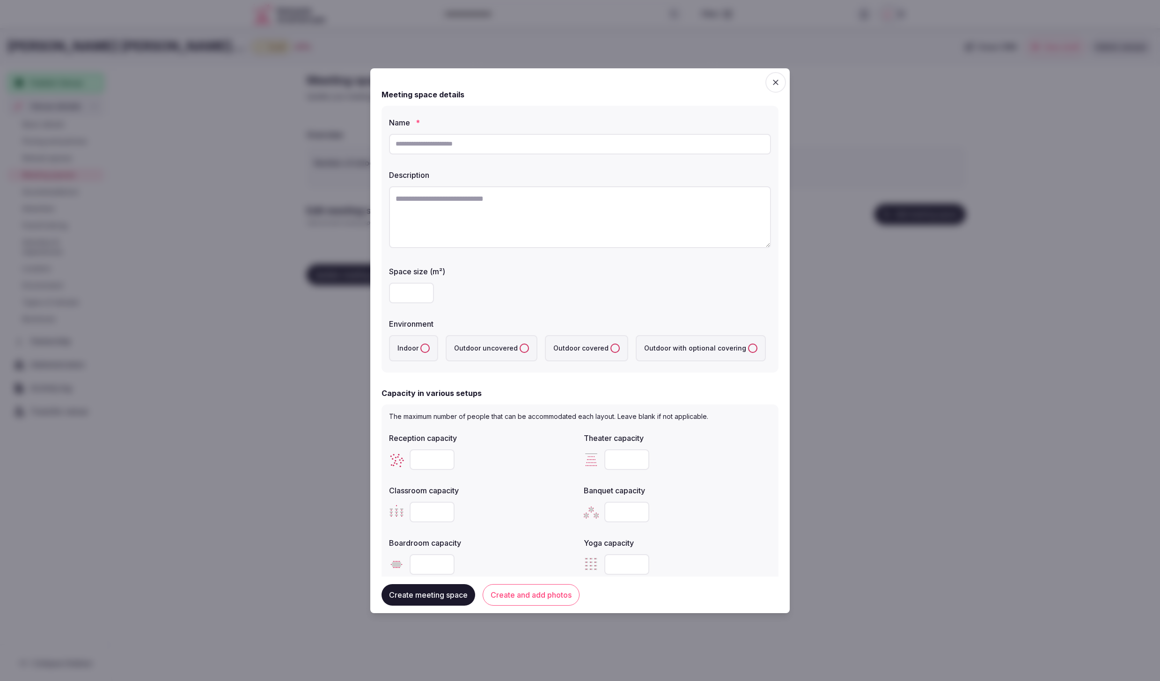
click at [435, 137] on input "text" at bounding box center [580, 144] width 382 height 21
type input "*"
type input "**********"
click at [409, 208] on textarea "To enrich screen reader interactions, please activate Accessibility in Grammarl…" at bounding box center [580, 217] width 382 height 62
click at [486, 215] on textarea "To enrich screen reader interactions, please activate Accessibility in Grammarl…" at bounding box center [580, 217] width 382 height 62
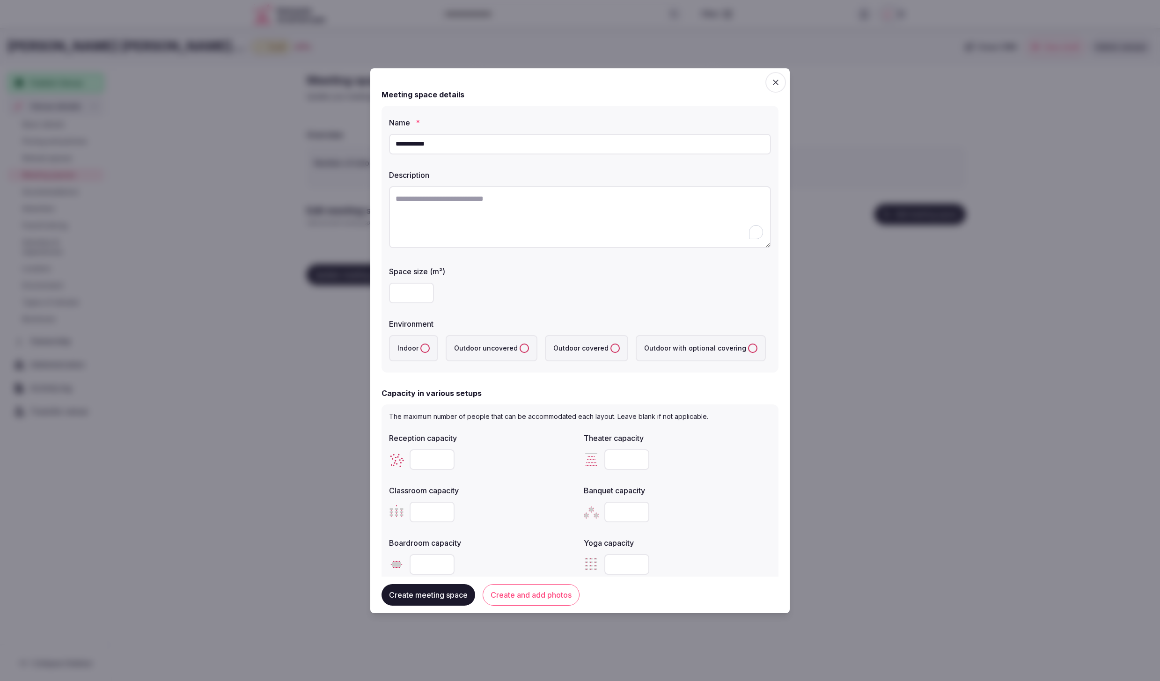
paste textarea "**********"
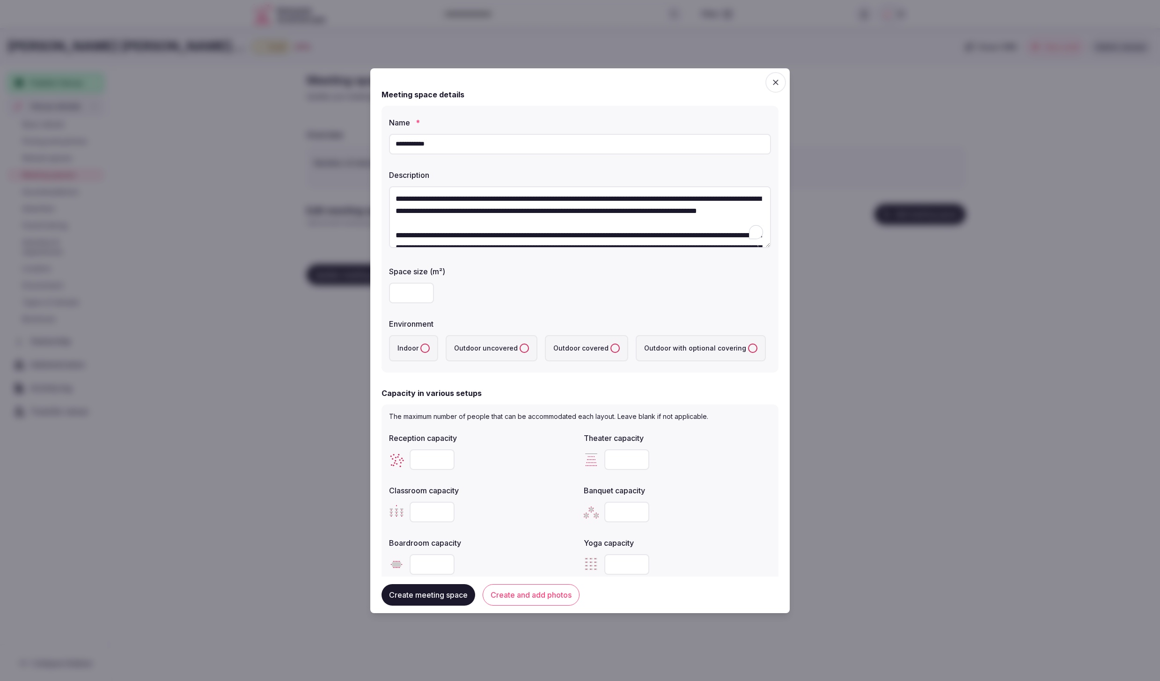
scroll to position [29, 0]
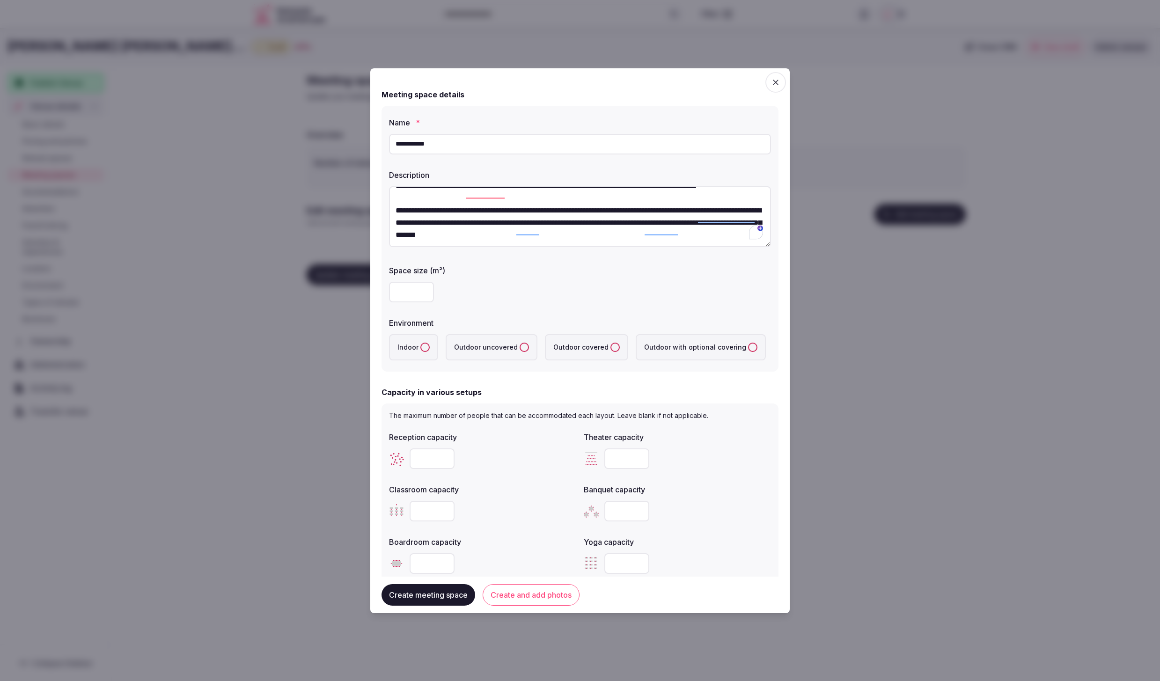
type textarea "**********"
click at [720, 321] on label "Environment" at bounding box center [580, 322] width 382 height 7
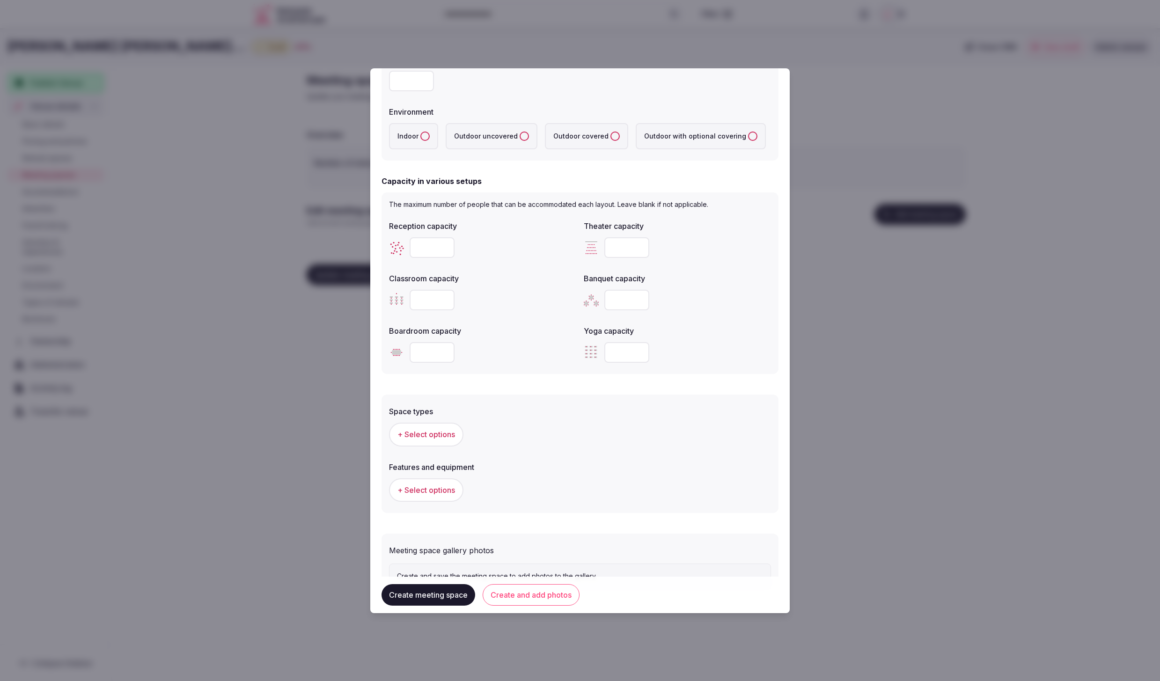
scroll to position [225, 0]
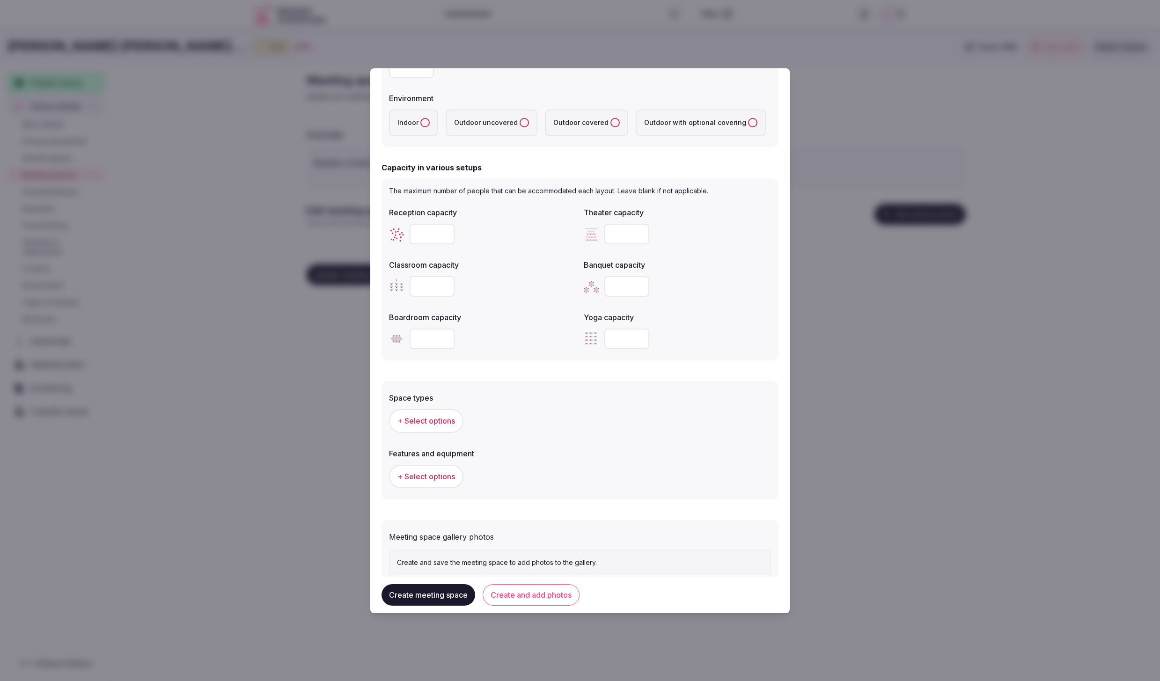
click at [427, 237] on input "number" at bounding box center [431, 234] width 45 height 21
type input "**"
click at [523, 262] on div "Classroom capacity" at bounding box center [482, 261] width 187 height 13
click at [624, 234] on input "*" at bounding box center [626, 236] width 45 height 21
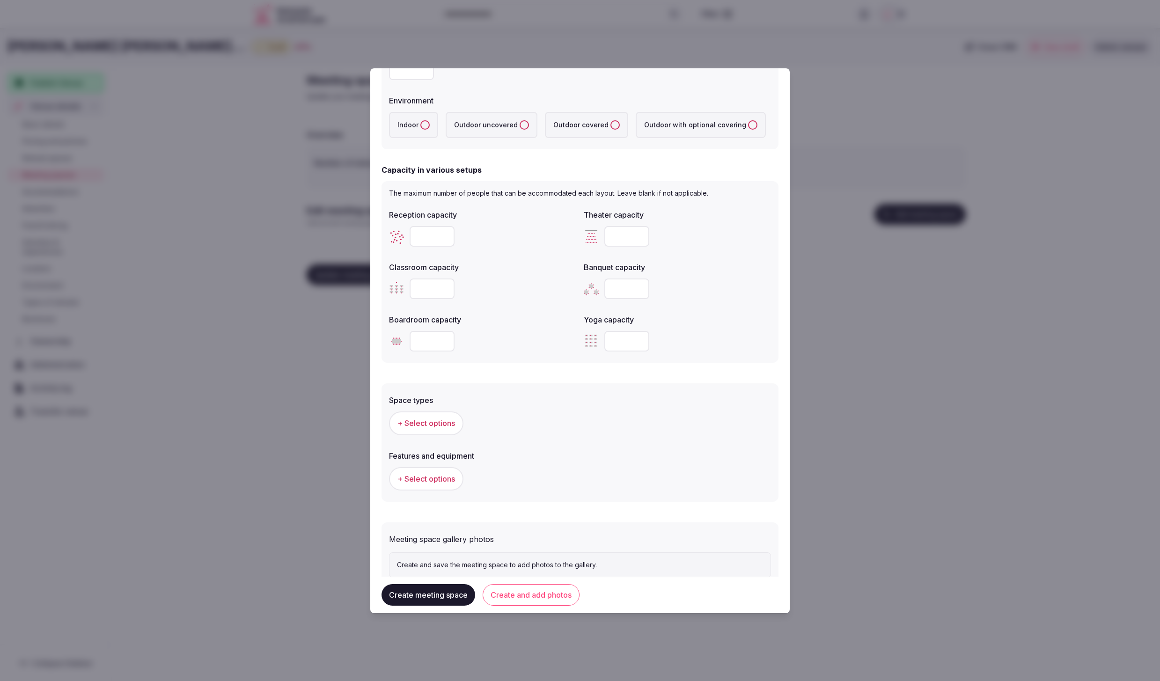
drag, startPoint x: 623, startPoint y: 234, endPoint x: 599, endPoint y: 234, distance: 24.4
click at [599, 234] on div "***" at bounding box center [677, 236] width 187 height 21
type input "**"
click at [500, 268] on label "Classroom capacity" at bounding box center [482, 264] width 187 height 7
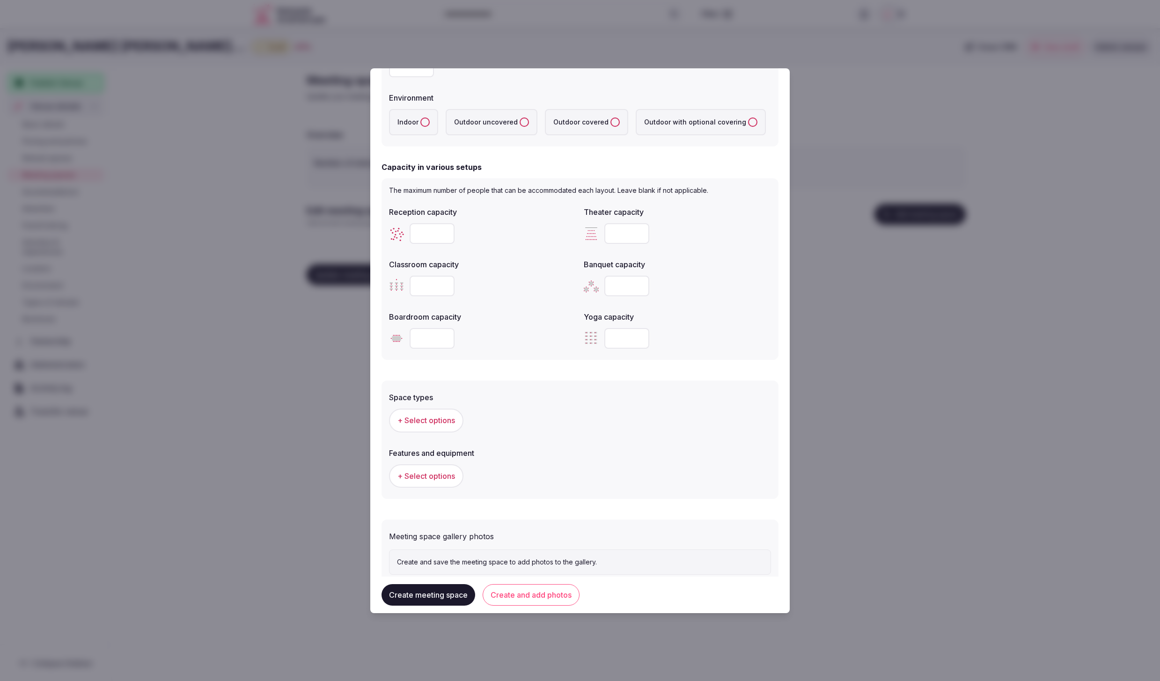
scroll to position [251, 0]
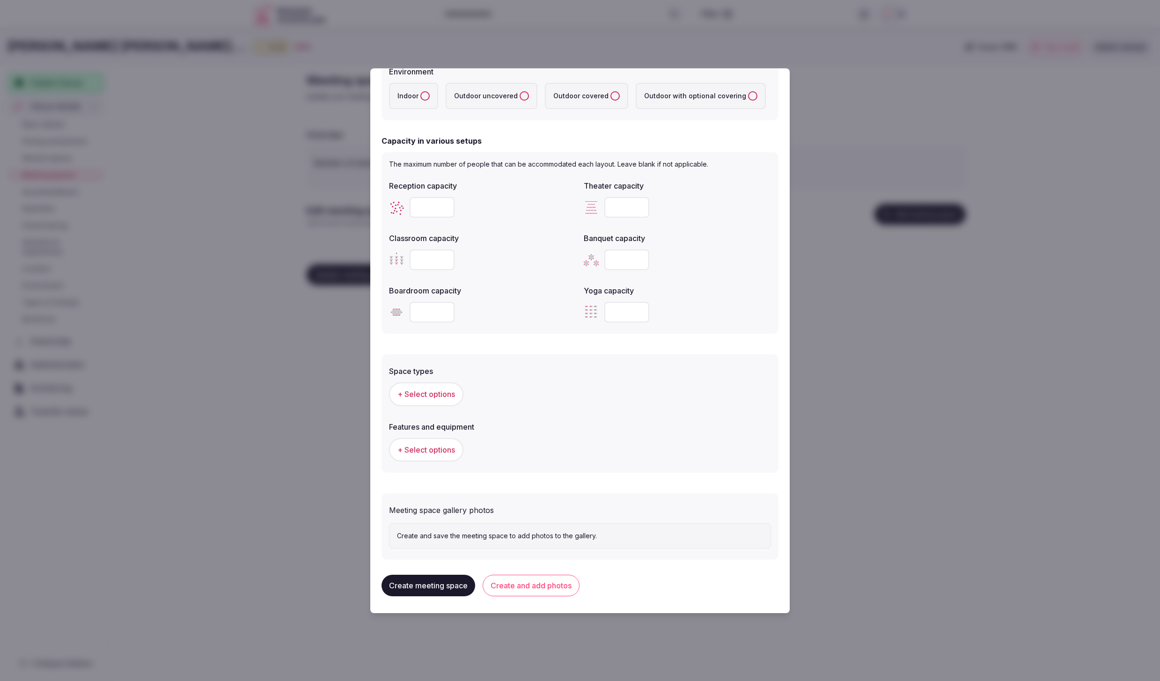
click at [421, 392] on span "+ Select options" at bounding box center [426, 394] width 58 height 10
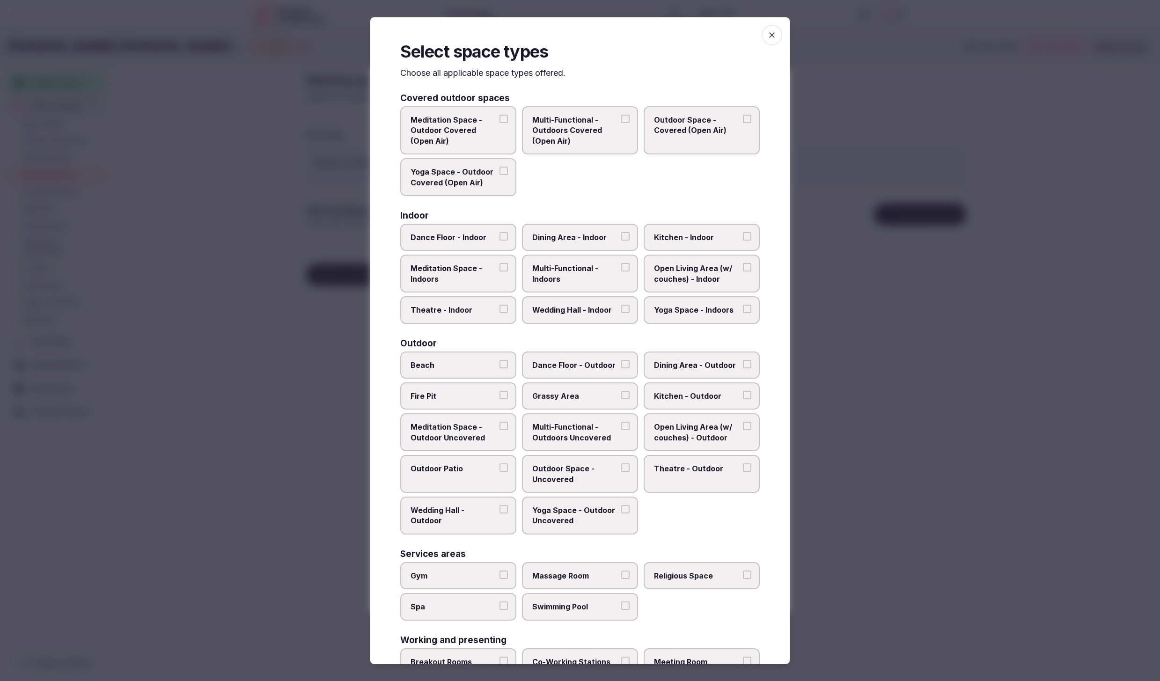
scroll to position [58, 0]
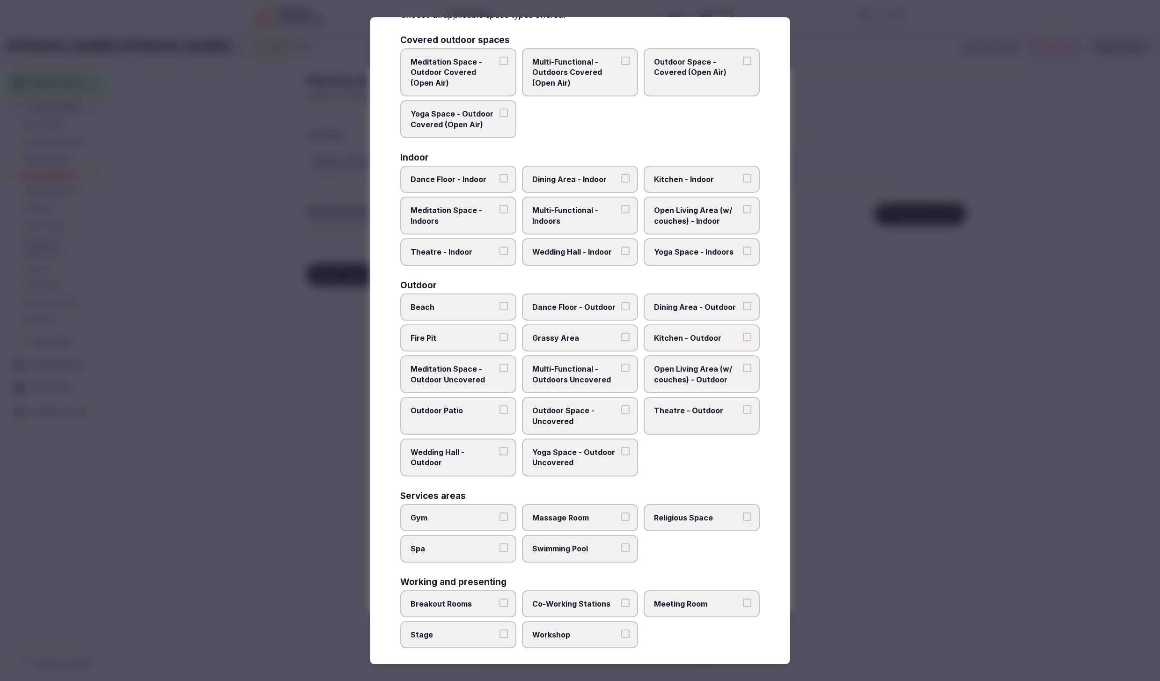
click at [716, 591] on label "Meeting Room" at bounding box center [701, 603] width 116 height 27
click at [743, 598] on button "Meeting Room" at bounding box center [747, 602] width 8 height 8
click at [850, 453] on div at bounding box center [580, 340] width 1160 height 681
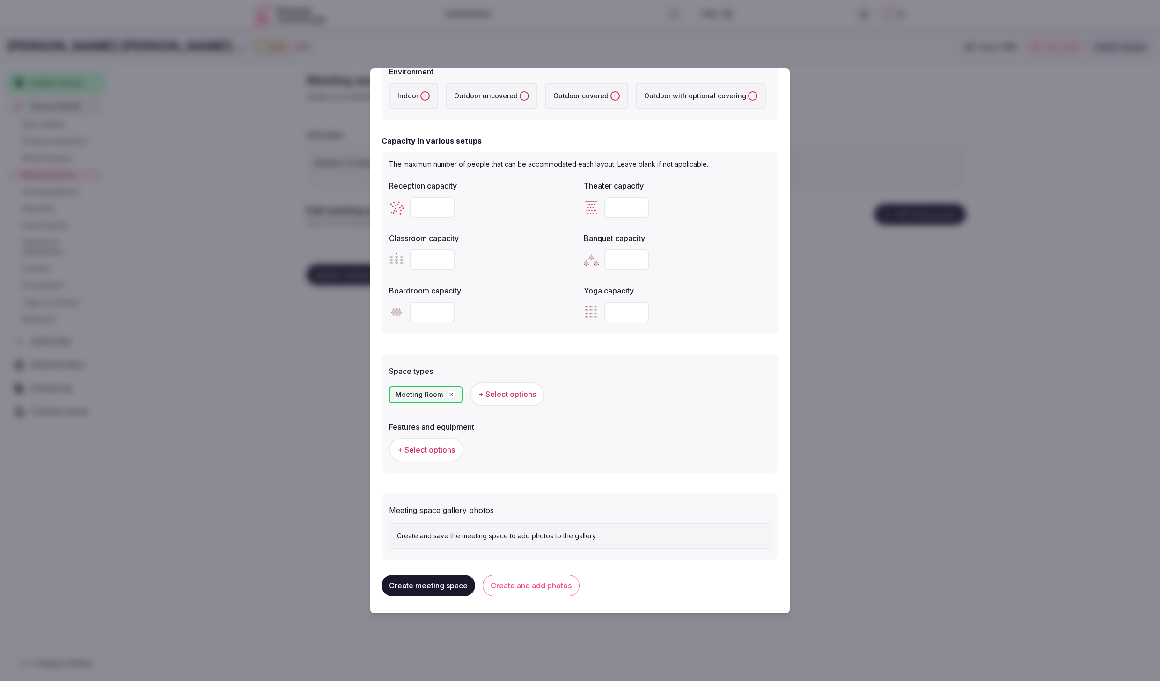
click at [431, 445] on span "+ Select options" at bounding box center [426, 450] width 58 height 10
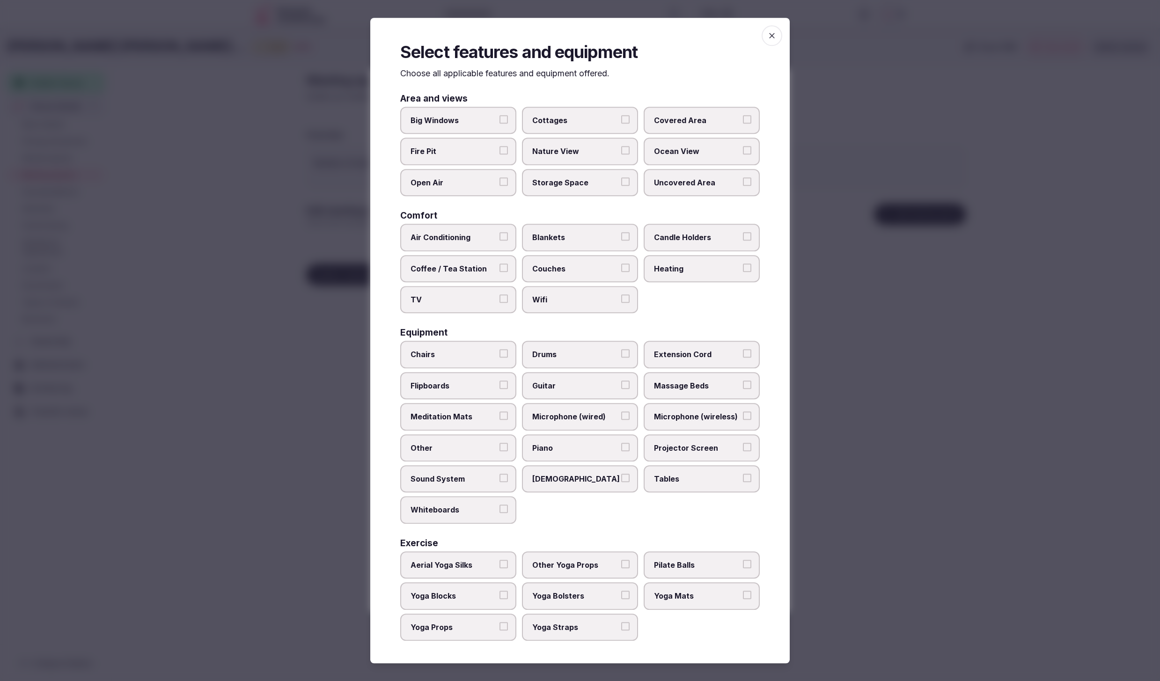
click at [455, 347] on label "Chairs" at bounding box center [458, 354] width 116 height 27
click at [499, 350] on button "Chairs" at bounding box center [503, 354] width 8 height 8
click at [676, 476] on span "Tables" at bounding box center [697, 479] width 86 height 10
click at [743, 476] on button "Tables" at bounding box center [747, 478] width 8 height 8
click at [465, 481] on span "Sound System" at bounding box center [453, 479] width 86 height 10
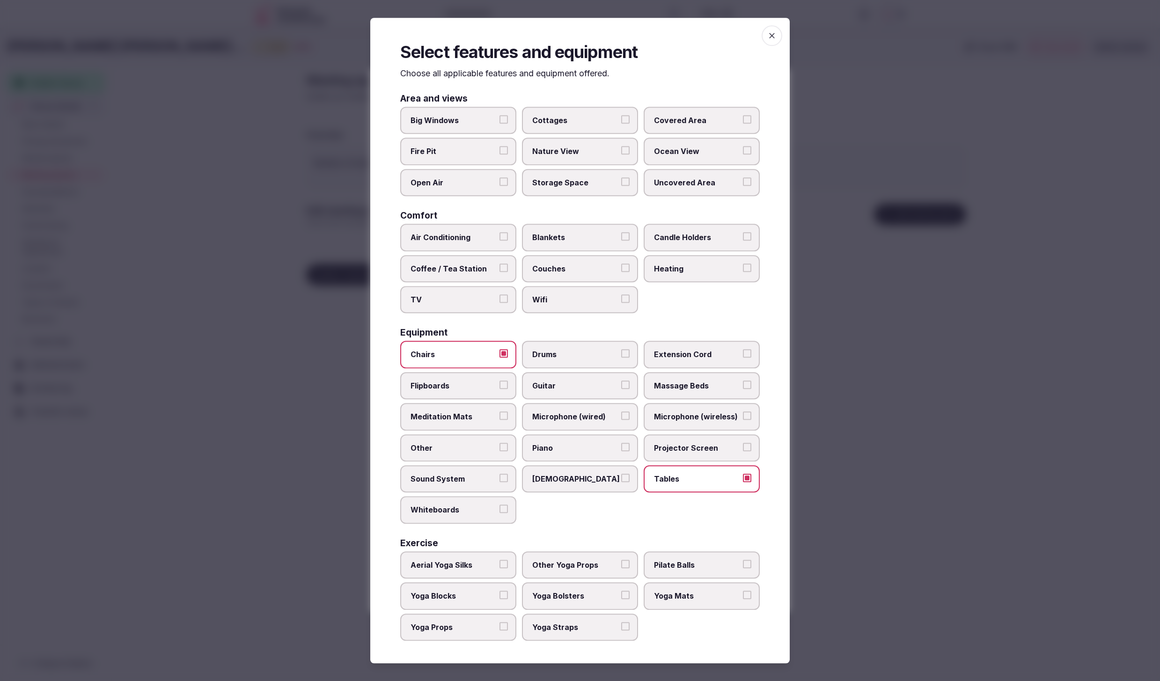
click at [499, 481] on button "Sound System" at bounding box center [503, 478] width 8 height 8
click at [578, 302] on span "Wifi" at bounding box center [575, 299] width 86 height 10
click at [621, 302] on button "Wifi" at bounding box center [625, 298] width 8 height 8
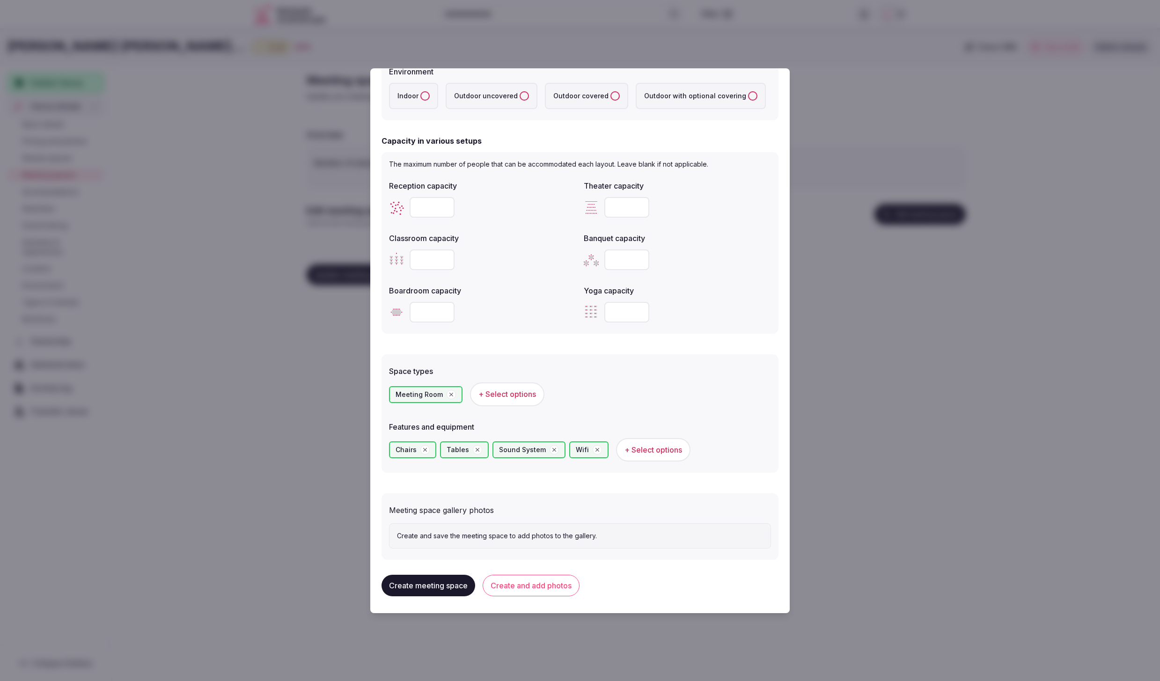
click at [557, 585] on button "Create and add photos" at bounding box center [530, 586] width 97 height 22
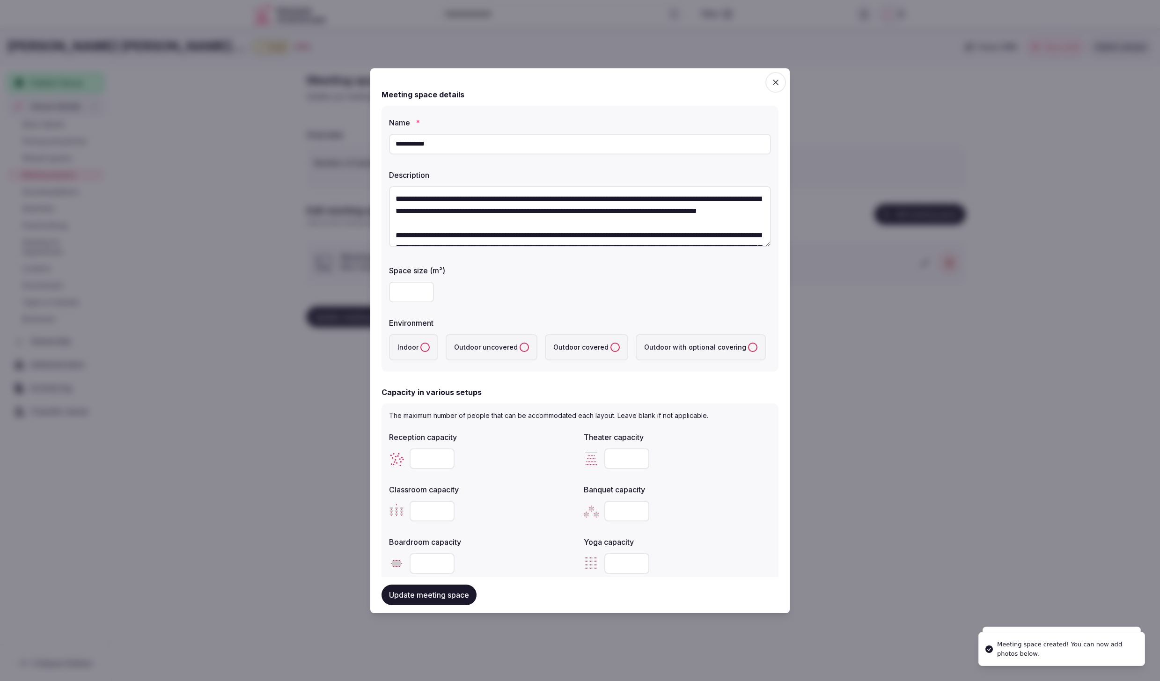
scroll to position [337, 0]
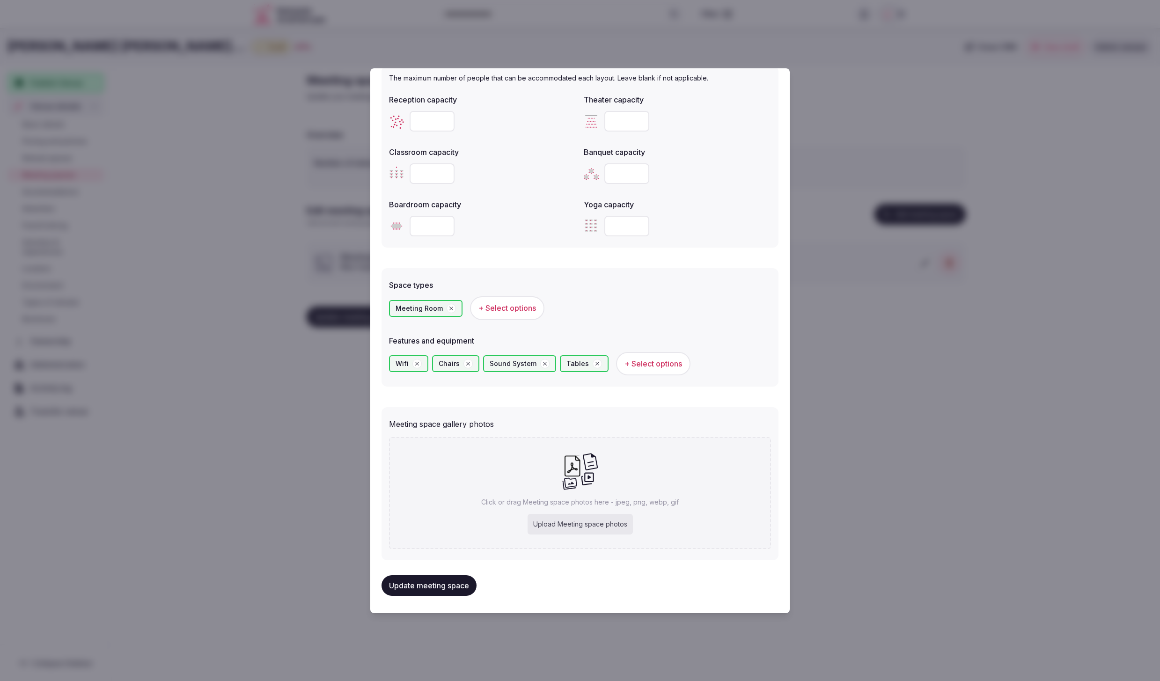
click at [577, 517] on div "Upload Meeting space photos" at bounding box center [579, 524] width 105 height 21
type input "**********"
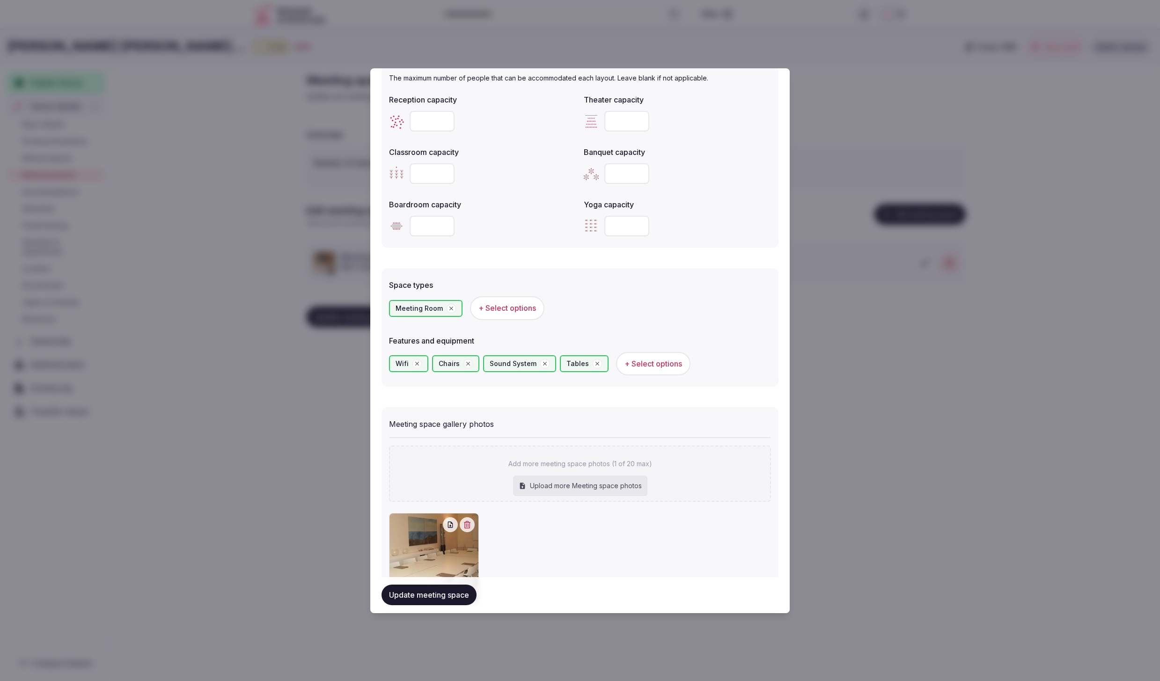
click at [569, 491] on div "Upload more Meeting space photos" at bounding box center [580, 485] width 134 height 21
type input "**********"
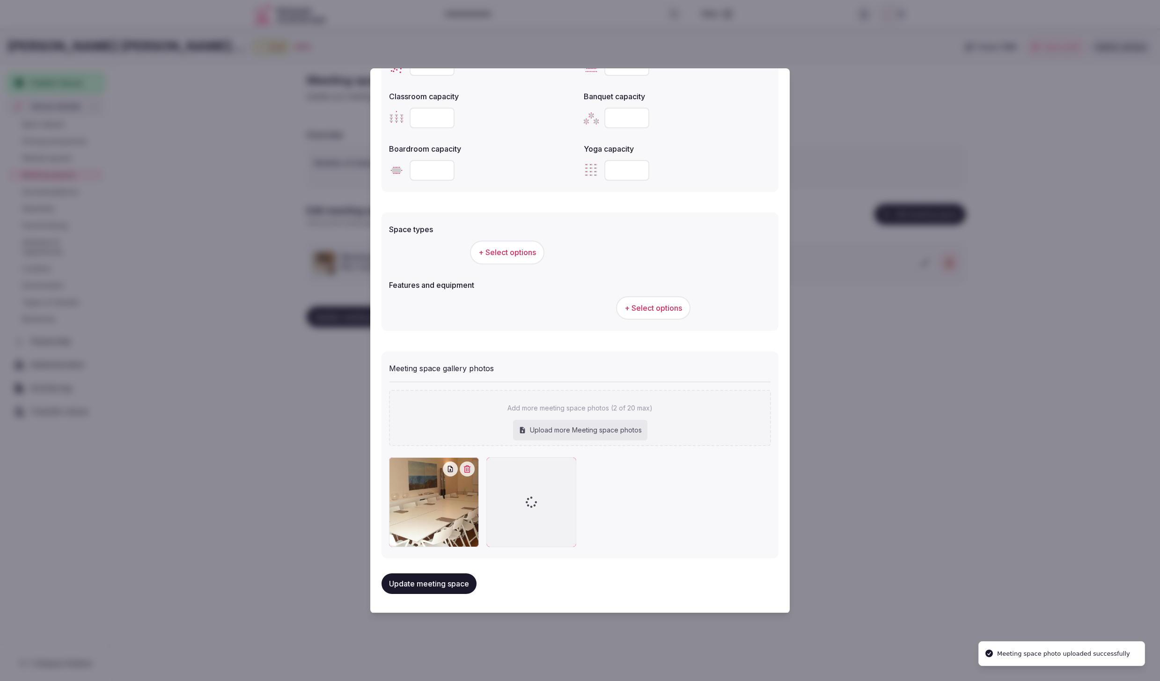
scroll to position [391, 0]
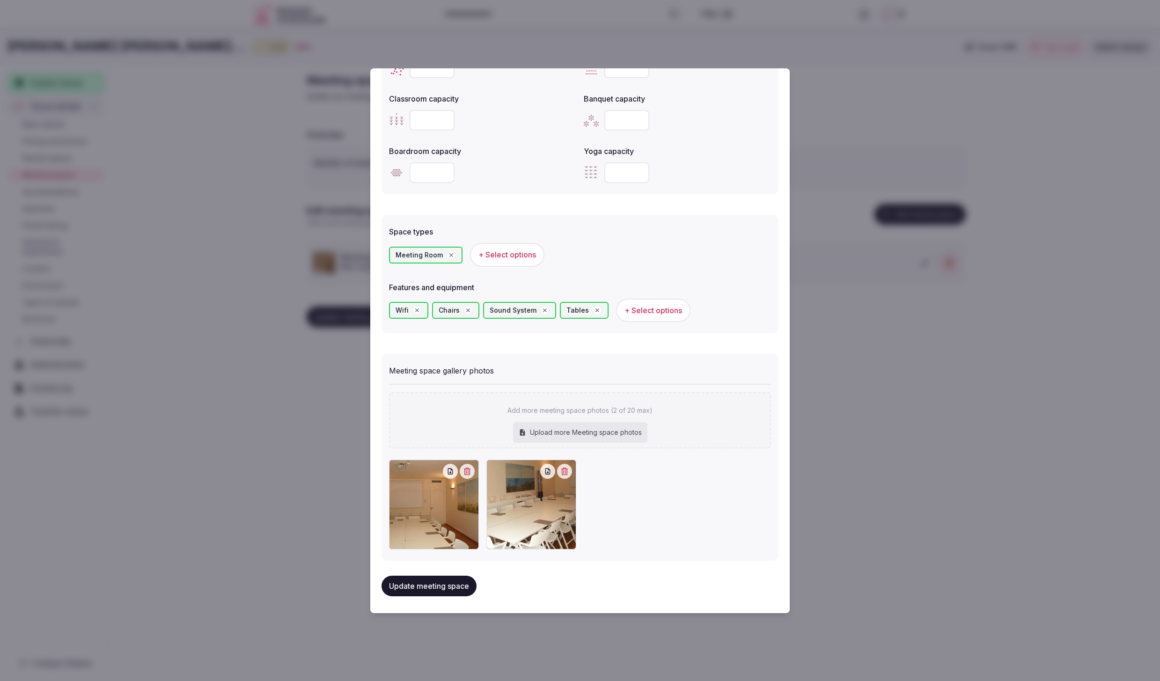
click at [419, 588] on button "Update meeting space" at bounding box center [428, 586] width 95 height 21
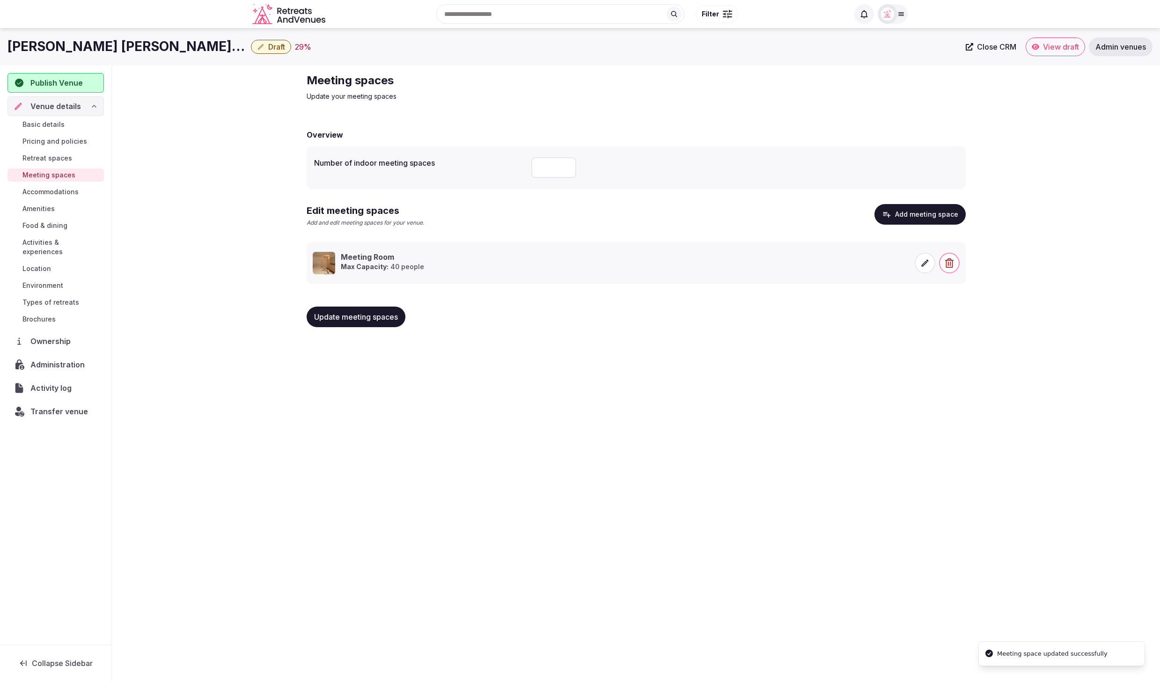
click at [347, 318] on span "Update meeting spaces" at bounding box center [356, 316] width 84 height 9
click at [44, 188] on span "Accommodations" at bounding box center [50, 191] width 56 height 9
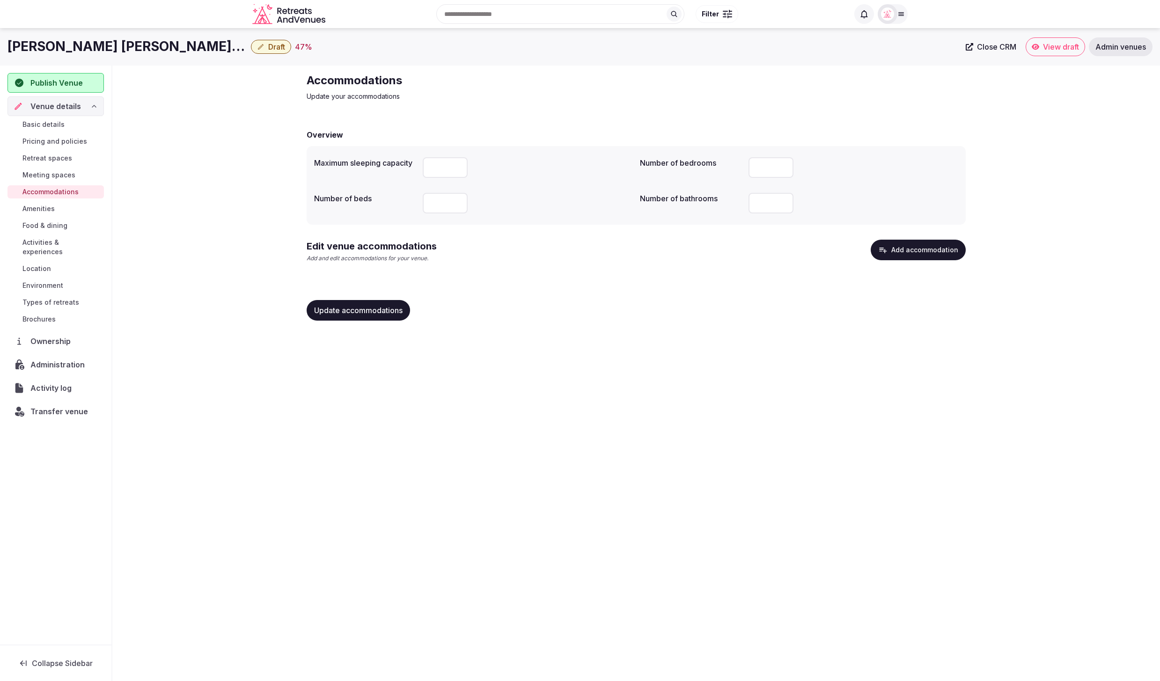
click at [752, 391] on div "Donna Carmela Resort & Lodges Draft 47 % Close CRM View draft Admin venues Publ…" at bounding box center [580, 351] width 1160 height 647
click at [925, 246] on button "Add accommodation" at bounding box center [917, 250] width 95 height 21
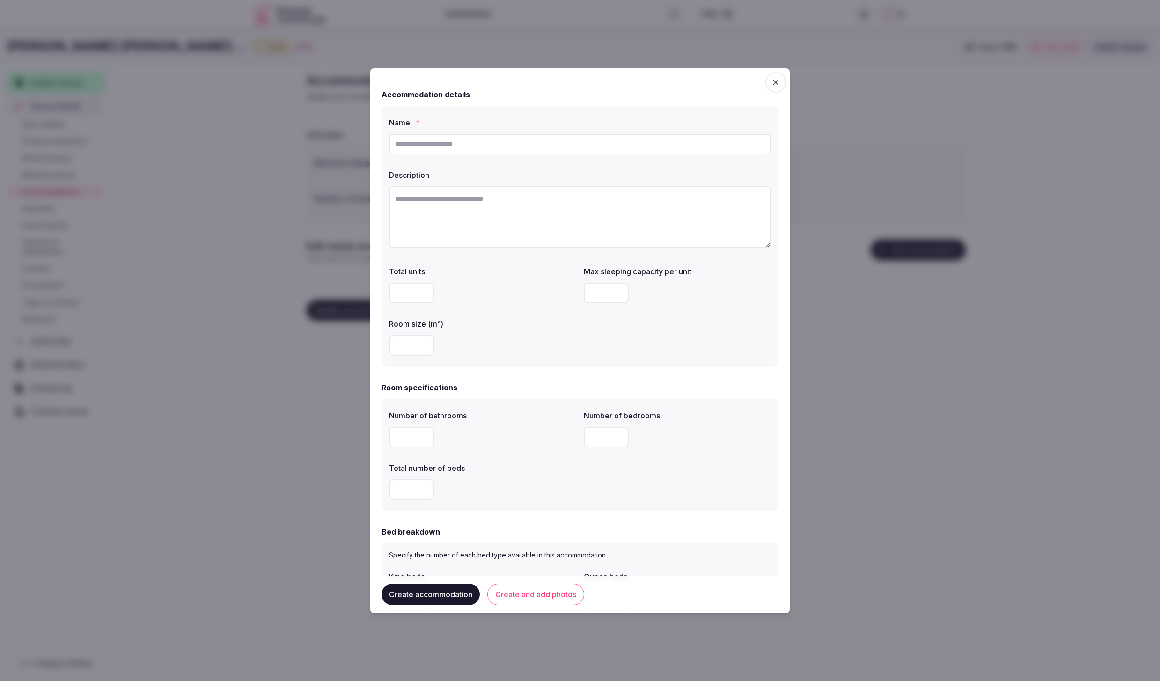
click at [492, 144] on input "text" at bounding box center [580, 144] width 382 height 21
type input "**********"
click at [428, 207] on textarea at bounding box center [580, 217] width 382 height 62
paste textarea "**********"
type textarea "**********"
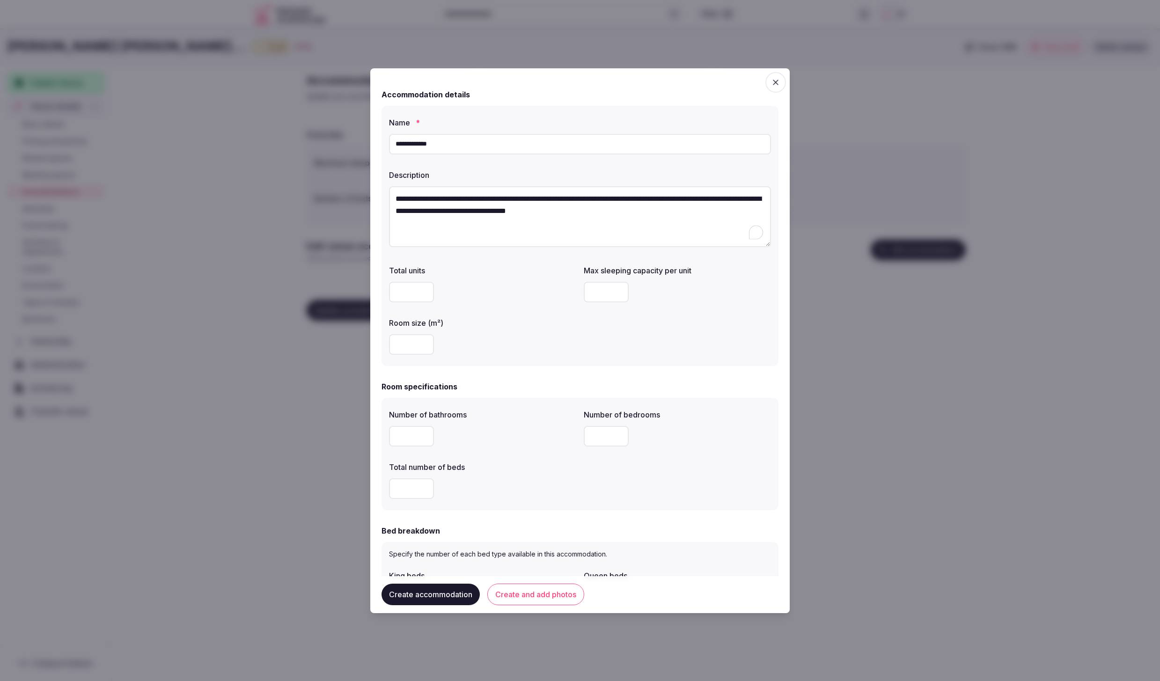
click at [716, 340] on div "Total units Max sleeping capacity per unit Room size (m²)" at bounding box center [580, 309] width 382 height 97
click at [611, 288] on input "number" at bounding box center [606, 292] width 45 height 21
type input "*"
click at [567, 334] on div at bounding box center [482, 344] width 187 height 21
click at [411, 440] on input "number" at bounding box center [411, 436] width 45 height 21
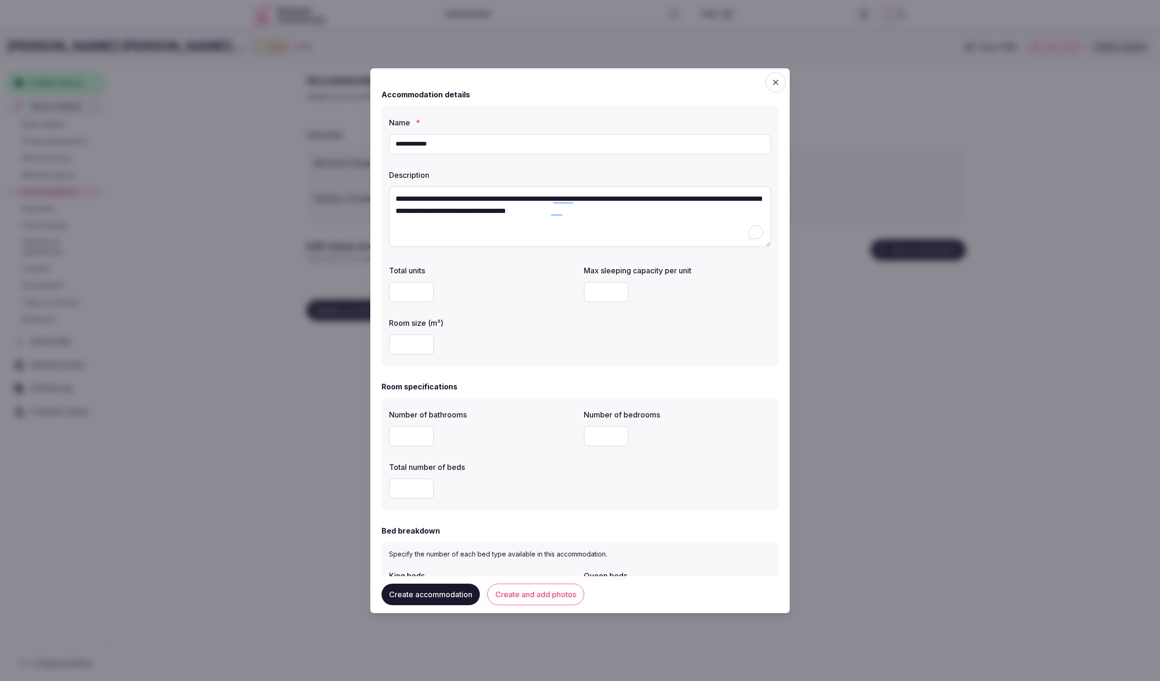
type input "*"
click at [410, 486] on input "number" at bounding box center [411, 488] width 45 height 21
type input "*"
click at [598, 432] on input "number" at bounding box center [606, 436] width 45 height 21
type input "*"
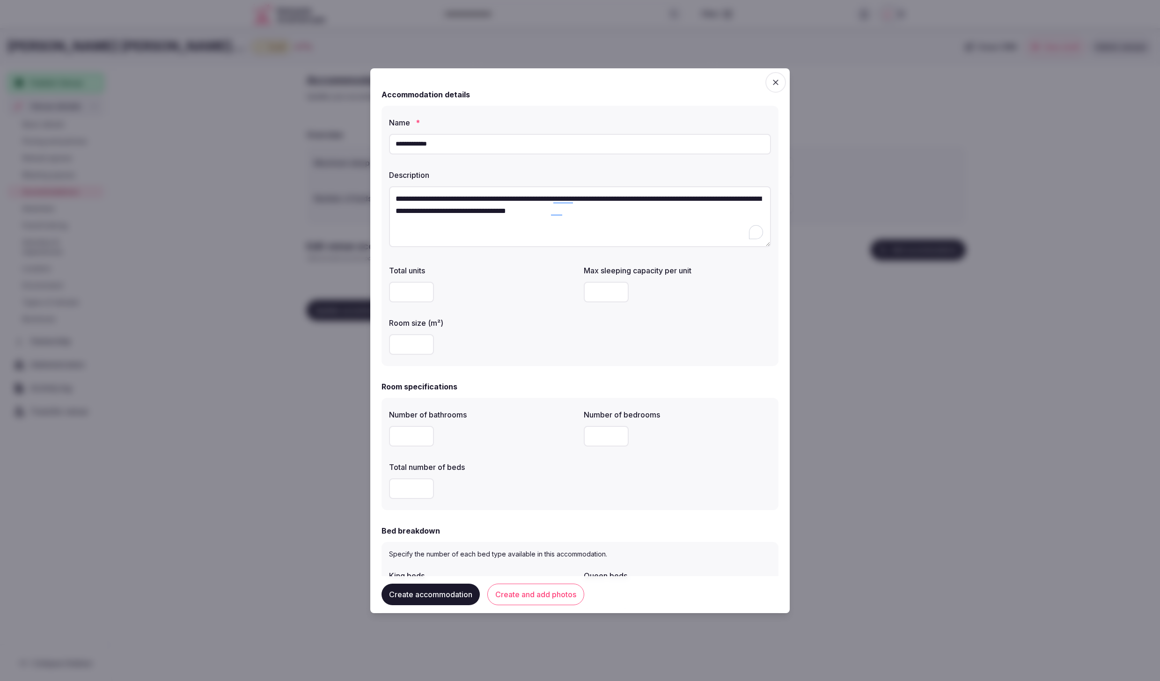
click at [486, 453] on div "Number of bathrooms * Number of bedrooms * Total number of beds *" at bounding box center [580, 453] width 382 height 97
click at [421, 340] on input "***" at bounding box center [411, 344] width 45 height 21
drag, startPoint x: 409, startPoint y: 341, endPoint x: 381, endPoint y: 342, distance: 27.1
click at [381, 342] on div "**********" at bounding box center [579, 236] width 397 height 261
type input "**"
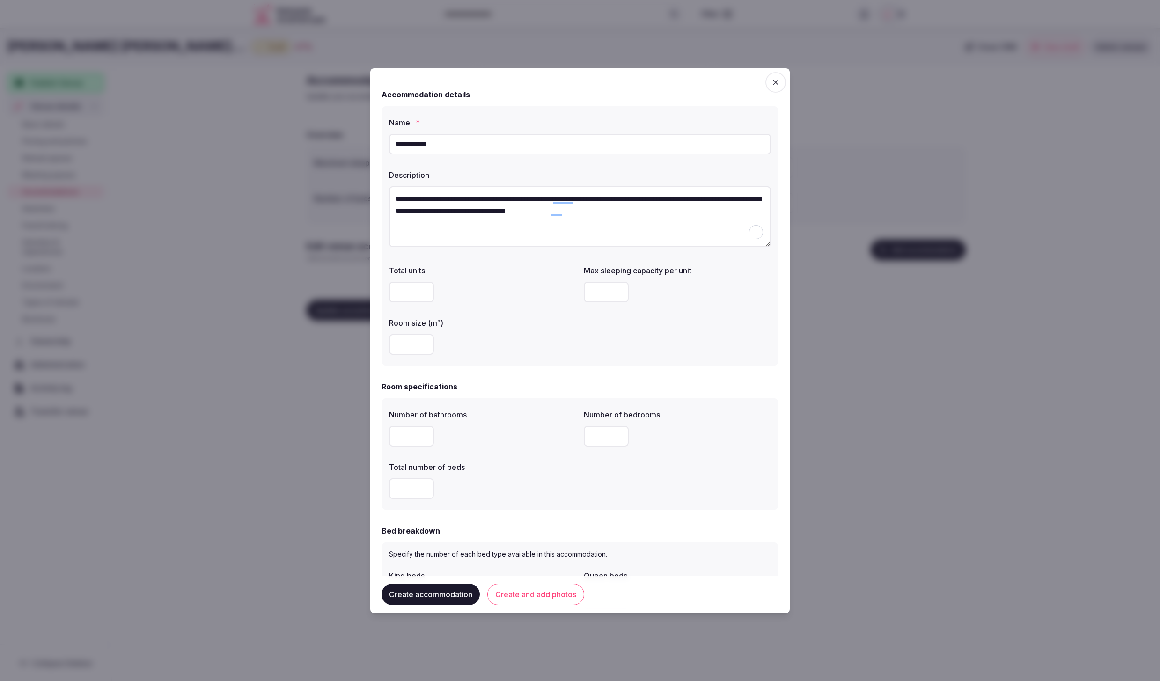
click at [524, 349] on div "**" at bounding box center [482, 344] width 187 height 21
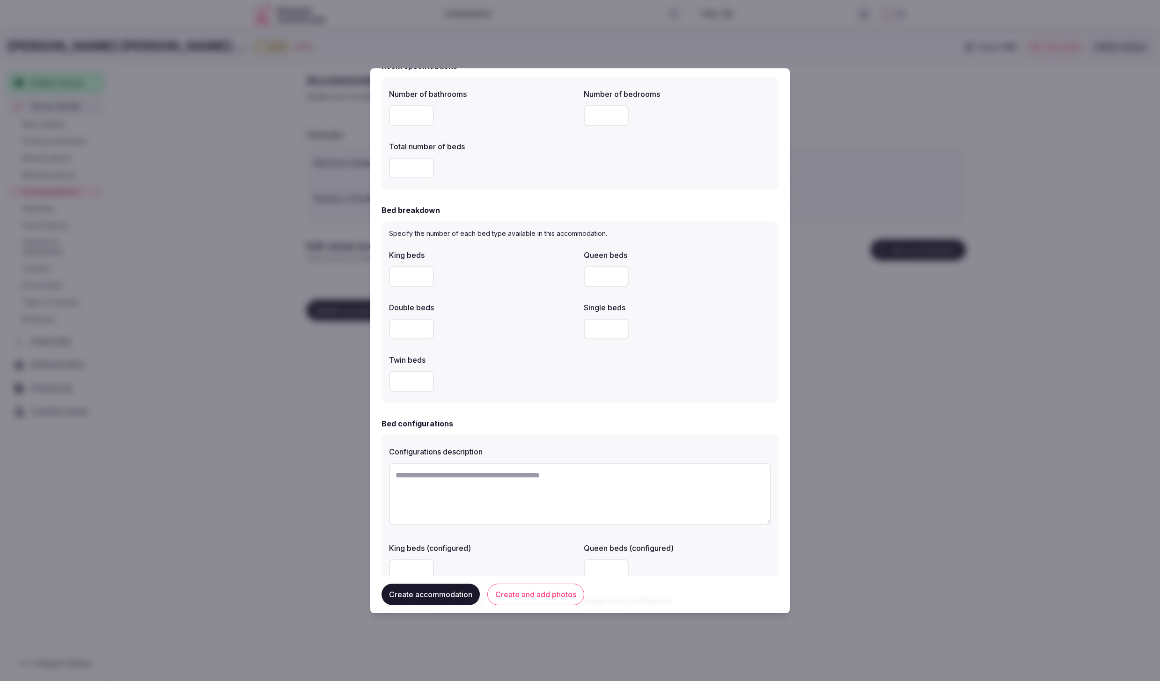
scroll to position [329, 0]
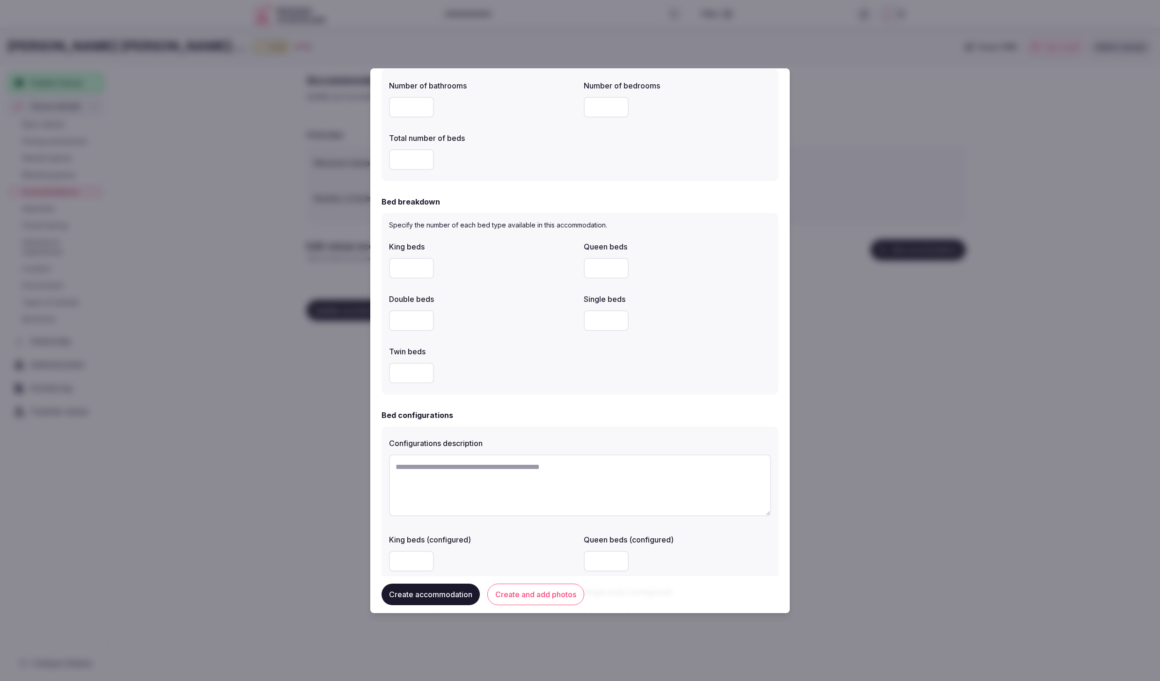
click input "number"
type input "*"
click div
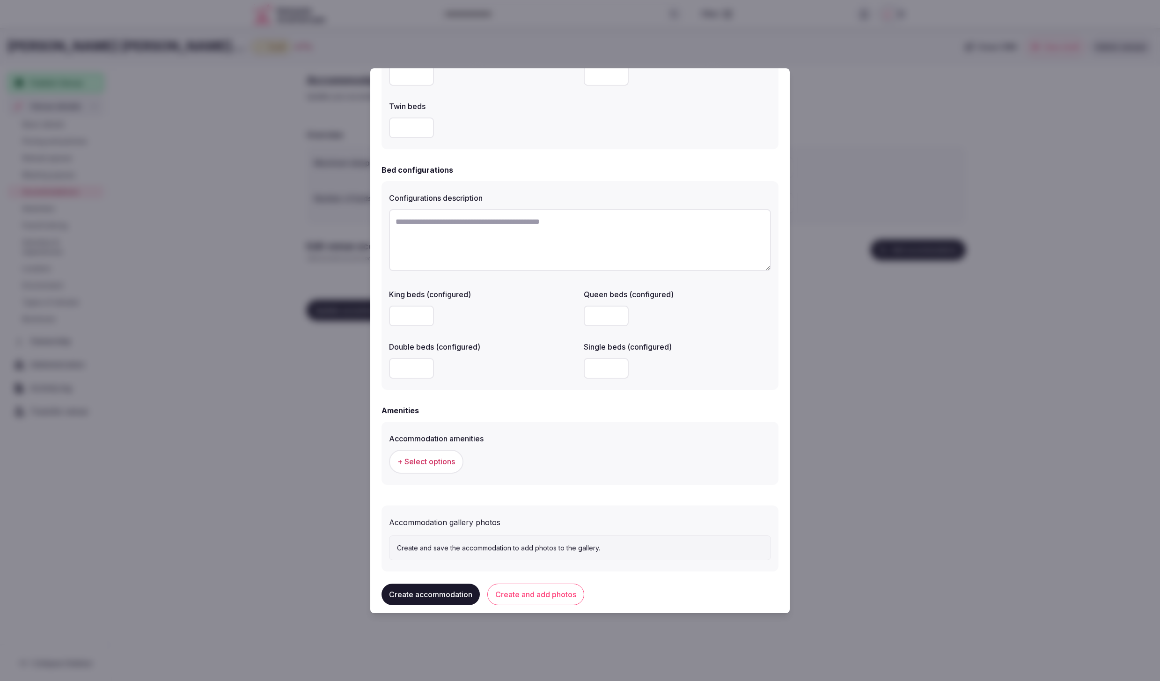
scroll to position [586, 0]
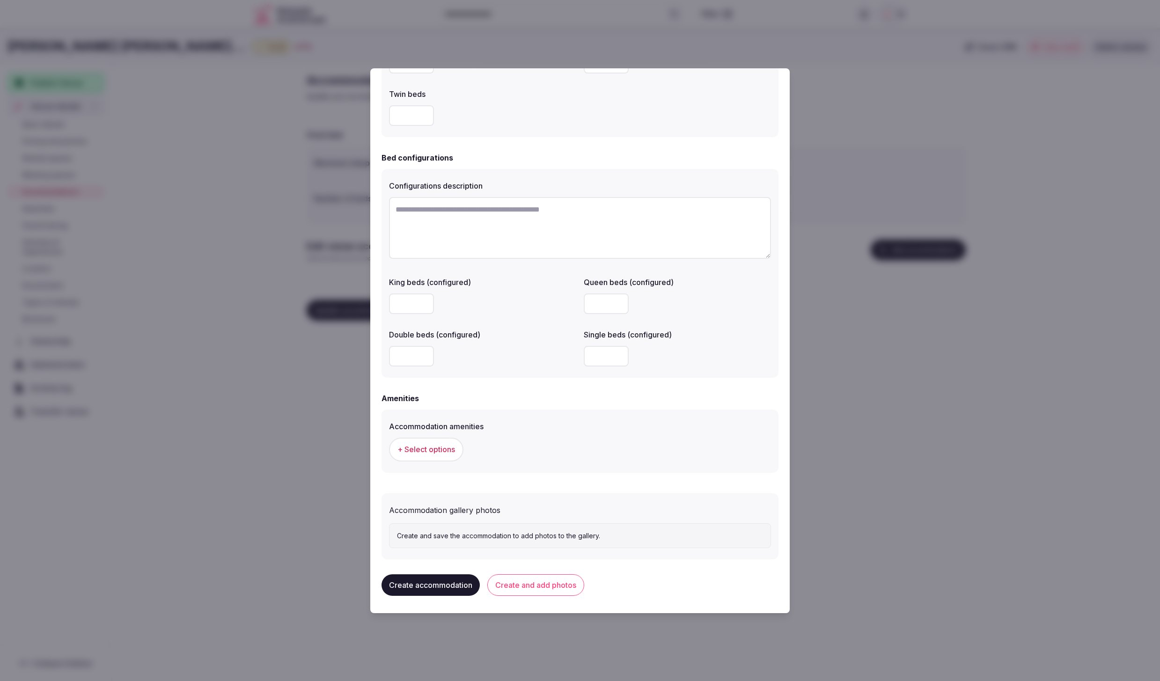
click span "+ Select options"
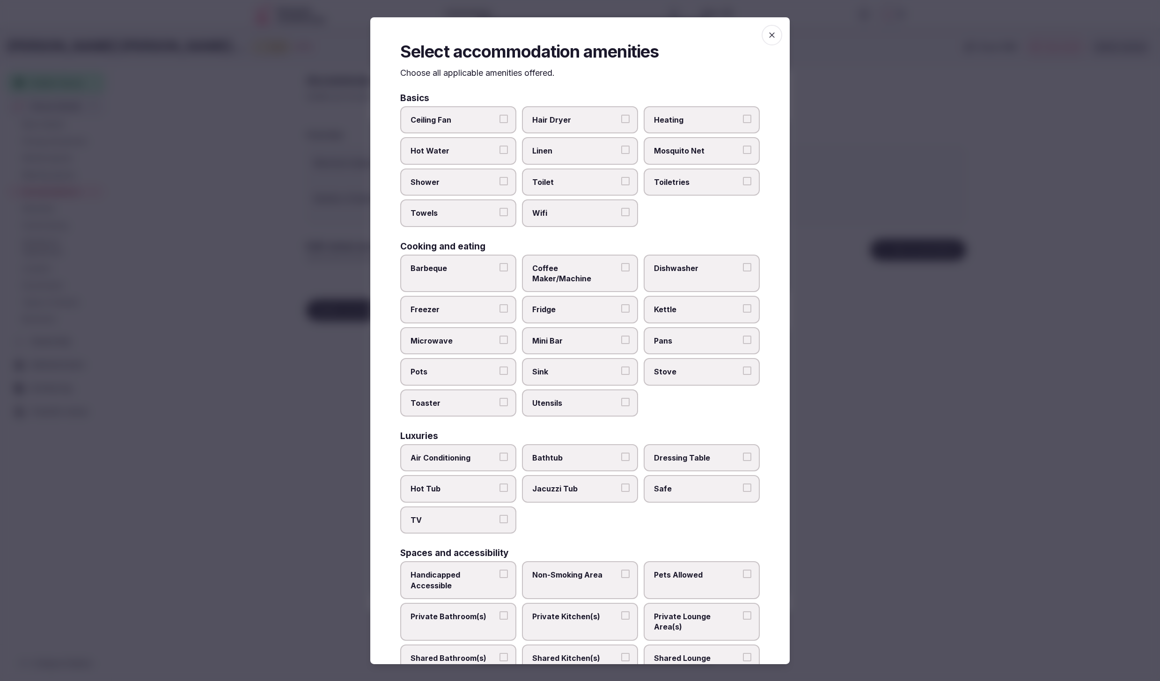
click span "Hot Water"
click button "Hot Water"
drag, startPoint x: 464, startPoint y: 147, endPoint x: 464, endPoint y: 174, distance: 26.7
click span "Hot Water"
click button "Hot Water"
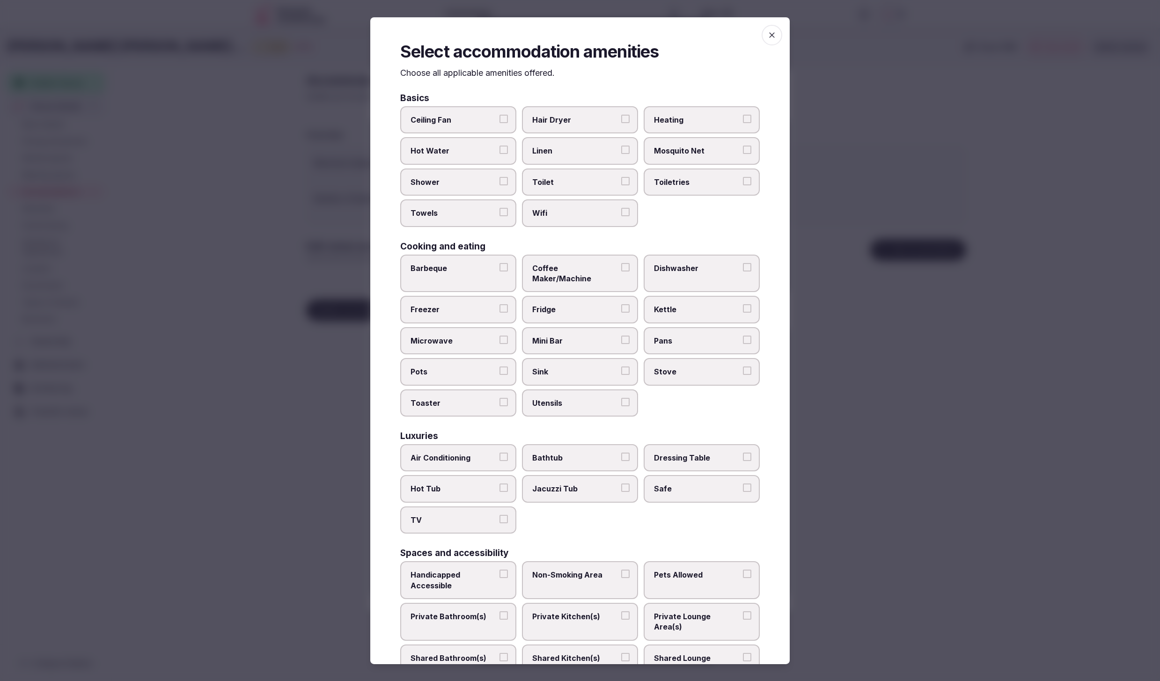
drag, startPoint x: 463, startPoint y: 180, endPoint x: 460, endPoint y: 191, distance: 11.4
click span "Shower"
click button "Shower"
click span "Towels"
click button "Towels"
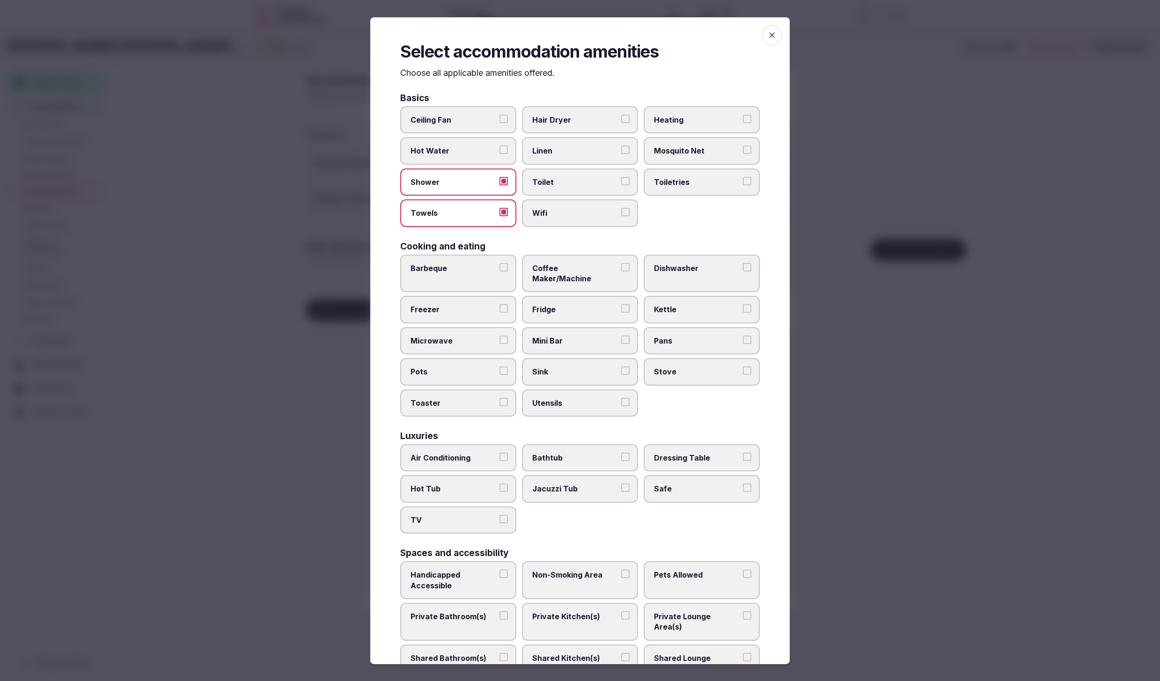
drag, startPoint x: 609, startPoint y: 182, endPoint x: 597, endPoint y: 212, distance: 31.9
click span "Toilet"
click button "Toilet"
drag, startPoint x: 596, startPoint y: 214, endPoint x: 578, endPoint y: 153, distance: 63.8
click span "Wifi"
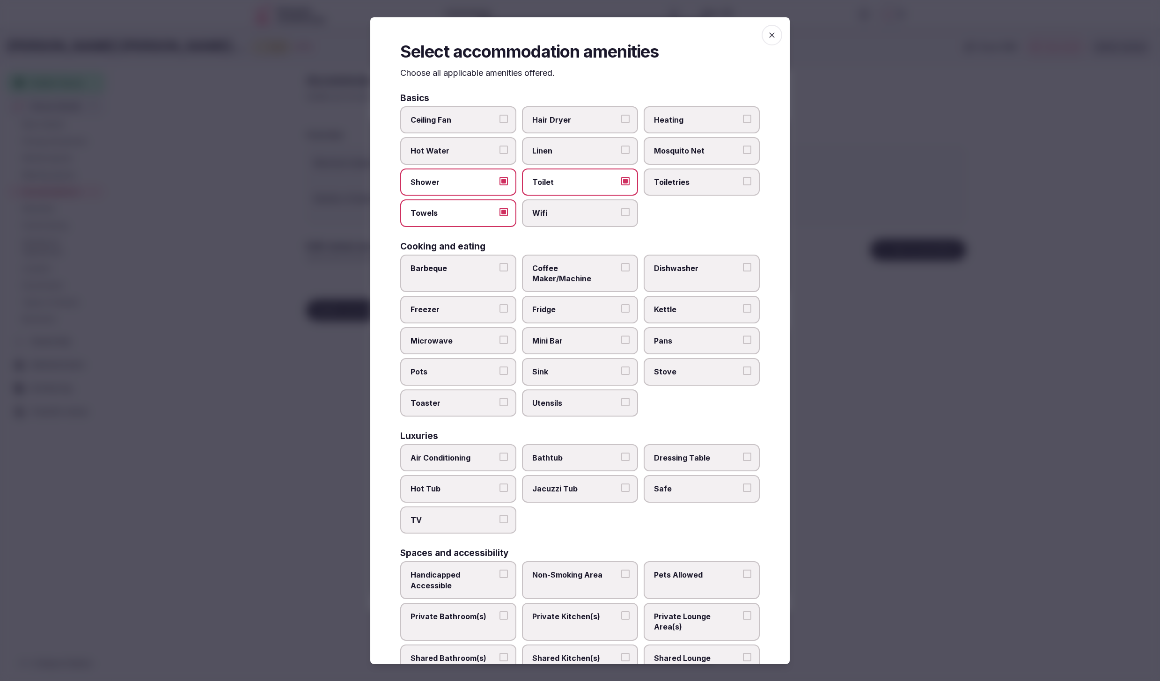
click button "Wifi"
click span "Linen"
click button "Linen"
click span "Toiletries"
click button "Toiletries"
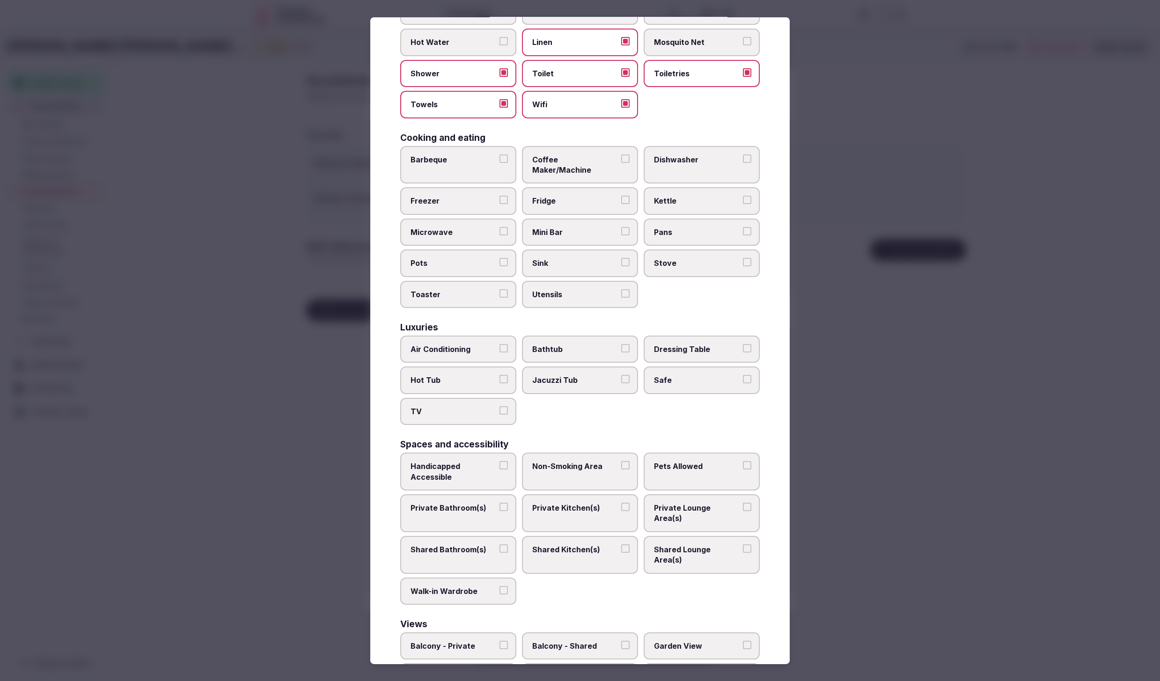
scroll to position [112, 0]
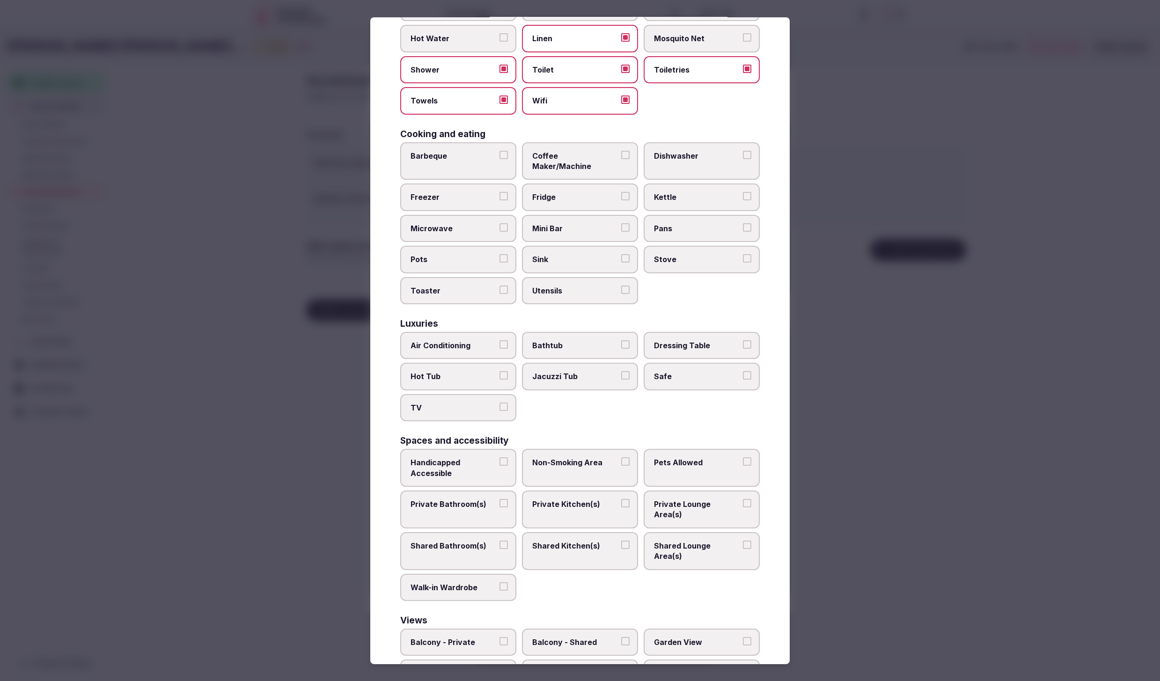
click label "Air Conditioning"
click button "Air Conditioning"
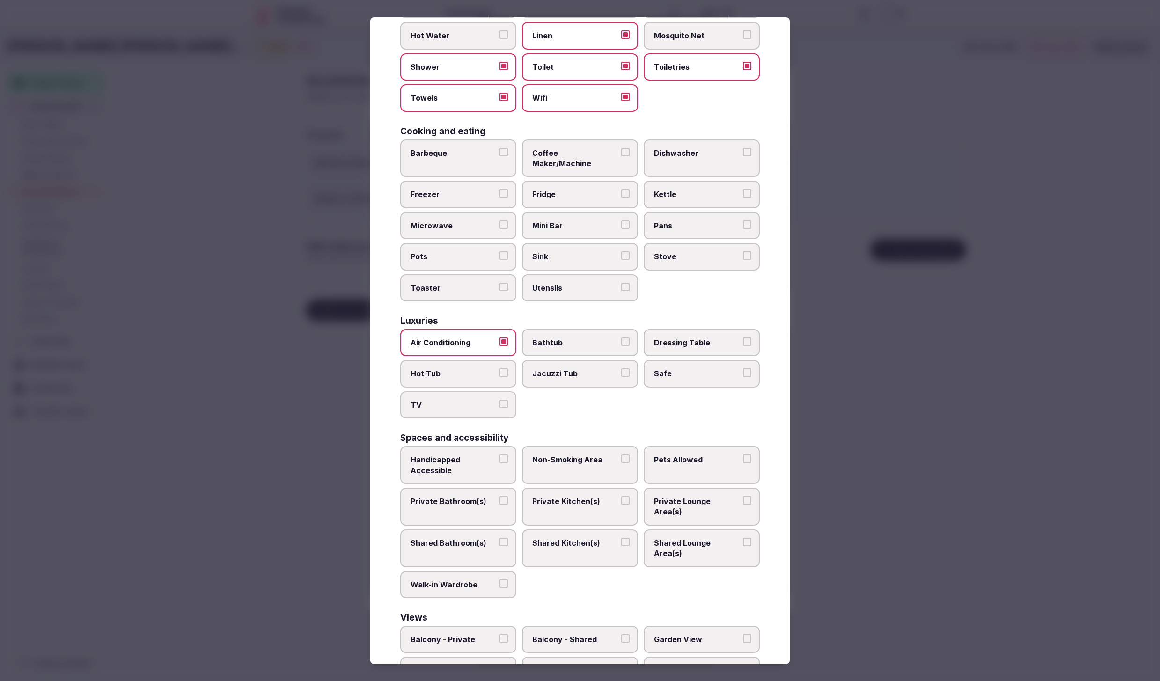
scroll to position [130, 0]
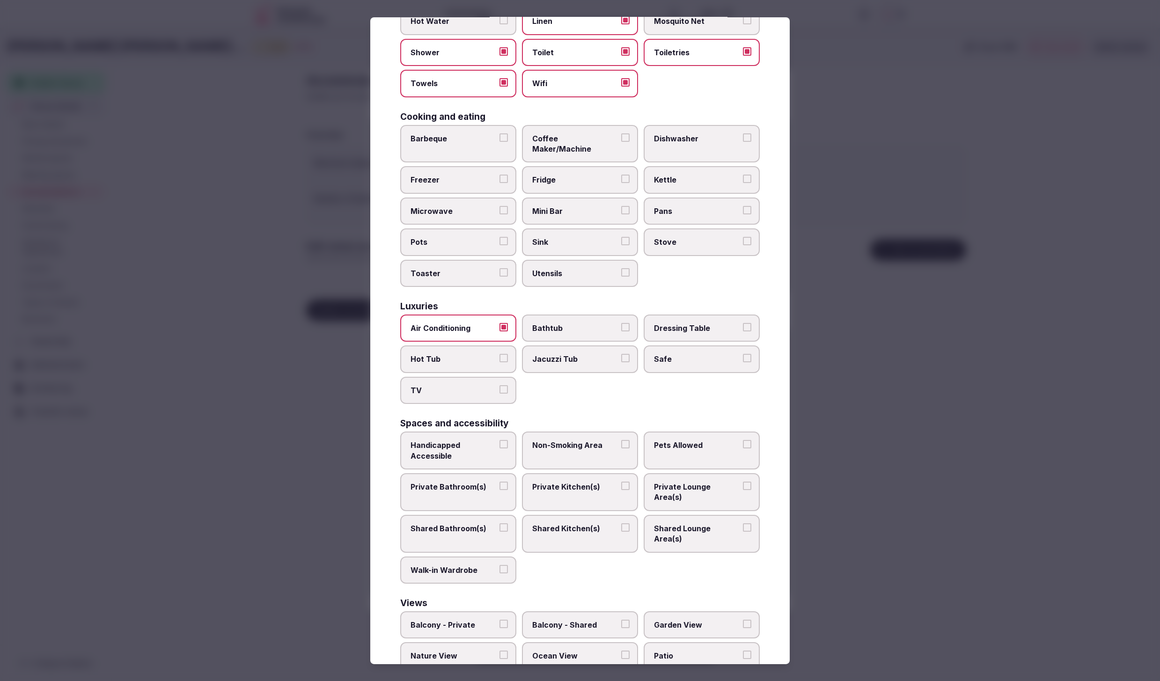
drag, startPoint x: 690, startPoint y: 343, endPoint x: 632, endPoint y: 350, distance: 58.0
click span "Safe"
click button "Safe"
click span "TV"
click button "TV"
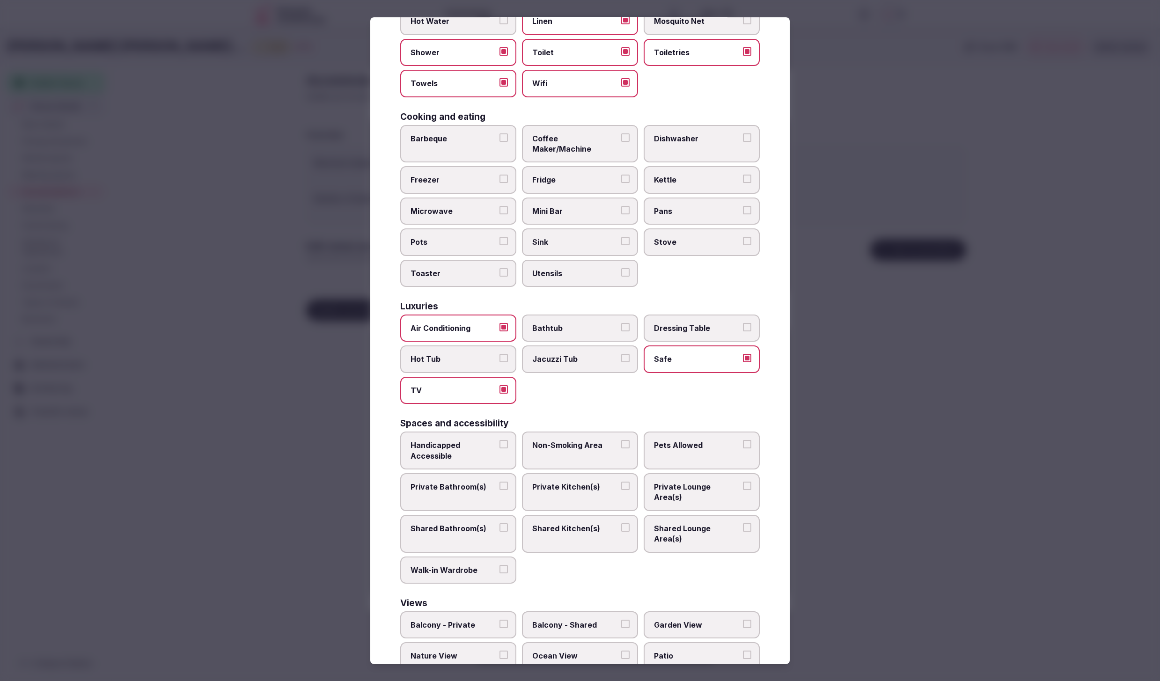
click label "Safe"
click button "Safe"
click span "Safe"
click button "Safe"
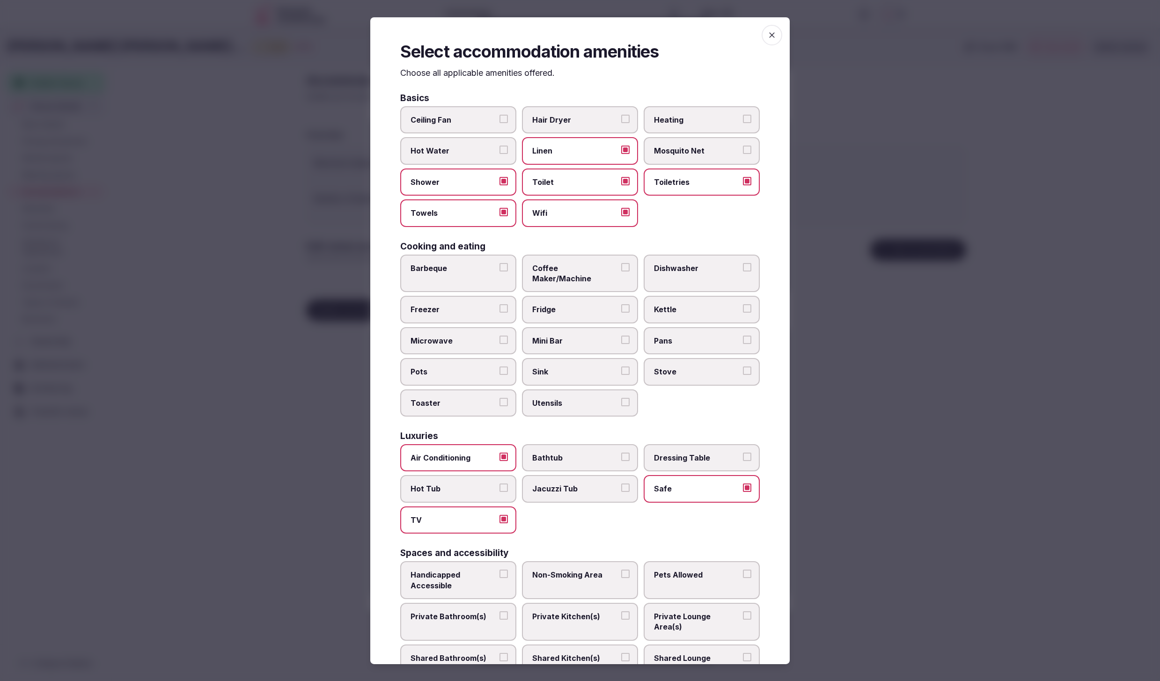
click span "Hair Dryer"
click button "Hair Dryer"
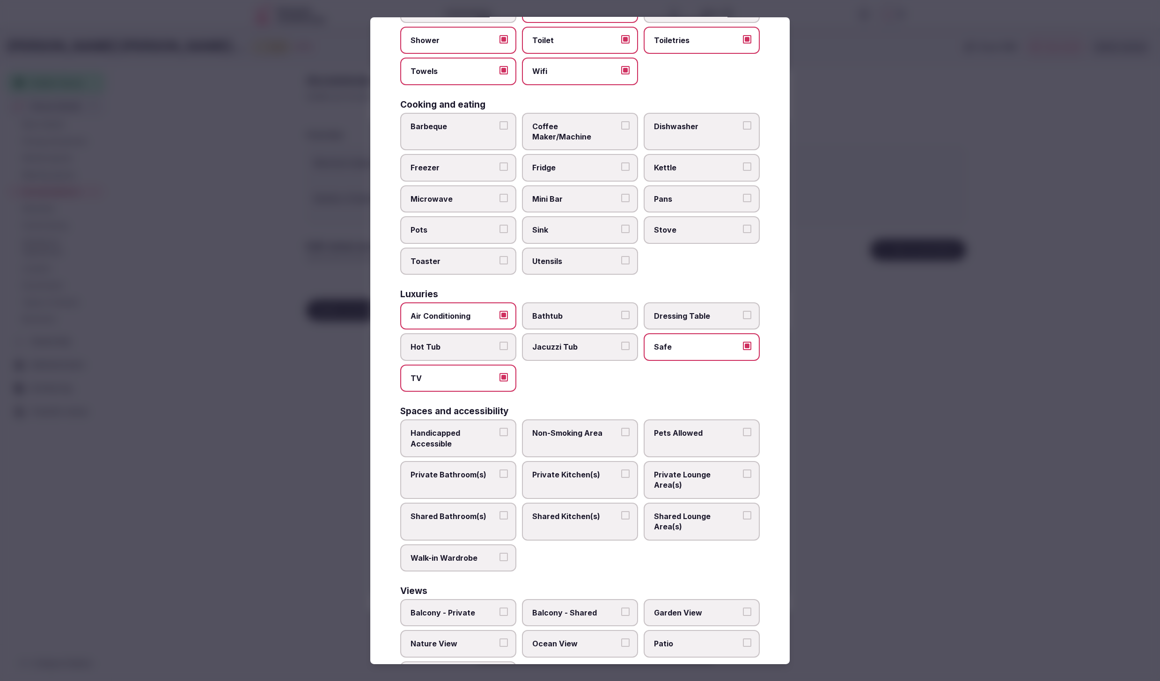
scroll to position [148, 0]
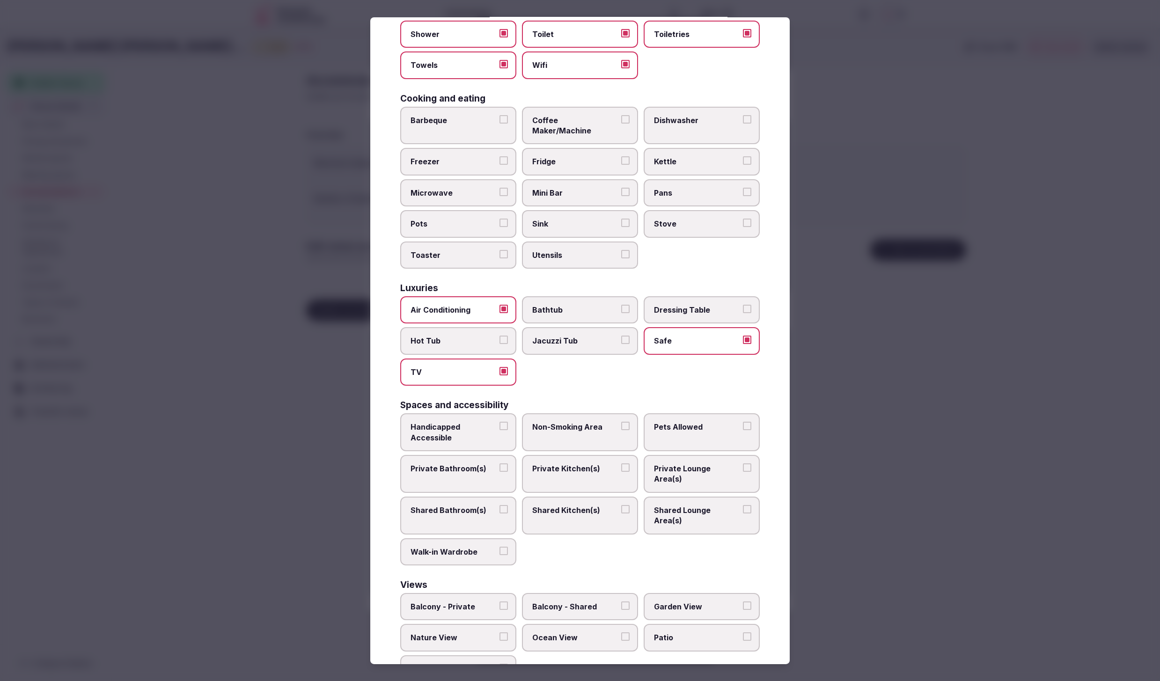
click span "Balcony - Private"
click button "Balcony - Private"
click span "Patio"
click button "Patio"
click span "Balcony - Private"
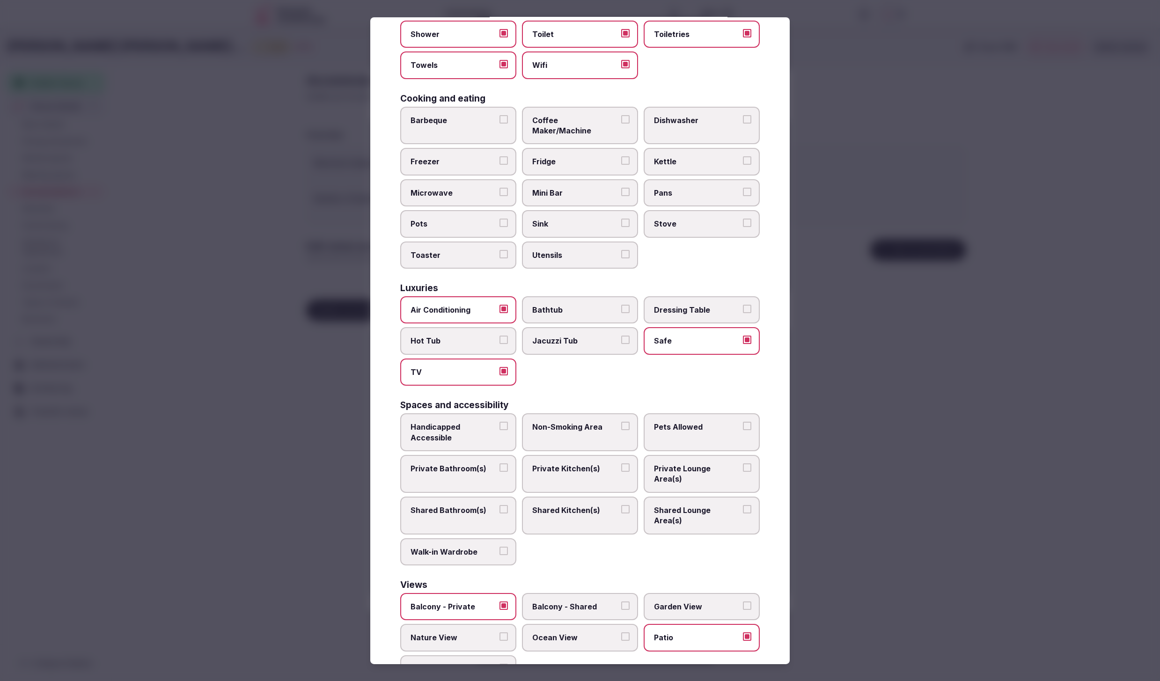
click button "Balcony - Private"
click label "Private Bathroom(s)"
click button "Private Bathroom(s)"
click label "Private Lounge Area(s)"
click button "Private Lounge Area(s)"
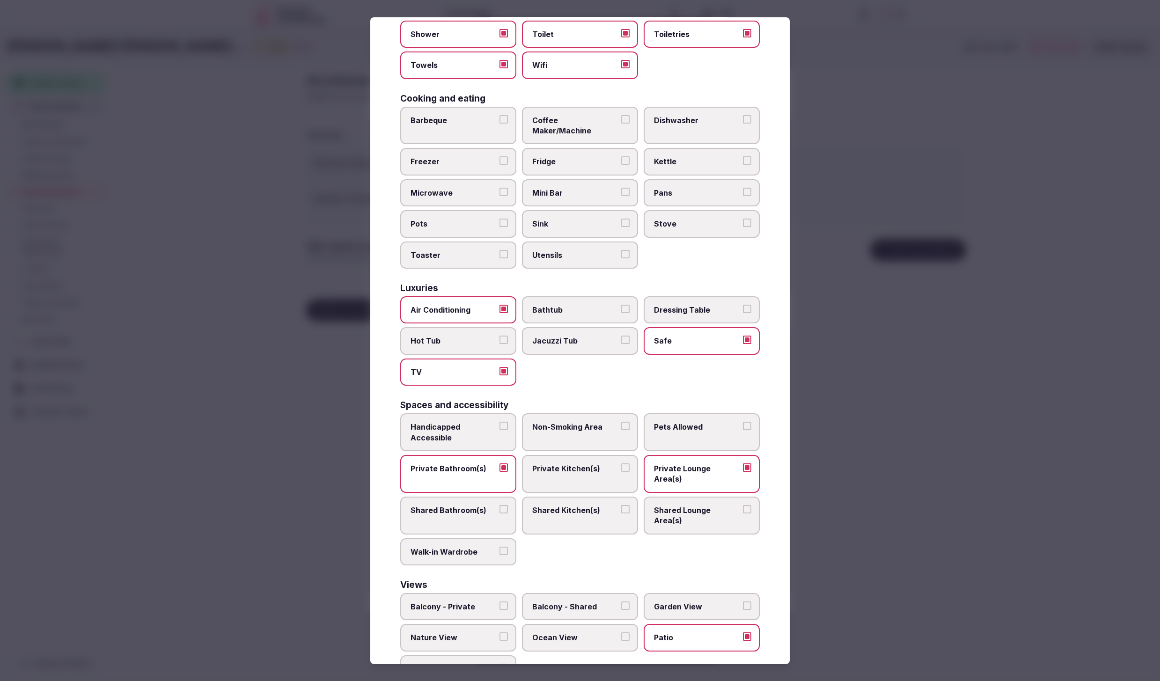
click div
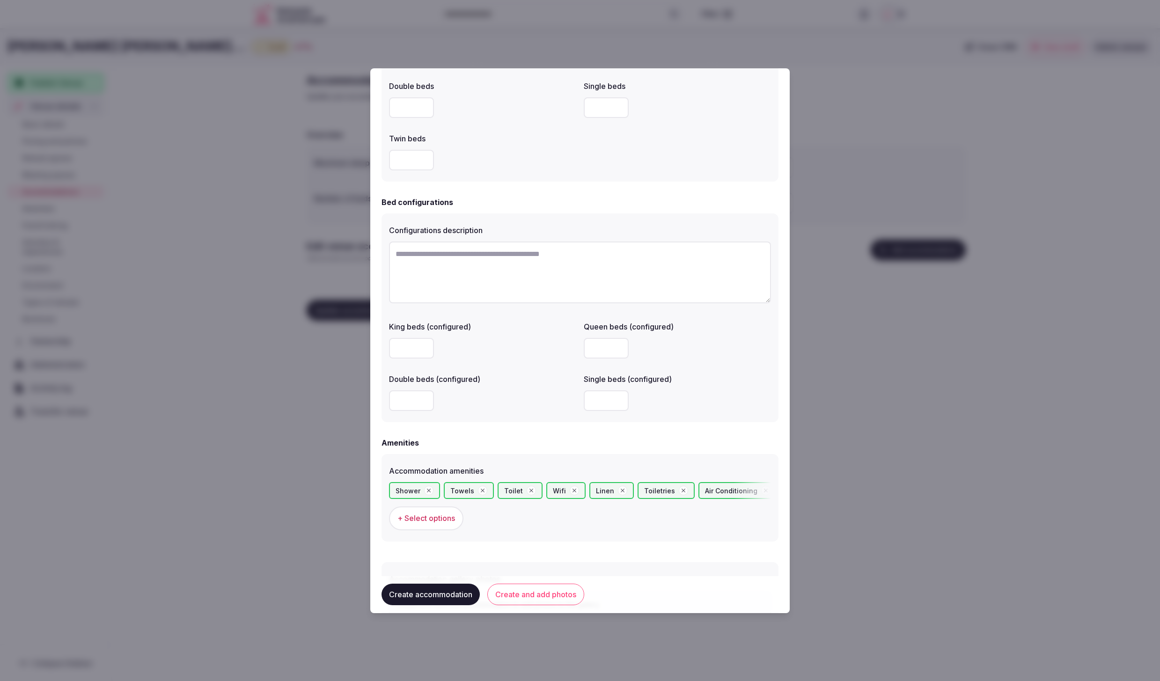
scroll to position [610, 0]
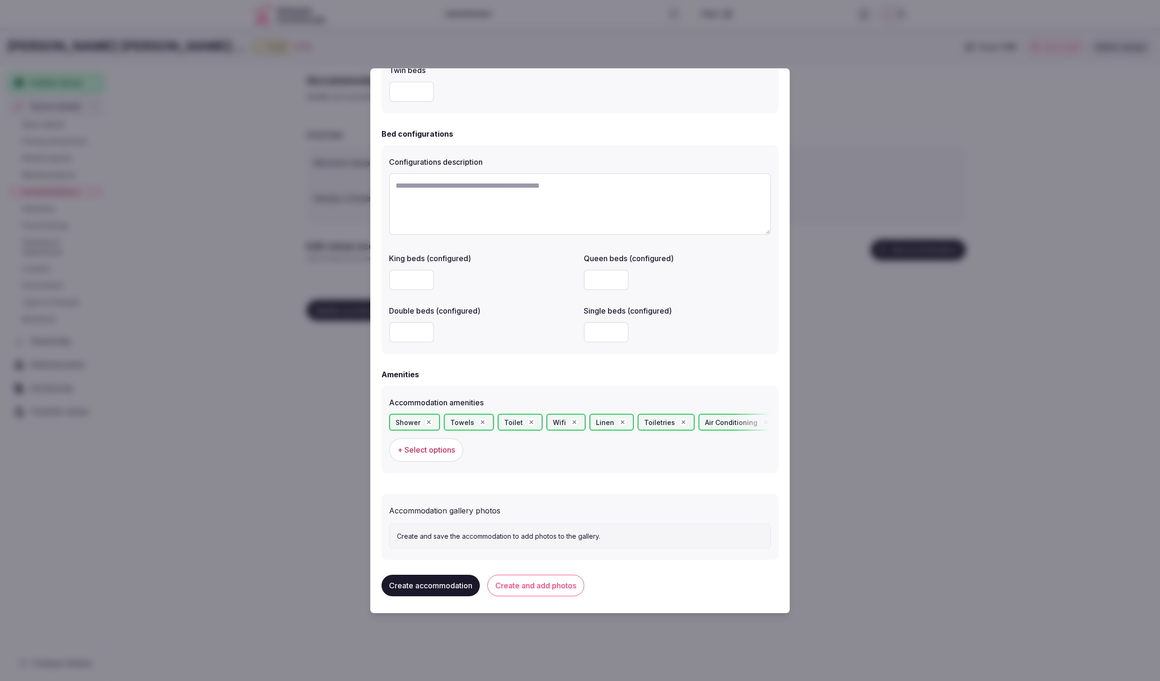
click button "Create and add photos"
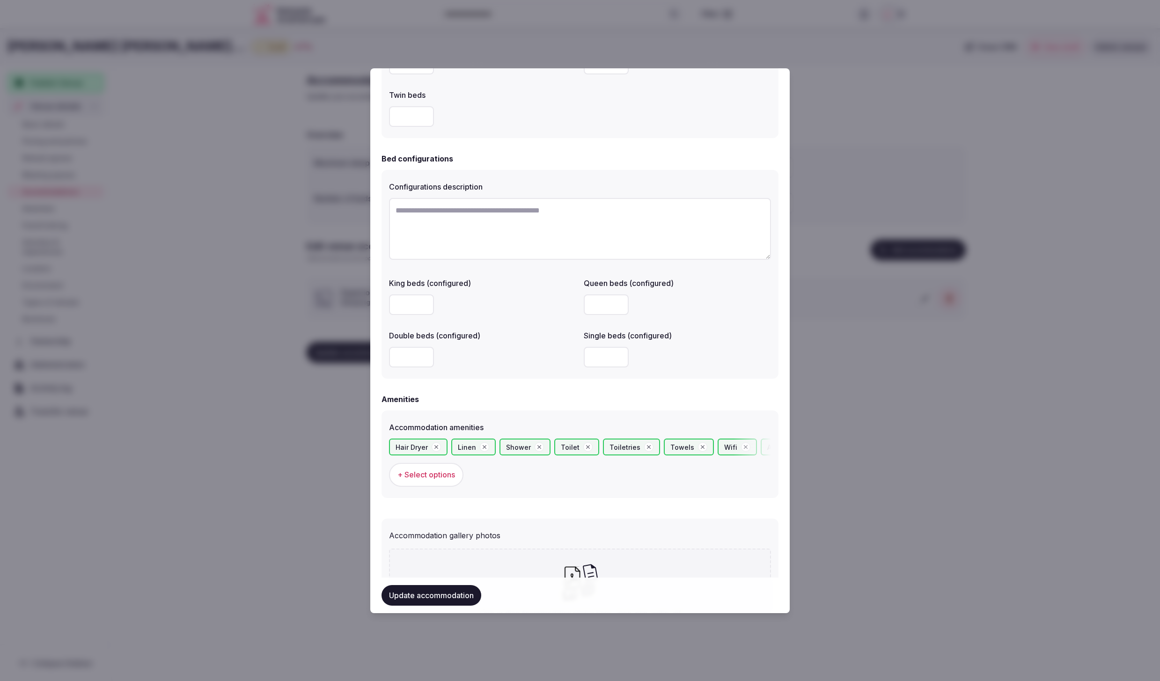
scroll to position [696, 0]
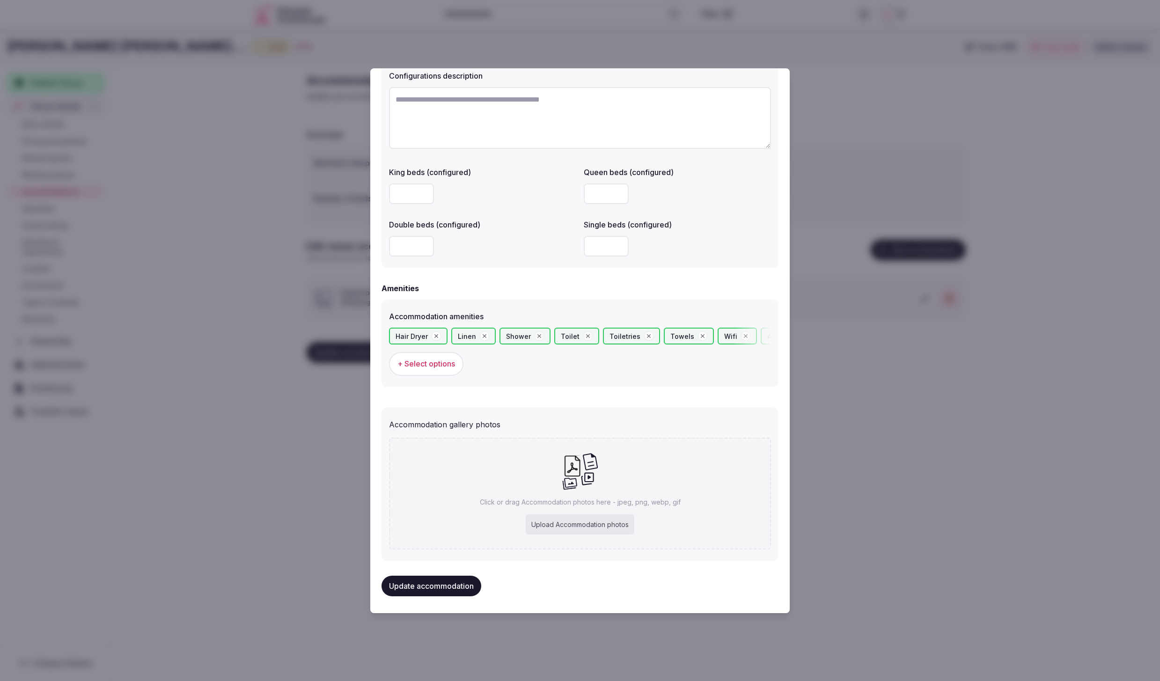
click div "Upload Accommodation photos"
type input "**********"
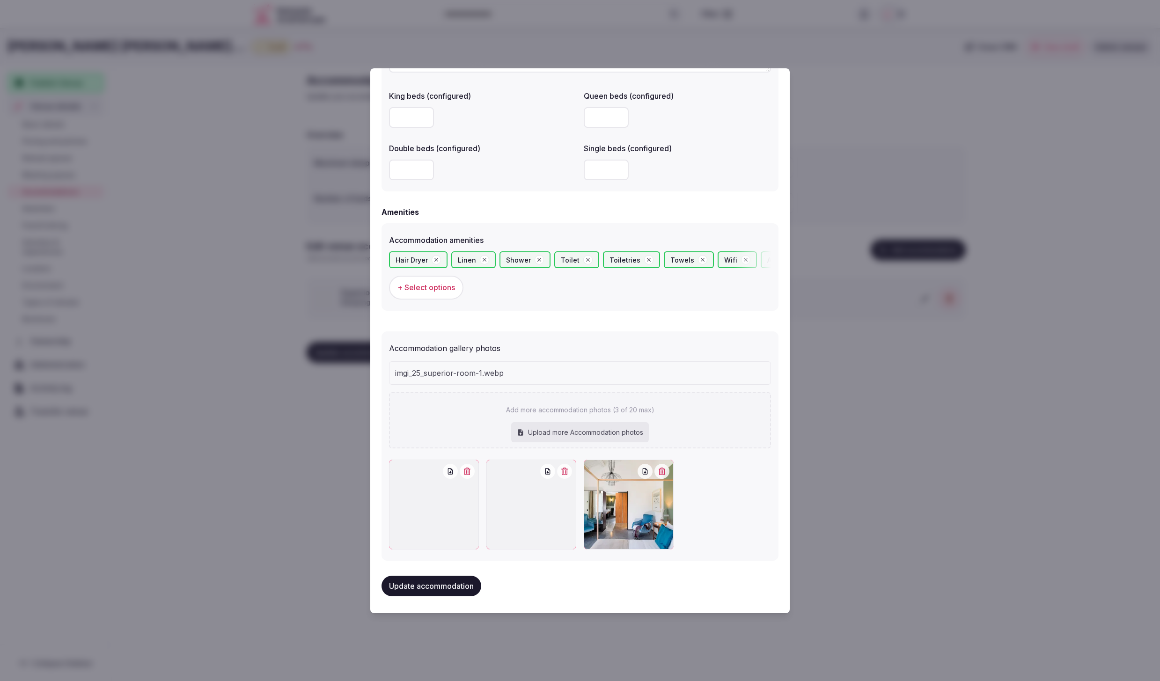
scroll to position [750, 0]
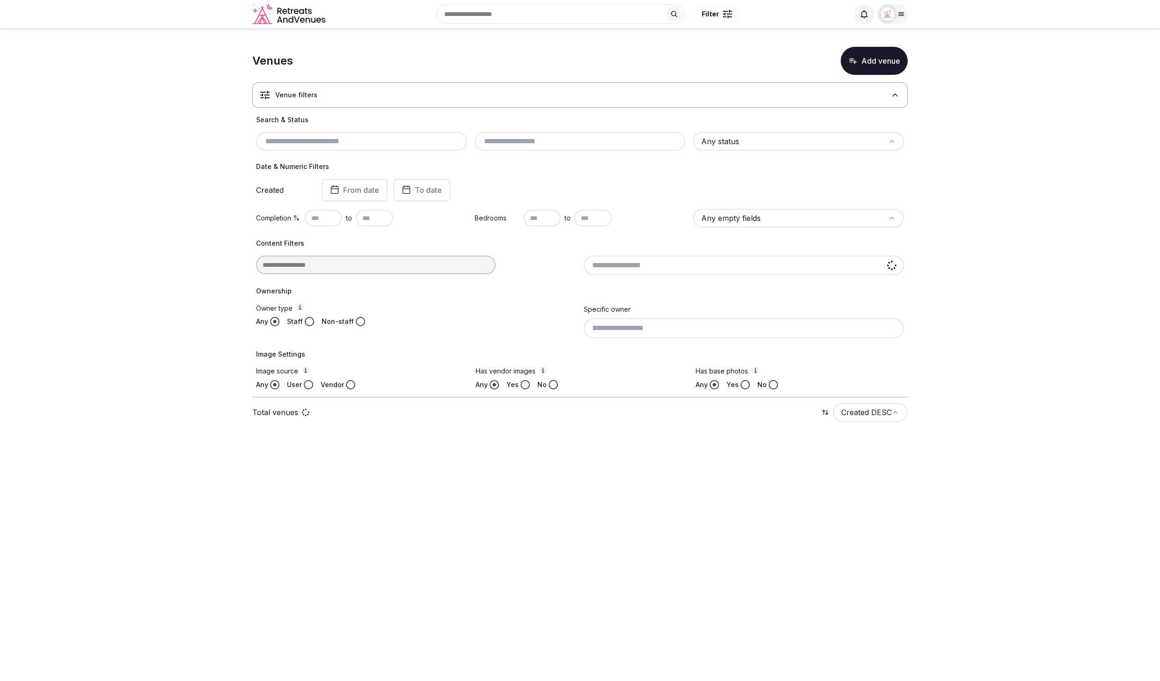
drag, startPoint x: 0, startPoint y: 0, endPoint x: 343, endPoint y: 146, distance: 372.6
click at [343, 147] on div at bounding box center [361, 141] width 211 height 19
click at [343, 144] on input "text" at bounding box center [362, 141] width 204 height 11
paste input "**********"
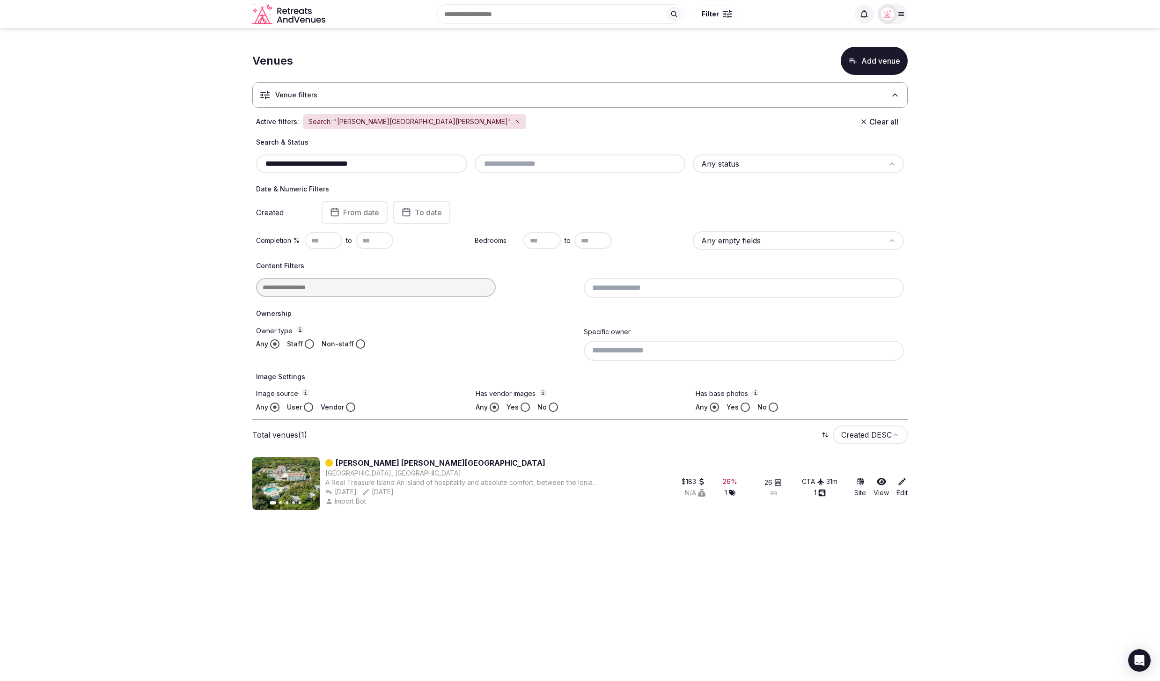
drag, startPoint x: 391, startPoint y: 166, endPoint x: 347, endPoint y: 164, distance: 44.0
click at [347, 164] on input "**********" at bounding box center [362, 163] width 204 height 11
type input "**********"
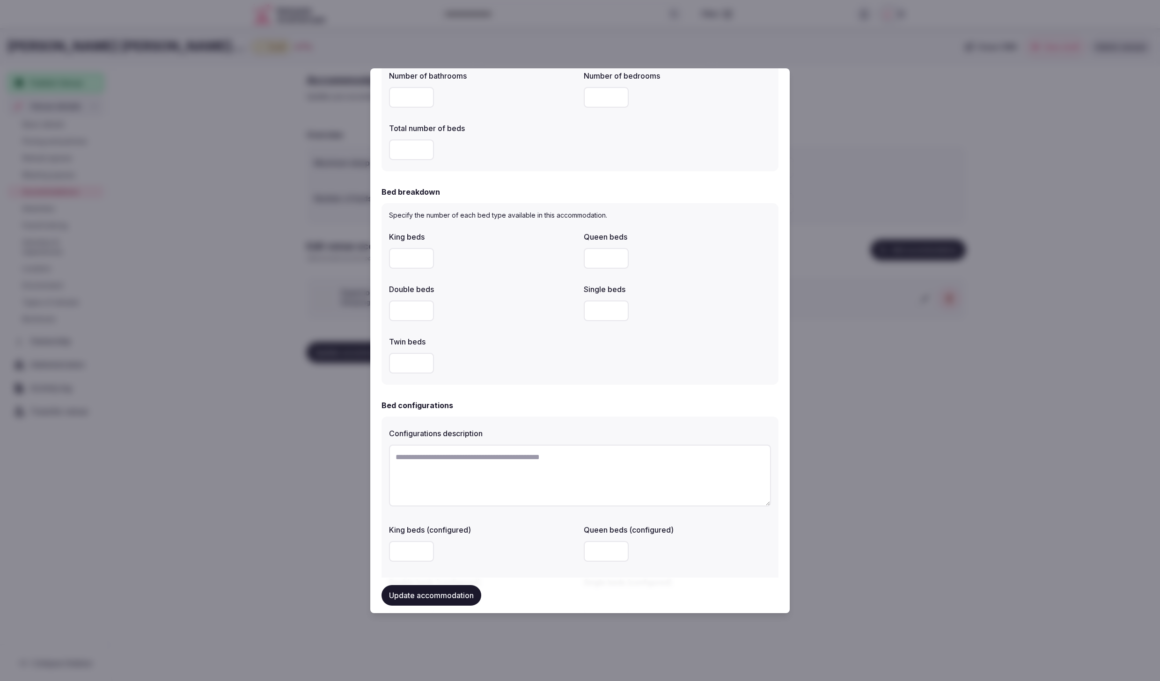
scroll to position [750, 0]
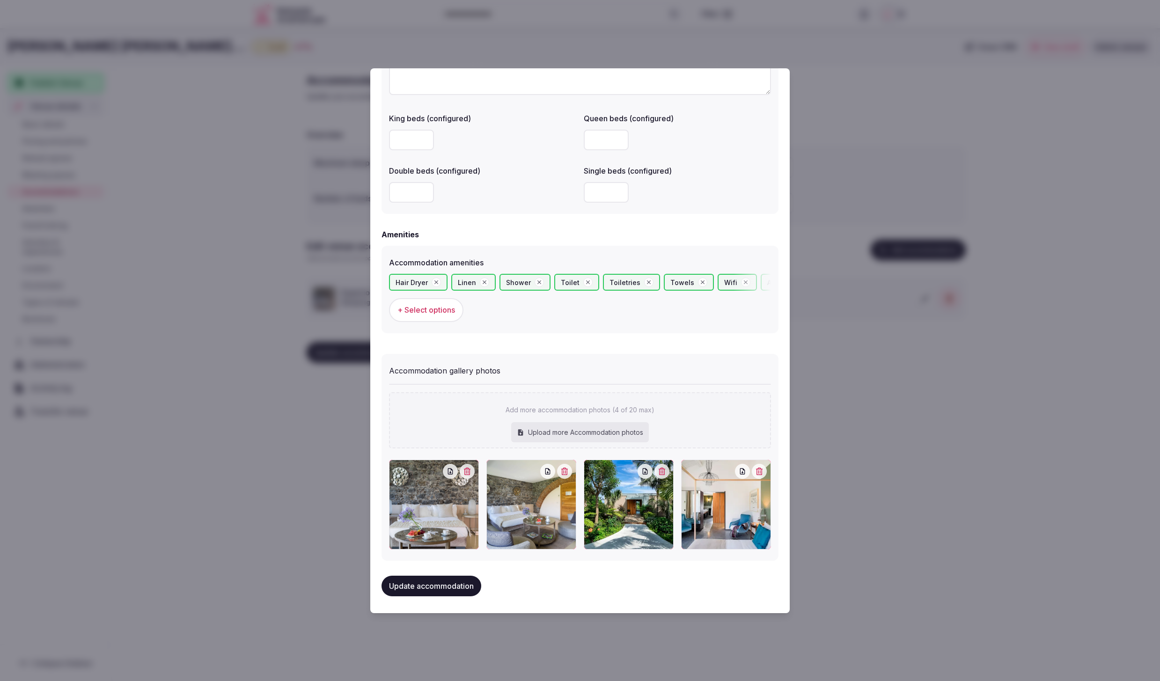
click at [431, 587] on button "Update accommodation" at bounding box center [431, 586] width 100 height 21
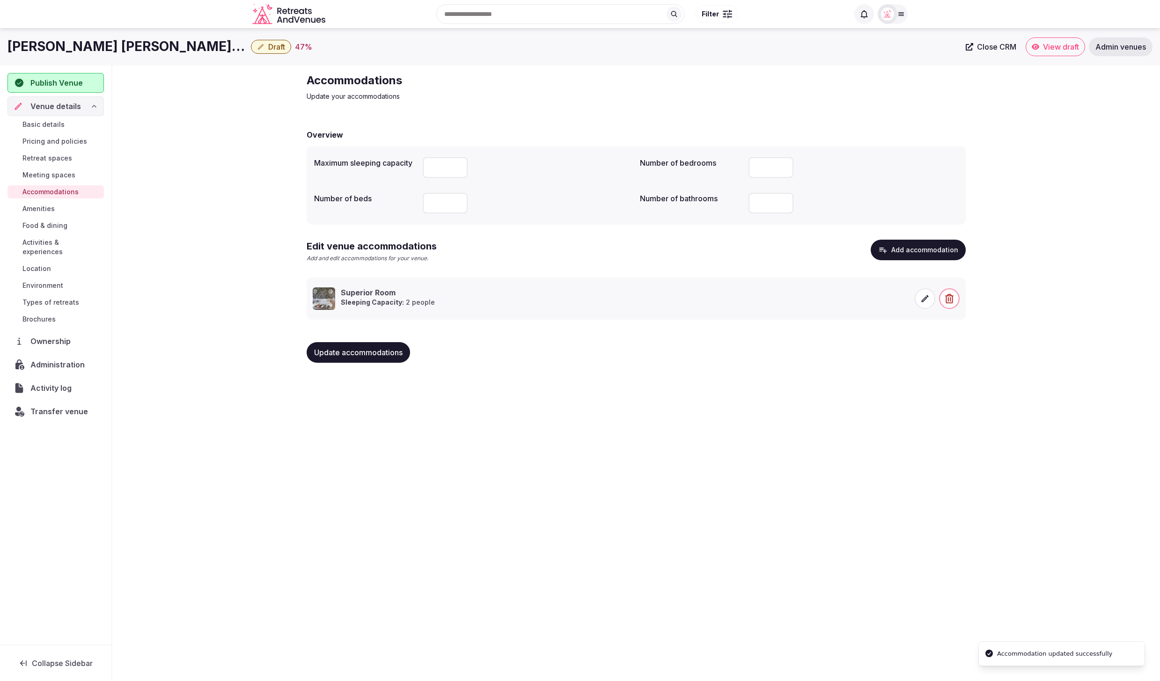
click at [448, 503] on div "[PERSON_NAME][GEOGRAPHIC_DATA][PERSON_NAME] Draft 47 % Close CRM View draft Adm…" at bounding box center [580, 351] width 1160 height 647
drag, startPoint x: 46, startPoint y: 226, endPoint x: 4, endPoint y: 223, distance: 42.7
click at [46, 226] on span "Food & dining" at bounding box center [44, 225] width 45 height 9
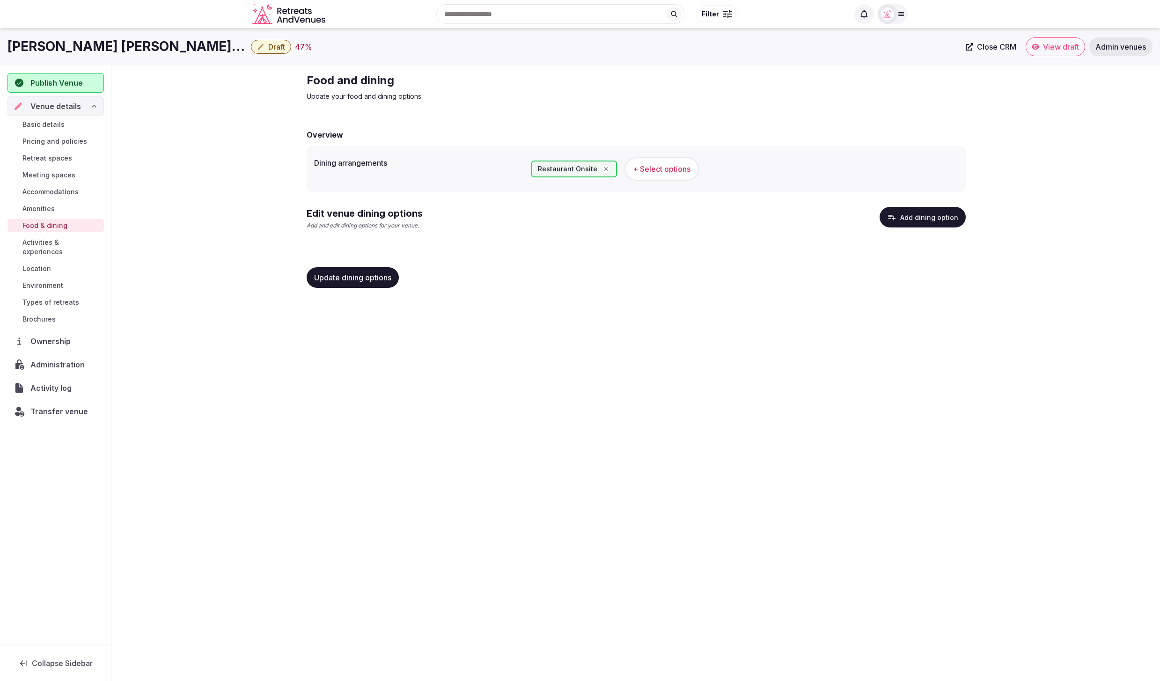
click at [909, 212] on button "Add dining option" at bounding box center [922, 217] width 86 height 21
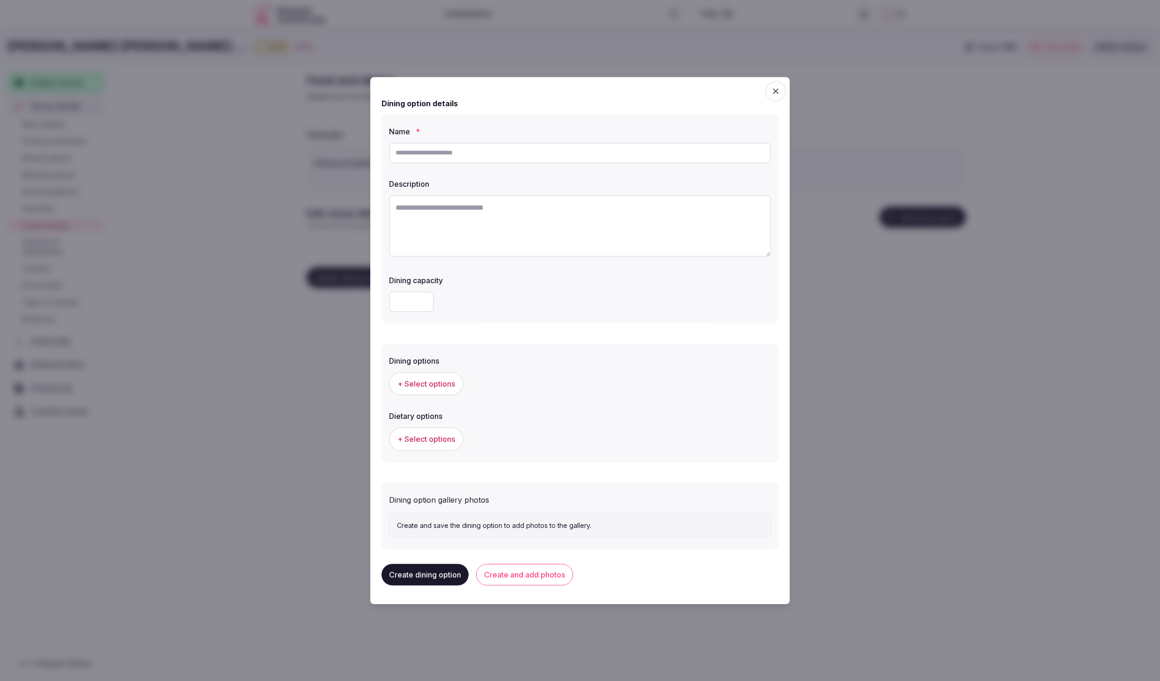
click at [504, 153] on input "text" at bounding box center [580, 152] width 382 height 21
type input "*******"
click at [506, 212] on textarea "To enrich screen reader interactions, please activate Accessibility in Grammarl…" at bounding box center [580, 226] width 382 height 62
paste textarea "**********"
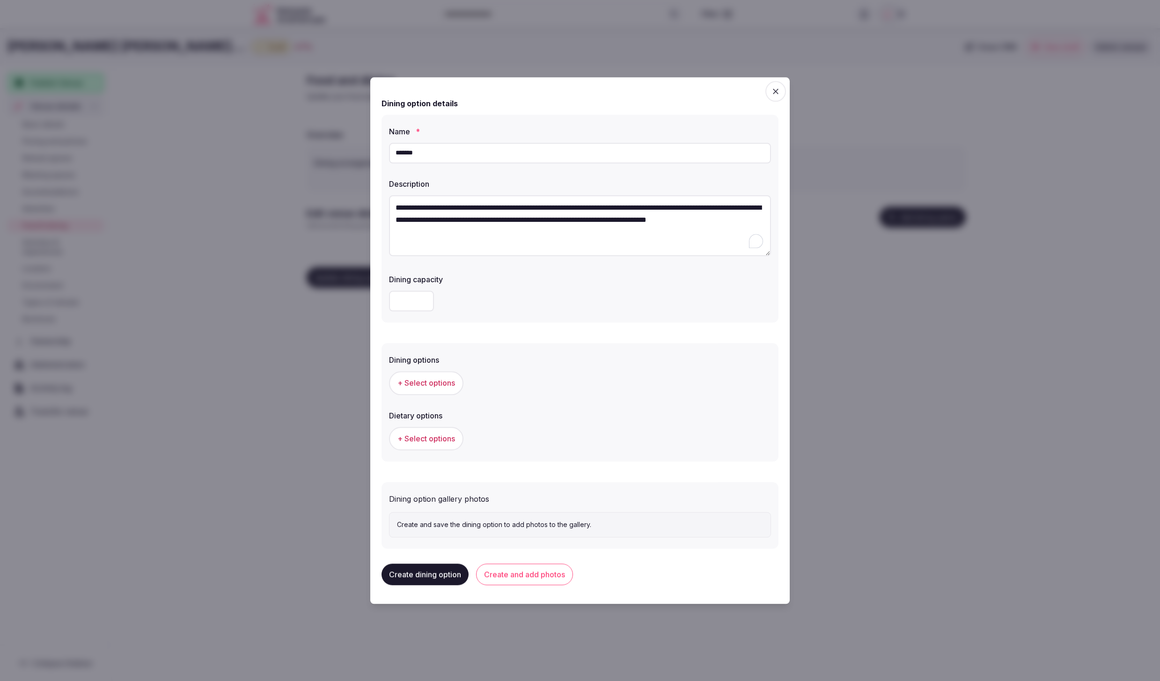
type textarea "**********"
click at [591, 299] on div at bounding box center [580, 301] width 382 height 21
click at [547, 574] on button "Create and add photos" at bounding box center [524, 574] width 97 height 22
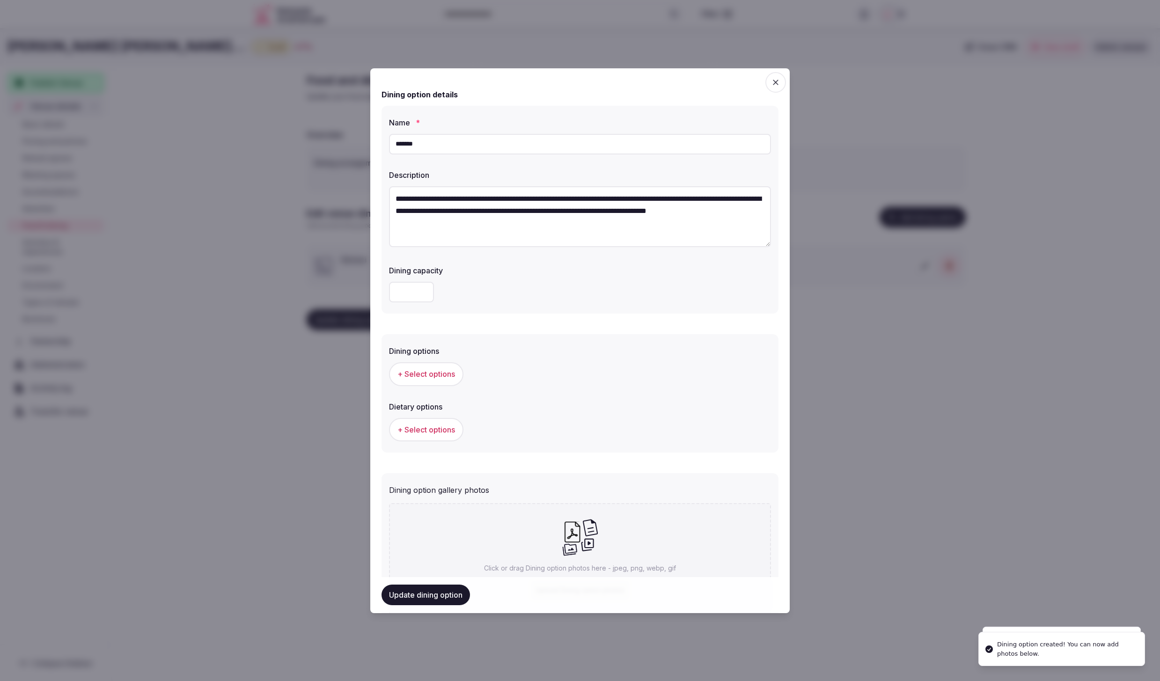
scroll to position [66, 0]
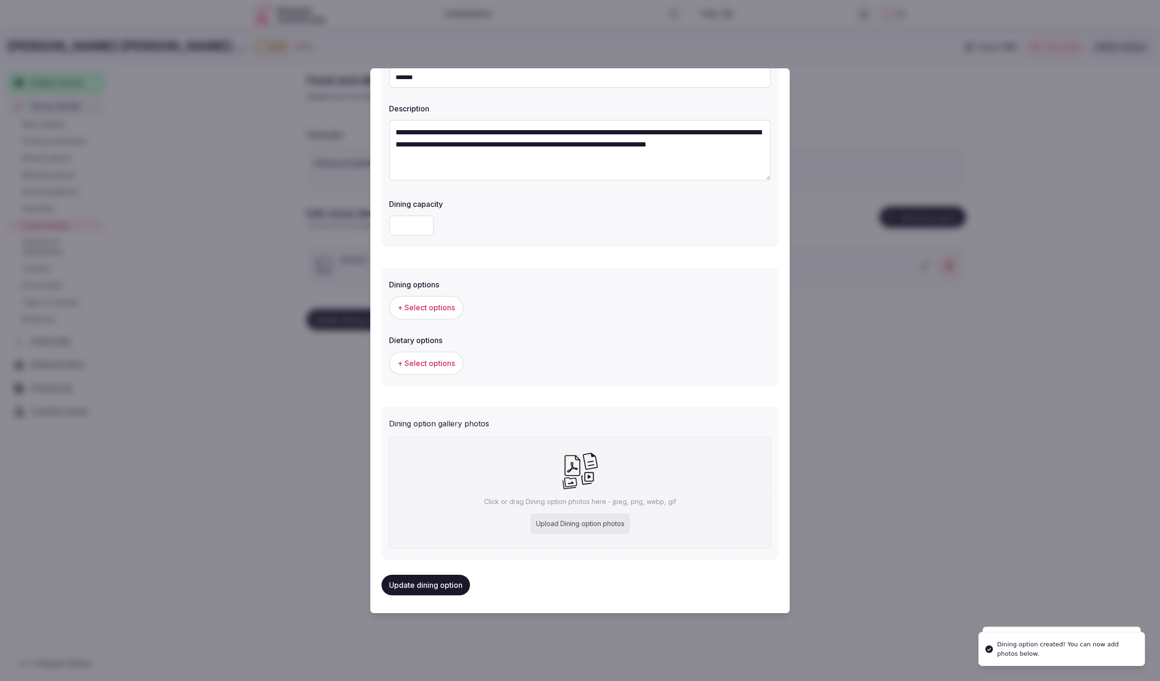
click at [579, 490] on div "Click or drag Dining option photos here - jpeg, png, webp, gif Upload Dining op…" at bounding box center [580, 493] width 382 height 112
type input "**********"
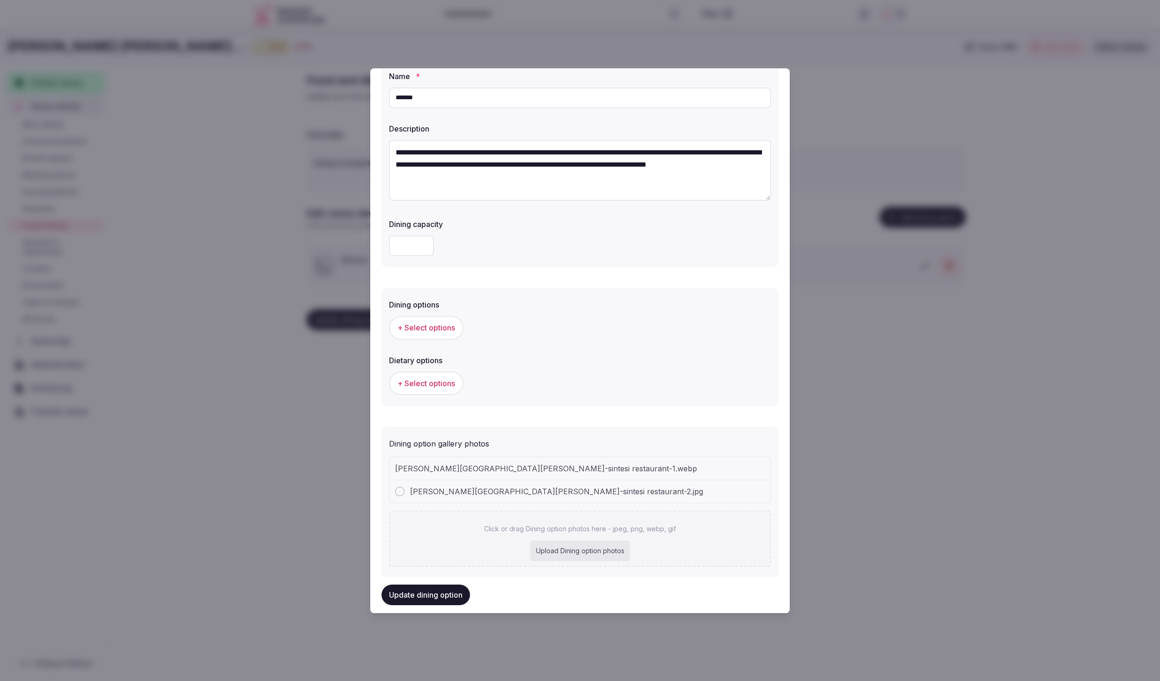
scroll to position [65, 0]
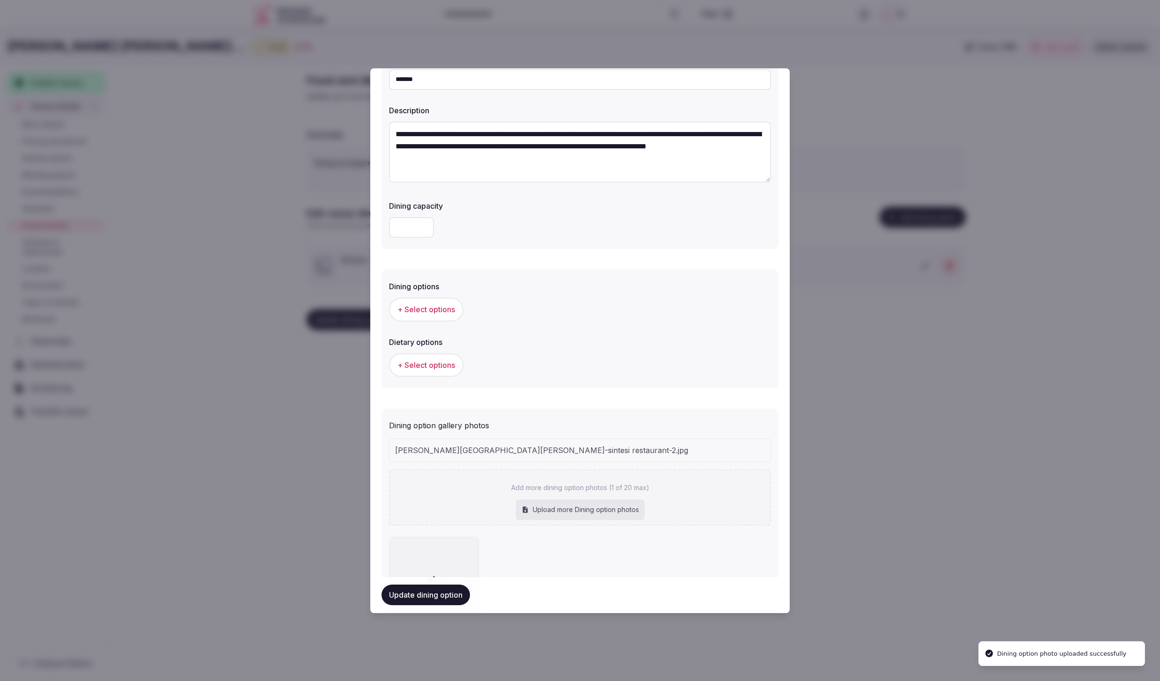
click at [412, 307] on span "+ Select options" at bounding box center [426, 309] width 58 height 10
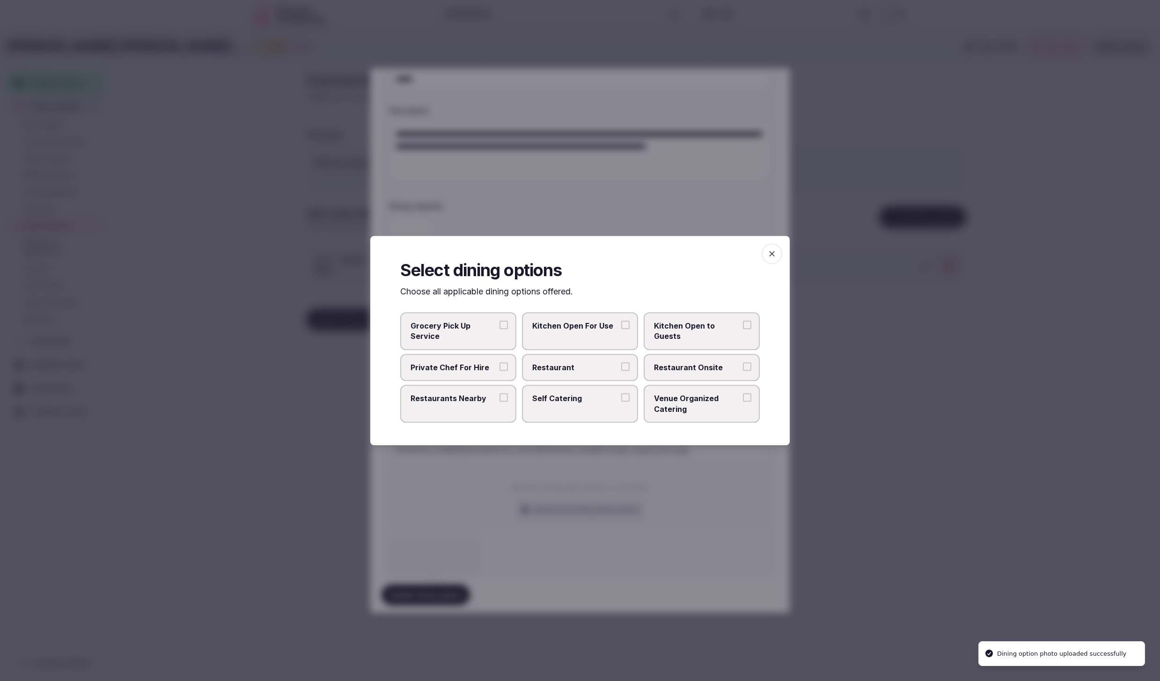
click at [606, 368] on span "Restaurant" at bounding box center [575, 367] width 86 height 10
click at [621, 368] on button "Restaurant" at bounding box center [625, 366] width 8 height 8
click at [661, 364] on span "Restaurant Onsite" at bounding box center [697, 367] width 86 height 10
click at [743, 364] on button "Restaurant Onsite" at bounding box center [747, 366] width 8 height 8
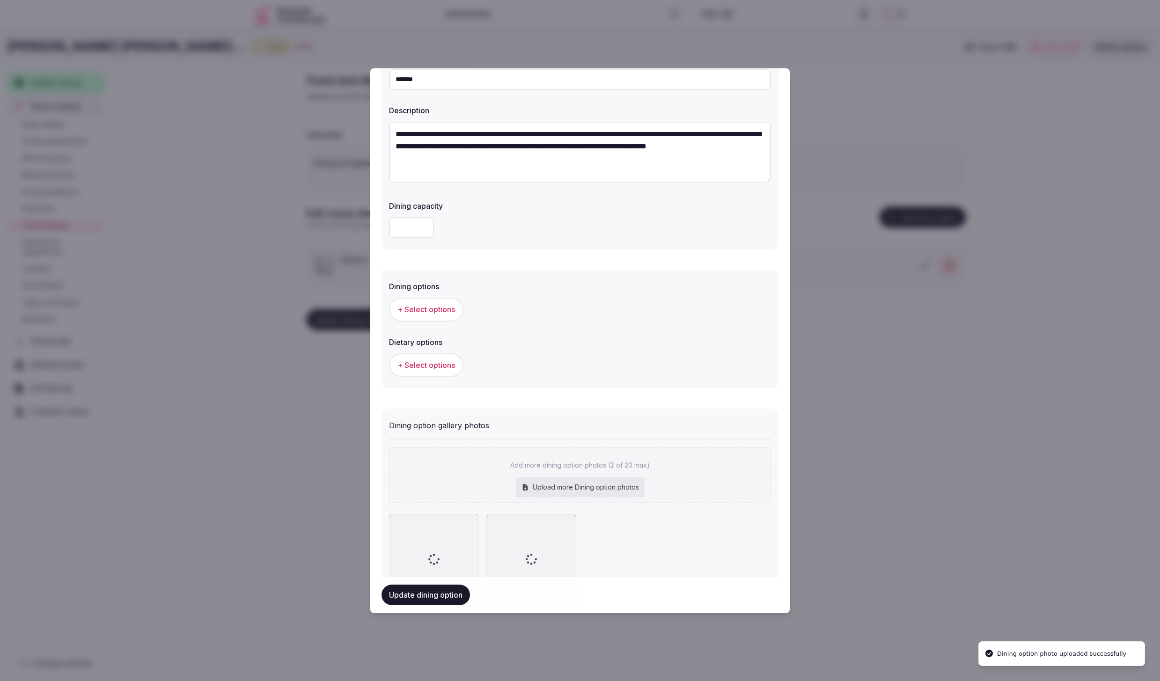
click at [431, 365] on span "+ Select options" at bounding box center [426, 365] width 58 height 10
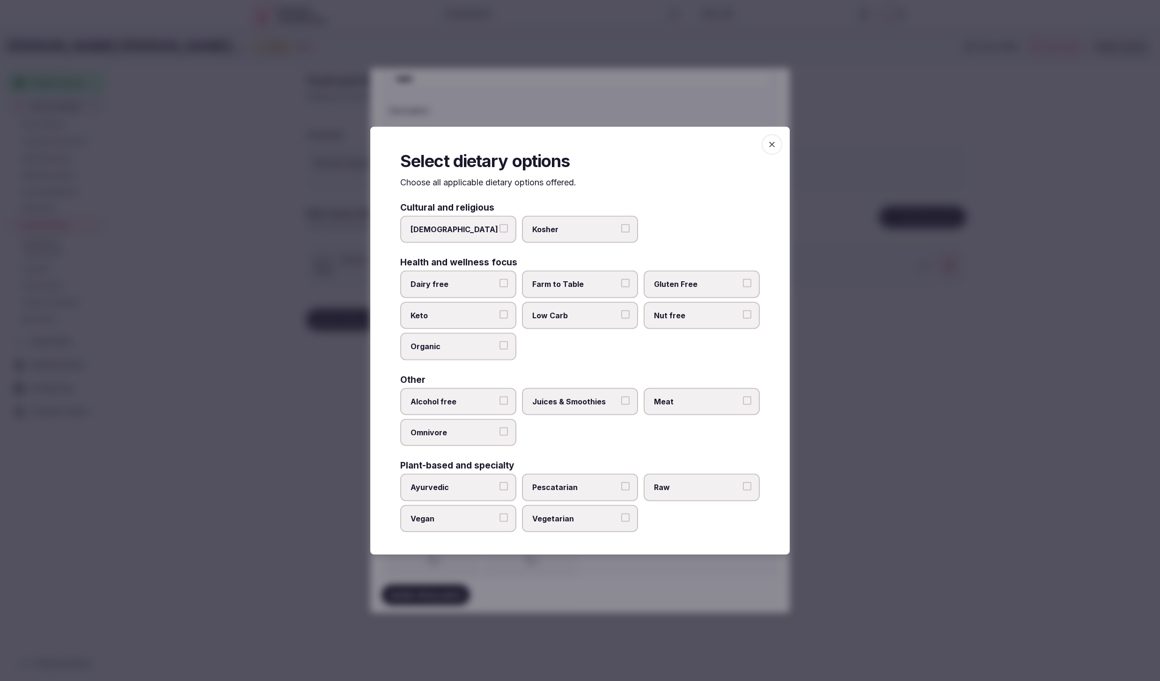
click at [581, 521] on span "Vegetarian" at bounding box center [575, 518] width 86 height 10
click at [621, 521] on button "Vegetarian" at bounding box center [625, 517] width 8 height 8
click at [575, 286] on span "Farm to Table" at bounding box center [575, 284] width 86 height 10
click at [621, 286] on button "Farm to Table" at bounding box center [625, 283] width 8 height 8
click at [561, 405] on span "Juices & Smoothies" at bounding box center [575, 401] width 86 height 10
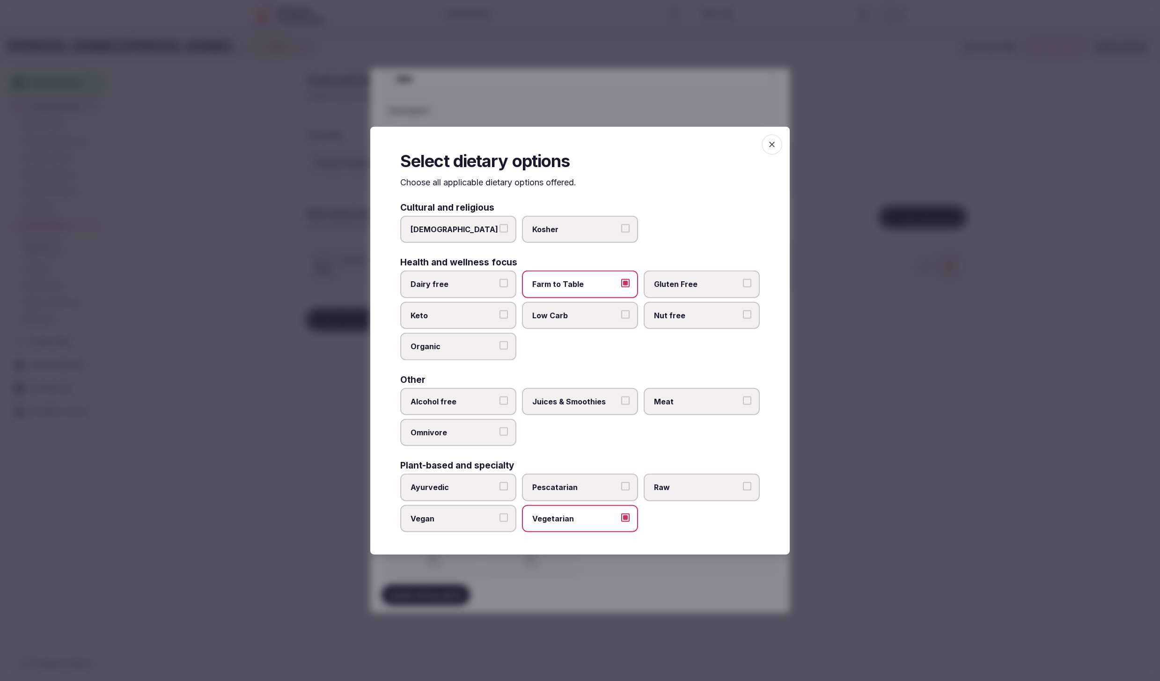
click at [621, 404] on button "Juices & Smoothies" at bounding box center [625, 400] width 8 height 8
click at [854, 467] on div at bounding box center [580, 340] width 1160 height 681
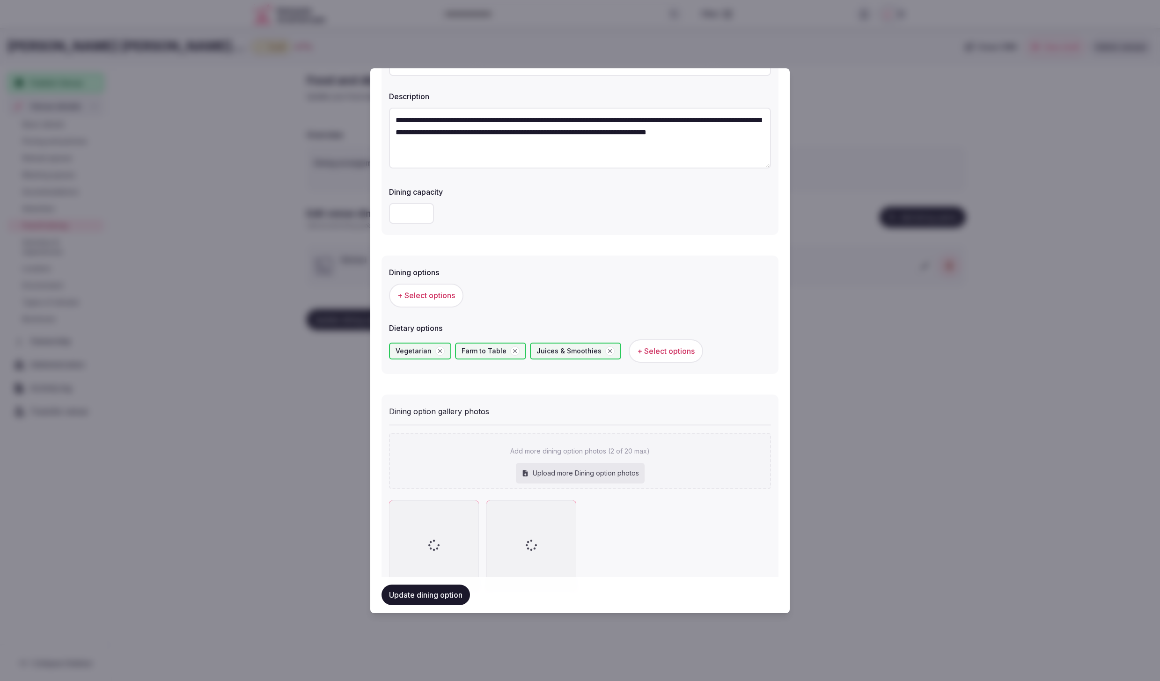
scroll to position [82, 0]
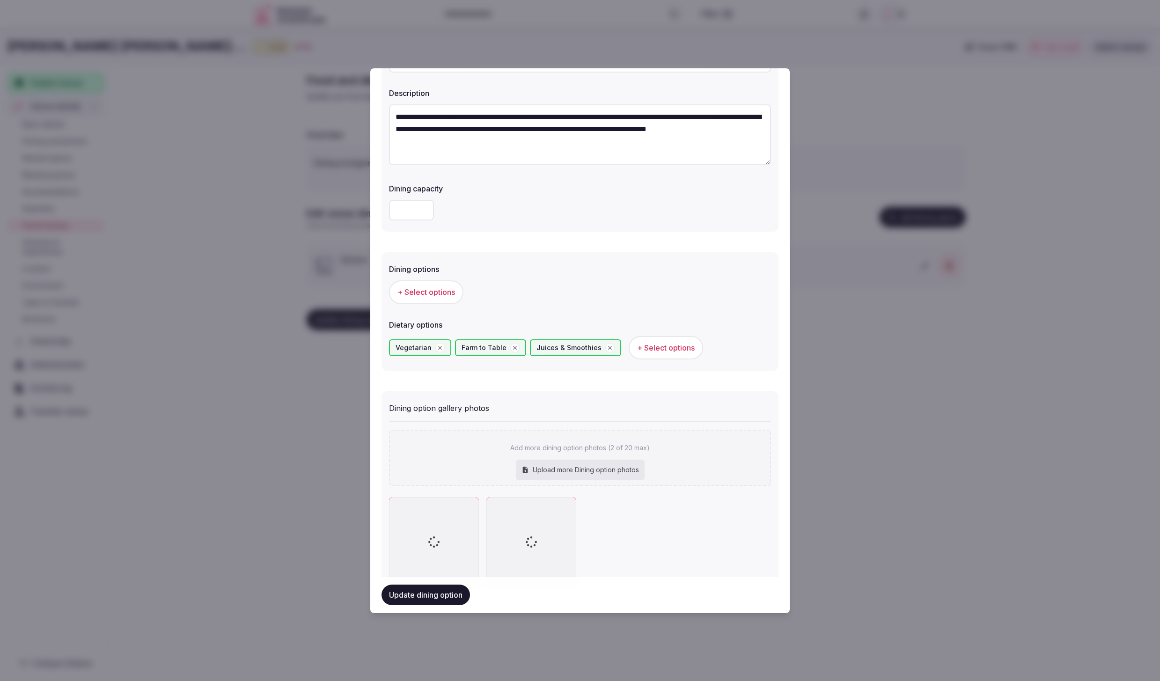
click at [415, 275] on div "Dining options + Select options" at bounding box center [580, 284] width 382 height 48
click at [419, 294] on span "+ Select options" at bounding box center [426, 292] width 58 height 10
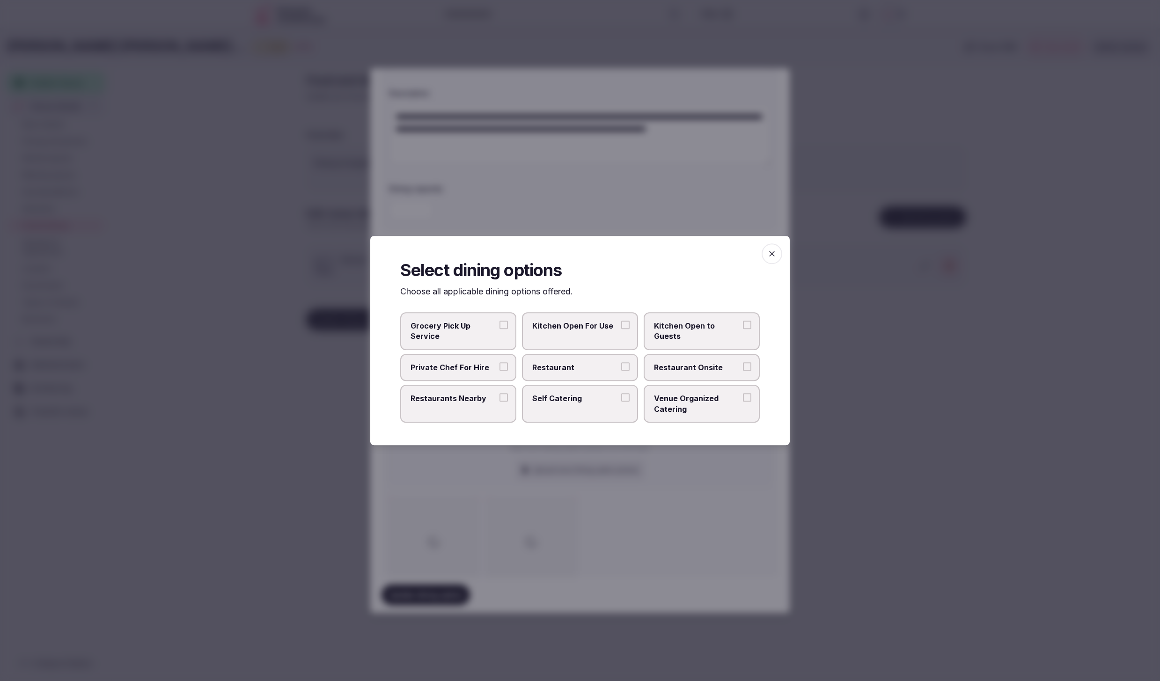
drag, startPoint x: 605, startPoint y: 369, endPoint x: 599, endPoint y: 366, distance: 6.5
click at [605, 369] on span "Restaurant" at bounding box center [575, 367] width 86 height 10
click at [621, 369] on button "Restaurant" at bounding box center [625, 366] width 8 height 8
click at [710, 415] on label "Venue Organized Catering" at bounding box center [701, 404] width 116 height 38
click at [743, 401] on button "Venue Organized Catering" at bounding box center [747, 397] width 8 height 8
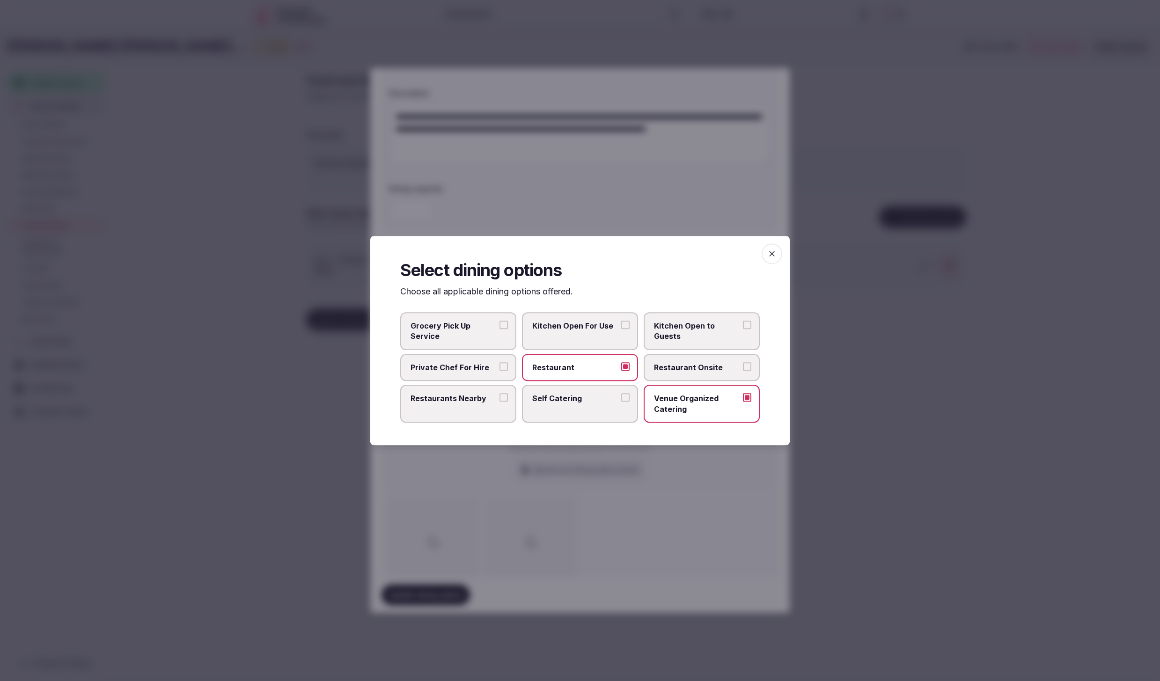
click at [676, 363] on span "Restaurant Onsite" at bounding box center [697, 367] width 86 height 10
click at [743, 363] on button "Restaurant Onsite" at bounding box center [747, 366] width 8 height 8
click at [905, 487] on div at bounding box center [580, 340] width 1160 height 681
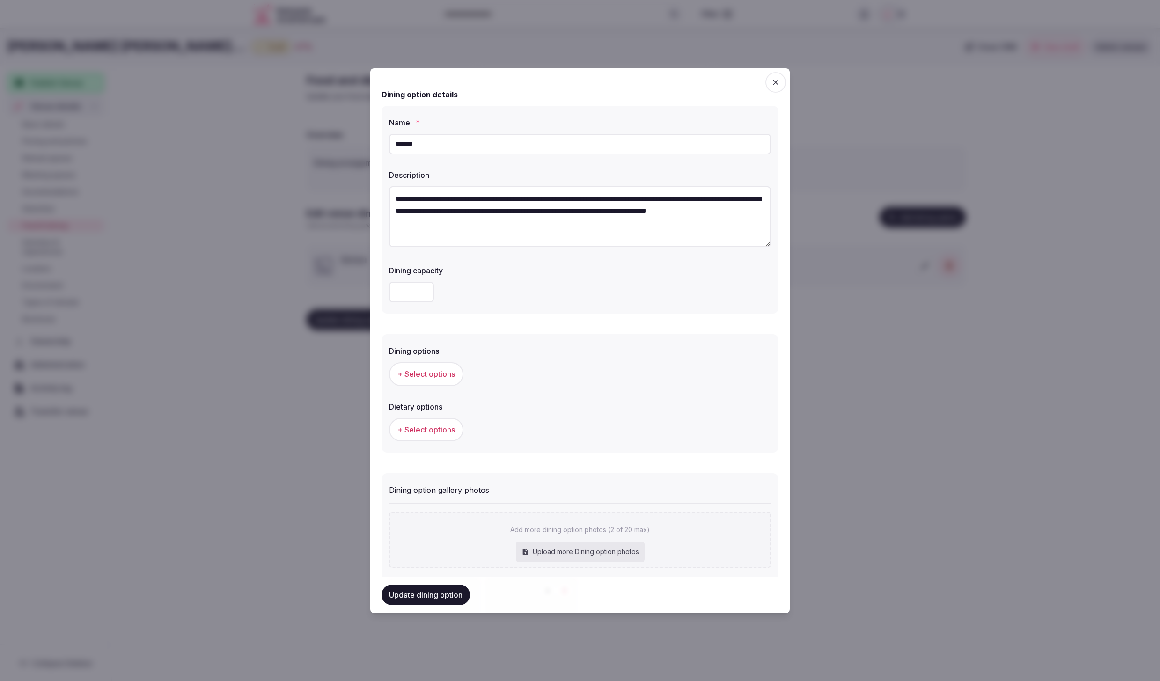
scroll to position [120, 0]
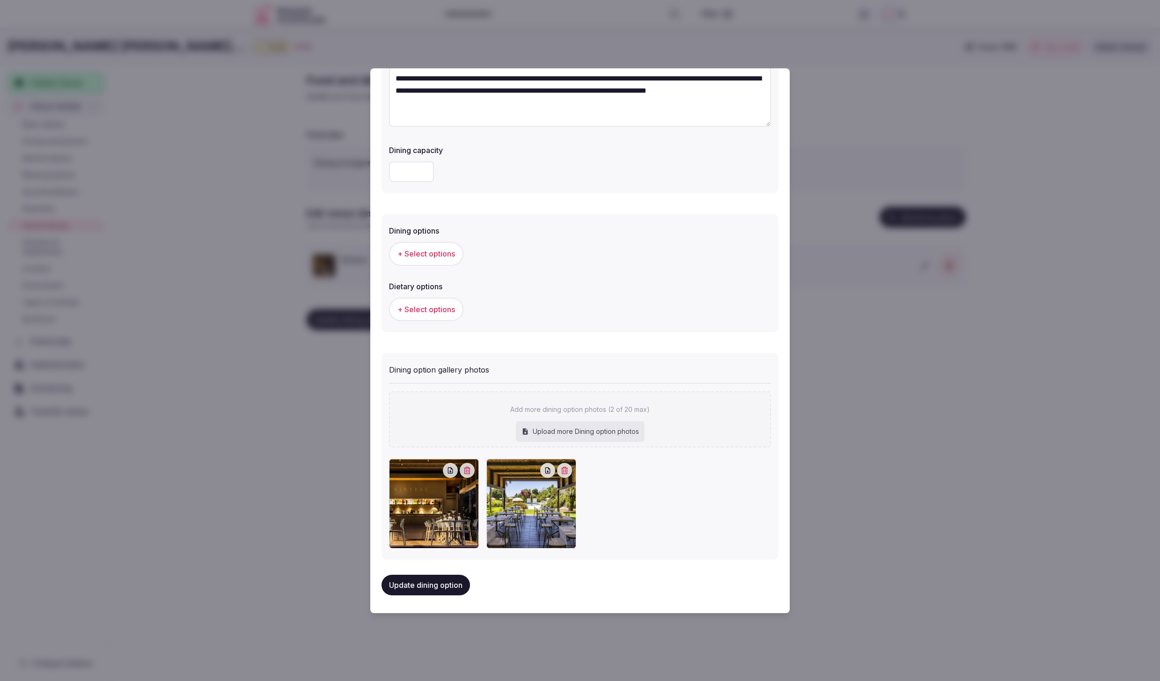
click at [428, 251] on span "+ Select options" at bounding box center [426, 253] width 58 height 10
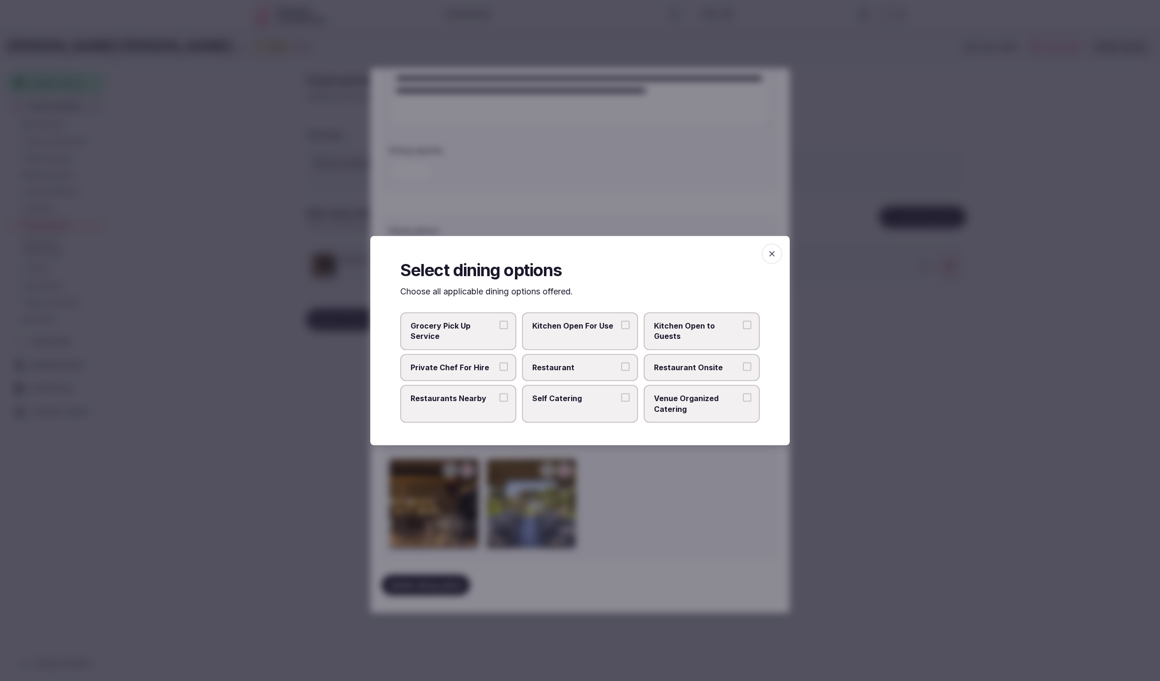
click at [595, 366] on span "Restaurant" at bounding box center [575, 367] width 86 height 10
click at [621, 366] on button "Restaurant" at bounding box center [625, 366] width 8 height 8
click at [688, 373] on label "Restaurant Onsite" at bounding box center [701, 367] width 116 height 27
click at [743, 371] on button "Restaurant Onsite" at bounding box center [747, 366] width 8 height 8
drag, startPoint x: 711, startPoint y: 410, endPoint x: 728, endPoint y: 463, distance: 55.5
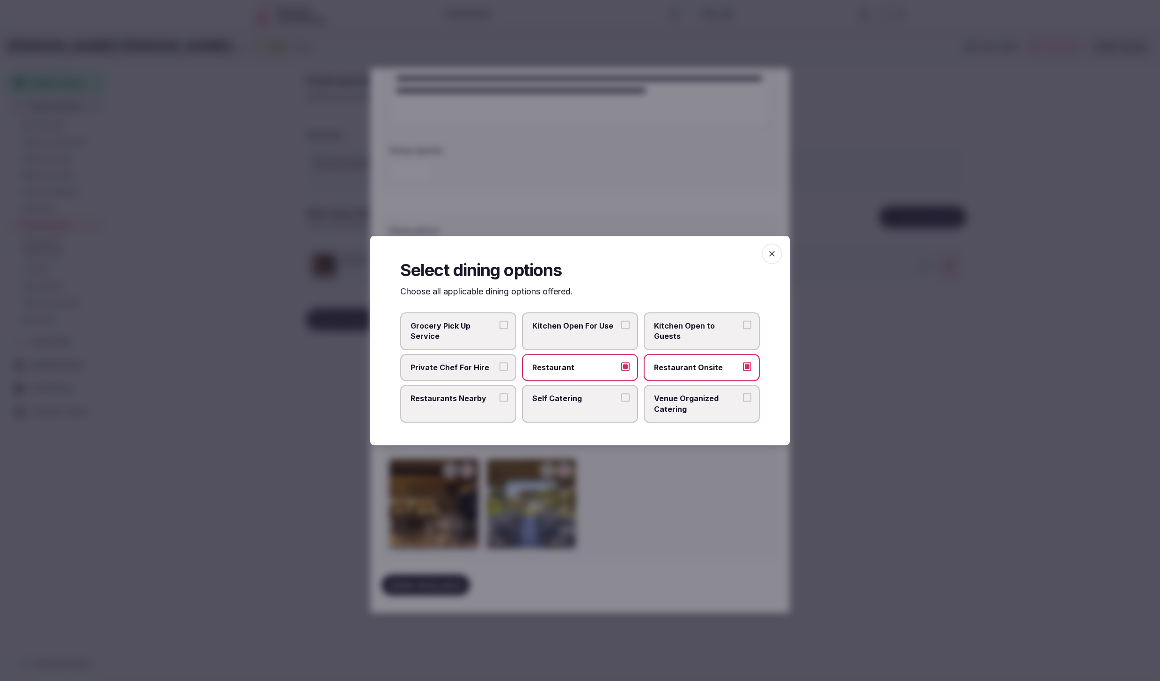
click at [711, 411] on span "Venue Organized Catering" at bounding box center [697, 403] width 86 height 21
click at [743, 401] on button "Venue Organized Catering" at bounding box center [747, 397] width 8 height 8
click at [728, 466] on div at bounding box center [580, 340] width 1160 height 681
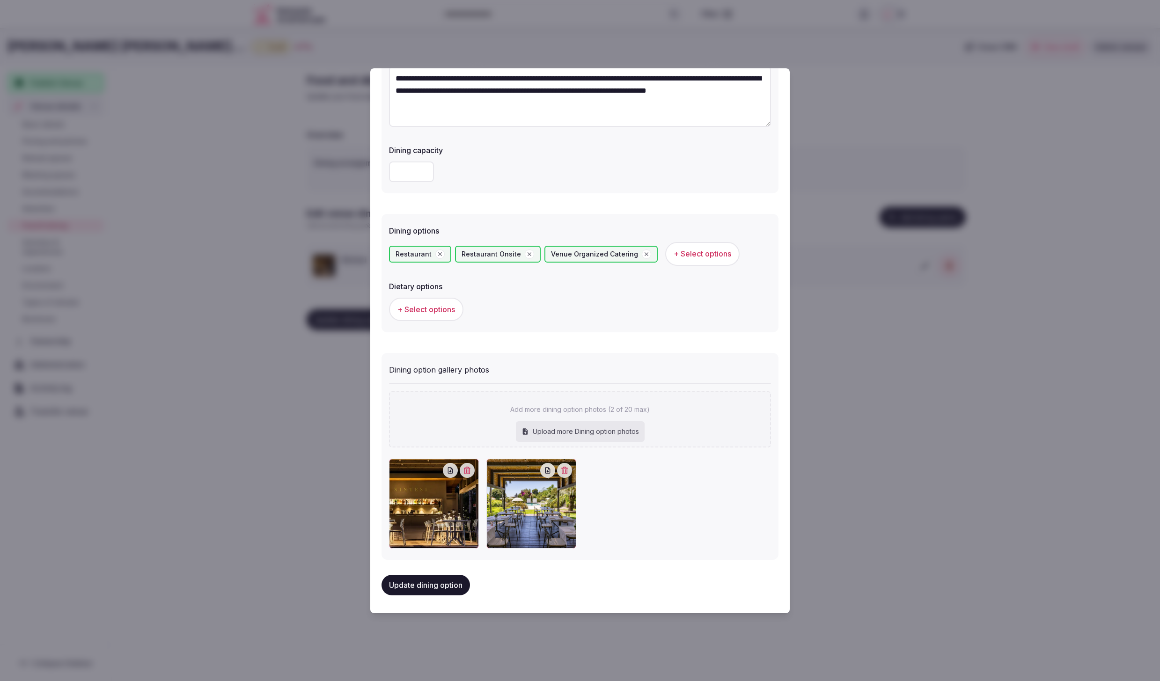
click at [414, 309] on span "+ Select options" at bounding box center [426, 309] width 58 height 10
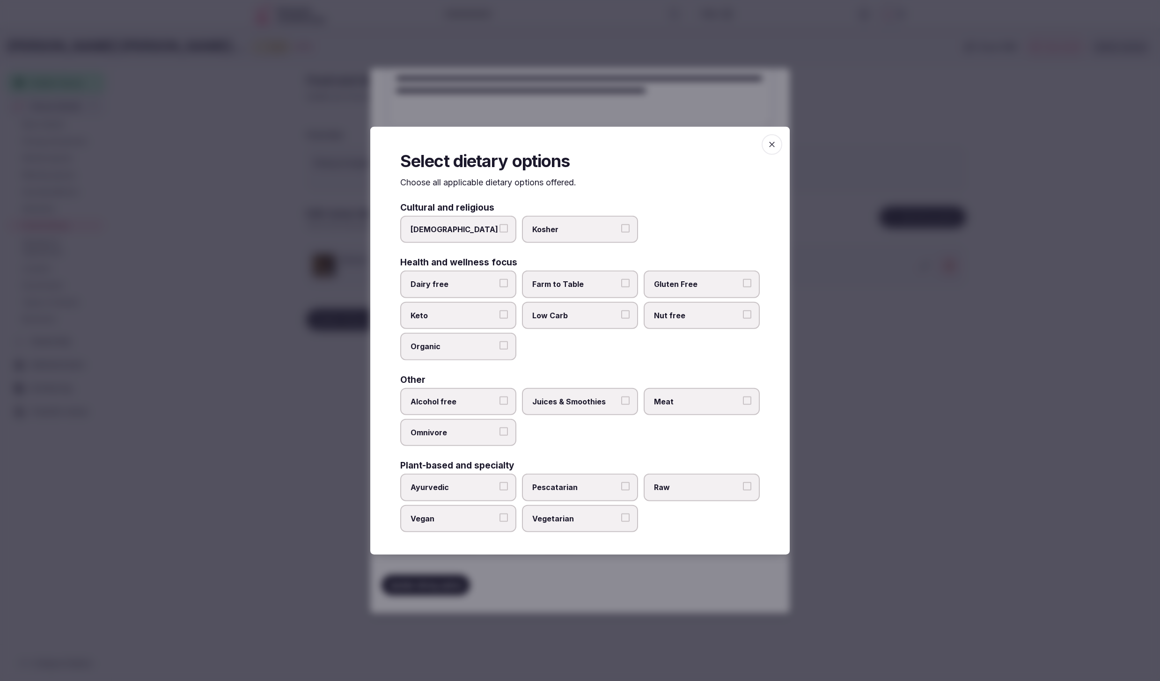
click at [590, 278] on label "Farm to Table" at bounding box center [580, 283] width 116 height 27
click at [621, 279] on button "Farm to Table" at bounding box center [625, 283] width 8 height 8
click at [579, 409] on label "Juices & Smoothies" at bounding box center [580, 400] width 116 height 27
click at [621, 404] on button "Juices & Smoothies" at bounding box center [625, 400] width 8 height 8
click at [583, 515] on span "Vegetarian" at bounding box center [575, 518] width 86 height 10
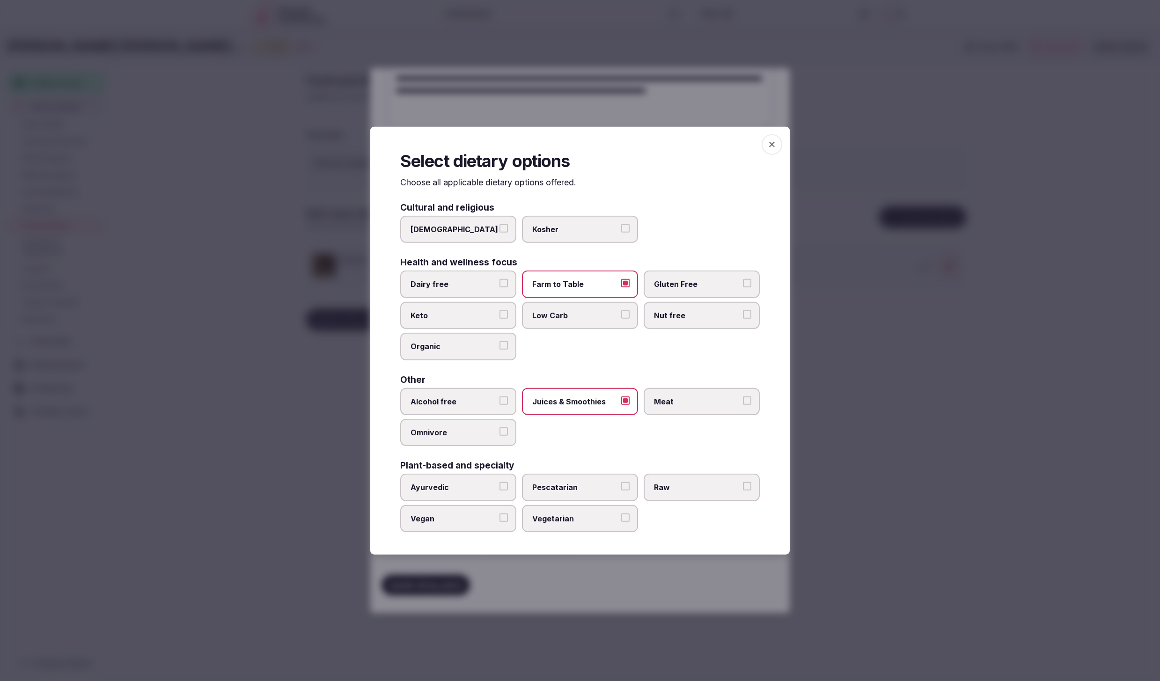
click at [621, 515] on button "Vegetarian" at bounding box center [625, 517] width 8 height 8
click at [744, 600] on div at bounding box center [580, 340] width 1160 height 681
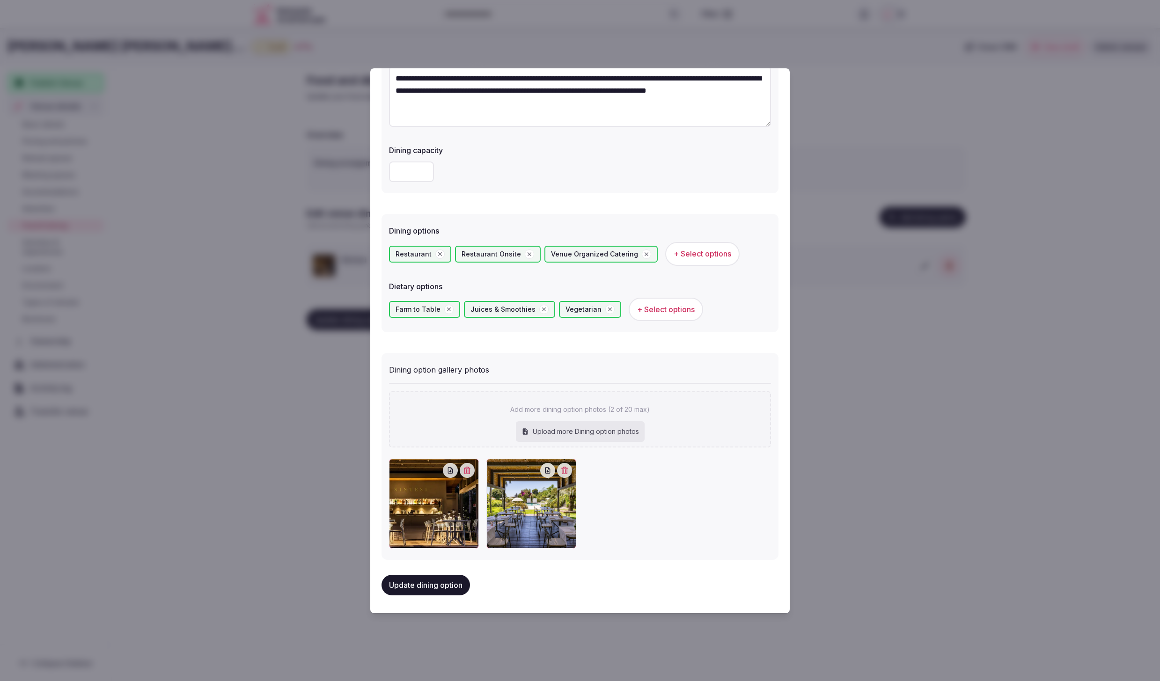
click at [417, 579] on button "Update dining option" at bounding box center [425, 585] width 88 height 21
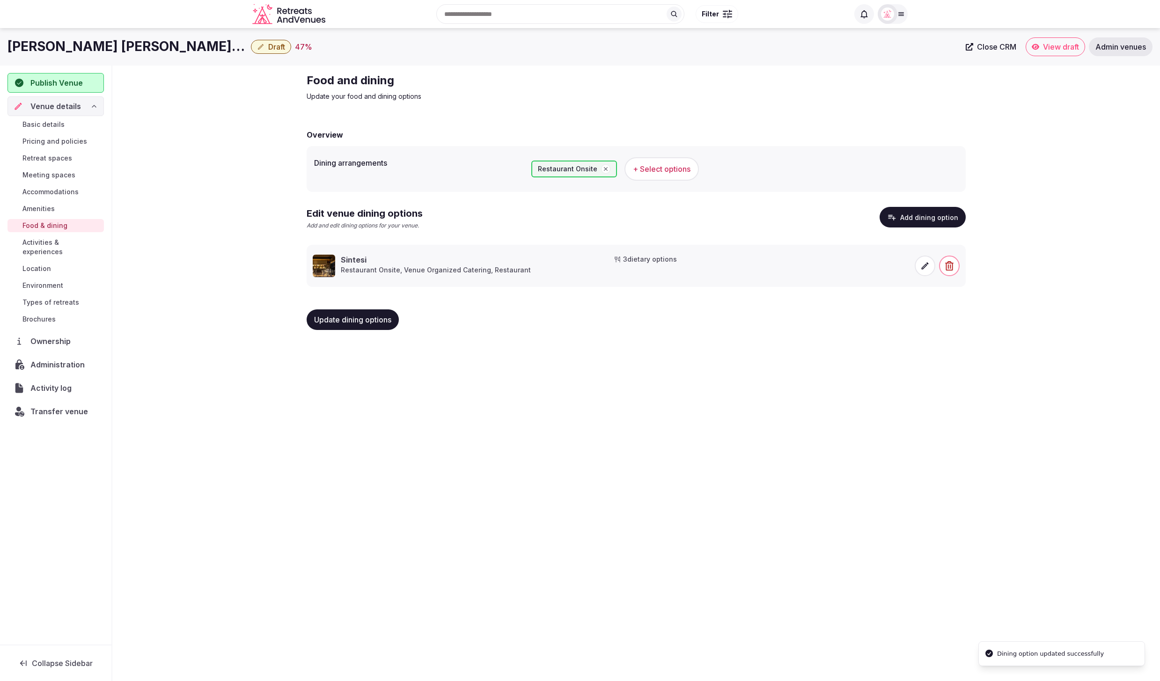
drag, startPoint x: 46, startPoint y: 232, endPoint x: 45, endPoint y: 237, distance: 5.2
click at [45, 235] on div "Basic details Pricing and policies Retreat spaces Meeting spaces Accommodations…" at bounding box center [55, 222] width 96 height 212
click at [44, 239] on span "Activities & experiences" at bounding box center [61, 247] width 78 height 19
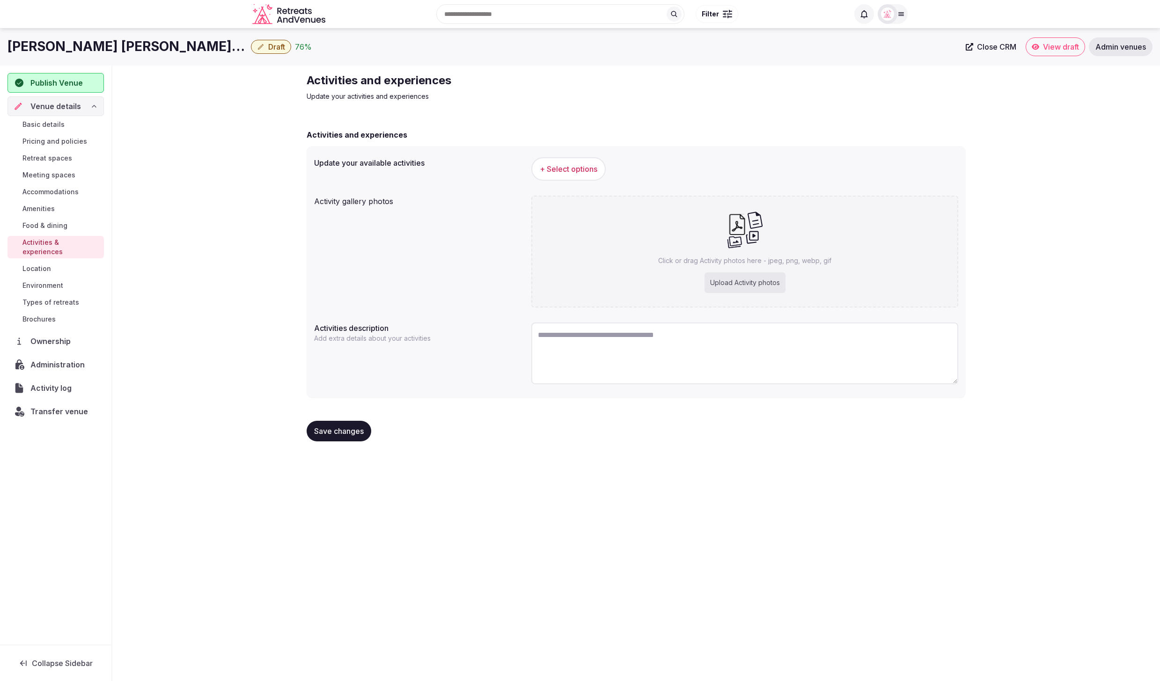
drag, startPoint x: 721, startPoint y: 379, endPoint x: 719, endPoint y: 373, distance: 7.0
click at [721, 379] on textarea at bounding box center [744, 353] width 427 height 62
click at [720, 371] on textarea "To enrich screen reader interactions, please activate Accessibility in Grammarl…" at bounding box center [744, 353] width 427 height 62
paste textarea "**********"
click at [658, 333] on textarea "**********" at bounding box center [744, 352] width 427 height 61
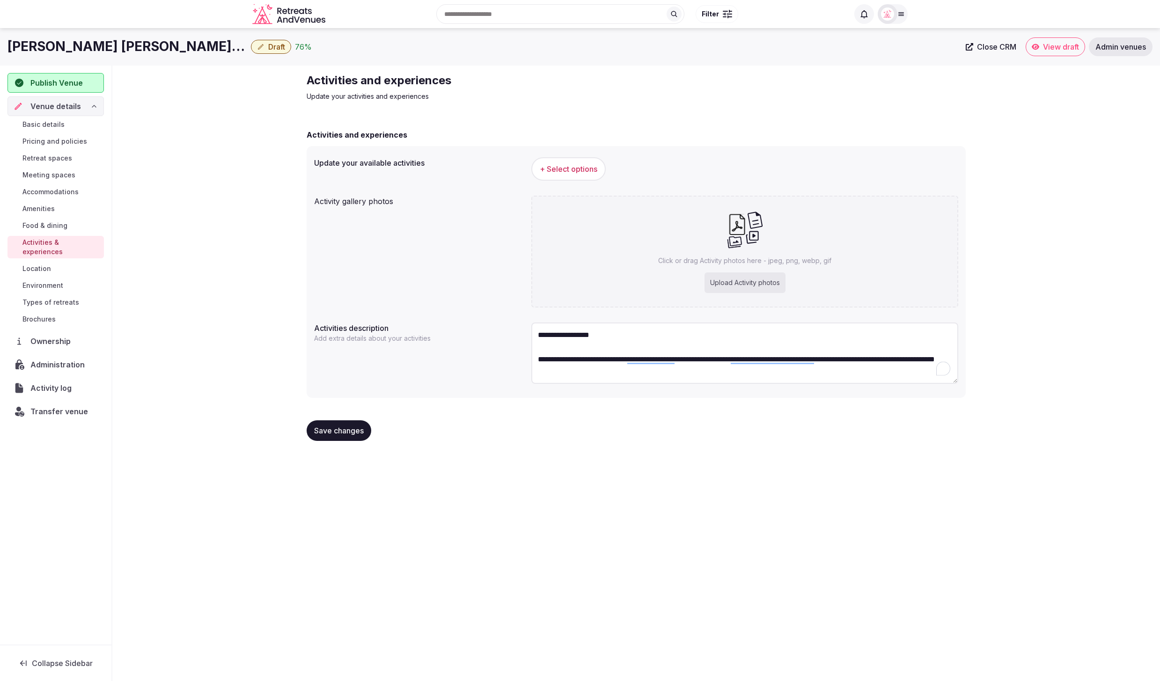
type textarea "**********"
click at [735, 277] on div "Upload Activity photos" at bounding box center [744, 282] width 81 height 21
type input "**********"
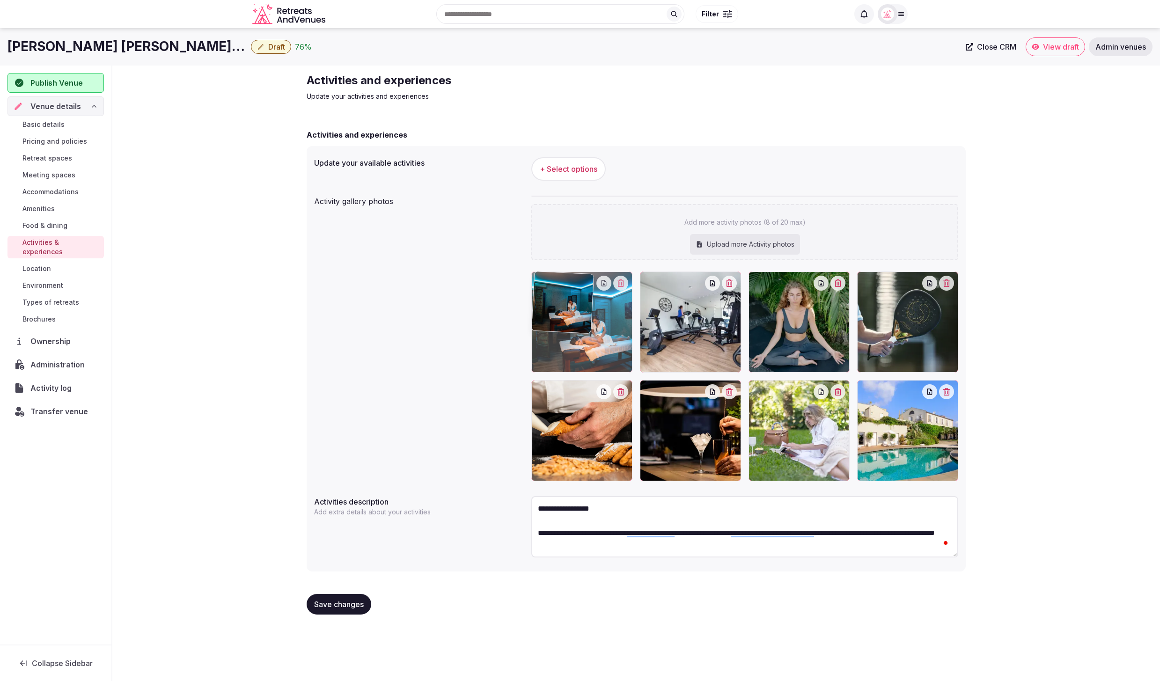
drag, startPoint x: 876, startPoint y: 355, endPoint x: 698, endPoint y: 358, distance: 177.8
click at [593, 355] on body "Search Popular Destinations [GEOGRAPHIC_DATA], [GEOGRAPHIC_DATA] [GEOGRAPHIC_DA…" at bounding box center [580, 340] width 1160 height 681
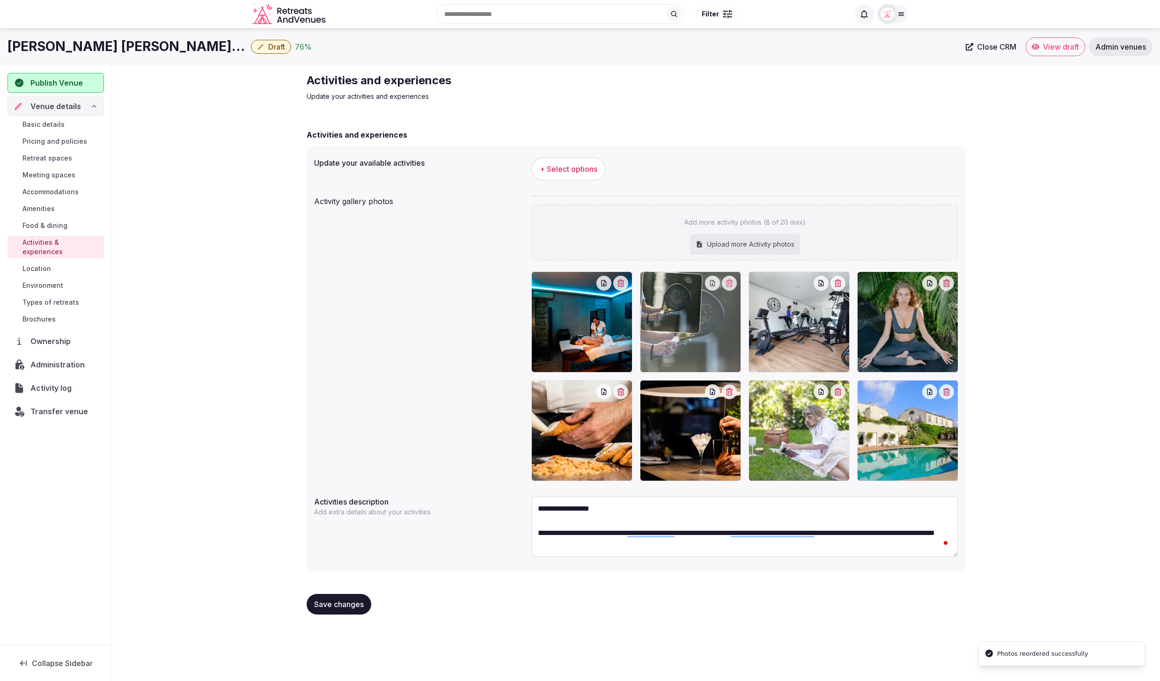
drag, startPoint x: 874, startPoint y: 352, endPoint x: 696, endPoint y: 360, distance: 178.4
click at [696, 360] on body "Search Popular Destinations [GEOGRAPHIC_DATA], [GEOGRAPHIC_DATA] [GEOGRAPHIC_DA…" at bounding box center [580, 340] width 1160 height 681
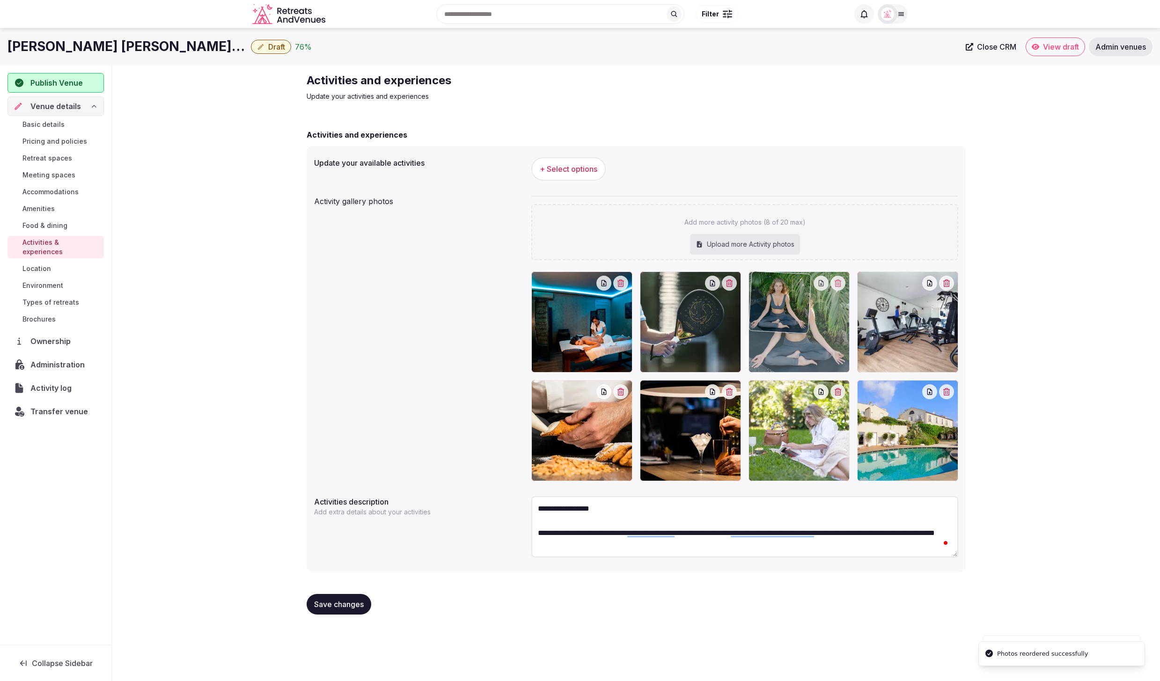
drag, startPoint x: 916, startPoint y: 343, endPoint x: 809, endPoint y: 350, distance: 107.9
click at [809, 350] on body "Search Popular Destinations [GEOGRAPHIC_DATA], [GEOGRAPHIC_DATA] [GEOGRAPHIC_DA…" at bounding box center [580, 340] width 1160 height 681
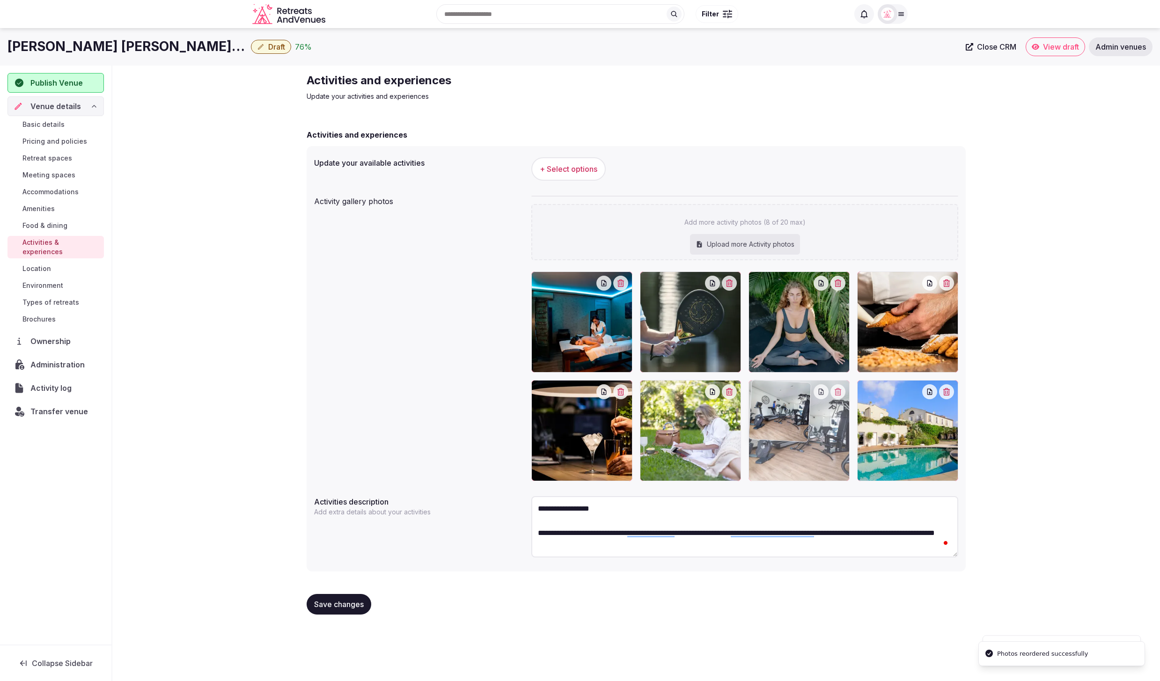
drag, startPoint x: 880, startPoint y: 350, endPoint x: 813, endPoint y: 442, distance: 114.0
click at [589, 166] on span "+ Select options" at bounding box center [569, 169] width 58 height 10
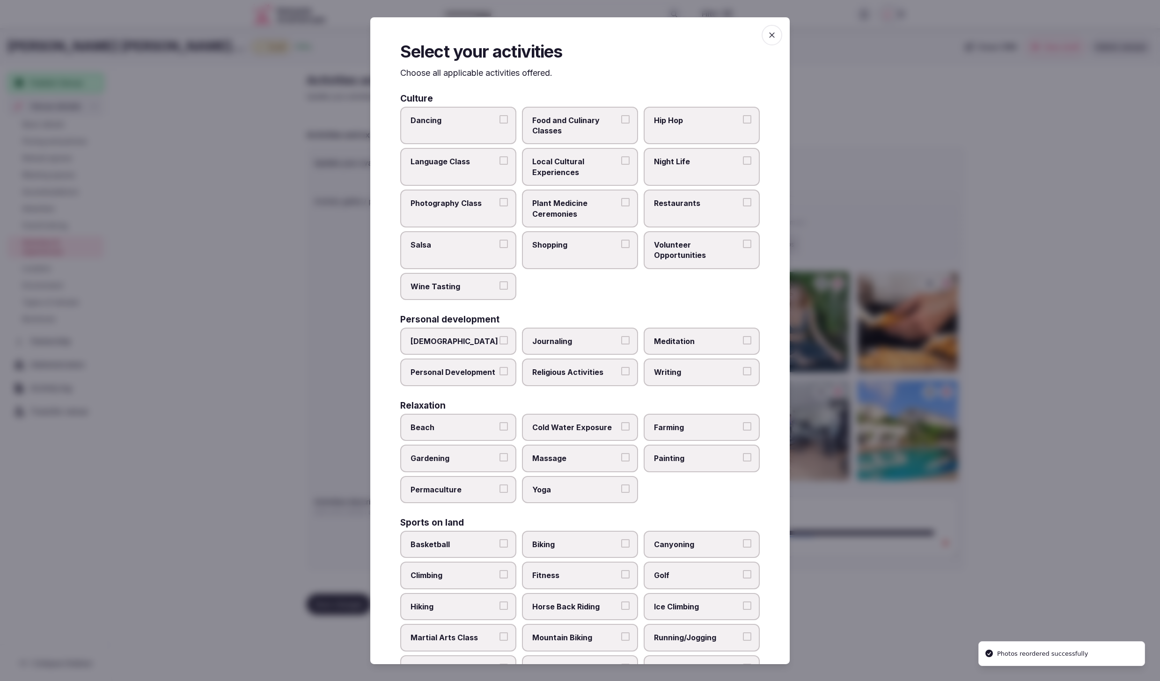
click at [717, 208] on label "Restaurants" at bounding box center [701, 209] width 116 height 38
click at [743, 206] on button "Restaurants" at bounding box center [747, 202] width 8 height 8
click at [581, 132] on span "Food and Culinary Classes" at bounding box center [575, 125] width 86 height 21
click at [621, 123] on button "Food and Culinary Classes" at bounding box center [625, 119] width 8 height 8
click at [579, 166] on span "Local Cultural Experiences" at bounding box center [575, 166] width 86 height 21
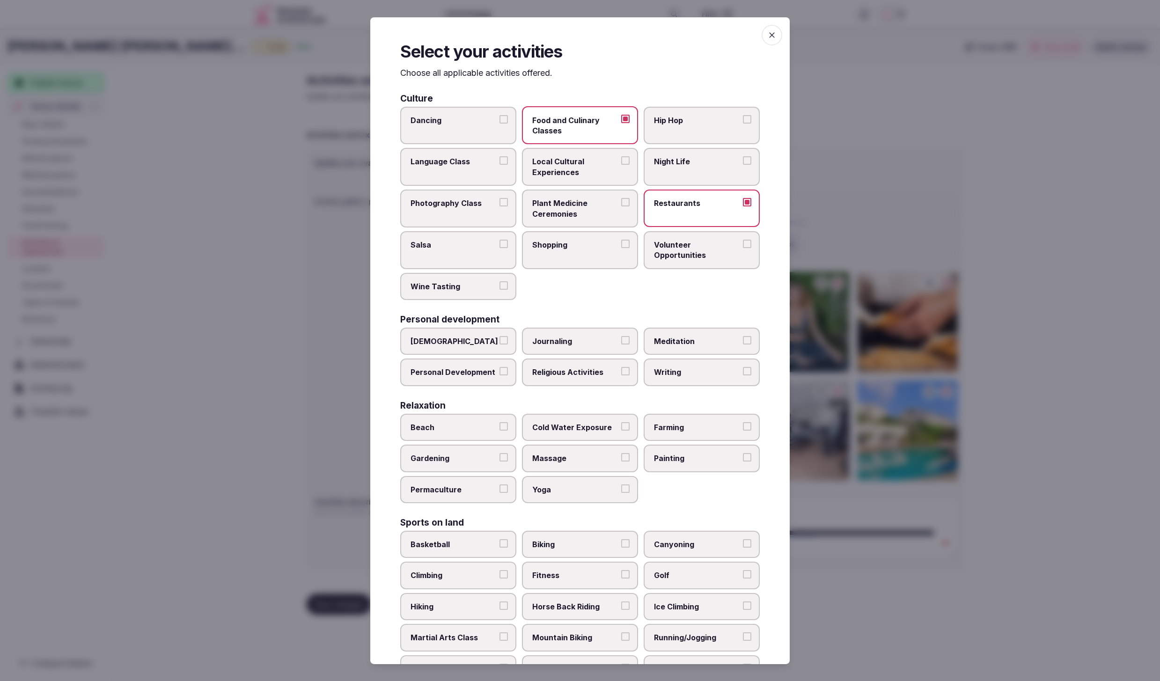
click at [621, 165] on button "Local Cultural Experiences" at bounding box center [625, 160] width 8 height 8
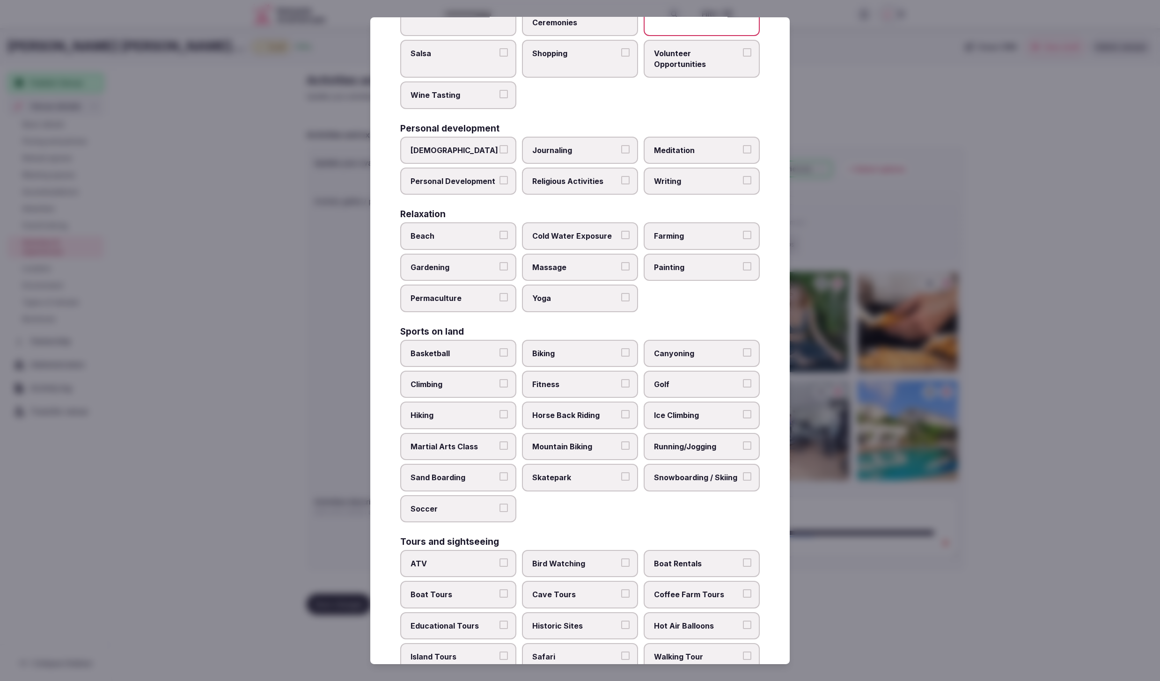
scroll to position [192, 0]
click at [591, 268] on label "Massage" at bounding box center [580, 265] width 116 height 27
click at [621, 268] on button "Massage" at bounding box center [625, 265] width 8 height 8
click at [588, 284] on label "Yoga" at bounding box center [580, 296] width 116 height 27
click at [621, 292] on button "Yoga" at bounding box center [625, 296] width 8 height 8
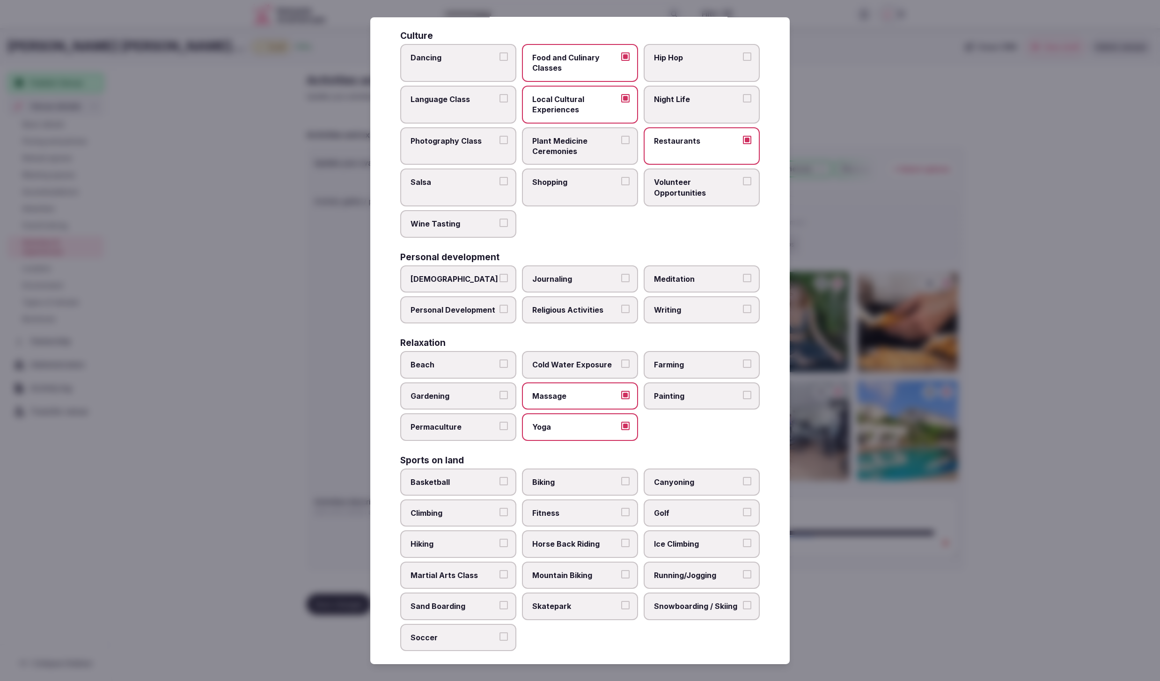
scroll to position [55, 0]
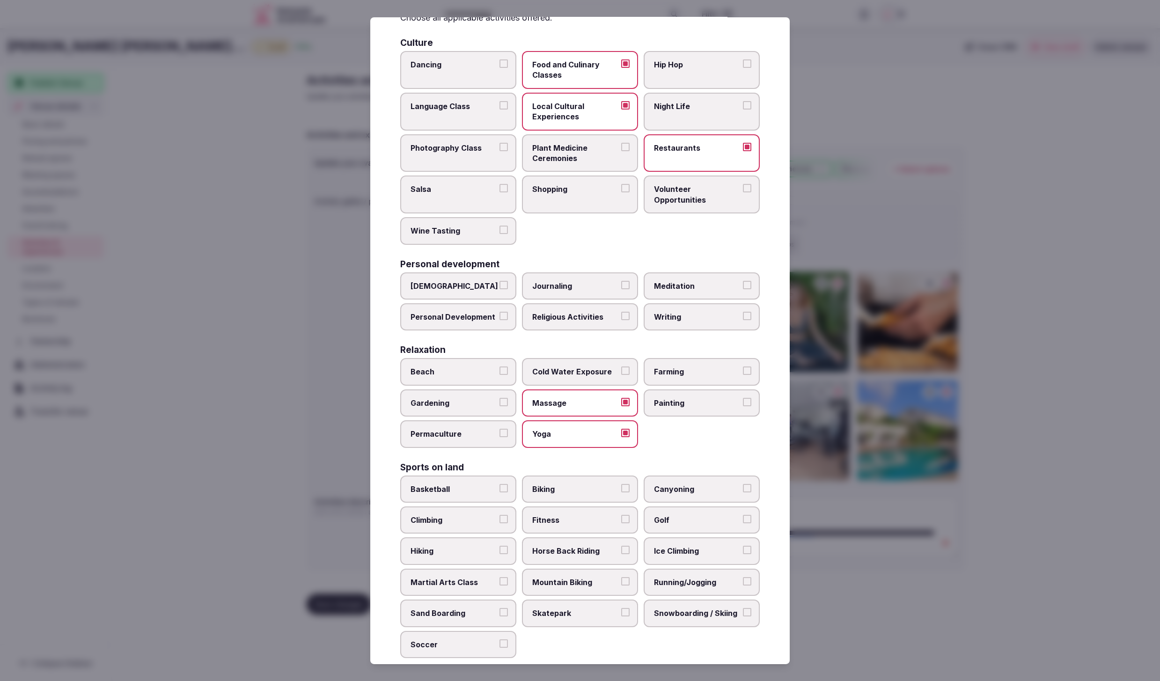
drag, startPoint x: 429, startPoint y: 223, endPoint x: 612, endPoint y: 266, distance: 187.9
click at [429, 226] on span "Wine Tasting" at bounding box center [453, 231] width 86 height 10
click at [499, 226] on button "Wine Tasting" at bounding box center [503, 230] width 8 height 8
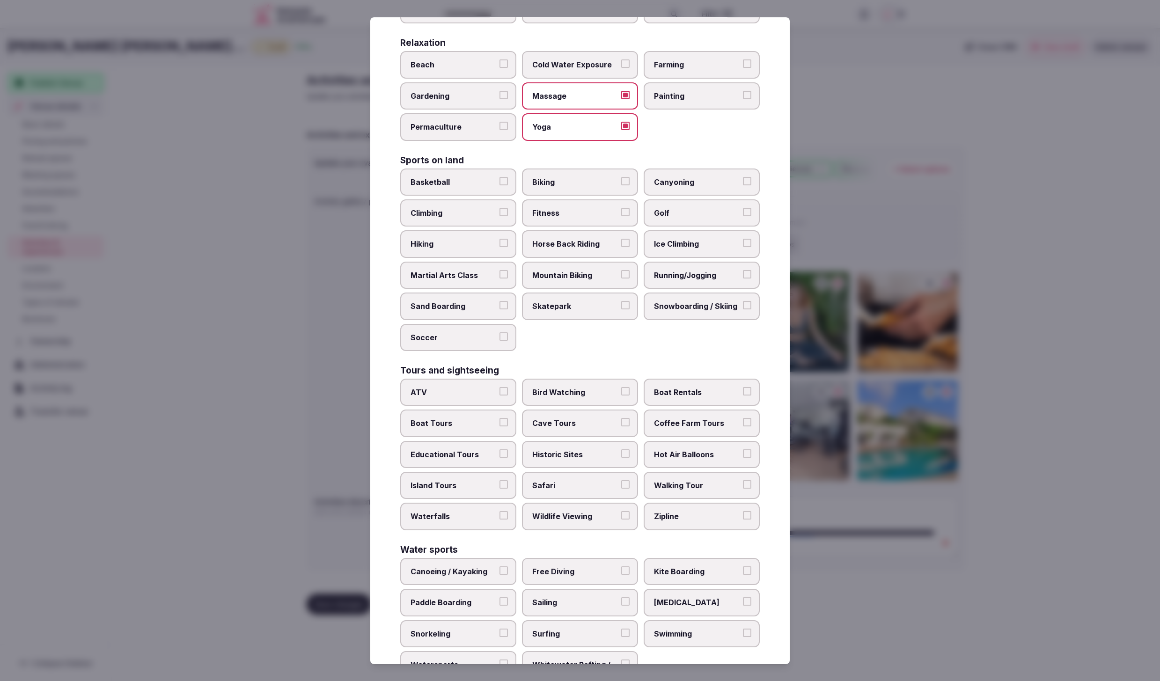
scroll to position [364, 0]
click at [562, 216] on label "Fitness" at bounding box center [580, 211] width 116 height 27
click at [621, 215] on button "Fitness" at bounding box center [625, 210] width 8 height 8
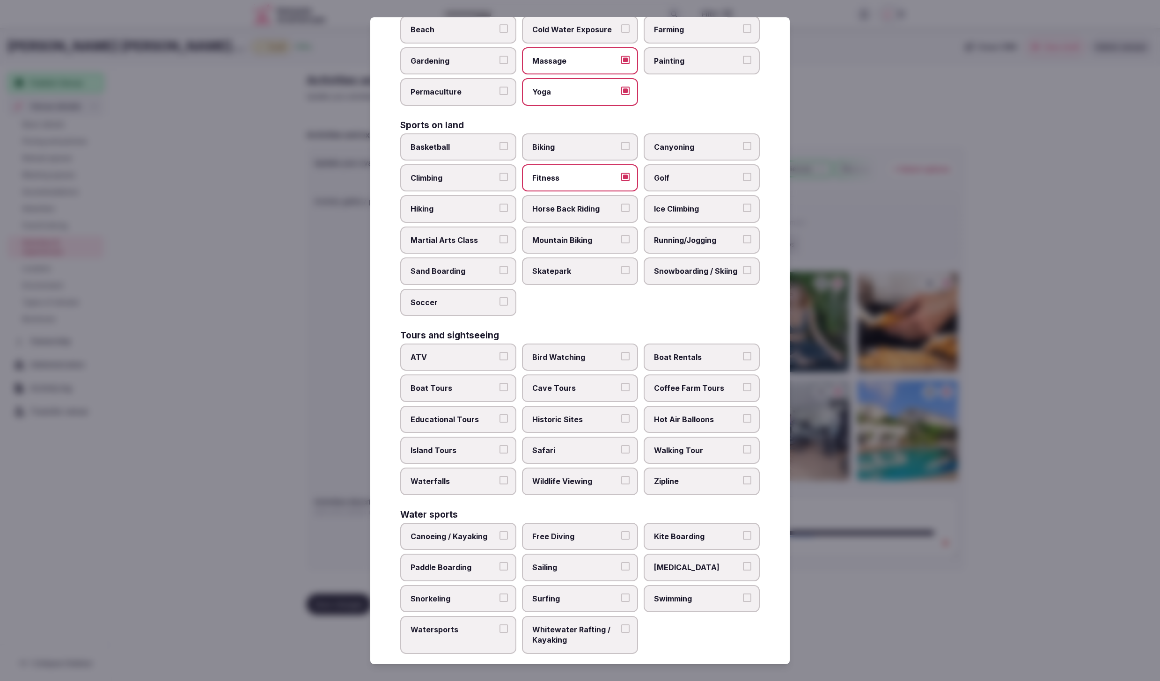
click at [706, 593] on span "Swimming" at bounding box center [697, 598] width 86 height 10
click at [743, 593] on button "Swimming" at bounding box center [747, 597] width 8 height 8
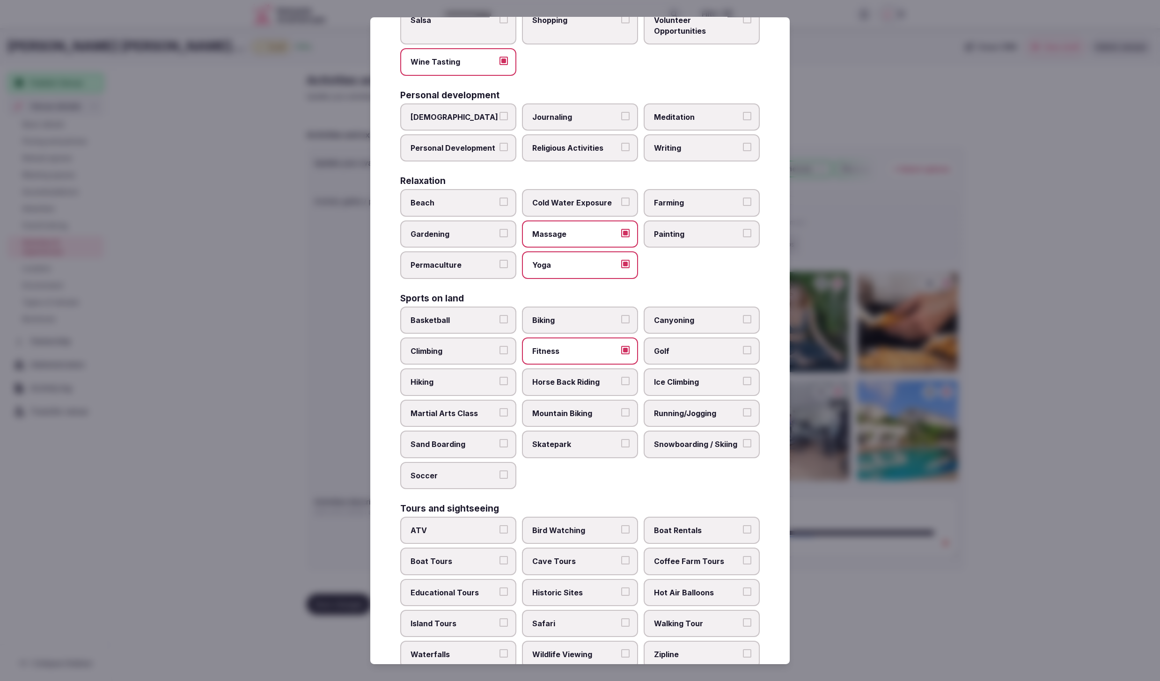
scroll to position [223, 0]
click at [698, 409] on span "Running/Jogging" at bounding box center [697, 414] width 86 height 10
click at [743, 409] on button "Running/Jogging" at bounding box center [747, 413] width 8 height 8
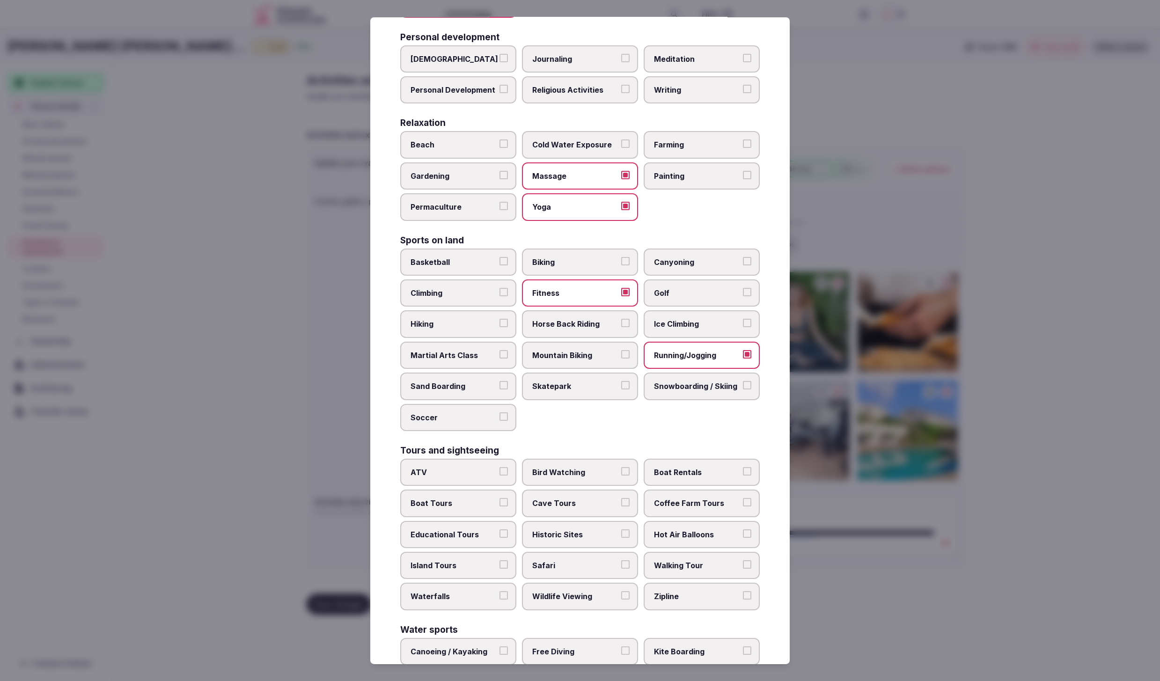
scroll to position [292, 0]
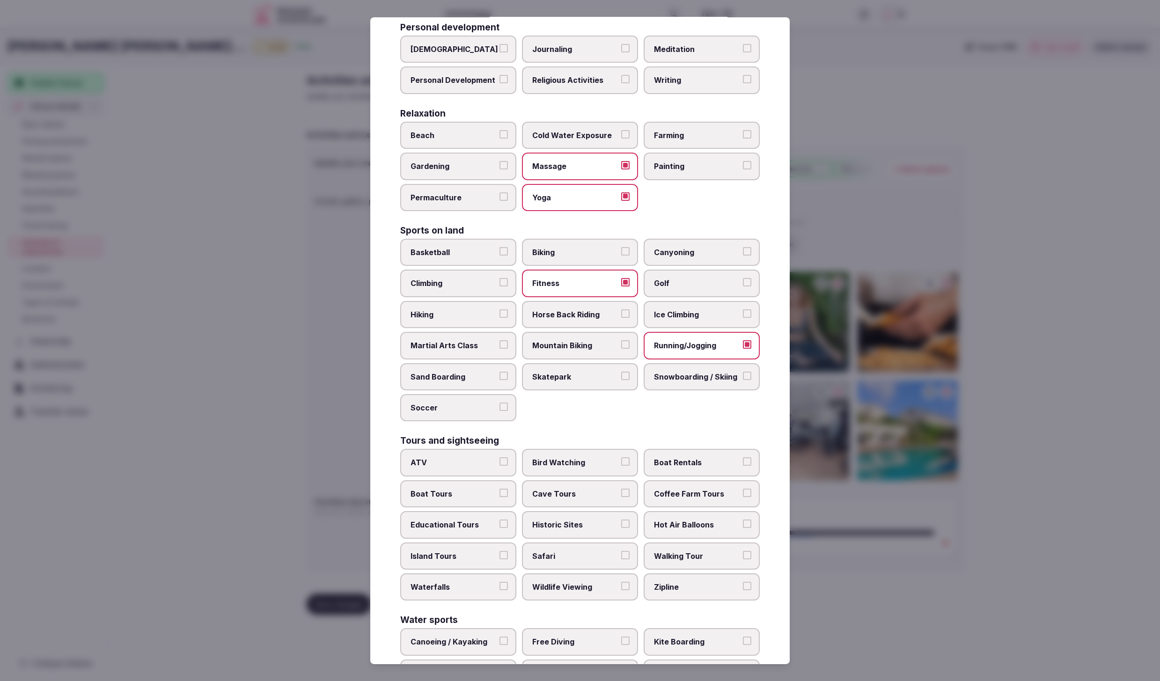
click at [884, 497] on div at bounding box center [580, 340] width 1160 height 681
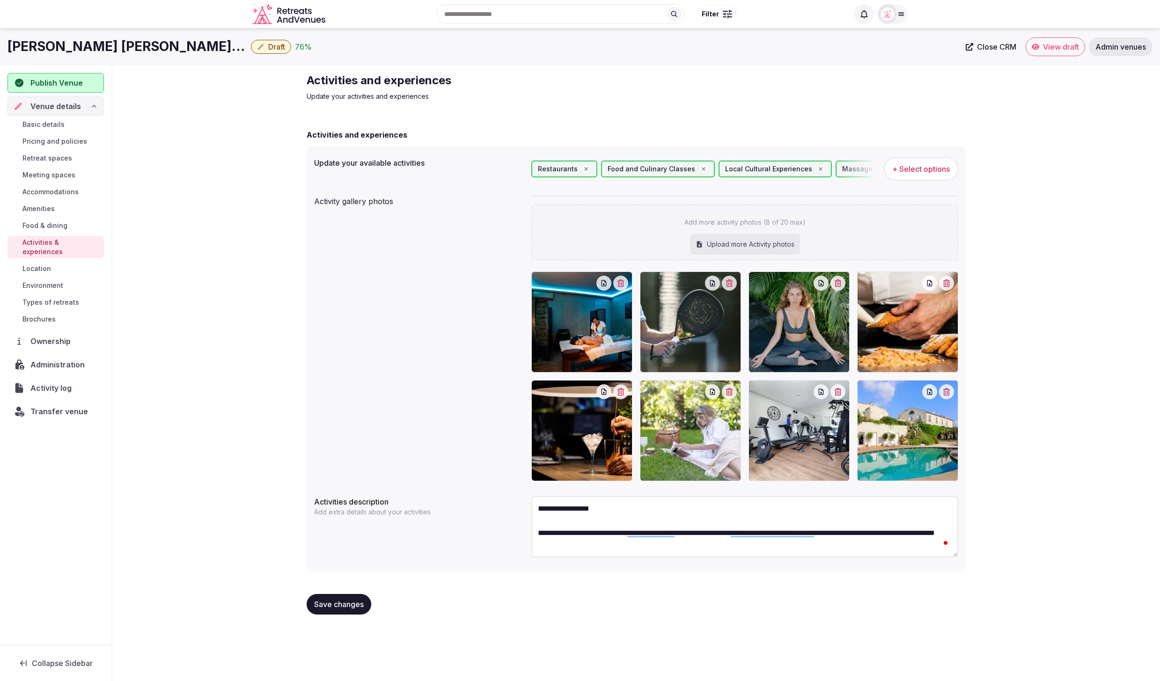
click at [333, 605] on span "Save changes" at bounding box center [339, 603] width 50 height 9
click at [48, 298] on span "Types of retreats" at bounding box center [50, 302] width 57 height 9
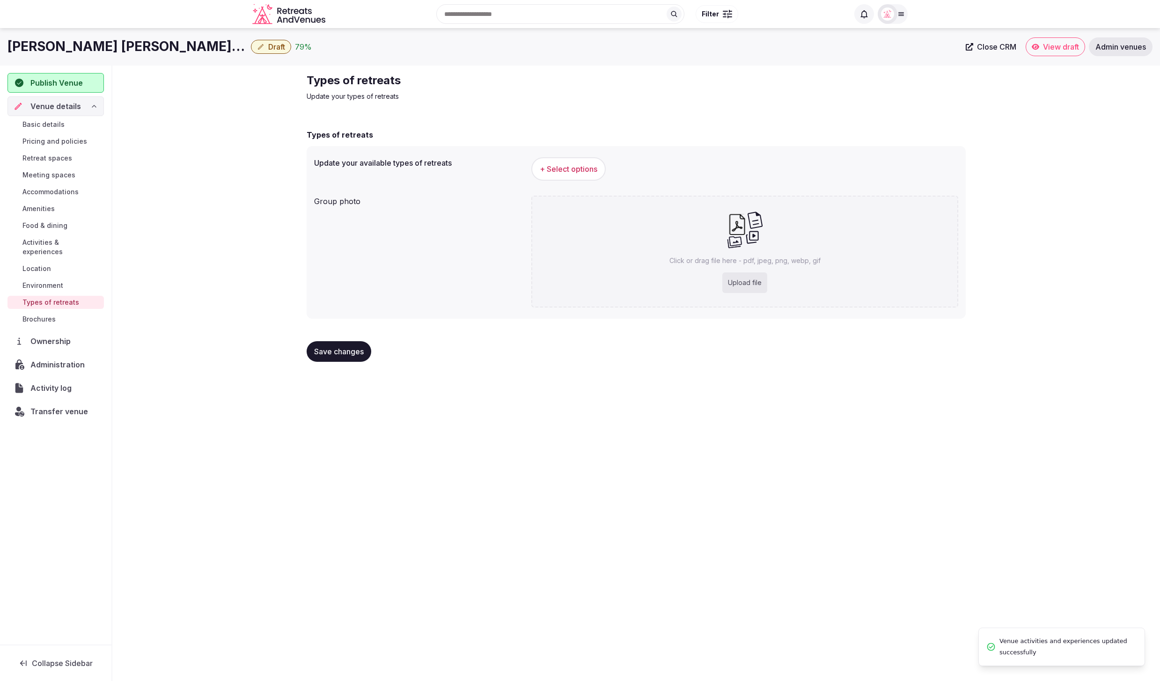
click at [39, 264] on span "Location" at bounding box center [36, 268] width 29 height 9
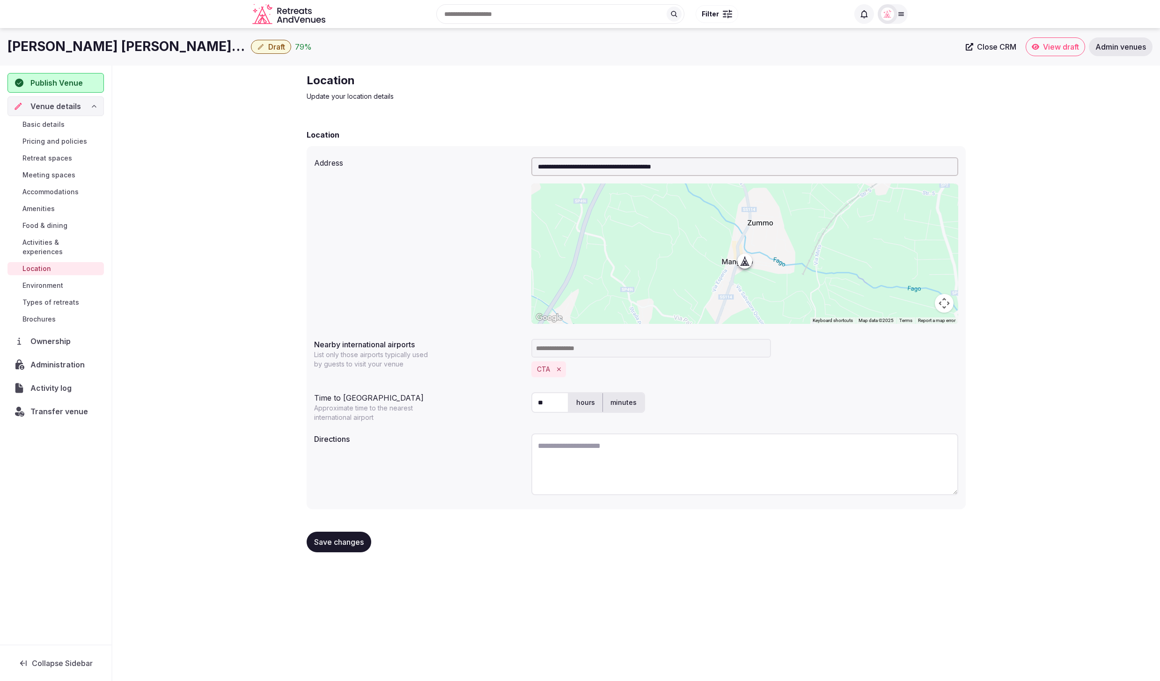
click at [46, 281] on span "Environment" at bounding box center [42, 285] width 41 height 9
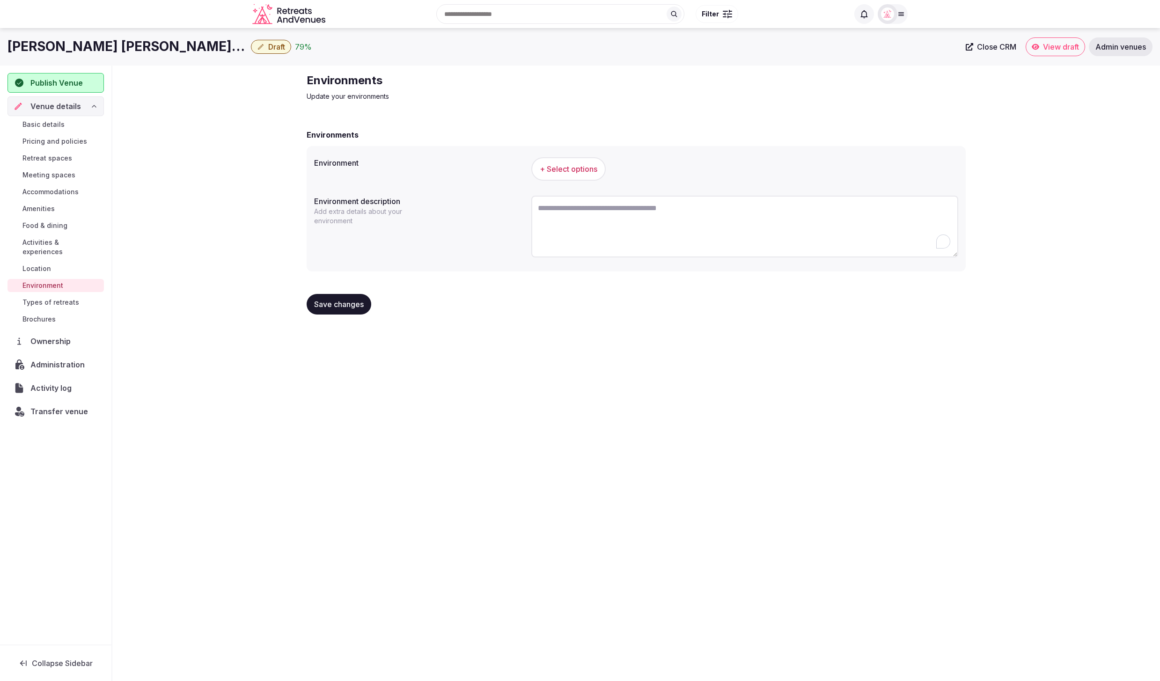
click at [598, 227] on textarea "To enrich screen reader interactions, please activate Accessibility in Grammarl…" at bounding box center [744, 227] width 427 height 62
paste textarea "**********"
paste textarea "To enrich screen reader interactions, please activate Accessibility in Grammarl…"
drag, startPoint x: 679, startPoint y: 235, endPoint x: 507, endPoint y: 203, distance: 174.7
type textarea "**********"
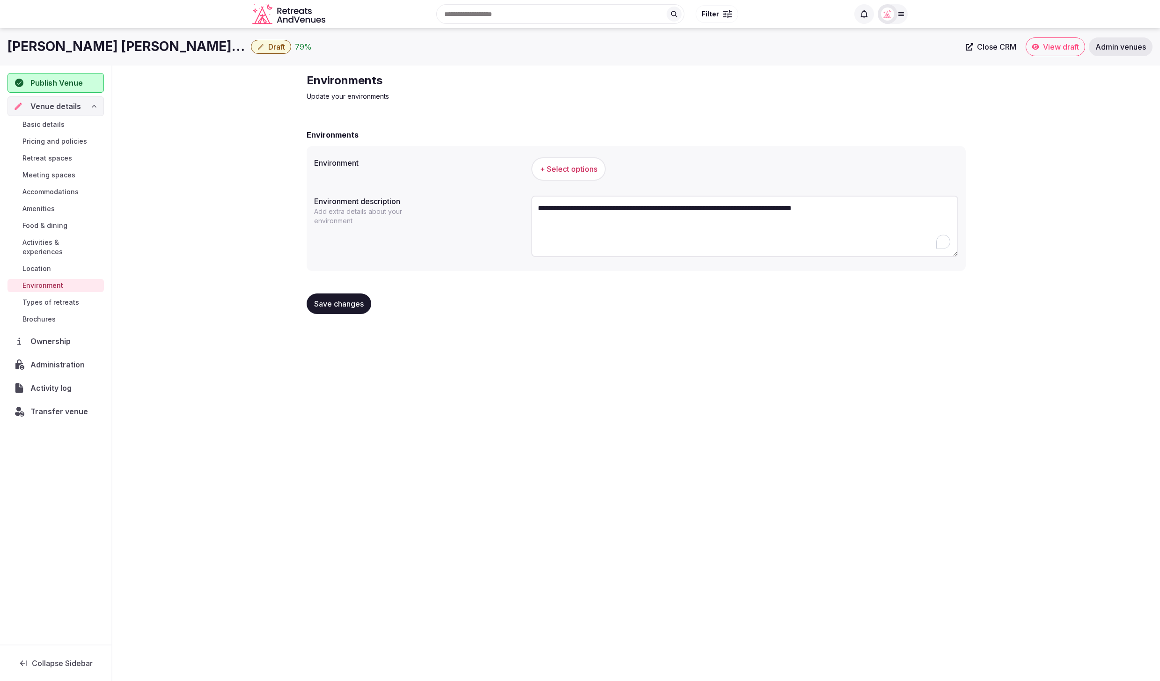
click at [555, 170] on span "+ Select options" at bounding box center [569, 169] width 58 height 10
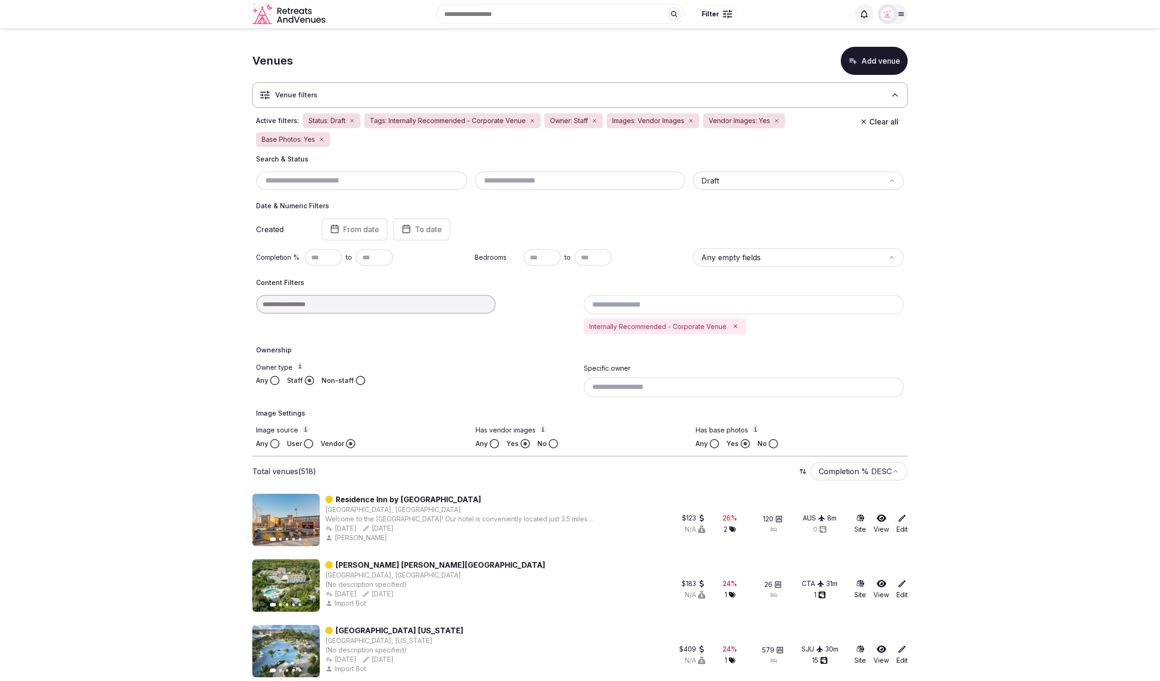
scroll to position [106, 0]
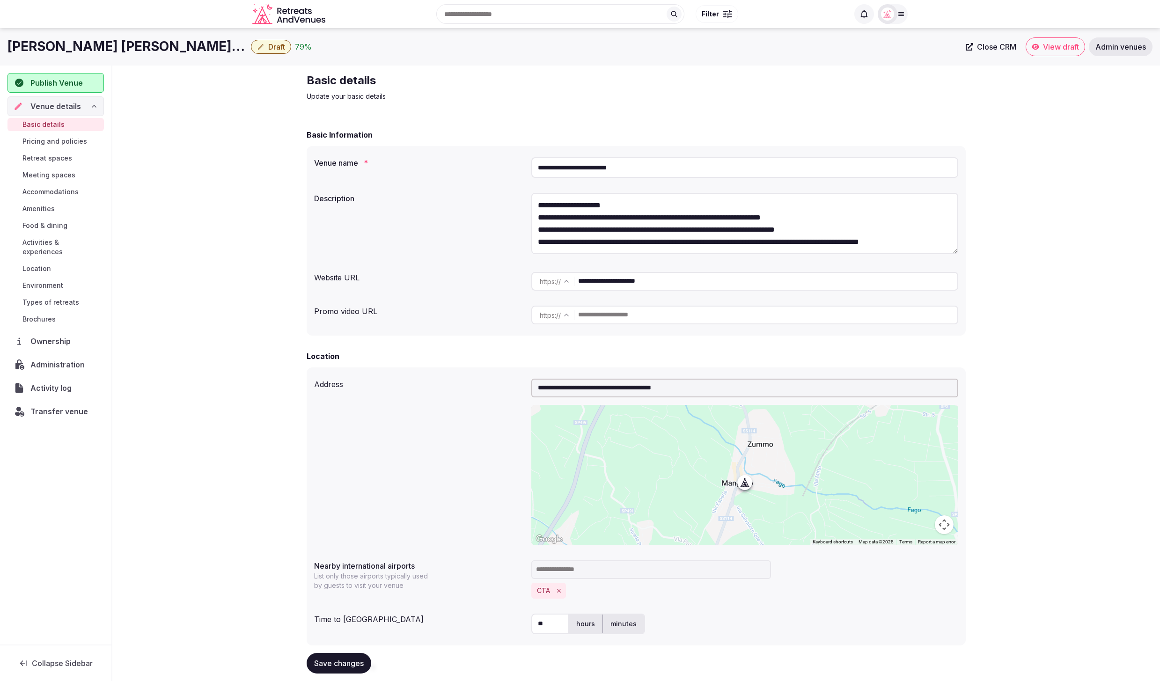
click at [49, 281] on span "Environment" at bounding box center [42, 285] width 41 height 9
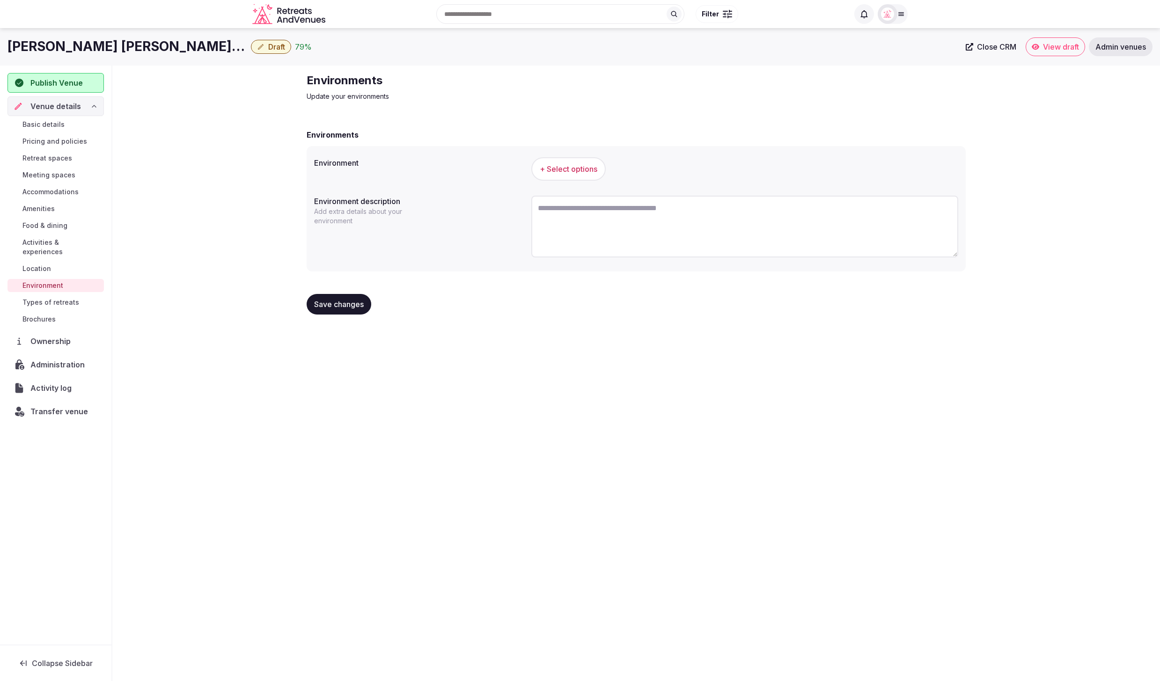
click at [592, 225] on textarea at bounding box center [744, 227] width 427 height 62
paste textarea "**********"
type textarea "**********"
click at [465, 173] on div "Environment + Select options" at bounding box center [636, 168] width 644 height 31
click at [563, 170] on span "+ Select options" at bounding box center [569, 169] width 58 height 10
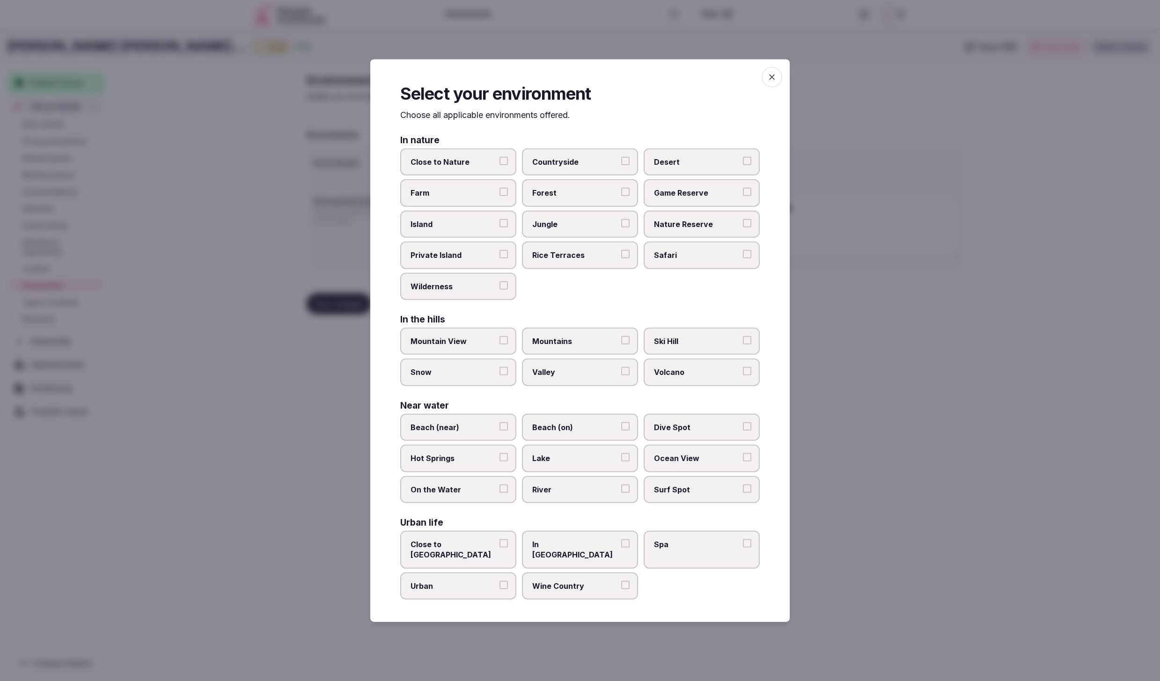
click at [599, 165] on span "Countryside" at bounding box center [575, 162] width 86 height 10
click at [621, 165] on button "Countryside" at bounding box center [625, 161] width 8 height 8
click at [584, 572] on label "Wine Country" at bounding box center [580, 585] width 116 height 27
click at [621, 580] on button "Wine Country" at bounding box center [625, 584] width 8 height 8
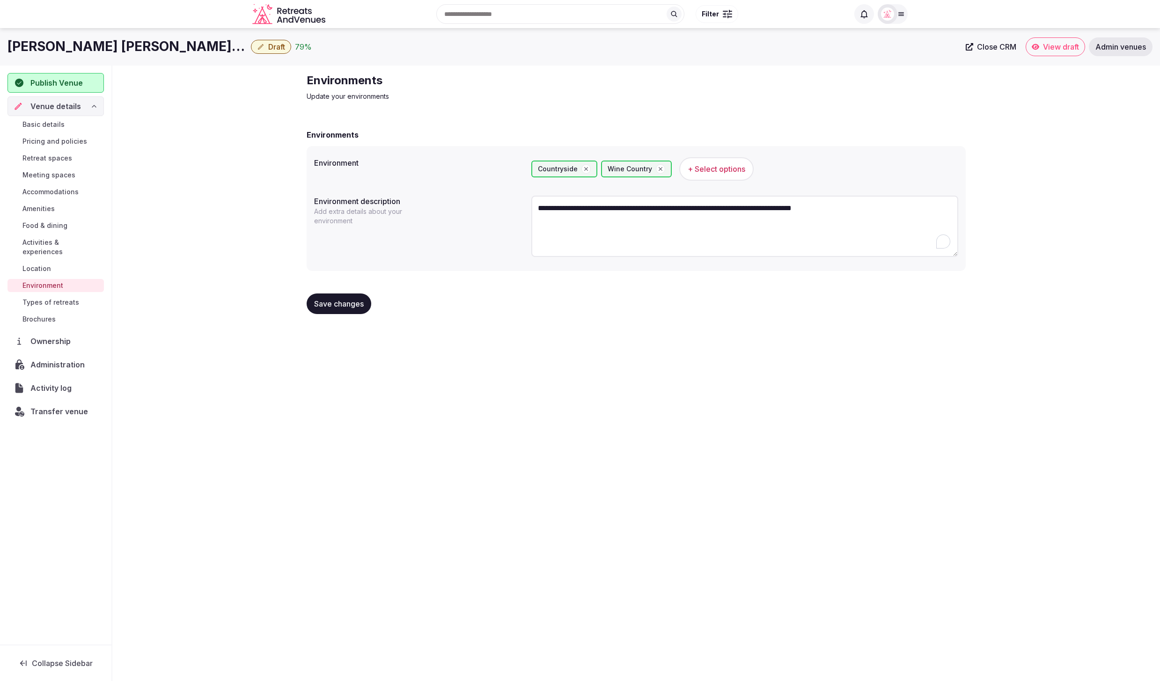
click at [318, 302] on span "Save changes" at bounding box center [339, 303] width 50 height 9
click at [342, 304] on span "Save changes" at bounding box center [339, 303] width 50 height 9
click at [162, 276] on div "**********" at bounding box center [635, 197] width 1047 height 263
click at [44, 298] on span "Types of retreats" at bounding box center [50, 302] width 57 height 9
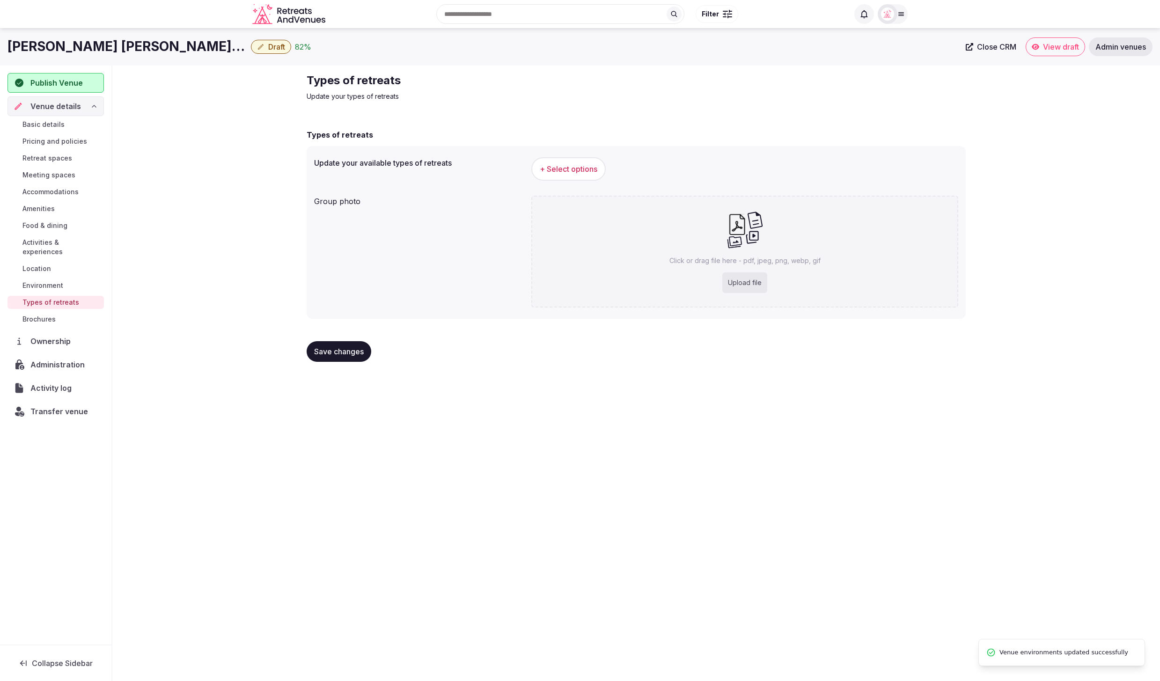
click at [559, 166] on span "+ Select options" at bounding box center [569, 169] width 58 height 10
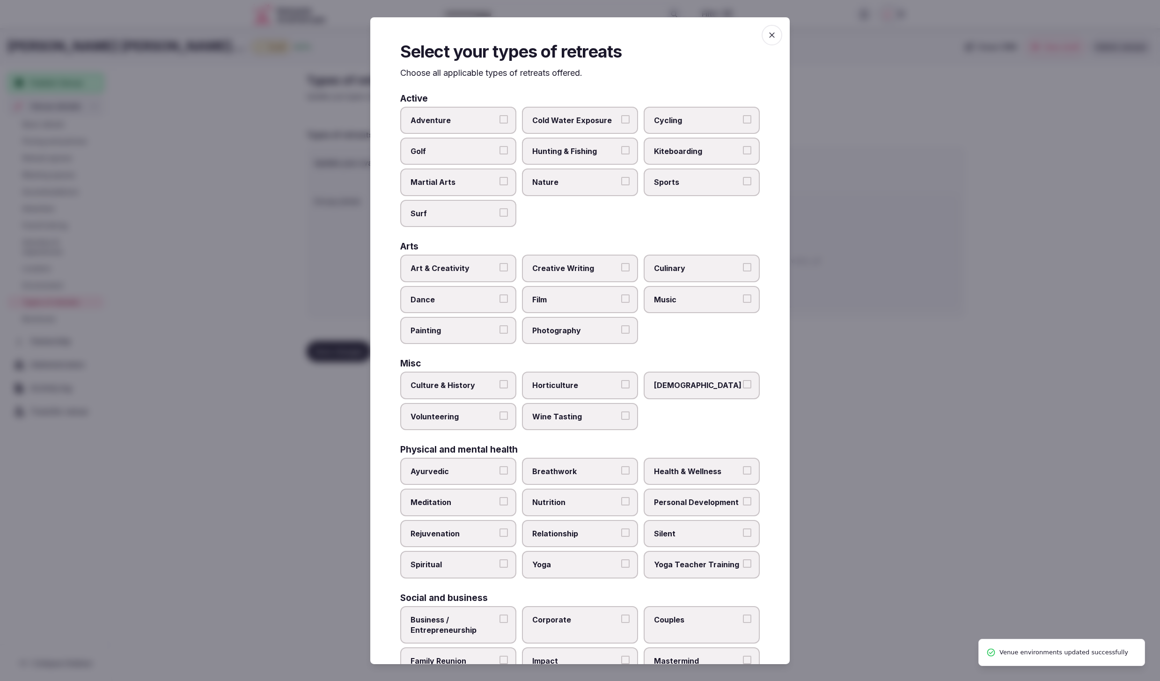
scroll to position [56, 0]
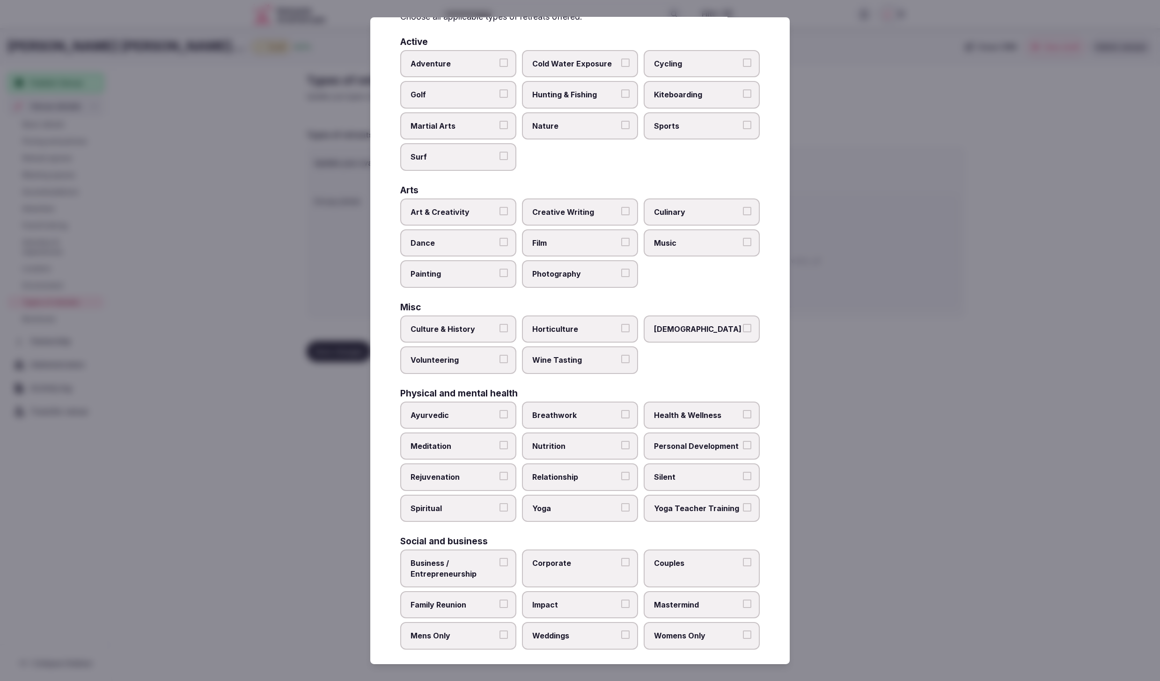
click at [562, 630] on span "Weddings" at bounding box center [575, 635] width 86 height 10
click at [621, 630] on button "Weddings" at bounding box center [625, 634] width 8 height 8
click at [574, 558] on span "Corporate" at bounding box center [575, 563] width 86 height 10
click at [621, 558] on button "Corporate" at bounding box center [625, 562] width 8 height 8
click at [437, 558] on span "Business / Entrepreneurship" at bounding box center [453, 568] width 86 height 21
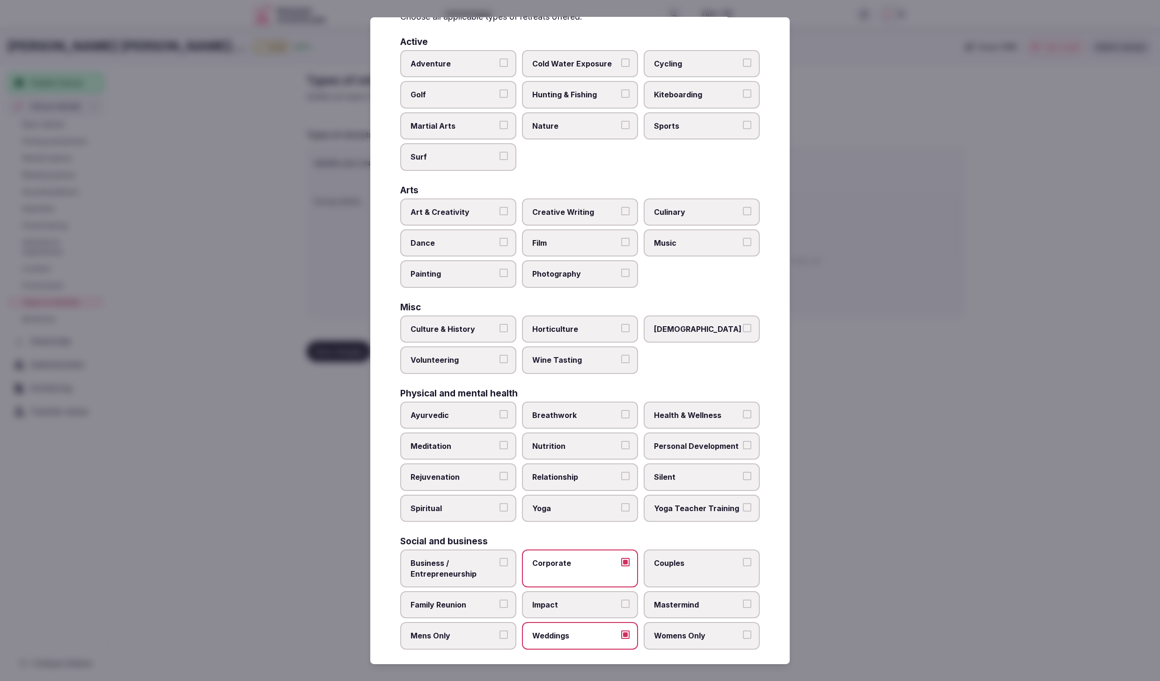
click at [499, 558] on button "Business / Entrepreneurship" at bounding box center [503, 562] width 8 height 8
click at [495, 591] on label "Family Reunion" at bounding box center [458, 604] width 116 height 27
click at [499, 599] on button "Family Reunion" at bounding box center [503, 603] width 8 height 8
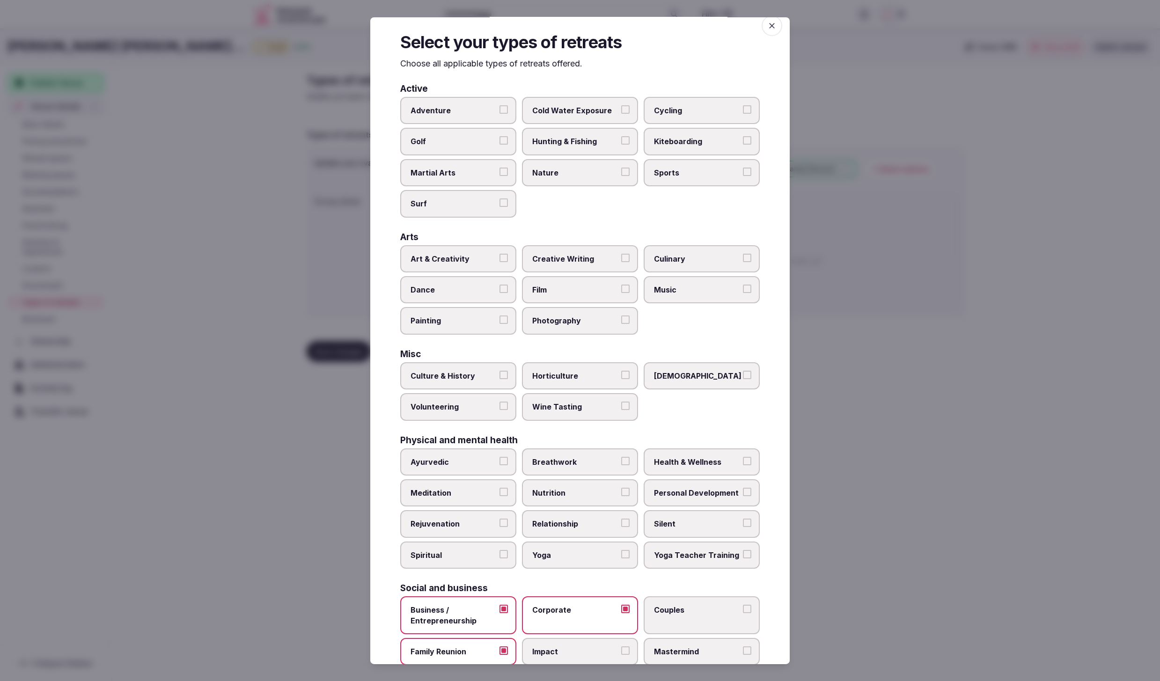
click at [709, 610] on label "Couples" at bounding box center [701, 615] width 116 height 38
click at [743, 610] on button "Couples" at bounding box center [747, 609] width 8 height 8
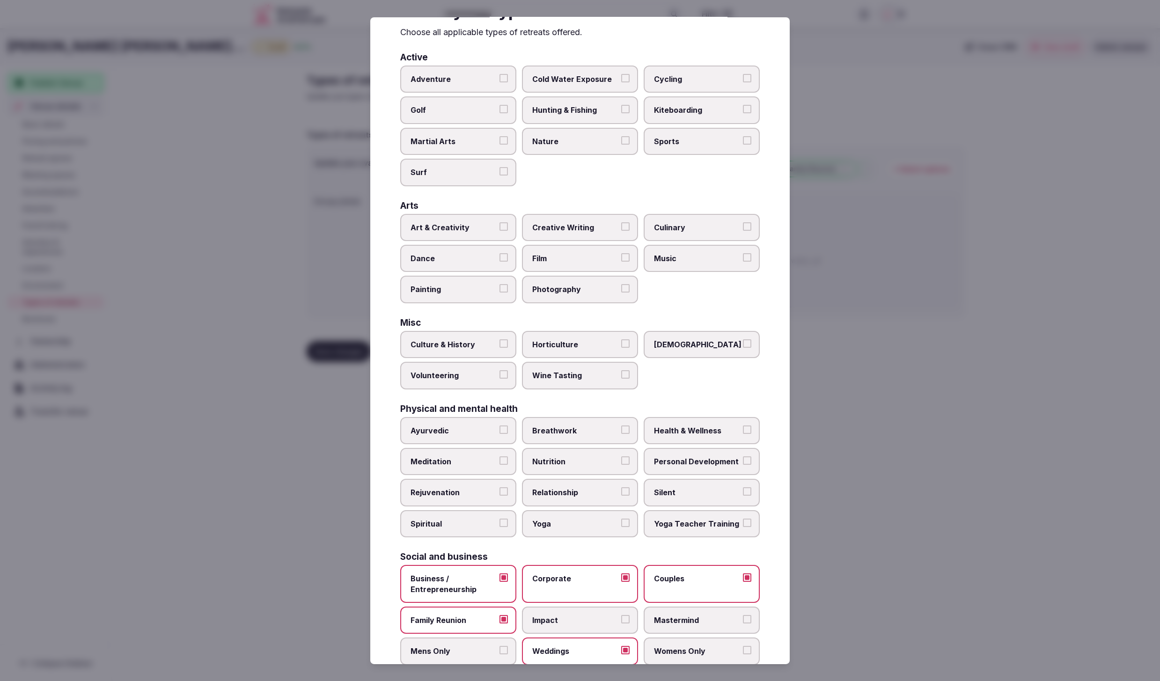
scroll to position [55, 0]
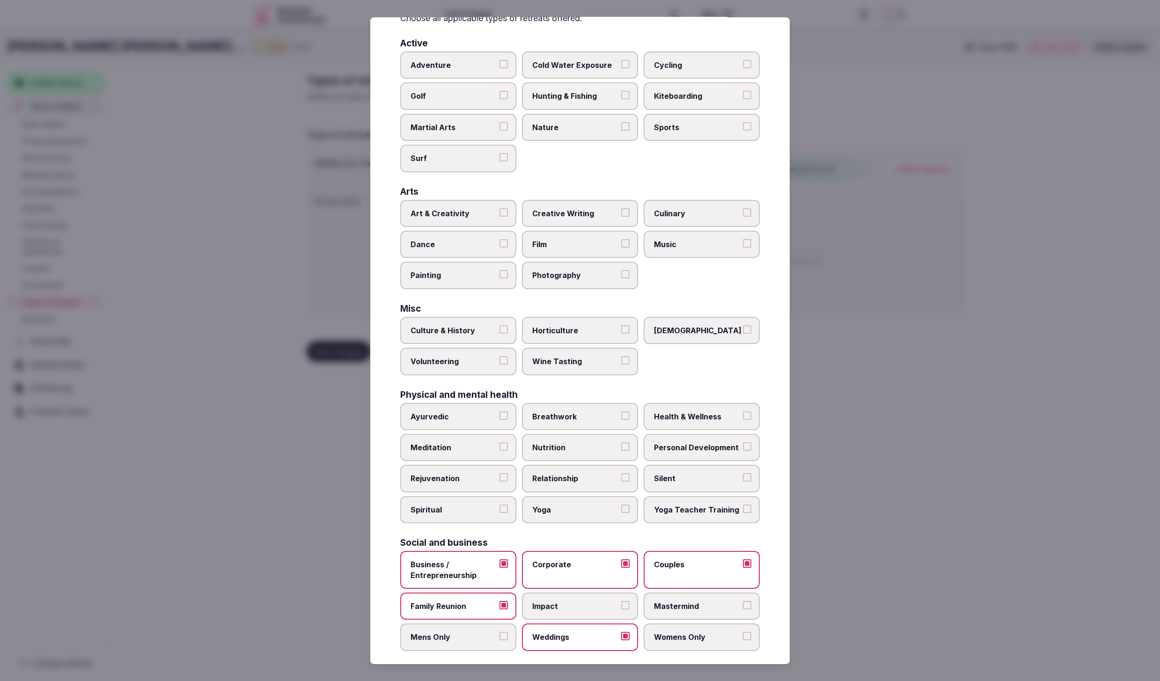
click at [586, 512] on label "Yoga" at bounding box center [580, 509] width 116 height 27
click at [621, 512] on button "Yoga" at bounding box center [625, 508] width 8 height 8
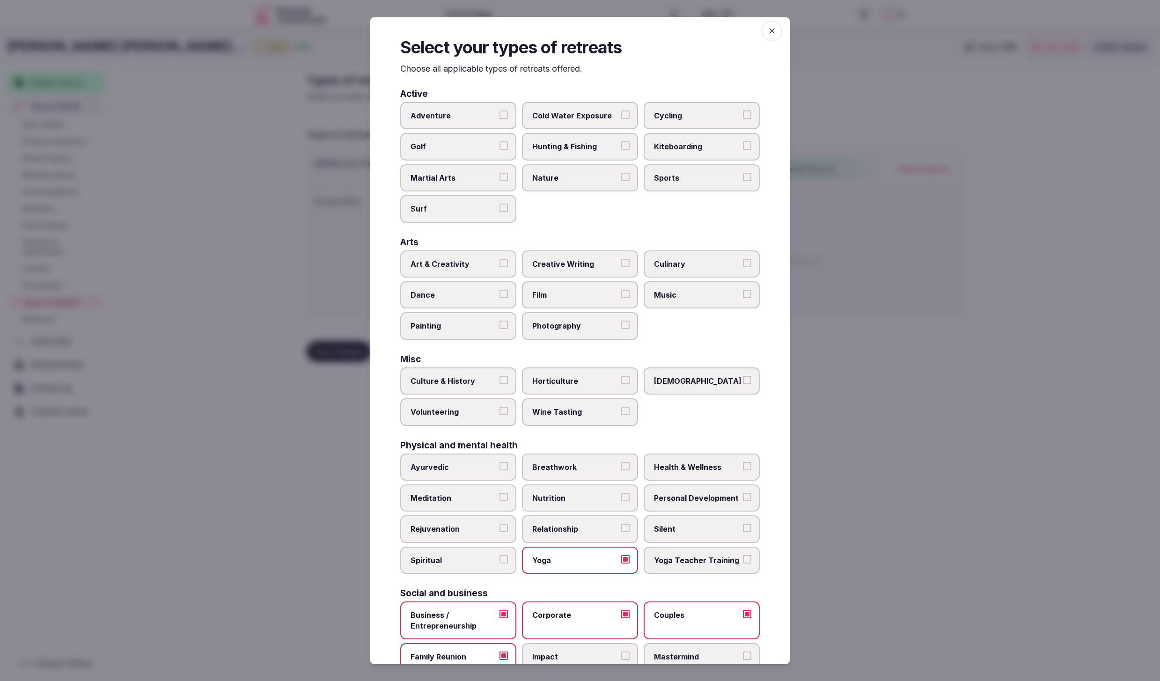
scroll to position [0, 0]
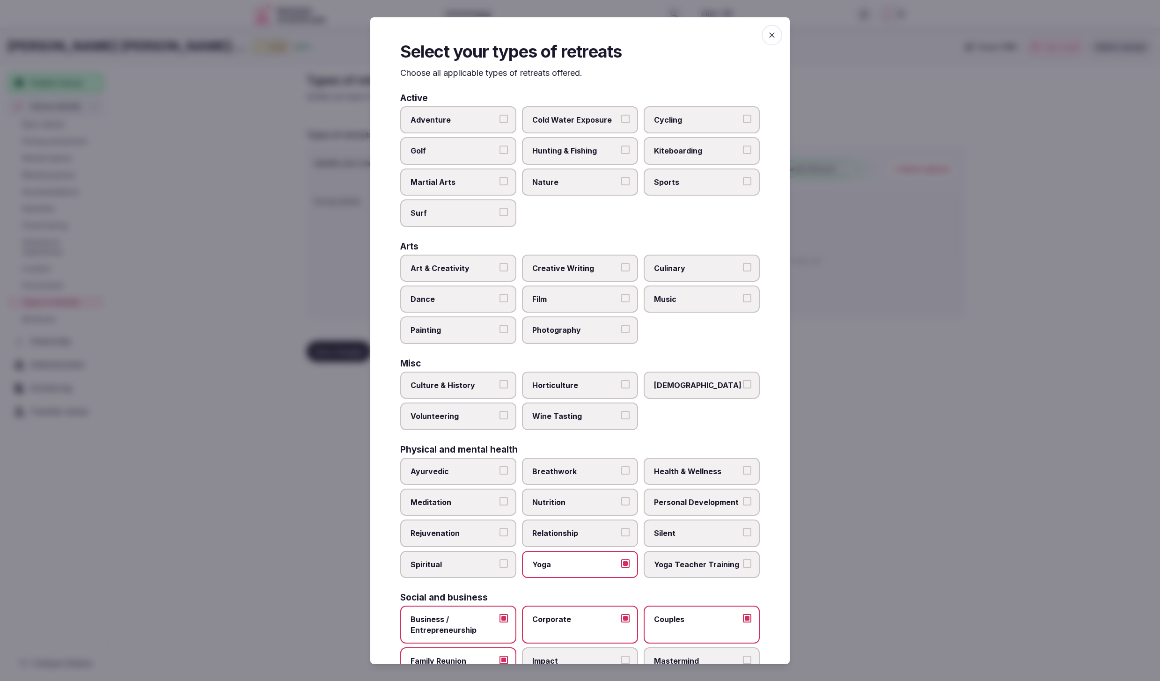
click at [685, 263] on span "Culinary" at bounding box center [697, 268] width 86 height 10
click at [743, 263] on button "Culinary" at bounding box center [747, 267] width 8 height 8
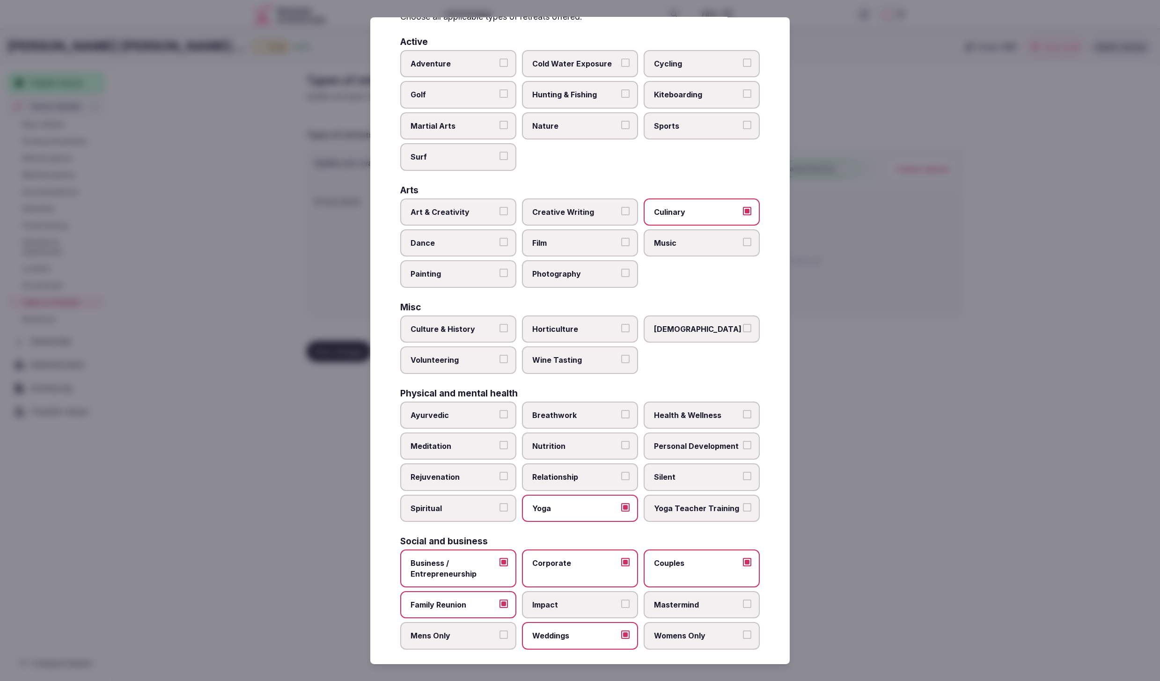
click at [944, 436] on div at bounding box center [580, 340] width 1160 height 681
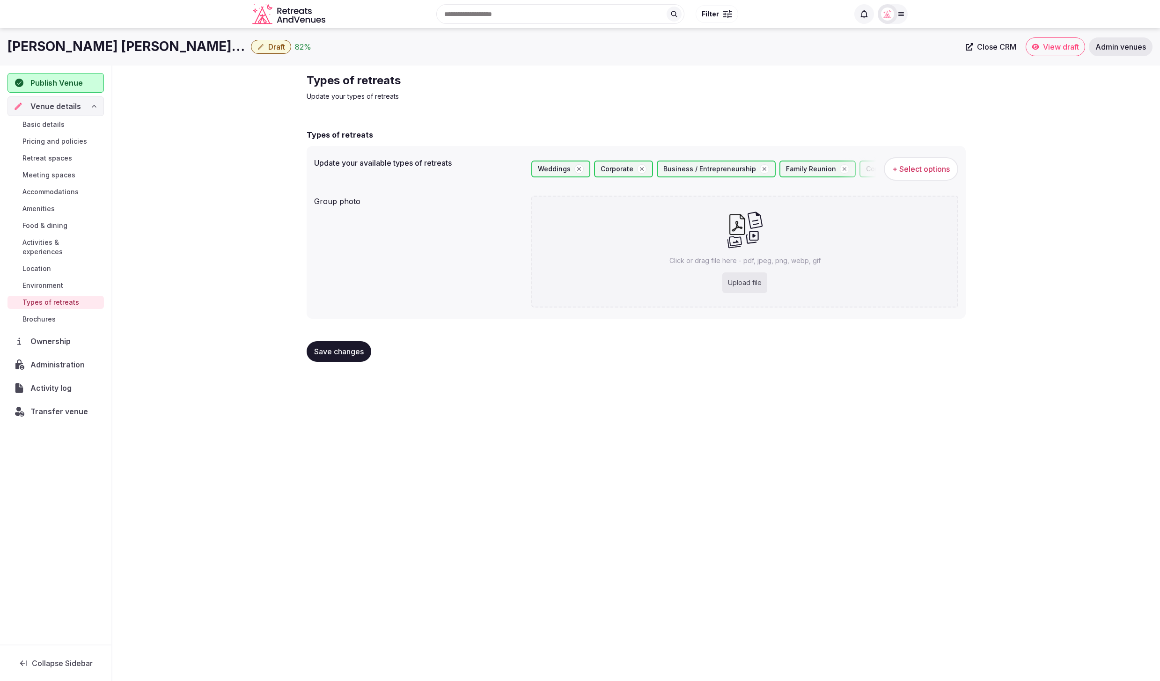
drag, startPoint x: 847, startPoint y: 367, endPoint x: 250, endPoint y: 357, distance: 596.7
click at [765, 364] on div "Save changes" at bounding box center [636, 352] width 659 height 36
click at [332, 349] on span "Save changes" at bounding box center [339, 351] width 50 height 9
click at [226, 196] on div "Types of retreats Update your types of retreats Types of retreats Update your a…" at bounding box center [635, 221] width 1047 height 311
click at [48, 122] on span "Basic details" at bounding box center [43, 124] width 42 height 9
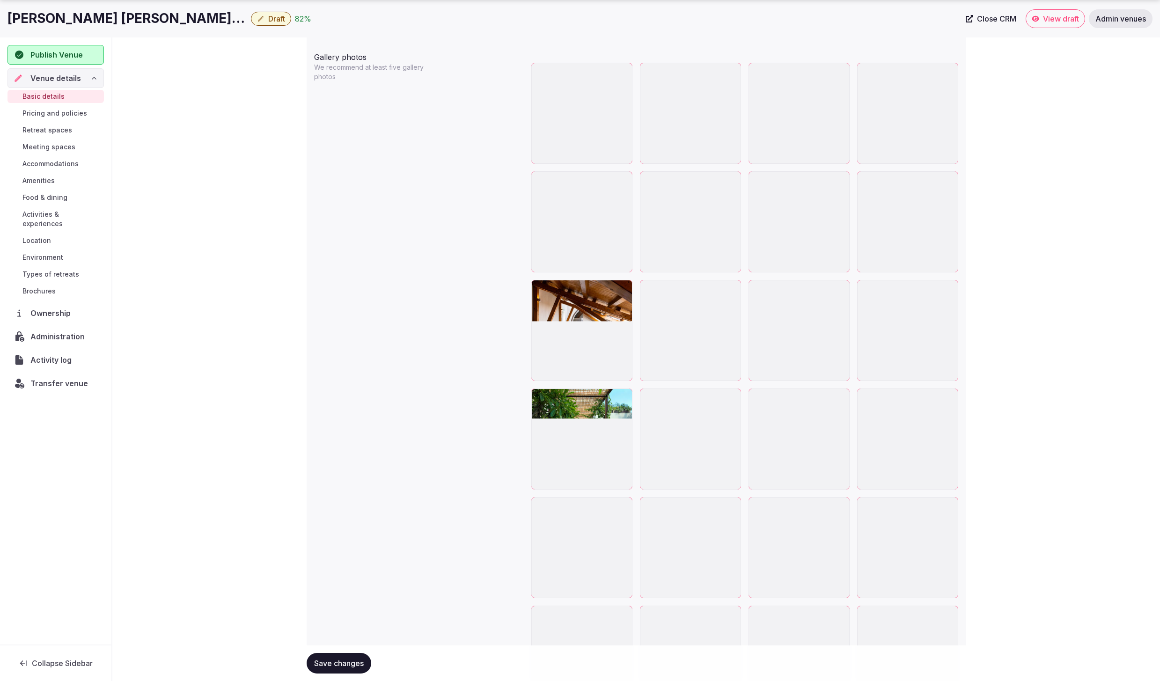
scroll to position [1122, 0]
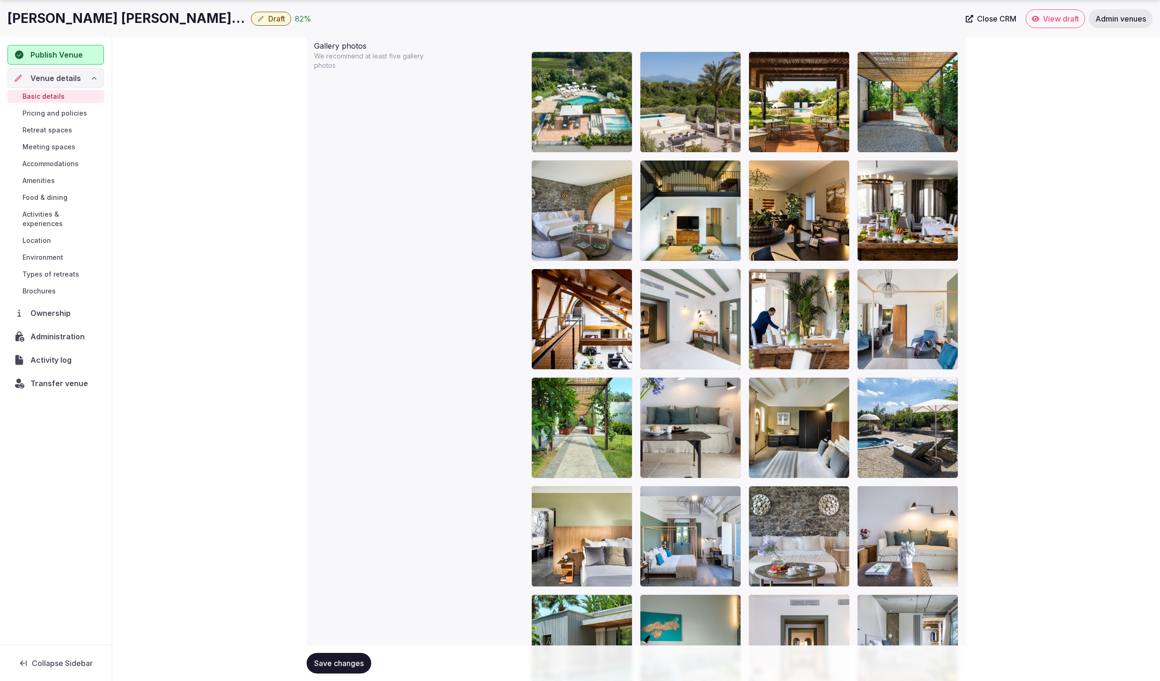
drag, startPoint x: 37, startPoint y: 105, endPoint x: 38, endPoint y: 110, distance: 4.7
click at [37, 105] on div "Basic details Pricing and policies Retreat spaces Meeting spaces Accommodations…" at bounding box center [55, 194] width 96 height 212
click at [38, 111] on span "Pricing and policies" at bounding box center [54, 113] width 65 height 9
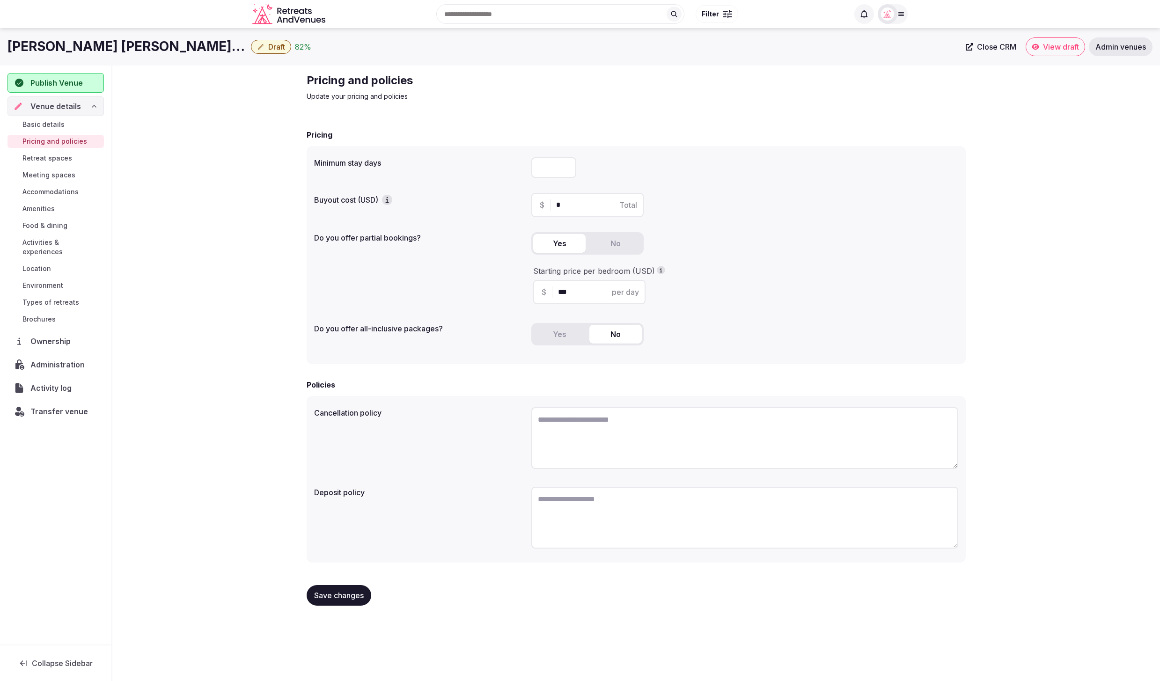
click at [39, 153] on span "Retreat spaces" at bounding box center [47, 157] width 50 height 9
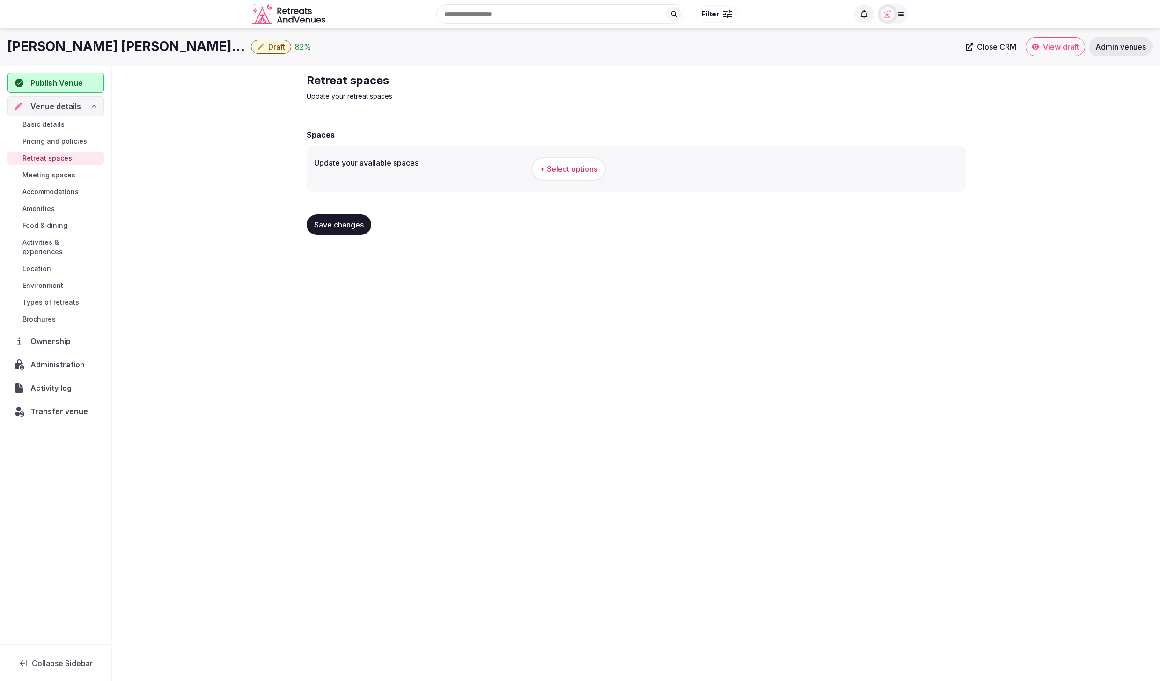
click at [575, 164] on span "+ Select options" at bounding box center [569, 169] width 58 height 10
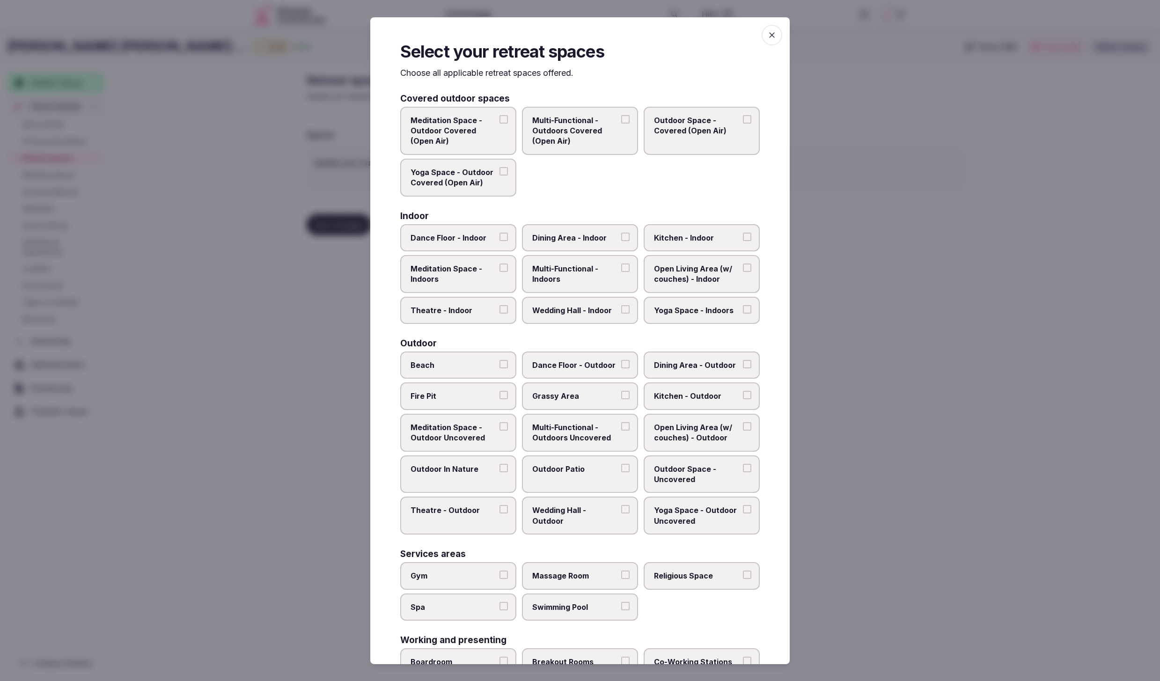
click at [610, 180] on div "Meditation Space - Outdoor Covered (Open Air) Multi-Functional - Outdoors Cover…" at bounding box center [579, 151] width 359 height 90
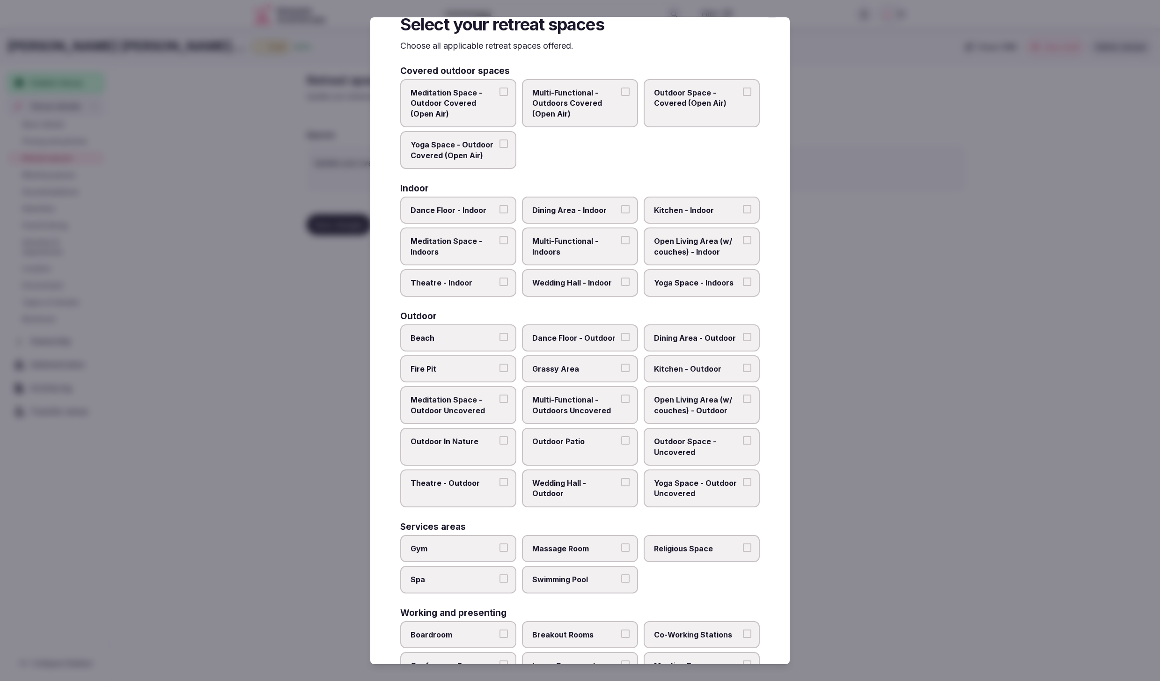
scroll to position [28, 0]
click at [695, 206] on span "Kitchen - Indoor" at bounding box center [697, 209] width 86 height 10
click at [743, 206] on button "Kitchen - Indoor" at bounding box center [747, 208] width 8 height 8
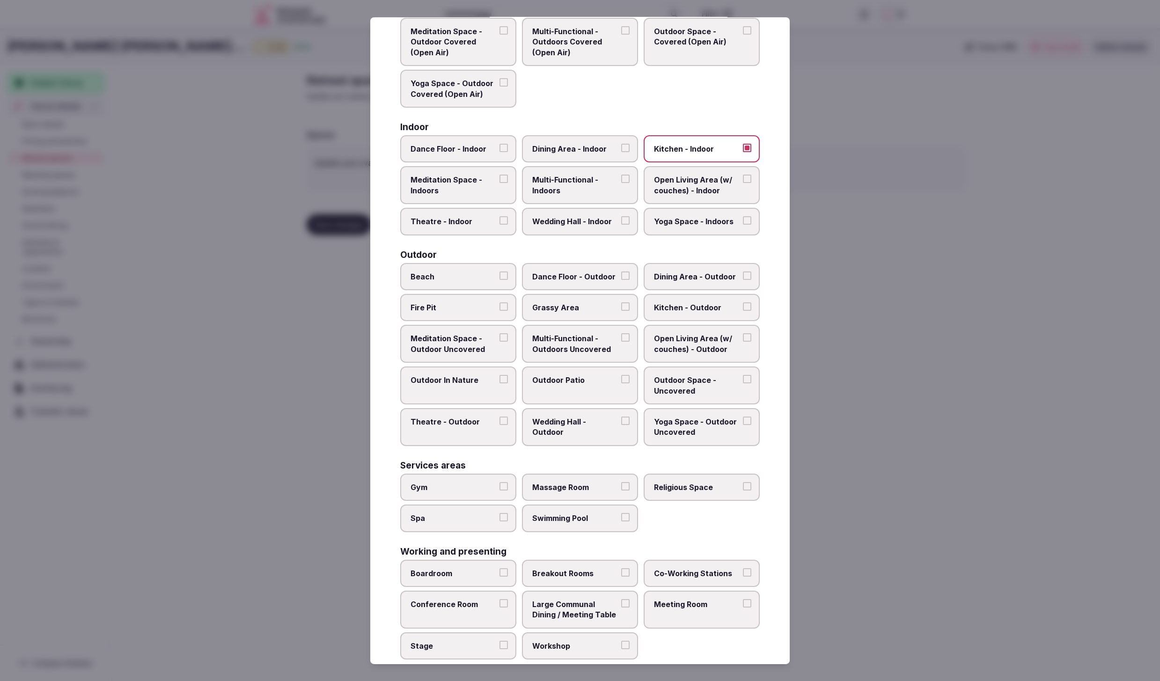
scroll to position [99, 0]
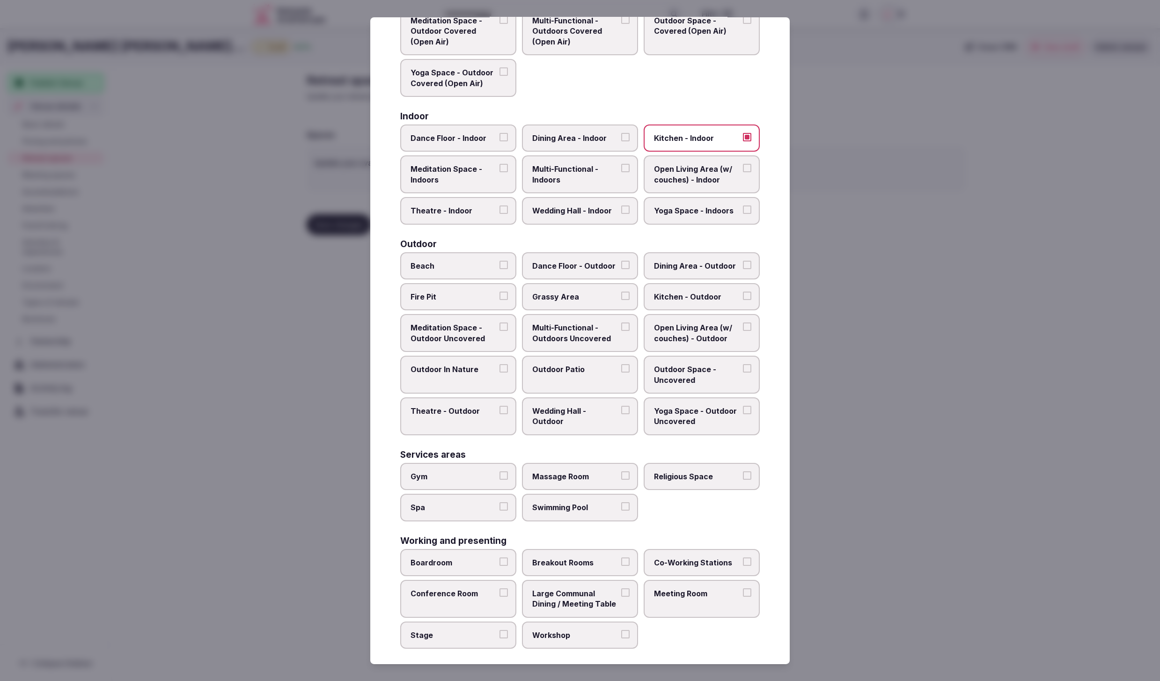
click at [594, 422] on label "Wedding Hall - Outdoor" at bounding box center [580, 416] width 116 height 38
click at [621, 414] on button "Wedding Hall - Outdoor" at bounding box center [625, 410] width 8 height 8
click at [567, 367] on span "Outdoor Patio" at bounding box center [575, 369] width 86 height 10
click at [621, 367] on button "Outdoor Patio" at bounding box center [625, 368] width 8 height 8
click at [582, 327] on span "Multi-Functional - Outdoors Uncovered" at bounding box center [575, 332] width 86 height 21
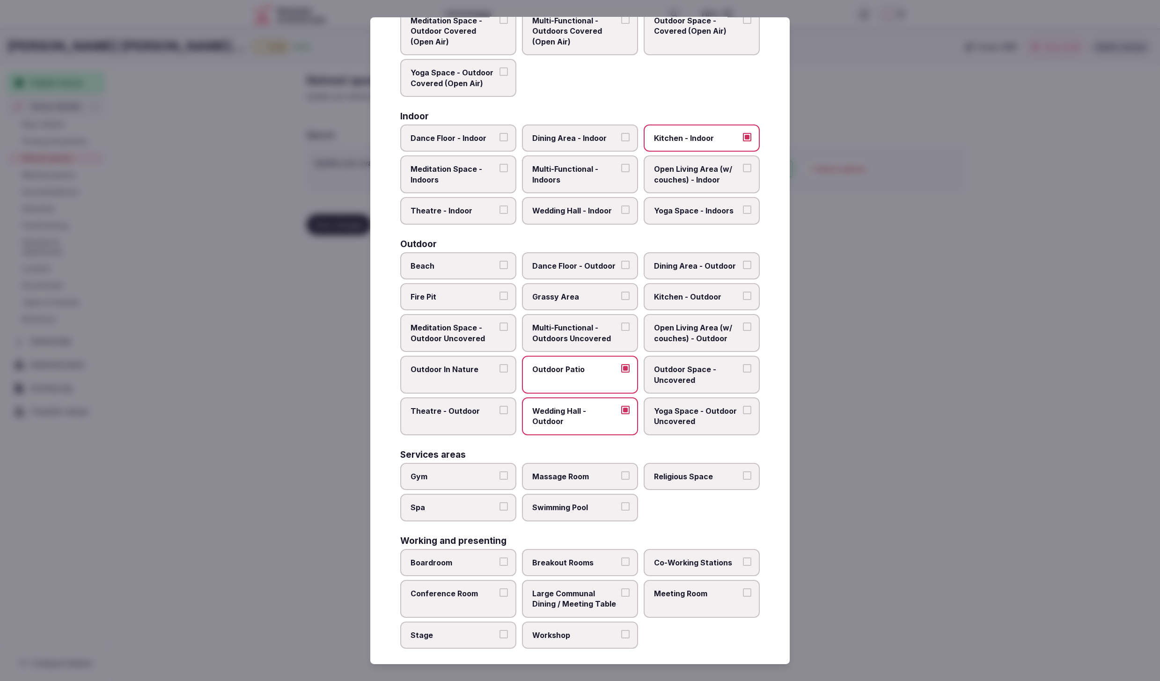
click at [621, 327] on button "Multi-Functional - Outdoors Uncovered" at bounding box center [625, 326] width 8 height 8
click at [447, 471] on span "Gym" at bounding box center [453, 476] width 86 height 10
click at [499, 471] on button "Gym" at bounding box center [503, 475] width 8 height 8
click at [467, 502] on span "Spa" at bounding box center [453, 507] width 86 height 10
click at [499, 502] on button "Spa" at bounding box center [503, 506] width 8 height 8
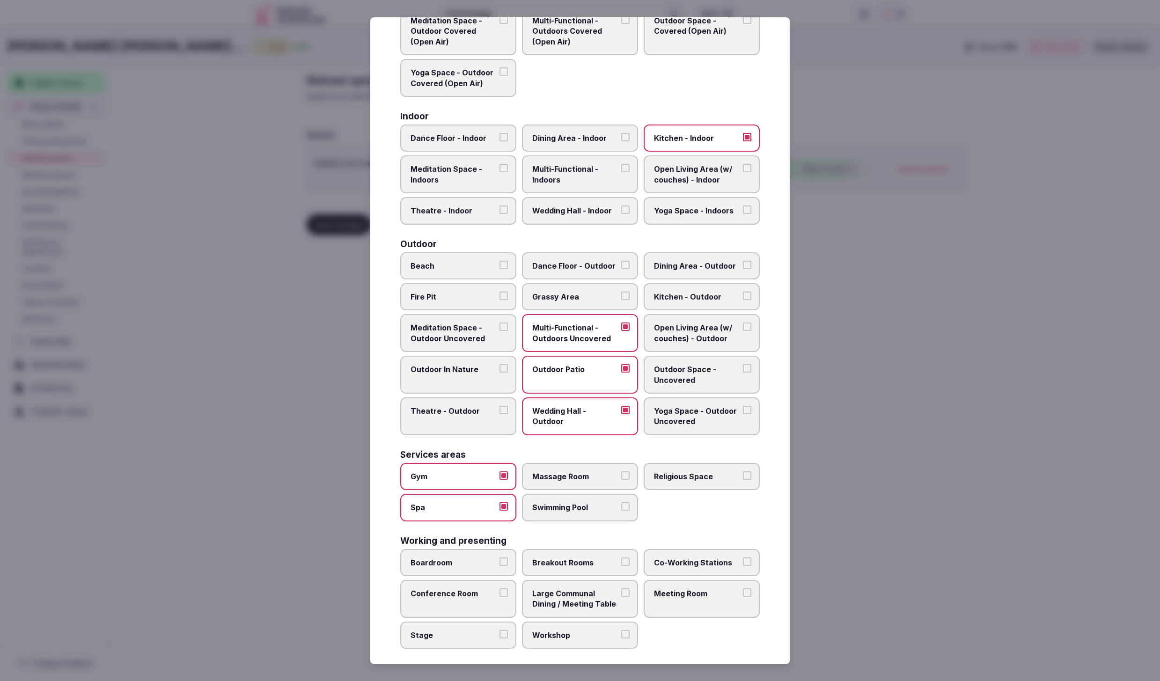
click at [577, 504] on span "Swimming Pool" at bounding box center [575, 507] width 86 height 10
click at [621, 504] on button "Swimming Pool" at bounding box center [625, 506] width 8 height 8
drag, startPoint x: 713, startPoint y: 596, endPoint x: 682, endPoint y: 531, distance: 72.4
click at [713, 596] on label "Meeting Room" at bounding box center [701, 599] width 116 height 38
click at [743, 596] on button "Meeting Room" at bounding box center [747, 592] width 8 height 8
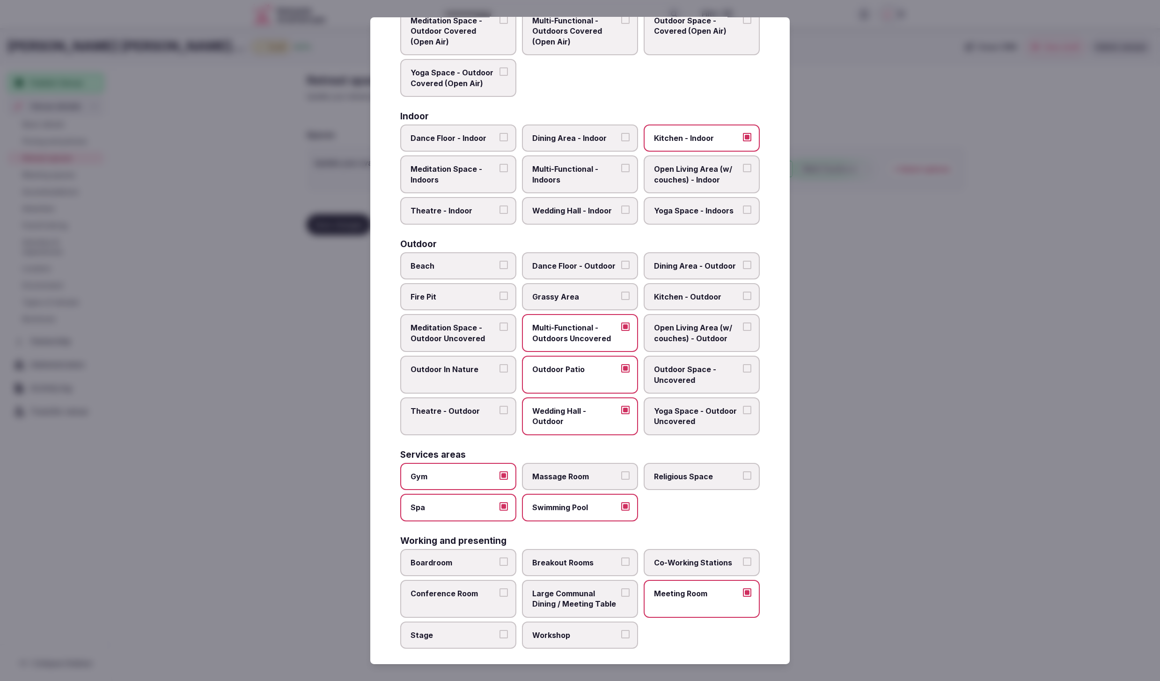
drag, startPoint x: 582, startPoint y: 594, endPoint x: 684, endPoint y: 552, distance: 110.6
click at [582, 594] on span "Large Communal Dining / Meeting Table" at bounding box center [575, 598] width 86 height 21
click at [621, 594] on button "Large Communal Dining / Meeting Table" at bounding box center [625, 592] width 8 height 8
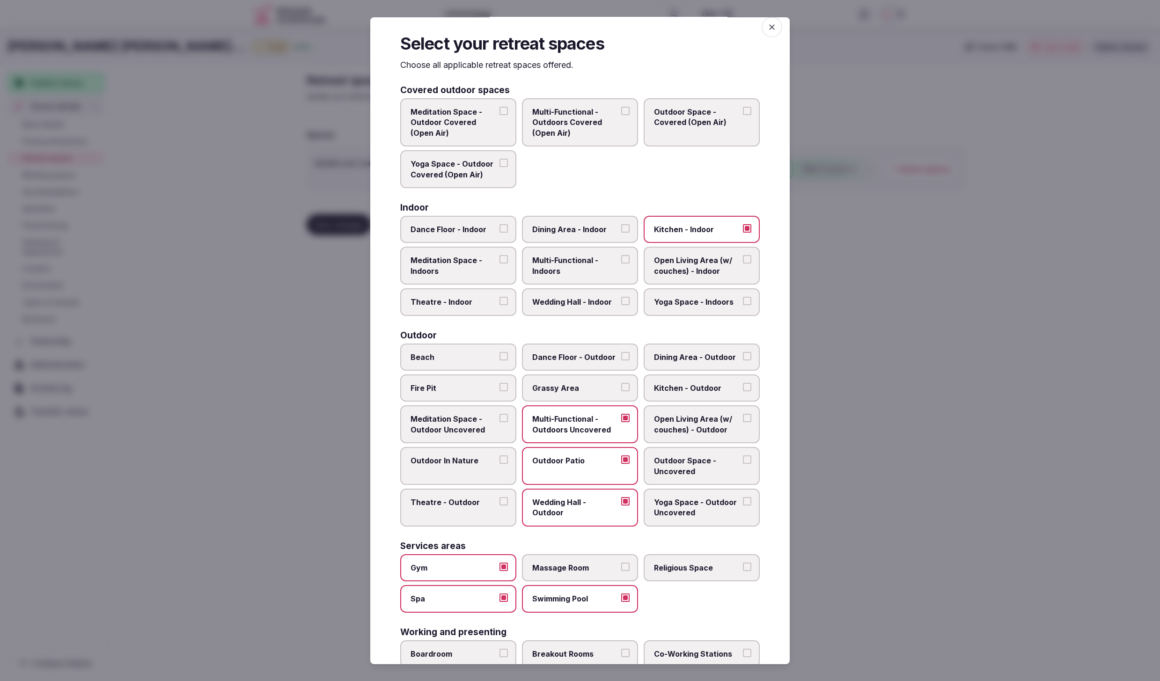
scroll to position [0, 0]
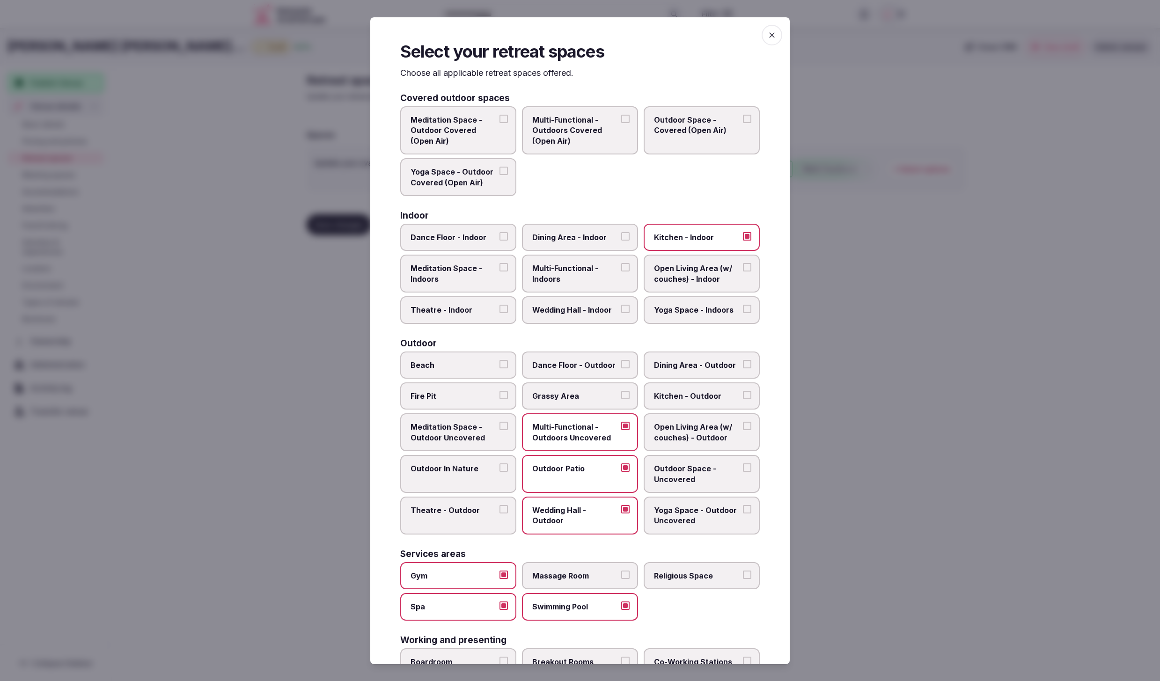
click at [665, 359] on span "Dining Area - Outdoor" at bounding box center [697, 364] width 86 height 10
click at [743, 359] on button "Dining Area - Outdoor" at bounding box center [747, 363] width 8 height 8
click at [600, 391] on span "Grassy Area" at bounding box center [575, 396] width 86 height 10
click at [621, 391] on button "Grassy Area" at bounding box center [625, 395] width 8 height 8
click at [604, 197] on div "Covered outdoor spaces Meditation Space - Outdoor Covered (Open Air) Multi-Func…" at bounding box center [579, 421] width 359 height 654
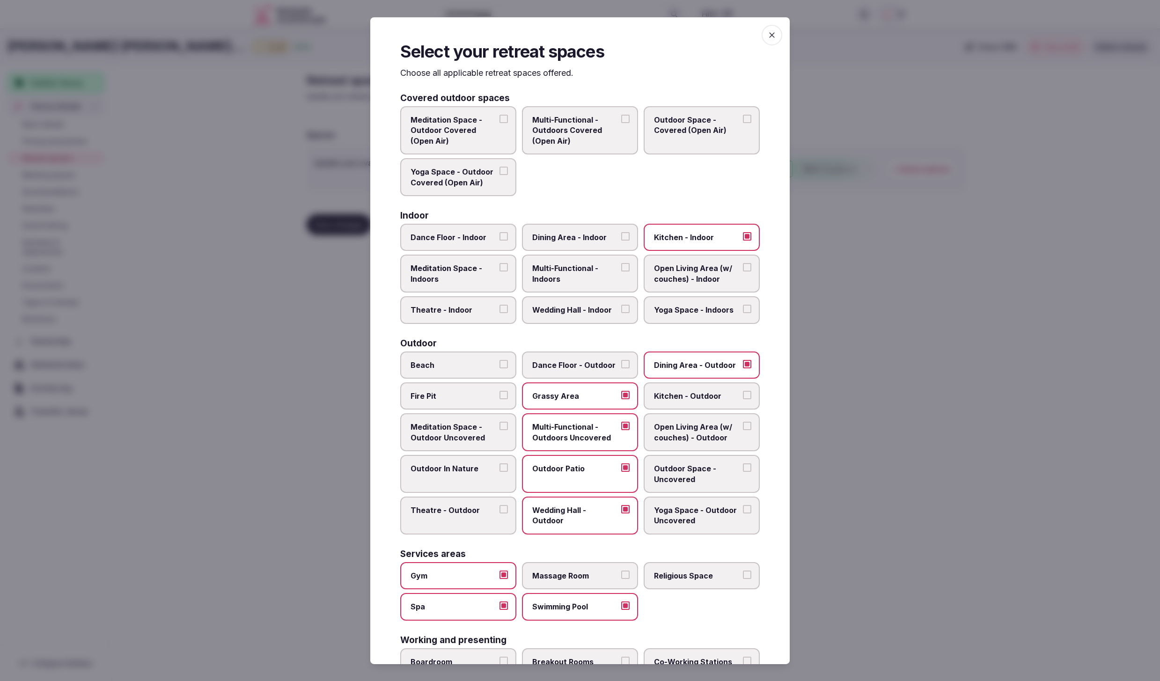
click at [582, 313] on label "Wedding Hall - Indoor" at bounding box center [580, 309] width 116 height 27
click at [621, 313] on button "Wedding Hall - Indoor" at bounding box center [625, 309] width 8 height 8
click at [578, 232] on span "Dining Area - Indoor" at bounding box center [575, 237] width 86 height 10
click at [621, 232] on button "Dining Area - Indoor" at bounding box center [625, 236] width 8 height 8
click at [895, 477] on div at bounding box center [580, 340] width 1160 height 681
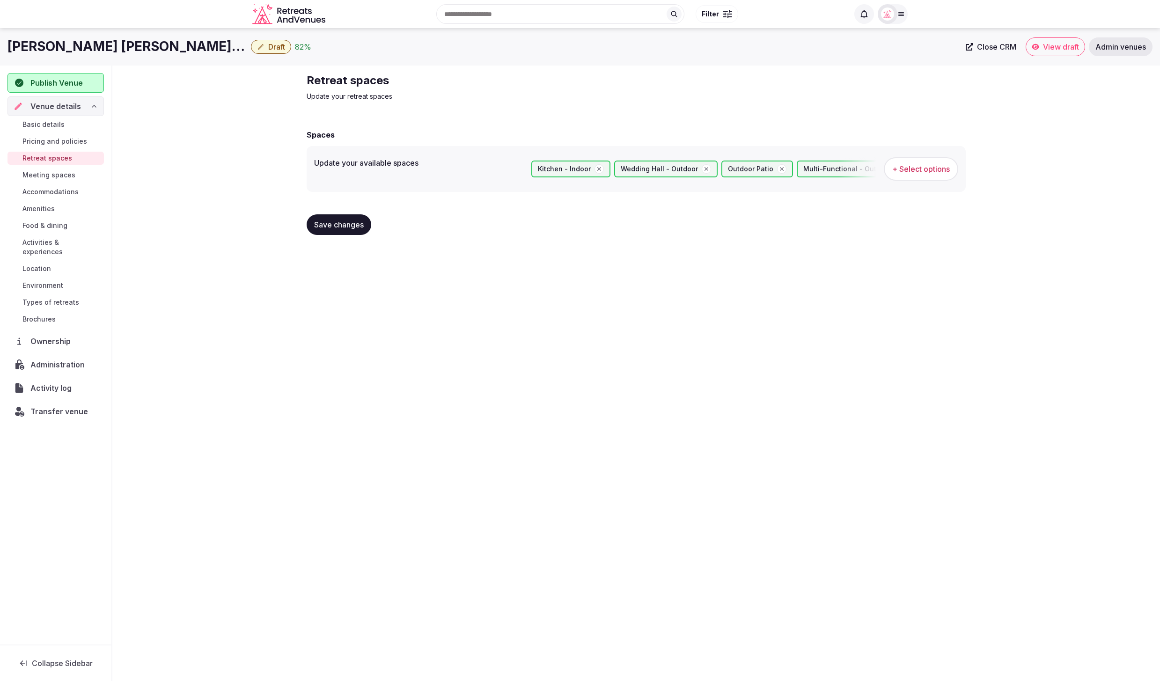
click at [339, 221] on span "Save changes" at bounding box center [339, 224] width 50 height 9
click at [52, 126] on span "Basic details" at bounding box center [43, 124] width 42 height 9
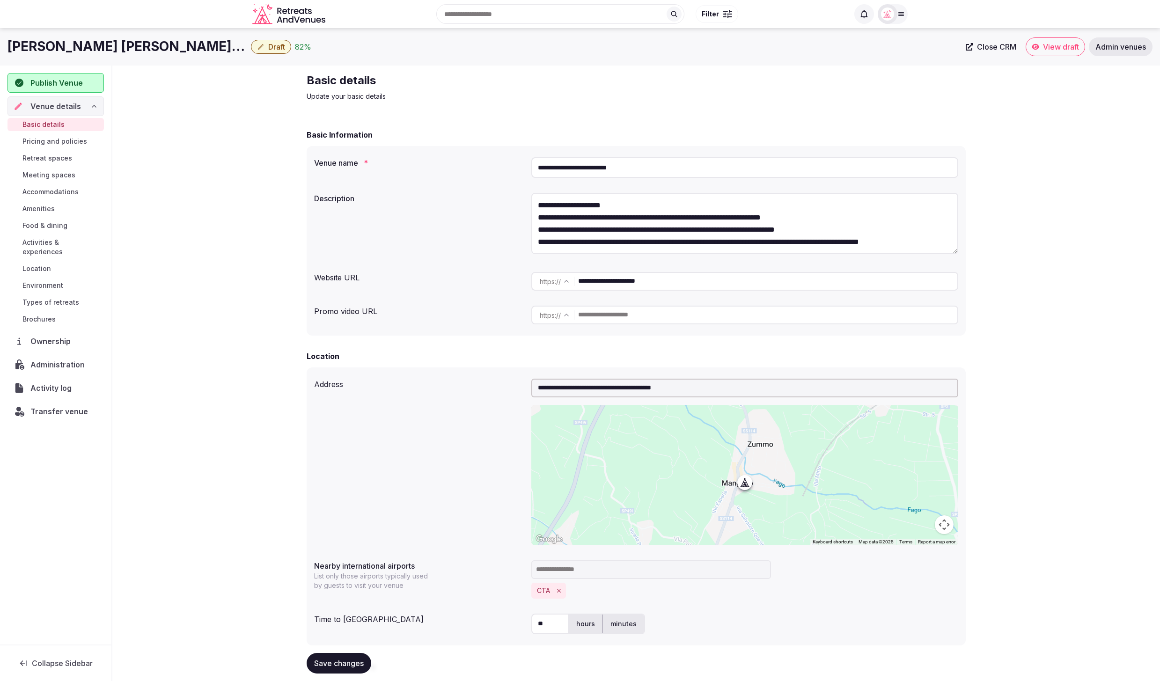
click at [268, 45] on span "Draft" at bounding box center [276, 46] width 17 height 9
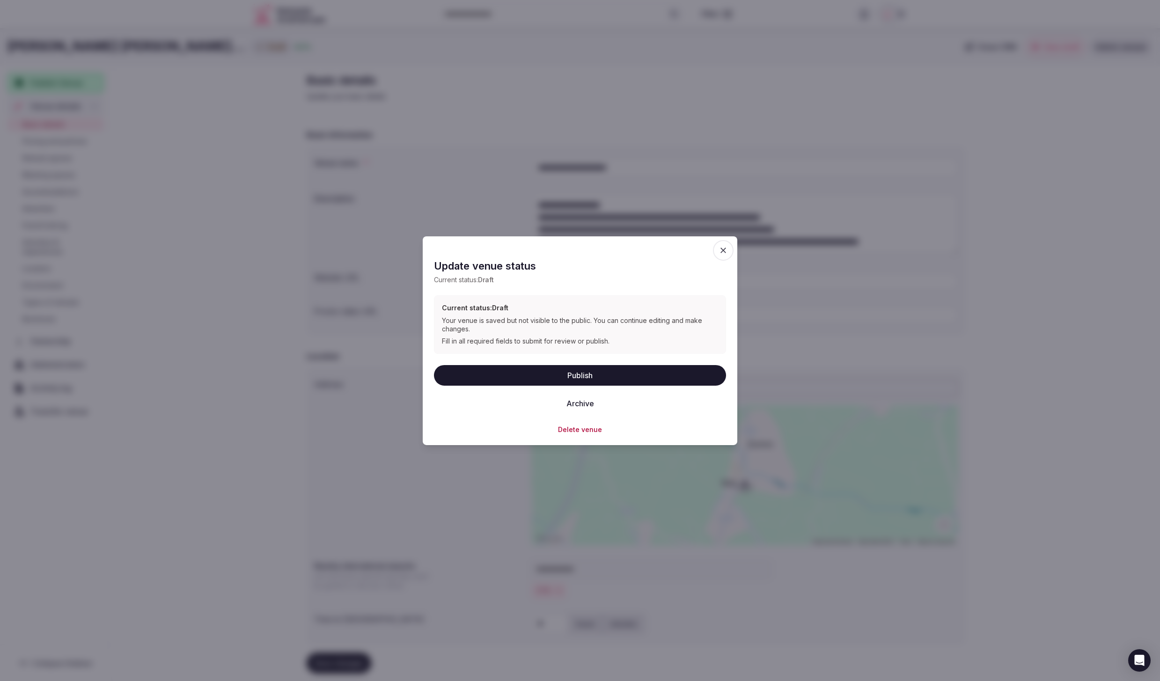
click at [562, 372] on button "Publish" at bounding box center [580, 375] width 292 height 21
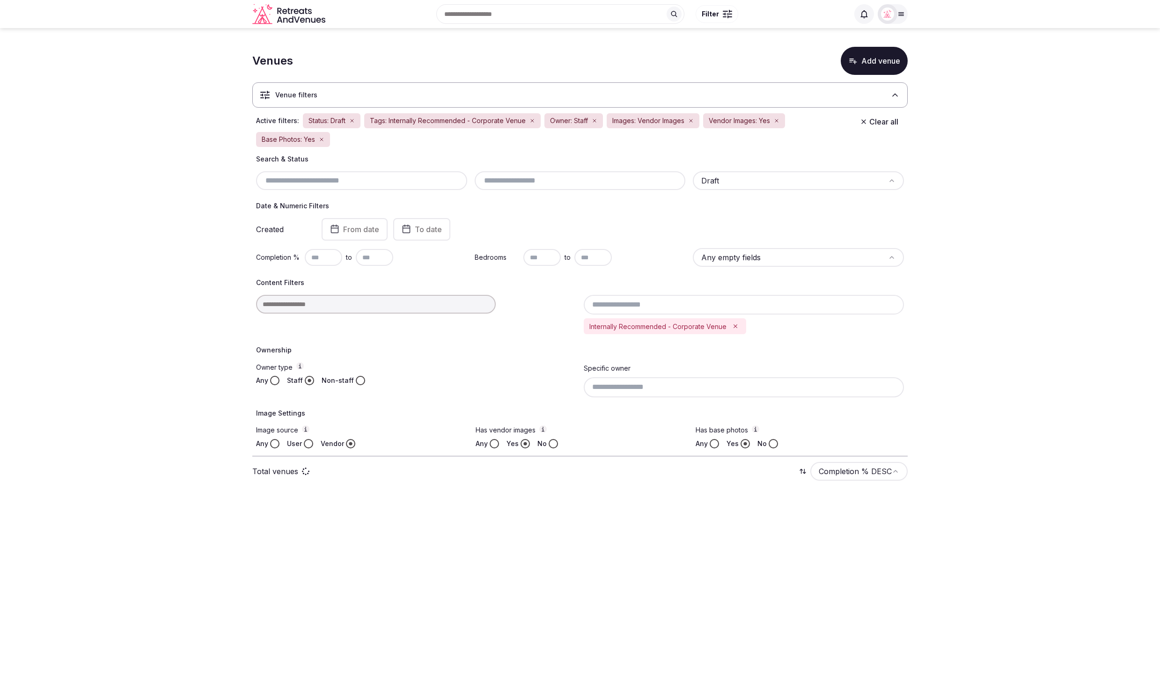
click at [1017, 506] on body "Search Popular Destinations [GEOGRAPHIC_DATA], [GEOGRAPHIC_DATA] [GEOGRAPHIC_DA…" at bounding box center [580, 340] width 1160 height 681
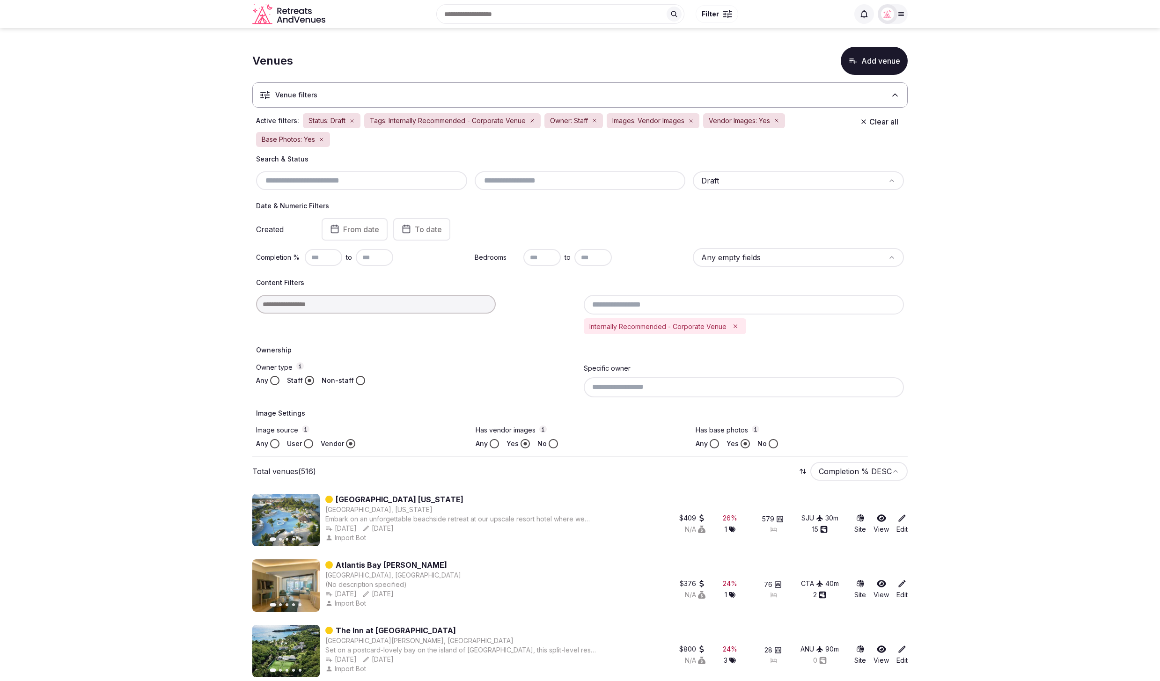
click at [606, 64] on div "Venues Add venue" at bounding box center [579, 61] width 655 height 28
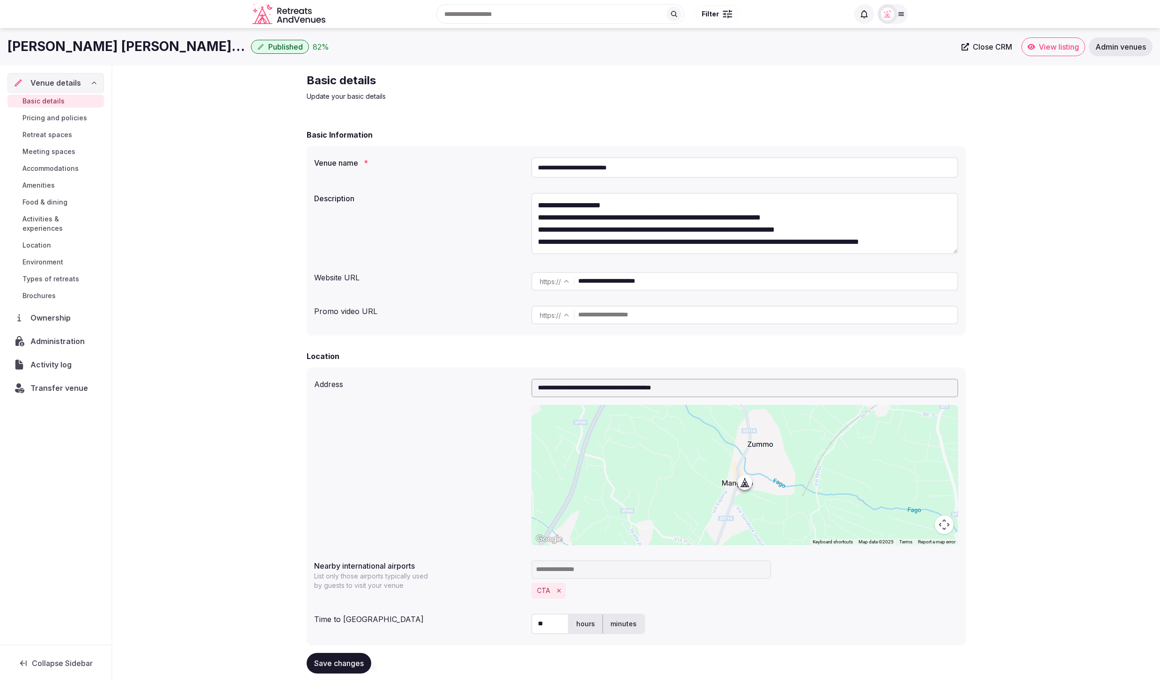
click at [672, 82] on div "Basic details Update your basic details" at bounding box center [636, 87] width 659 height 28
click at [1041, 44] on span "View listing" at bounding box center [1058, 46] width 40 height 9
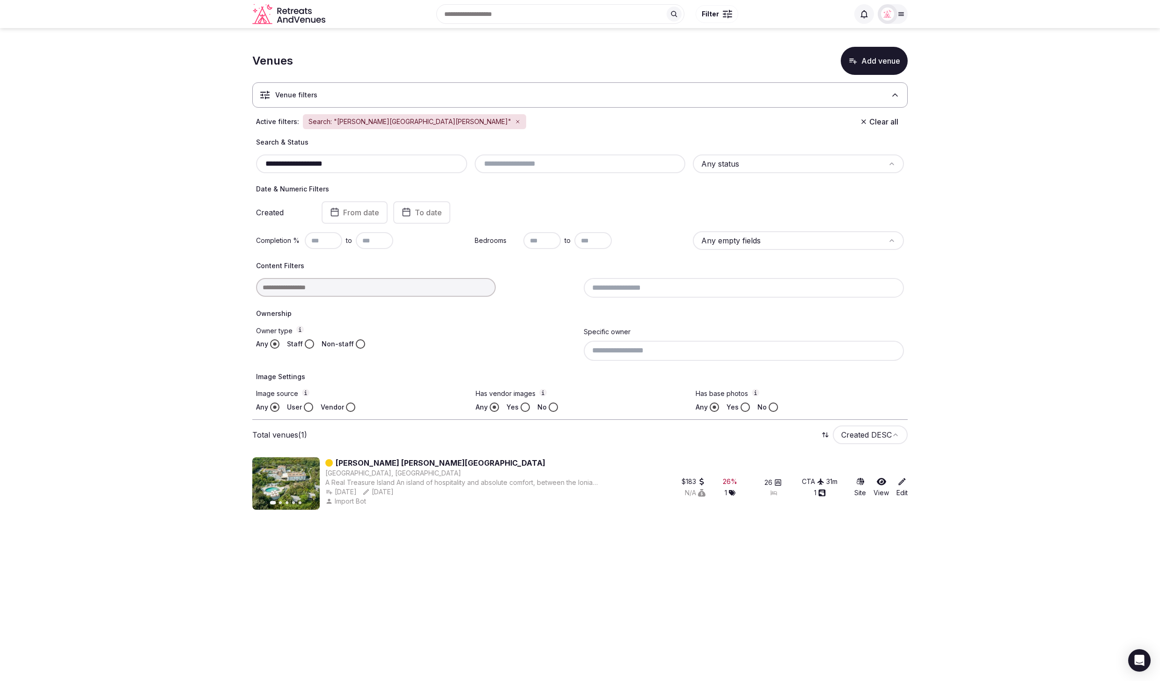
click at [1073, 386] on section "**********" at bounding box center [580, 276] width 1160 height 496
click at [890, 17] on img at bounding box center [887, 13] width 13 height 13
click at [1033, 108] on section "**********" at bounding box center [580, 276] width 1160 height 496
click at [954, 106] on section "**********" at bounding box center [580, 276] width 1160 height 496
click at [1019, 75] on section "**********" at bounding box center [580, 276] width 1160 height 496
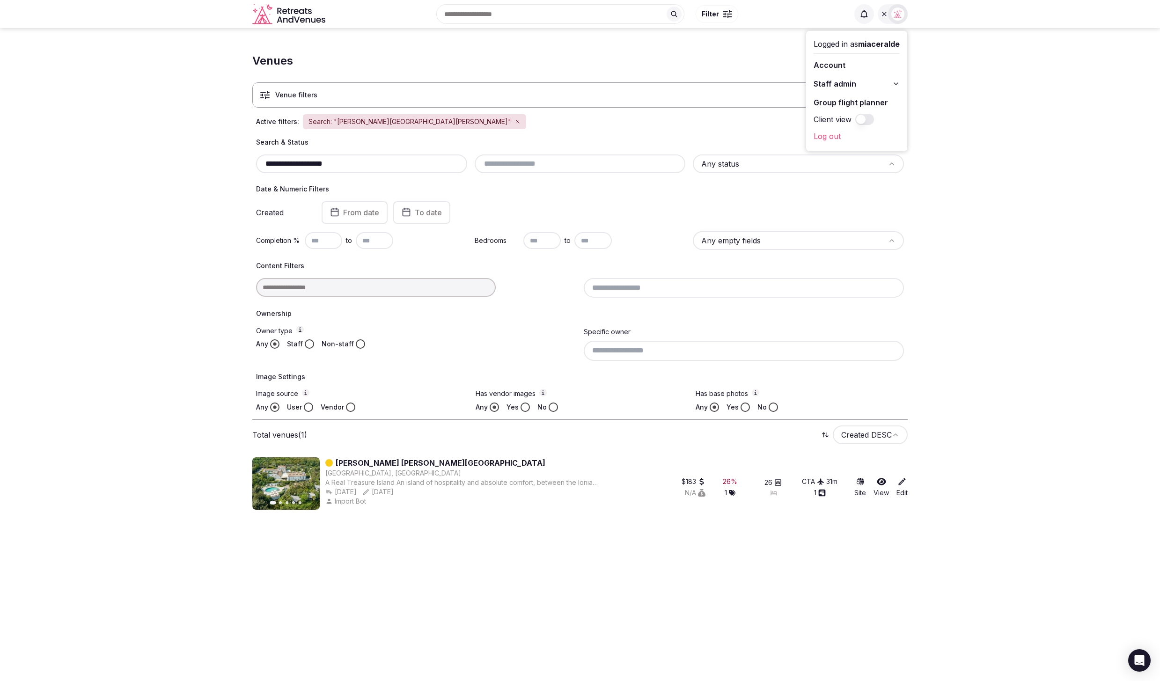
click at [944, 174] on section "**********" at bounding box center [580, 276] width 1160 height 496
click at [896, 84] on icon at bounding box center [895, 83] width 7 height 7
click at [1016, 153] on section "**********" at bounding box center [580, 276] width 1160 height 496
click at [987, 313] on section "**********" at bounding box center [580, 276] width 1160 height 496
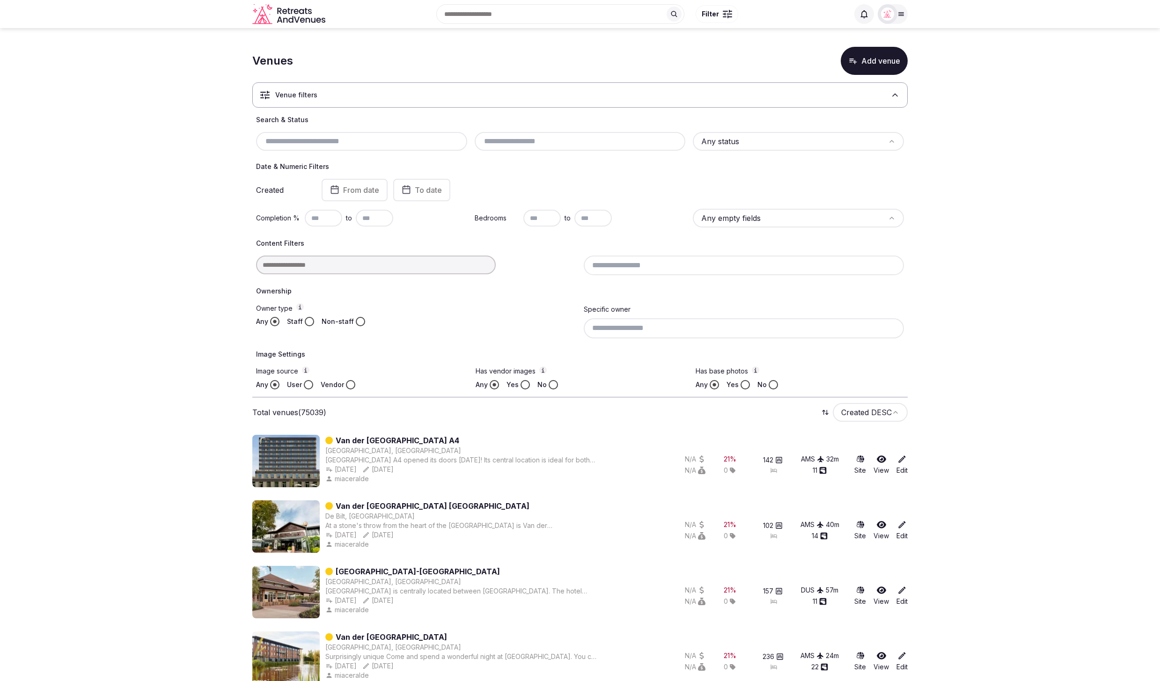
click at [892, 15] on img at bounding box center [887, 13] width 13 height 13
click at [891, 82] on button "Staff admin" at bounding box center [856, 83] width 86 height 15
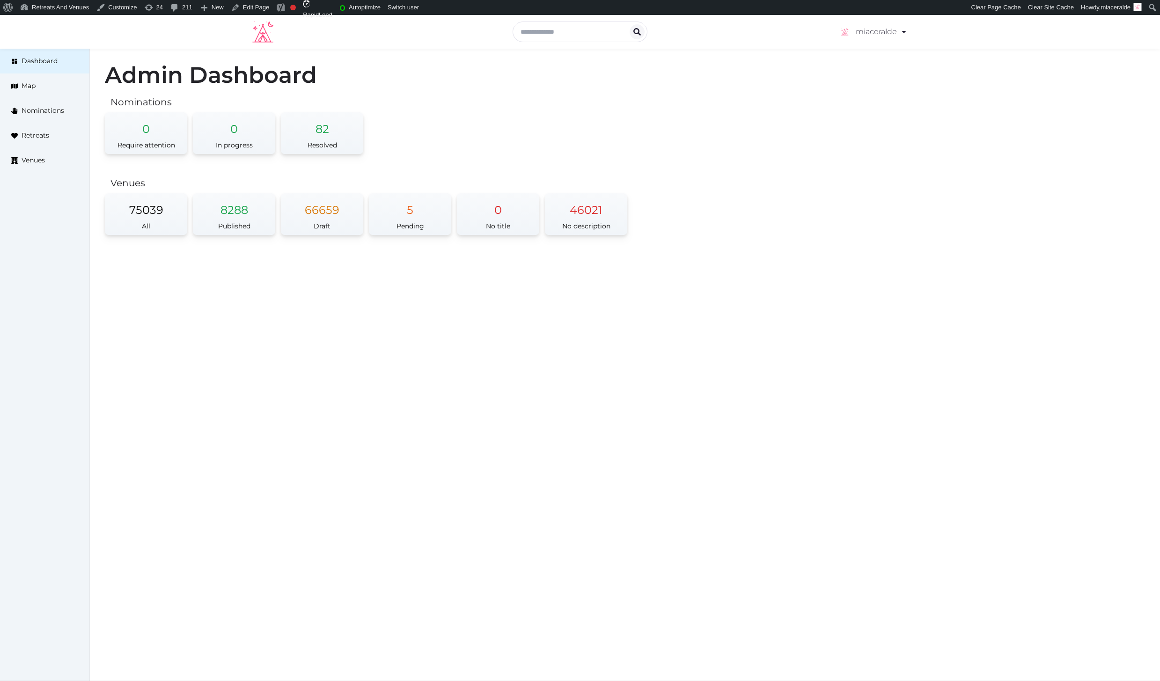
click at [25, 179] on div "Dashboard Map Nominations Retreats Venues" at bounding box center [45, 367] width 90 height 636
click at [224, 359] on div "miaceralde Account My Venue Listings My Retreats Logout Dashboard Map Nominatio…" at bounding box center [580, 348] width 1160 height 666
drag, startPoint x: 277, startPoint y: 335, endPoint x: 341, endPoint y: 285, distance: 82.0
click at [276, 335] on div "miaceralde Account My Venue Listings My Retreats Logout Dashboard Map Nominatio…" at bounding box center [580, 348] width 1160 height 666
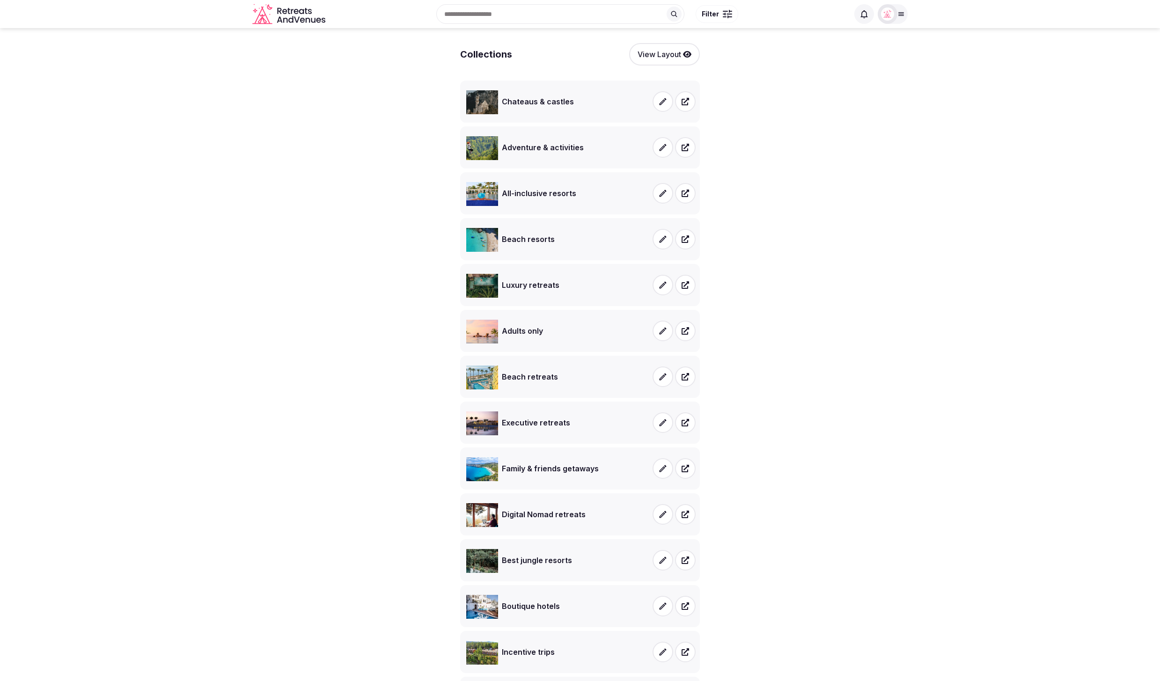
click at [643, 50] on button "View Layout" at bounding box center [664, 54] width 71 height 22
